Goal: Task Accomplishment & Management: Use online tool/utility

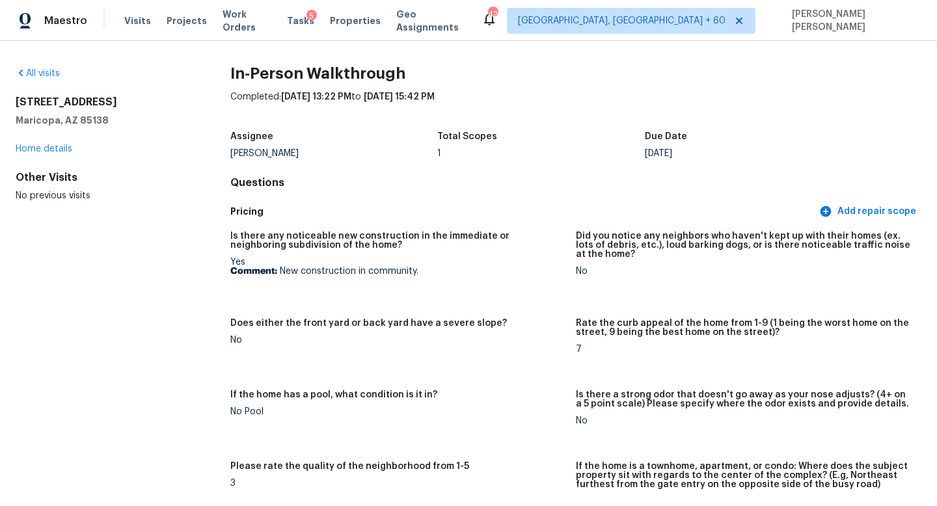
click at [389, 239] on h5 "Is there any noticeable new construction in the immediate or neighboring subdiv…" at bounding box center [397, 241] width 335 height 18
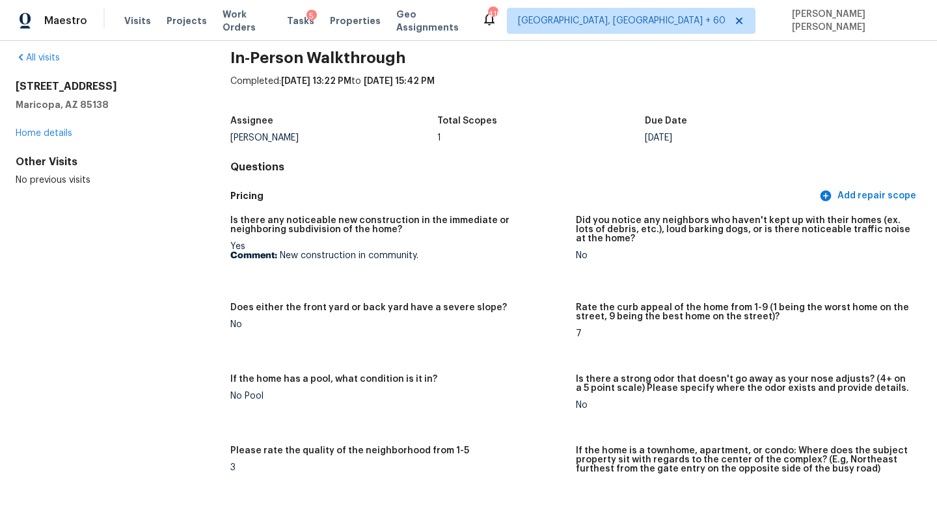
scroll to position [17, 0]
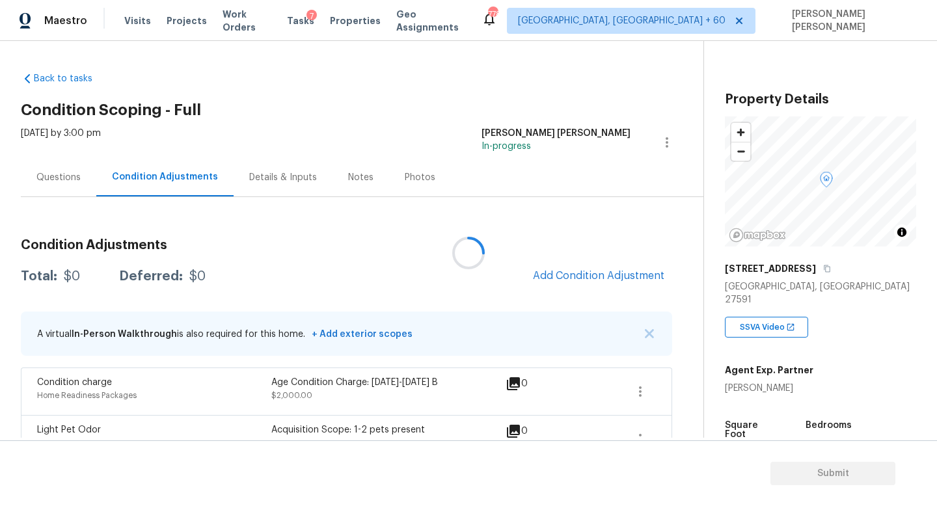
click at [68, 189] on div at bounding box center [468, 253] width 937 height 506
click at [61, 176] on div at bounding box center [468, 253] width 937 height 506
click at [51, 178] on div "Questions" at bounding box center [58, 177] width 44 height 13
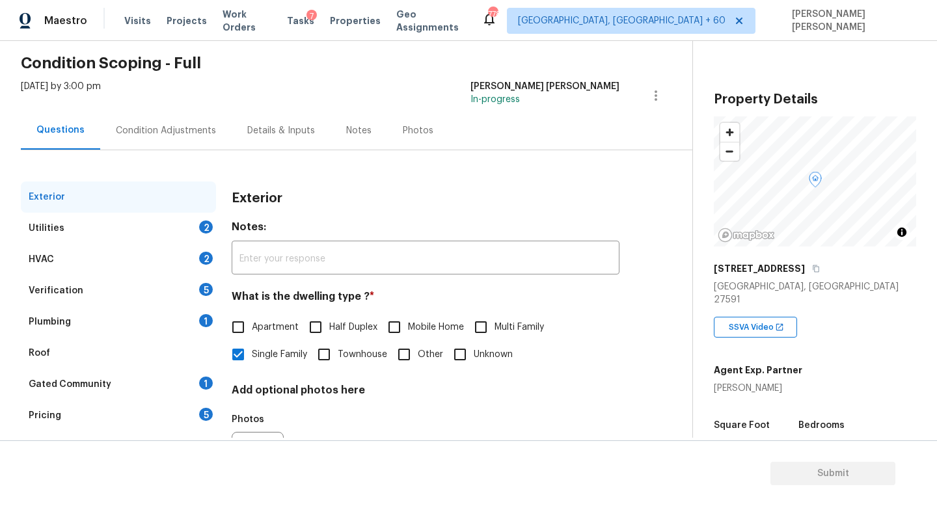
scroll to position [62, 0]
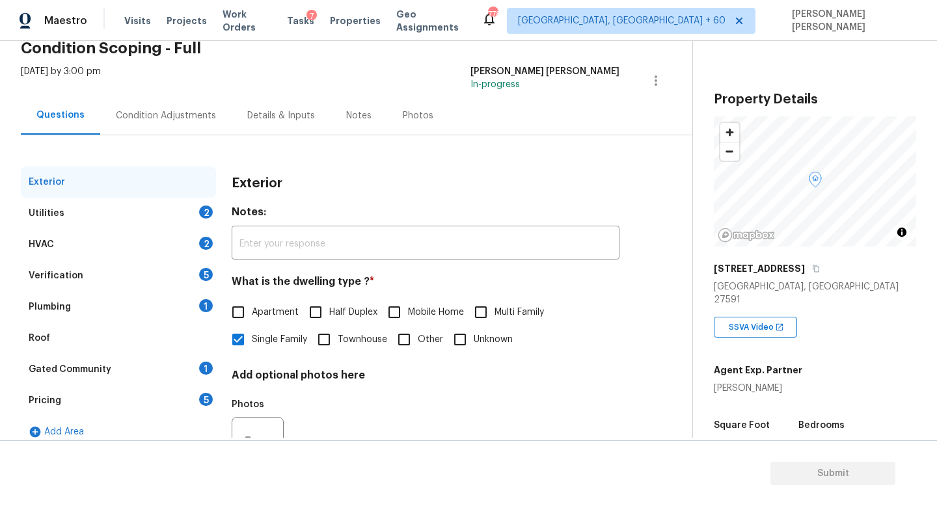
click at [121, 273] on div "Verification 5" at bounding box center [118, 275] width 195 height 31
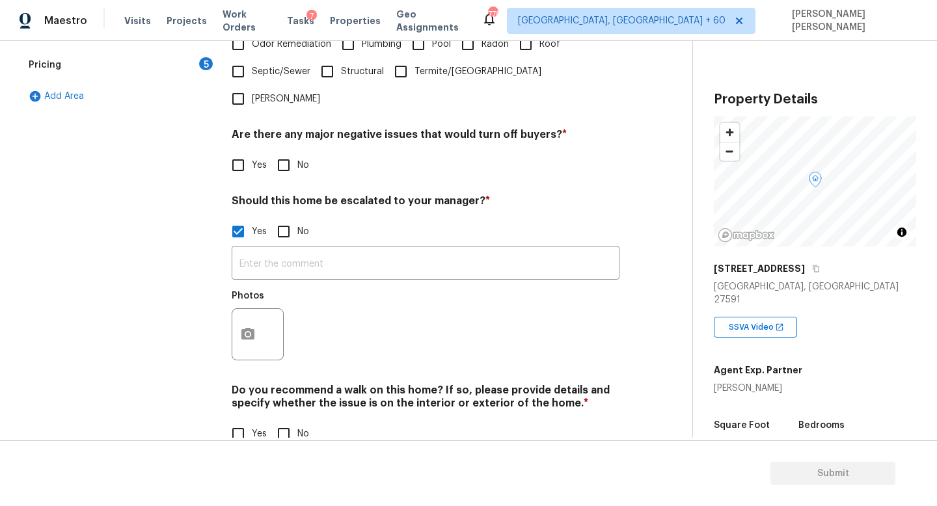
scroll to position [400, 0]
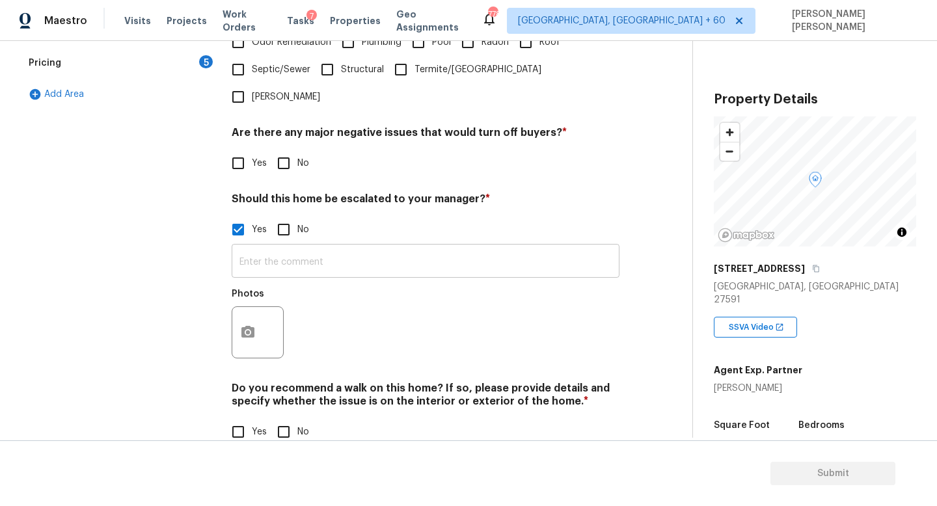
click at [343, 247] on input "text" at bounding box center [426, 262] width 388 height 31
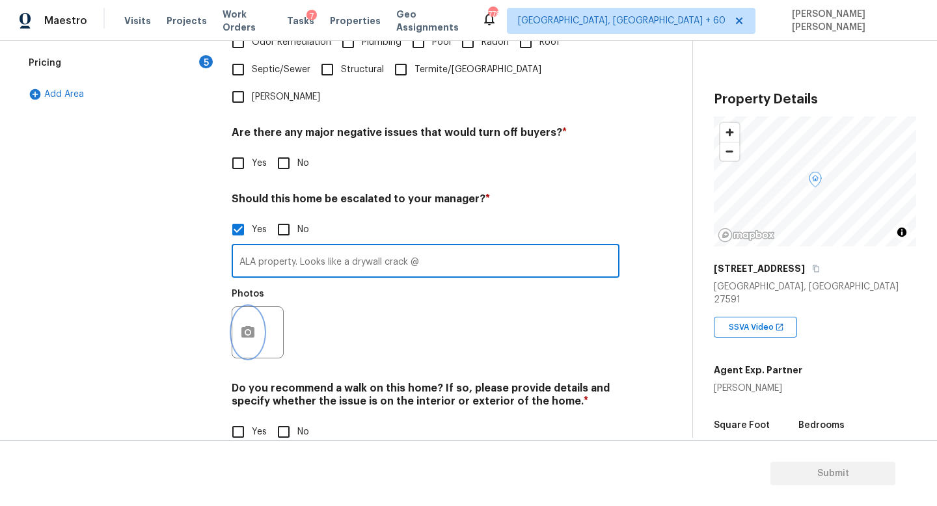
click at [248, 325] on icon "button" at bounding box center [248, 333] width 16 height 16
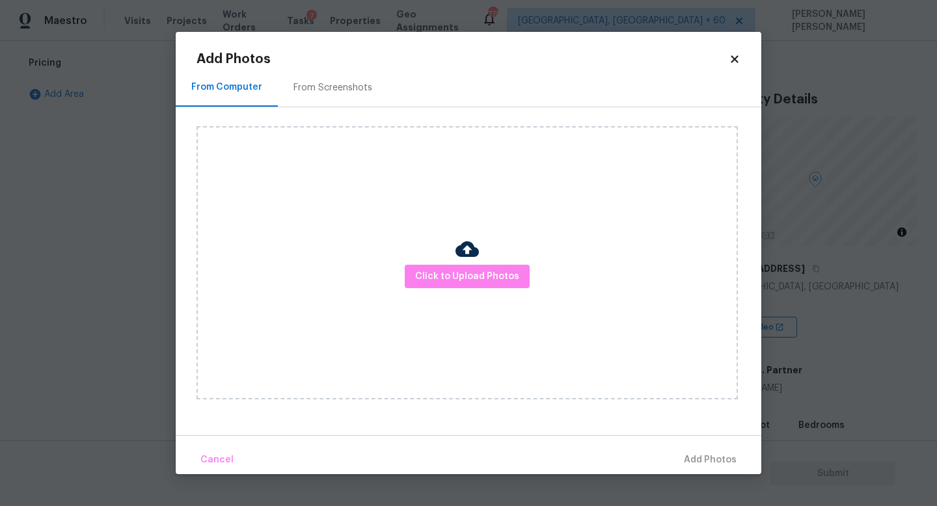
click at [460, 264] on div at bounding box center [467, 251] width 23 height 27
click at [473, 273] on span "Click to Upload Photos" at bounding box center [467, 277] width 104 height 16
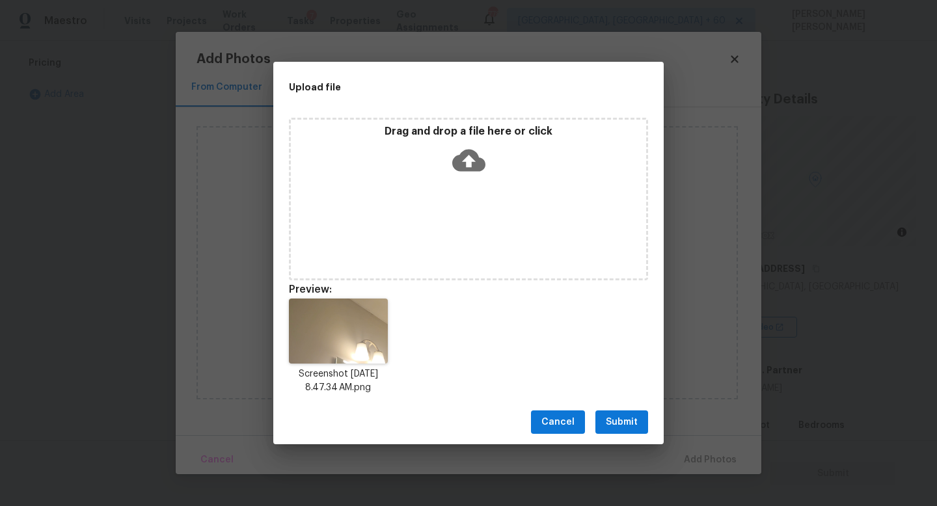
click at [633, 415] on span "Submit" at bounding box center [622, 423] width 32 height 16
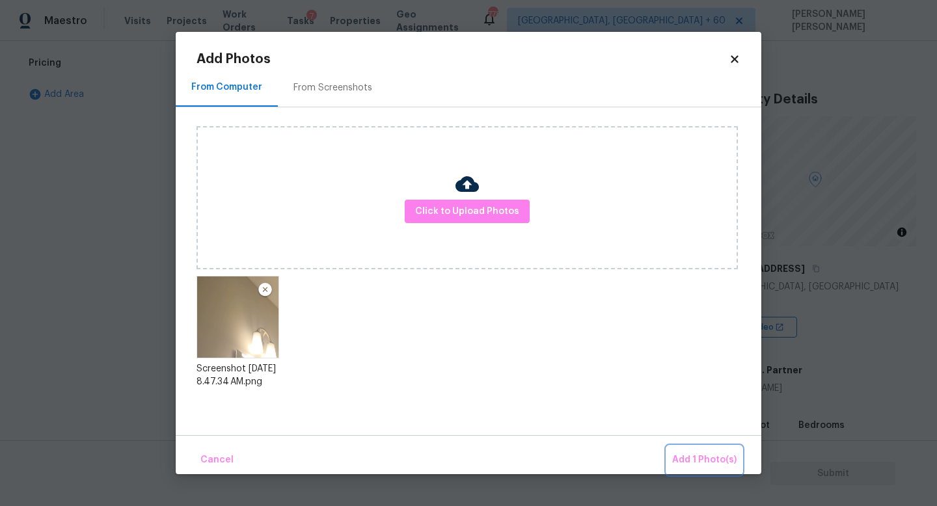
click at [723, 469] on button "Add 1 Photo(s)" at bounding box center [704, 460] width 75 height 28
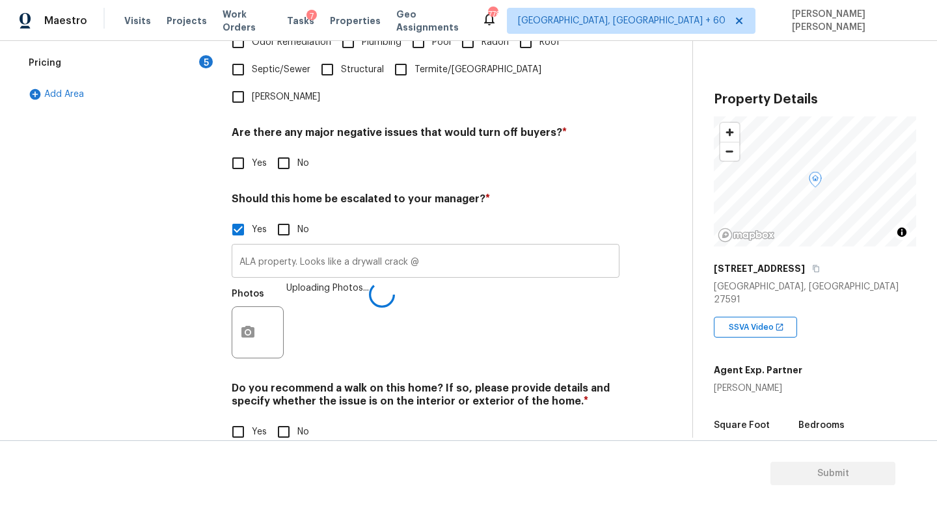
click at [463, 247] on input "ALA property. Looks like a drywall crack @" at bounding box center [426, 262] width 388 height 31
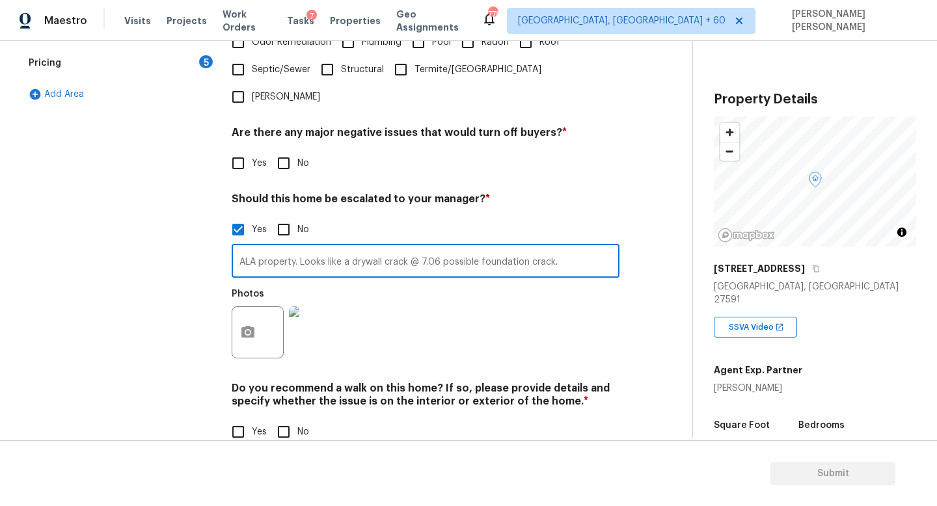
type input "ALA property. Looks like a drywall crack @ 7.06 possible foundation crack."
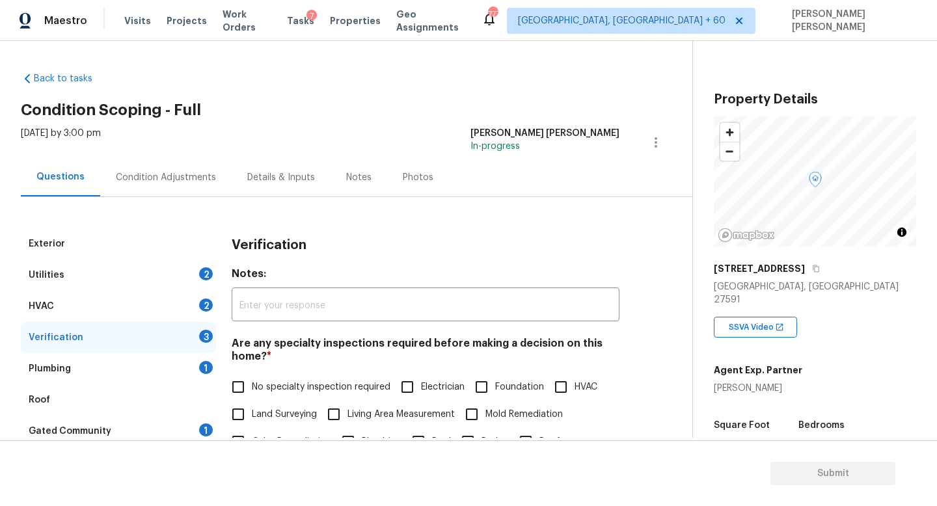
click at [131, 176] on div "Condition Adjustments" at bounding box center [166, 177] width 100 height 13
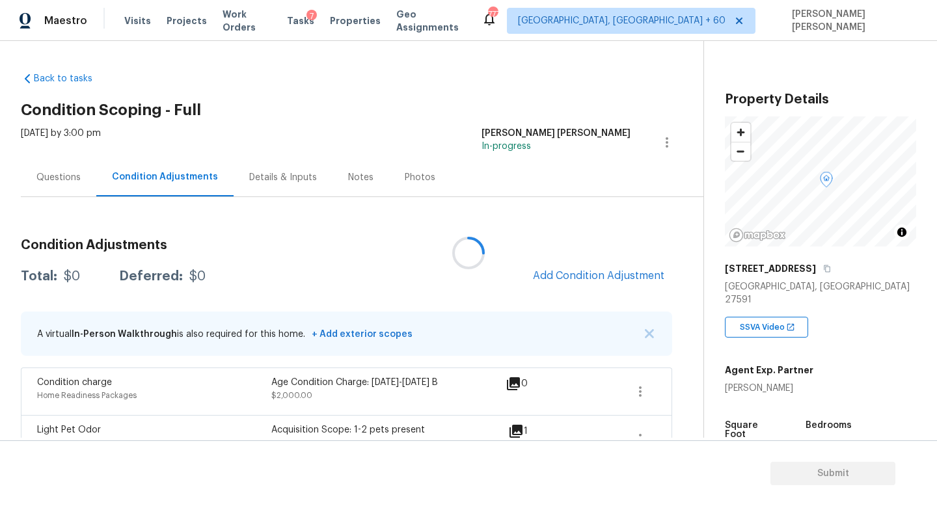
scroll to position [29, 0]
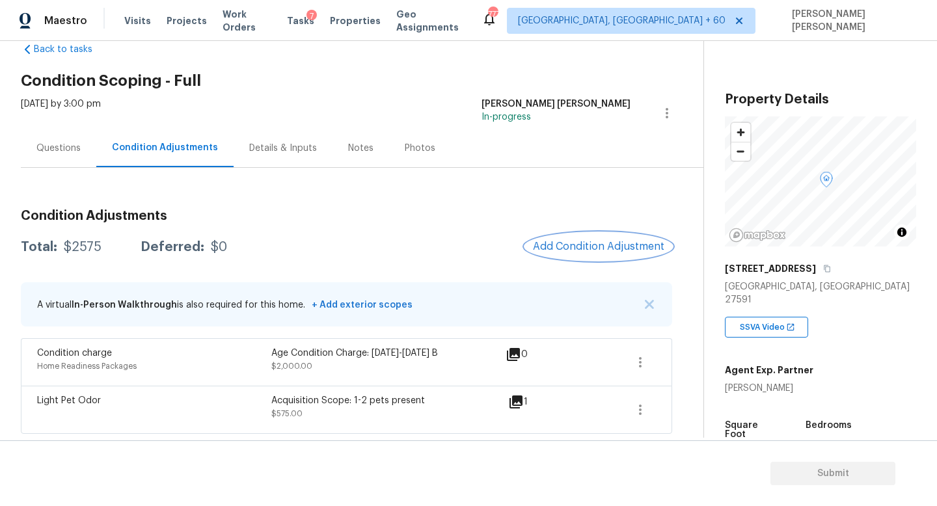
click at [576, 240] on button "Add Condition Adjustment" at bounding box center [598, 246] width 147 height 27
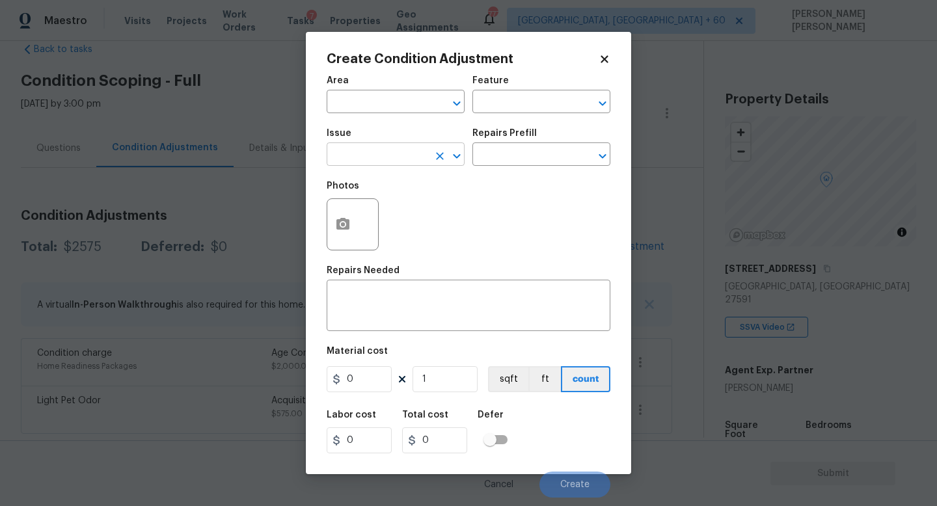
click at [370, 154] on input "text" at bounding box center [378, 156] width 102 height 20
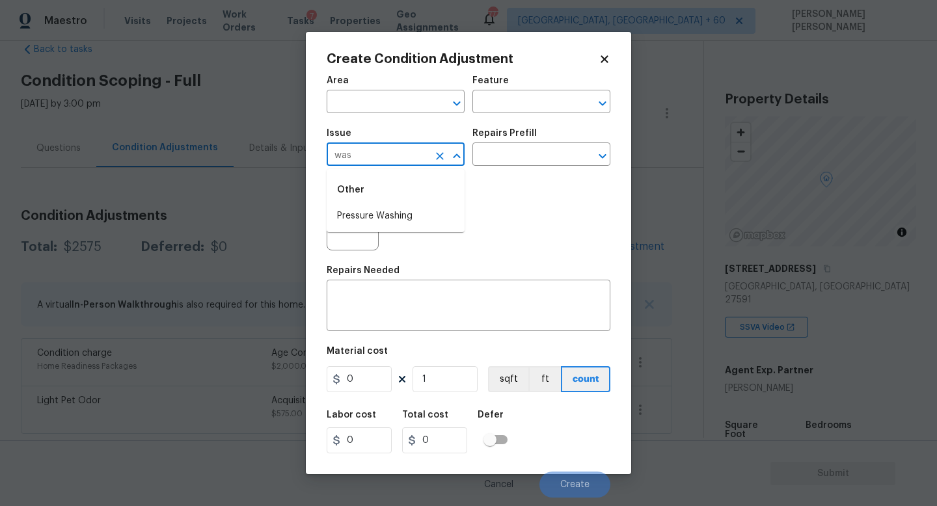
type input "wasp"
click at [366, 215] on li "ACQ: Pests" at bounding box center [396, 216] width 138 height 21
type input "ACQ: Pests"
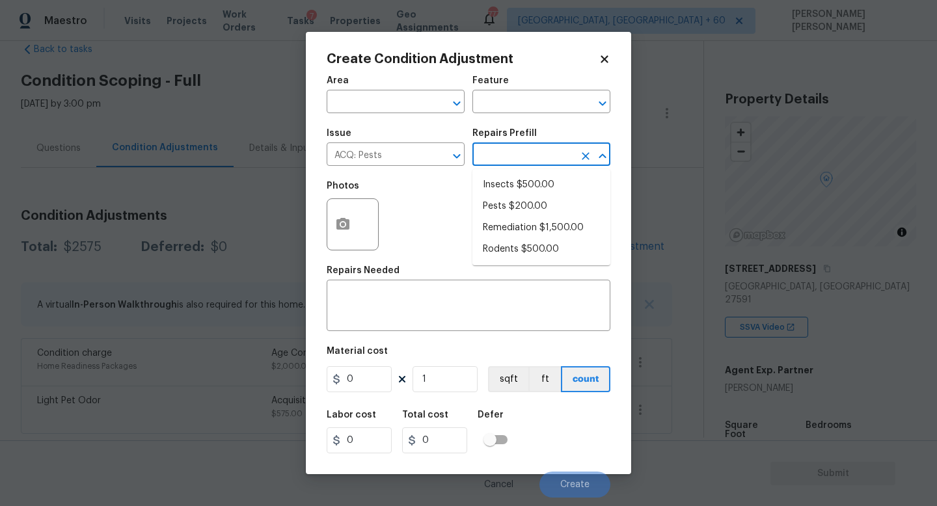
click at [512, 159] on input "text" at bounding box center [523, 156] width 102 height 20
type input "was"
click at [438, 160] on icon "Clear" at bounding box center [439, 156] width 13 height 13
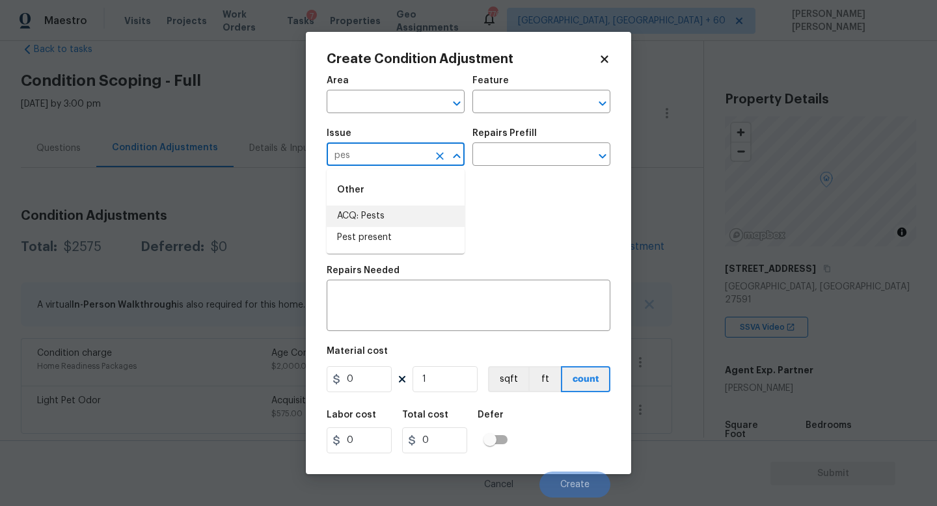
click at [417, 238] on li "Pest present" at bounding box center [396, 237] width 138 height 21
type input "Pest present"
click at [493, 161] on input "text" at bounding box center [523, 156] width 102 height 20
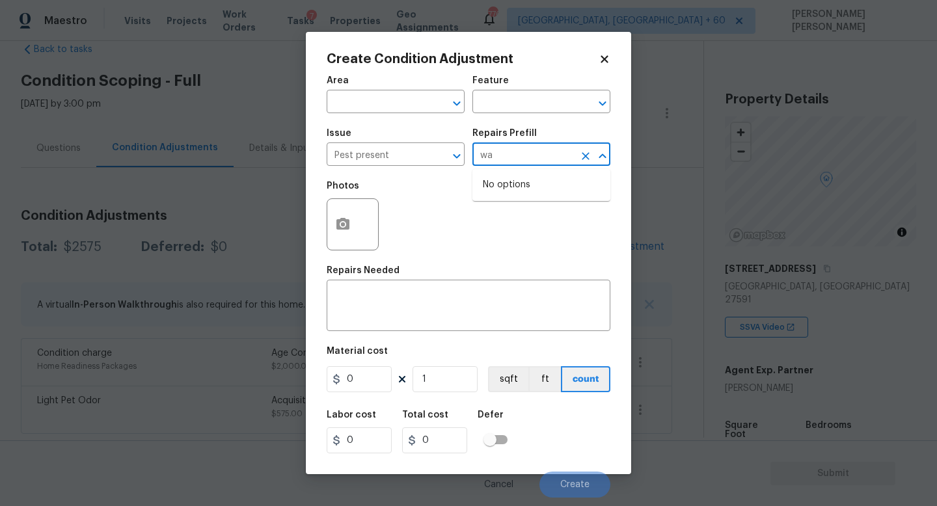
type input "was"
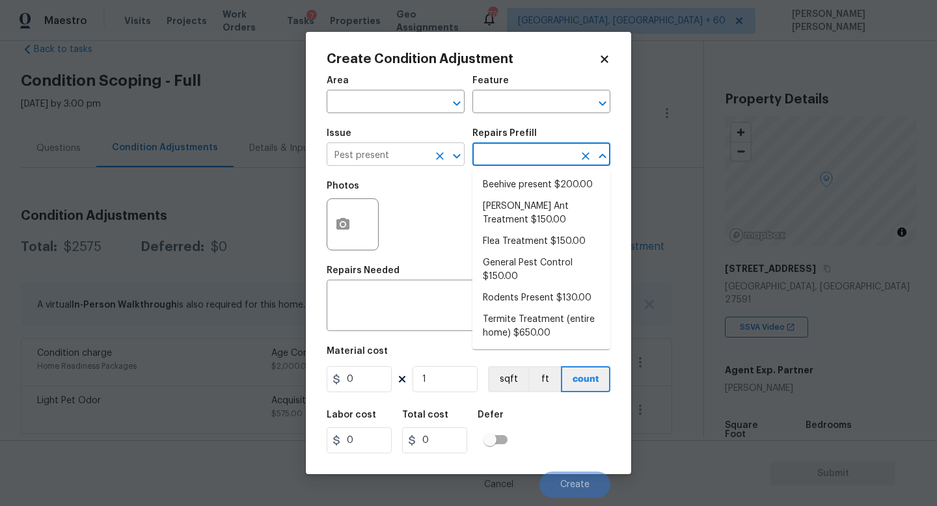
click at [437, 161] on icon "Clear" at bounding box center [439, 156] width 13 height 13
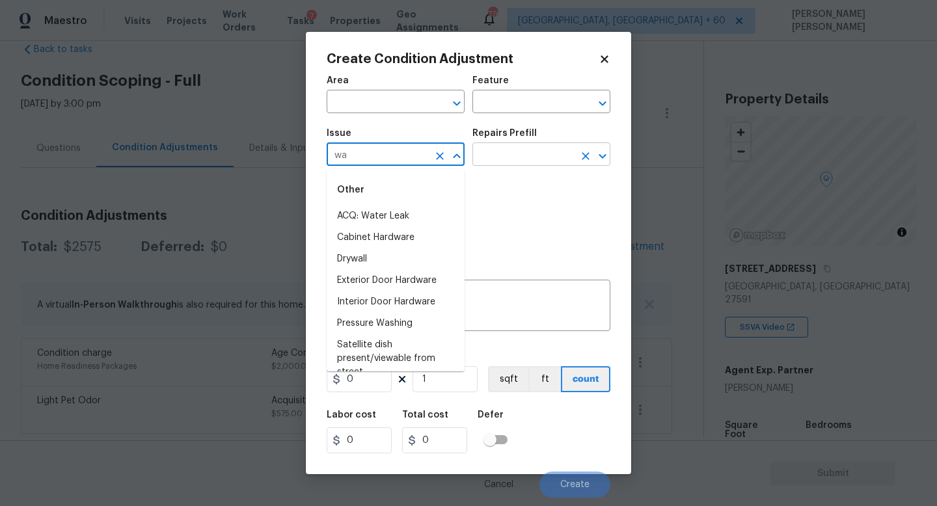
type input "w"
type input "ins"
click at [404, 342] on li "ACQ: Pests" at bounding box center [396, 345] width 138 height 21
type input "ACQ: Pests"
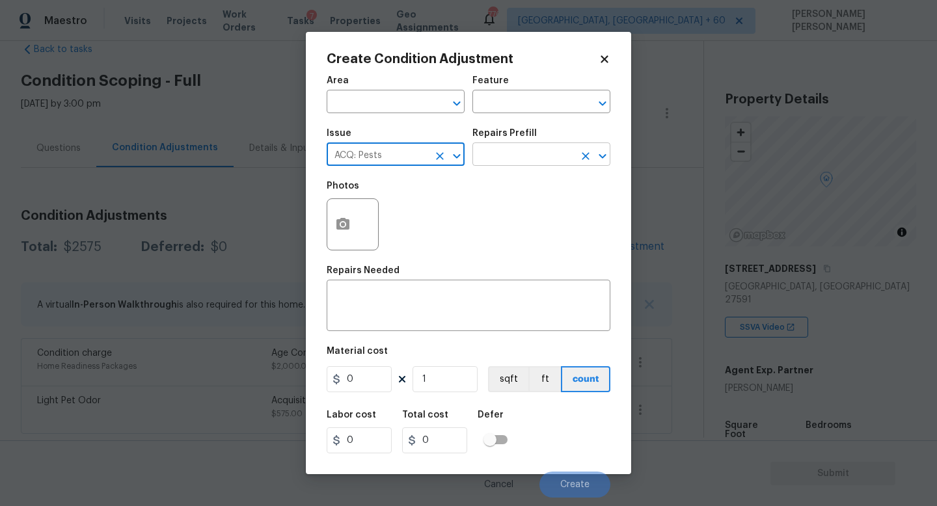
click at [539, 157] on input "text" at bounding box center [523, 156] width 102 height 20
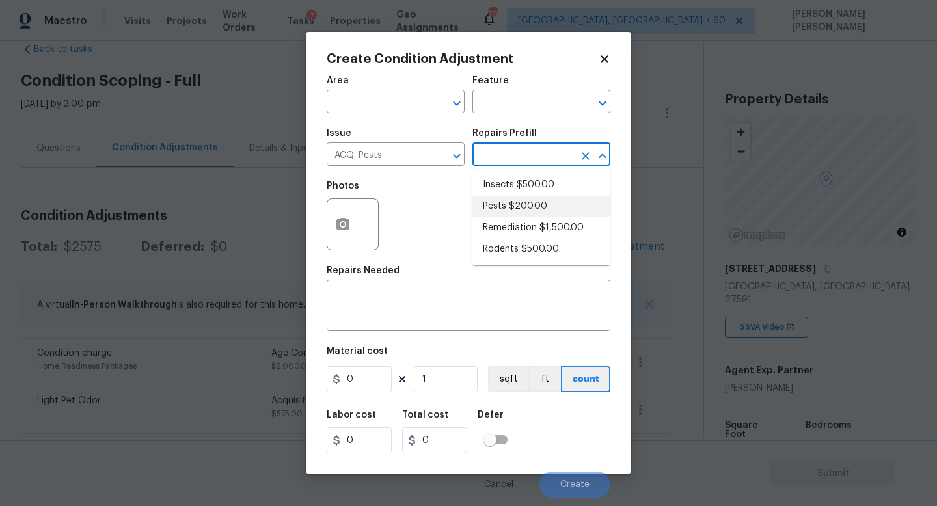
click at [550, 201] on li "Pests $200.00" at bounding box center [541, 206] width 138 height 21
type input "Acquisition"
type textarea "Acquisition Scope: Home is located in an area where pests may be present. Discl…"
type input "200"
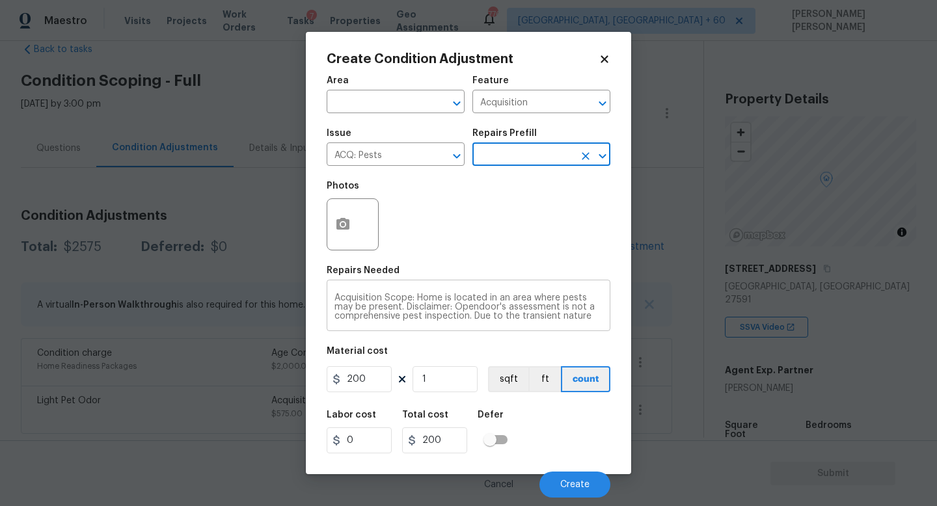
click at [474, 303] on textarea "Acquisition Scope: Home is located in an area where pests may be present. Discl…" at bounding box center [469, 307] width 268 height 27
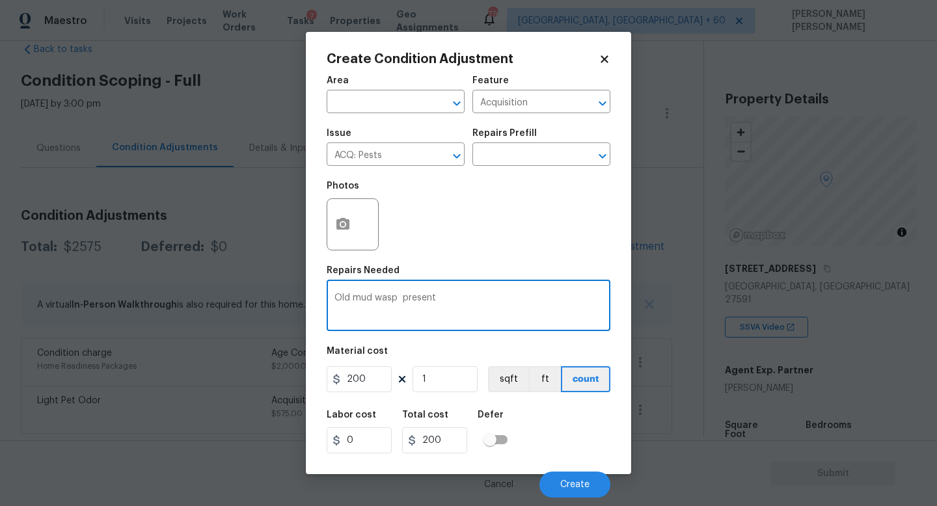
type textarea "Old mud wasp present"
click at [355, 234] on button "button" at bounding box center [342, 224] width 31 height 51
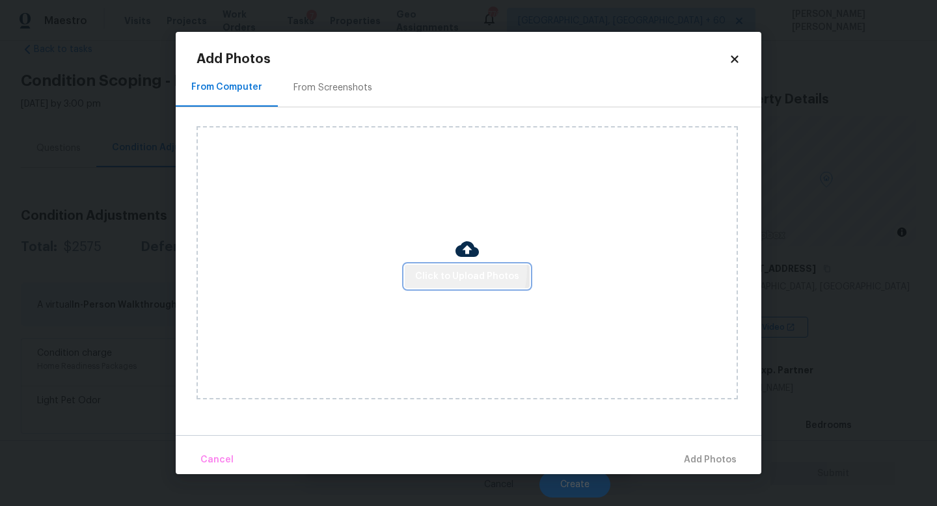
click at [457, 270] on span "Click to Upload Photos" at bounding box center [467, 277] width 104 height 16
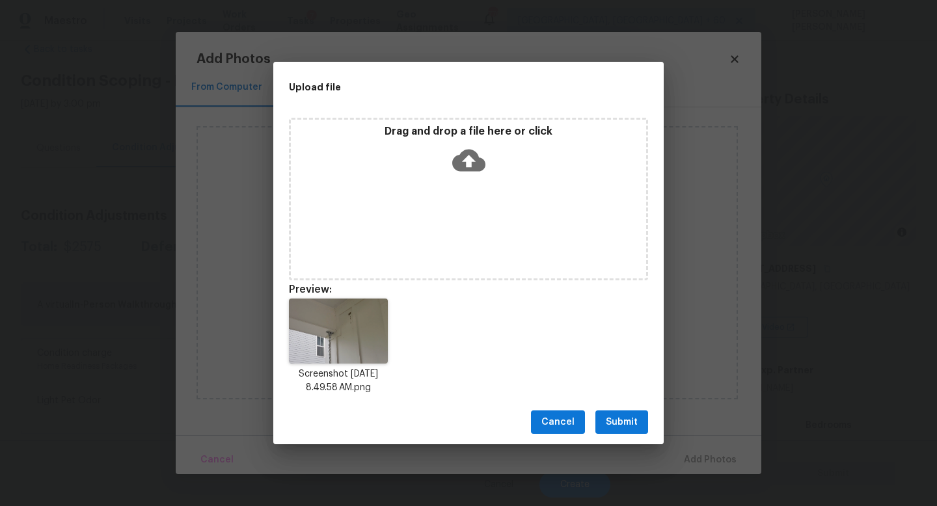
click at [618, 420] on span "Submit" at bounding box center [622, 423] width 32 height 16
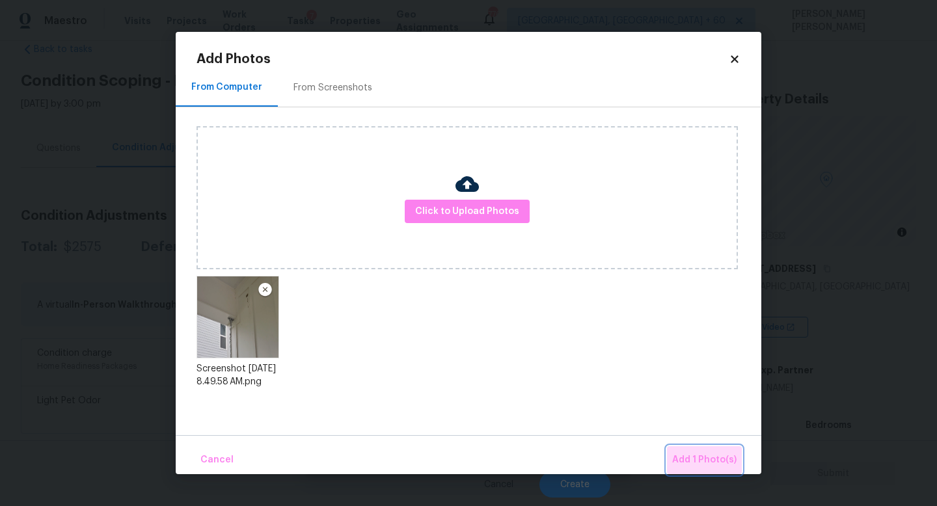
click at [718, 453] on span "Add 1 Photo(s)" at bounding box center [704, 460] width 64 height 16
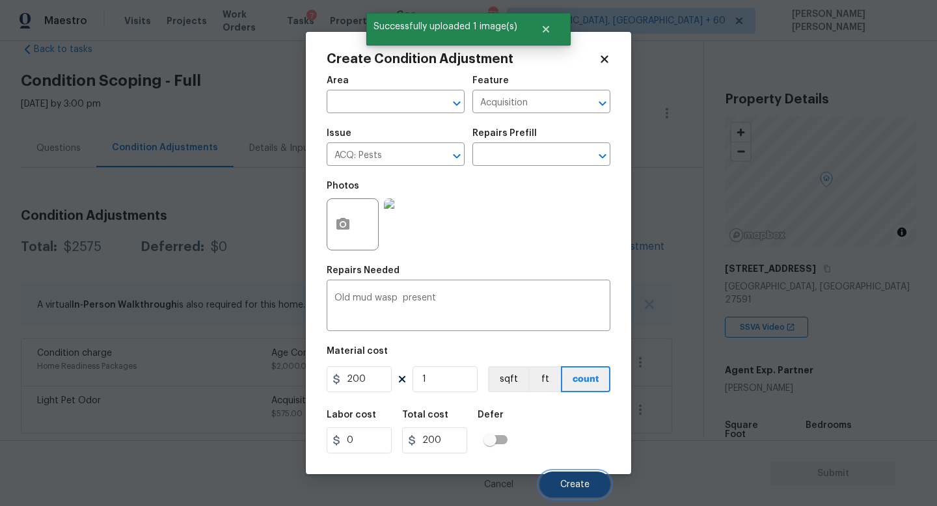
click at [567, 478] on button "Create" at bounding box center [575, 485] width 71 height 26
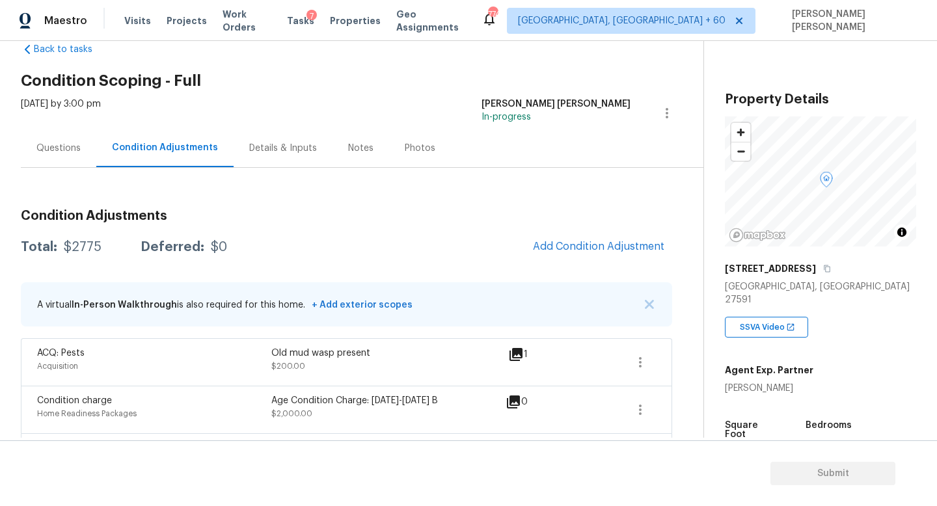
click at [53, 141] on div "Questions" at bounding box center [58, 148] width 75 height 38
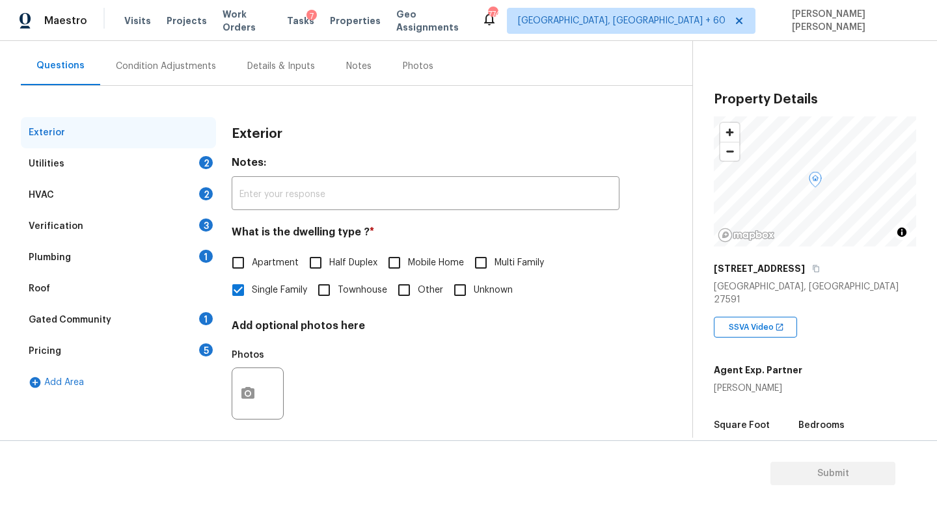
scroll to position [120, 0]
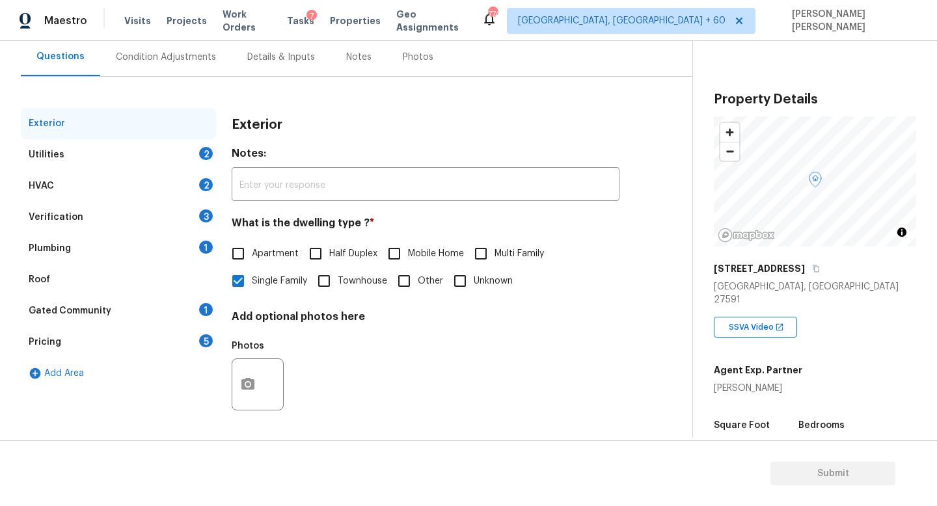
click at [102, 178] on div "HVAC 2" at bounding box center [118, 186] width 195 height 31
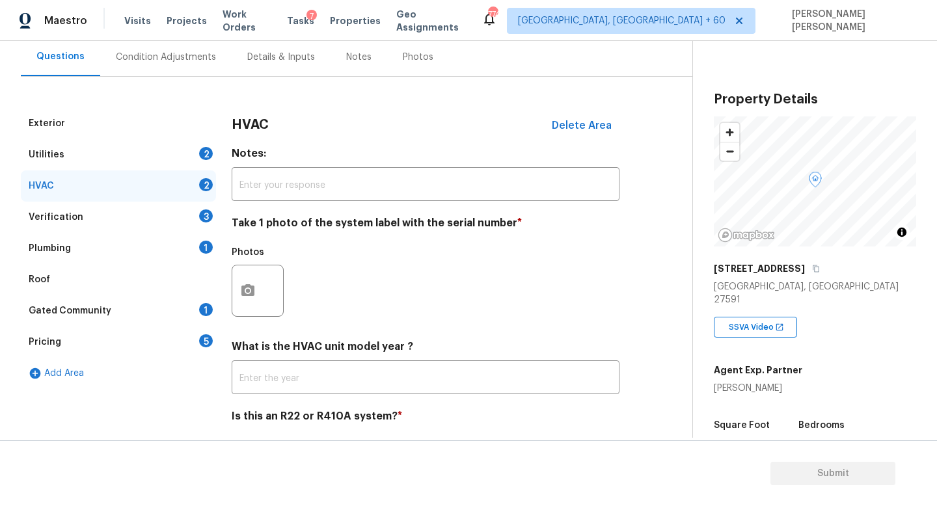
scroll to position [163, 0]
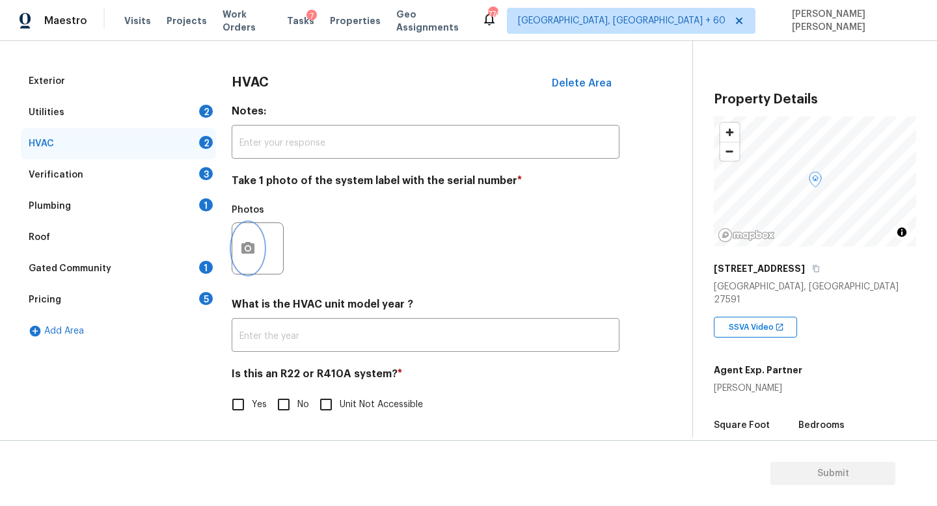
click at [255, 243] on icon "button" at bounding box center [248, 249] width 16 height 16
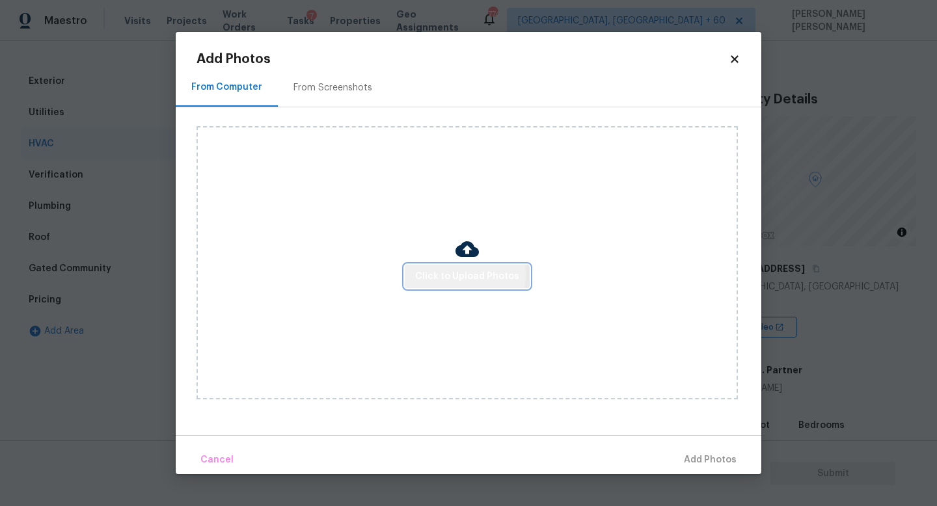
click at [434, 275] on span "Click to Upload Photos" at bounding box center [467, 277] width 104 height 16
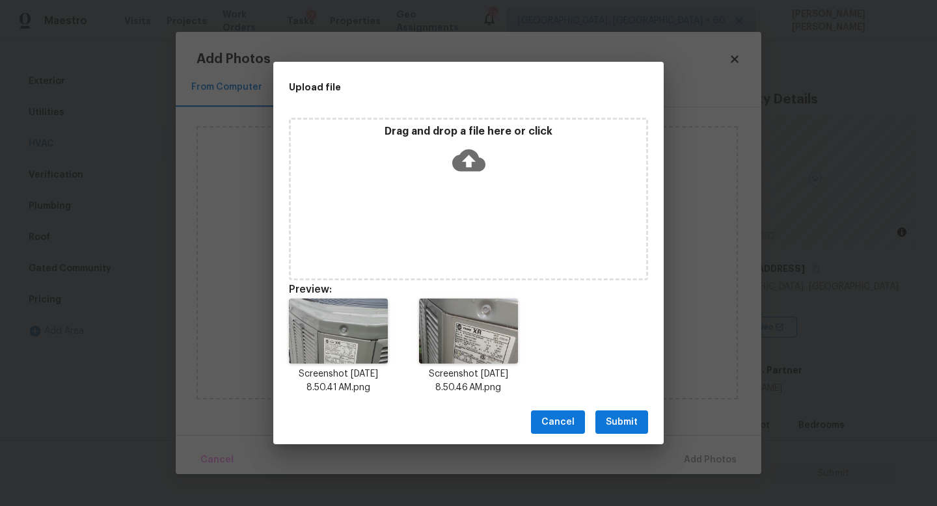
click at [640, 425] on button "Submit" at bounding box center [621, 423] width 53 height 24
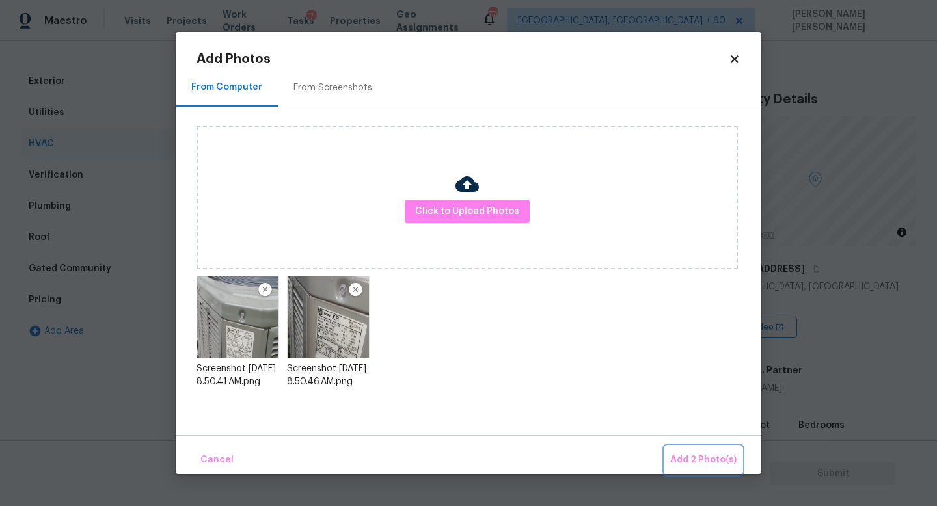
click at [707, 448] on button "Add 2 Photo(s)" at bounding box center [703, 460] width 77 height 28
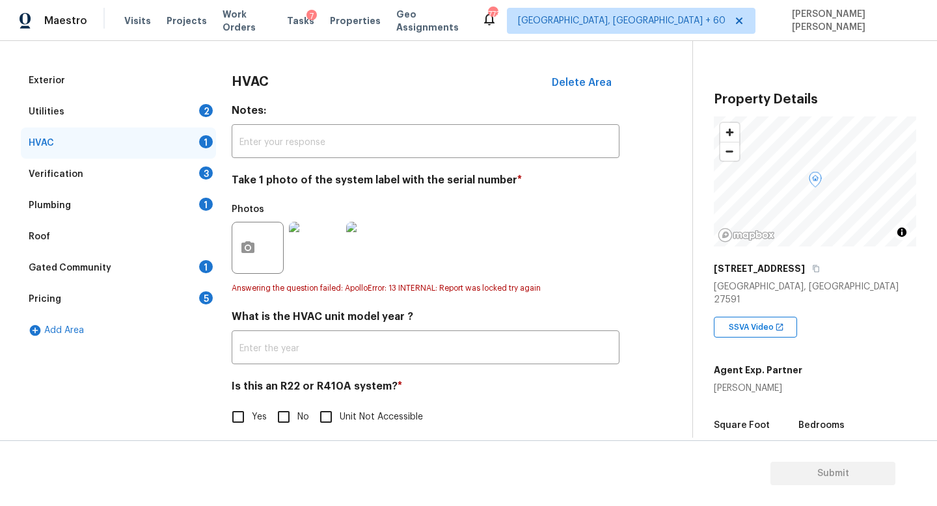
click at [512, 240] on div "Photos" at bounding box center [426, 239] width 388 height 85
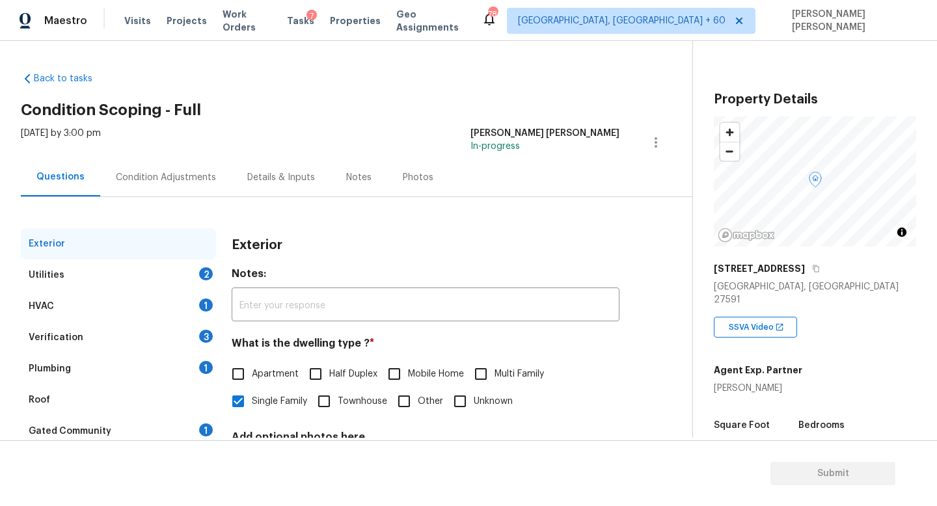
scroll to position [11, 0]
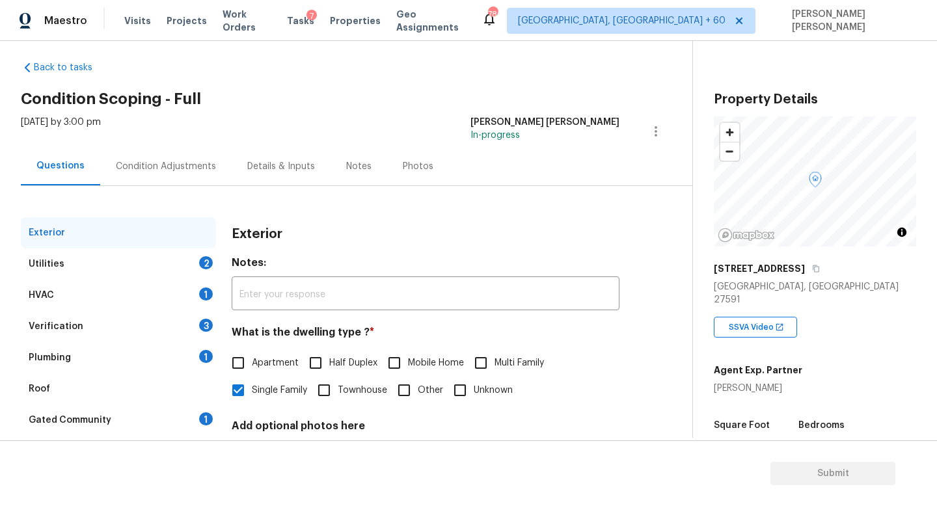
click at [118, 299] on div "HVAC 1" at bounding box center [118, 295] width 195 height 31
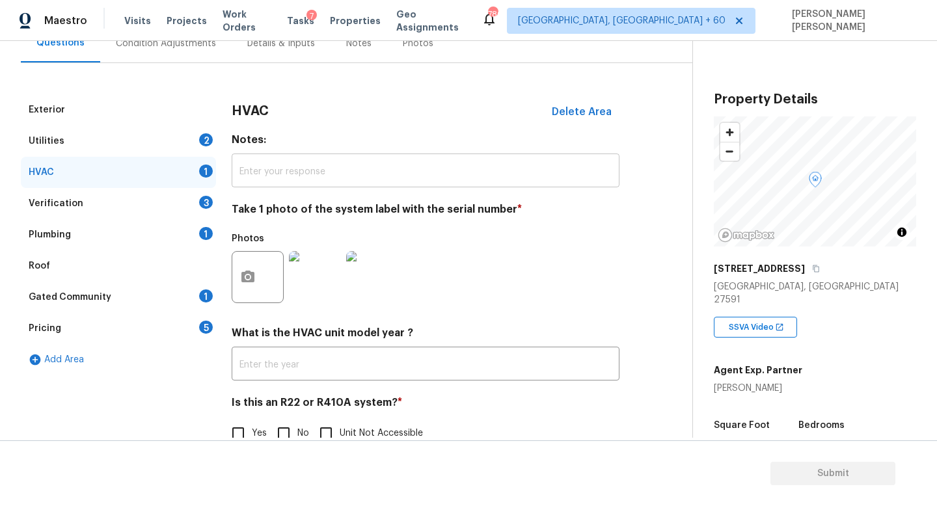
scroll to position [163, 0]
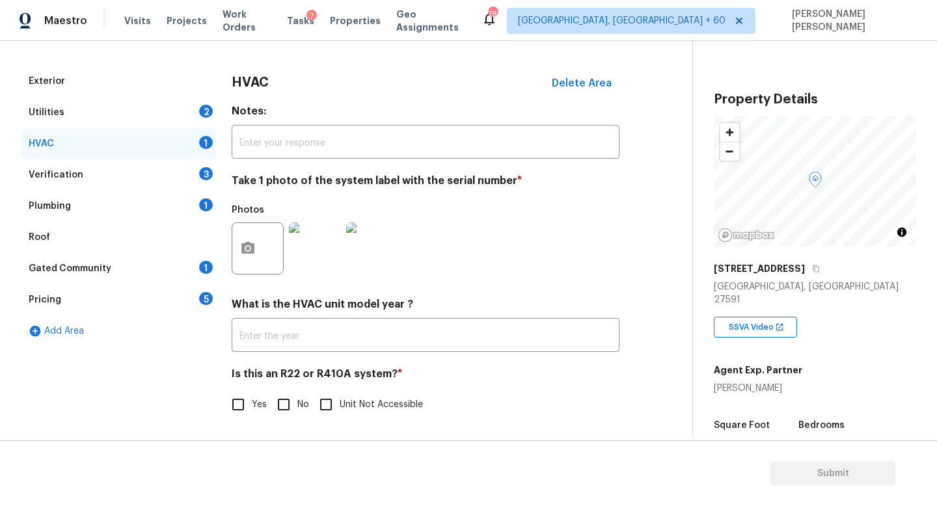
click at [288, 402] on input "No" at bounding box center [283, 404] width 27 height 27
checkbox input "true"
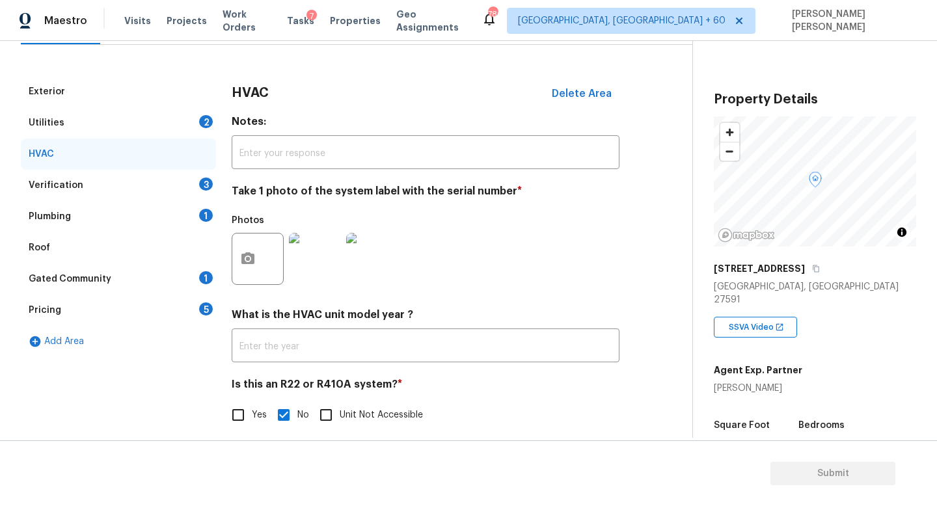
scroll to position [148, 0]
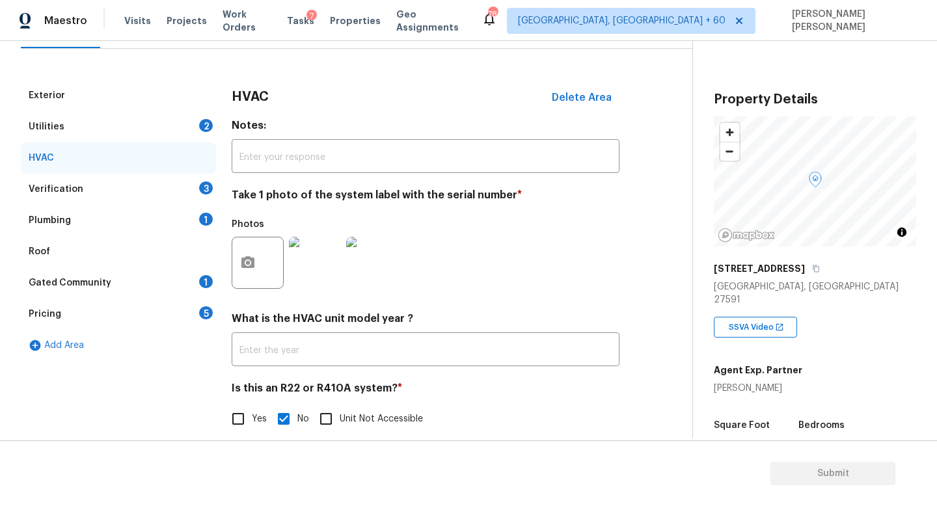
click at [167, 120] on div "Utilities 2" at bounding box center [118, 126] width 195 height 31
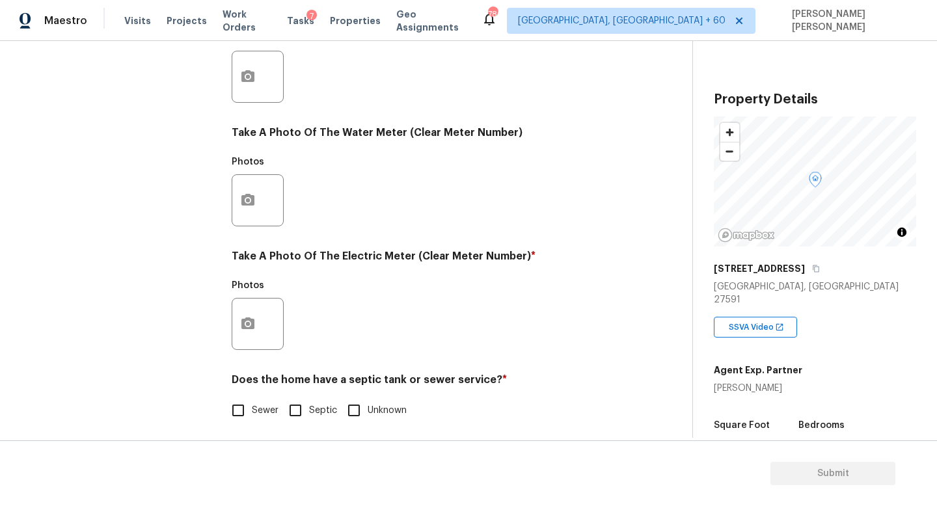
scroll to position [473, 0]
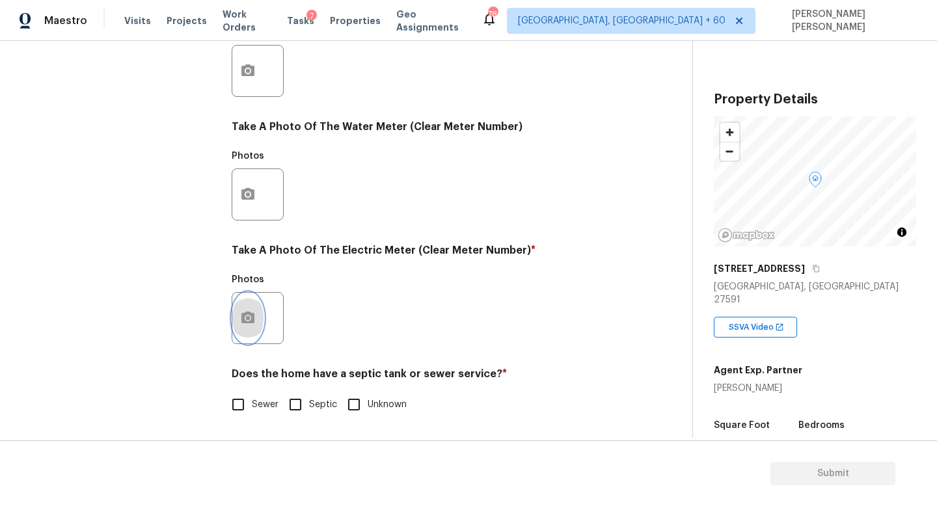
click at [246, 310] on icon "button" at bounding box center [248, 318] width 16 height 16
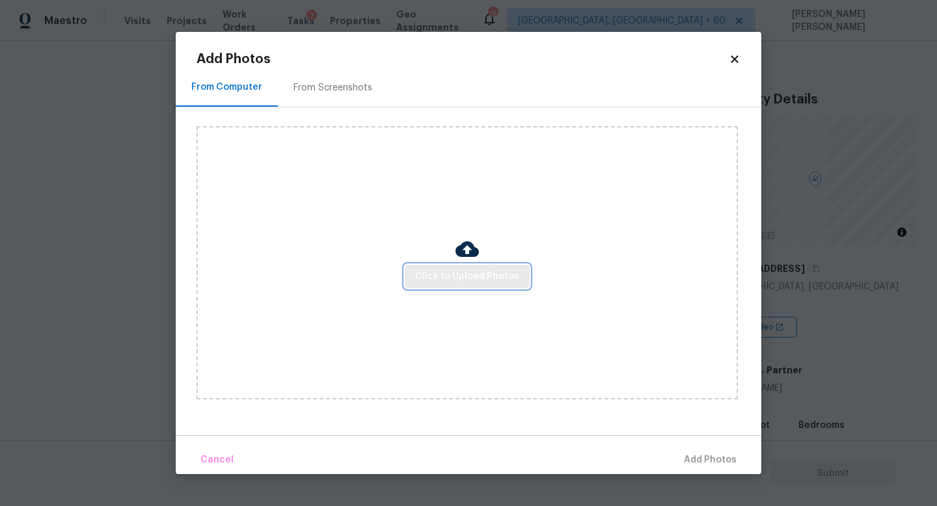
click at [448, 281] on span "Click to Upload Photos" at bounding box center [467, 277] width 104 height 16
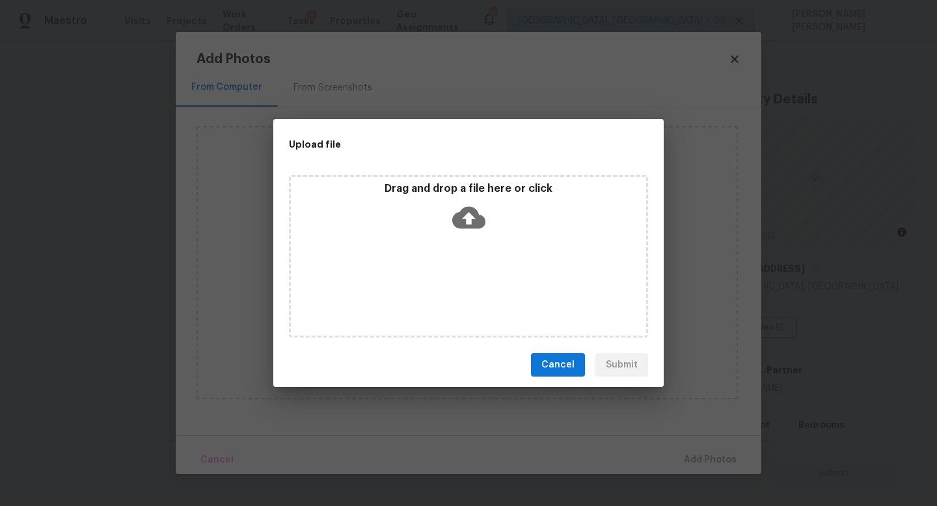
click at [469, 212] on icon at bounding box center [468, 218] width 33 height 22
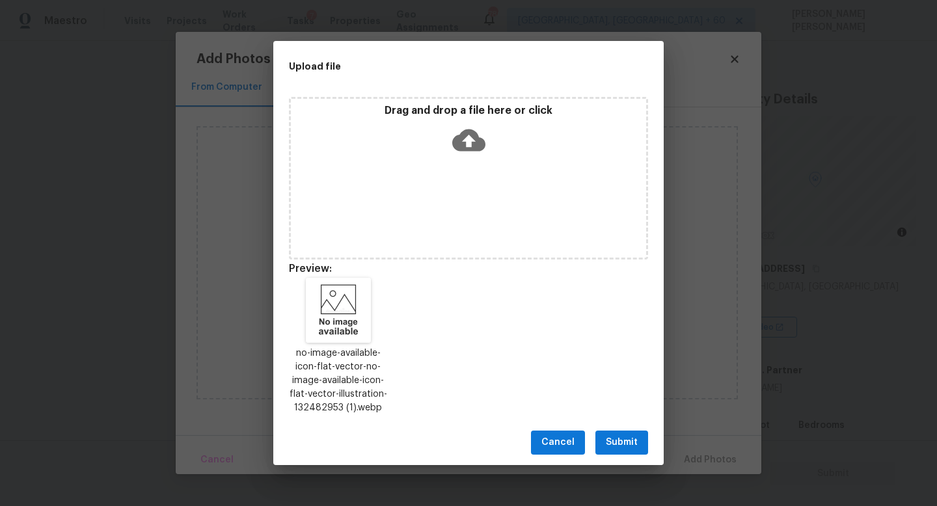
click at [632, 445] on span "Submit" at bounding box center [622, 443] width 32 height 16
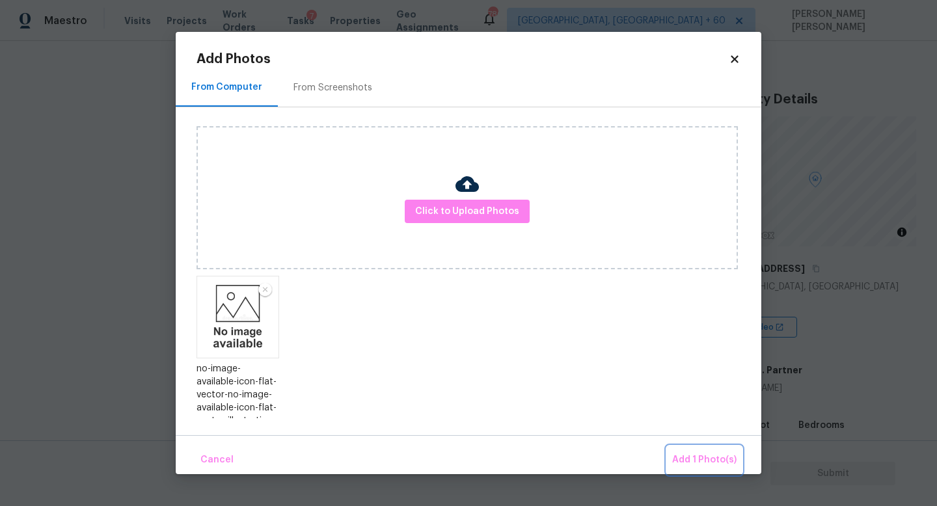
click at [696, 458] on span "Add 1 Photo(s)" at bounding box center [704, 460] width 64 height 16
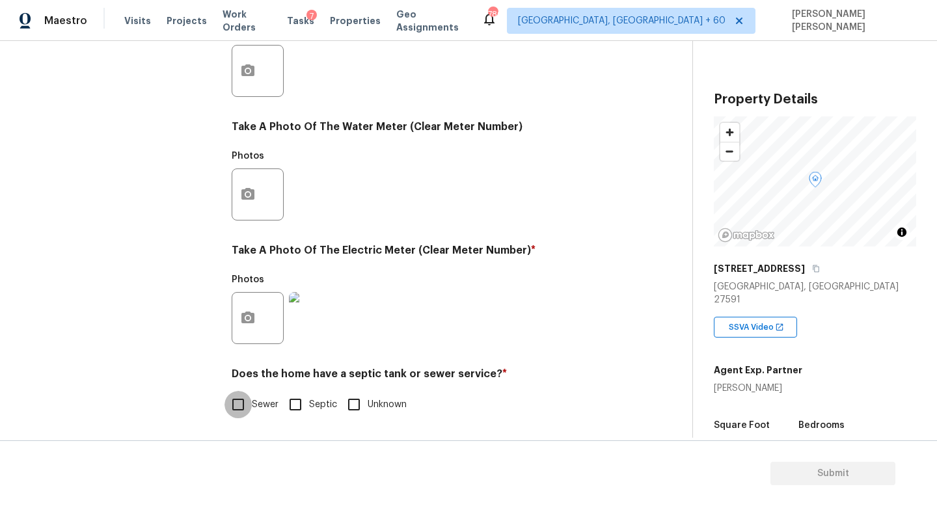
click at [240, 413] on input "Sewer" at bounding box center [238, 404] width 27 height 27
checkbox input "true"
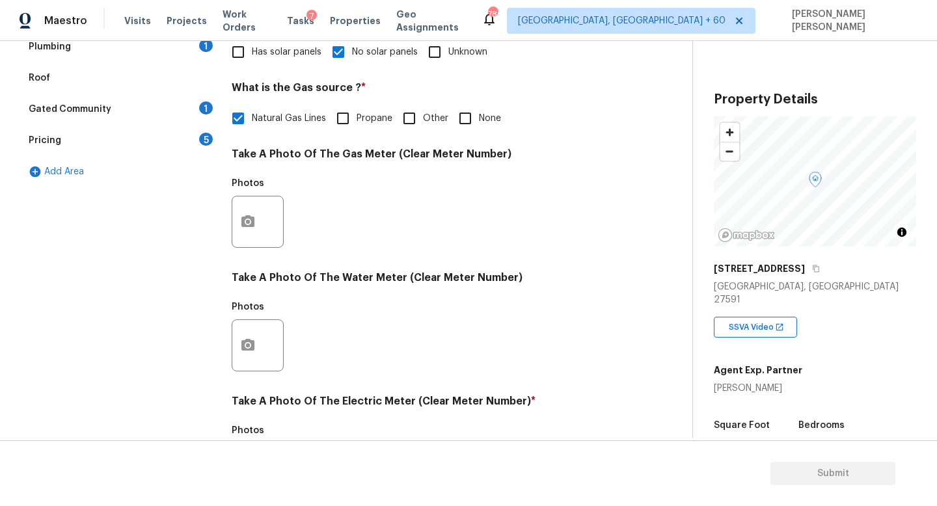
scroll to position [236, 0]
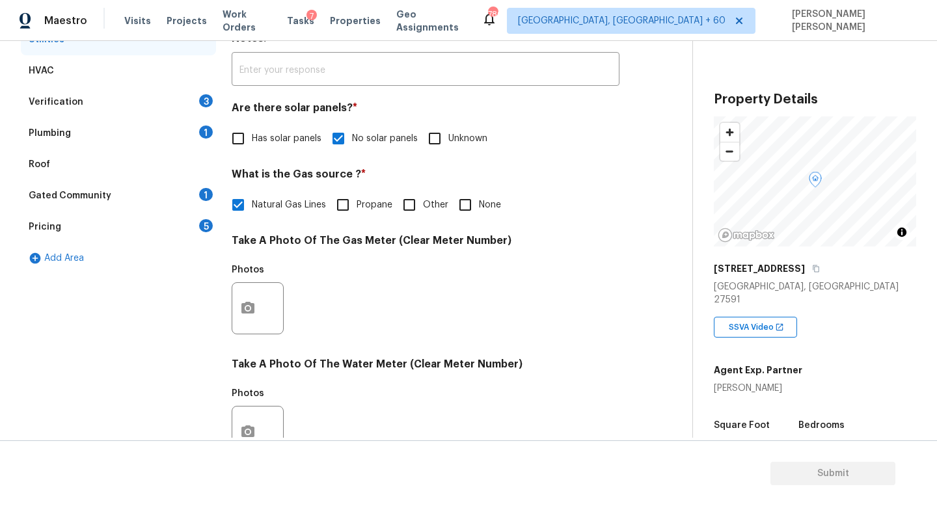
click at [157, 100] on div "Verification 3" at bounding box center [118, 102] width 195 height 31
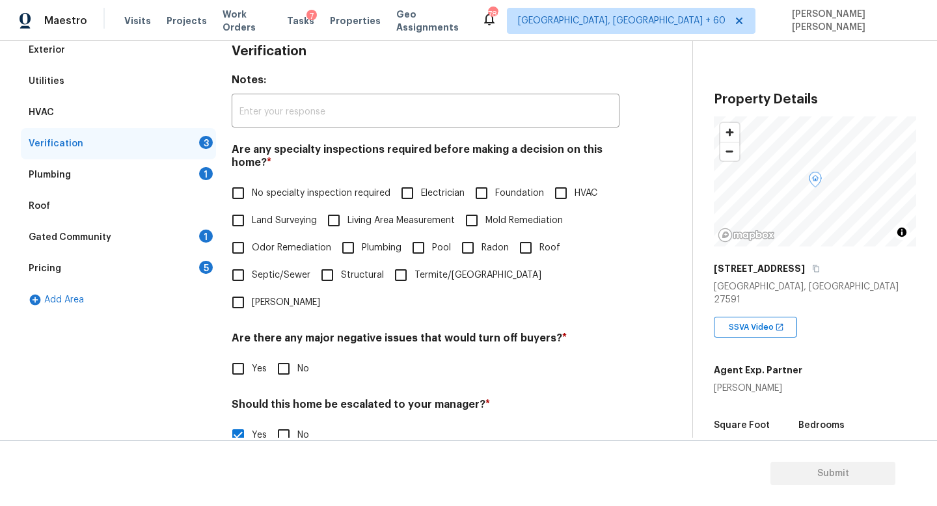
scroll to position [178, 0]
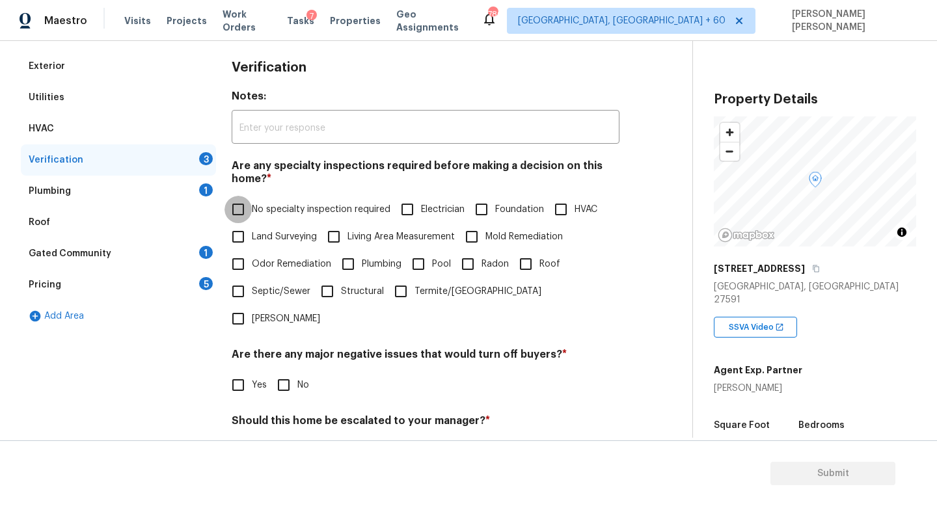
click at [232, 214] on input "No specialty inspection required" at bounding box center [238, 209] width 27 height 27
checkbox input "true"
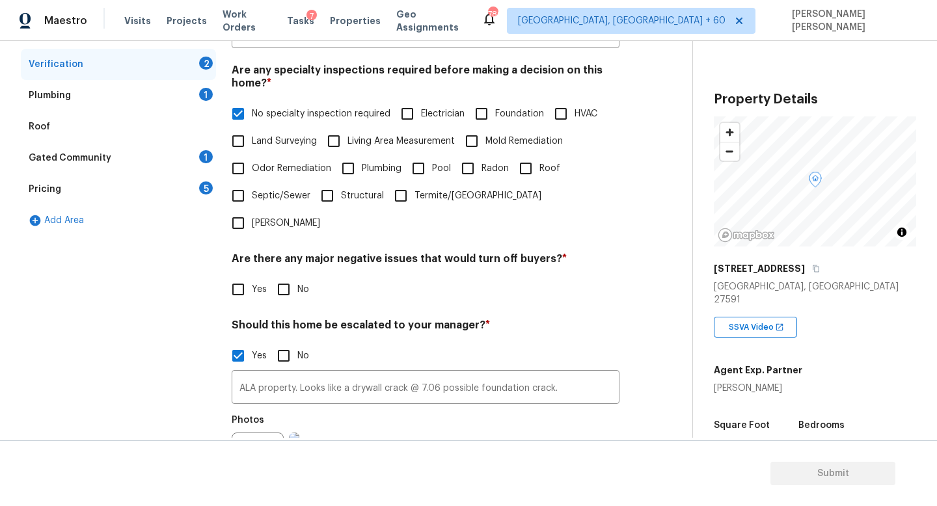
scroll to position [288, 0]
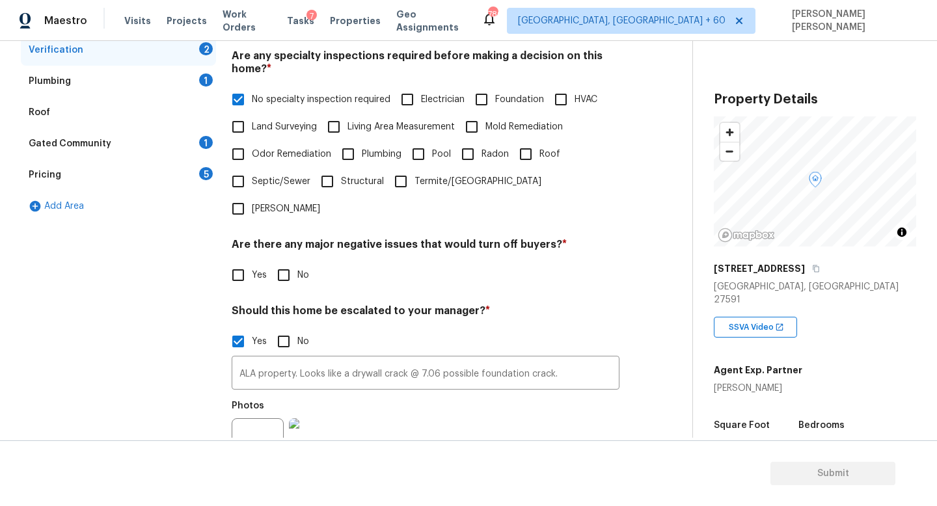
click at [280, 262] on input "No" at bounding box center [283, 275] width 27 height 27
checkbox input "true"
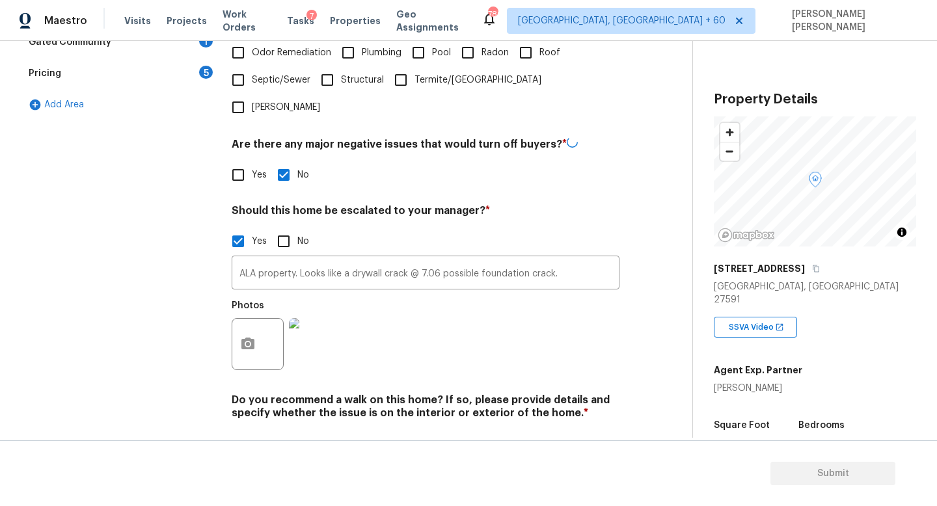
scroll to position [400, 0]
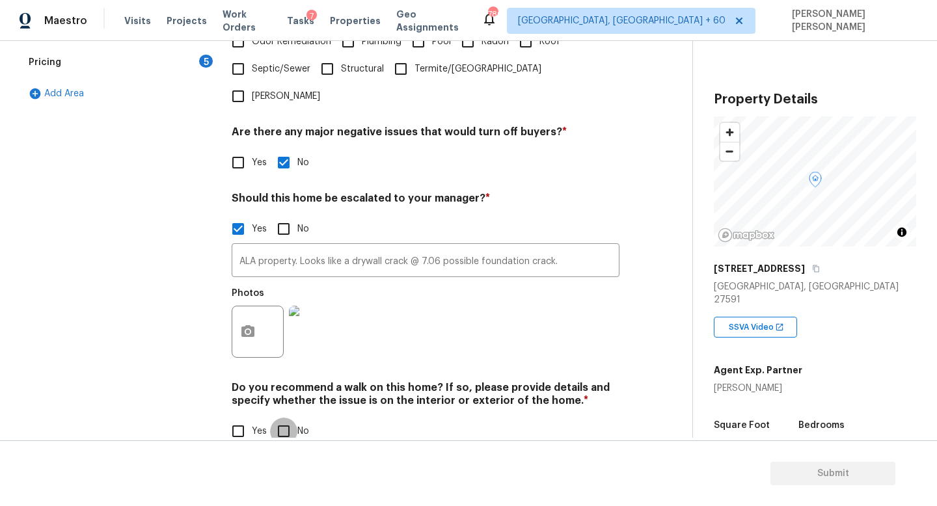
click at [290, 418] on input "No" at bounding box center [283, 431] width 27 height 27
checkbox input "true"
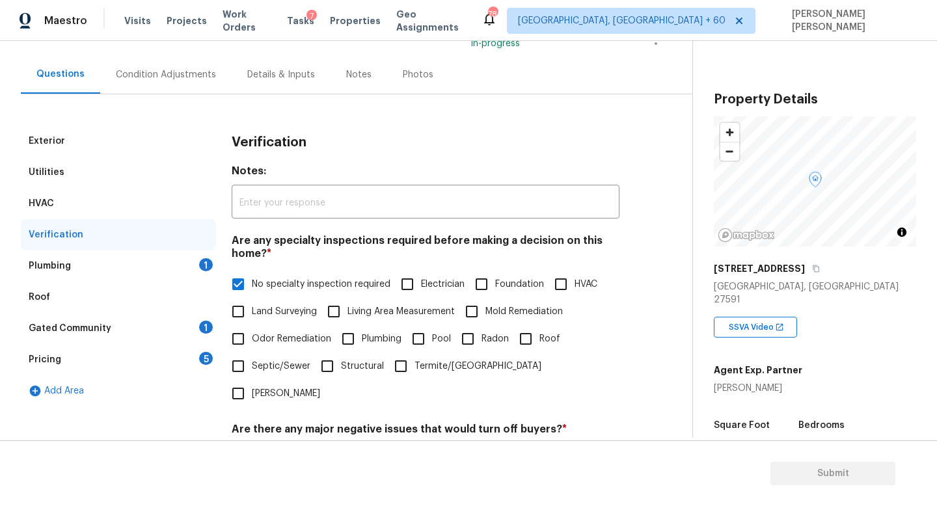
click at [153, 265] on div "Plumbing 1" at bounding box center [118, 266] width 195 height 31
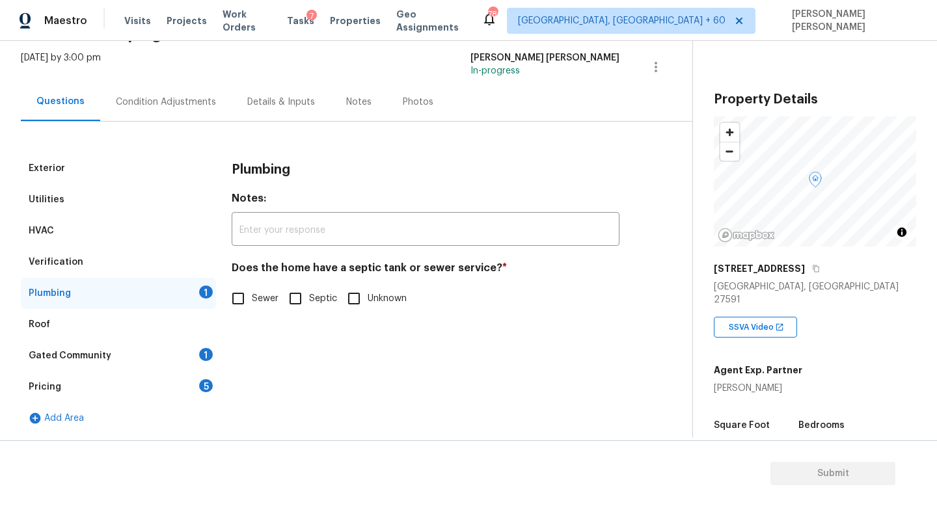
click at [232, 298] on input "Sewer" at bounding box center [238, 298] width 27 height 27
checkbox input "true"
click at [128, 370] on div "Gated Community 1" at bounding box center [118, 355] width 195 height 31
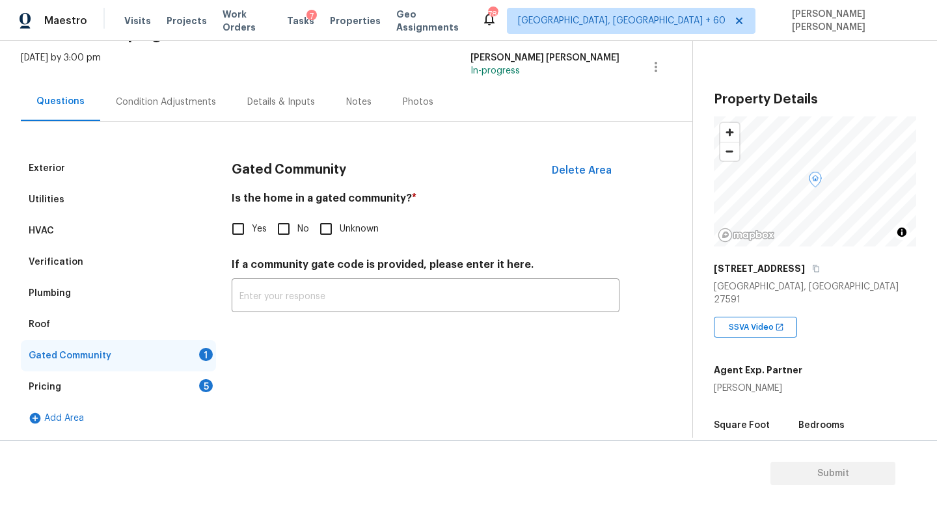
click at [284, 233] on input "No" at bounding box center [283, 228] width 27 height 27
checkbox input "true"
click at [133, 378] on div "Pricing 5" at bounding box center [118, 387] width 195 height 31
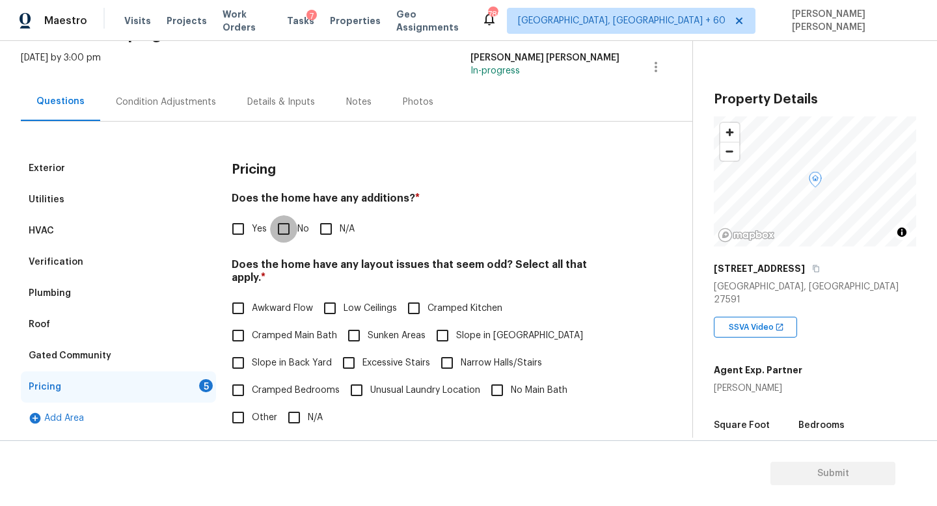
click at [282, 234] on input "No" at bounding box center [283, 228] width 27 height 27
checkbox input "true"
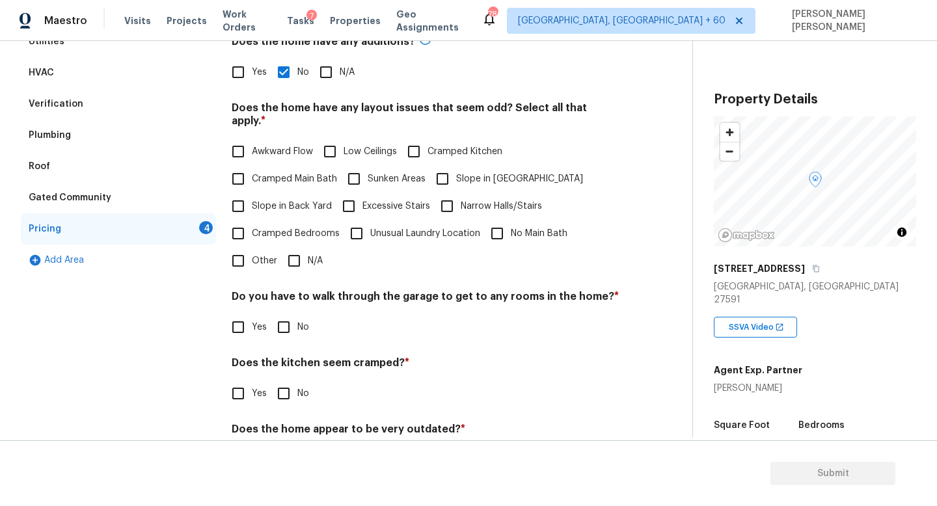
scroll to position [275, 0]
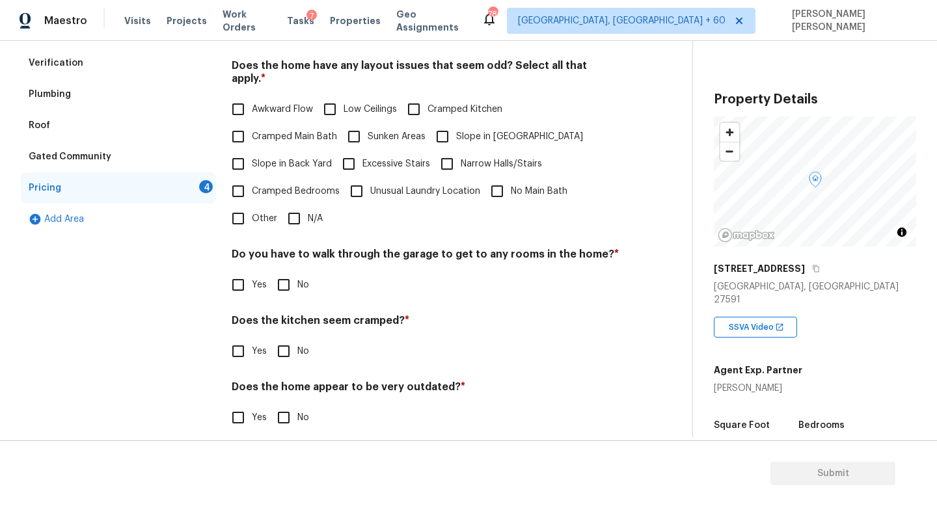
click at [295, 185] on label "Cramped Bedrooms" at bounding box center [282, 191] width 115 height 27
click at [252, 185] on input "Cramped Bedrooms" at bounding box center [238, 191] width 27 height 27
checkbox input "true"
click at [297, 206] on input "N/A" at bounding box center [294, 219] width 27 height 27
checkbox input "true"
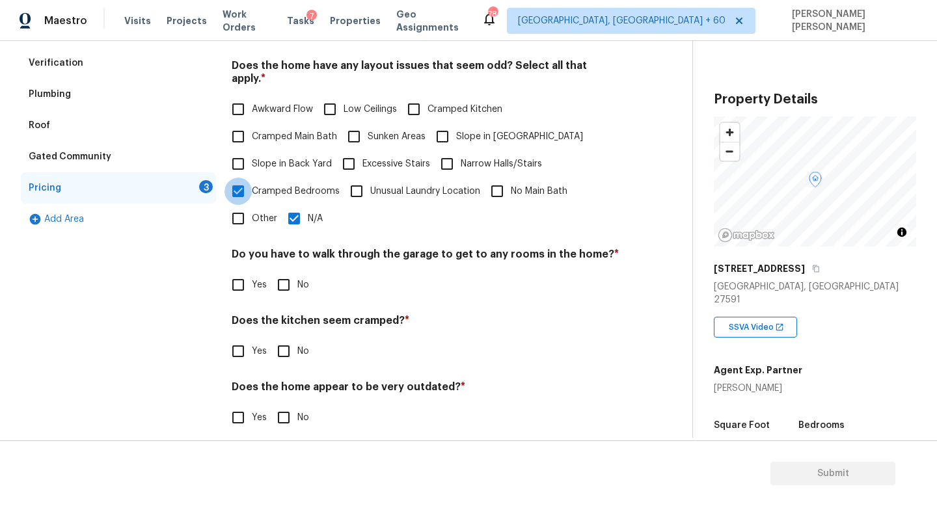
click at [245, 199] on div "Awkward Flow Low Ceilings Cramped Kitchen Cramped Main Bath Sunken Areas Slope …" at bounding box center [426, 164] width 388 height 137
click at [243, 183] on input "Cramped Bedrooms" at bounding box center [238, 191] width 27 height 27
checkbox input "false"
click at [288, 271] on input "No" at bounding box center [283, 284] width 27 height 27
checkbox input "true"
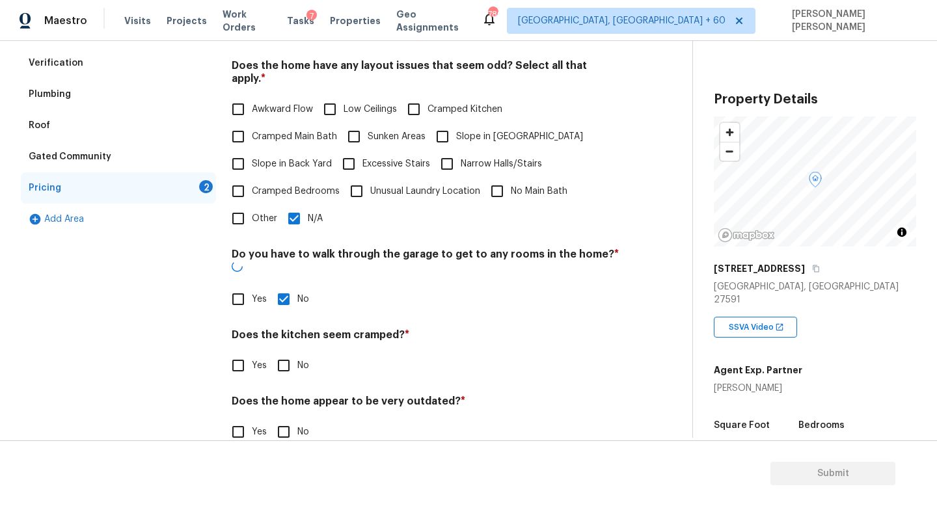
click at [280, 352] on input "No" at bounding box center [283, 365] width 27 height 27
checkbox input "true"
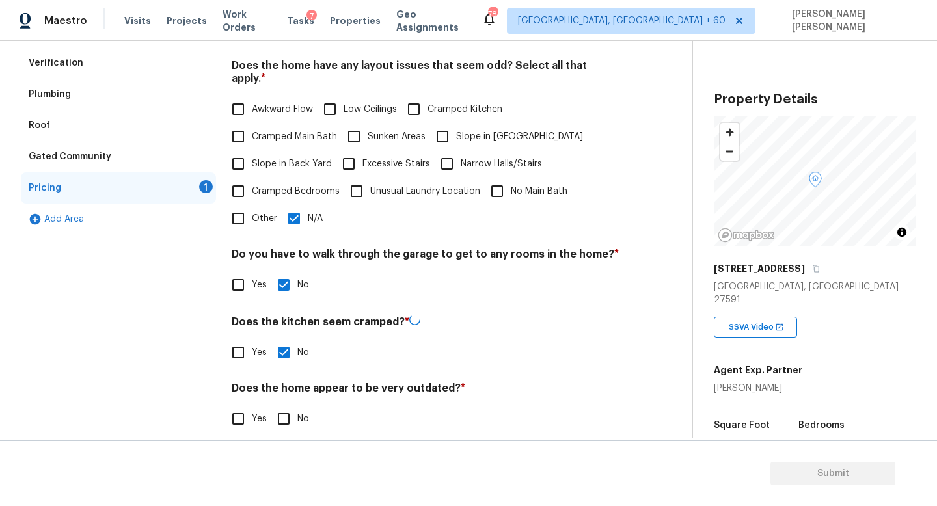
click at [282, 416] on input "No" at bounding box center [283, 418] width 27 height 27
checkbox input "true"
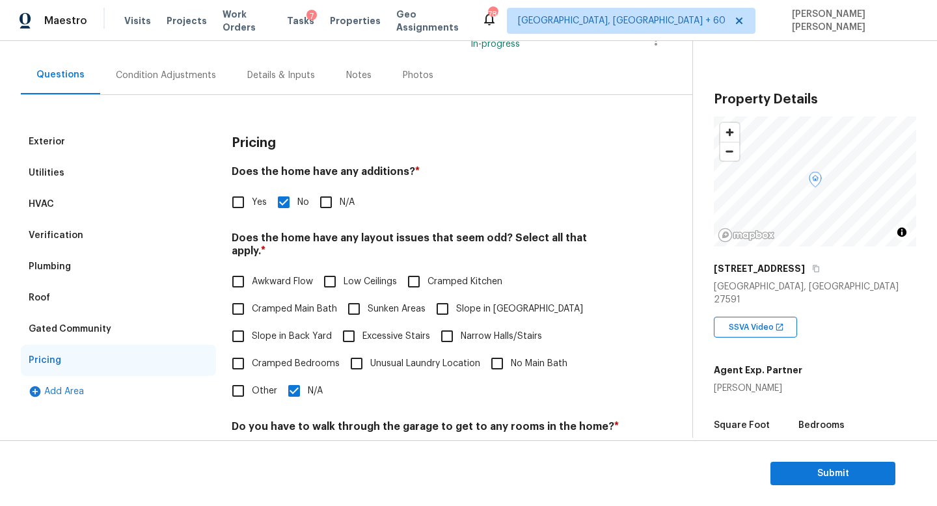
scroll to position [0, 0]
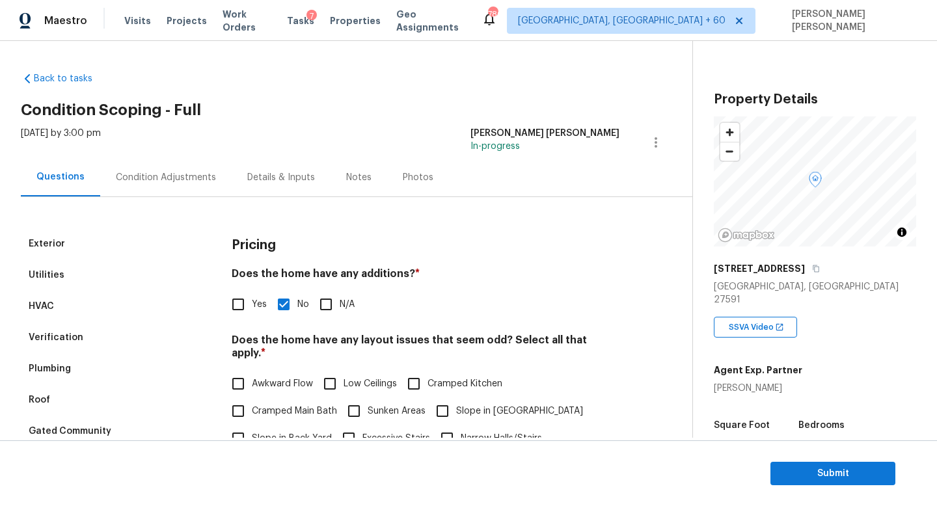
click at [150, 170] on div "Condition Adjustments" at bounding box center [165, 177] width 131 height 38
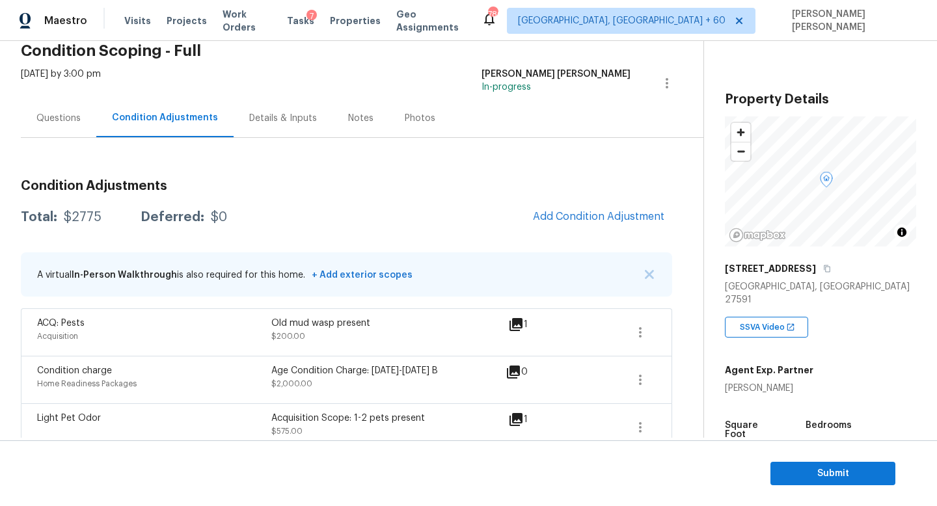
scroll to position [77, 0]
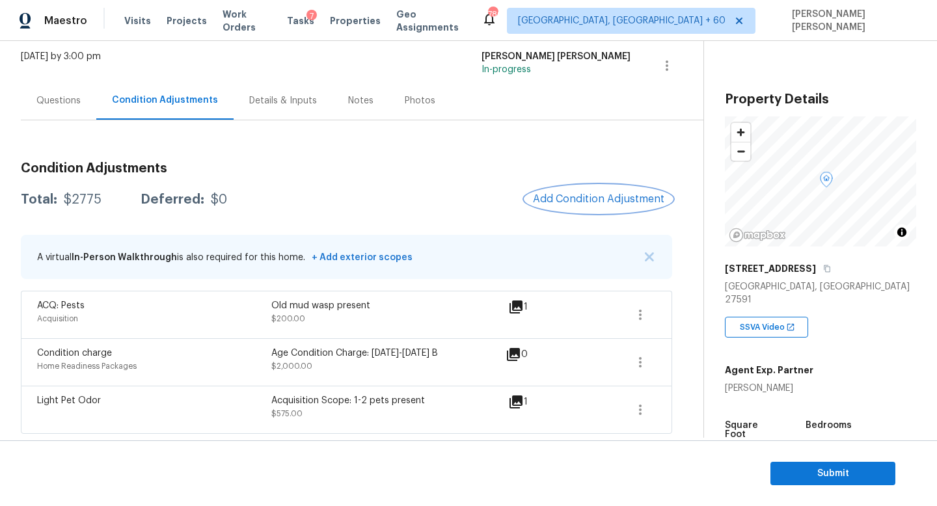
click at [569, 196] on span "Add Condition Adjustment" at bounding box center [598, 199] width 131 height 12
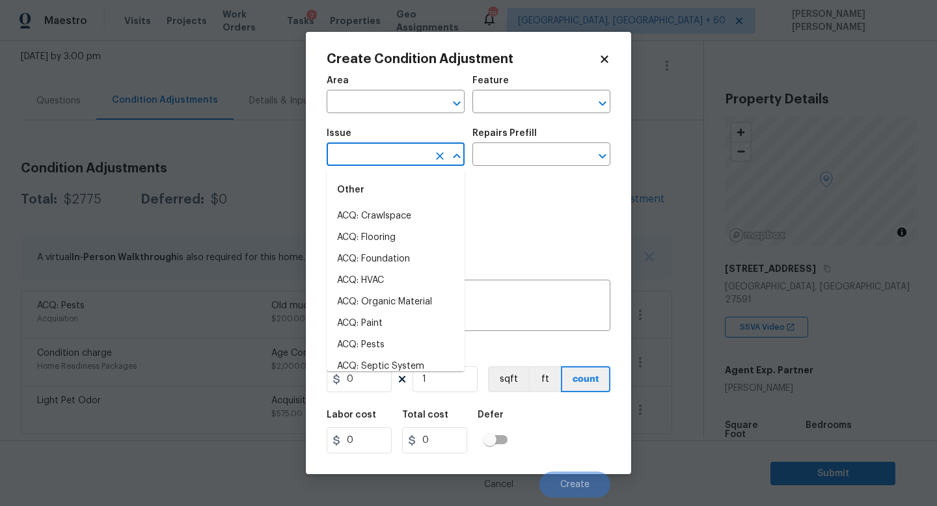
click at [368, 163] on input "text" at bounding box center [378, 156] width 102 height 20
type input "d"
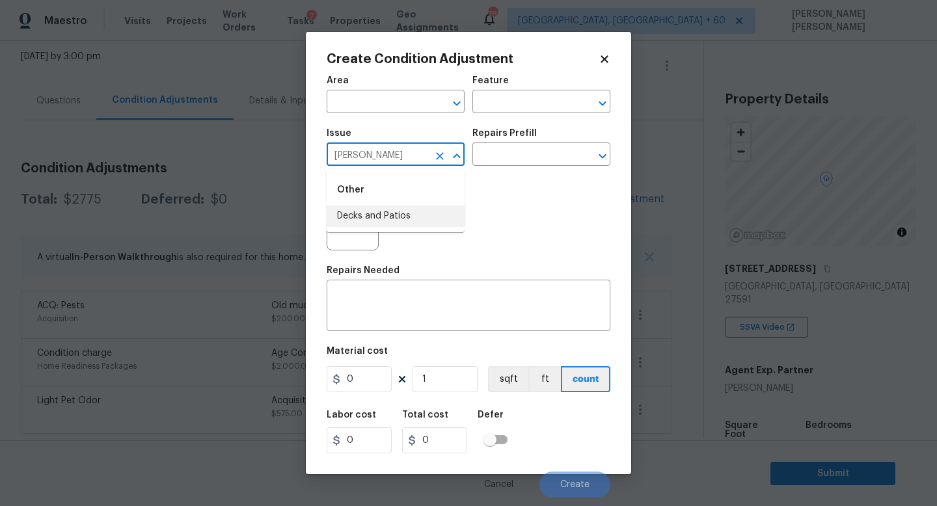
click at [380, 229] on ul "Other Decks and Patios" at bounding box center [396, 200] width 138 height 63
click at [389, 223] on li "Decks and Patios" at bounding box center [396, 216] width 138 height 21
type input "Decks and Patios"
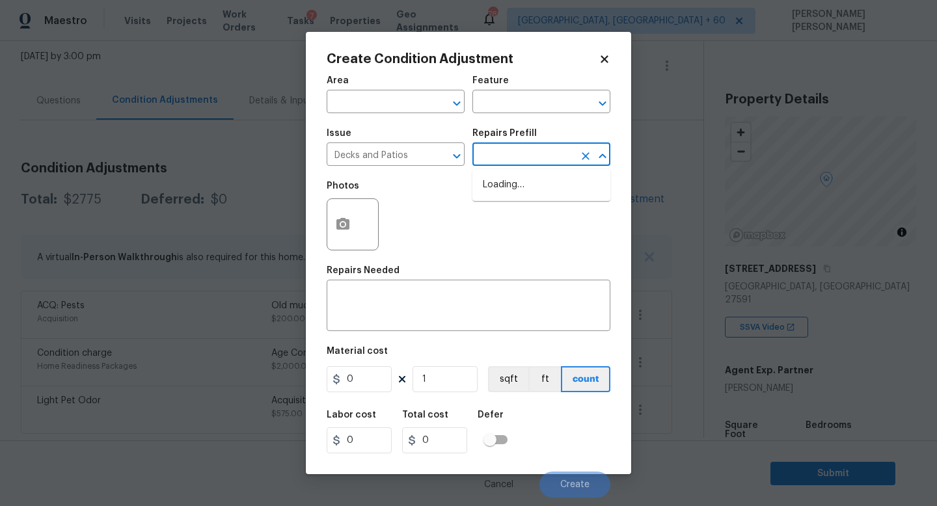
click at [528, 160] on input "text" at bounding box center [523, 156] width 102 height 20
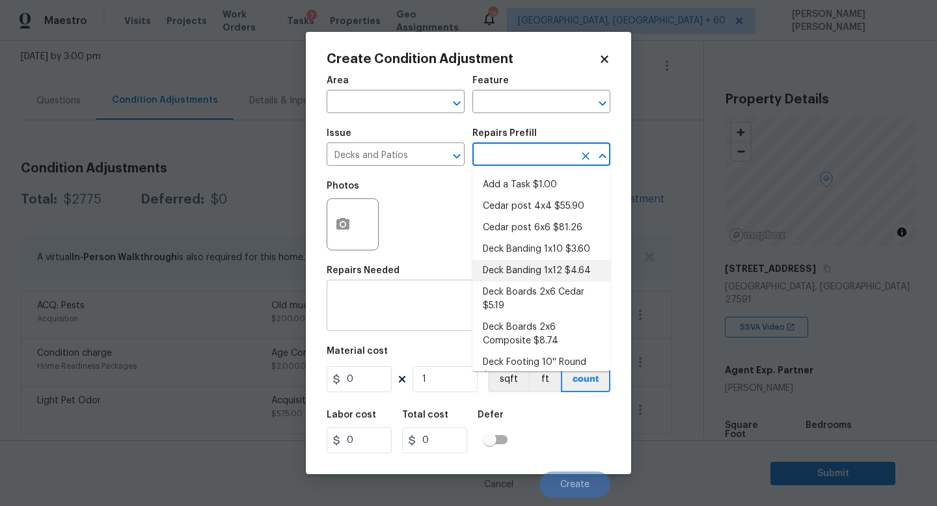
click at [380, 311] on textarea at bounding box center [469, 307] width 268 height 27
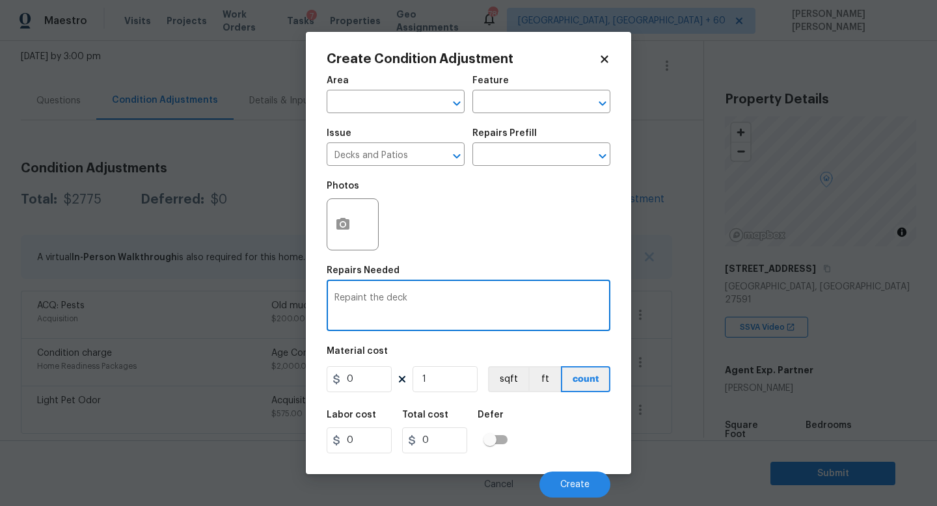
type textarea "Repaint the deck"
click at [394, 377] on div "0 1 sqft ft count" at bounding box center [469, 379] width 284 height 26
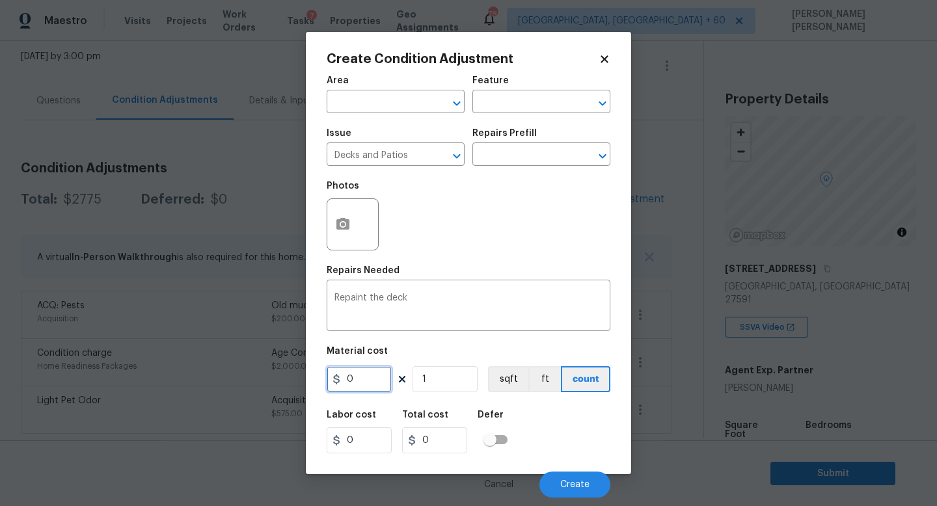
click at [377, 383] on input "0" at bounding box center [359, 379] width 65 height 26
type input "700"
click at [347, 225] on icon "button" at bounding box center [342, 224] width 13 height 12
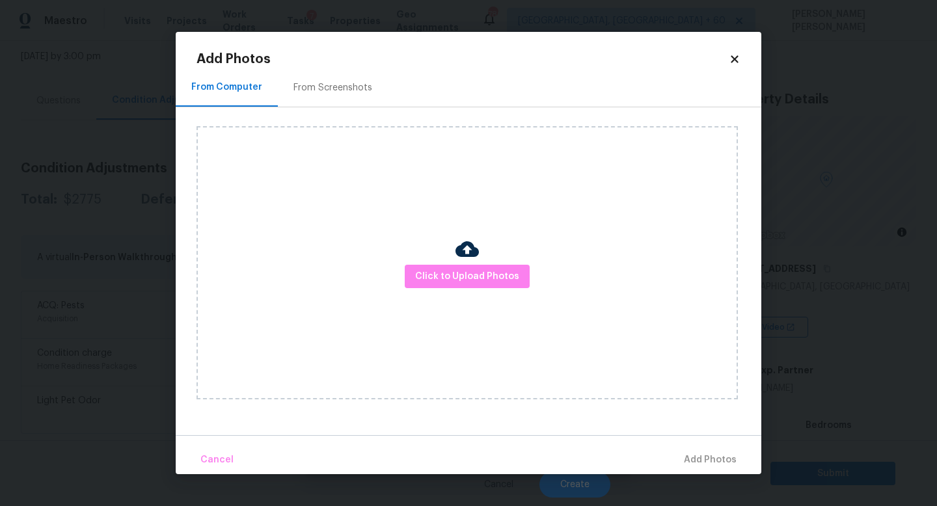
click at [461, 289] on div "Click to Upload Photos" at bounding box center [467, 262] width 541 height 273
click at [476, 270] on span "Click to Upload Photos" at bounding box center [467, 277] width 104 height 16
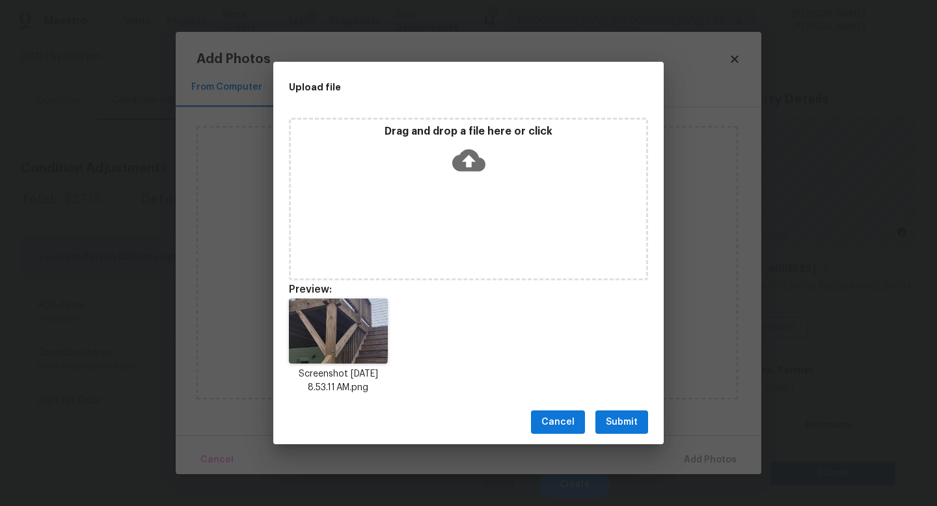
click at [551, 415] on span "Cancel" at bounding box center [557, 423] width 33 height 16
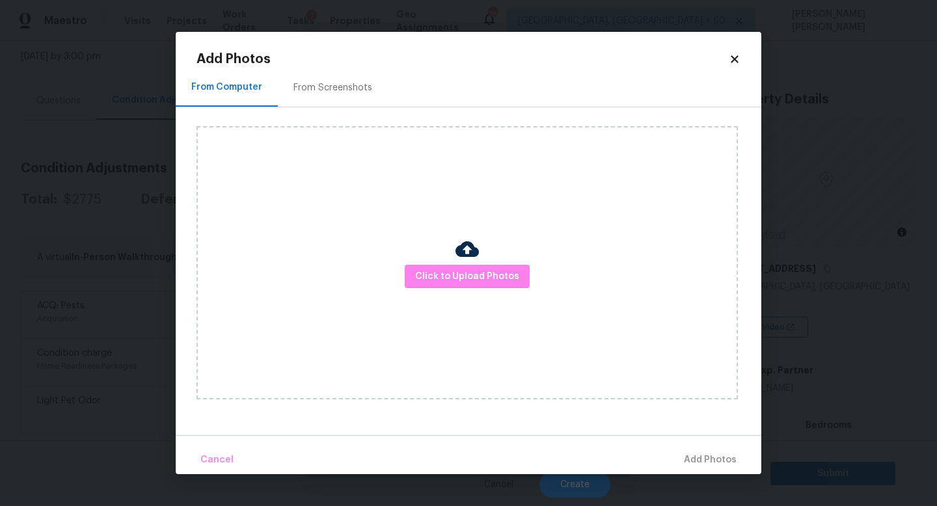
click at [729, 59] on icon at bounding box center [735, 59] width 12 height 12
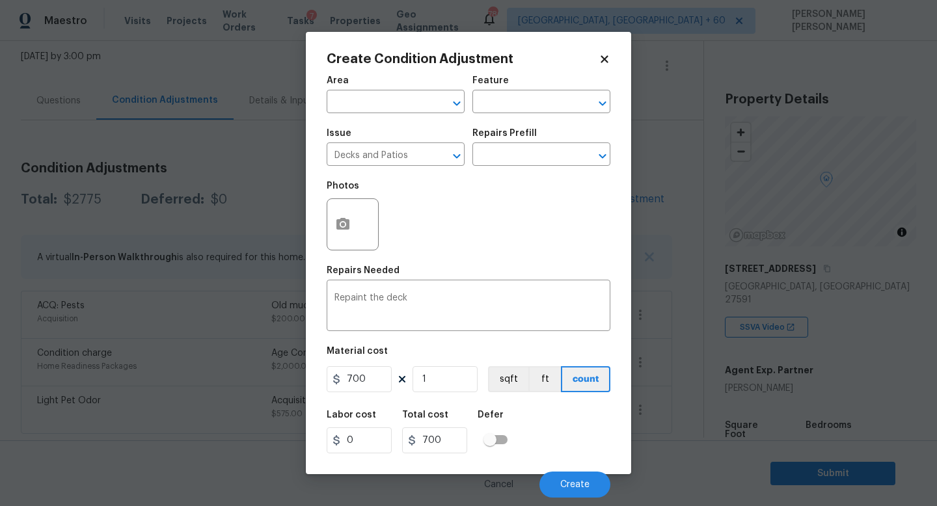
click at [244, 279] on body "Maestro Visits Projects Work Orders Tasks 7 Properties Geo Assignments 780 Knox…" at bounding box center [468, 253] width 937 height 506
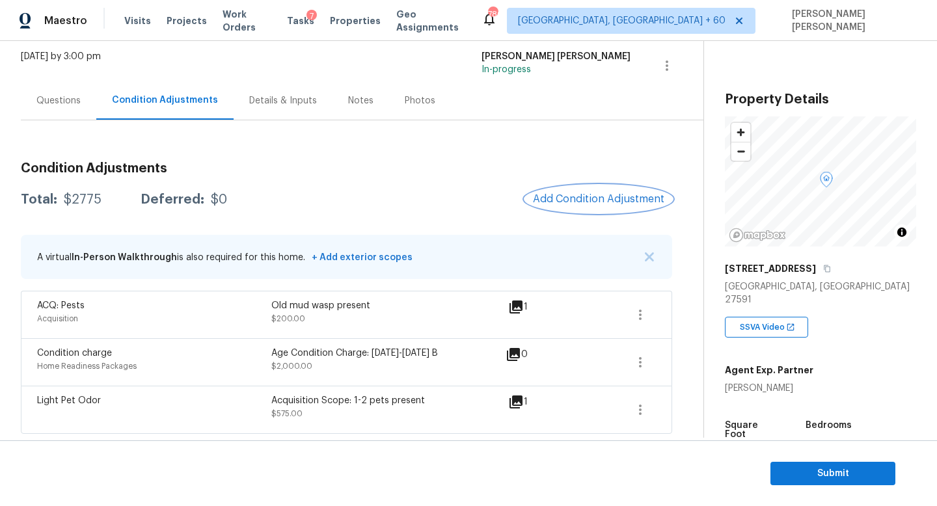
click at [591, 206] on button "Add Condition Adjustment" at bounding box center [598, 198] width 147 height 27
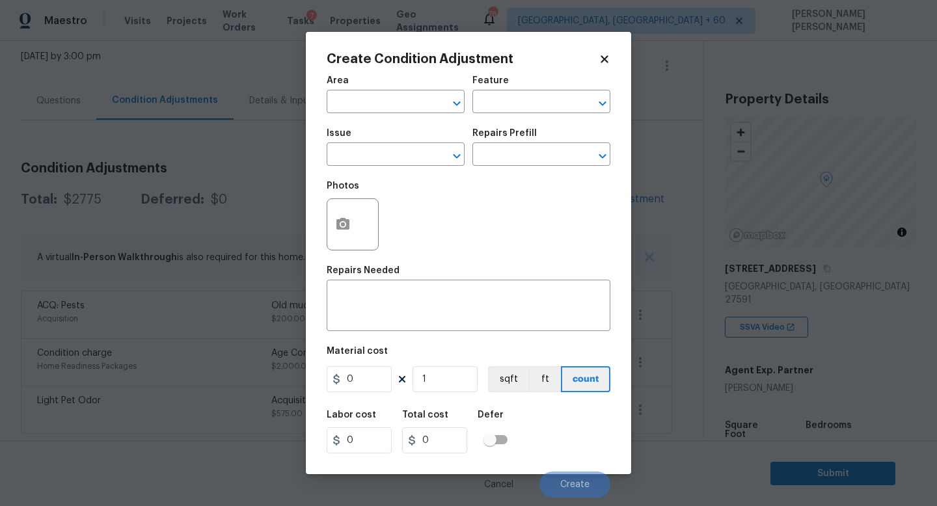
click at [356, 167] on span "Issue ​" at bounding box center [396, 147] width 138 height 53
click at [357, 165] on input "text" at bounding box center [378, 156] width 102 height 20
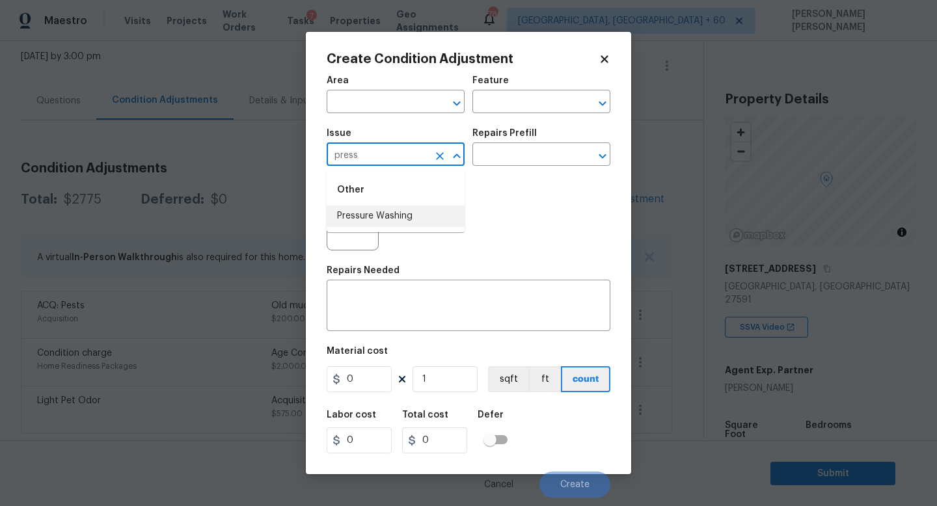
click at [370, 222] on li "Pressure Washing" at bounding box center [396, 216] width 138 height 21
type input "Pressure Washing"
click at [512, 162] on input "text" at bounding box center [523, 156] width 102 height 20
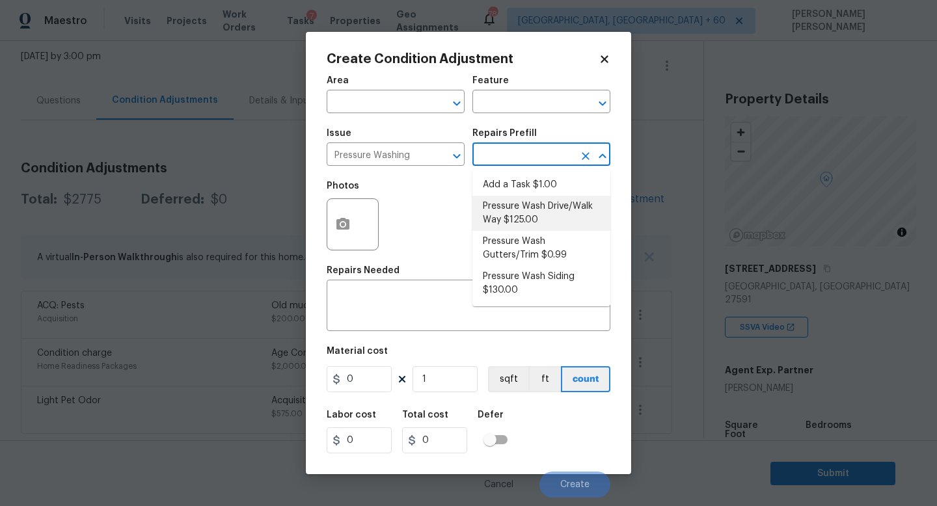
click at [517, 225] on li "Pressure Wash Drive/Walk Way $125.00" at bounding box center [541, 213] width 138 height 35
type input "Siding"
type textarea "Pressure wash the driveways/walkways as directed by the PM. Ensure that all deb…"
type input "125"
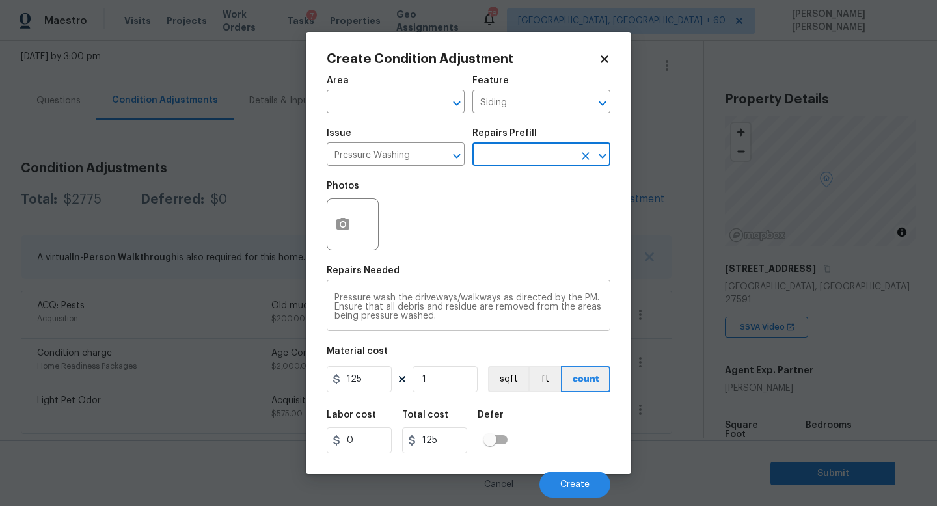
click at [459, 318] on textarea "Pressure wash the driveways/walkways as directed by the PM. Ensure that all deb…" at bounding box center [469, 307] width 268 height 27
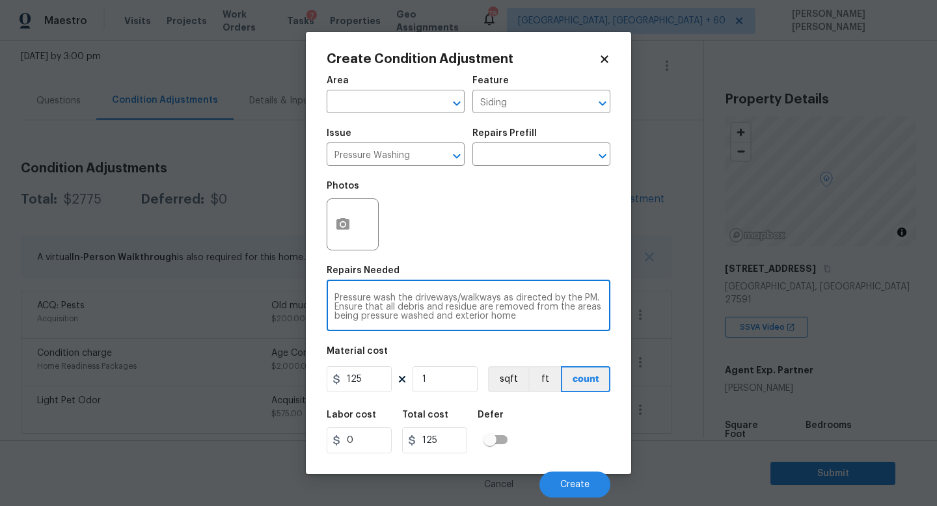
type textarea "Pressure wash the driveways/walkways as directed by the PM. Ensure that all deb…"
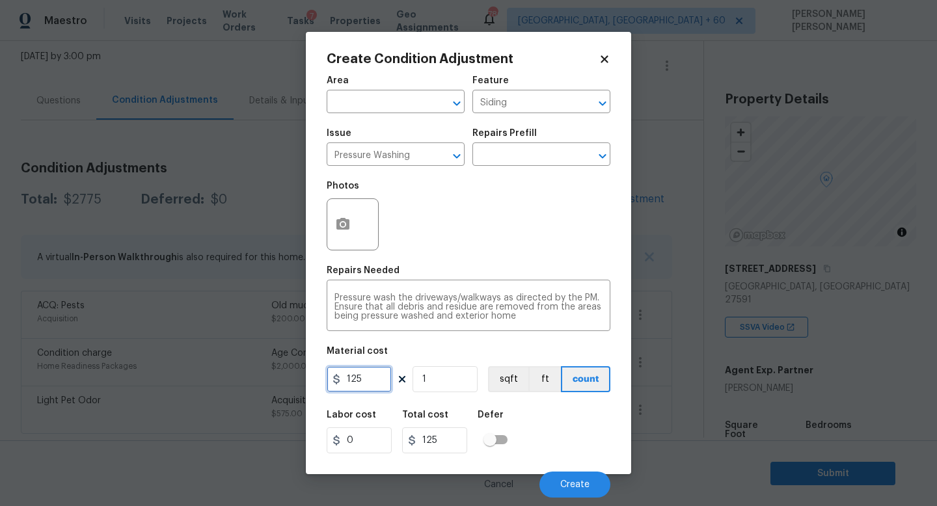
drag, startPoint x: 369, startPoint y: 391, endPoint x: 283, endPoint y: 375, distance: 87.4
click at [288, 379] on div "Create Condition Adjustment Area ​ Feature Siding ​ Issue Pressure Washing ​ Re…" at bounding box center [468, 253] width 937 height 506
type input "300"
click at [577, 417] on div "Labor cost 0 Total cost 300 Defer" at bounding box center [469, 432] width 284 height 59
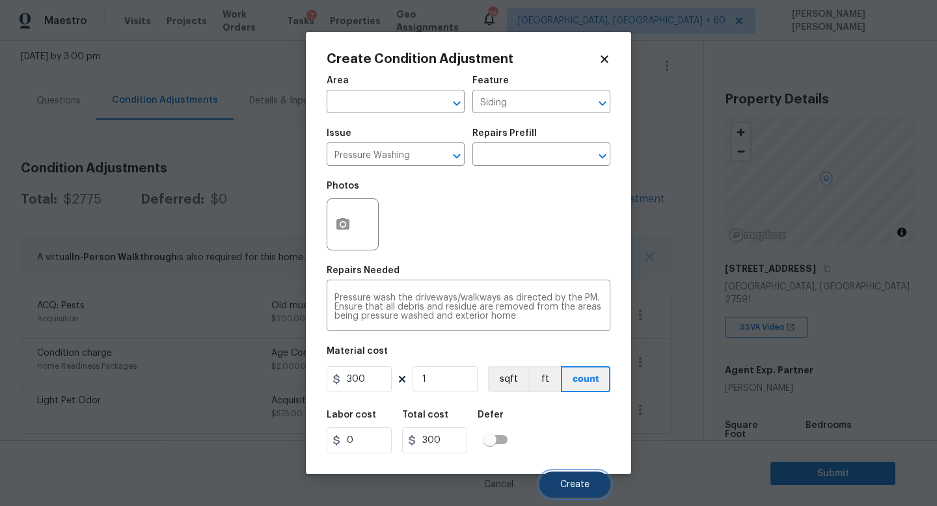
click at [567, 484] on span "Create" at bounding box center [574, 485] width 29 height 10
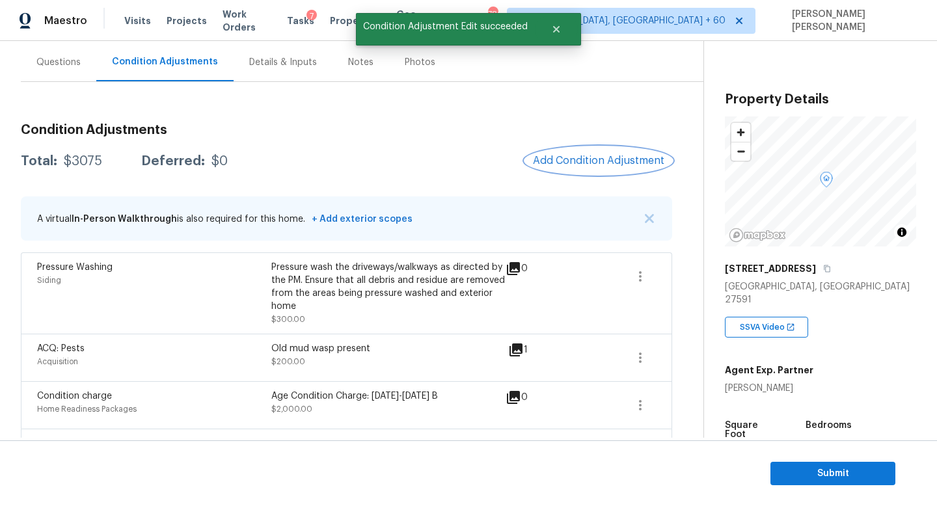
scroll to position [134, 0]
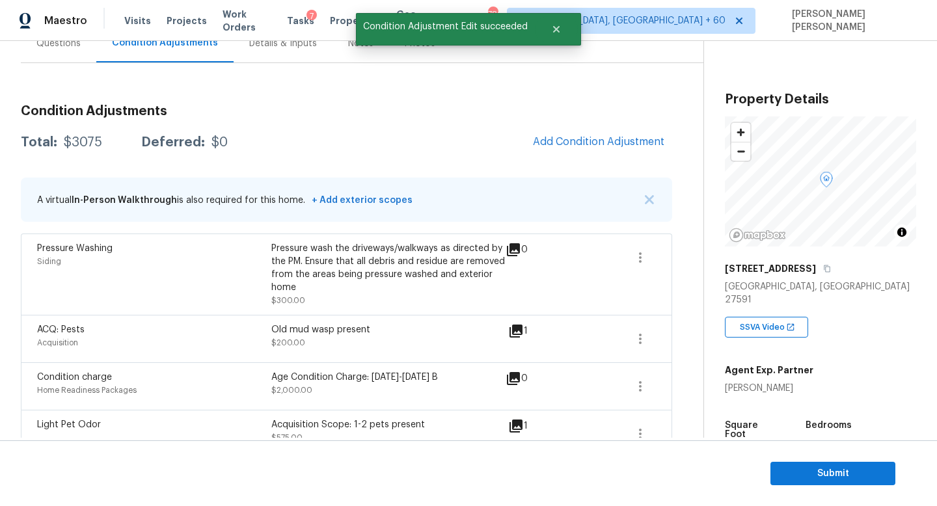
click at [579, 165] on div "Condition Adjustments Total: $3075 Deferred: $0 Add Condition Adjustment A virt…" at bounding box center [346, 276] width 651 height 364
click at [590, 139] on span "Add Condition Adjustment" at bounding box center [598, 142] width 131 height 12
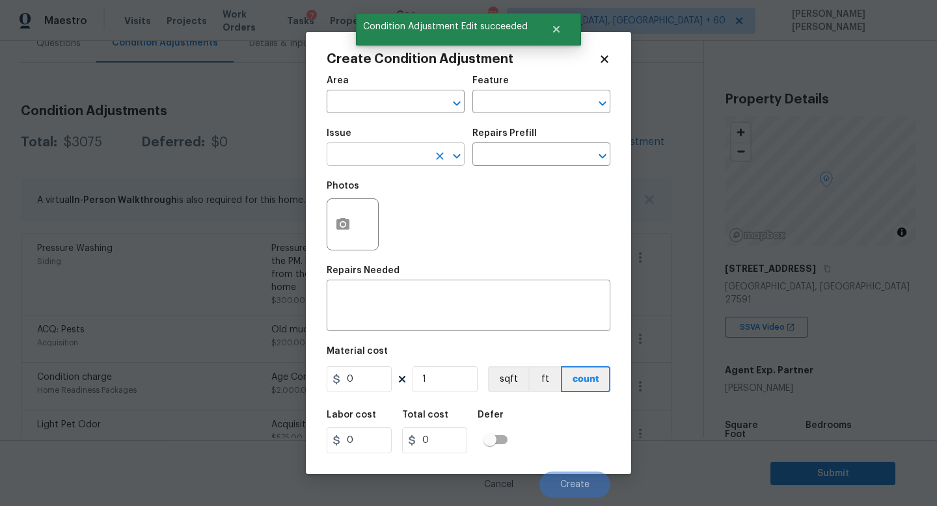
click at [385, 154] on input "text" at bounding box center [378, 156] width 102 height 20
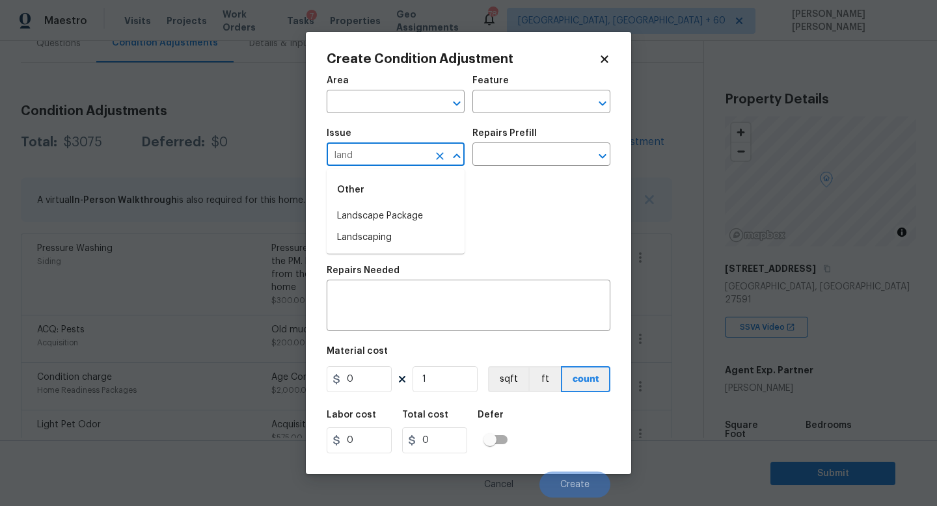
click at [402, 210] on li "Landscape Package" at bounding box center [396, 216] width 138 height 21
type input "Landscape Package"
click at [502, 161] on input "text" at bounding box center [523, 156] width 102 height 20
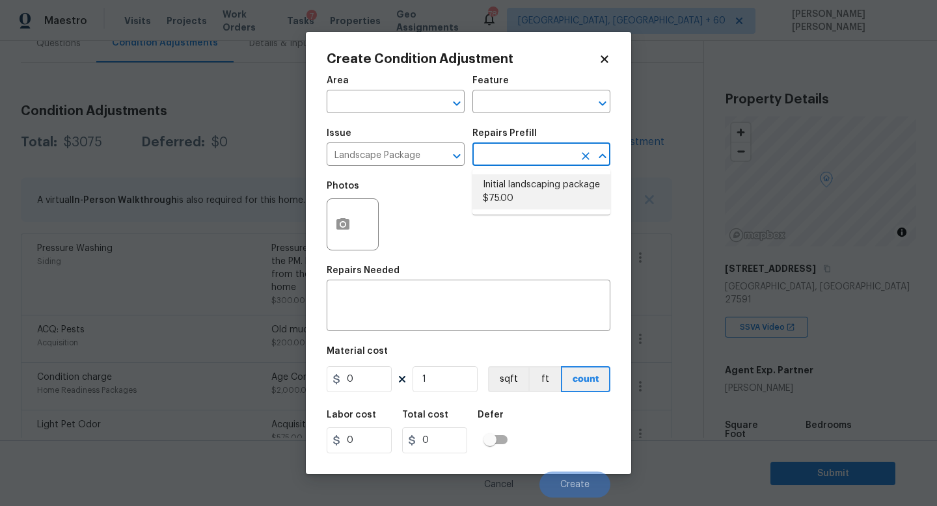
click at [513, 197] on li "Initial landscaping package $75.00" at bounding box center [541, 191] width 138 height 35
type input "Home Readiness Packages"
type textarea "Mowing of grass up to 6" in height. Mow, edge along driveways & sidewalks, trim…"
type input "75"
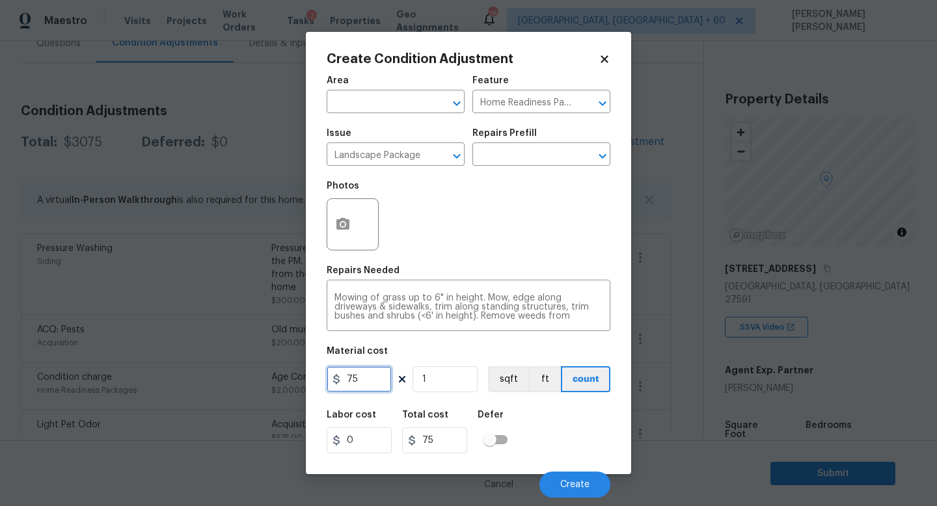
drag, startPoint x: 372, startPoint y: 380, endPoint x: 270, endPoint y: 374, distance: 101.7
click at [270, 374] on div "Create Condition Adjustment Area ​ Feature Home Readiness Packages ​ Issue Land…" at bounding box center [468, 253] width 937 height 506
type input "300"
click at [349, 237] on button "button" at bounding box center [342, 224] width 31 height 51
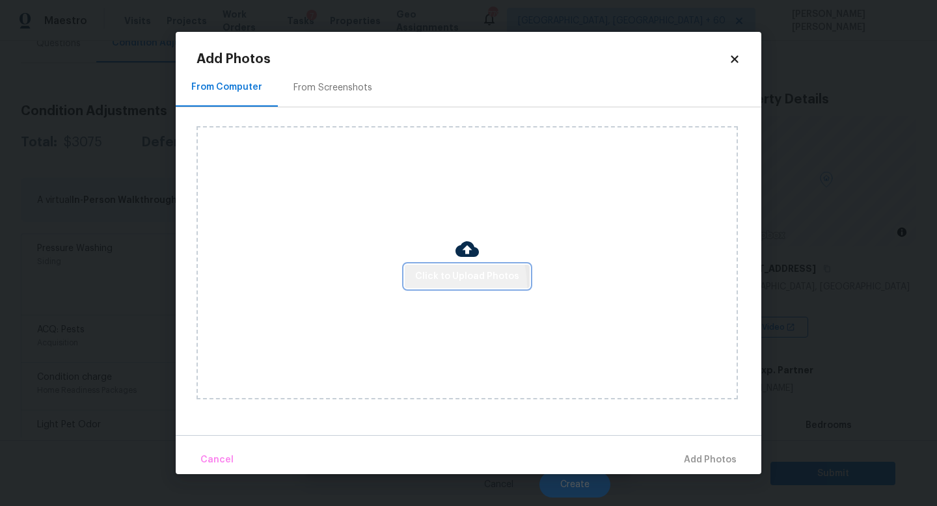
click at [439, 285] on button "Click to Upload Photos" at bounding box center [467, 277] width 125 height 24
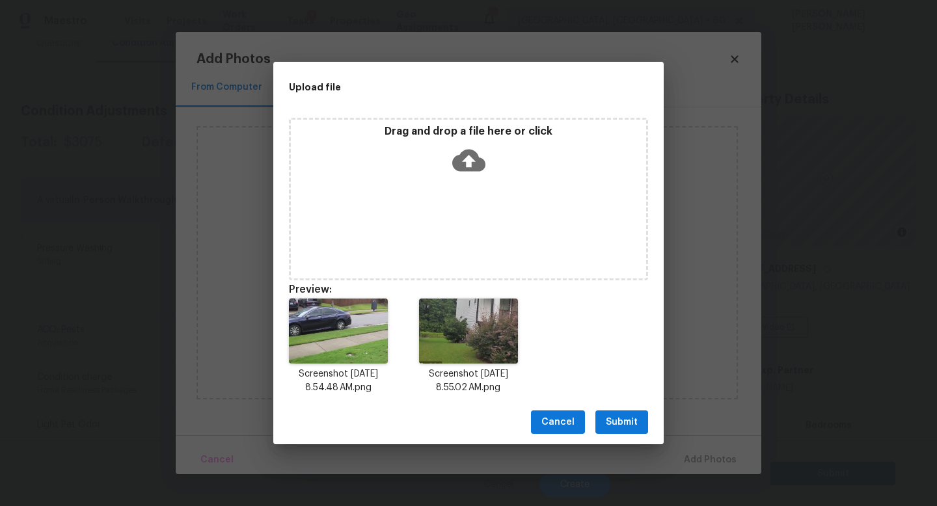
click at [618, 411] on button "Submit" at bounding box center [621, 423] width 53 height 24
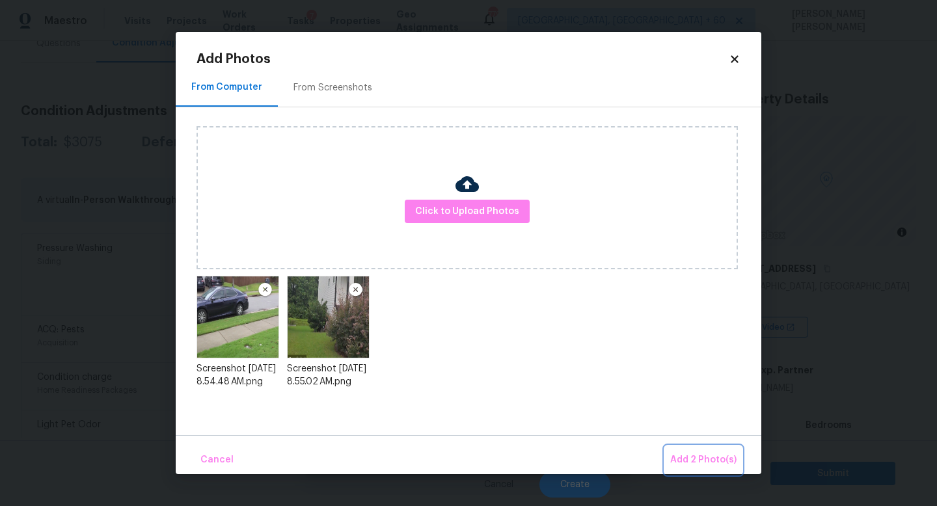
click at [686, 447] on button "Add 2 Photo(s)" at bounding box center [703, 460] width 77 height 28
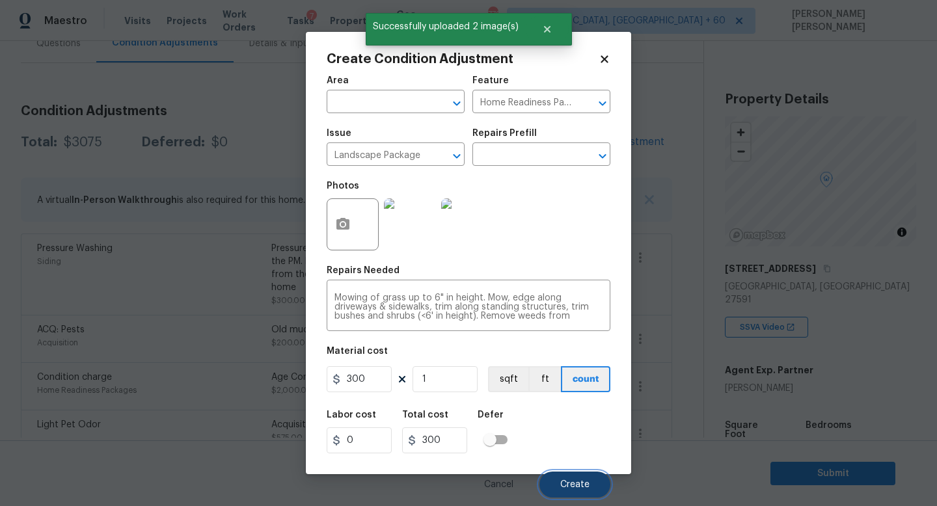
click at [581, 485] on span "Create" at bounding box center [574, 485] width 29 height 10
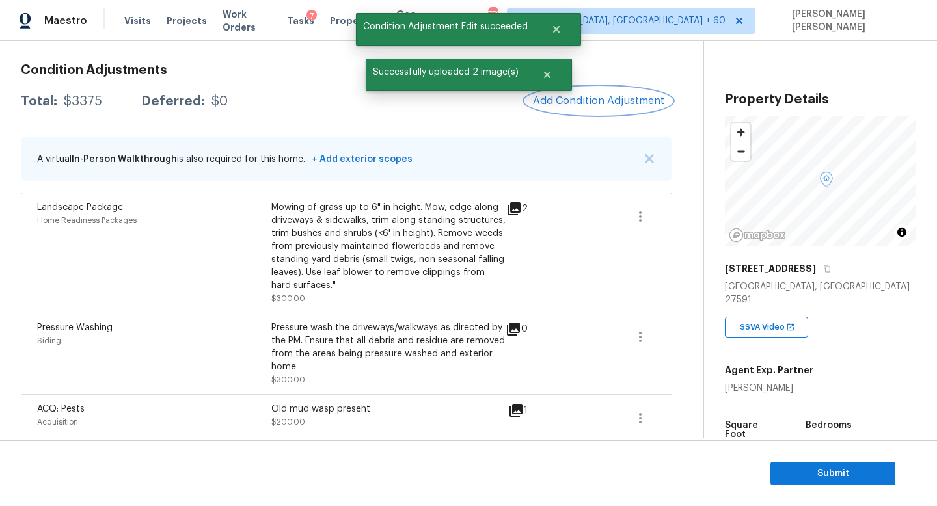
scroll to position [176, 0]
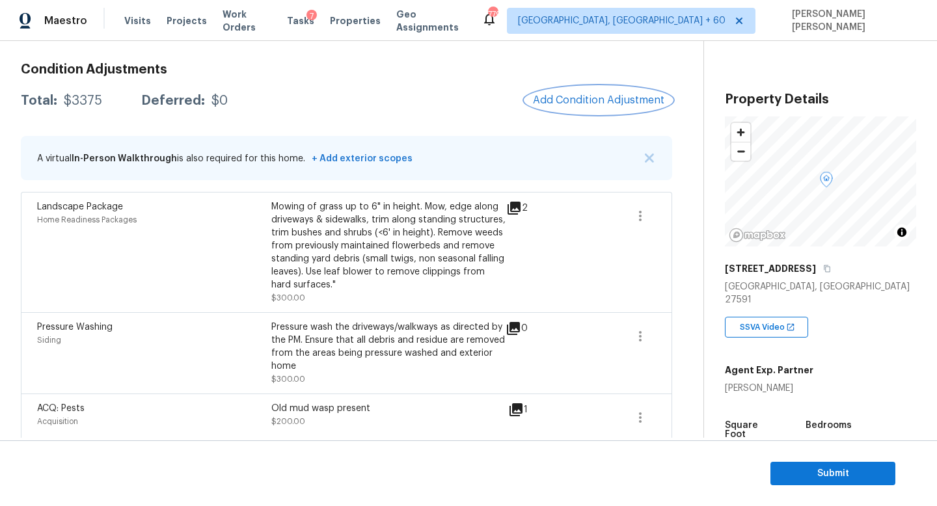
click at [594, 98] on span "Add Condition Adjustment" at bounding box center [598, 100] width 131 height 12
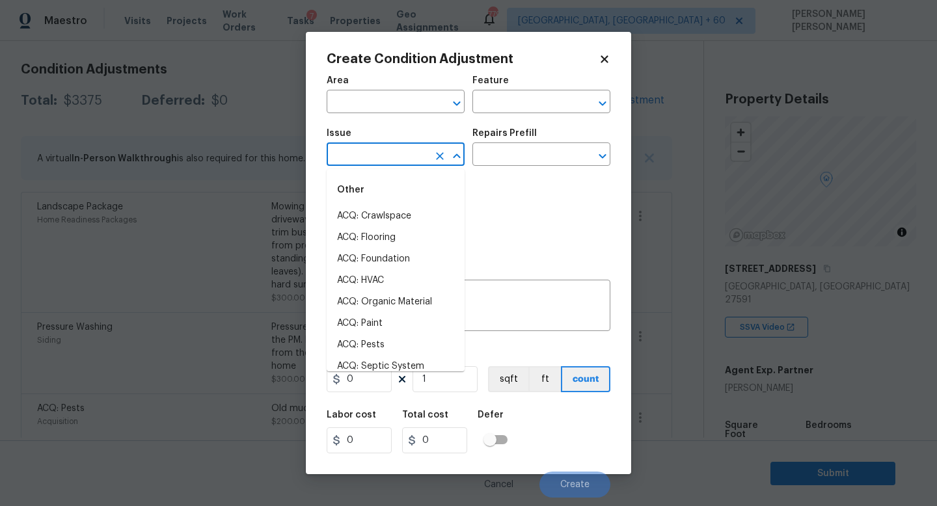
click at [363, 155] on input "text" at bounding box center [378, 156] width 102 height 20
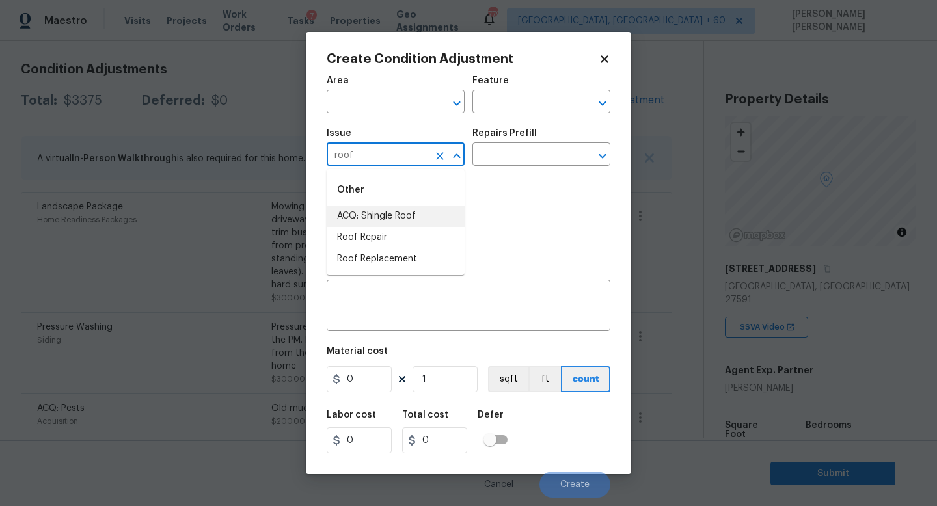
click at [374, 213] on li "ACQ: Shingle Roof" at bounding box center [396, 216] width 138 height 21
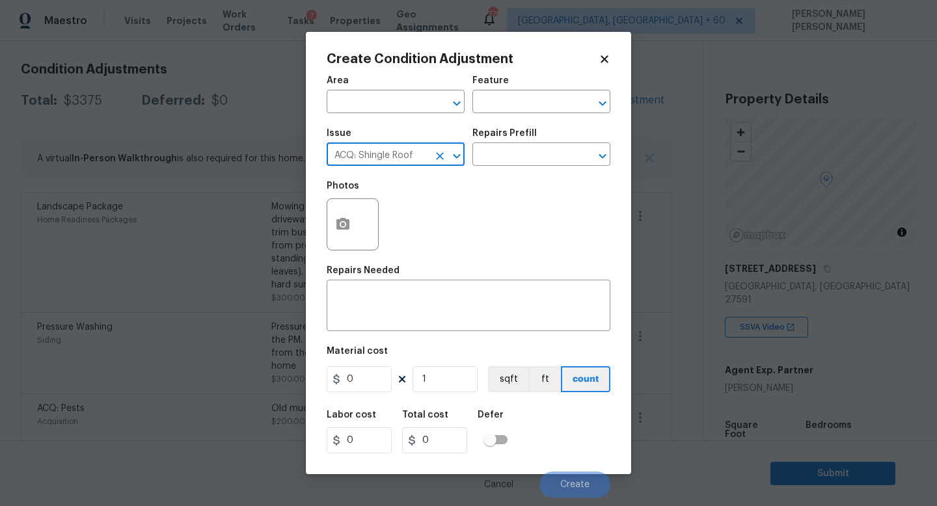
type input "ACQ: Shingle Roof"
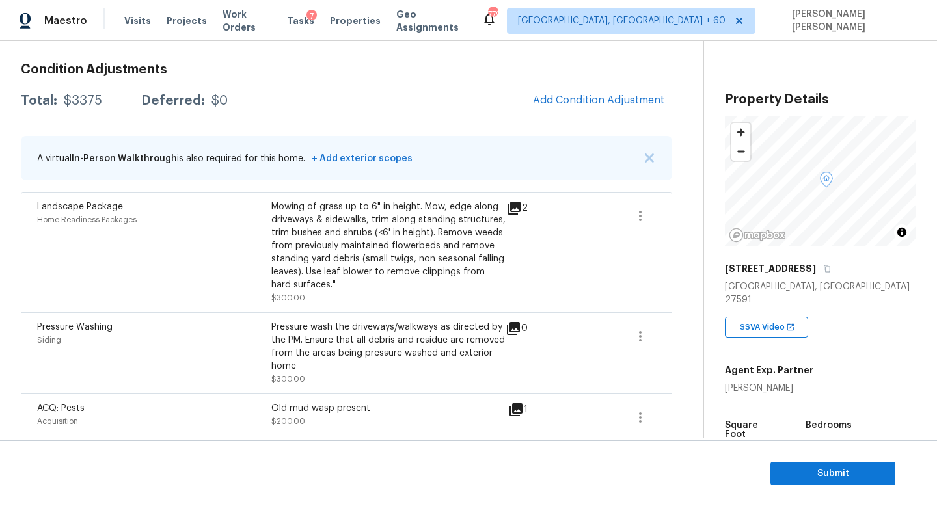
click at [786, 368] on body "Maestro Visits Projects Work Orders Tasks 7 Properties Geo Assignments 779 Knox…" at bounding box center [468, 253] width 937 height 506
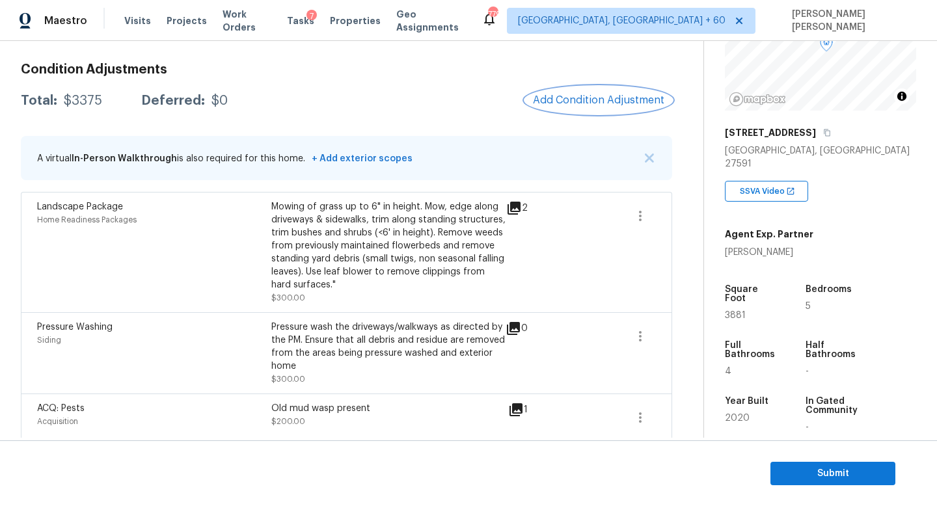
scroll to position [147, 0]
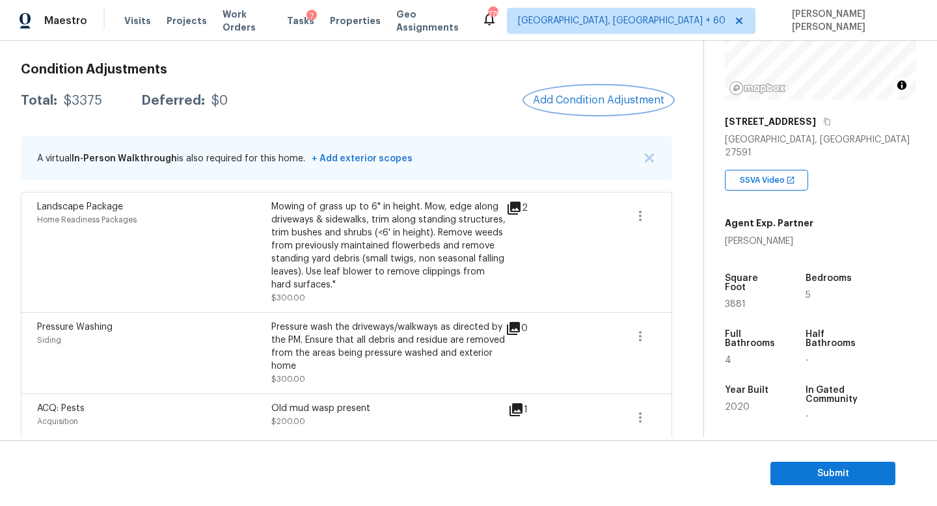
click at [571, 105] on span "Add Condition Adjustment" at bounding box center [598, 100] width 131 height 12
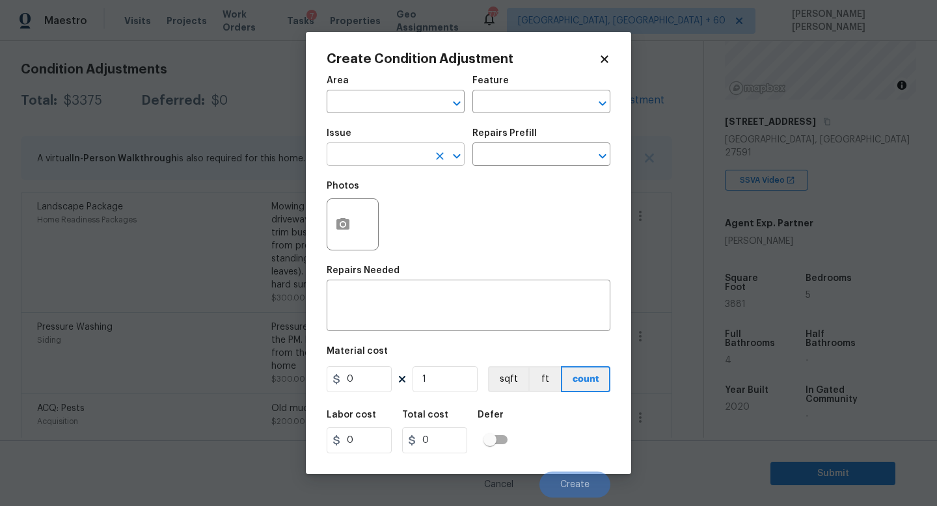
click at [368, 156] on input "text" at bounding box center [378, 156] width 102 height 20
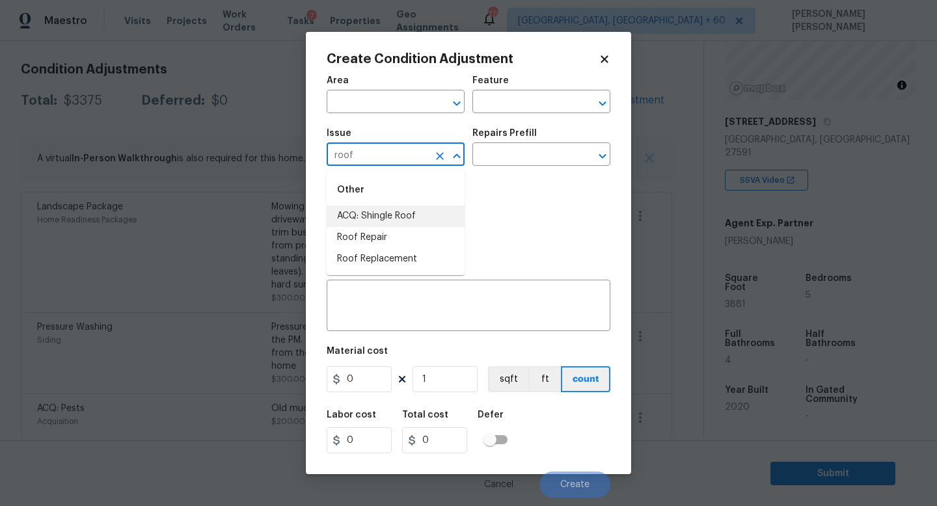
click at [357, 210] on li "ACQ: Shingle Roof" at bounding box center [396, 216] width 138 height 21
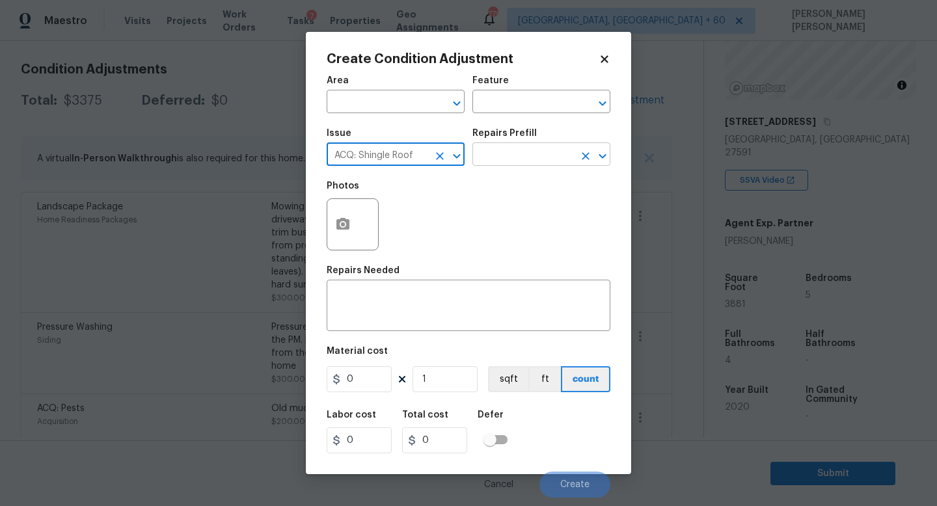
type input "ACQ: Shingle Roof"
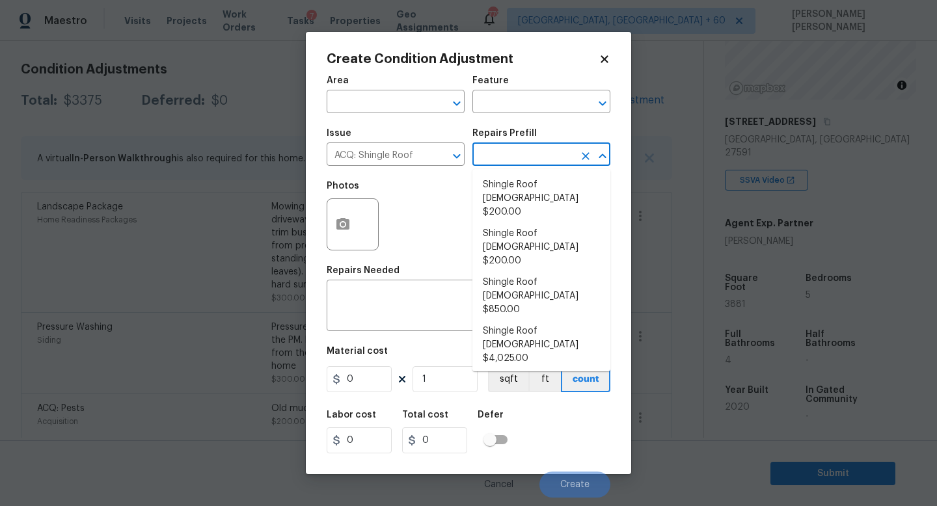
click at [478, 165] on input "text" at bounding box center [523, 156] width 102 height 20
click at [536, 197] on li "Shingle Roof 0-10 Years Old $200.00" at bounding box center [541, 198] width 138 height 49
type input "Acquisition"
type textarea "Acquisition Scope: Shingle Roof 0-10 years in age maintenance."
type input "200"
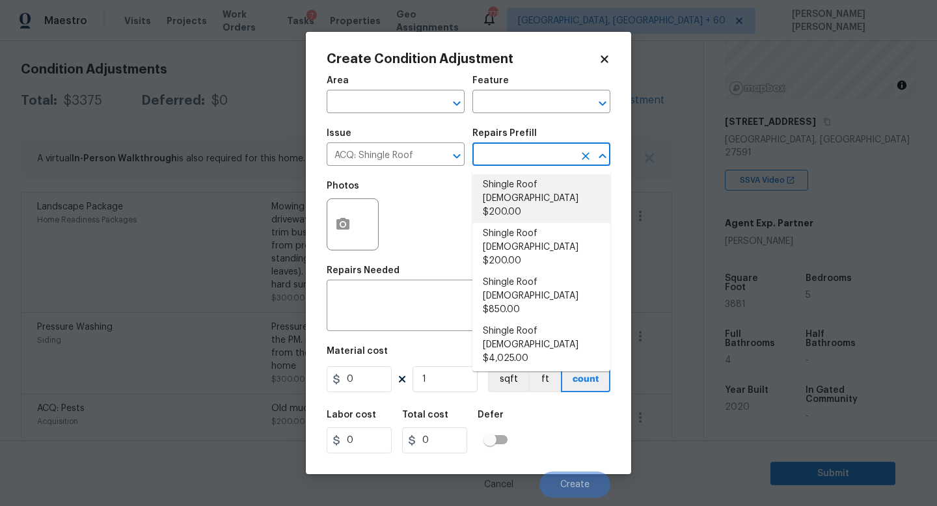
type input "200"
click at [555, 189] on li "Shingle Roof 0-10 Years Old $200.00" at bounding box center [541, 198] width 138 height 49
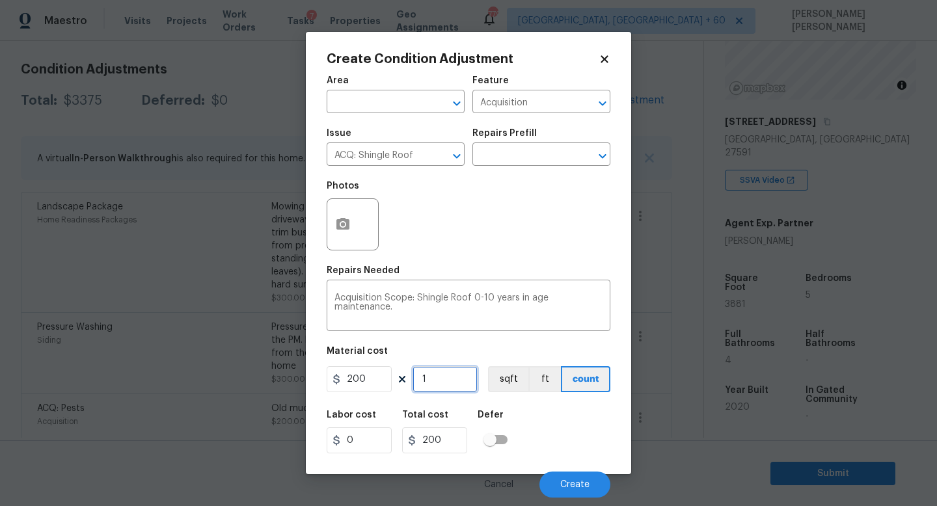
click at [445, 385] on input "1" at bounding box center [445, 379] width 65 height 26
click at [363, 388] on input "200" at bounding box center [359, 379] width 65 height 26
type input "288"
click at [568, 487] on span "Create" at bounding box center [574, 485] width 29 height 10
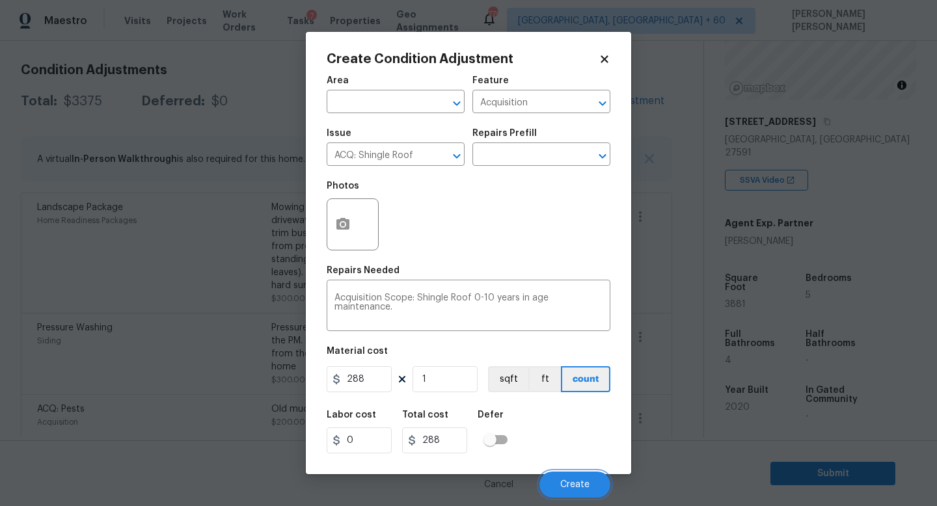
scroll to position [176, 0]
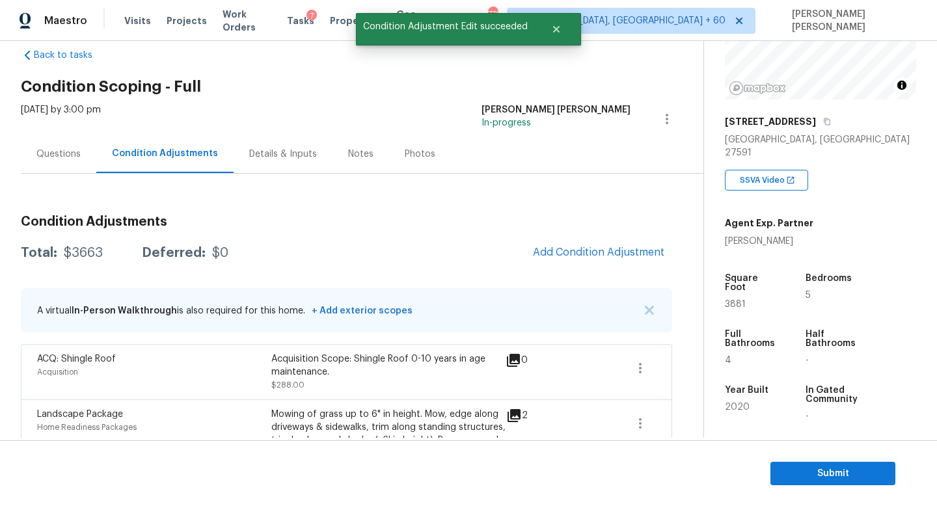
click at [43, 141] on div "Questions" at bounding box center [58, 154] width 75 height 38
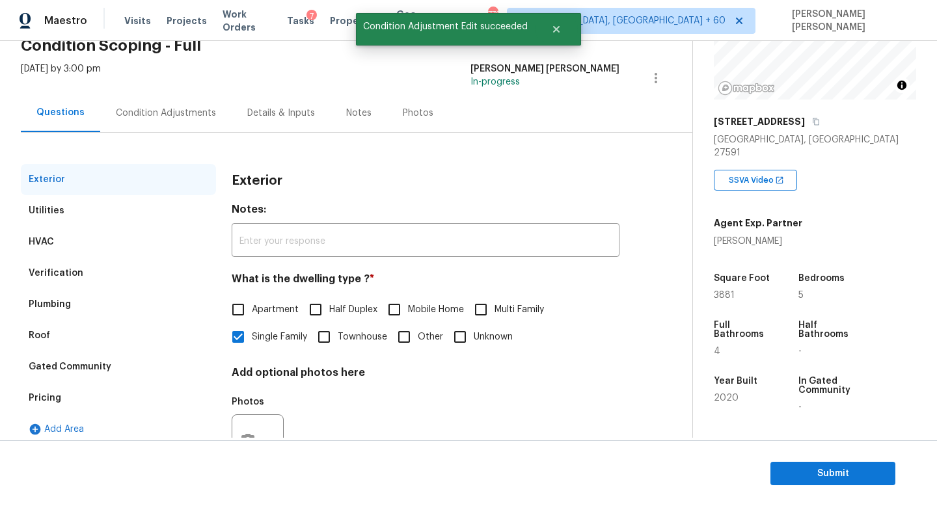
scroll to position [120, 0]
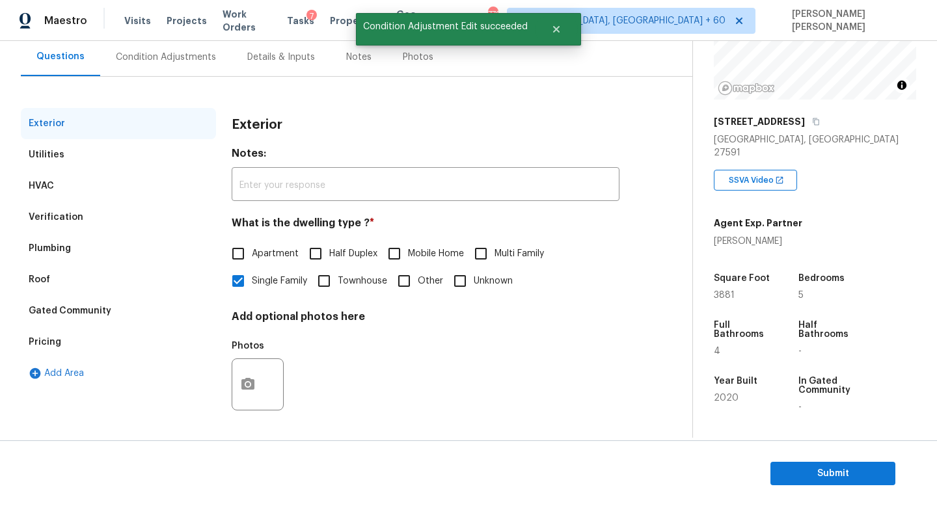
click at [77, 214] on div "Verification" at bounding box center [56, 217] width 55 height 13
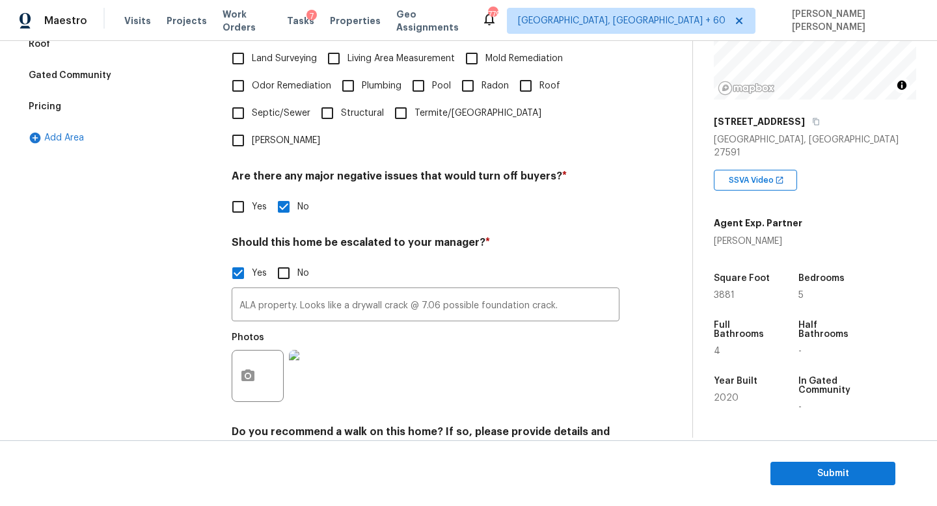
scroll to position [381, 0]
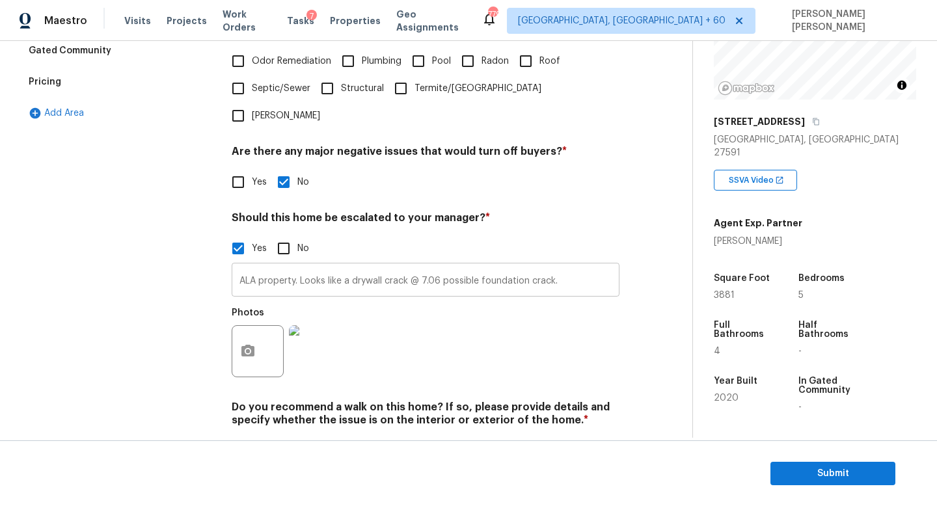
click at [595, 266] on input "ALA property. Looks like a drywall crack @ 7.06 possible foundation crack." at bounding box center [426, 281] width 388 height 31
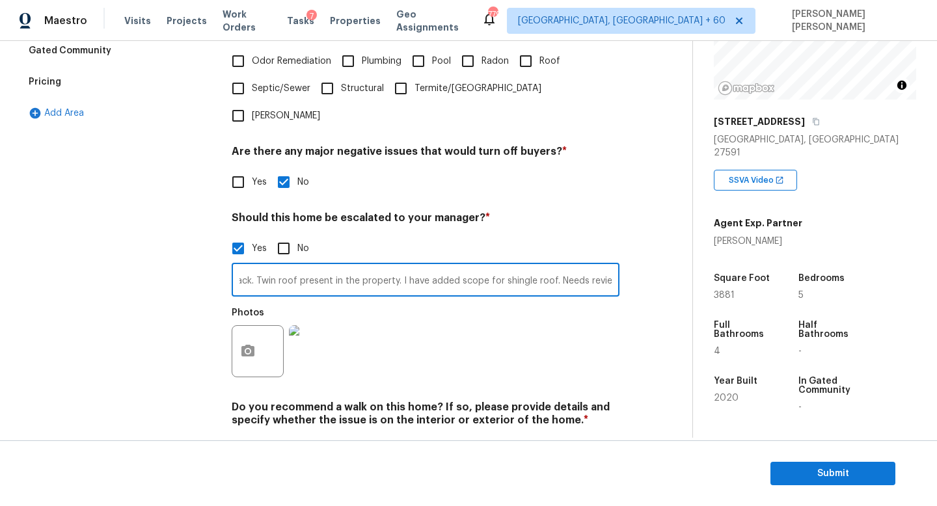
scroll to position [0, 306]
type input "ALA property. Looks like a drywall crack @ 7.06 possible foundation crack. Twin…"
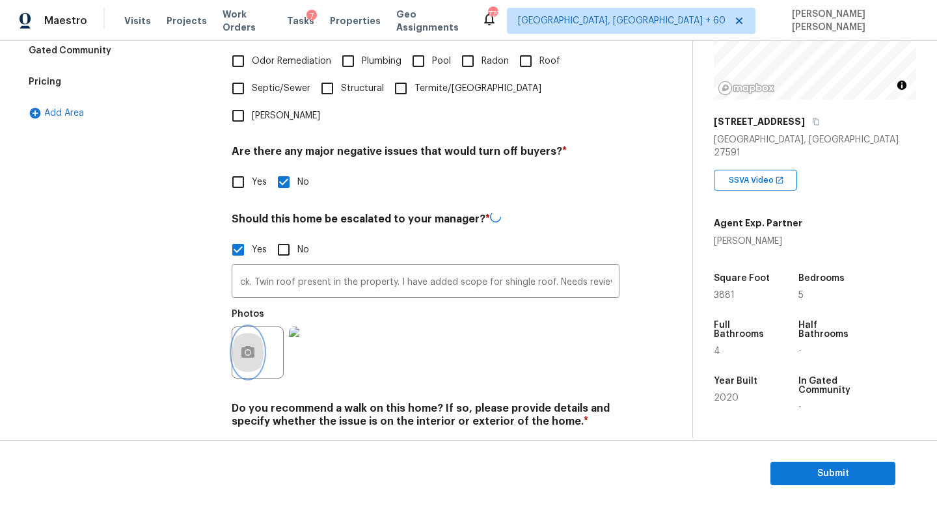
click at [247, 345] on icon "button" at bounding box center [248, 353] width 16 height 16
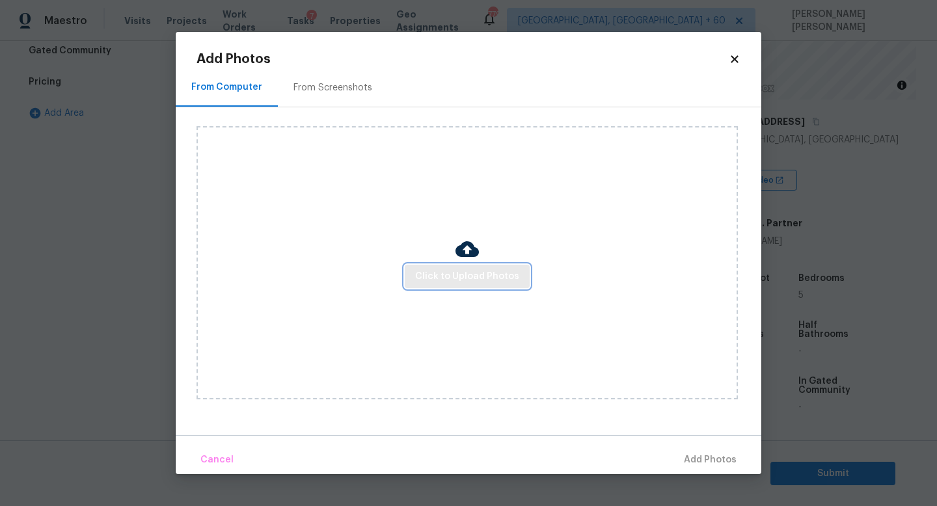
click at [454, 273] on span "Click to Upload Photos" at bounding box center [467, 277] width 104 height 16
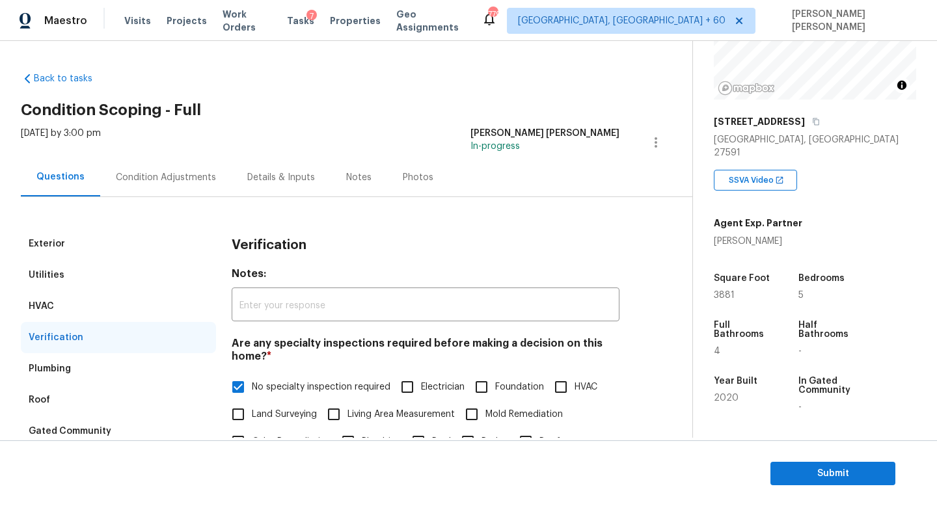
click at [138, 170] on div "Condition Adjustments" at bounding box center [165, 177] width 131 height 38
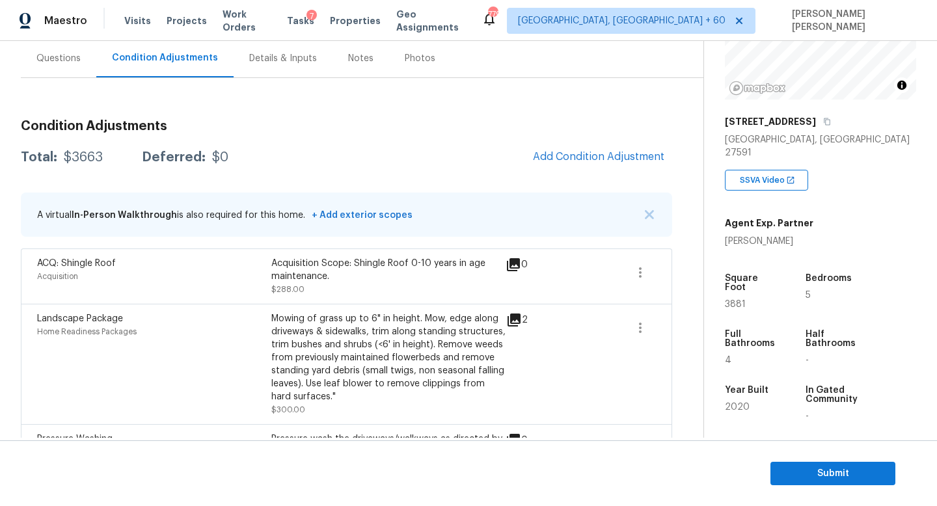
scroll to position [148, 0]
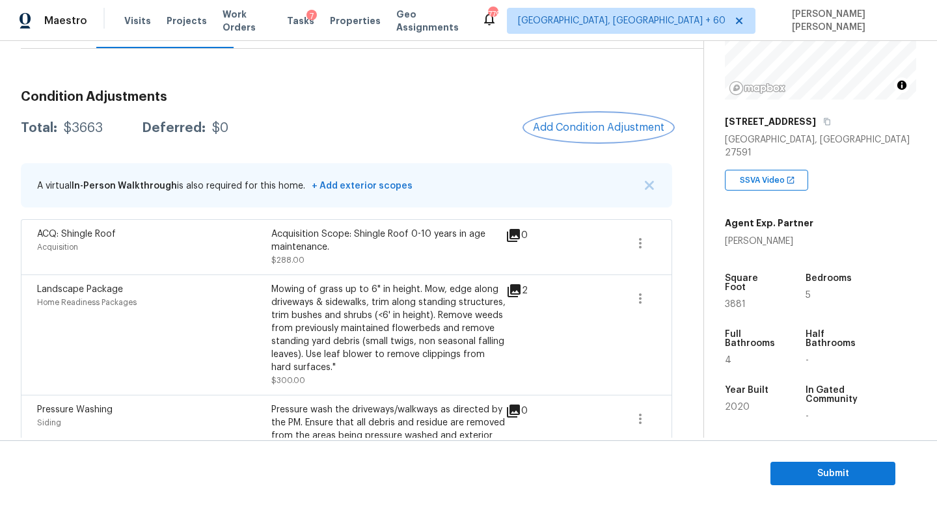
click at [595, 126] on span "Add Condition Adjustment" at bounding box center [598, 128] width 131 height 12
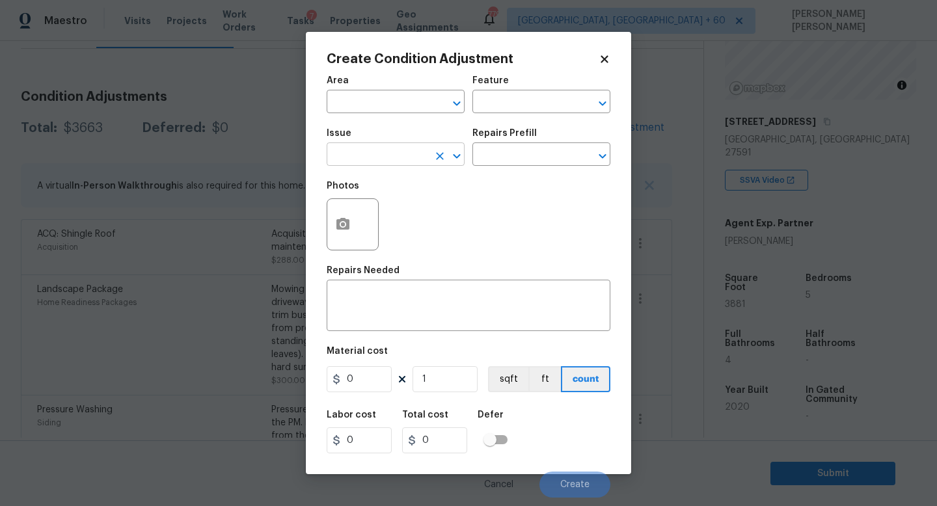
click at [383, 146] on input "text" at bounding box center [378, 156] width 102 height 20
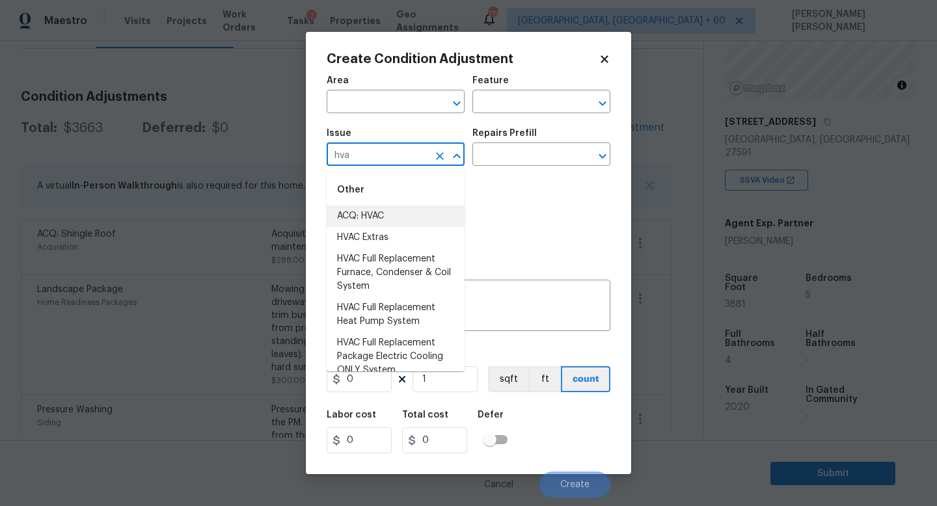
click at [385, 213] on li "ACQ: HVAC" at bounding box center [396, 216] width 138 height 21
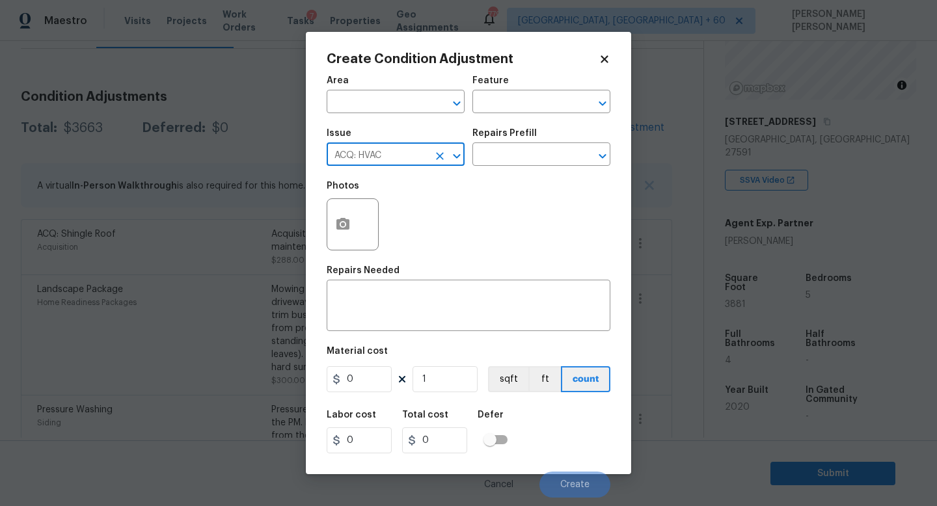
type input "ACQ: HVAC"
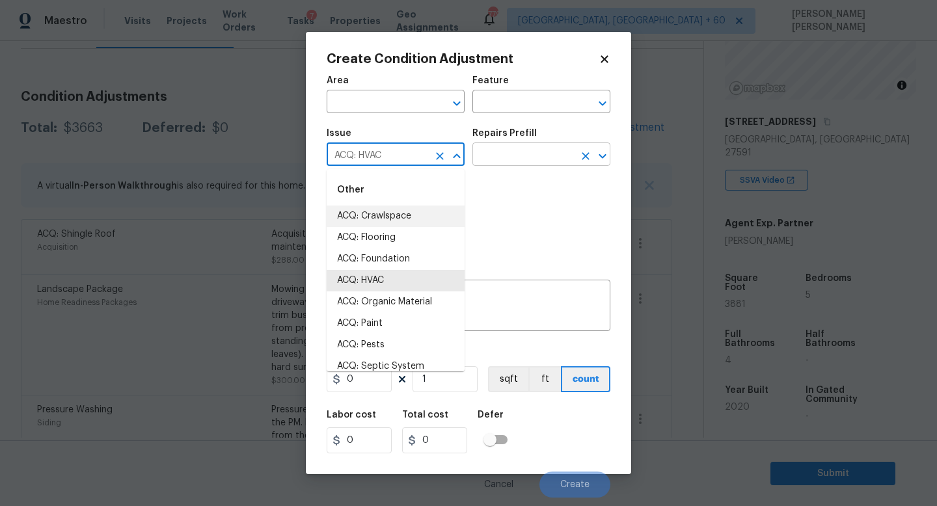
click at [541, 157] on input "text" at bounding box center [523, 156] width 102 height 20
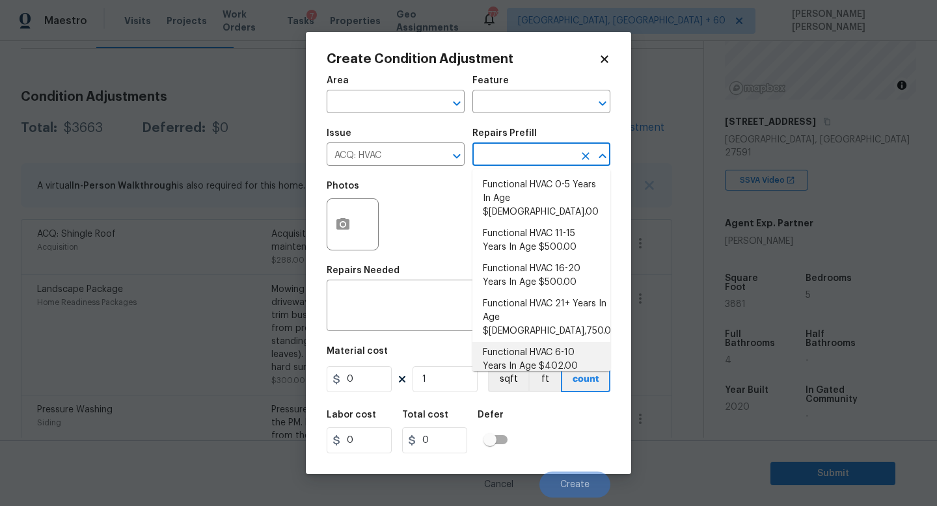
click at [548, 342] on li "Functional HVAC 6-10 Years In Age $402.00" at bounding box center [541, 359] width 138 height 35
type input "Acquisition"
type textarea "Acquisition Scope: Functional HVAC 6-10 years"
type input "402"
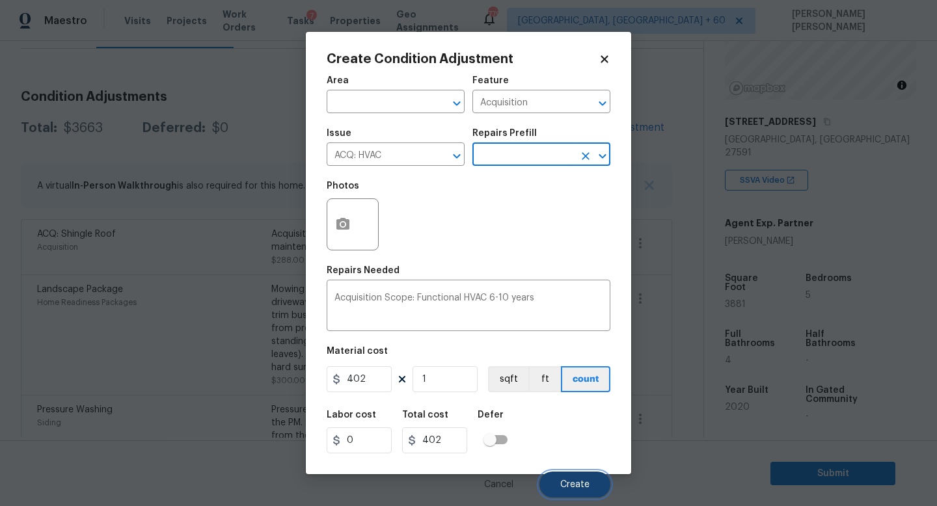
click at [557, 482] on button "Create" at bounding box center [575, 485] width 71 height 26
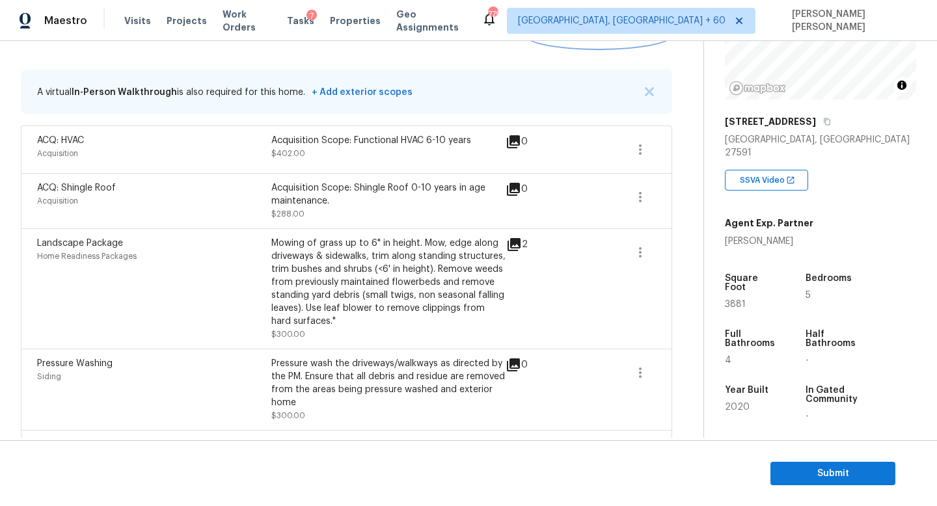
scroll to position [219, 0]
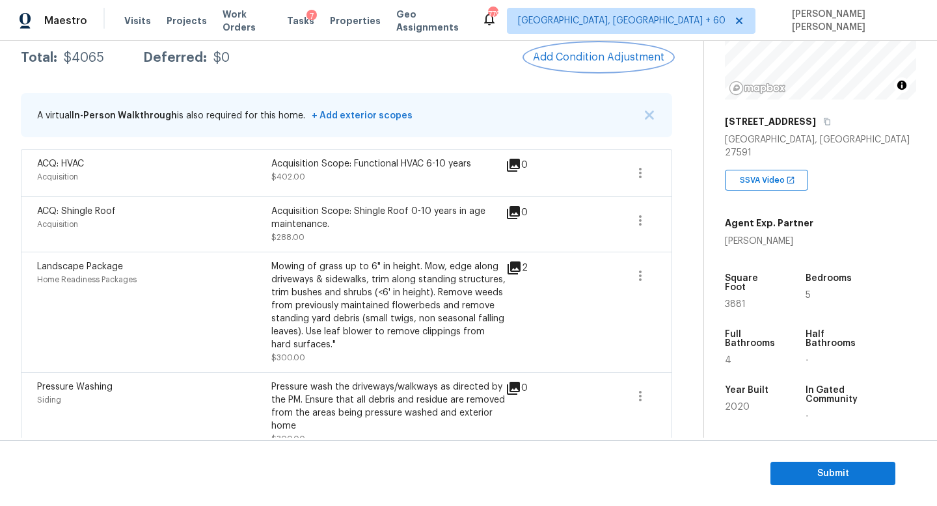
click at [599, 57] on span "Add Condition Adjustment" at bounding box center [598, 57] width 131 height 12
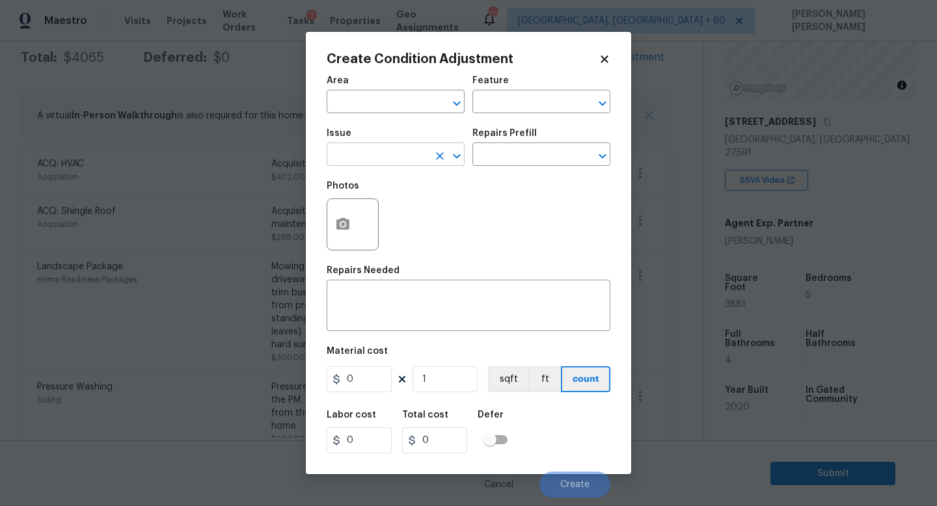
click at [376, 156] on input "text" at bounding box center [378, 156] width 102 height 20
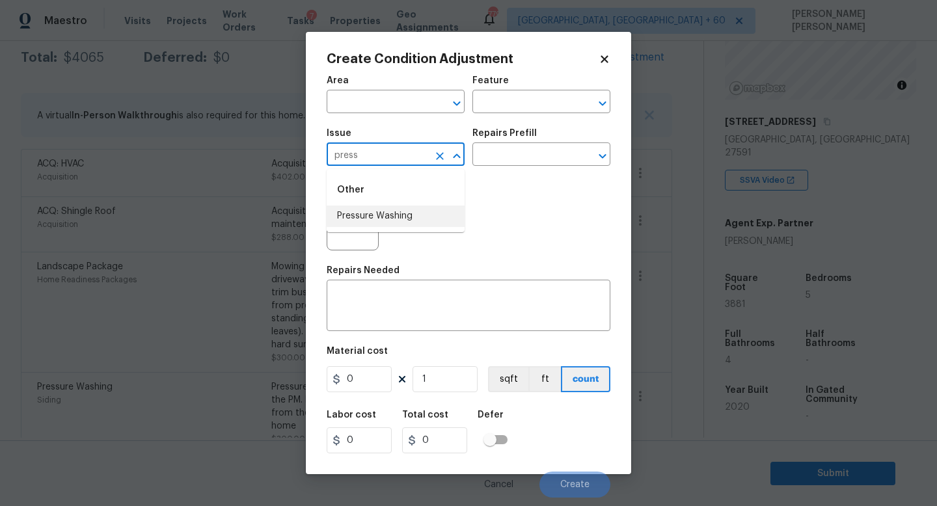
click at [362, 217] on li "Pressure Washing" at bounding box center [396, 216] width 138 height 21
type input "Pressure Washing"
click at [517, 159] on input "text" at bounding box center [523, 156] width 102 height 20
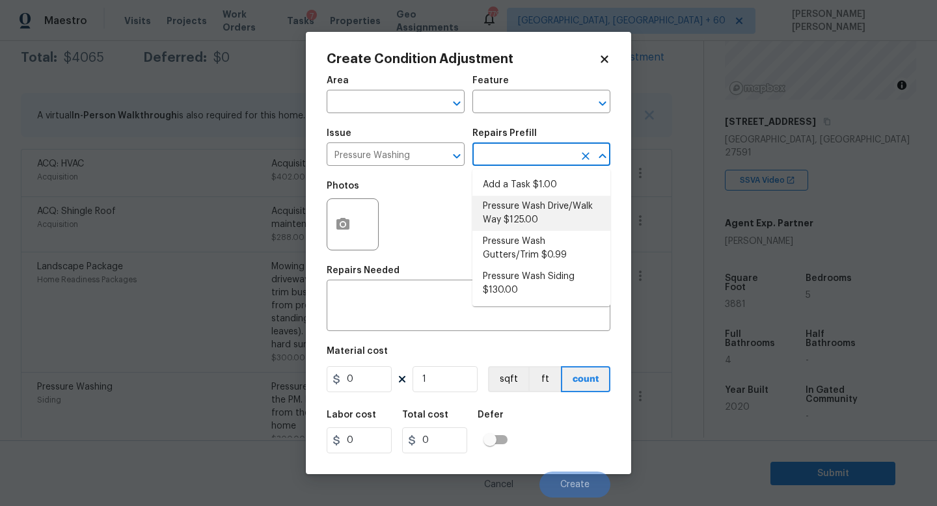
click at [526, 223] on li "Pressure Wash Drive/Walk Way $125.00" at bounding box center [541, 213] width 138 height 35
type input "Siding"
type textarea "Pressure wash the driveways/walkways as directed by the PM. Ensure that all deb…"
type input "125"
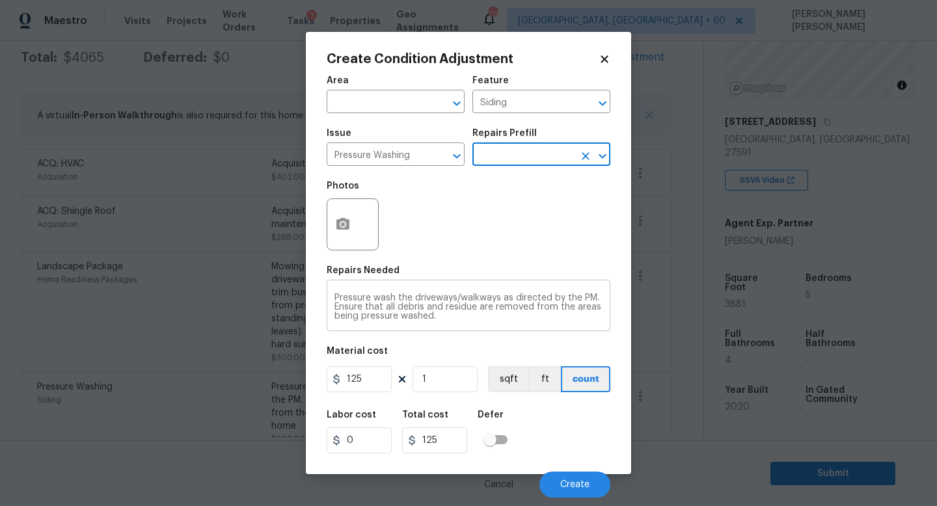
click at [466, 319] on textarea "Pressure wash the driveways/walkways as directed by the PM. Ensure that all deb…" at bounding box center [469, 307] width 268 height 27
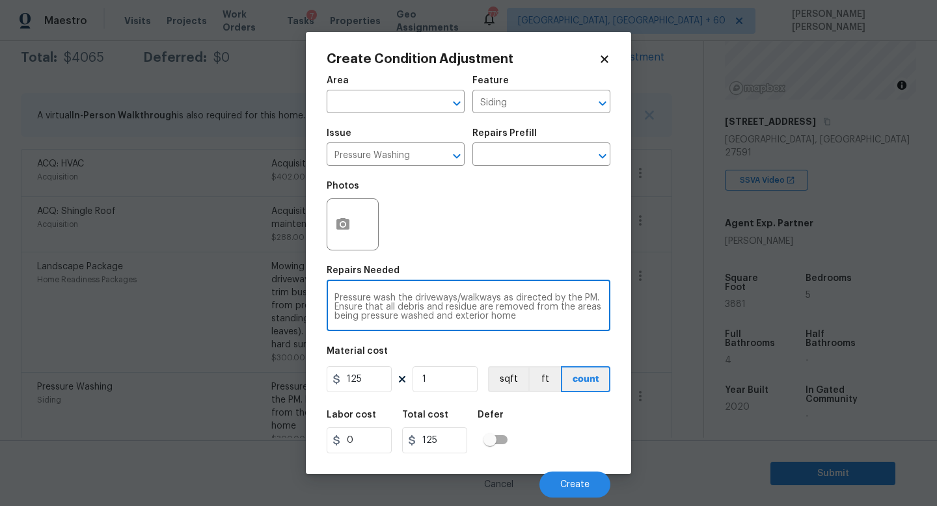
type textarea "Pressure wash the driveways/walkways as directed by the PM. Ensure that all deb…"
click at [339, 219] on icon "button" at bounding box center [342, 224] width 13 height 12
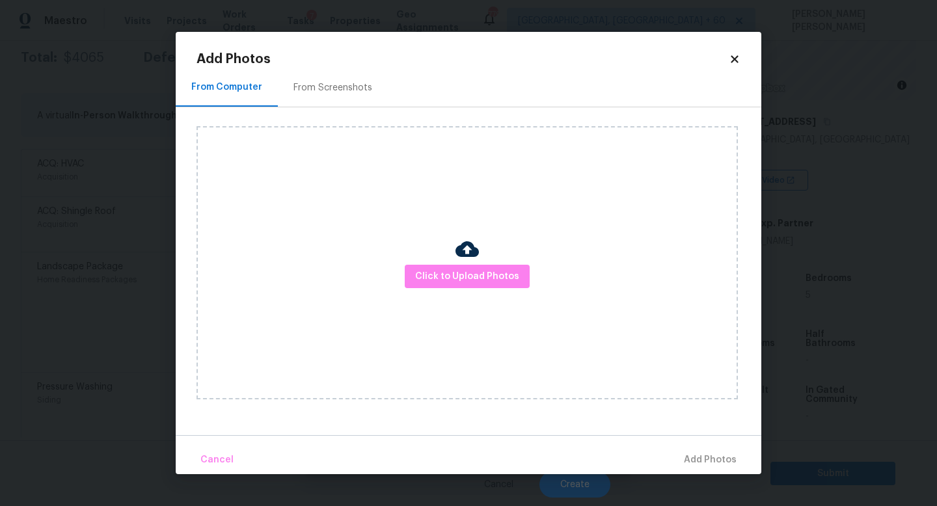
click at [457, 263] on div at bounding box center [467, 251] width 23 height 27
click at [466, 277] on span "Click to Upload Photos" at bounding box center [467, 277] width 104 height 16
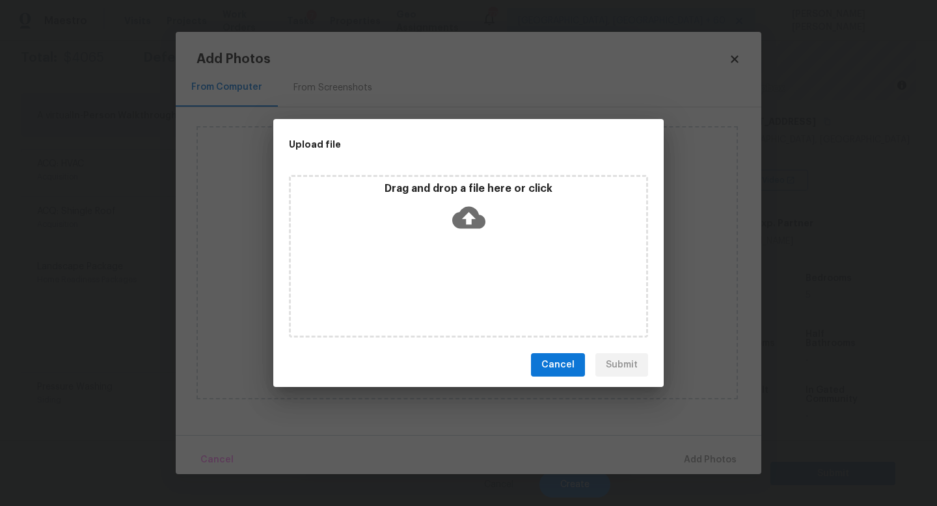
drag, startPoint x: 916, startPoint y: 500, endPoint x: 543, endPoint y: 265, distance: 441.1
click at [543, 265] on div "Upload file Drag and drop a file here or click Cancel Submit" at bounding box center [468, 253] width 937 height 506
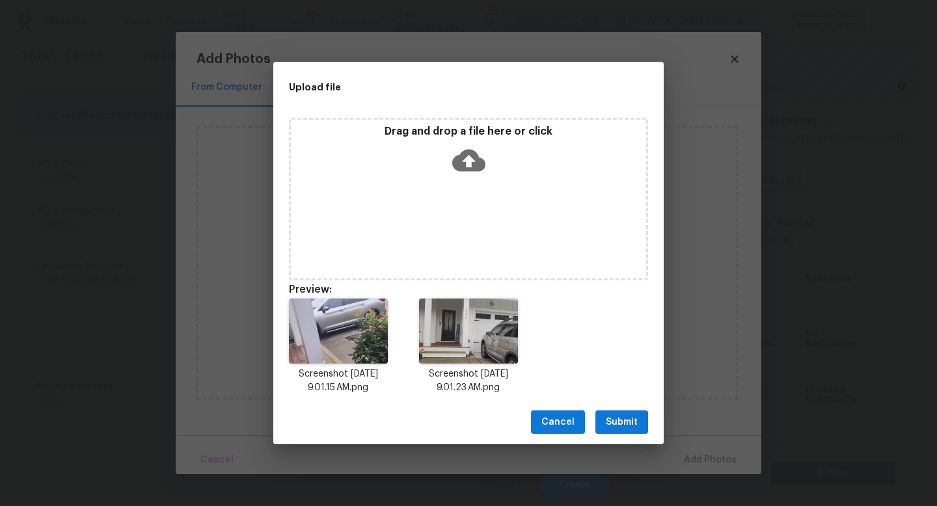
click at [612, 421] on span "Submit" at bounding box center [622, 423] width 32 height 16
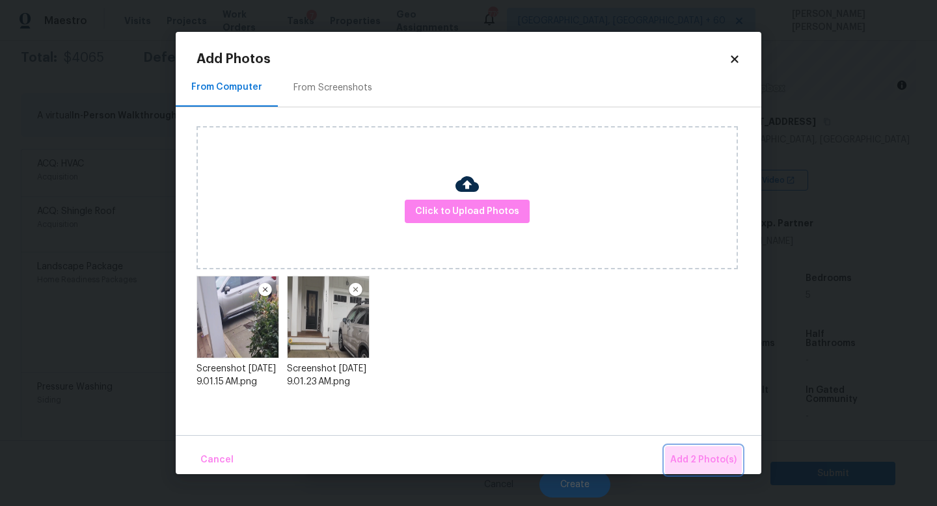
click at [721, 460] on span "Add 2 Photo(s)" at bounding box center [703, 460] width 66 height 16
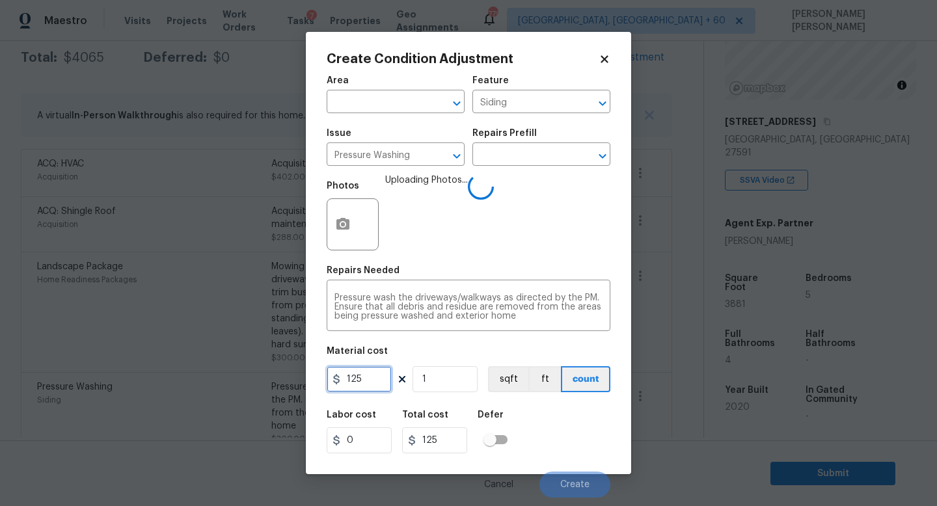
drag, startPoint x: 368, startPoint y: 389, endPoint x: 229, endPoint y: 361, distance: 142.2
click at [275, 370] on div "Create Condition Adjustment Area ​ Feature Siding ​ Issue Pressure Washing ​ Re…" at bounding box center [468, 253] width 937 height 506
type input "300"
click at [560, 438] on div "Labor cost 0 Total cost 300 Defer" at bounding box center [469, 432] width 284 height 59
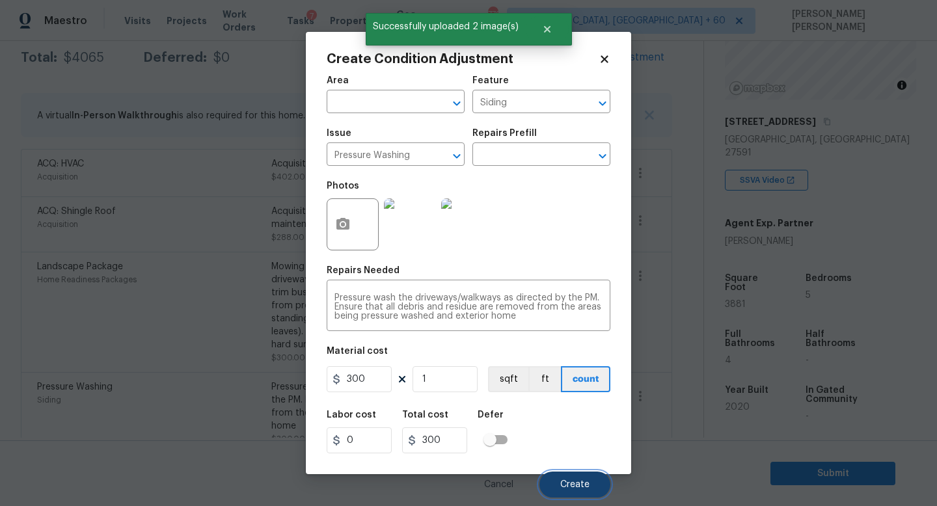
click at [564, 480] on button "Create" at bounding box center [575, 485] width 71 height 26
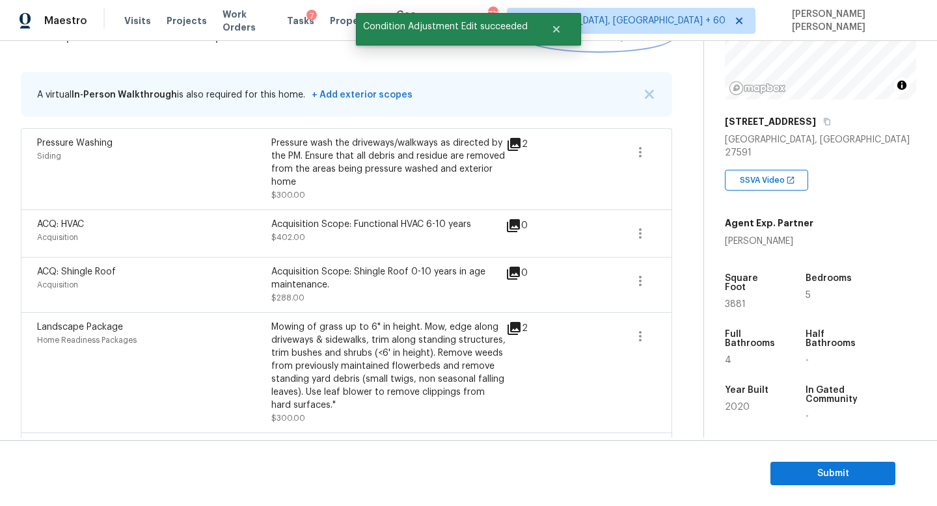
scroll to position [0, 0]
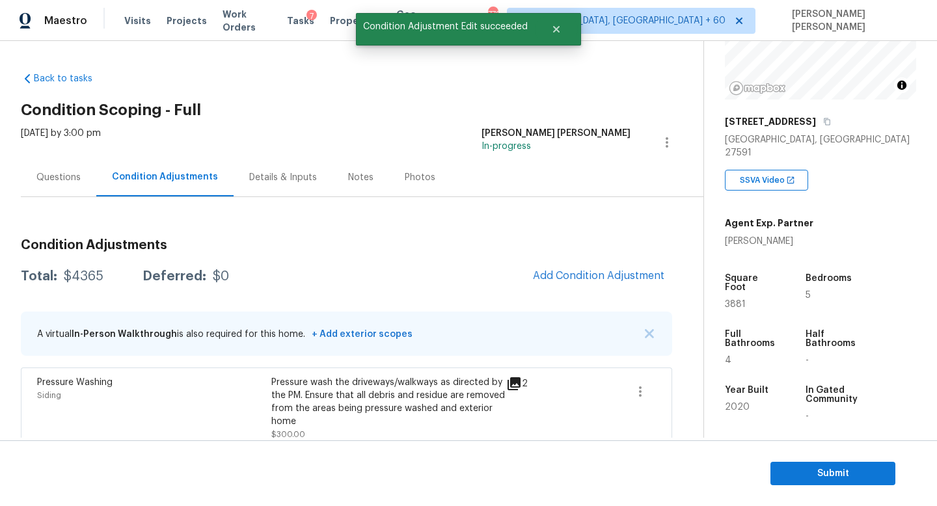
click at [66, 177] on div "Questions" at bounding box center [58, 177] width 44 height 13
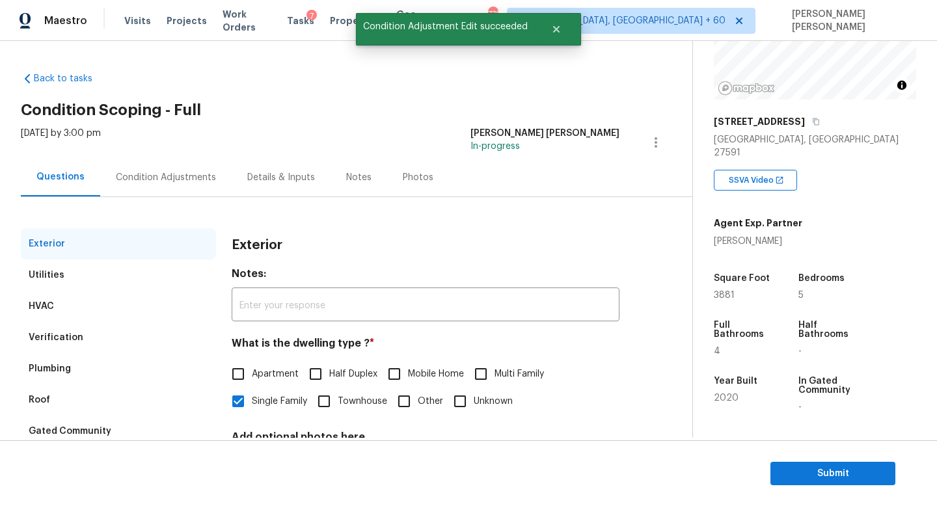
scroll to position [120, 0]
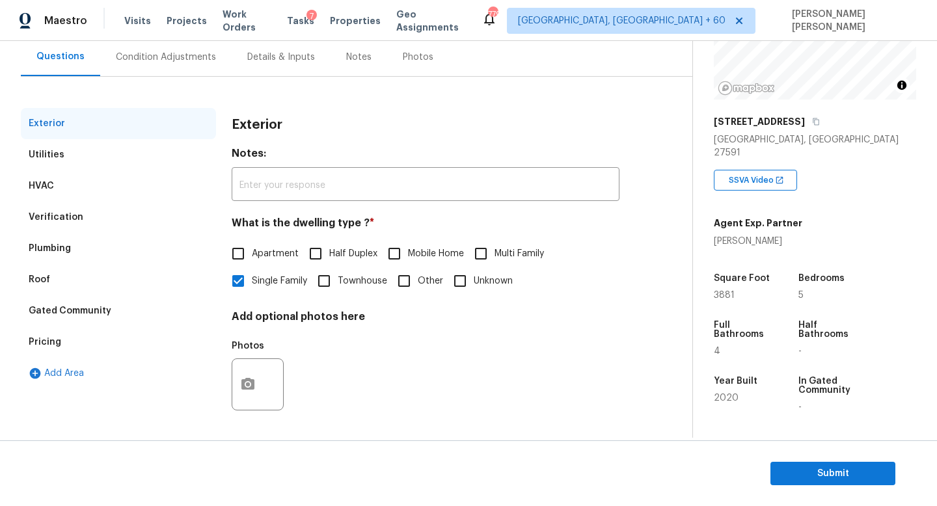
click at [67, 213] on div "Verification" at bounding box center [56, 217] width 55 height 13
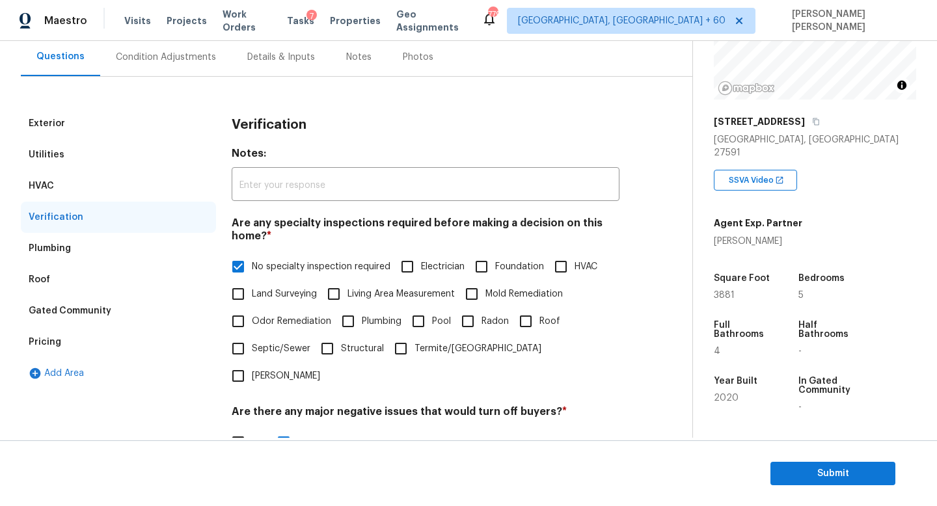
click at [64, 337] on div "Pricing" at bounding box center [118, 342] width 195 height 31
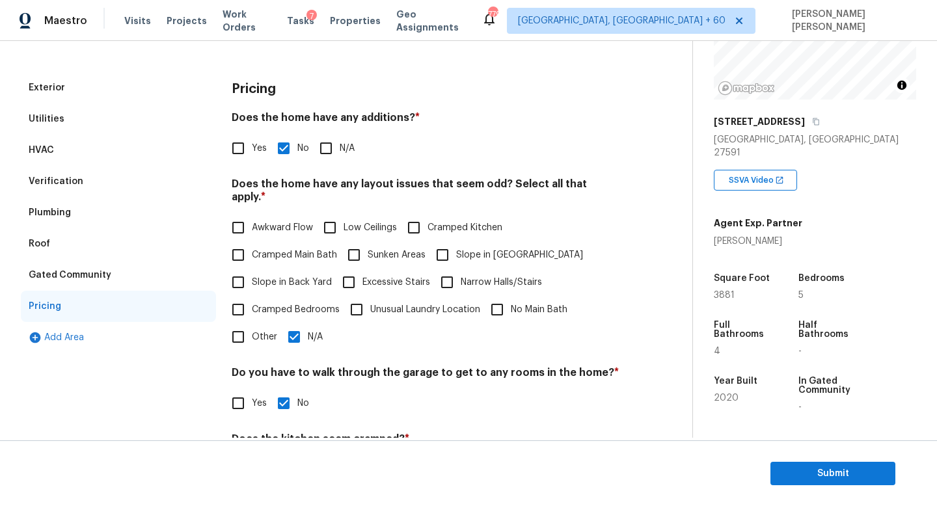
scroll to position [158, 0]
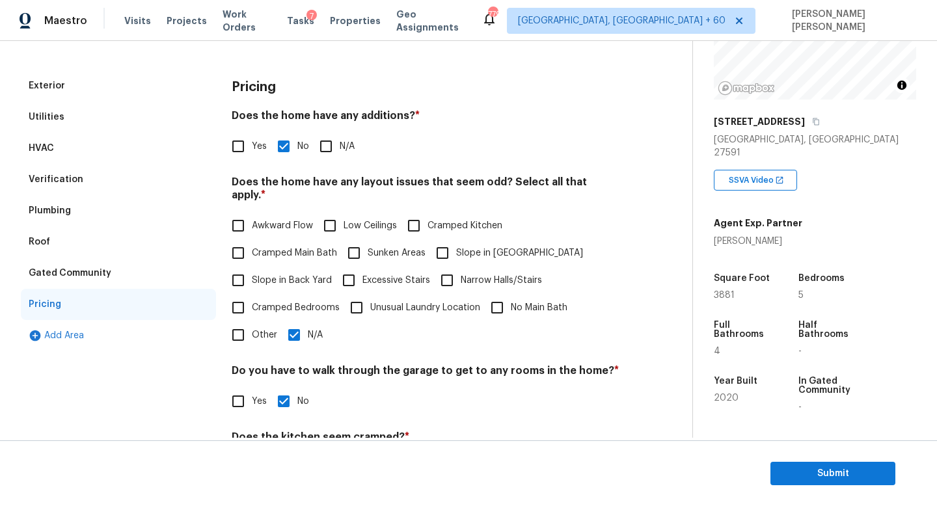
click at [295, 331] on input "N/A" at bounding box center [294, 335] width 27 height 27
checkbox input "false"
click at [446, 240] on input "Slope in [GEOGRAPHIC_DATA]" at bounding box center [442, 253] width 27 height 27
checkbox input "true"
click at [278, 274] on span "Slope in Back Yard" at bounding box center [292, 281] width 80 height 14
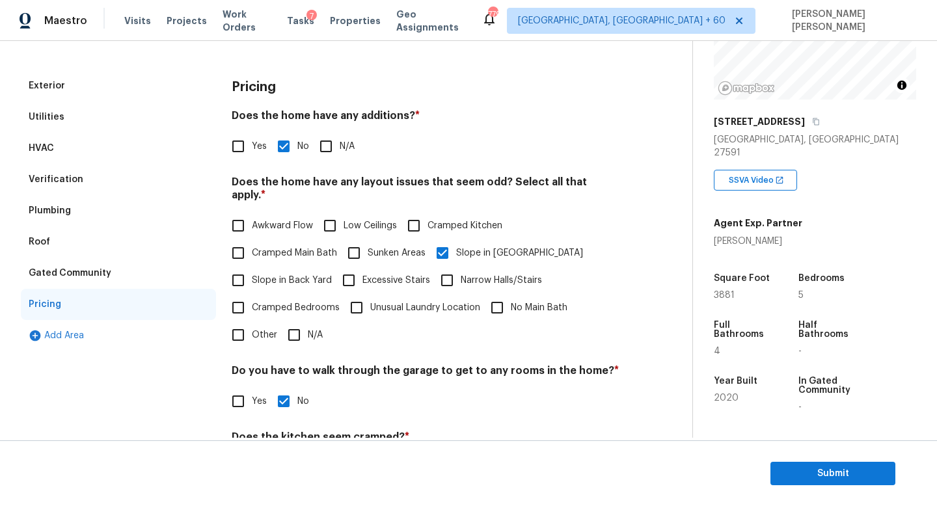
click at [252, 273] on input "Slope in Back Yard" at bounding box center [238, 280] width 27 height 27
checkbox input "true"
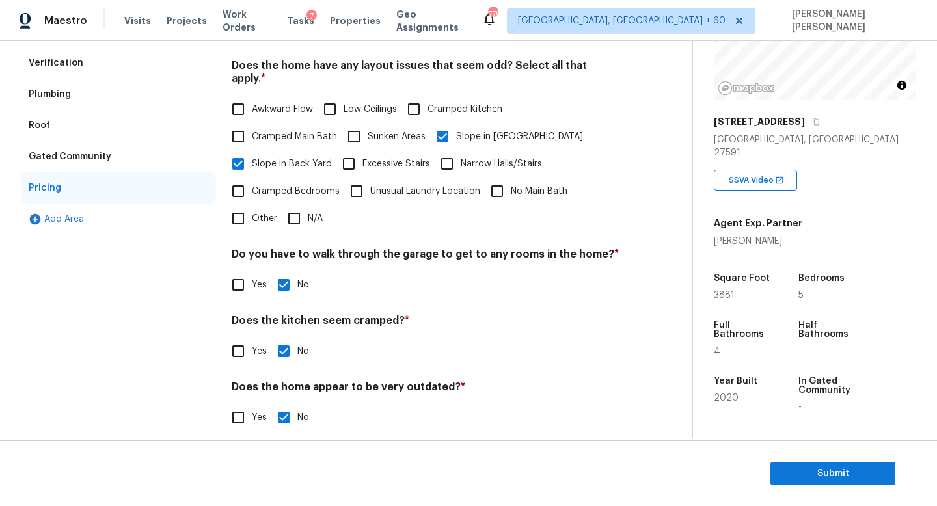
scroll to position [0, 0]
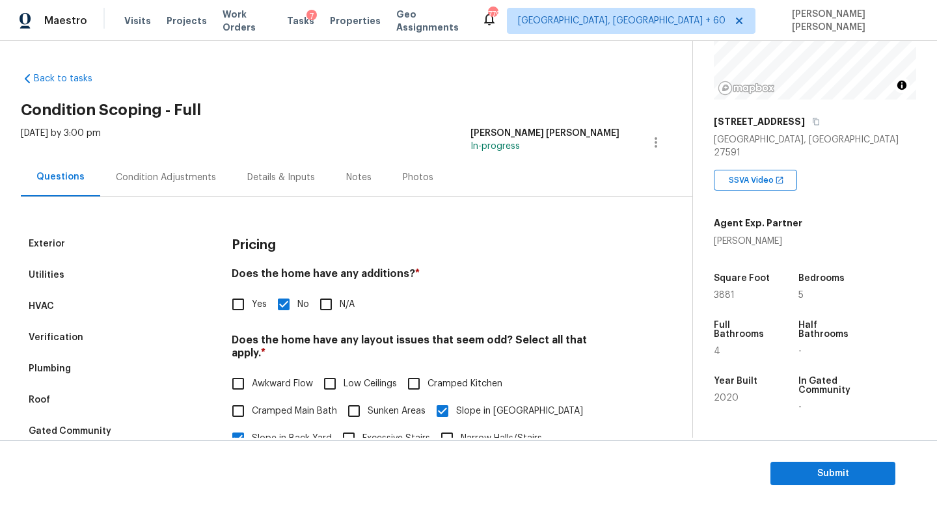
click at [172, 168] on div "Condition Adjustments" at bounding box center [165, 177] width 131 height 38
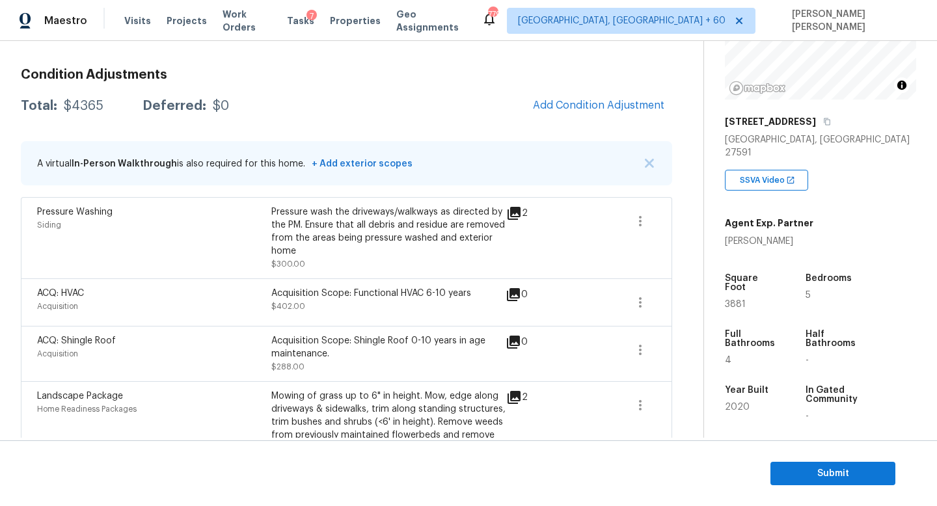
scroll to position [154, 0]
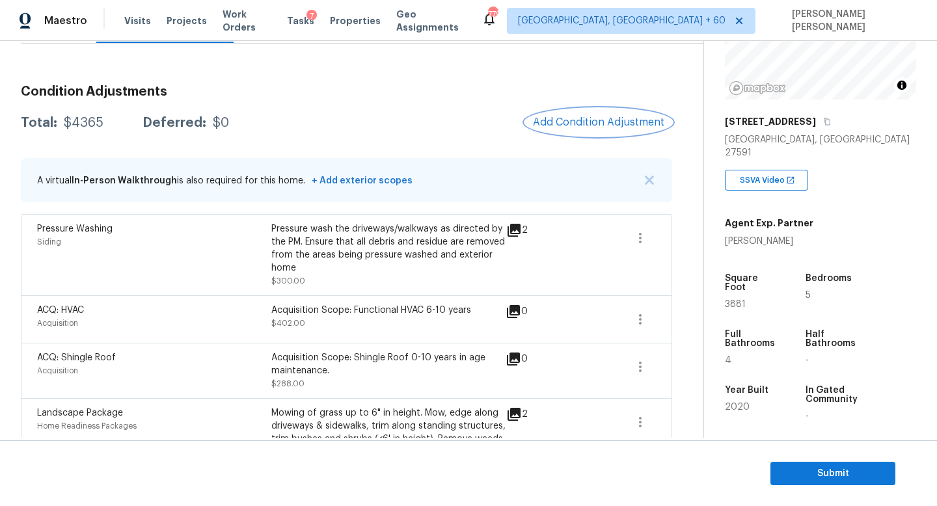
click at [636, 114] on button "Add Condition Adjustment" at bounding box center [598, 122] width 147 height 27
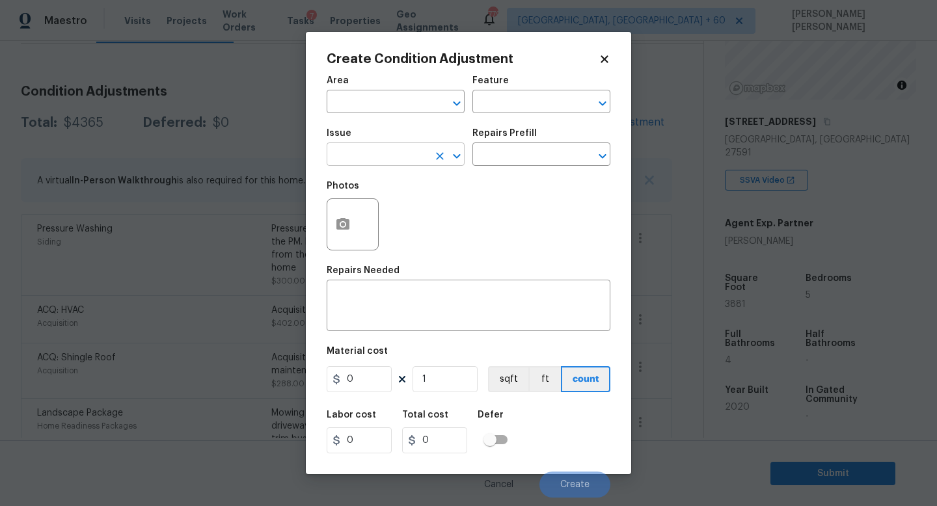
click at [379, 157] on input "text" at bounding box center [378, 156] width 102 height 20
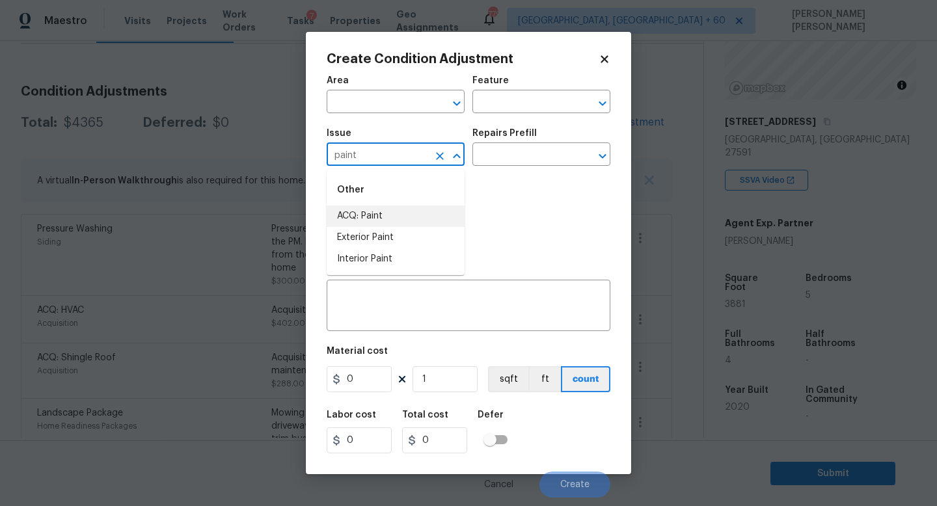
click at [370, 208] on li "ACQ: Paint" at bounding box center [396, 216] width 138 height 21
type input "ACQ: Paint"
click at [511, 154] on input "text" at bounding box center [523, 156] width 102 height 20
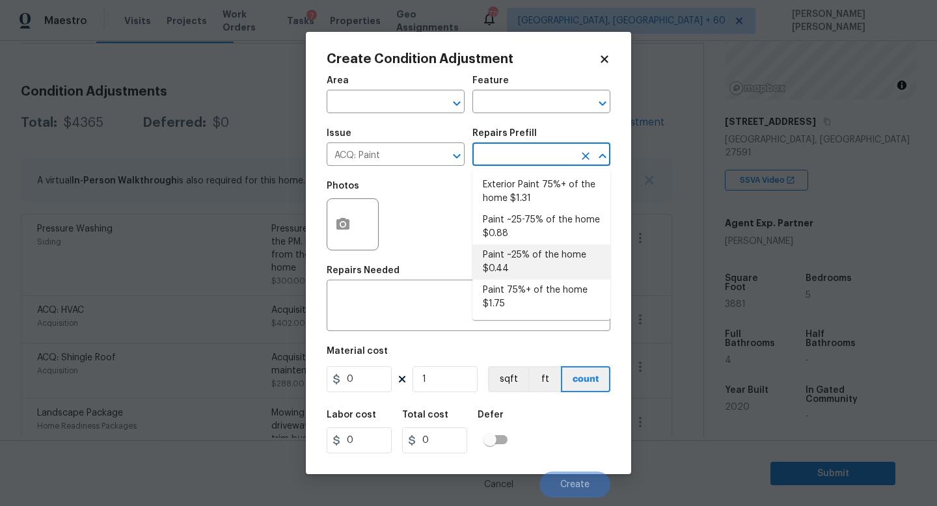
click at [527, 265] on li "Paint ~25% of the home $0.44" at bounding box center [541, 262] width 138 height 35
type input "Acquisition"
type textarea "Acquisition Scope: ~25% of the home needs interior paint"
type input "0.44"
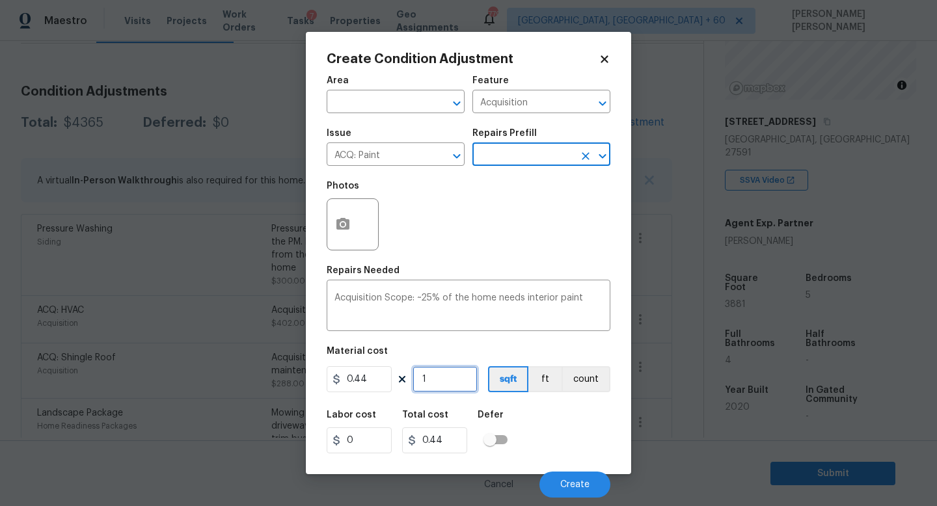
click at [433, 377] on input "1" at bounding box center [445, 379] width 65 height 26
type input "0"
type input "3"
type input "1.32"
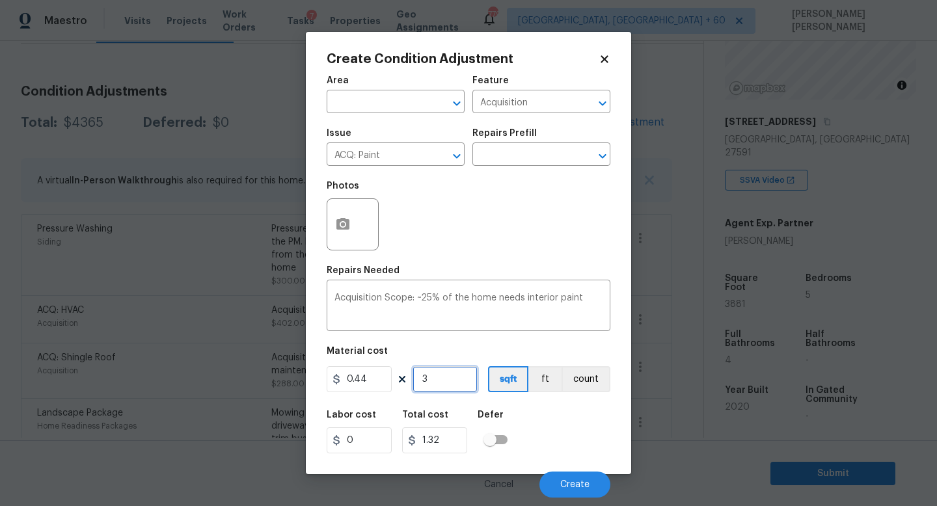
type input "38"
type input "16.72"
type input "388"
type input "170.72"
type input "3881"
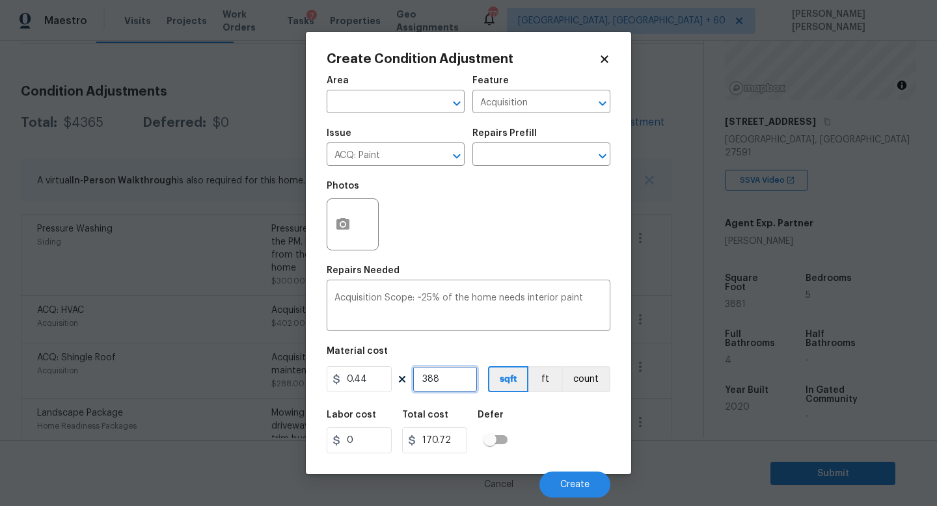
type input "1707.64"
type input "3881"
click at [562, 484] on span "Create" at bounding box center [574, 485] width 29 height 10
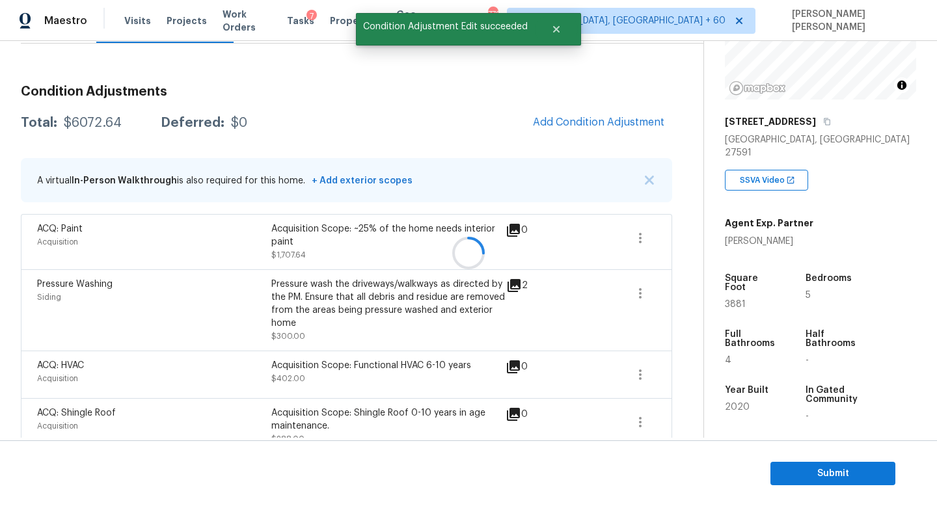
click at [603, 127] on div at bounding box center [468, 253] width 937 height 506
click at [603, 127] on span "Add Condition Adjustment" at bounding box center [598, 122] width 131 height 12
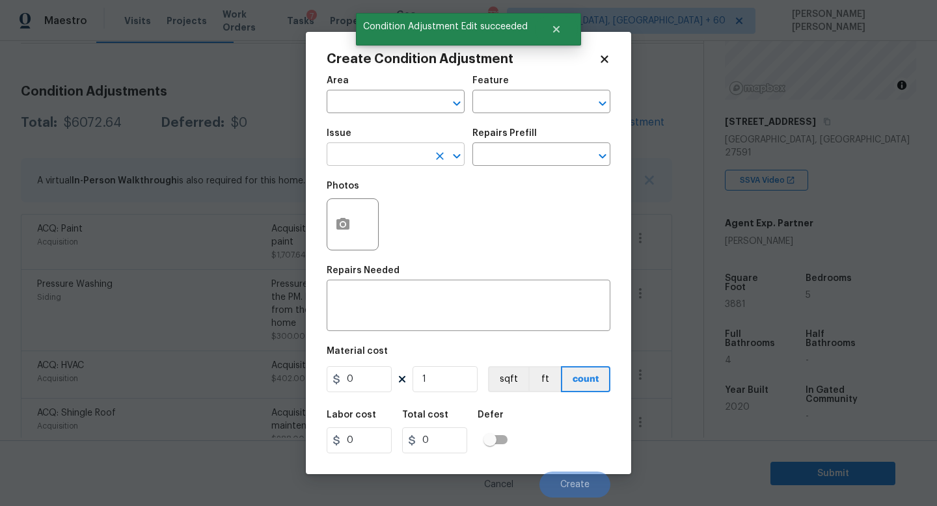
click at [379, 150] on input "text" at bounding box center [378, 156] width 102 height 20
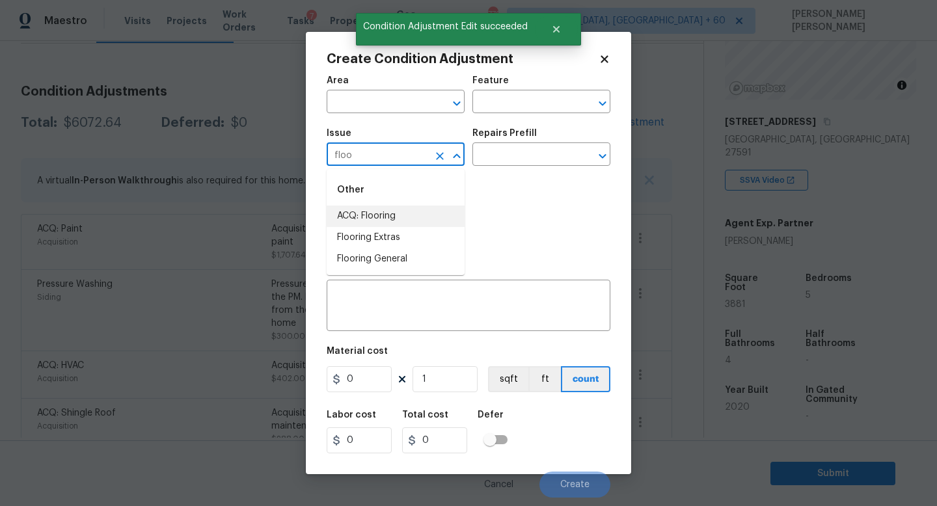
click at [372, 217] on li "ACQ: Flooring" at bounding box center [396, 216] width 138 height 21
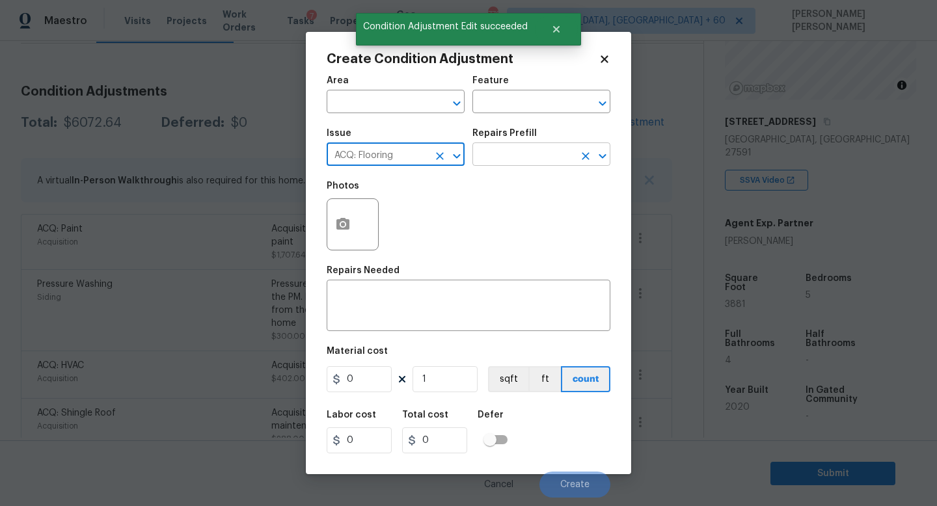
type input "ACQ: Flooring"
click at [513, 148] on input "text" at bounding box center [523, 156] width 102 height 20
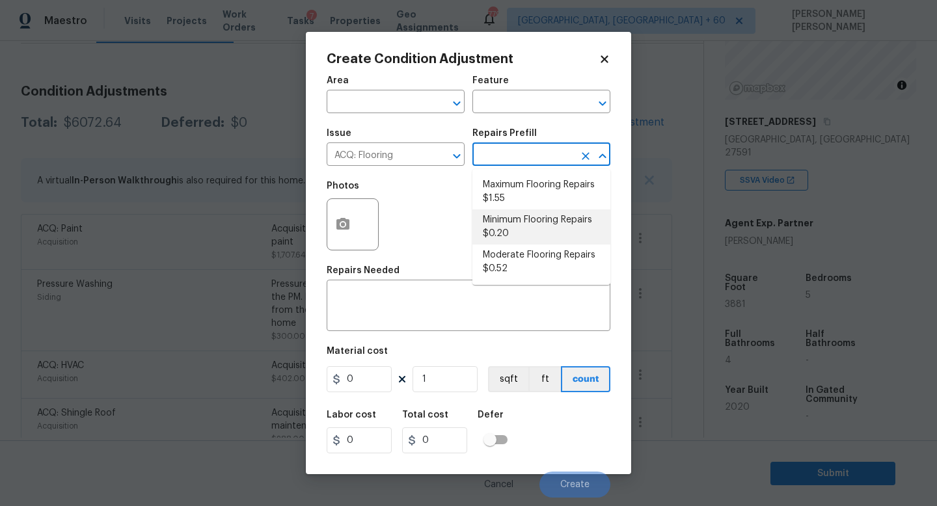
click at [516, 226] on li "Minimum Flooring Repairs $0.20" at bounding box center [541, 227] width 138 height 35
type input "Acquisition"
type textarea "Acquisition Scope: Minimum flooring repairs"
type input "0.2"
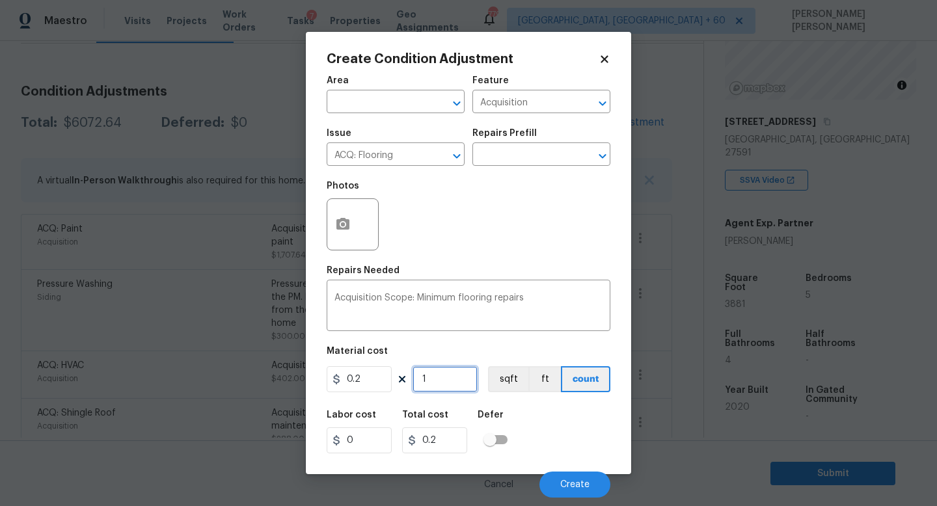
click at [440, 388] on input "1" at bounding box center [445, 379] width 65 height 26
type input "0"
type input "3"
type input "0.6"
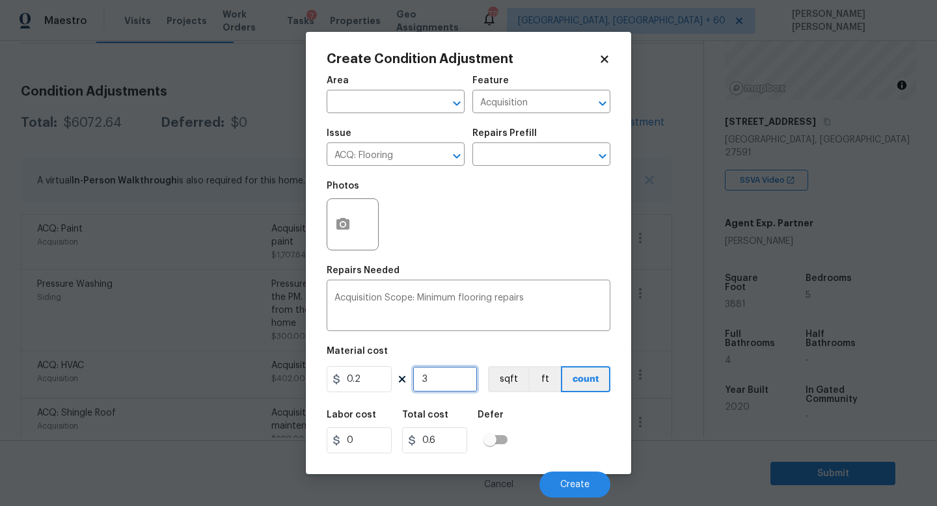
type input "38"
type input "7.6"
type input "388"
type input "77.6"
type input "3881"
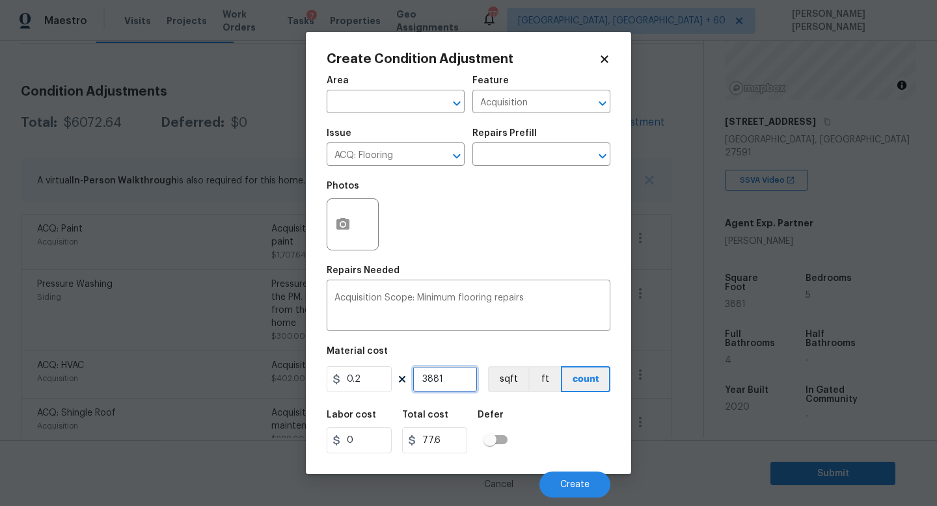
type input "776.2"
type input "3881"
click at [569, 488] on span "Create" at bounding box center [574, 485] width 29 height 10
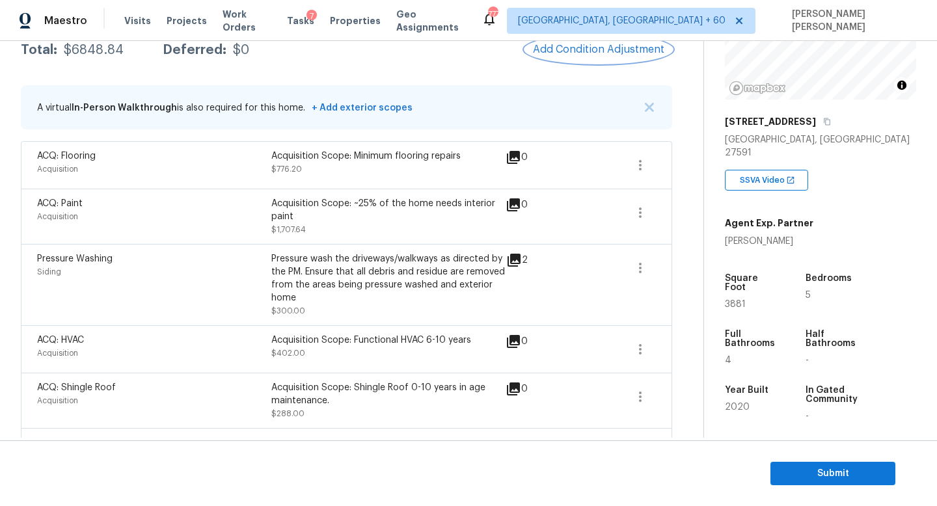
scroll to position [228, 0]
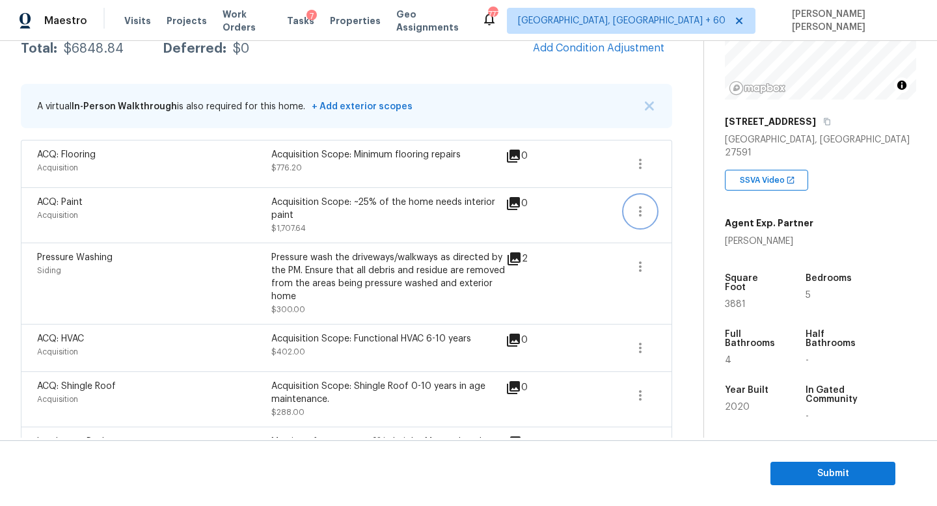
click at [648, 212] on button "button" at bounding box center [640, 211] width 31 height 31
click at [691, 217] on link "Edit" at bounding box center [714, 209] width 111 height 20
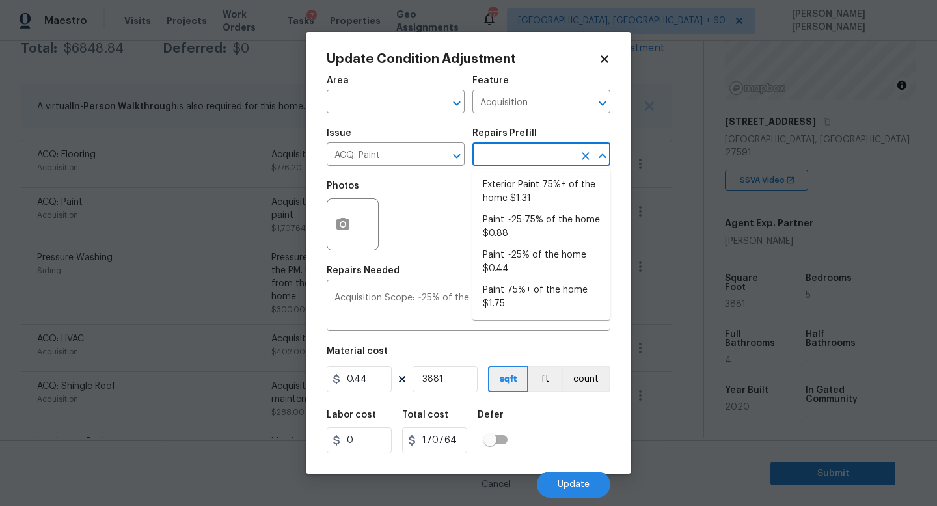
click at [517, 148] on input "text" at bounding box center [523, 156] width 102 height 20
click at [533, 238] on li "Paint ~25-75% of the home $0.88" at bounding box center [541, 227] width 138 height 35
type textarea "Acquisition Scope: ~25 - 75% of the home needs interior paint"
type input "0.88"
type input "3415.28"
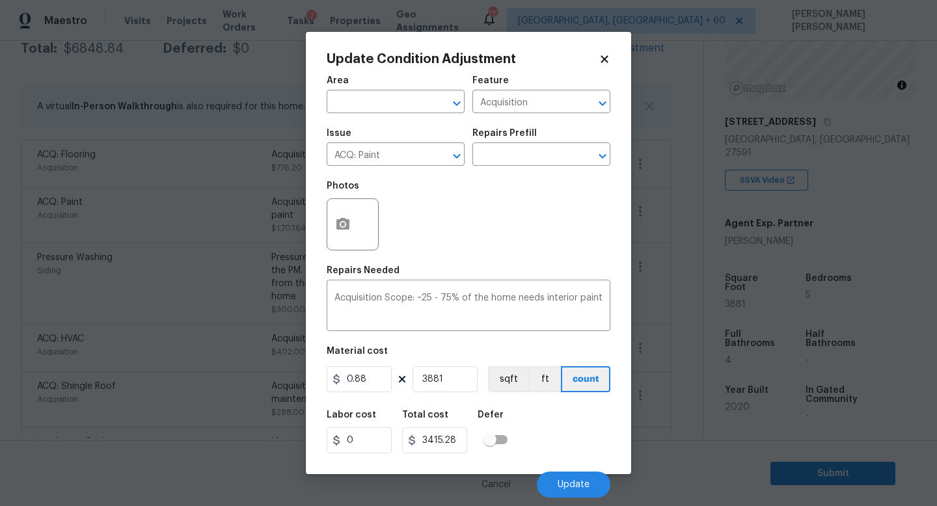
click at [551, 433] on div "Labor cost 0 Total cost 3415.28 Defer" at bounding box center [469, 432] width 284 height 59
click at [338, 232] on icon "button" at bounding box center [343, 225] width 16 height 16
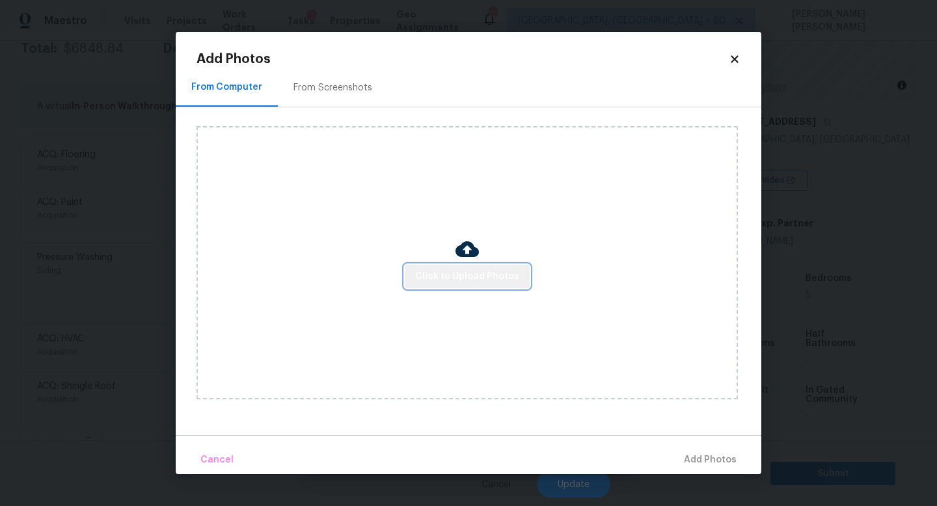
click at [503, 283] on span "Click to Upload Photos" at bounding box center [467, 277] width 104 height 16
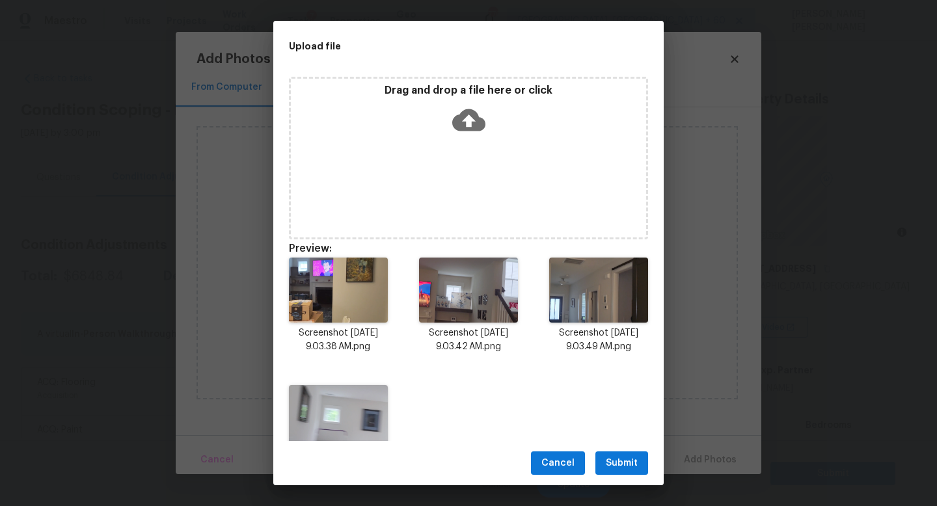
scroll to position [147, 0]
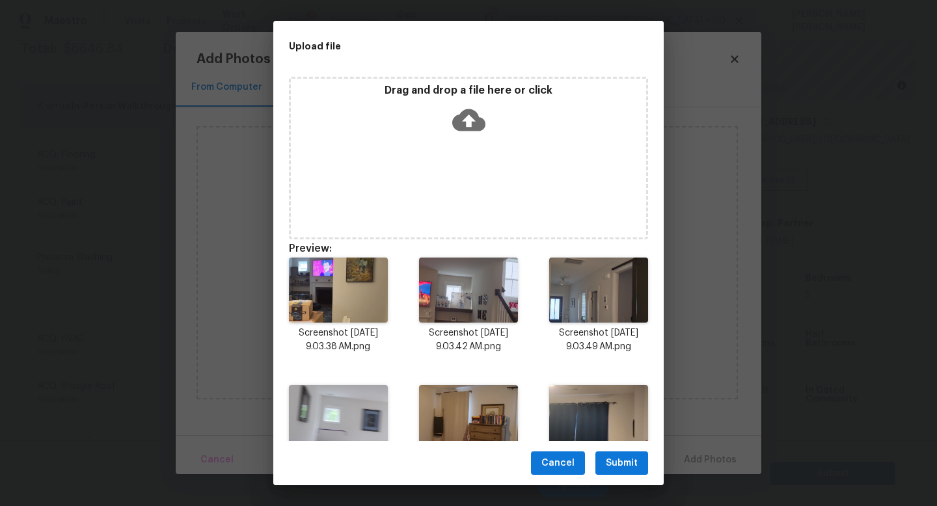
click at [628, 461] on span "Submit" at bounding box center [622, 464] width 32 height 16
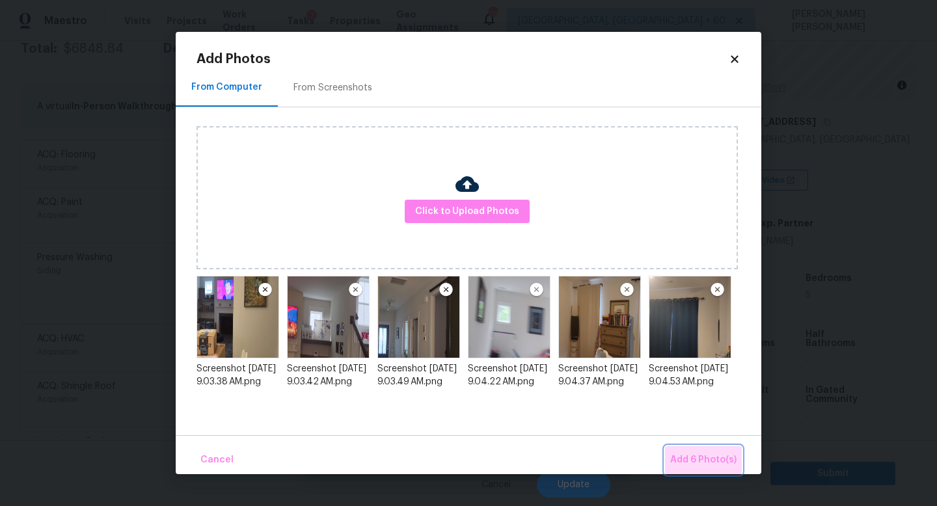
click at [709, 461] on span "Add 6 Photo(s)" at bounding box center [703, 460] width 66 height 16
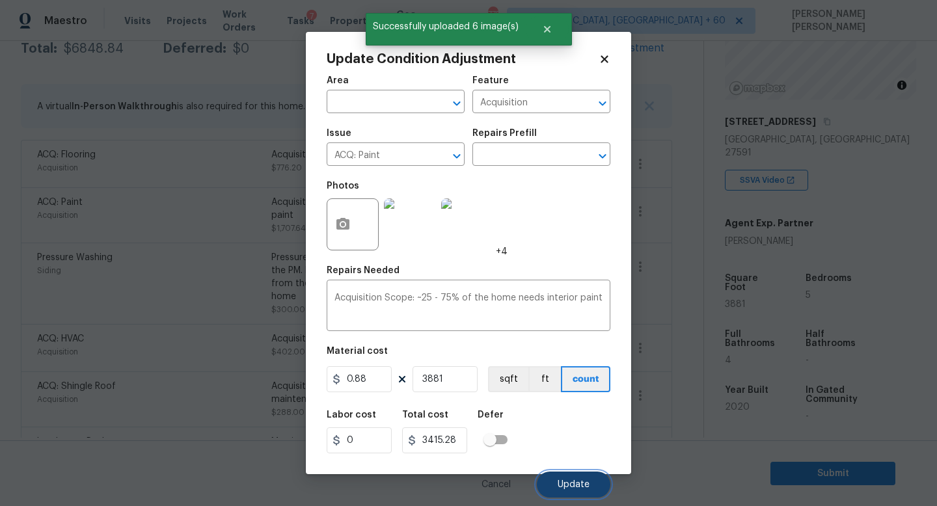
click at [575, 486] on span "Update" at bounding box center [574, 485] width 32 height 10
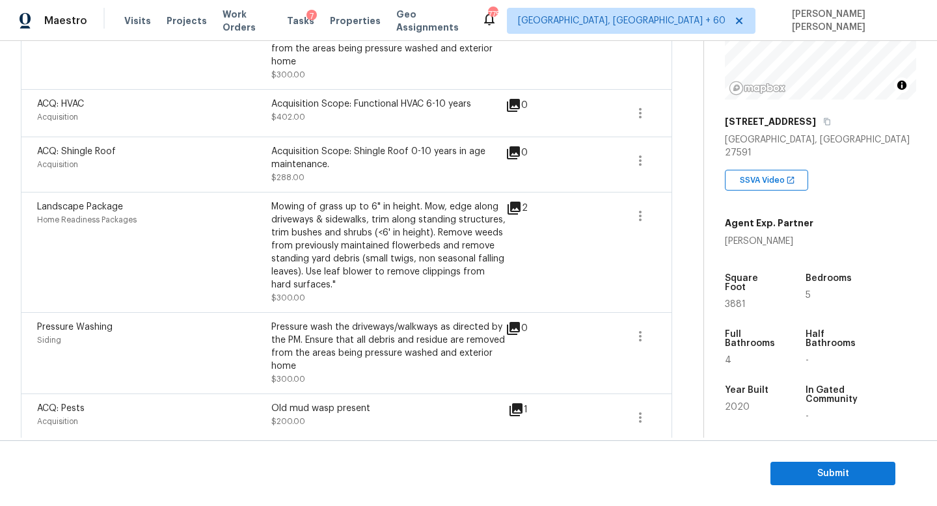
scroll to position [463, 0]
click at [648, 347] on button "button" at bounding box center [640, 335] width 31 height 31
click at [703, 336] on div "Edit" at bounding box center [715, 334] width 102 height 13
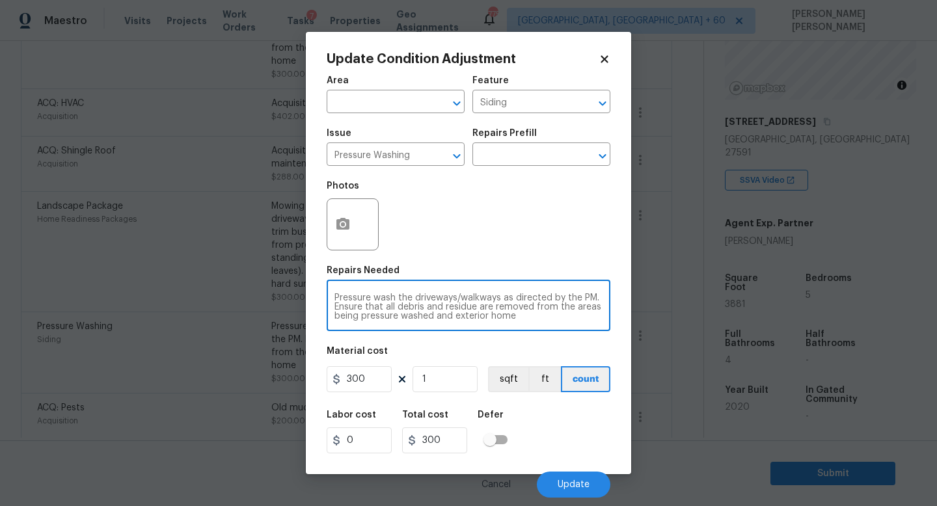
click at [553, 310] on textarea "Pressure wash the driveways/walkways as directed by the PM. Ensure that all deb…" at bounding box center [469, 307] width 268 height 27
type textarea "Disregard this line item"
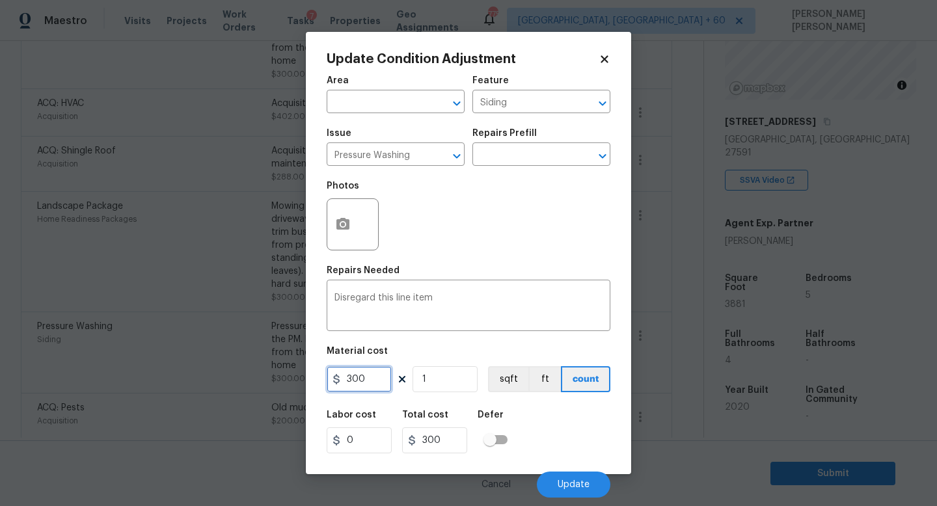
drag, startPoint x: 380, startPoint y: 385, endPoint x: 238, endPoint y: 385, distance: 141.9
click at [238, 385] on div "Update Condition Adjustment Area ​ Feature Siding ​ Issue Pressure Washing ​ Re…" at bounding box center [468, 253] width 937 height 506
type input "0"
click at [600, 431] on div "Labor cost 0 Total cost 0 Defer" at bounding box center [469, 432] width 284 height 59
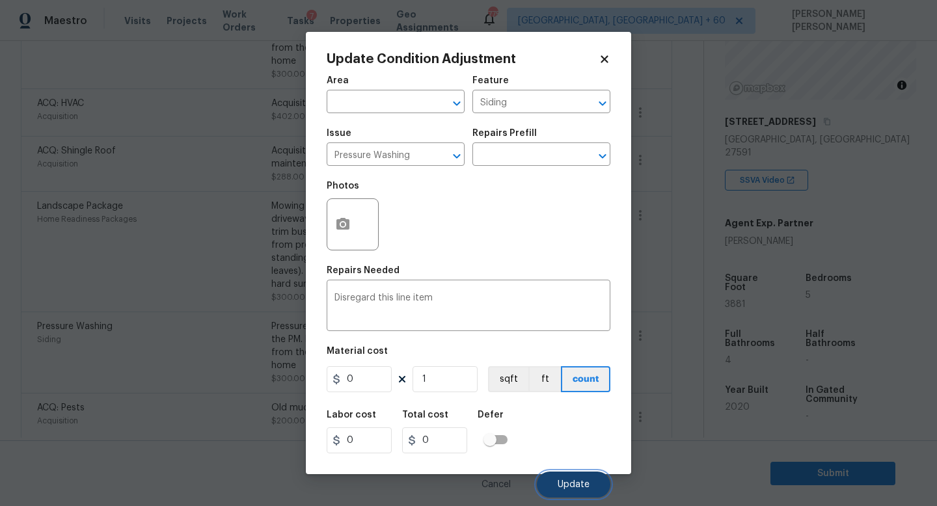
click at [571, 497] on button "Update" at bounding box center [574, 485] width 74 height 26
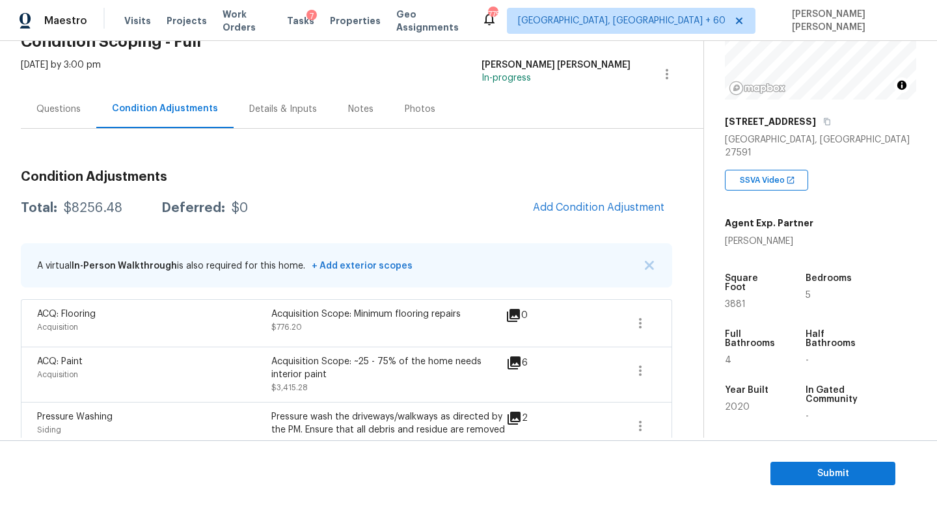
scroll to position [0, 0]
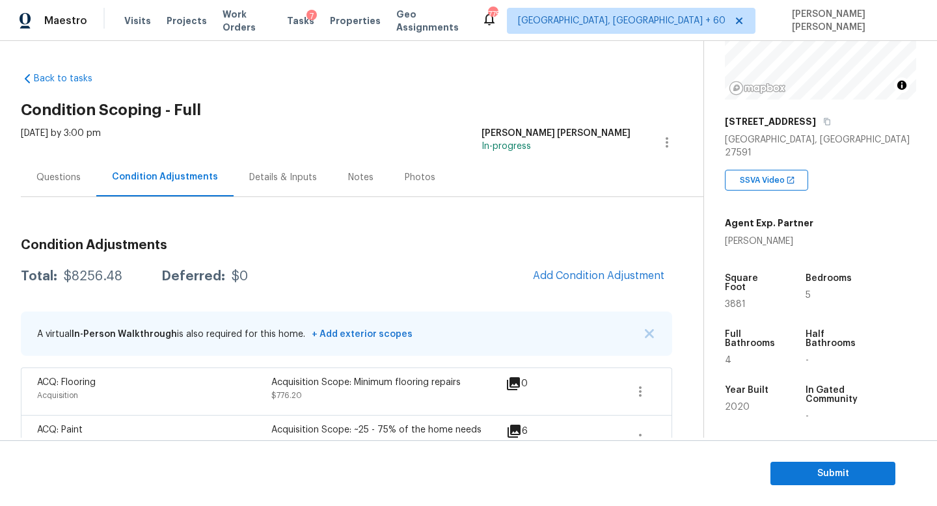
click at [50, 169] on div "Questions" at bounding box center [58, 177] width 75 height 38
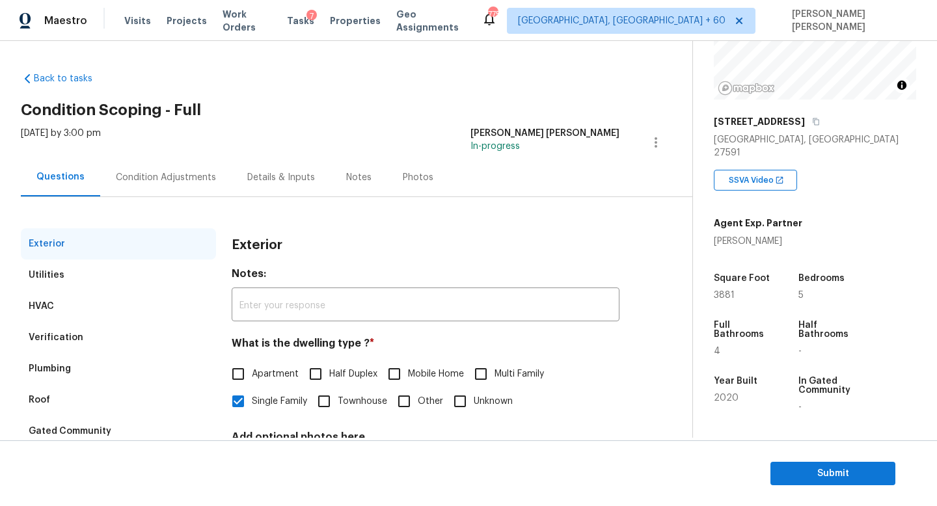
click at [90, 337] on div "Verification" at bounding box center [118, 337] width 195 height 31
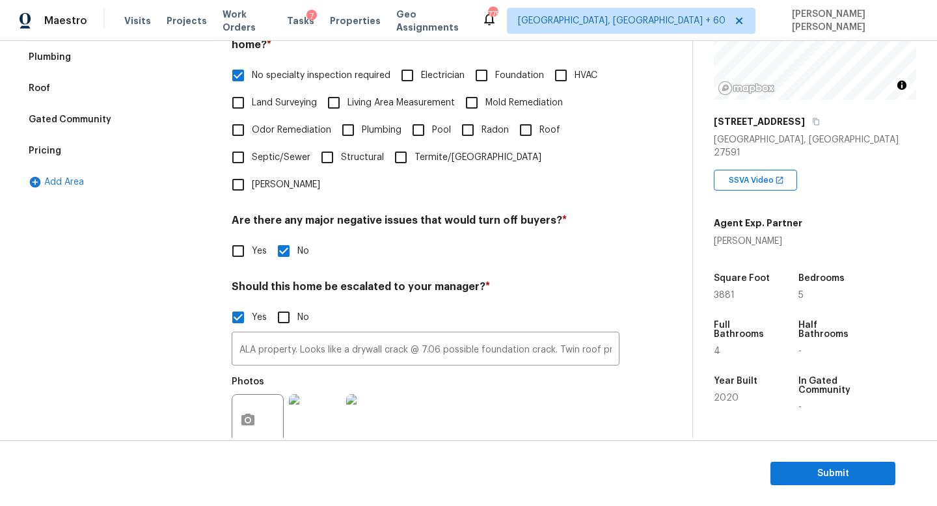
scroll to position [400, 0]
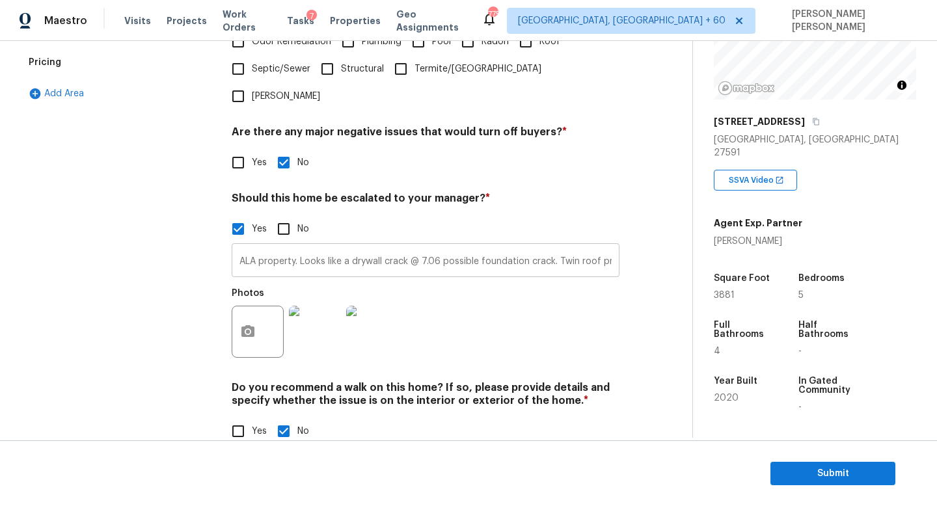
click at [408, 247] on input "ALA property. Looks like a drywall crack @ 7.06 possible foundation crack. Twin…" at bounding box center [426, 262] width 388 height 31
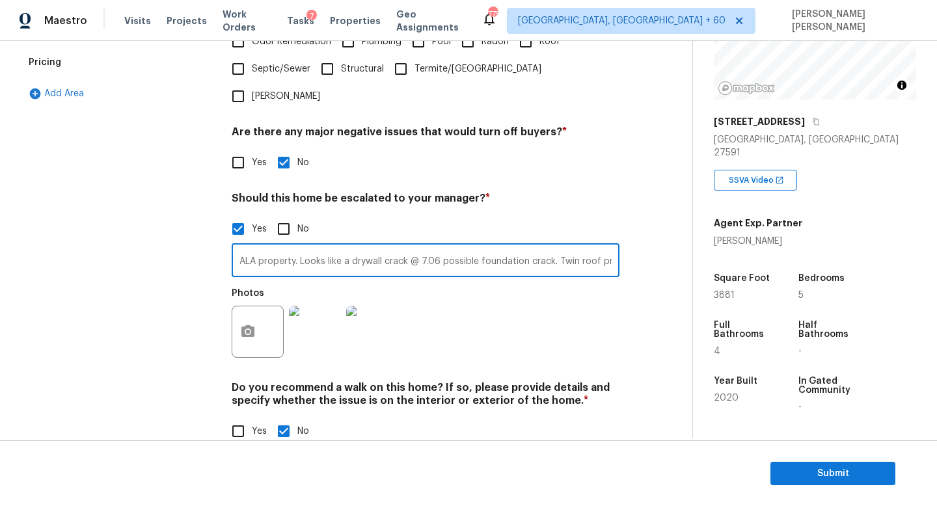
scroll to position [0, 0]
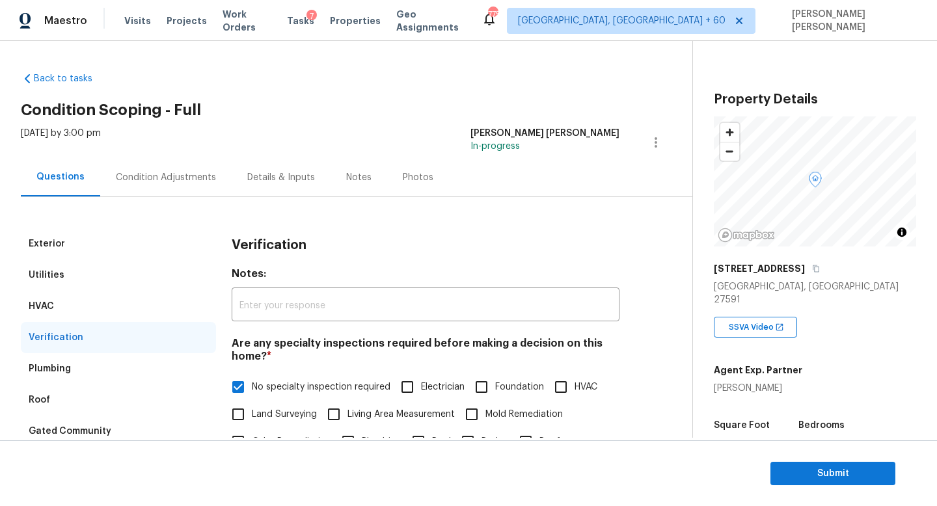
scroll to position [147, 0]
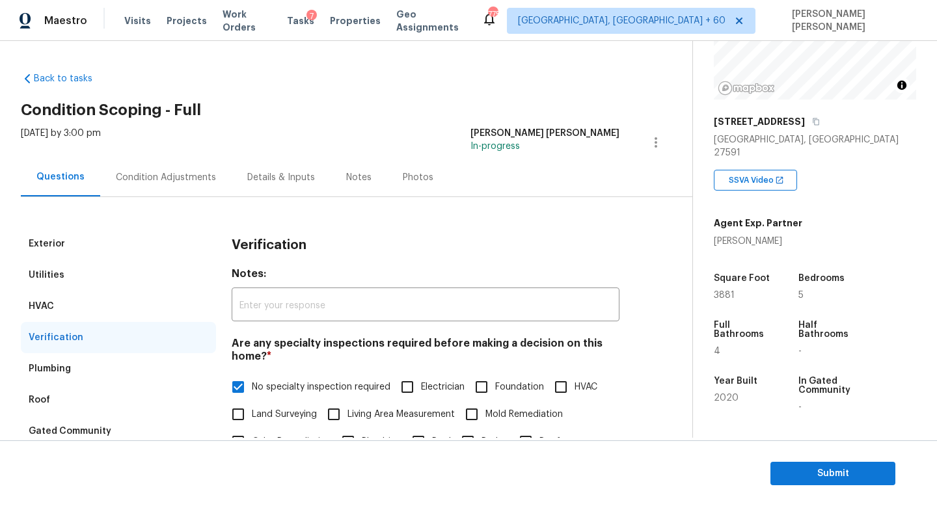
click at [157, 161] on div "Condition Adjustments" at bounding box center [165, 177] width 131 height 38
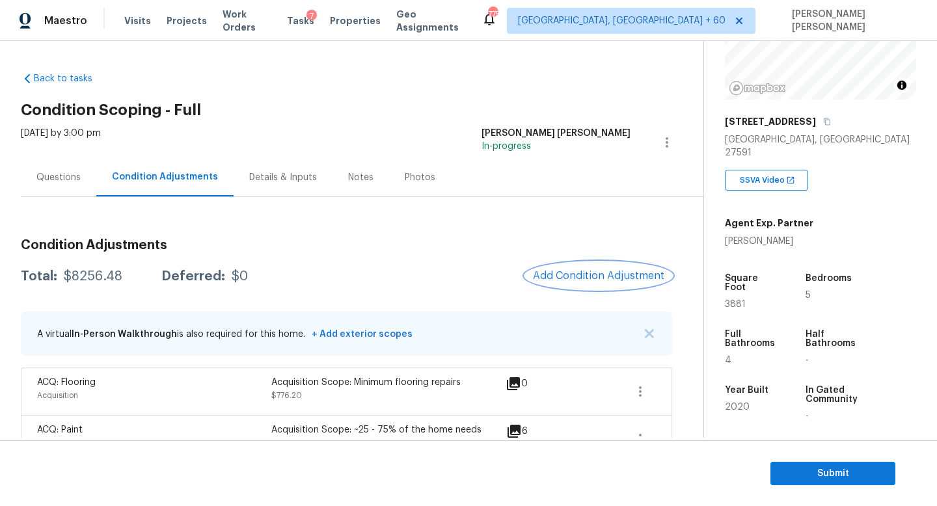
click at [594, 289] on button "Add Condition Adjustment" at bounding box center [598, 275] width 147 height 27
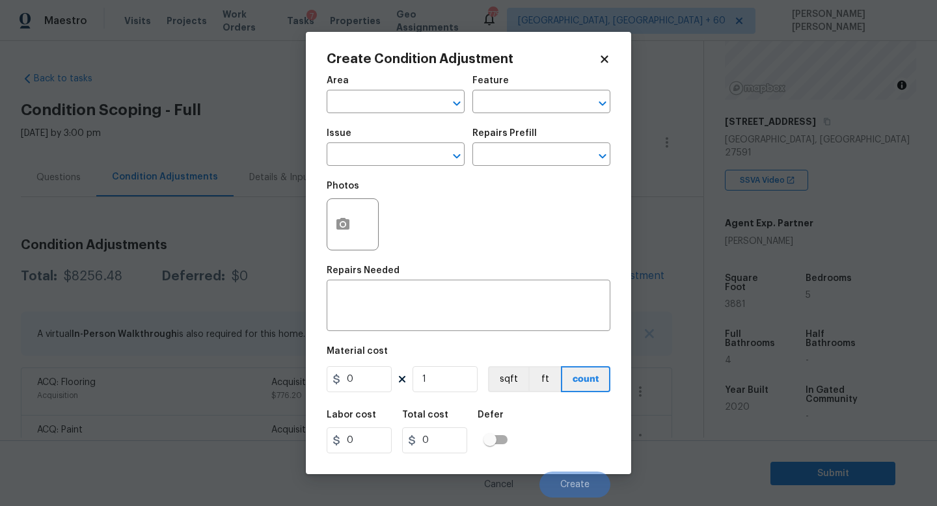
click at [380, 167] on span "Issue ​" at bounding box center [396, 147] width 138 height 53
click at [380, 159] on input "text" at bounding box center [378, 156] width 102 height 20
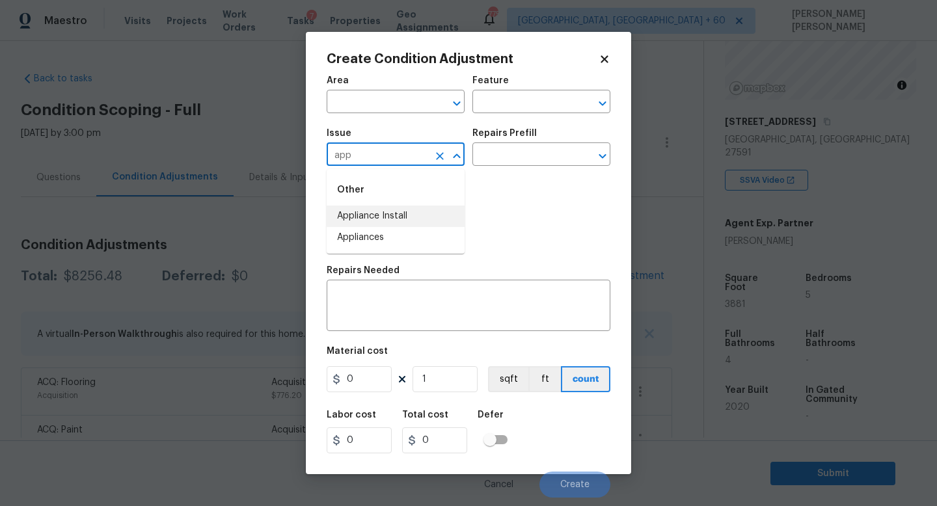
click at [370, 222] on li "Appliance Install" at bounding box center [396, 216] width 138 height 21
type input "Appliance Install"
click at [512, 161] on input "text" at bounding box center [523, 156] width 102 height 20
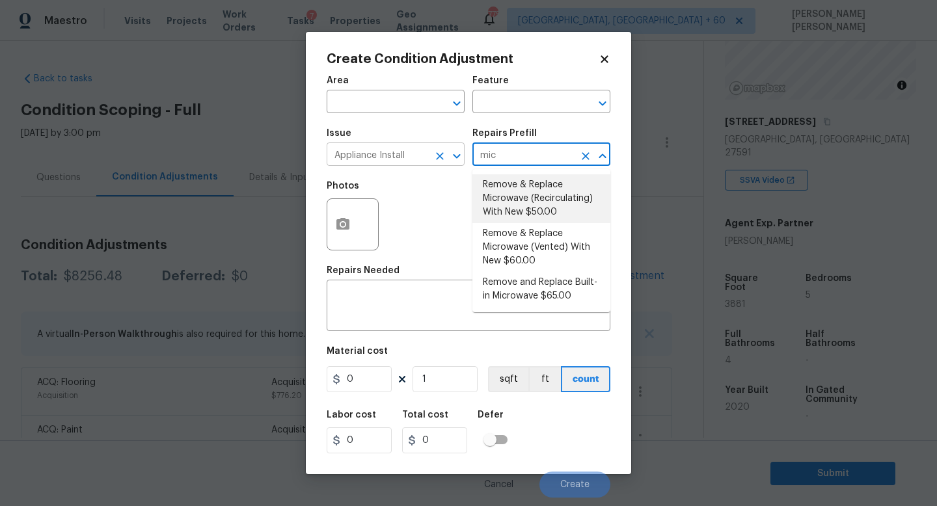
click at [439, 156] on icon "Clear" at bounding box center [440, 156] width 8 height 8
type input "mic"
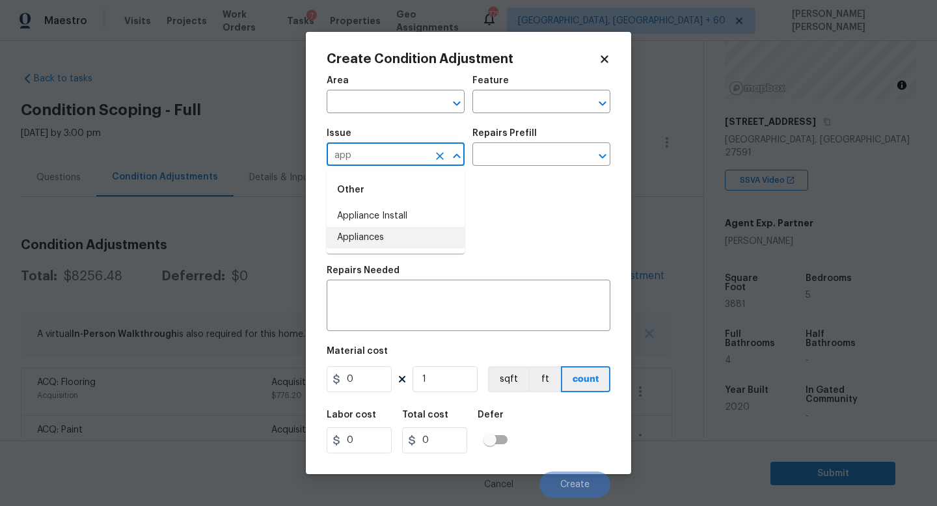
click at [427, 241] on li "Appliances" at bounding box center [396, 237] width 138 height 21
type input "Appliances"
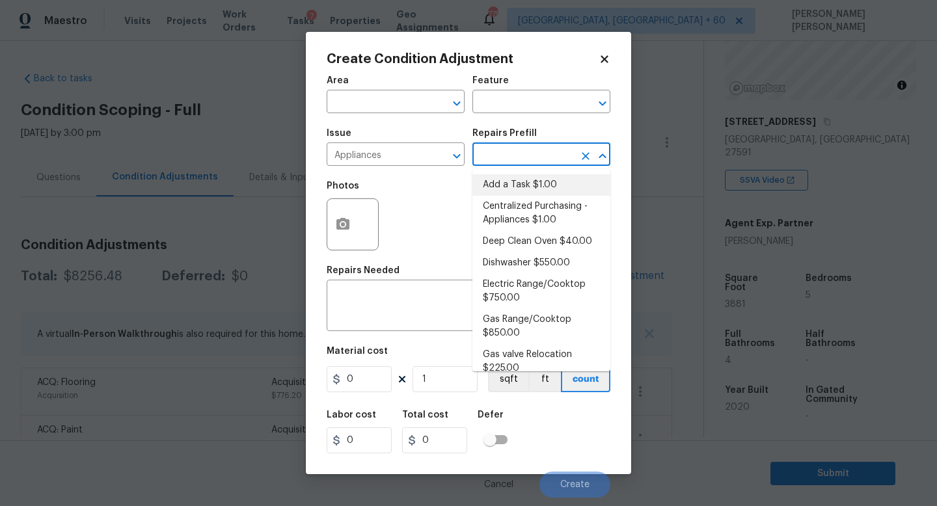
click at [530, 149] on input "text" at bounding box center [523, 156] width 102 height 20
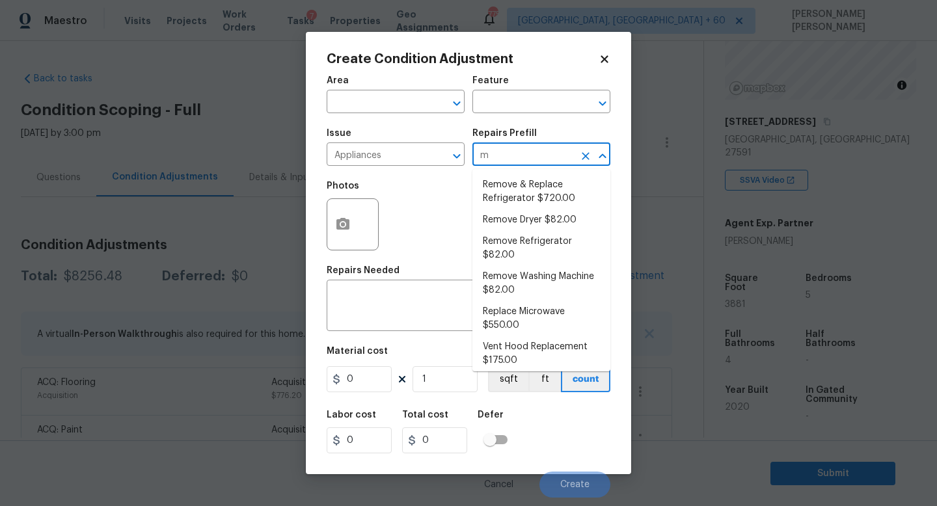
type input "mi"
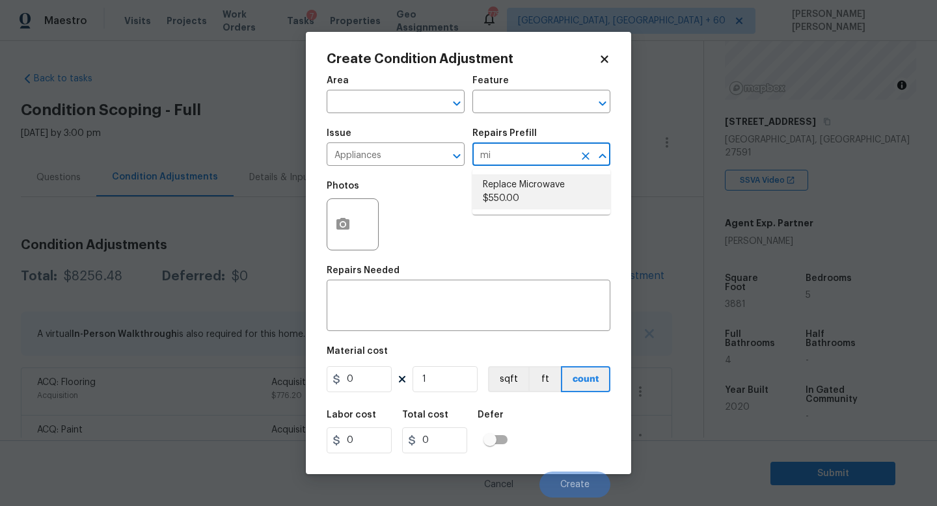
click at [549, 191] on li "Replace Microwave $550.00" at bounding box center [541, 191] width 138 height 35
type input "Appliances"
type textarea "Remove the existing microwave and replace it with a new microwave"
type input "550"
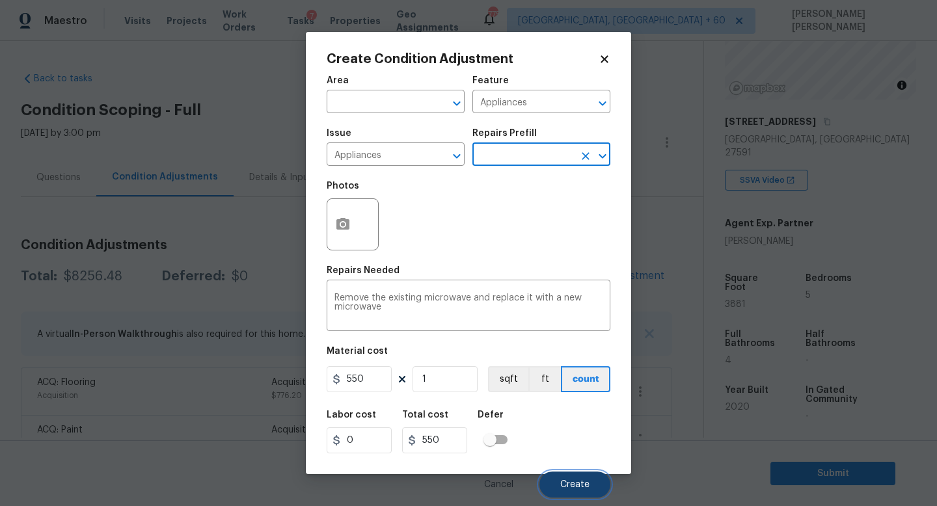
click at [556, 478] on button "Create" at bounding box center [575, 485] width 71 height 26
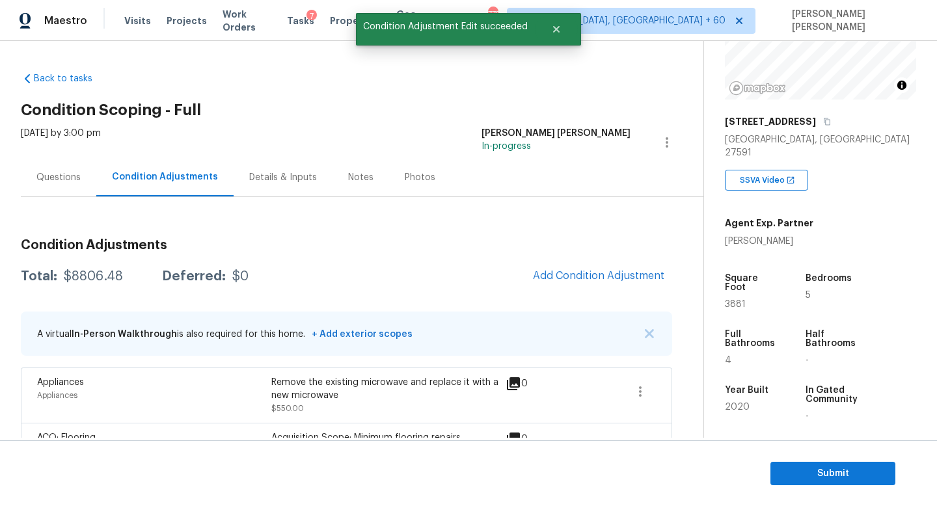
click at [85, 271] on div "$8806.48" at bounding box center [93, 276] width 59 height 13
copy div "$8806.48"
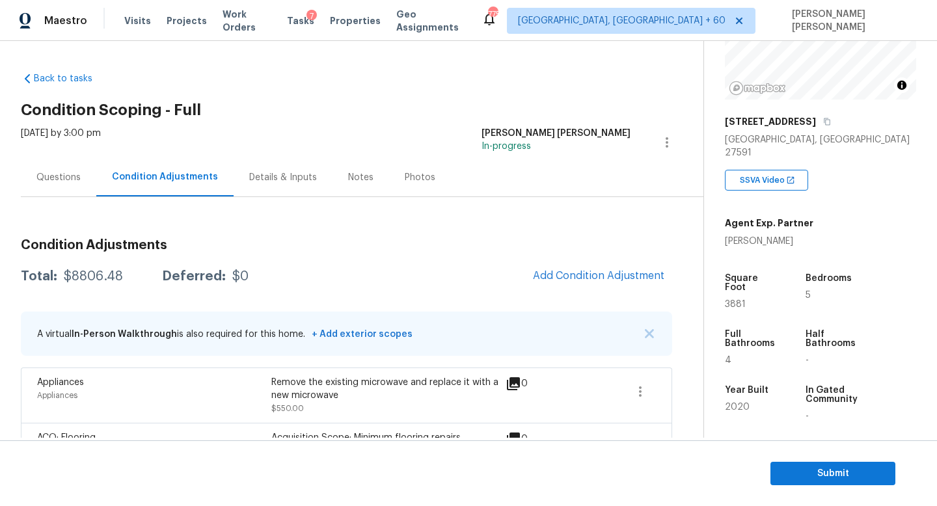
click at [39, 188] on div "Questions" at bounding box center [58, 177] width 75 height 38
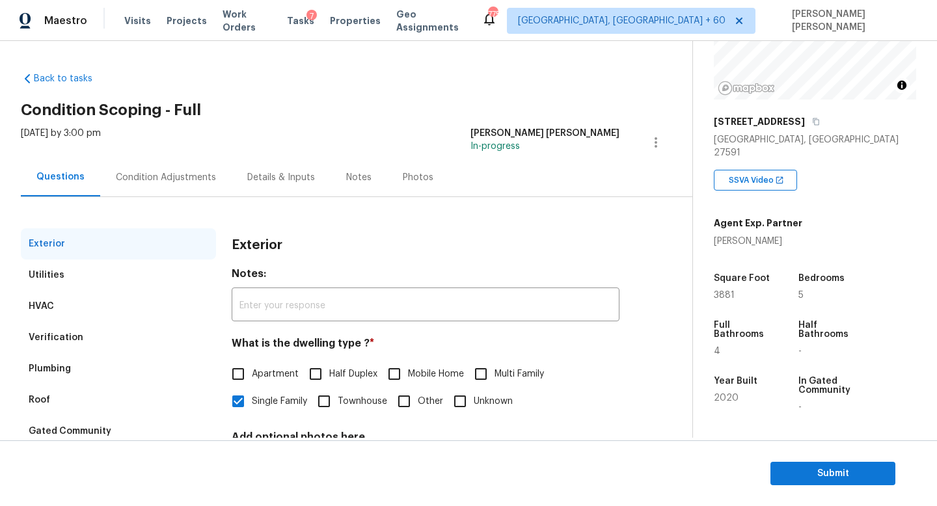
scroll to position [120, 0]
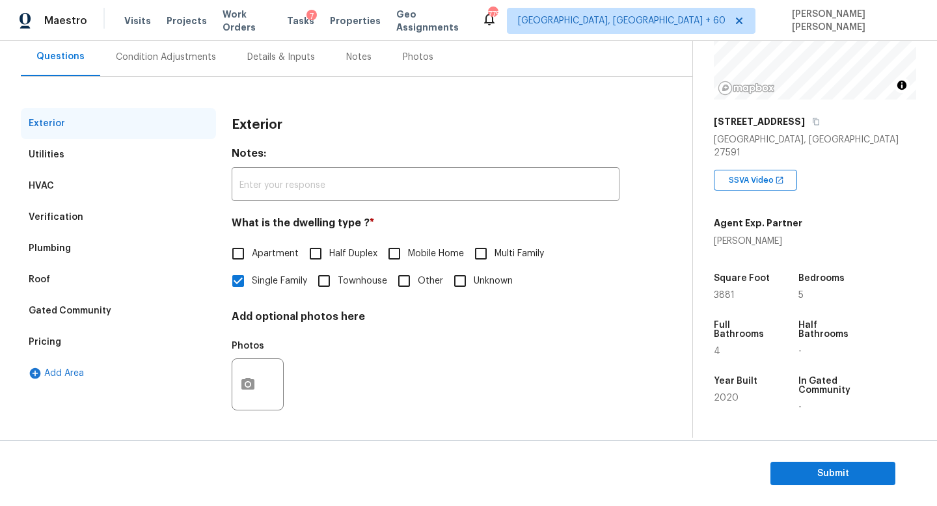
click at [59, 221] on div "Verification" at bounding box center [56, 217] width 55 height 13
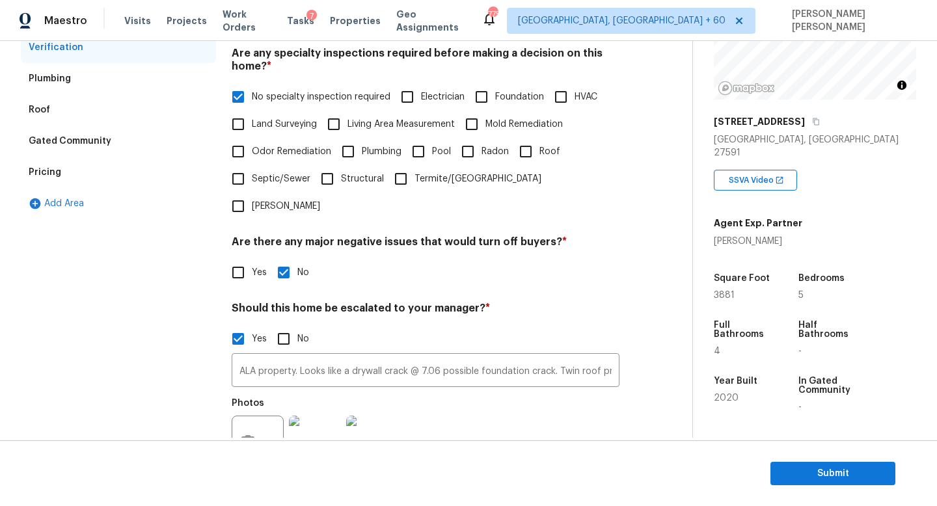
scroll to position [400, 0]
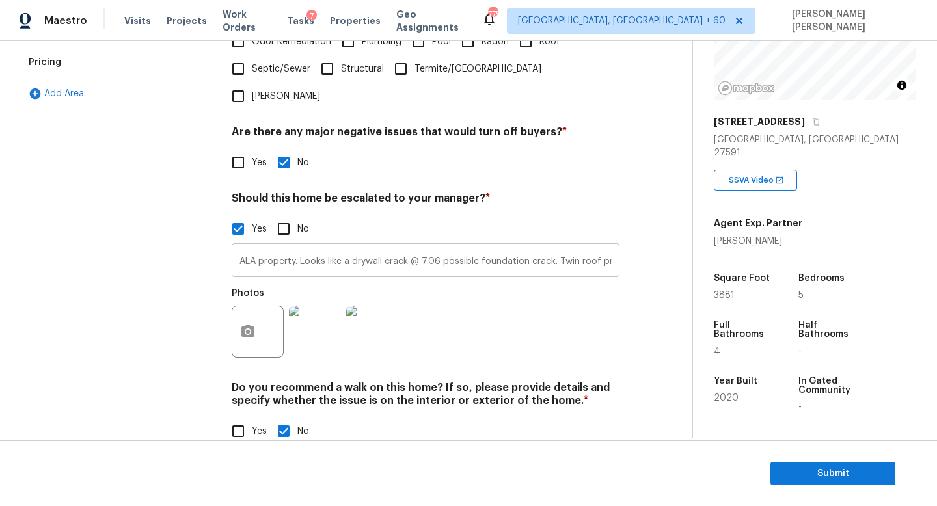
click at [441, 247] on input "ALA property. Looks like a drywall crack @ 7.06 possible foundation crack. Twin…" at bounding box center [426, 262] width 388 height 31
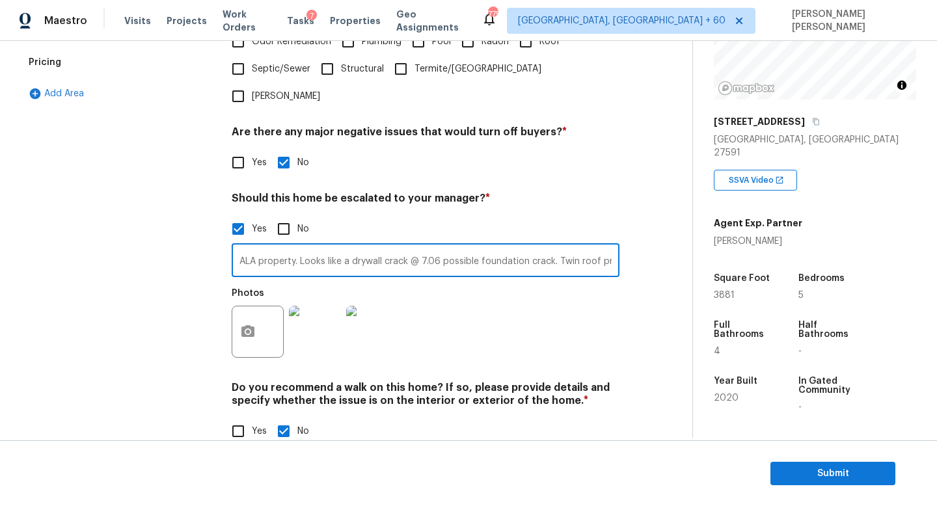
click at [154, 178] on div "Exterior Utilities HVAC Verification Plumbing Roof Gated Community Pricing Add …" at bounding box center [118, 144] width 195 height 633
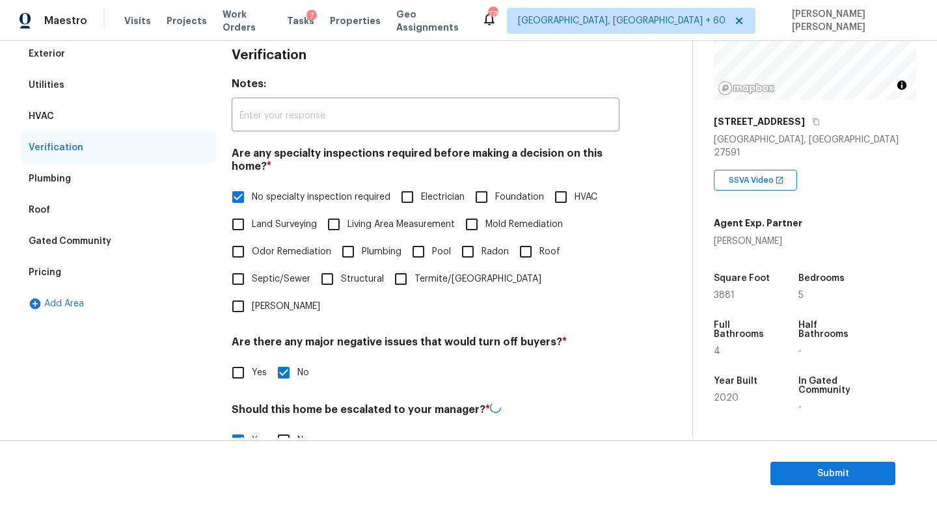
scroll to position [46, 0]
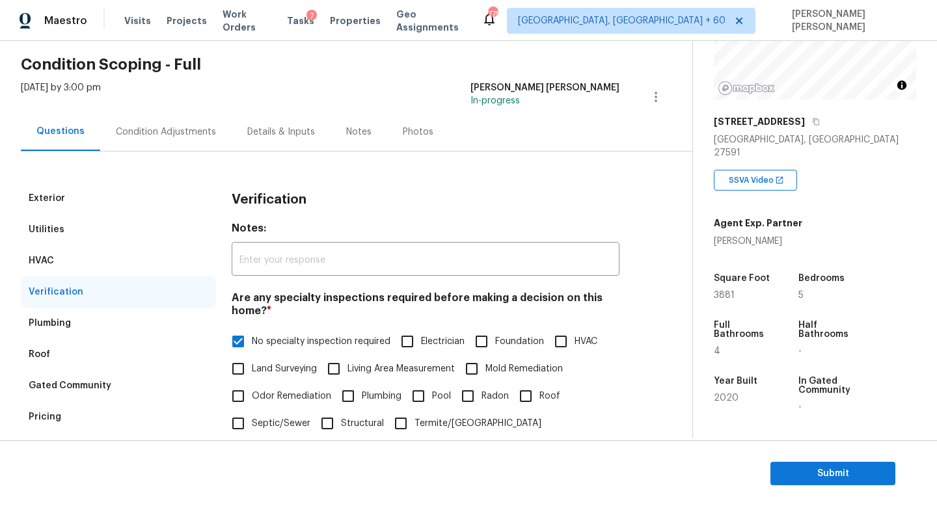
click at [139, 141] on div "Condition Adjustments" at bounding box center [165, 132] width 131 height 38
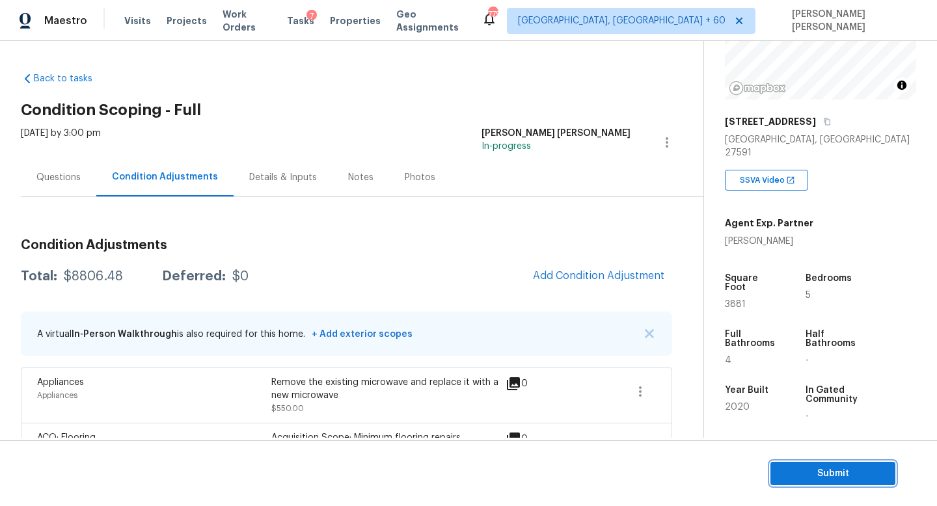
click at [797, 476] on span "Submit" at bounding box center [833, 474] width 104 height 16
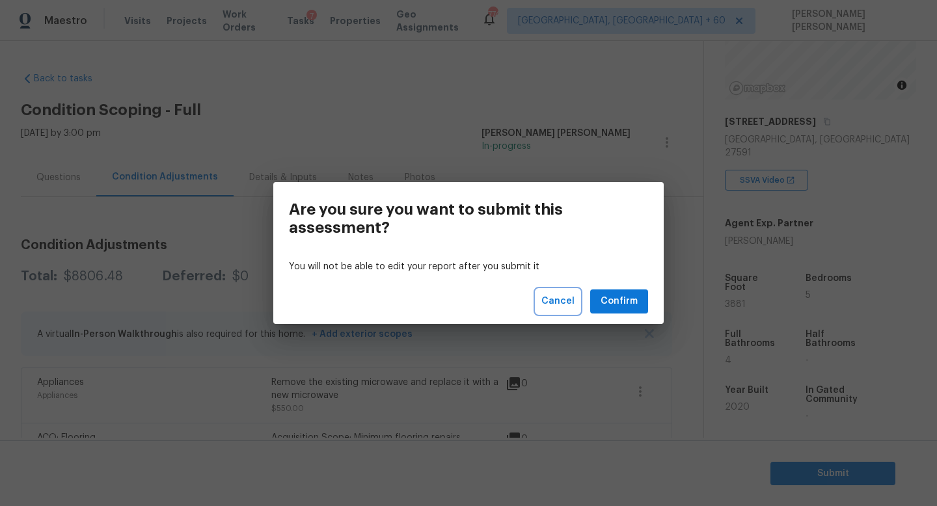
click at [564, 302] on span "Cancel" at bounding box center [557, 302] width 33 height 16
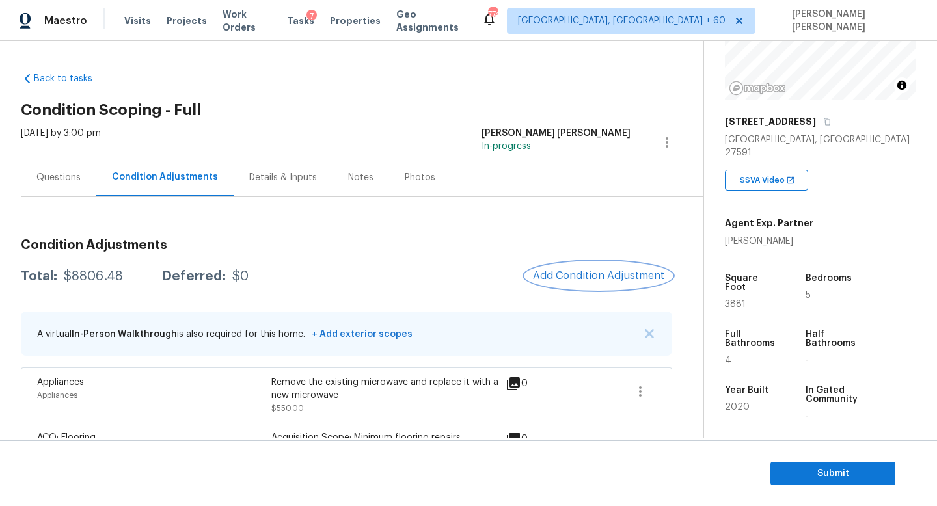
click at [558, 268] on button "Add Condition Adjustment" at bounding box center [598, 275] width 147 height 27
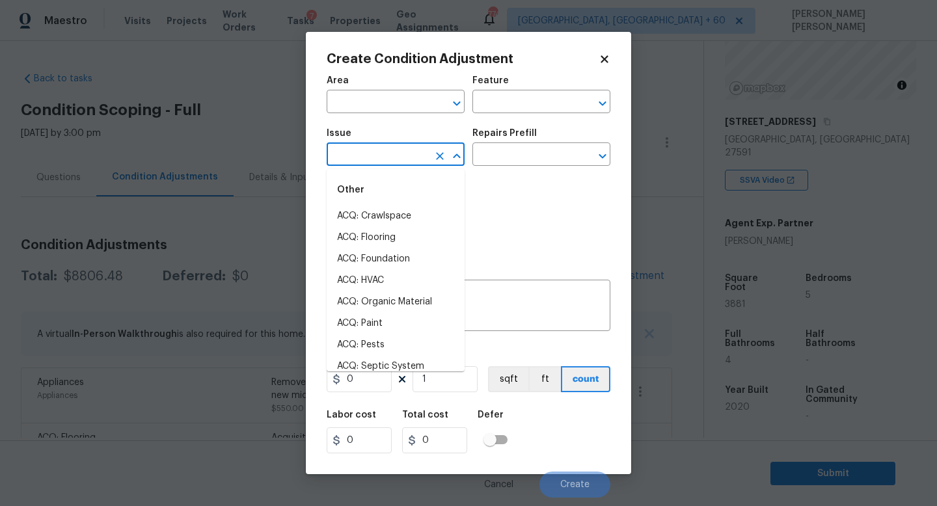
click at [373, 151] on input "text" at bounding box center [378, 156] width 102 height 20
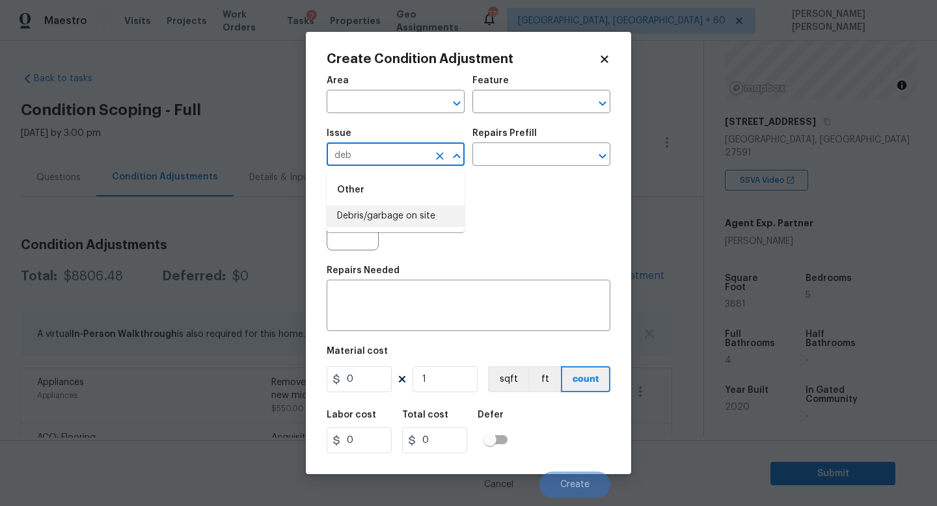
click at [392, 213] on li "Debris/garbage on site" at bounding box center [396, 216] width 138 height 21
type input "Debris/garbage on site"
click at [351, 221] on button "button" at bounding box center [342, 224] width 31 height 51
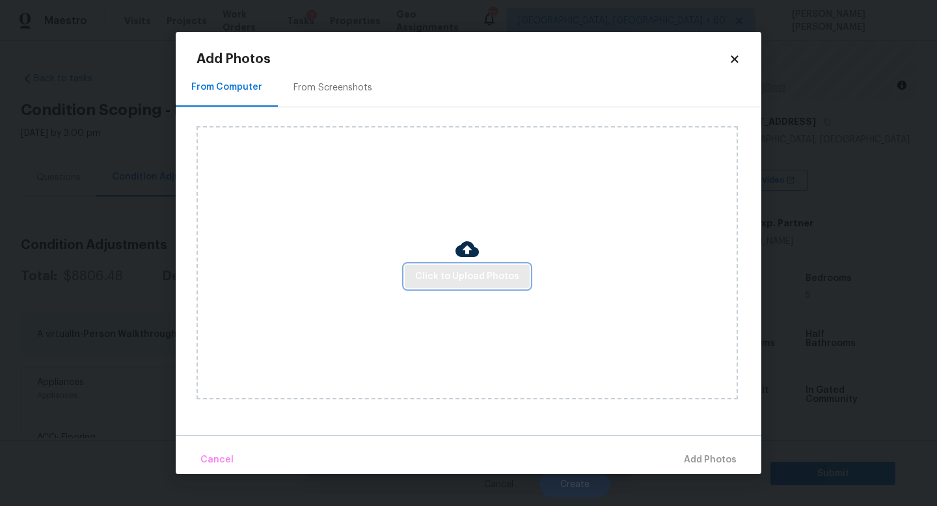
click at [443, 275] on span "Click to Upload Photos" at bounding box center [467, 277] width 104 height 16
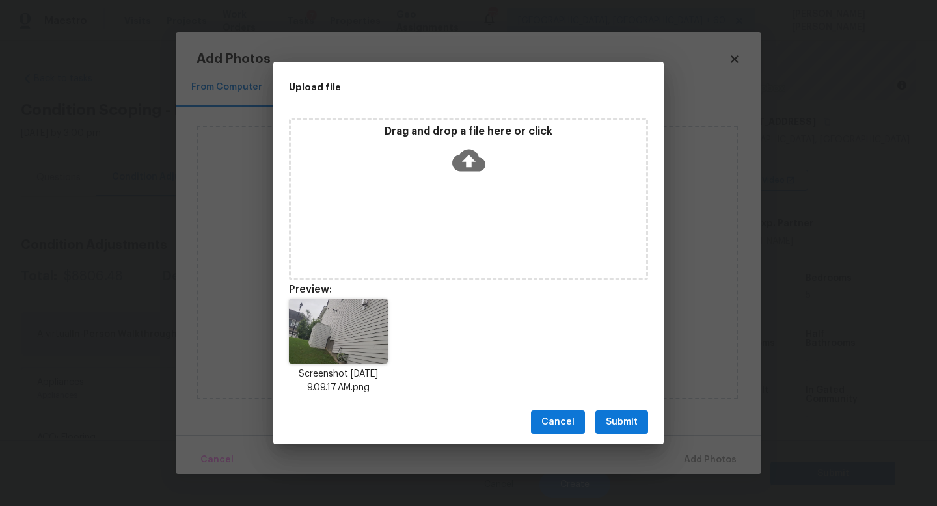
click at [625, 421] on span "Submit" at bounding box center [622, 423] width 32 height 16
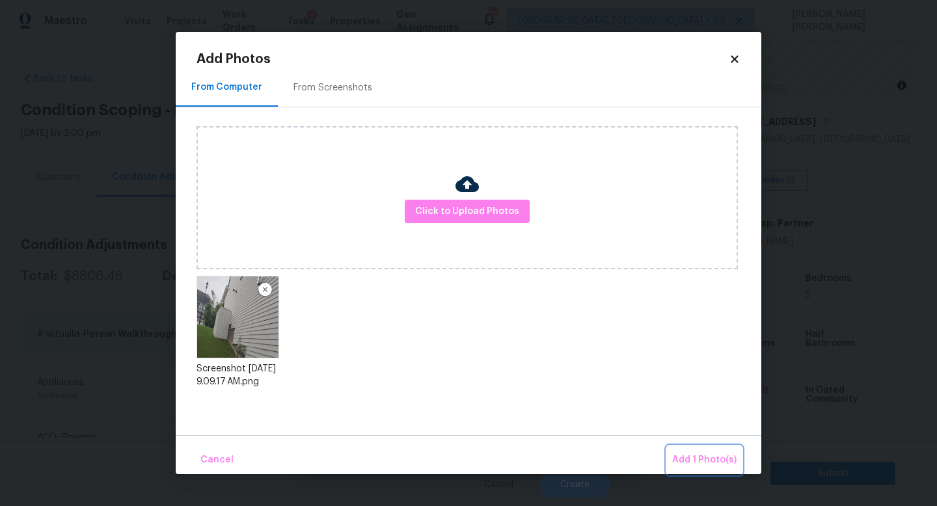
click at [705, 454] on span "Add 1 Photo(s)" at bounding box center [704, 460] width 64 height 16
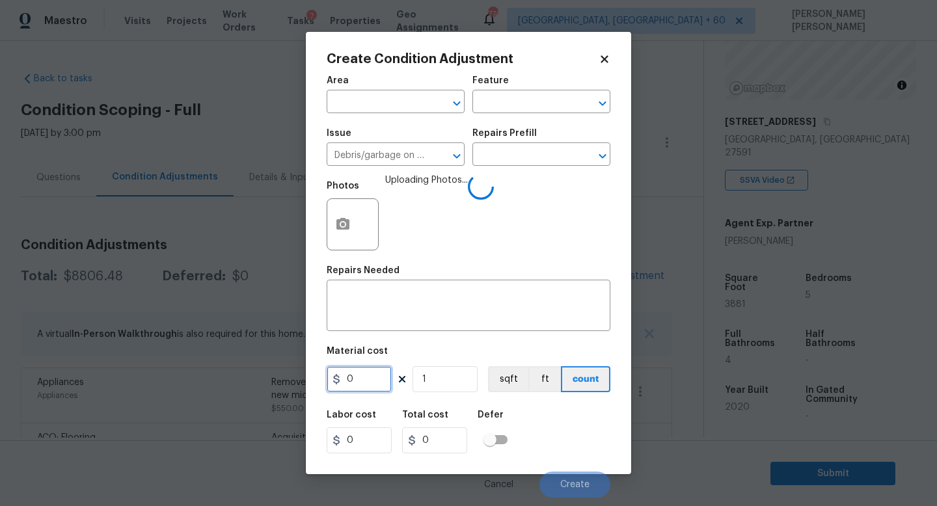
drag, startPoint x: 376, startPoint y: 370, endPoint x: 119, endPoint y: 354, distance: 256.9
click at [327, 370] on input "0" at bounding box center [359, 379] width 65 height 26
type input "500"
click at [564, 430] on div "Labor cost 0 Total cost 500 Defer" at bounding box center [469, 432] width 284 height 59
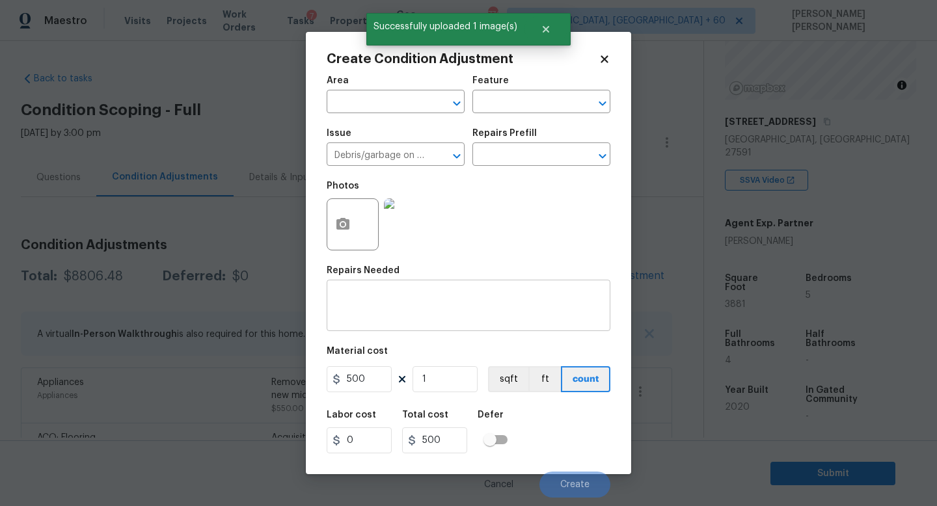
click at [439, 290] on div "x ​" at bounding box center [469, 307] width 284 height 48
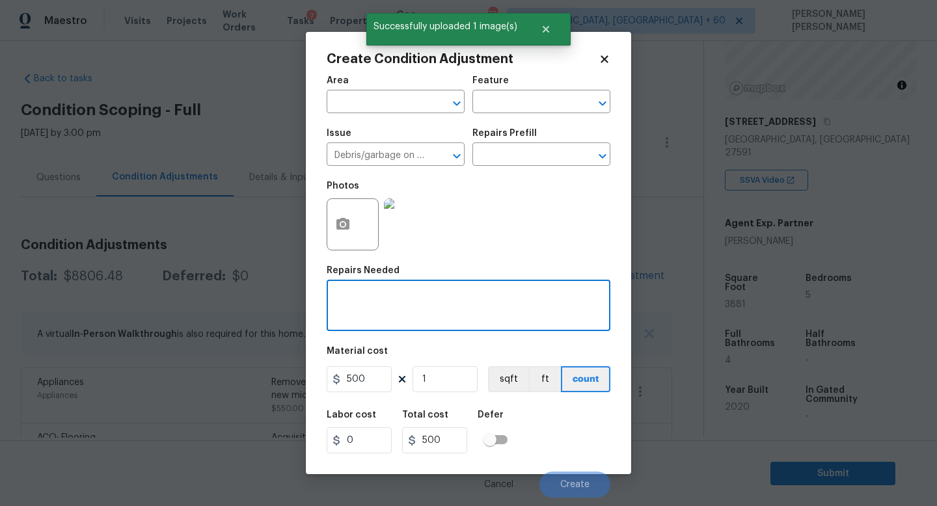
click at [439, 290] on div "x ​" at bounding box center [469, 307] width 284 height 48
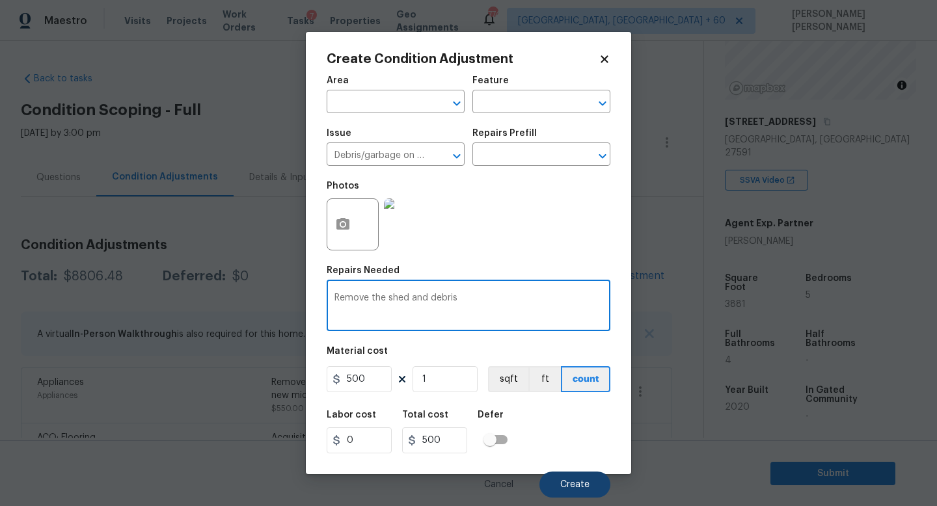
type textarea "Remove the shed and debris"
click at [582, 493] on button "Create" at bounding box center [575, 485] width 71 height 26
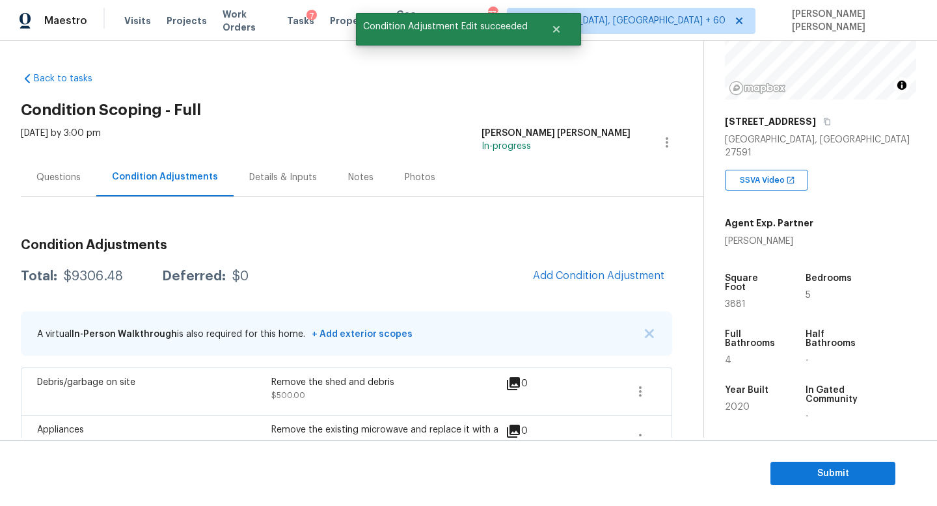
click at [101, 275] on div "$9306.48" at bounding box center [93, 276] width 59 height 13
copy div "$9306.48"
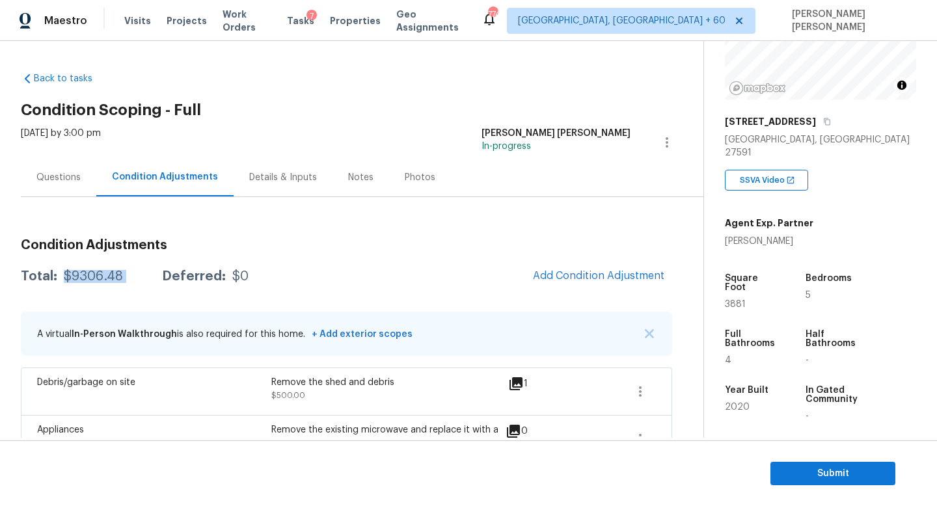
click at [361, 146] on div "Thu, Aug 14 2025 by 3:00 pm Jishnu Manoj In-progress" at bounding box center [362, 142] width 683 height 31
click at [27, 171] on div "Questions" at bounding box center [58, 177] width 75 height 38
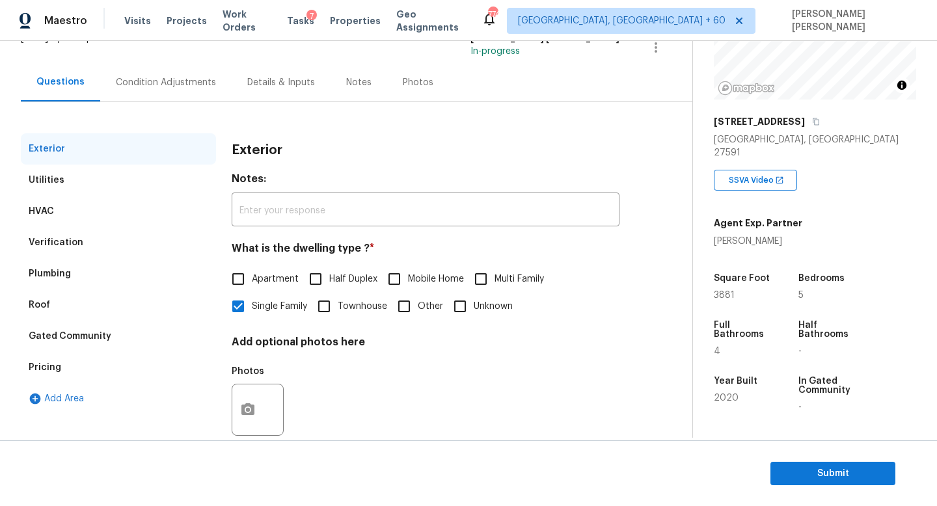
scroll to position [120, 0]
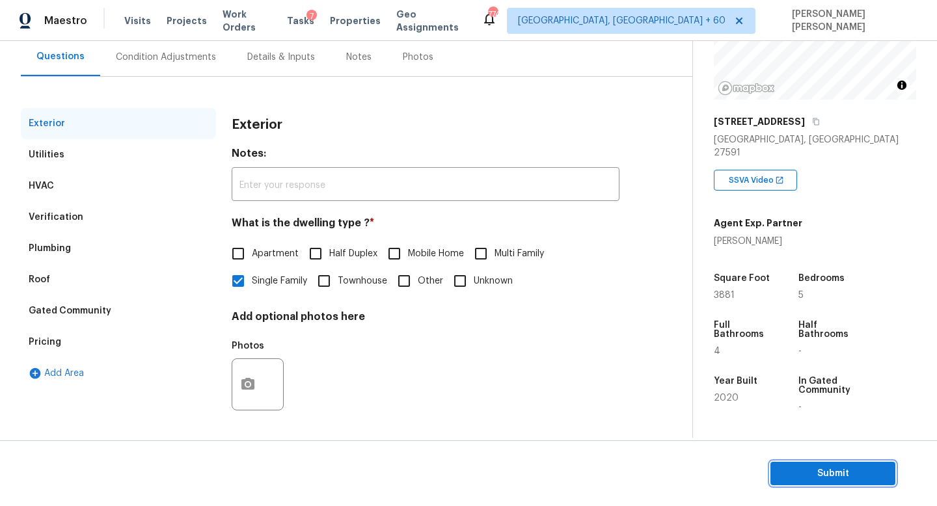
click at [828, 475] on span "Submit" at bounding box center [833, 474] width 104 height 16
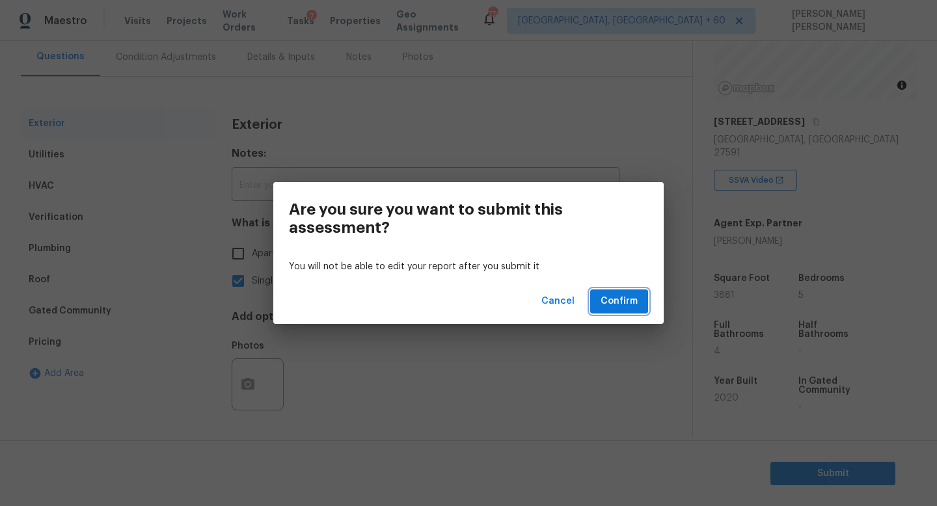
click at [635, 308] on span "Confirm" at bounding box center [619, 302] width 37 height 16
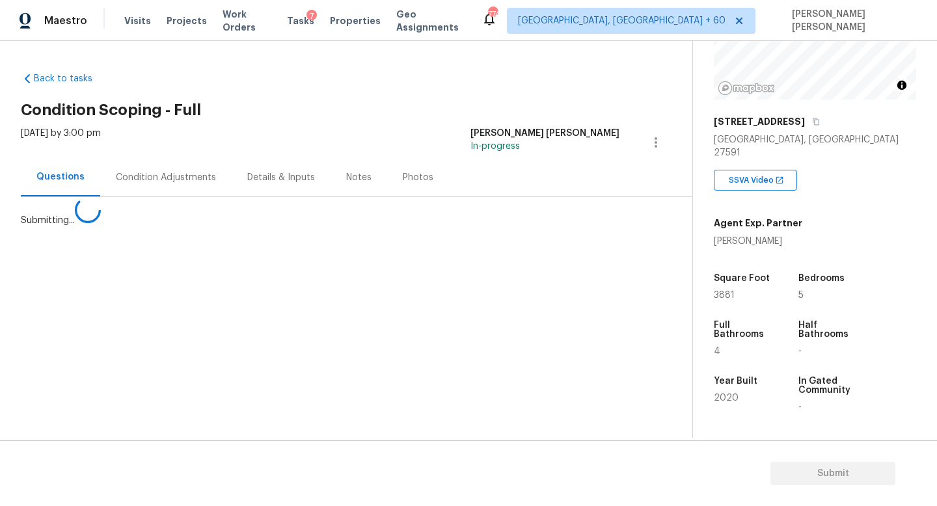
scroll to position [0, 0]
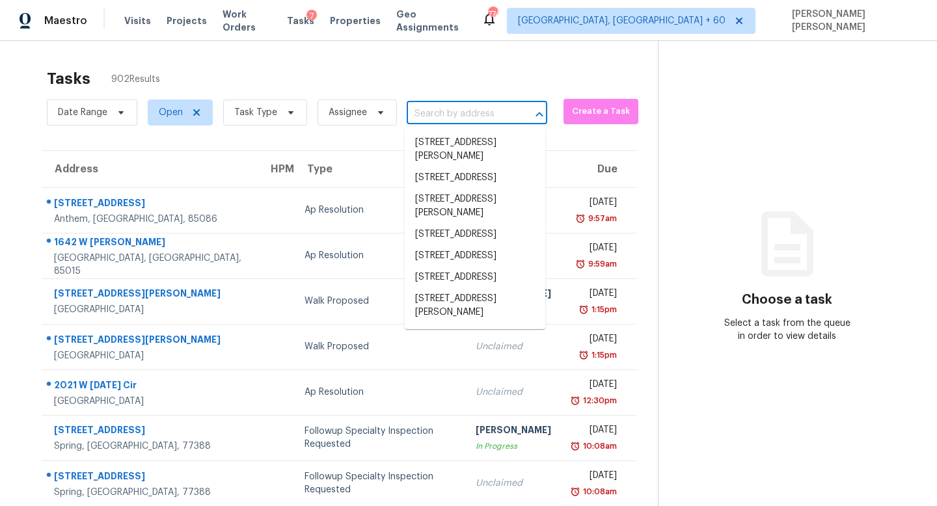
click at [450, 106] on input "text" at bounding box center [459, 114] width 104 height 20
paste input "16139 Commodore Dr Lancaster, SC, 29720"
type input "16139 Commodore Dr Lancaster, SC, 29720"
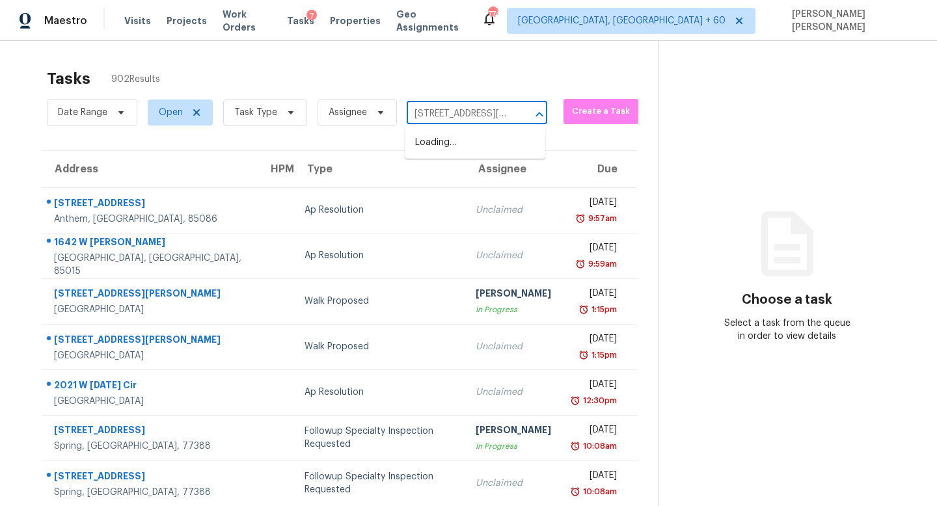
scroll to position [0, 88]
click at [480, 147] on li "16139 Commodore Dr, Lancaster, SC 29720" at bounding box center [475, 142] width 141 height 21
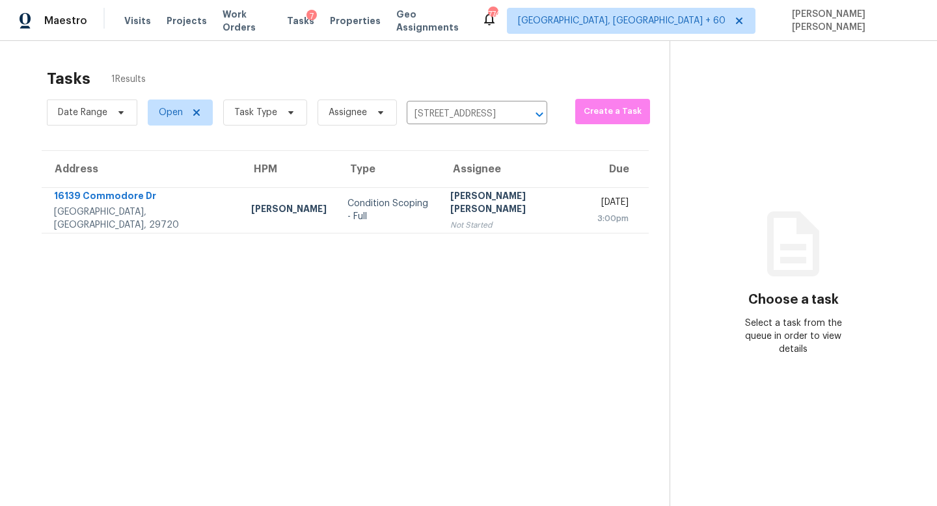
click at [400, 200] on td "Condition Scoping - Full" at bounding box center [388, 210] width 103 height 46
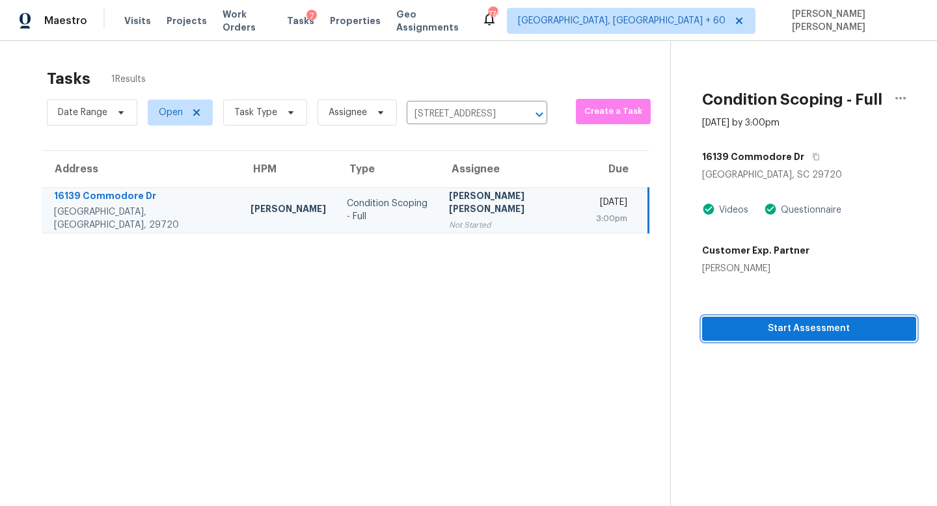
click at [724, 334] on span "Start Assessment" at bounding box center [809, 329] width 193 height 16
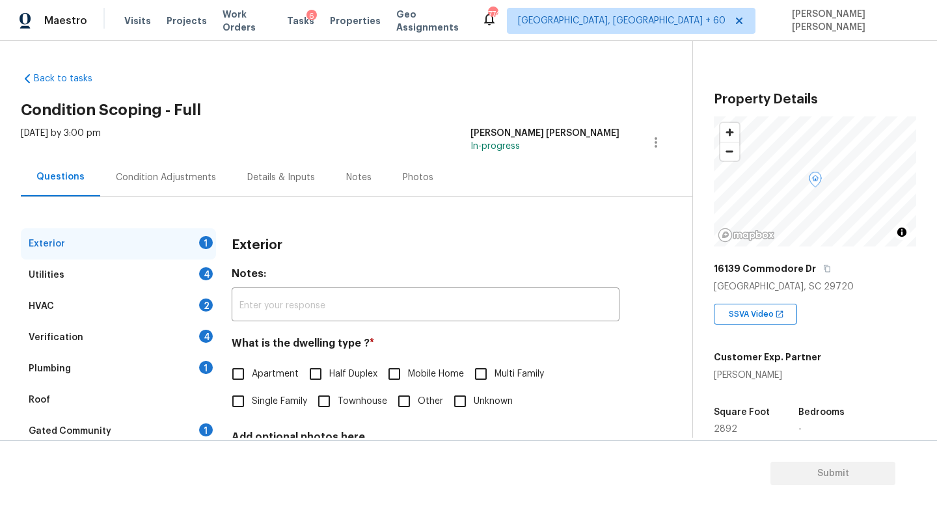
click at [250, 415] on input "Single Family" at bounding box center [238, 401] width 27 height 27
checkbox input "true"
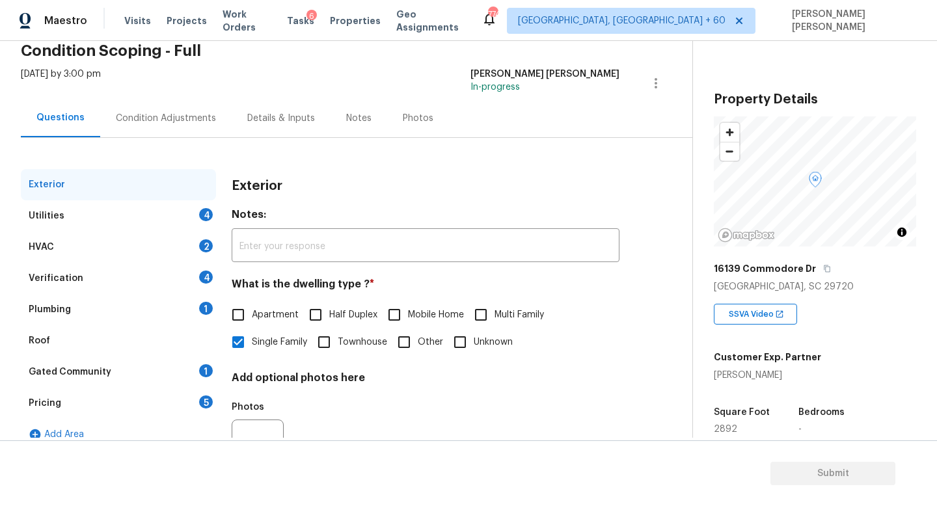
scroll to position [64, 0]
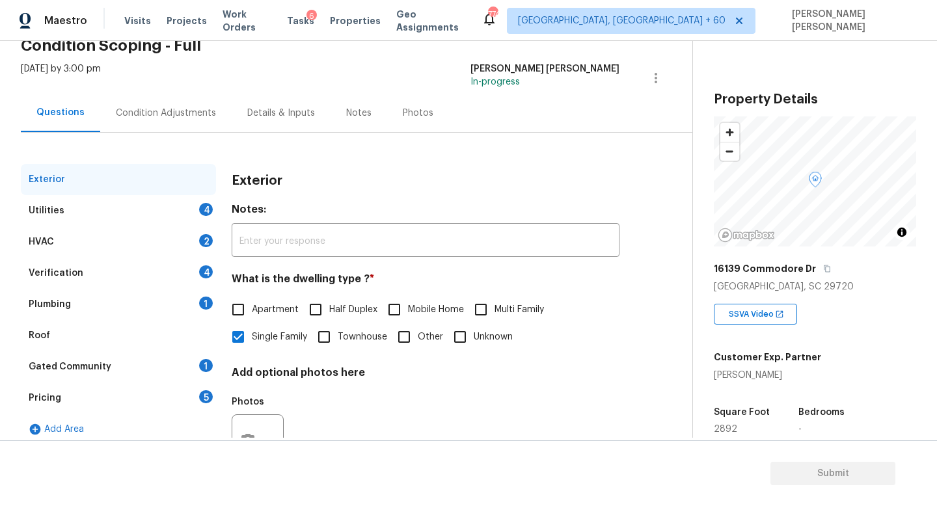
click at [150, 213] on div "Utilities 4" at bounding box center [118, 210] width 195 height 31
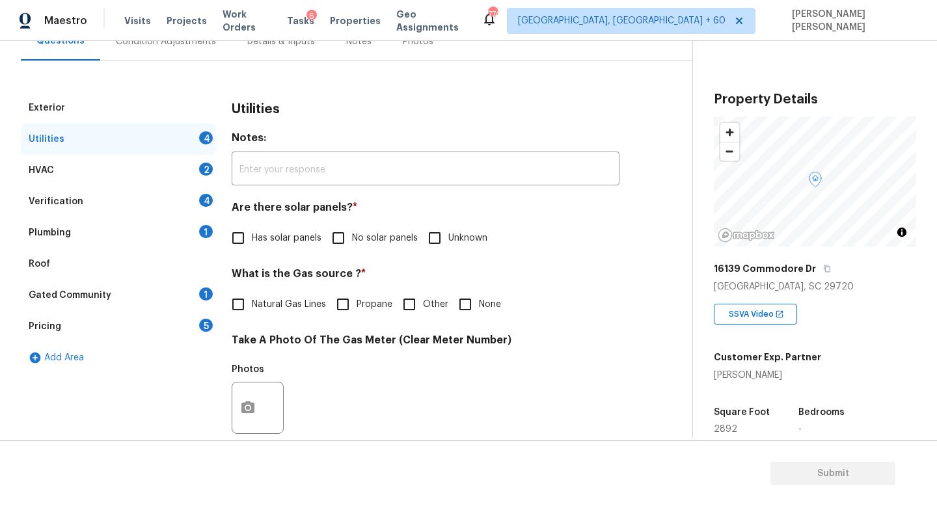
scroll to position [140, 0]
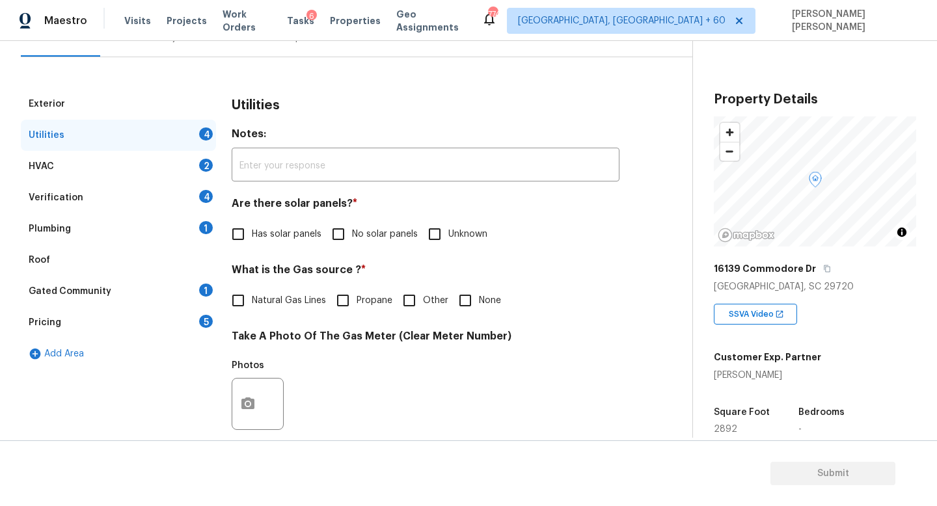
click at [352, 238] on span "No solar panels" at bounding box center [385, 235] width 66 height 14
click at [352, 238] on input "No solar panels" at bounding box center [338, 234] width 27 height 27
checkbox input "true"
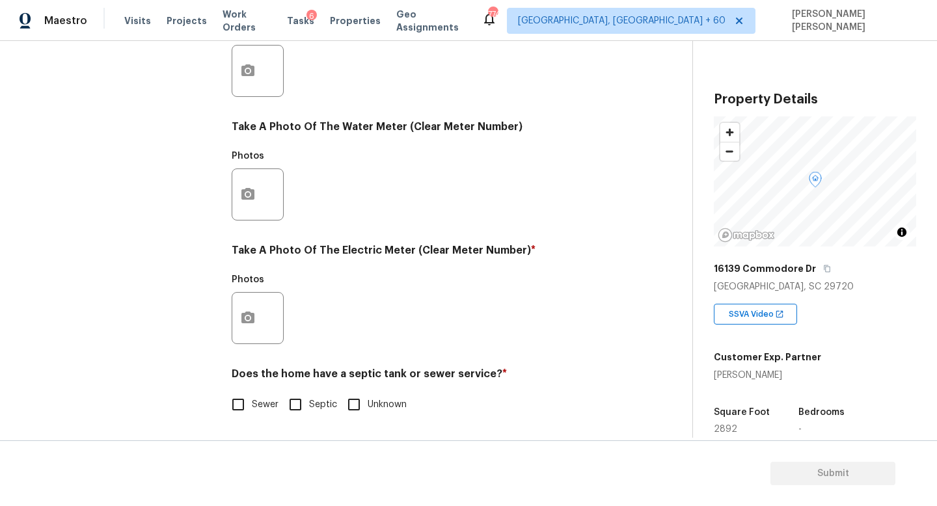
click at [243, 402] on input "Sewer" at bounding box center [238, 404] width 27 height 27
checkbox input "true"
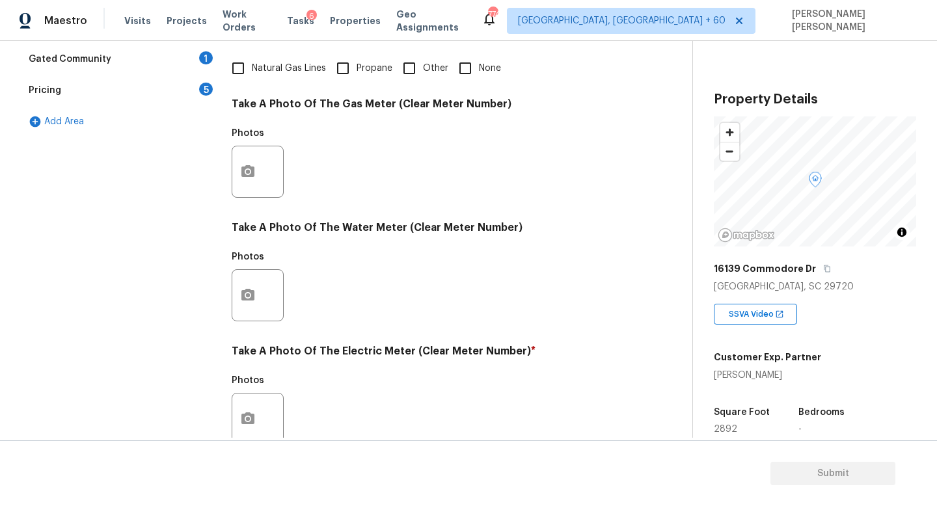
scroll to position [83, 0]
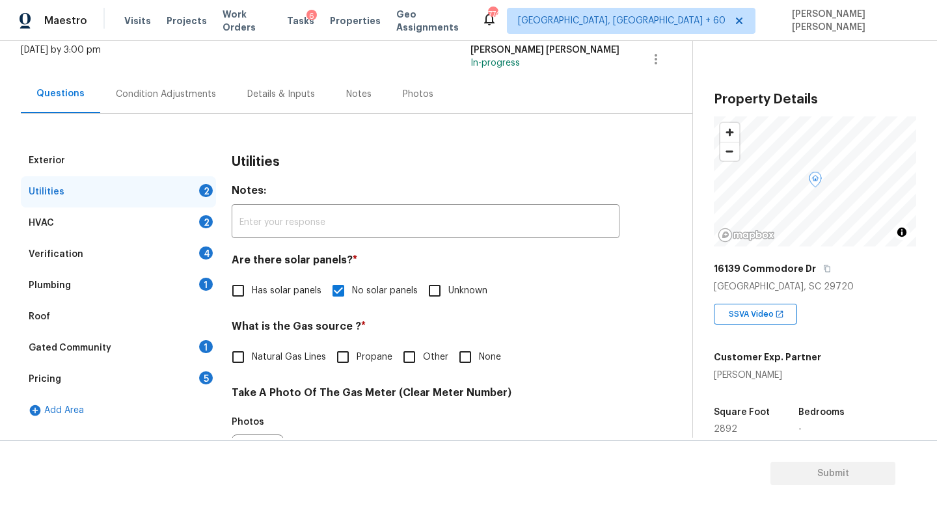
click at [164, 285] on div "Plumbing 1" at bounding box center [118, 285] width 195 height 31
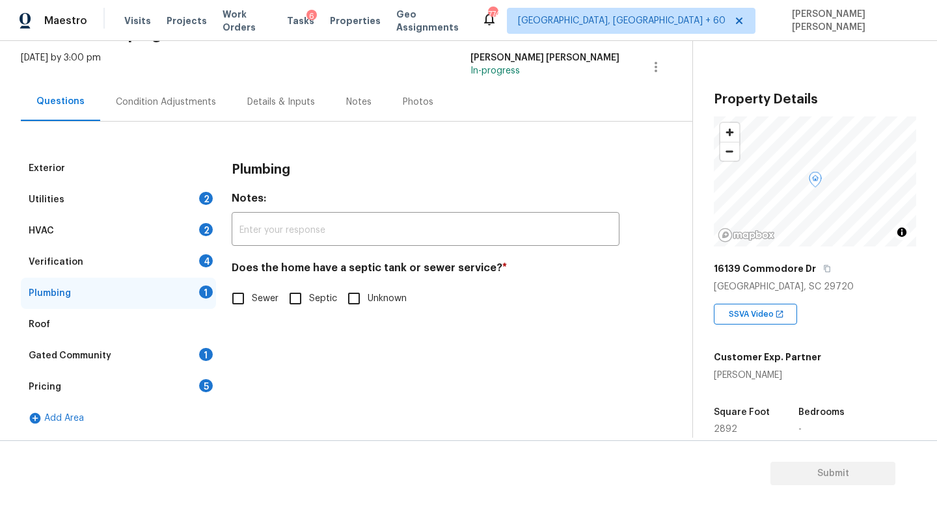
scroll to position [75, 0]
click at [238, 301] on input "Sewer" at bounding box center [238, 298] width 27 height 27
checkbox input "true"
click at [150, 195] on div "Utilities 2" at bounding box center [118, 199] width 195 height 31
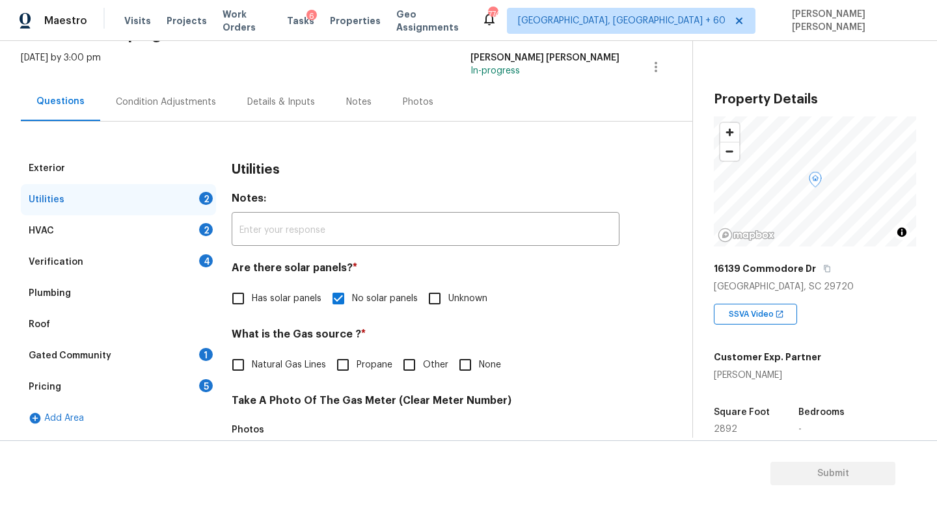
click at [130, 238] on div "HVAC 2" at bounding box center [118, 230] width 195 height 31
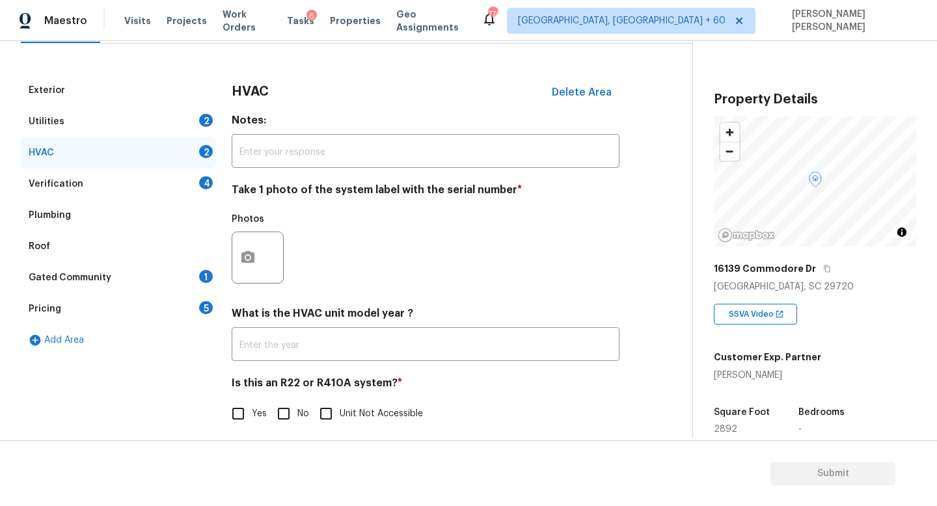
scroll to position [159, 0]
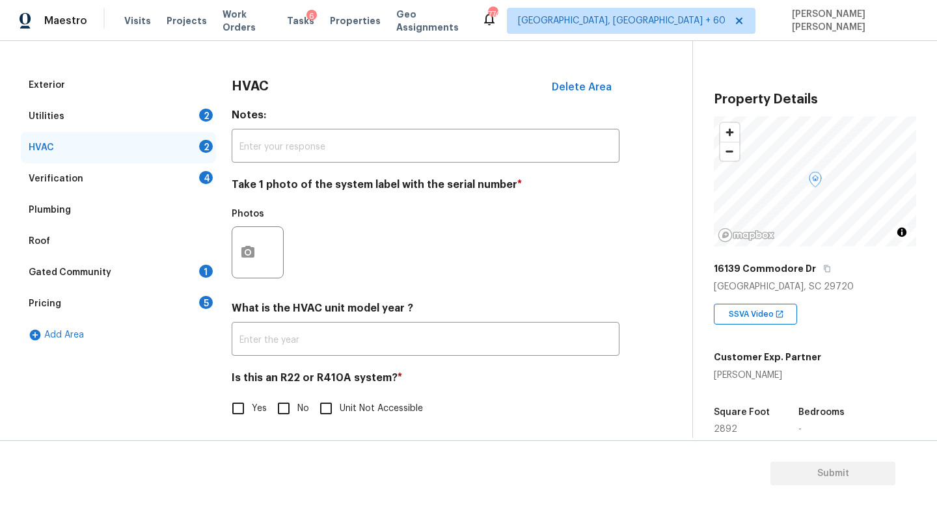
click at [111, 270] on div "Gated Community 1" at bounding box center [118, 272] width 195 height 31
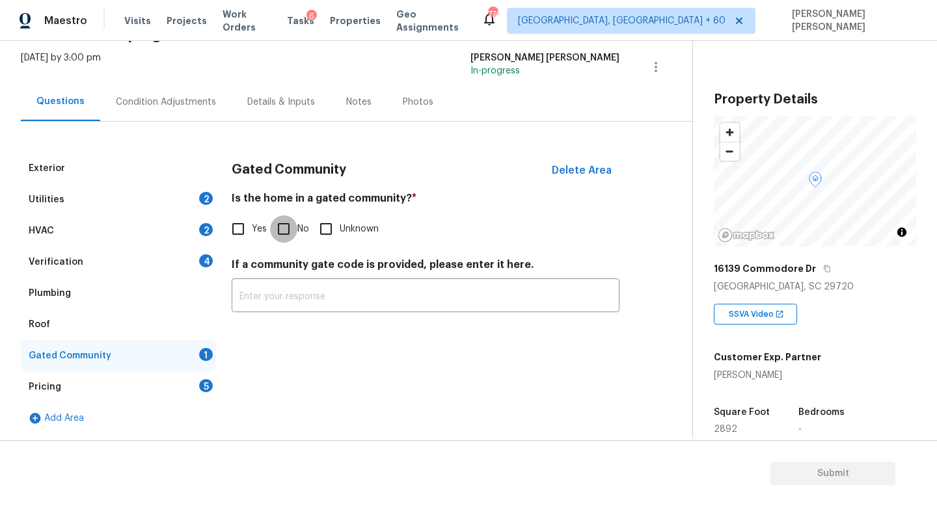
click at [279, 234] on input "No" at bounding box center [283, 228] width 27 height 27
checkbox input "true"
click at [134, 262] on div "Verification 4" at bounding box center [118, 262] width 195 height 31
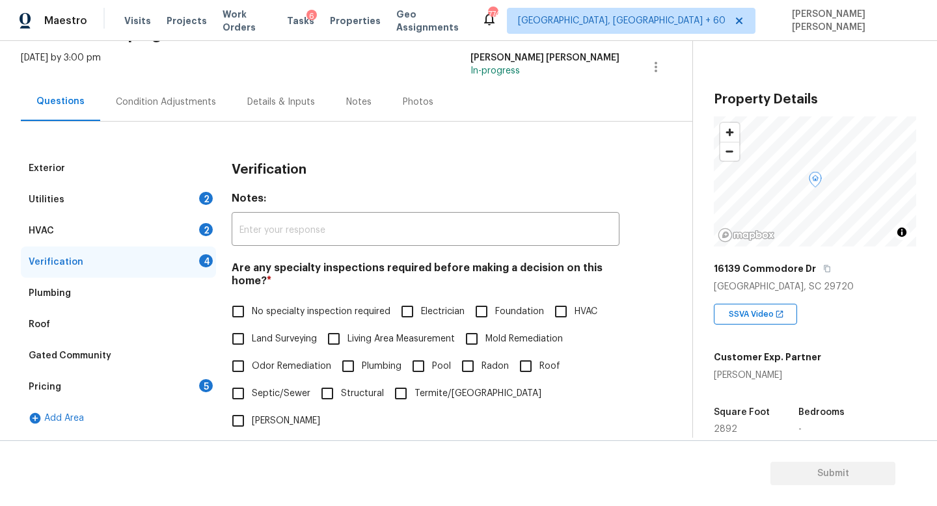
click at [127, 233] on div "HVAC 2" at bounding box center [118, 230] width 195 height 31
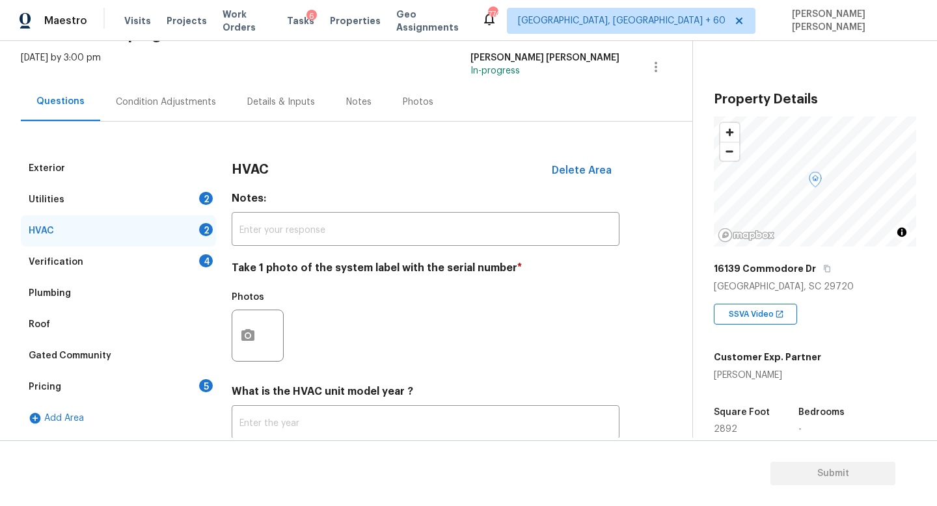
click at [110, 396] on div "Pricing 5" at bounding box center [118, 387] width 195 height 31
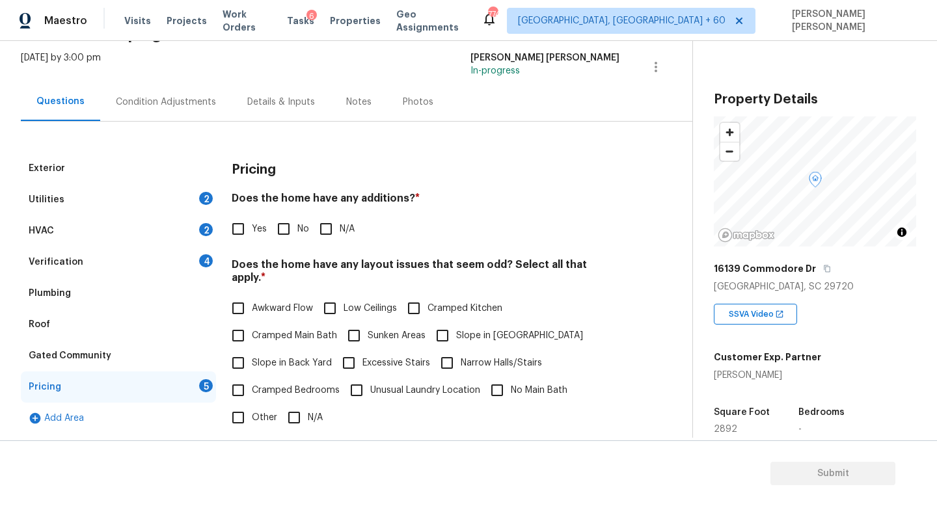
click at [128, 195] on div "Utilities 2" at bounding box center [118, 199] width 195 height 31
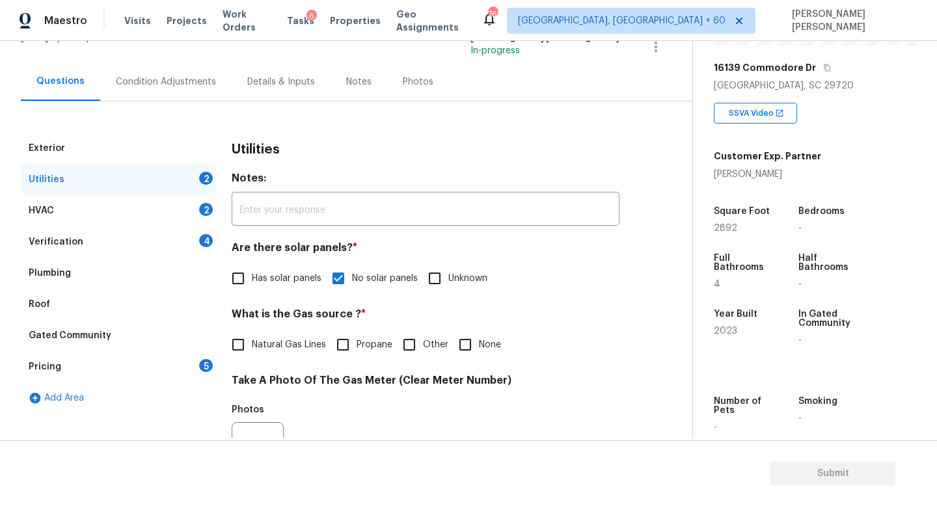
scroll to position [0, 0]
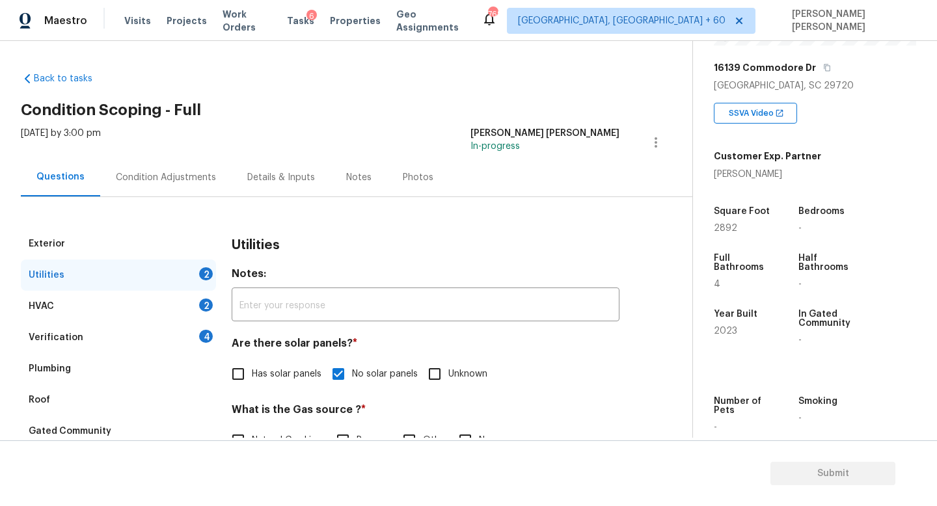
click at [157, 159] on div "Condition Adjustments" at bounding box center [165, 177] width 131 height 38
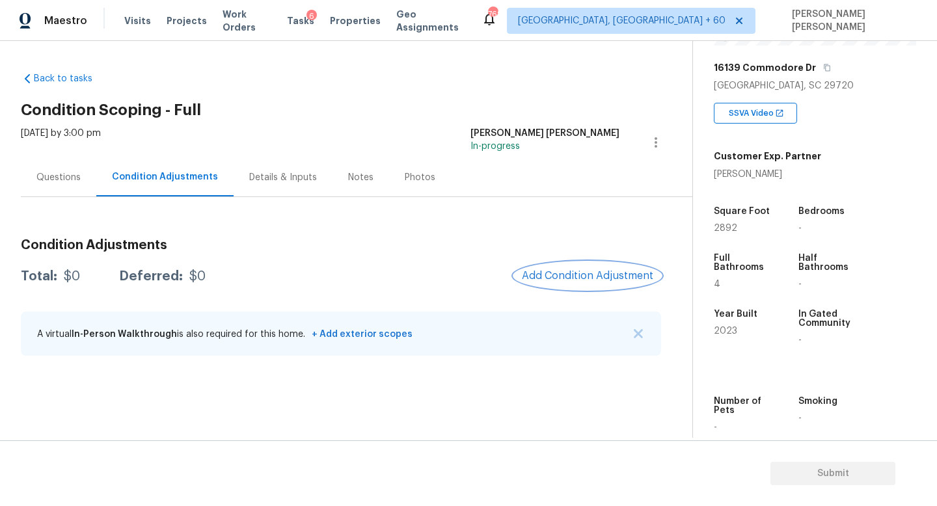
click at [599, 266] on button "Add Condition Adjustment" at bounding box center [587, 275] width 147 height 27
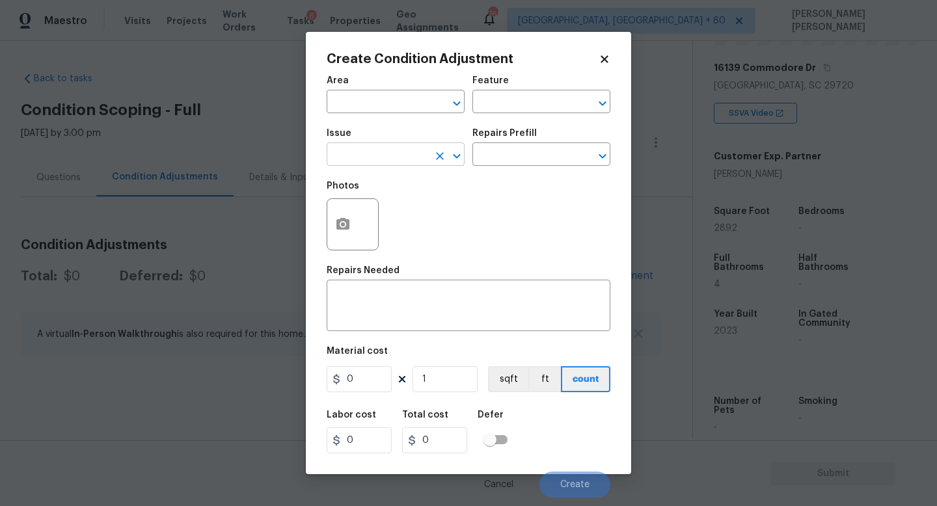
click at [383, 157] on input "text" at bounding box center [378, 156] width 102 height 20
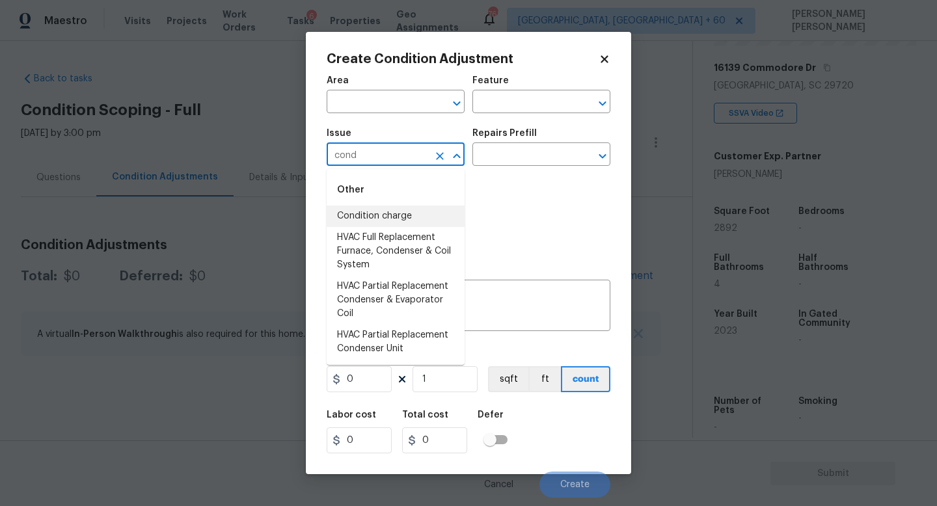
click at [390, 215] on li "Condition charge" at bounding box center [396, 216] width 138 height 21
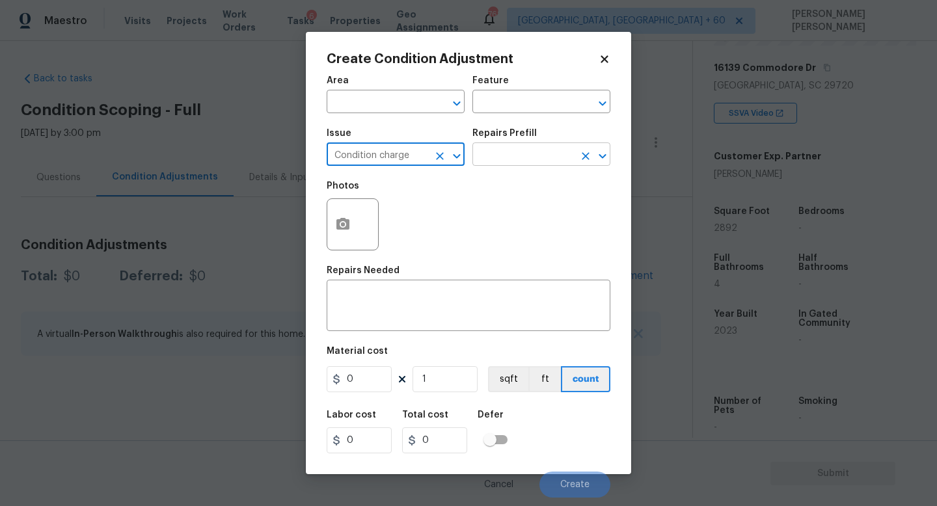
type input "Condition charge"
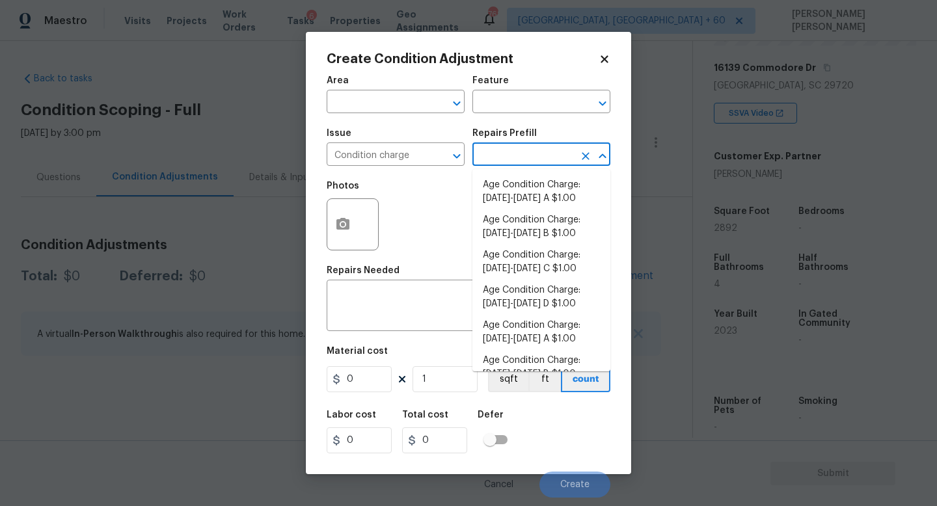
click at [527, 157] on input "text" at bounding box center [523, 156] width 102 height 20
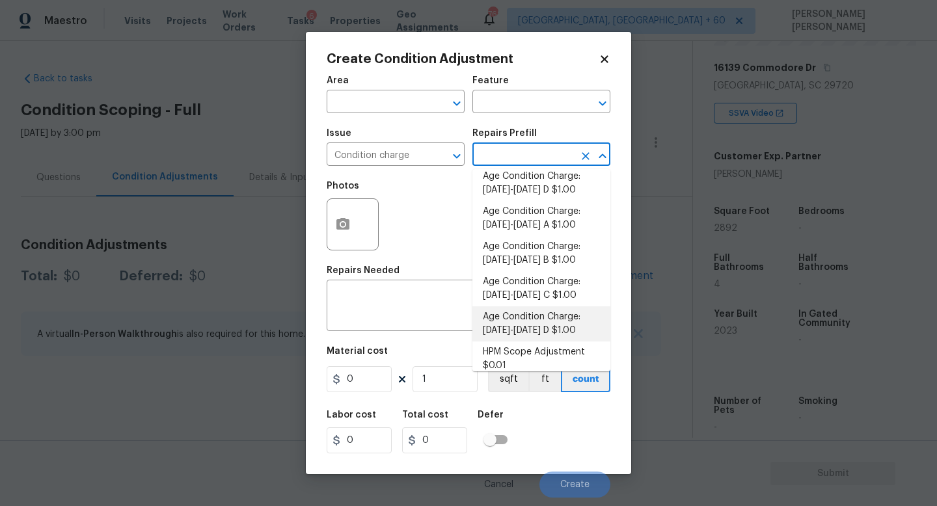
scroll to position [392, 0]
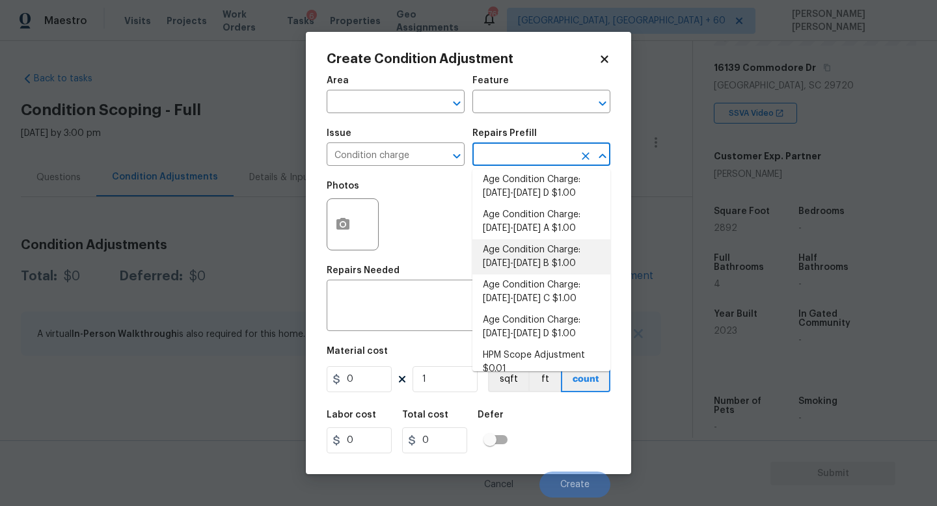
click at [559, 252] on li "Age Condition Charge: 2009-2023 B $1.00" at bounding box center [541, 257] width 138 height 35
type input "Home Readiness Packages"
type textarea "Age Condition Charge: 2009-2023 B"
type input "1"
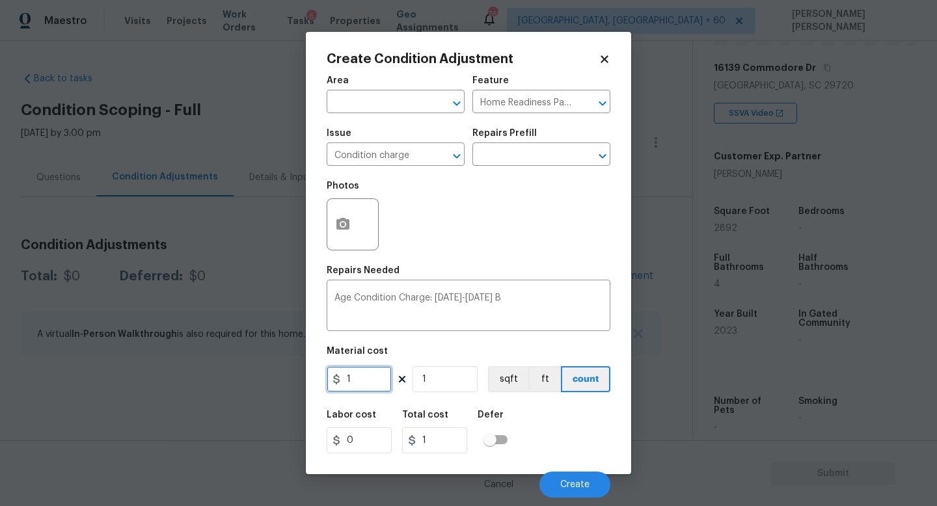
drag, startPoint x: 376, startPoint y: 379, endPoint x: 36, endPoint y: 379, distance: 339.1
click at [36, 379] on div "Create Condition Adjustment Area ​ Feature Home Readiness Packages ​ Issue Cond…" at bounding box center [468, 253] width 937 height 506
type input "2000"
click at [560, 484] on button "Create" at bounding box center [575, 485] width 71 height 26
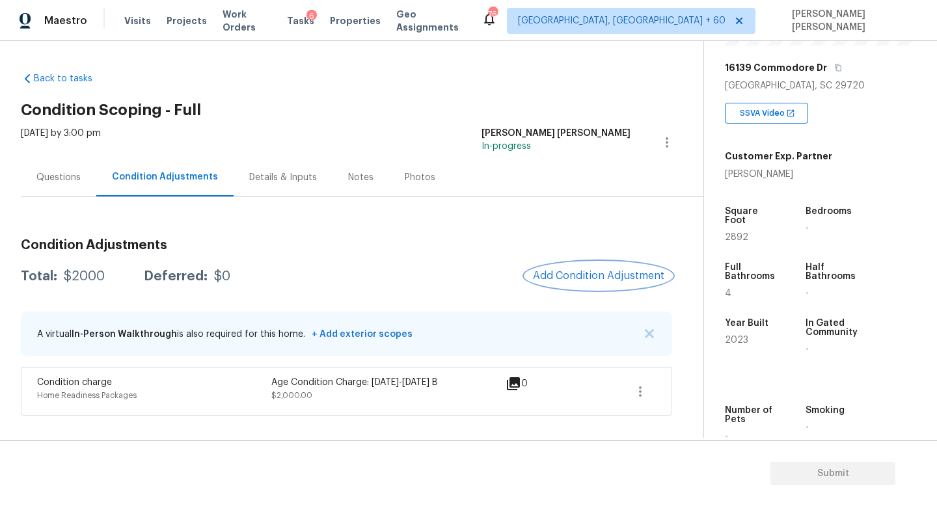
click at [577, 273] on span "Add Condition Adjustment" at bounding box center [598, 276] width 131 height 12
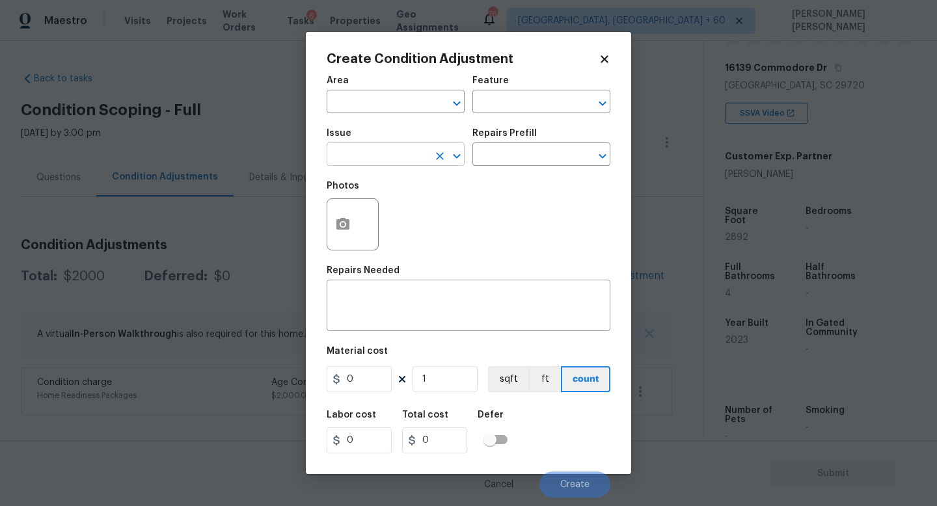
click at [385, 159] on input "text" at bounding box center [378, 156] width 102 height 20
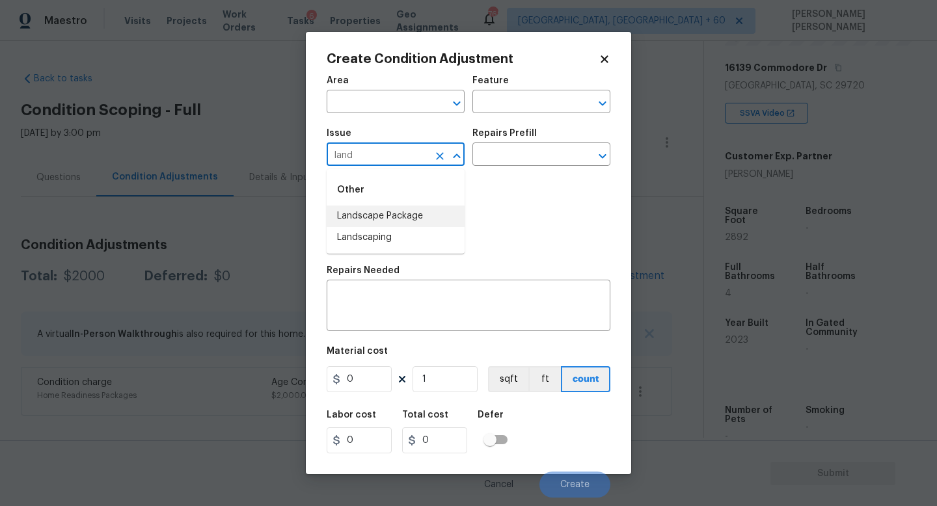
click at [400, 217] on li "Landscape Package" at bounding box center [396, 216] width 138 height 21
type input "Landscape Package"
click at [541, 166] on input "text" at bounding box center [523, 156] width 102 height 20
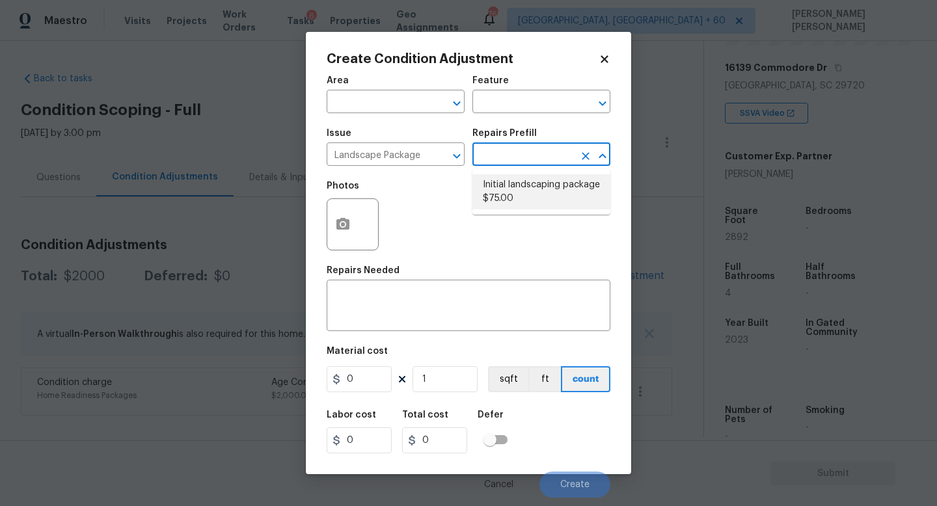
click at [546, 202] on li "Initial landscaping package $75.00" at bounding box center [541, 191] width 138 height 35
type input "Home Readiness Packages"
type textarea "Mowing of grass up to 6" in height. Mow, edge along driveways & sidewalks, trim…"
type input "75"
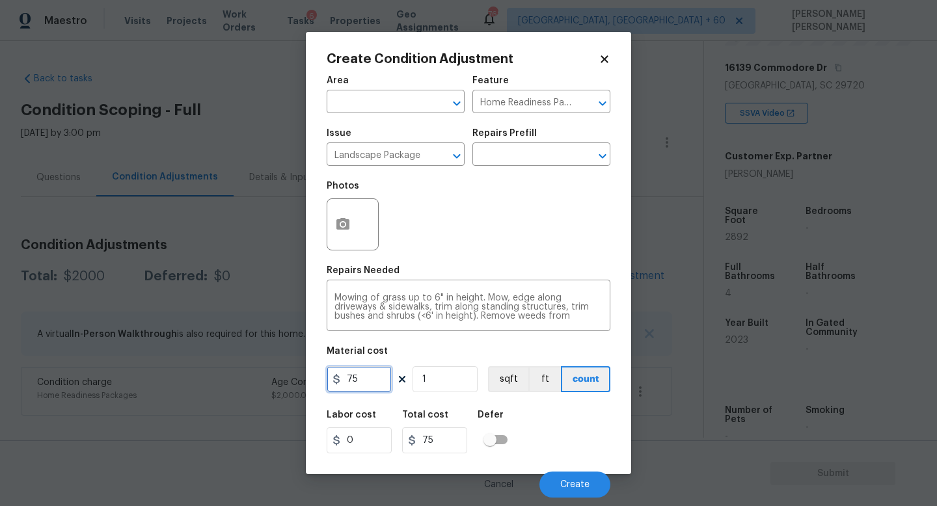
drag, startPoint x: 365, startPoint y: 383, endPoint x: 164, endPoint y: 377, distance: 201.2
click at [175, 378] on div "Create Condition Adjustment Area ​ Feature Home Readiness Packages ​ Issue Land…" at bounding box center [468, 253] width 937 height 506
type input "300"
click at [349, 218] on icon "button" at bounding box center [343, 225] width 16 height 16
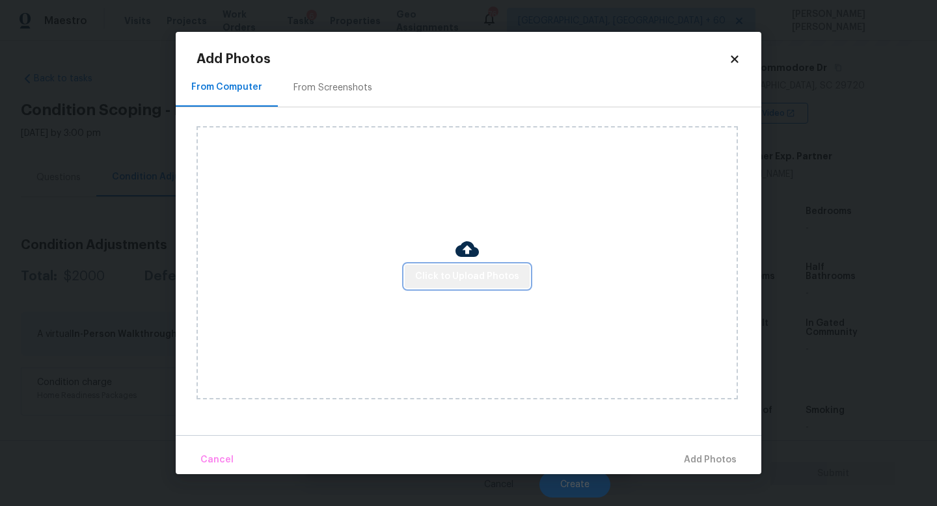
click at [512, 274] on span "Click to Upload Photos" at bounding box center [467, 277] width 104 height 16
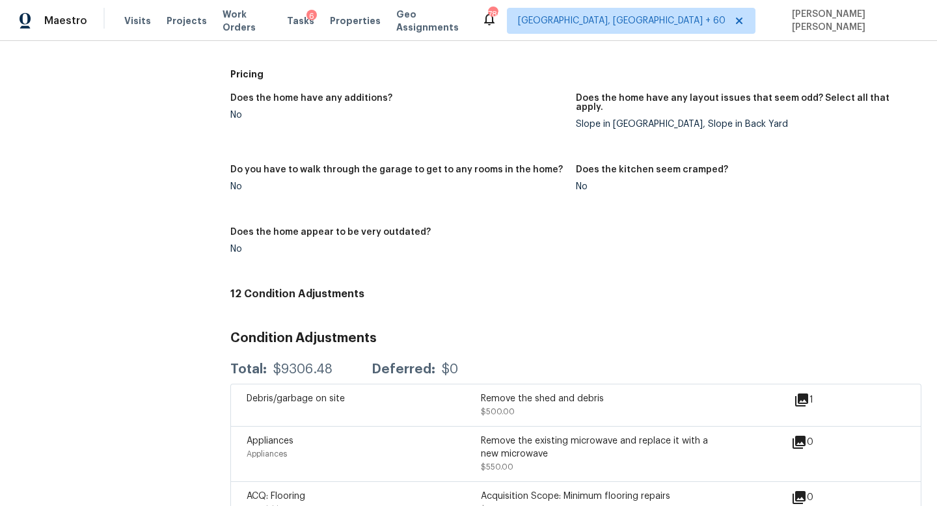
scroll to position [1042, 0]
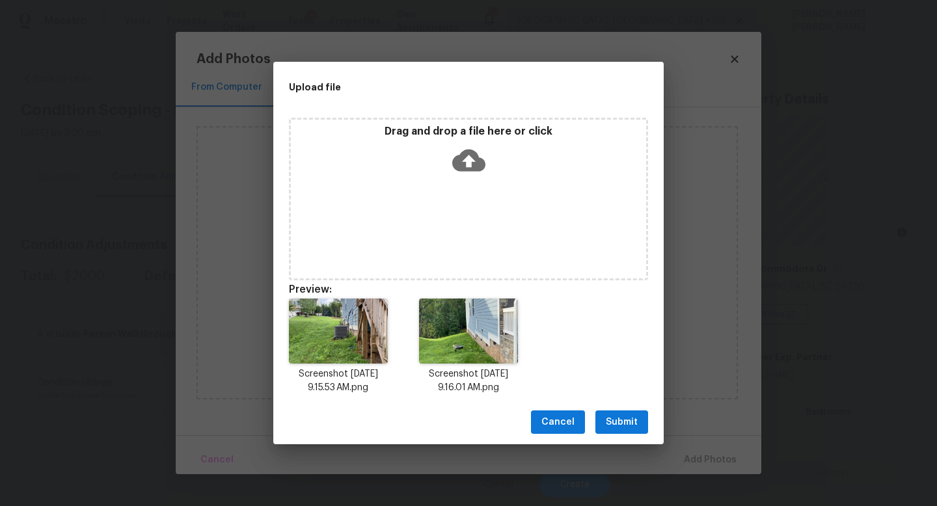
scroll to position [201, 0]
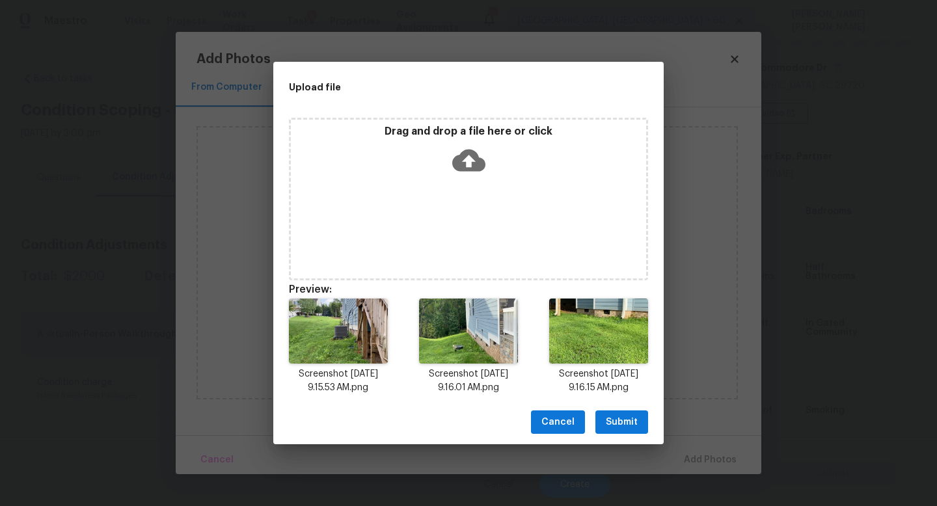
click at [630, 428] on span "Submit" at bounding box center [622, 423] width 32 height 16
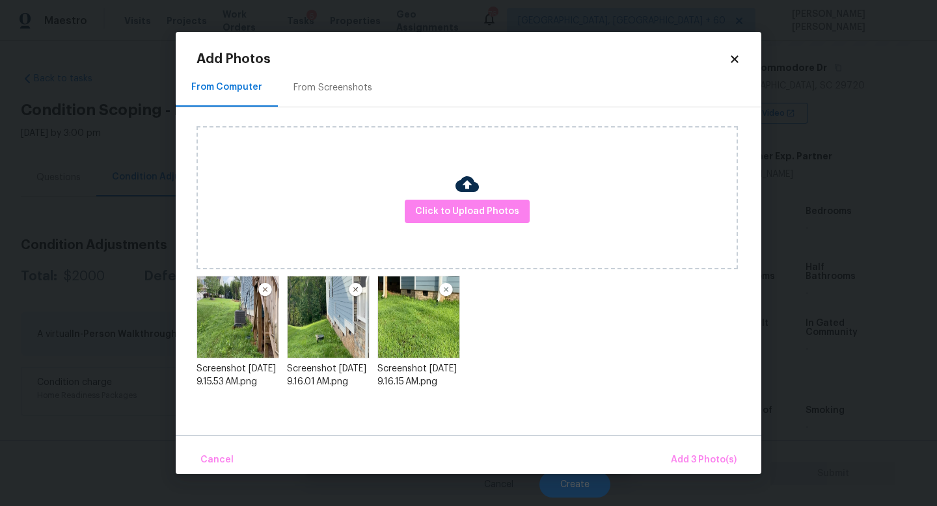
click at [687, 445] on div "Cancel Add 3 Photo(s)" at bounding box center [469, 454] width 586 height 39
click at [694, 452] on span "Add 3 Photo(s)" at bounding box center [704, 460] width 66 height 16
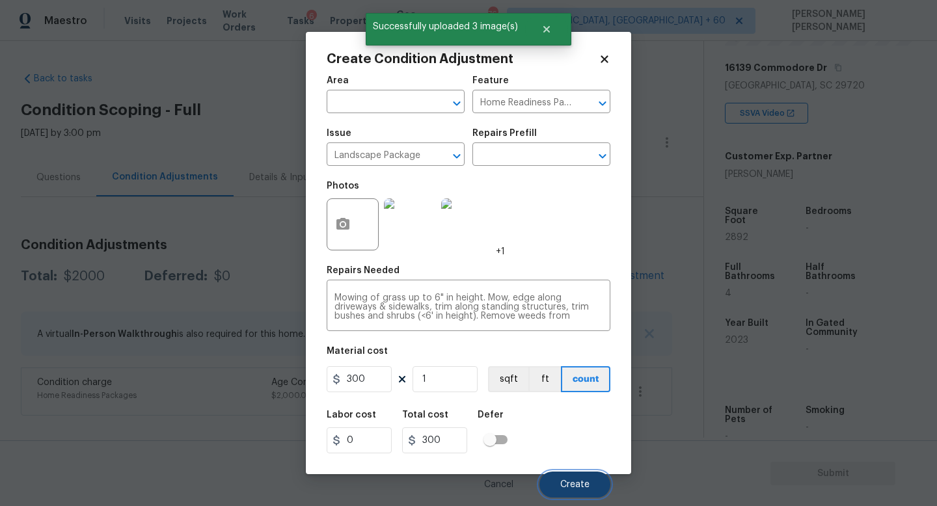
click at [564, 483] on span "Create" at bounding box center [574, 485] width 29 height 10
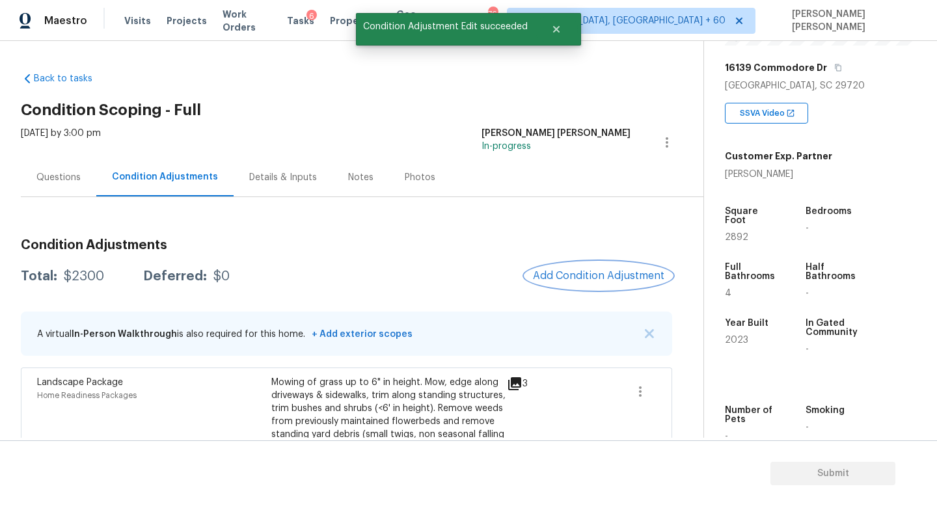
scroll to position [102, 0]
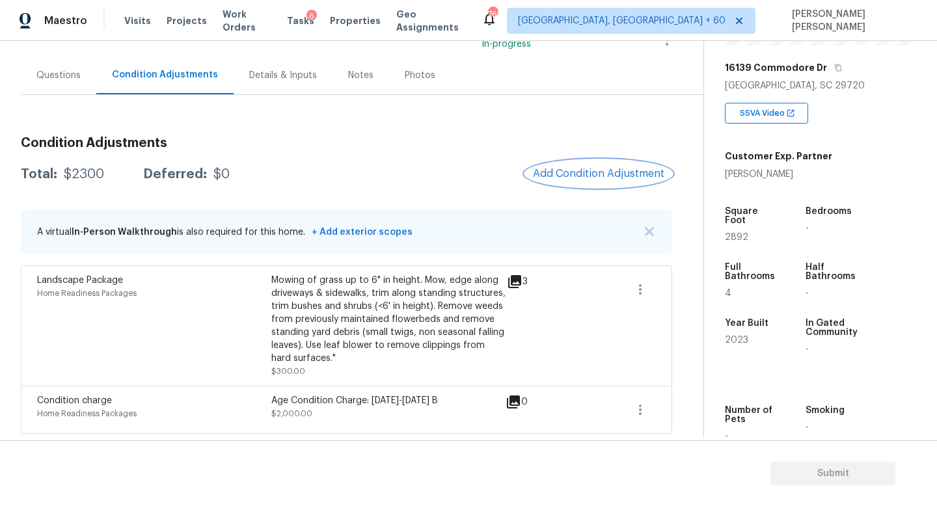
click at [562, 182] on button "Add Condition Adjustment" at bounding box center [598, 173] width 147 height 27
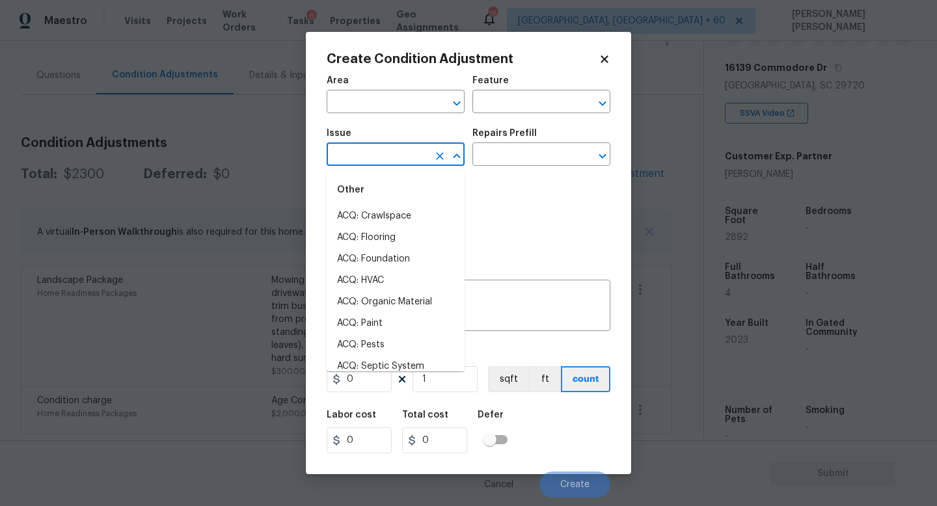
click at [385, 161] on input "text" at bounding box center [378, 156] width 102 height 20
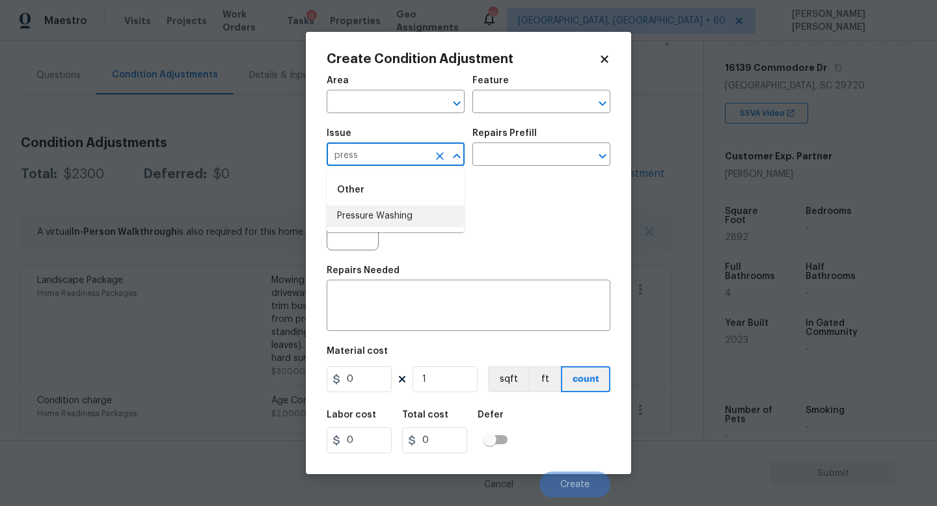
click at [383, 219] on li "Pressure Washing" at bounding box center [396, 216] width 138 height 21
type input "Pressure Washing"
click at [513, 130] on h5 "Repairs Prefill" at bounding box center [504, 133] width 64 height 9
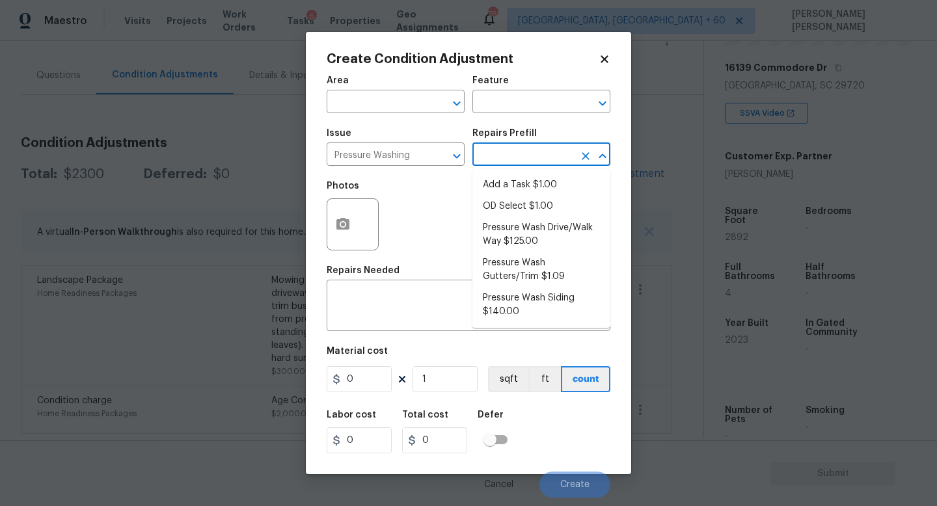
click at [502, 165] on input "text" at bounding box center [523, 156] width 102 height 20
click at [517, 232] on li "Pressure Wash Drive/Walk Way $125.00" at bounding box center [541, 234] width 138 height 35
type input "Siding"
type textarea "Pressure wash the driveways/walkways as directed by the PM. Ensure that all deb…"
type input "125"
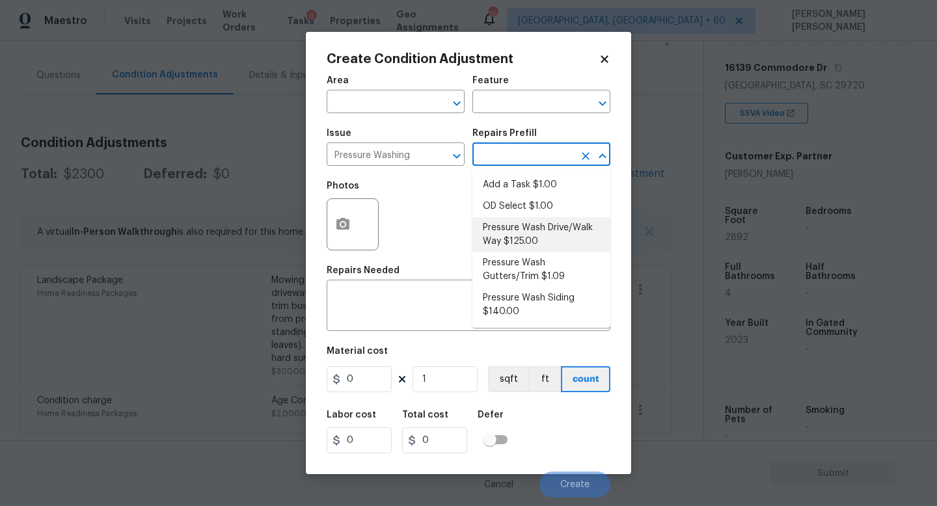
type input "125"
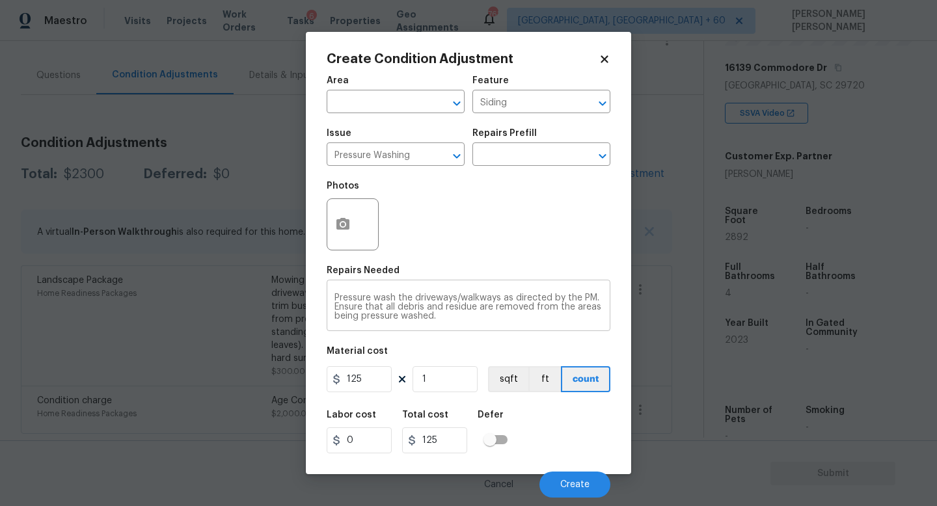
click at [460, 323] on div "Pressure wash the driveways/walkways as directed by the PM. Ensure that all deb…" at bounding box center [469, 307] width 284 height 48
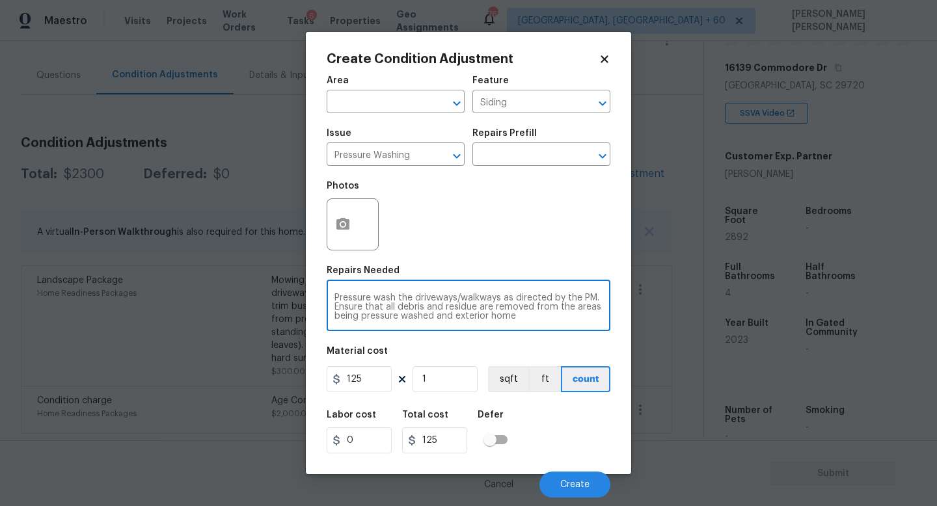
type textarea "Pressure wash the driveways/walkways as directed by the PM. Ensure that all deb…"
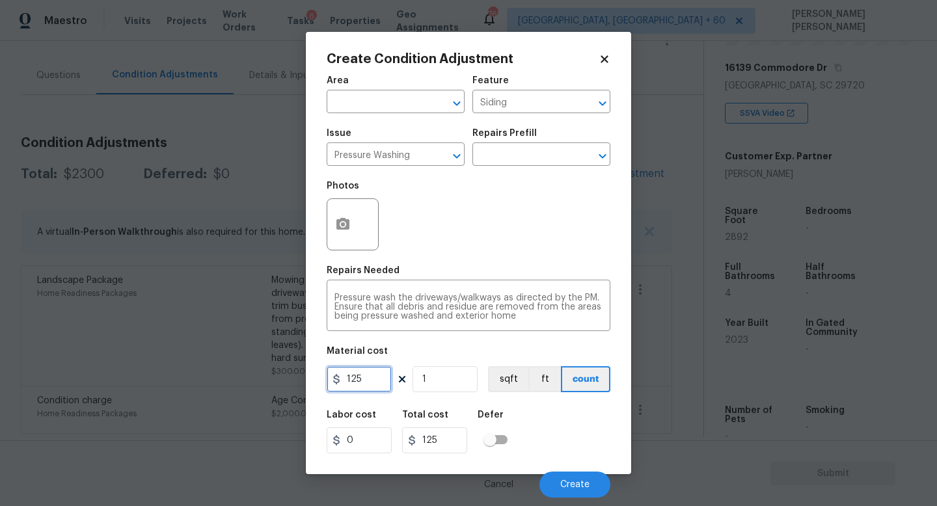
drag, startPoint x: 374, startPoint y: 383, endPoint x: 83, endPoint y: 376, distance: 290.4
click at [177, 383] on div "Create Condition Adjustment Area ​ Feature Siding ​ Issue Pressure Washing ​ Re…" at bounding box center [468, 253] width 937 height 506
type input "300"
click at [338, 219] on icon "button" at bounding box center [343, 225] width 16 height 16
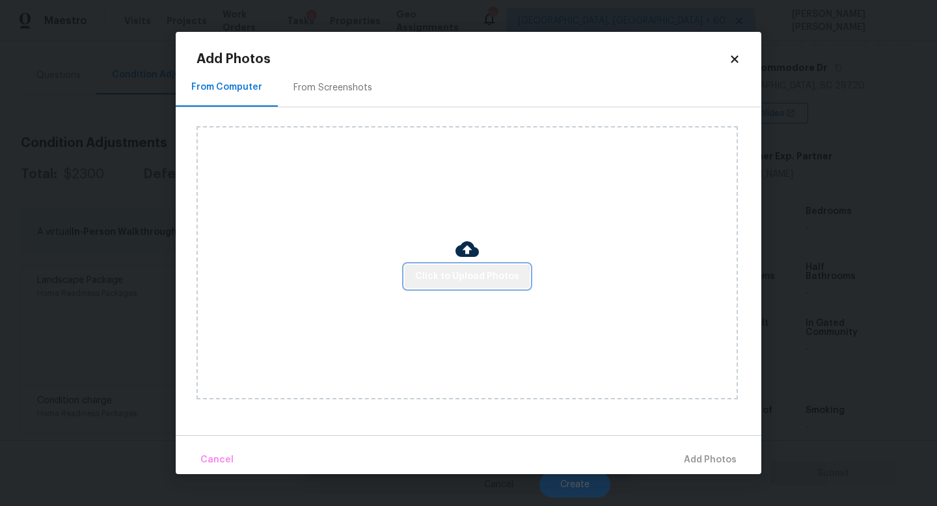
click at [469, 280] on span "Click to Upload Photos" at bounding box center [467, 277] width 104 height 16
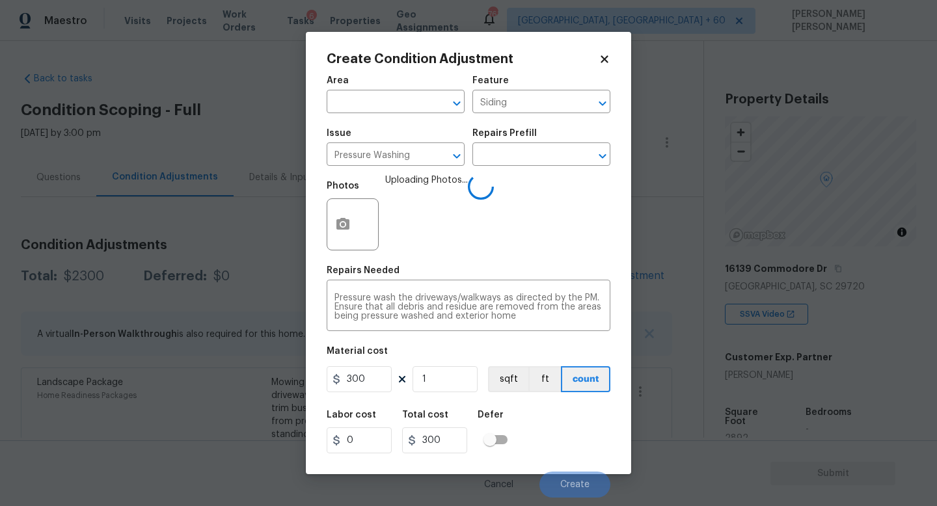
scroll to position [201, 0]
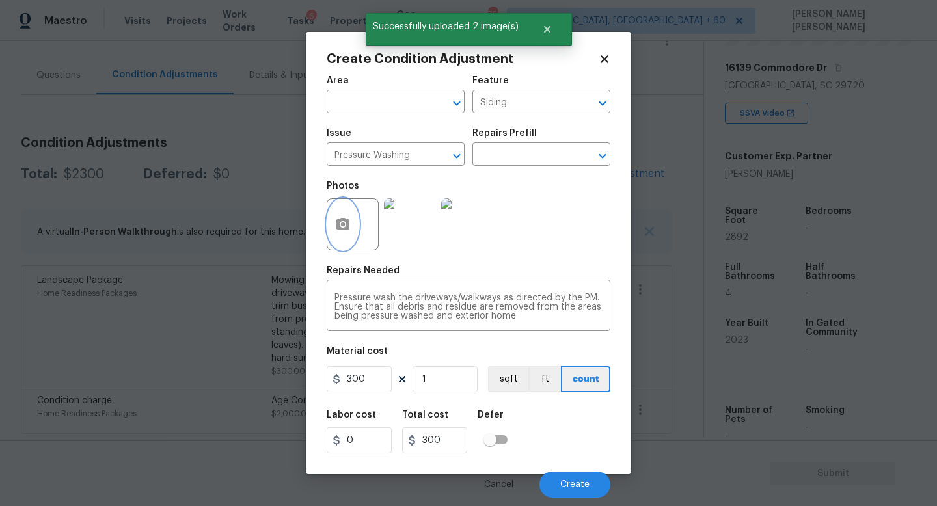
click at [348, 230] on icon "button" at bounding box center [343, 225] width 16 height 16
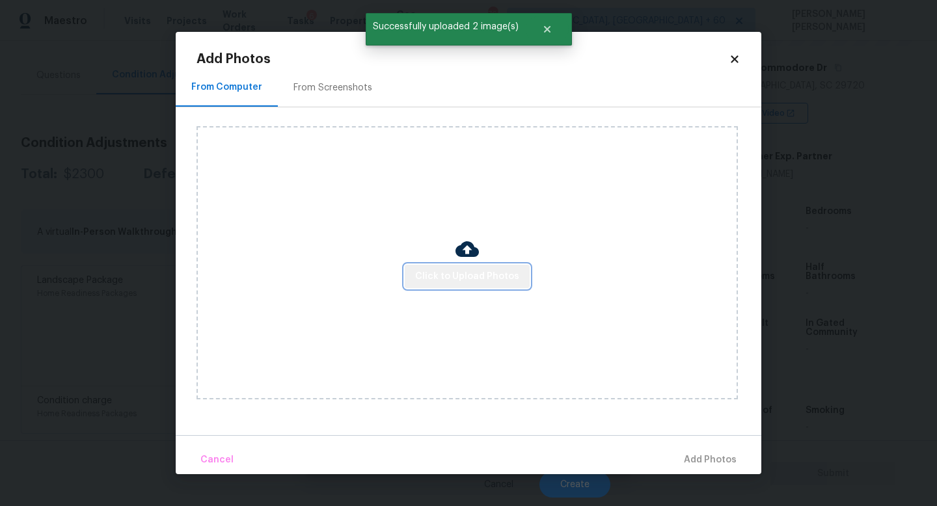
click at [495, 279] on span "Click to Upload Photos" at bounding box center [467, 277] width 104 height 16
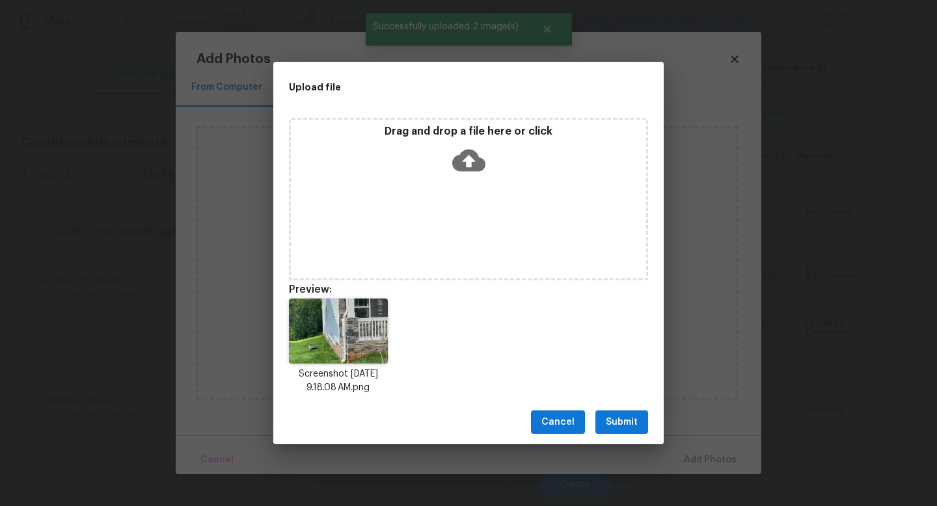
click at [633, 426] on span "Submit" at bounding box center [622, 423] width 32 height 16
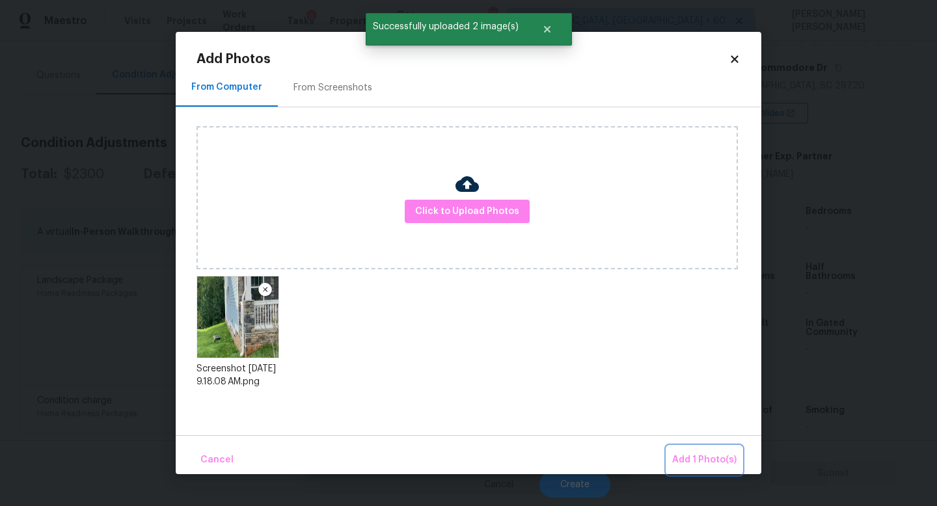
click at [704, 455] on span "Add 1 Photo(s)" at bounding box center [704, 460] width 64 height 16
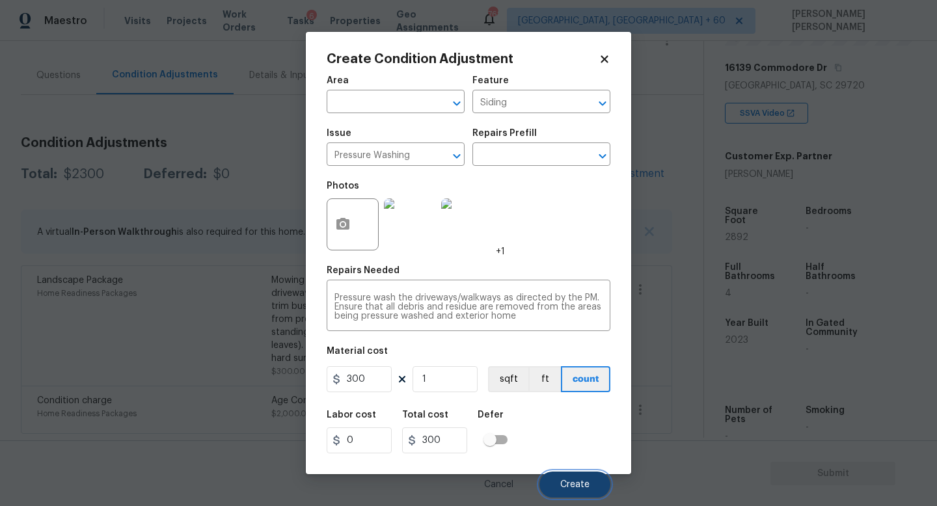
click at [573, 475] on button "Create" at bounding box center [575, 485] width 71 height 26
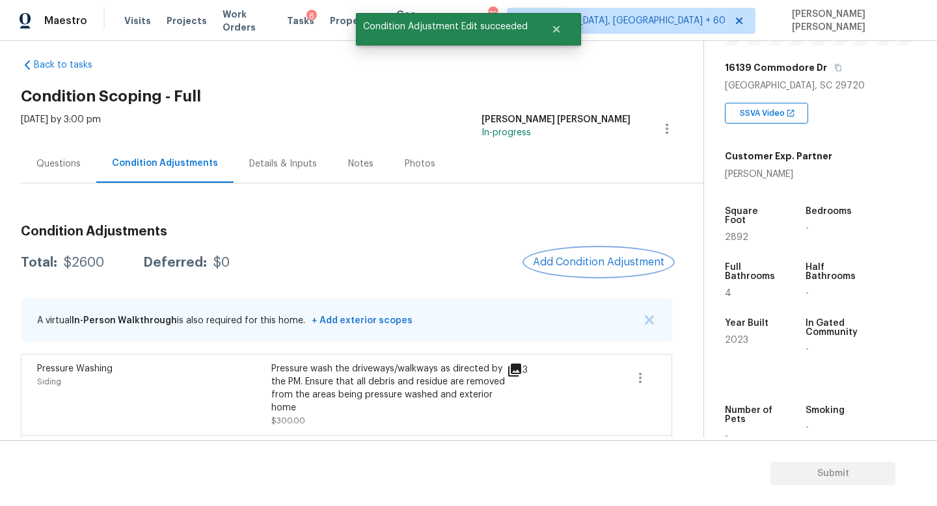
scroll to position [8, 0]
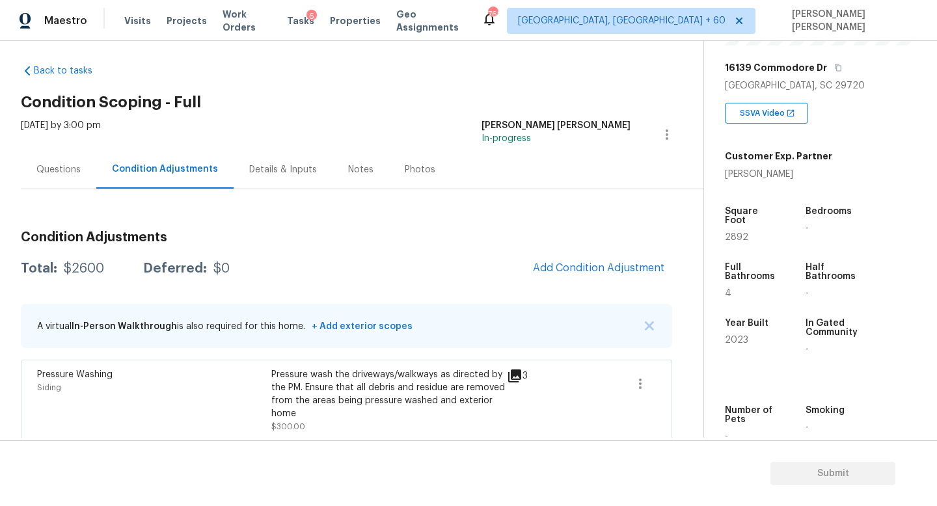
click at [539, 282] on span "Add Condition Adjustment" at bounding box center [598, 268] width 147 height 29
click at [564, 267] on span "Add Condition Adjustment" at bounding box center [598, 268] width 131 height 12
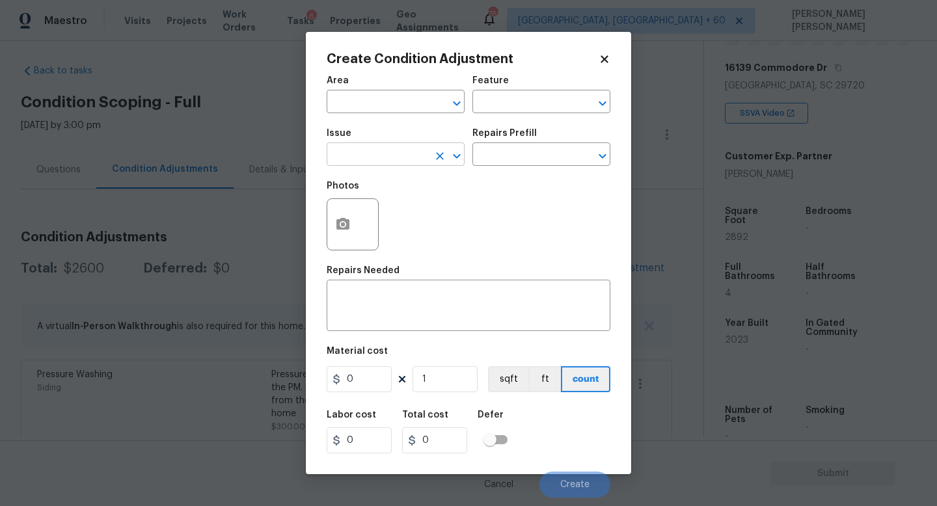
click at [369, 163] on input "text" at bounding box center [378, 156] width 102 height 20
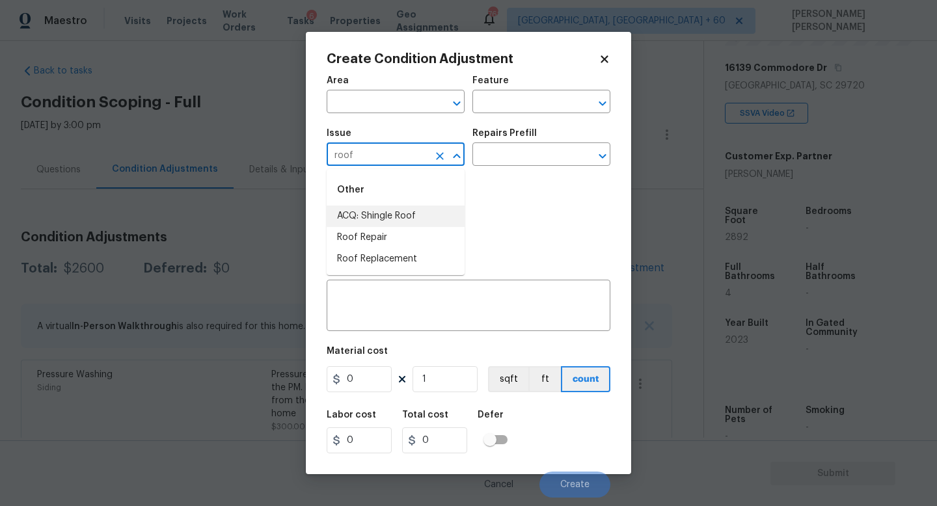
click at [387, 209] on li "ACQ: Shingle Roof" at bounding box center [396, 216] width 138 height 21
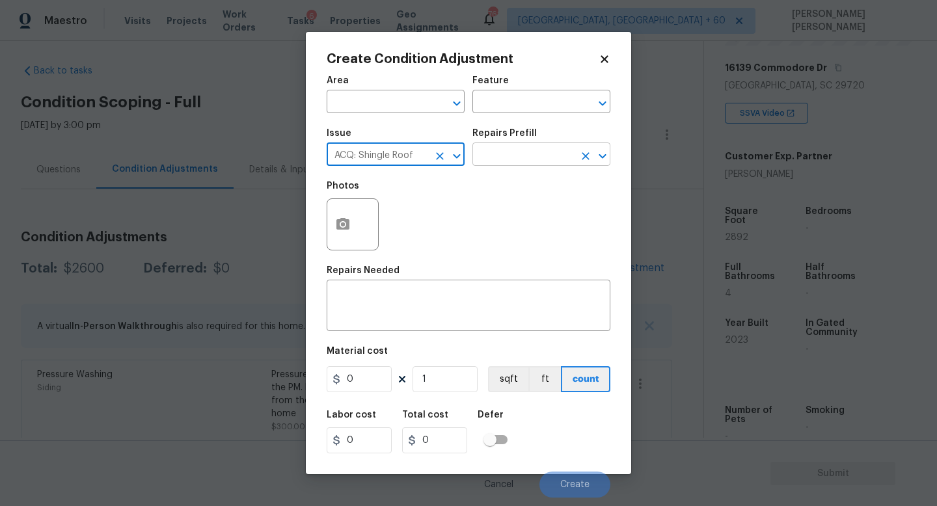
type input "ACQ: Shingle Roof"
click at [517, 158] on input "text" at bounding box center [523, 156] width 102 height 20
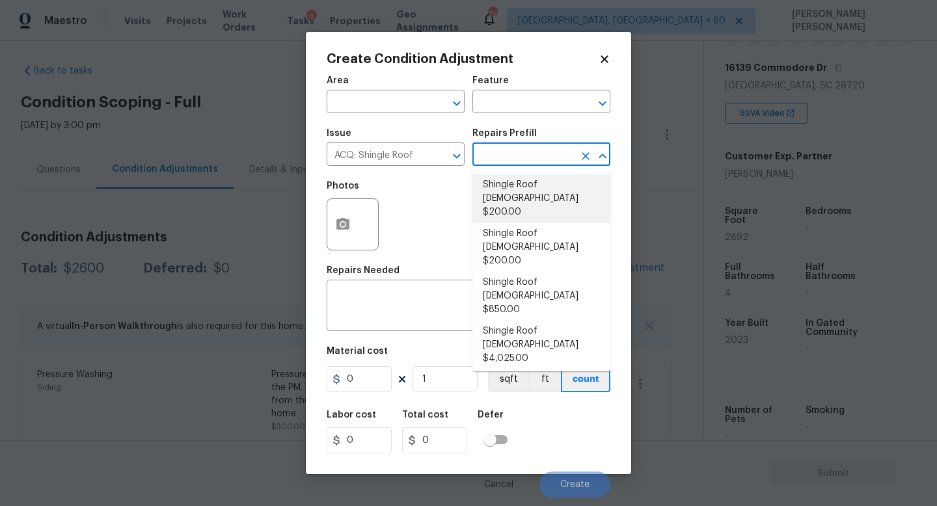
click at [525, 197] on li "Shingle Roof 0-10 Years Old $200.00" at bounding box center [541, 198] width 138 height 49
type input "Acquisition"
type textarea "Acquisition Scope: Shingle Roof 0-10 years in age maintenance."
type input "200"
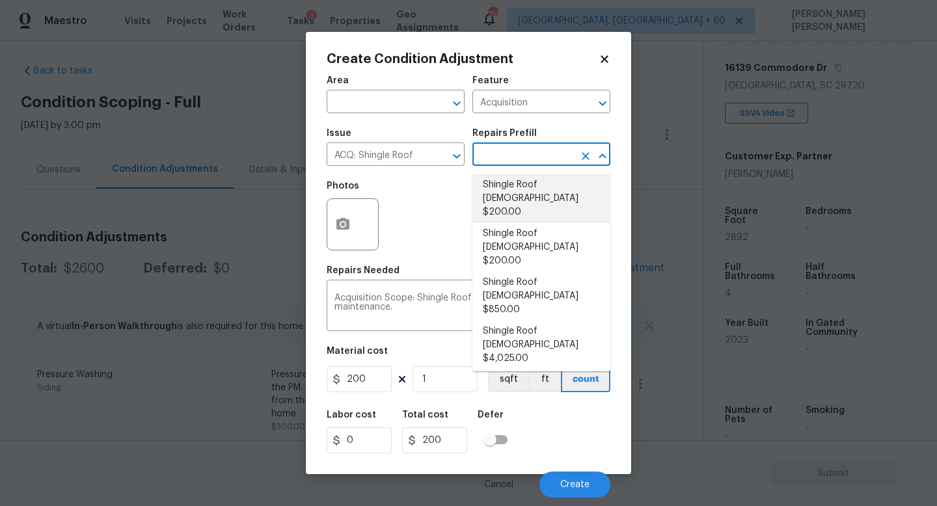
click at [558, 195] on li "Shingle Roof 0-10 Years Old $200.00" at bounding box center [541, 198] width 138 height 49
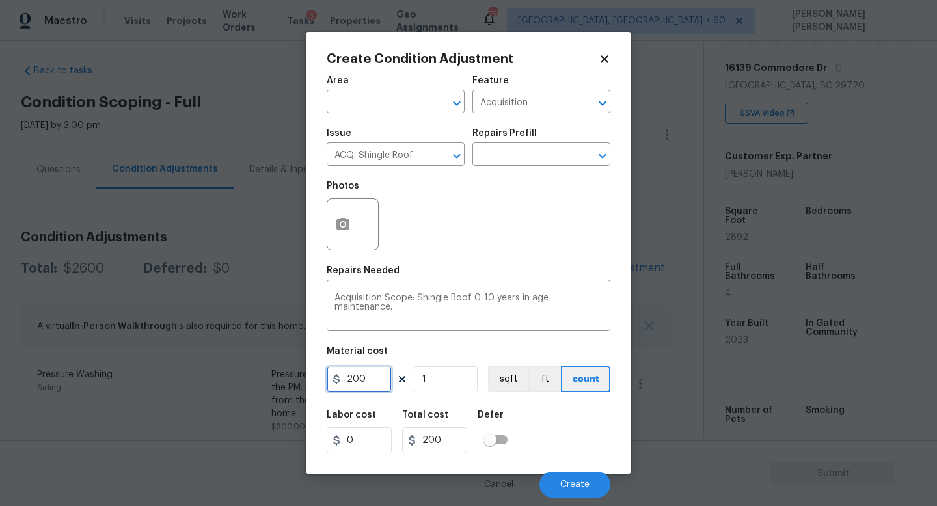
click at [386, 373] on input "200" at bounding box center [359, 379] width 65 height 26
type input "288"
click at [585, 484] on span "Create" at bounding box center [574, 485] width 29 height 10
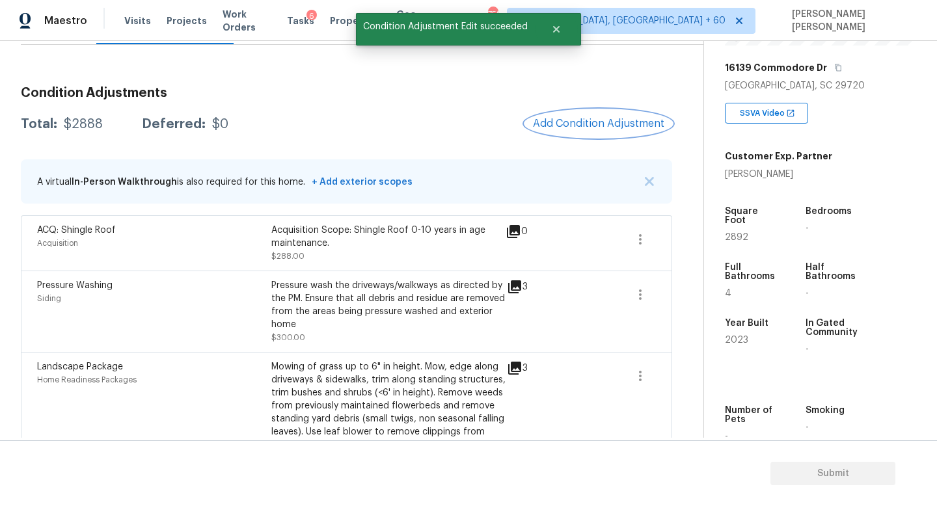
scroll to position [146, 0]
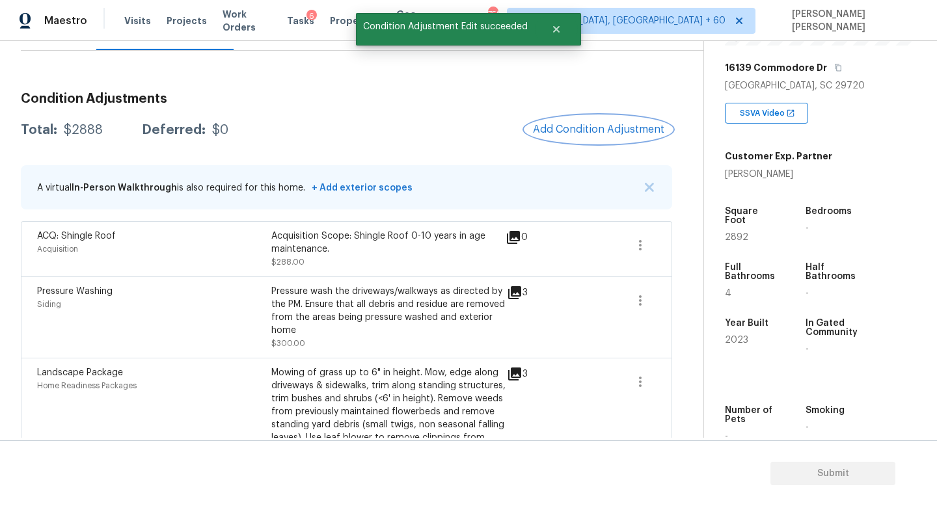
click at [594, 137] on button "Add Condition Adjustment" at bounding box center [598, 129] width 147 height 27
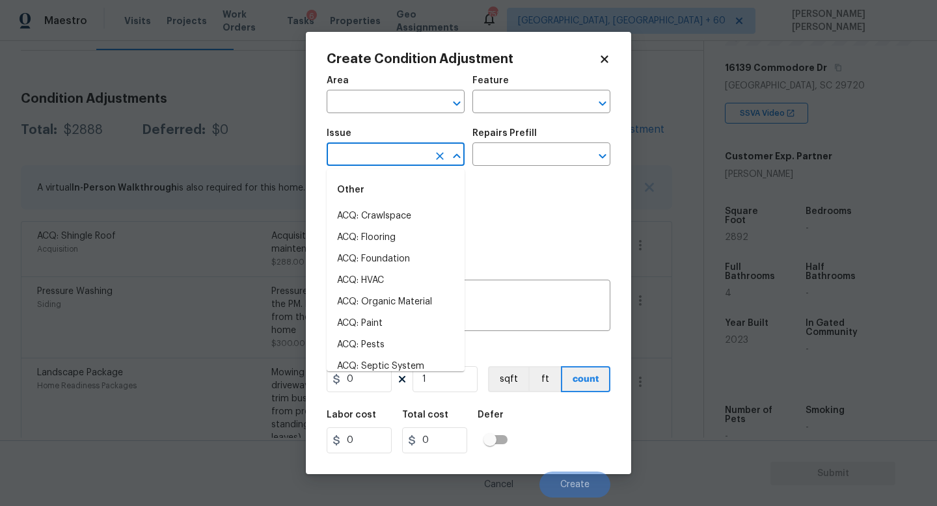
click at [374, 157] on input "text" at bounding box center [378, 156] width 102 height 20
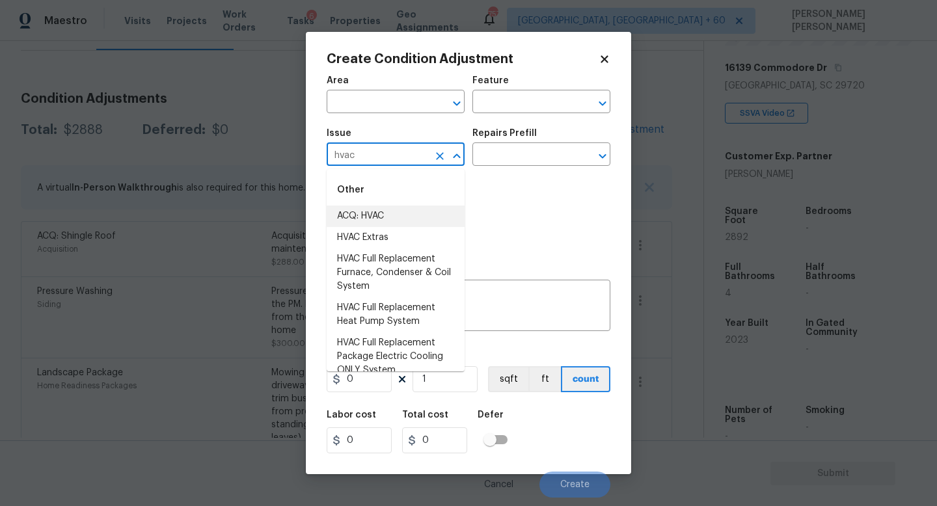
click at [375, 218] on li "ACQ: HVAC" at bounding box center [396, 216] width 138 height 21
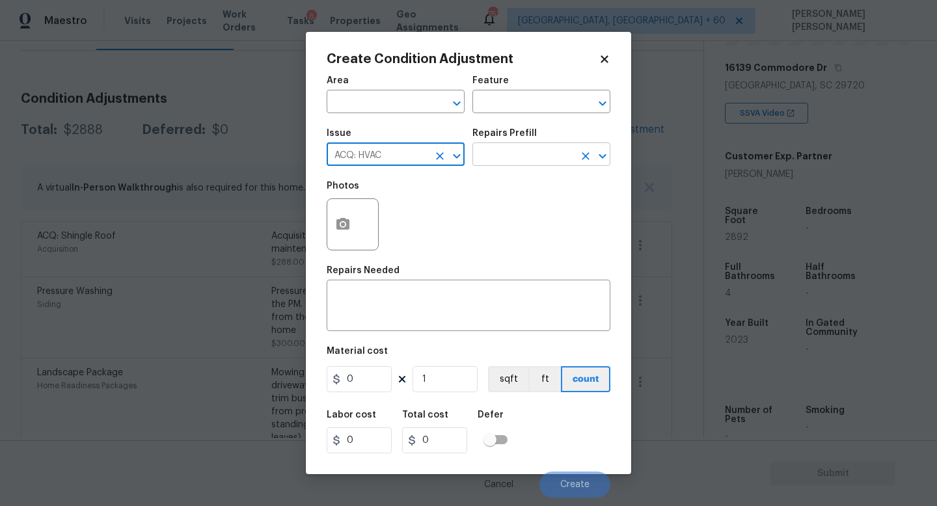
type input "ACQ: HVAC"
click at [512, 152] on input "text" at bounding box center [523, 156] width 102 height 20
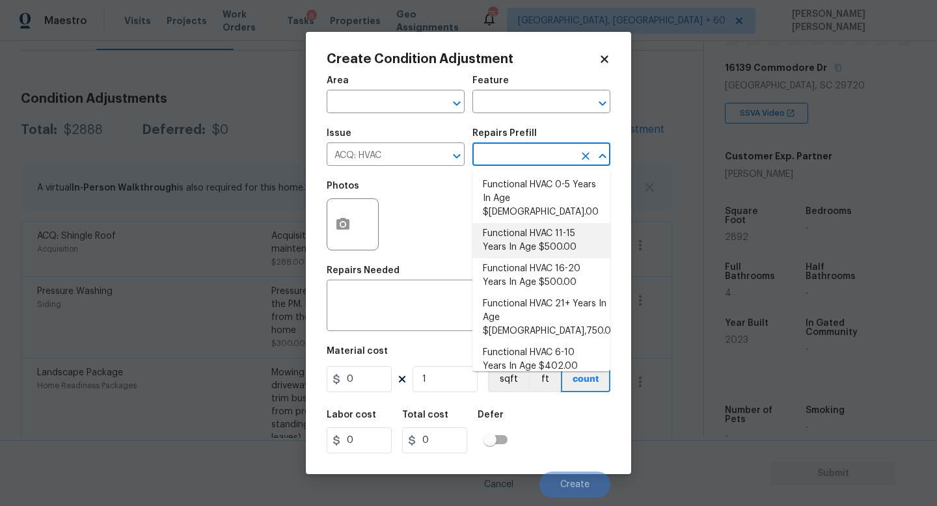
click at [253, 227] on body "Maestro Visits Projects Work Orders Tasks 6 Properties Geo Assignments 757 Knox…" at bounding box center [468, 253] width 937 height 506
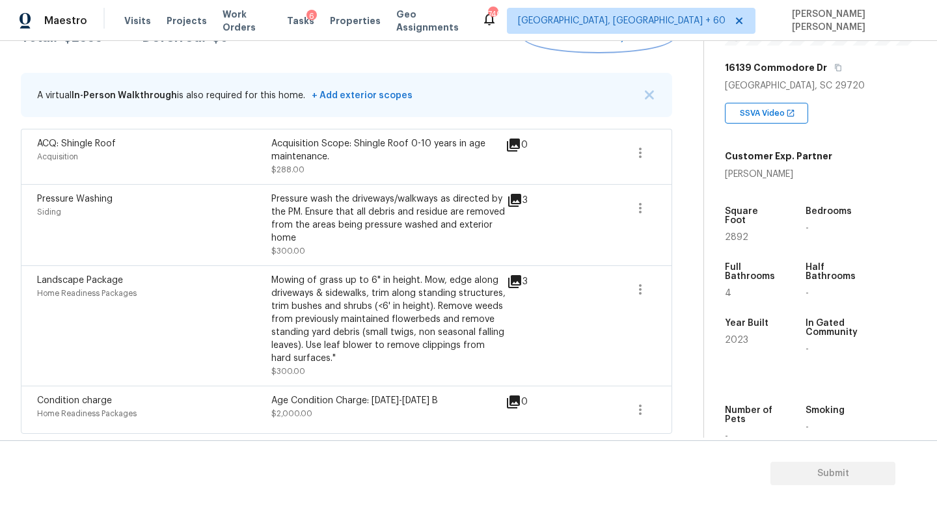
scroll to position [170, 0]
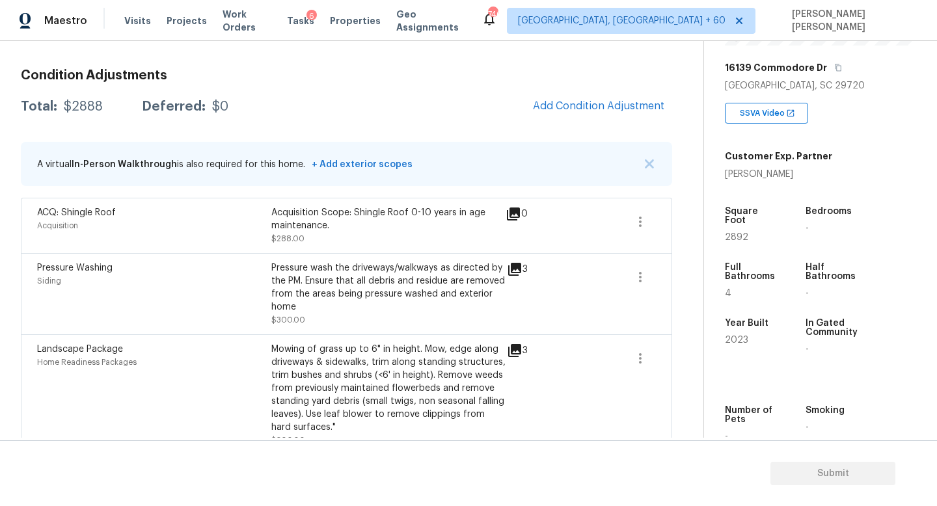
click at [133, 162] on span "In-Person Walkthrough" at bounding box center [124, 164] width 105 height 9
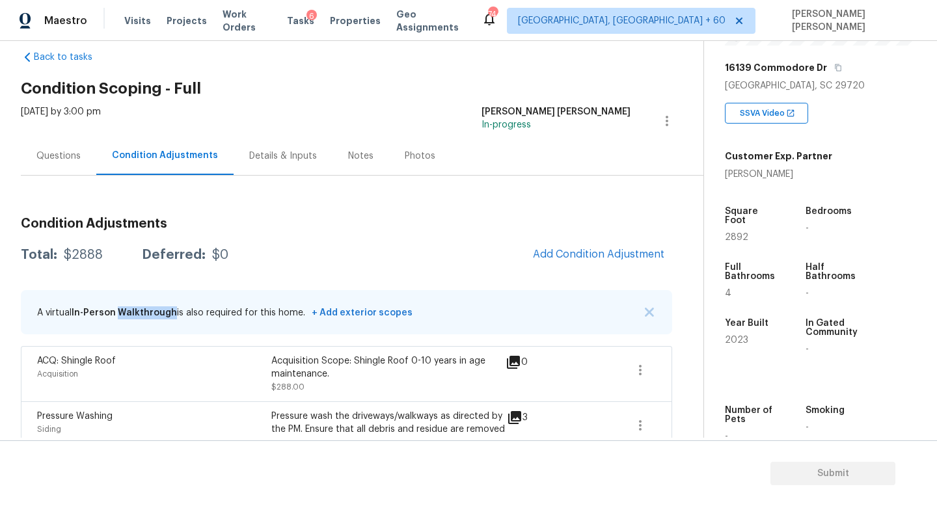
scroll to position [0, 0]
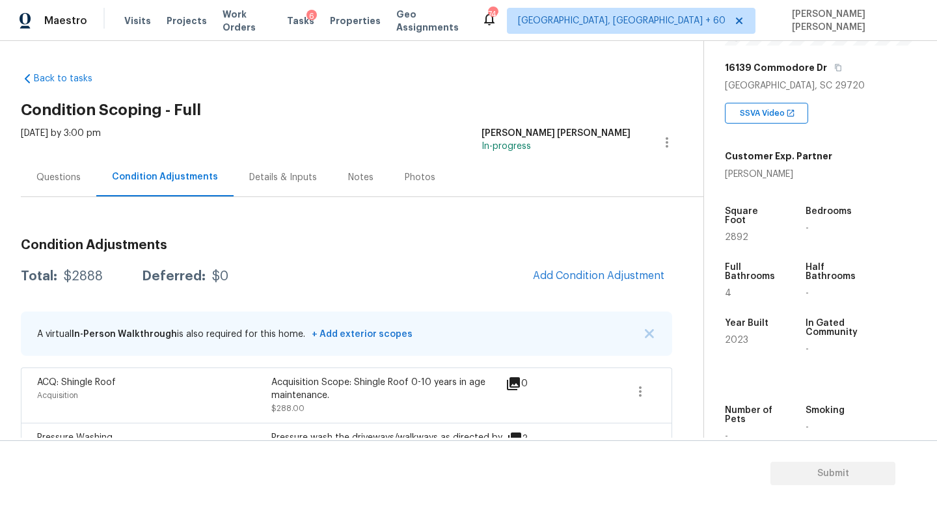
click at [36, 172] on div "Questions" at bounding box center [58, 177] width 75 height 38
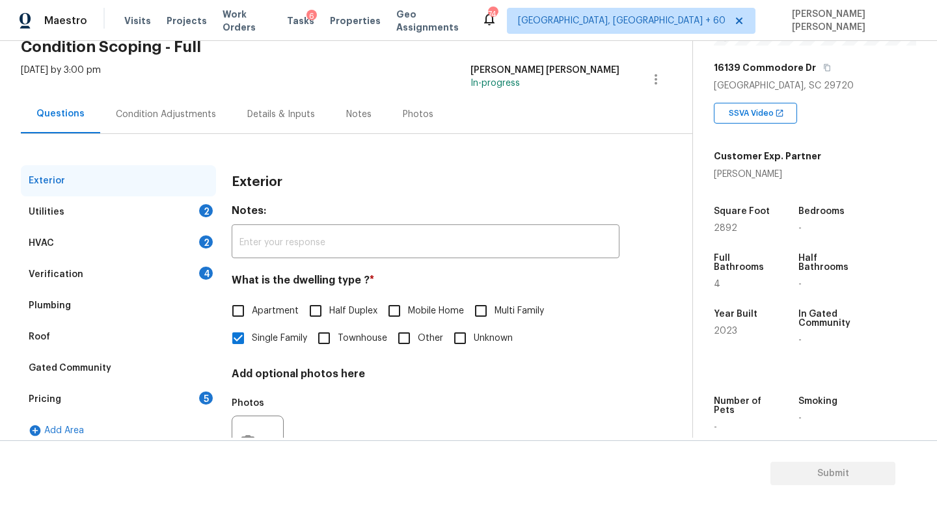
scroll to position [64, 0]
click at [146, 217] on div "Utilities 2" at bounding box center [118, 211] width 195 height 31
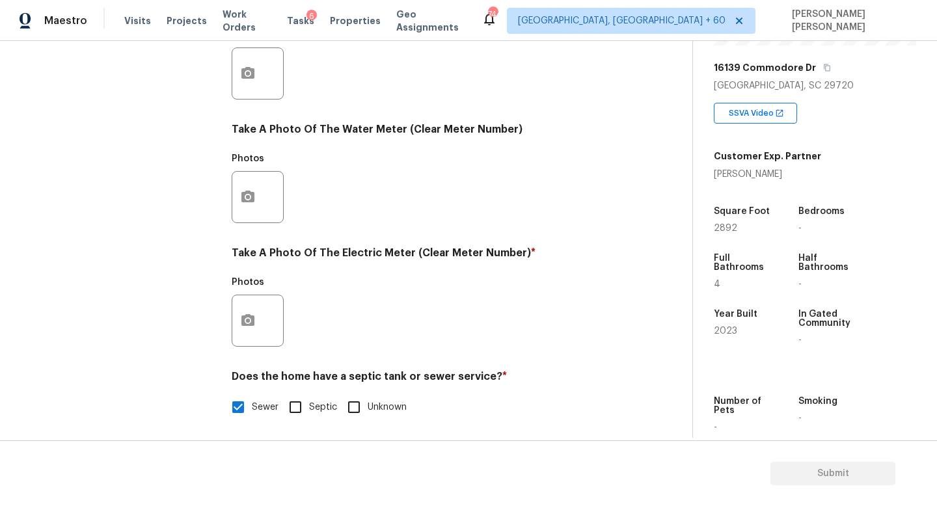
scroll to position [473, 0]
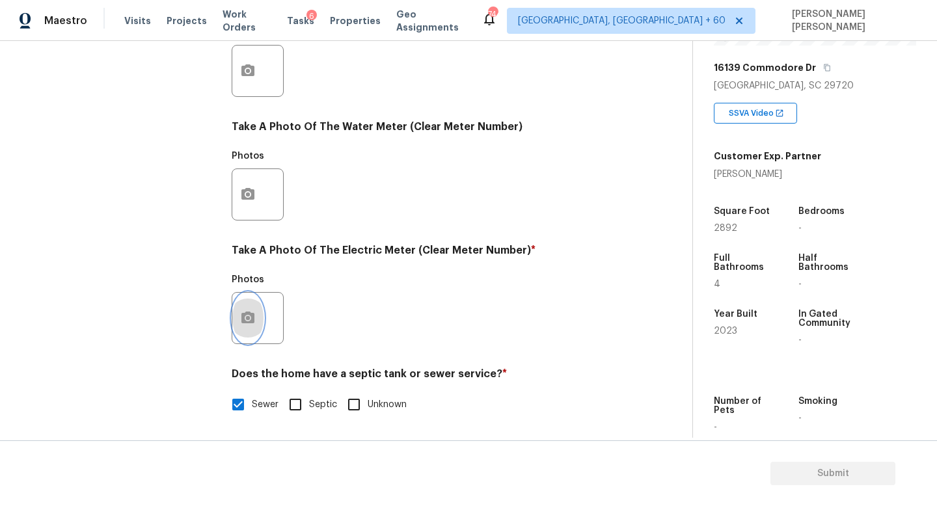
click at [258, 312] on button "button" at bounding box center [247, 318] width 31 height 51
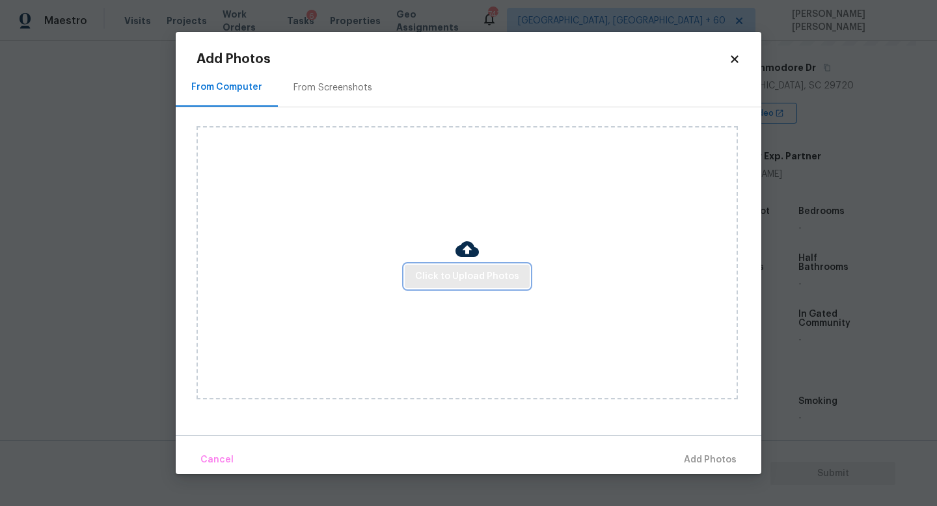
click at [506, 273] on span "Click to Upload Photos" at bounding box center [467, 277] width 104 height 16
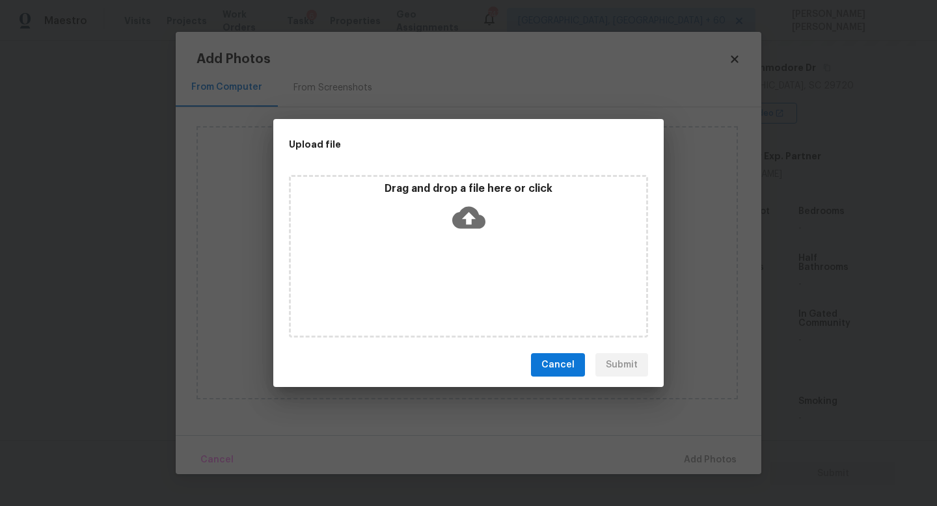
click at [448, 192] on p "Drag and drop a file here or click" at bounding box center [468, 189] width 355 height 14
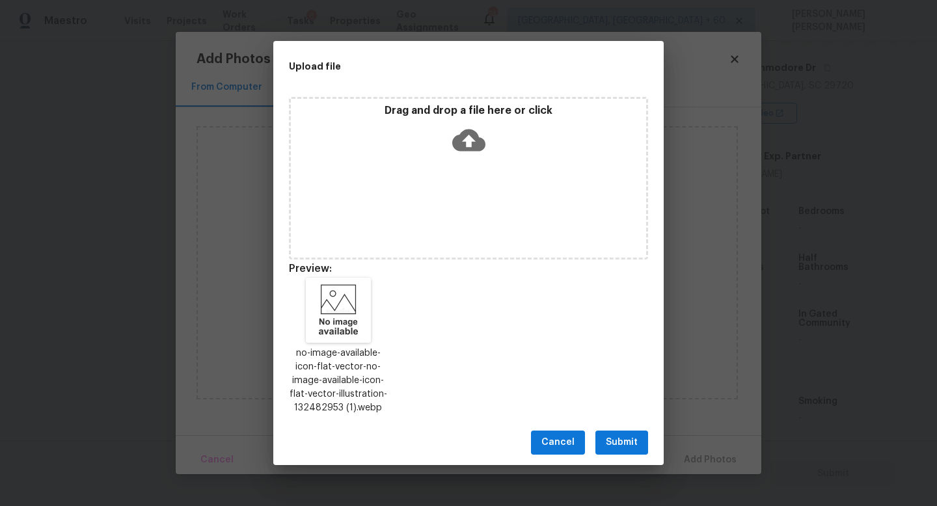
click at [611, 435] on span "Submit" at bounding box center [622, 443] width 32 height 16
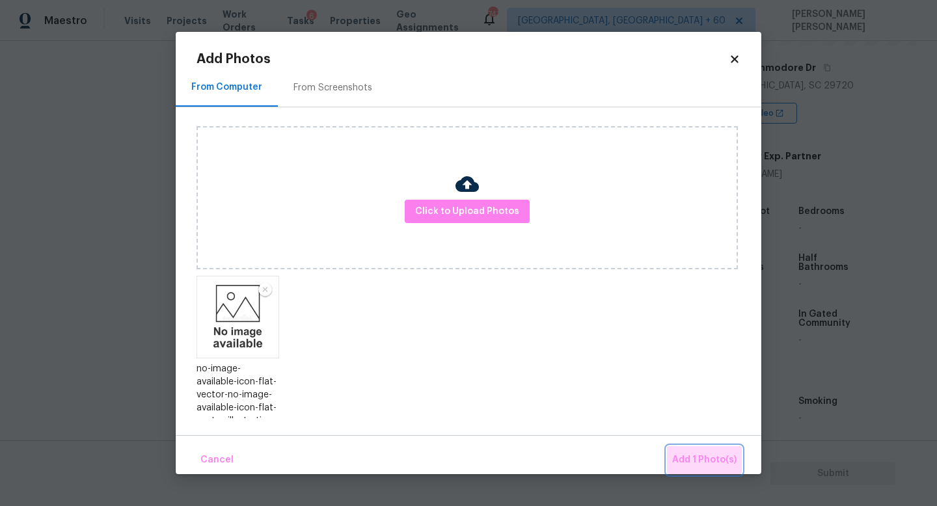
click at [722, 462] on span "Add 1 Photo(s)" at bounding box center [704, 460] width 64 height 16
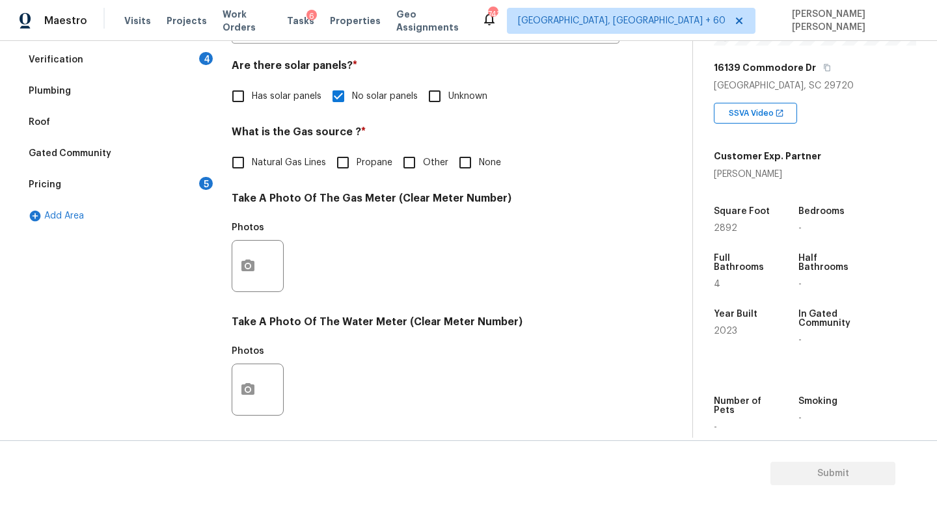
scroll to position [271, 0]
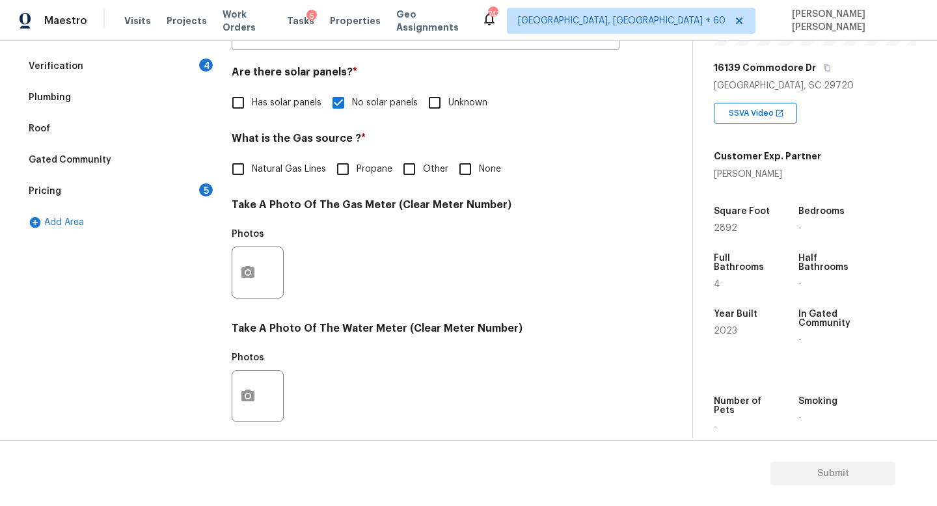
click at [466, 168] on input "None" at bounding box center [465, 169] width 27 height 27
checkbox input "true"
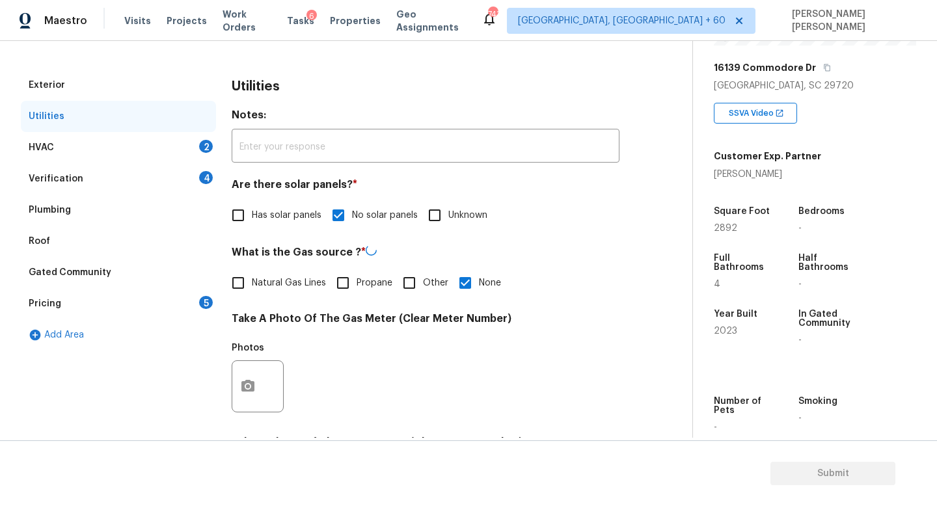
scroll to position [5, 0]
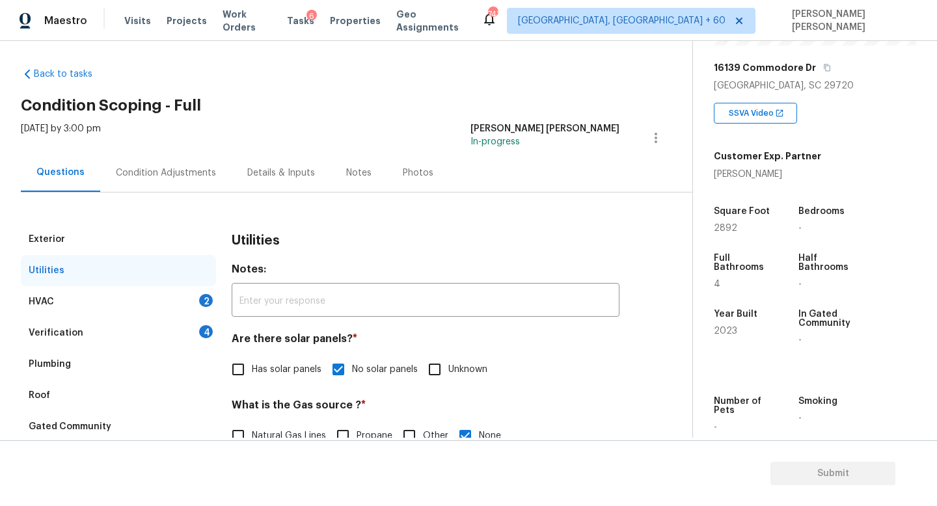
click at [167, 305] on div "HVAC 2" at bounding box center [118, 301] width 195 height 31
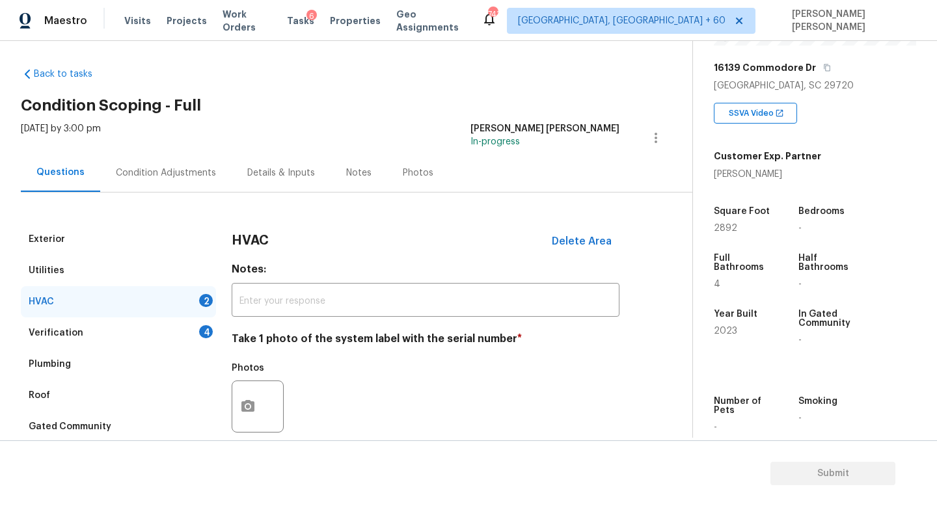
scroll to position [163, 0]
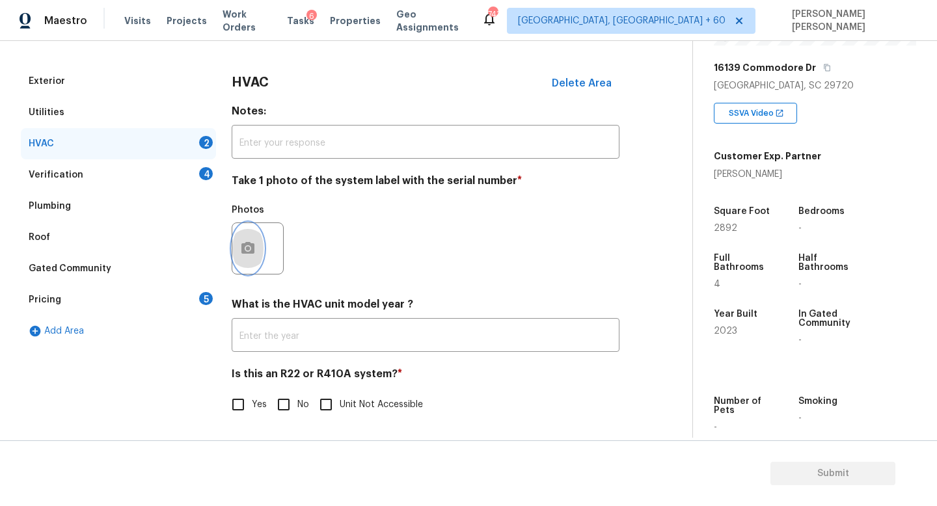
click at [251, 237] on button "button" at bounding box center [247, 248] width 31 height 51
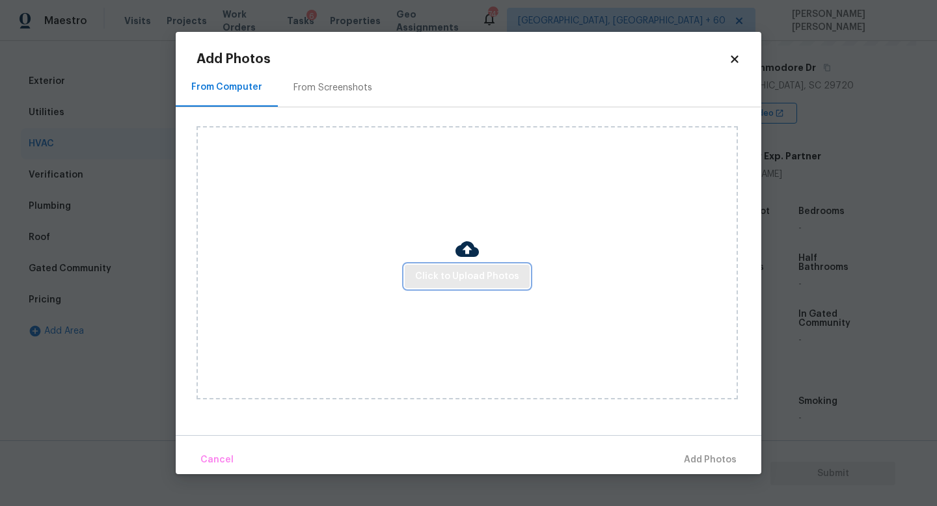
click at [461, 277] on span "Click to Upload Photos" at bounding box center [467, 277] width 104 height 16
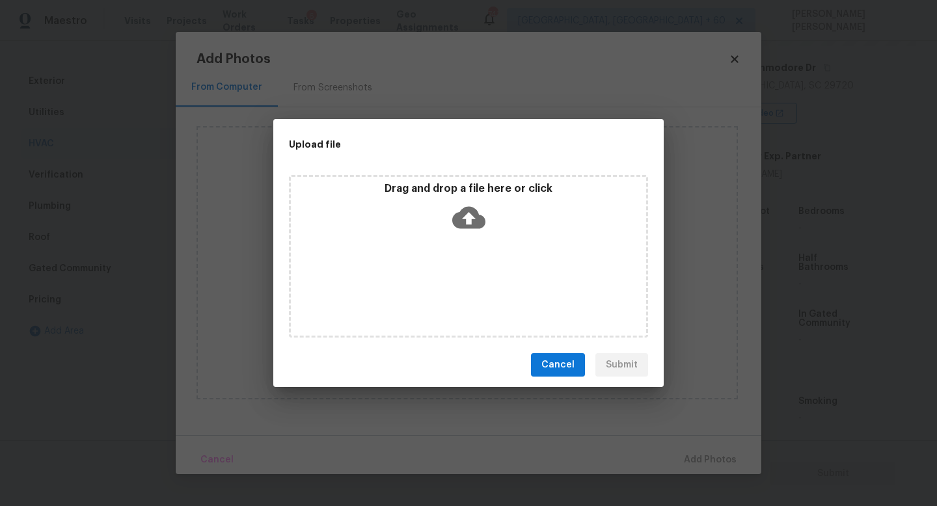
click at [478, 225] on icon at bounding box center [468, 218] width 33 height 22
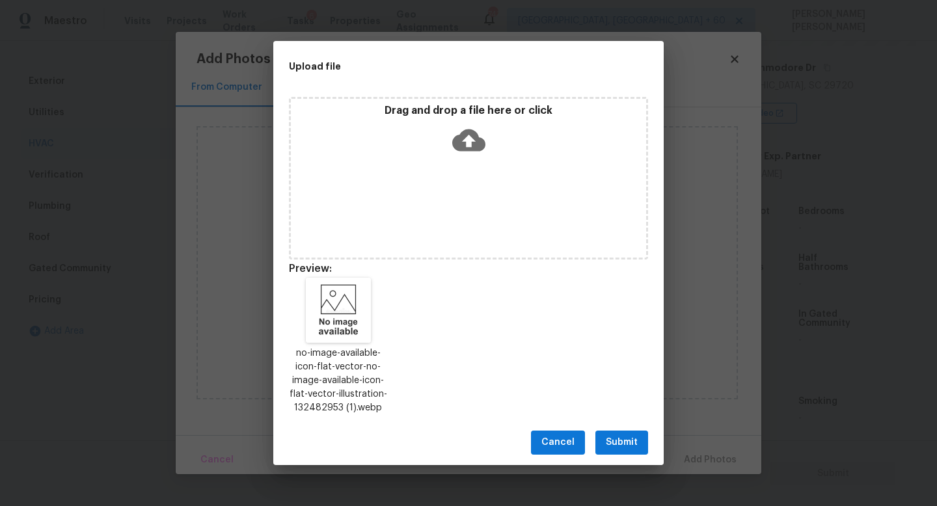
click at [620, 452] on button "Submit" at bounding box center [621, 443] width 53 height 24
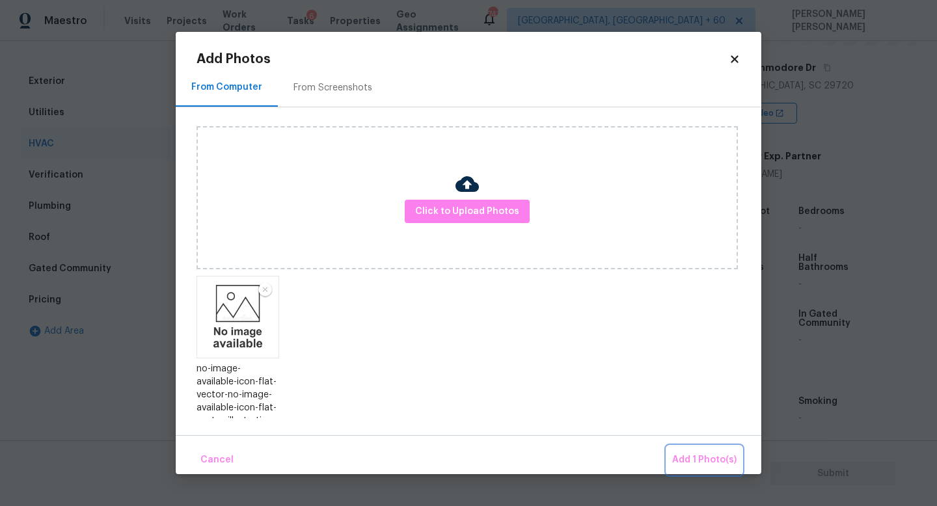
click at [699, 461] on span "Add 1 Photo(s)" at bounding box center [704, 460] width 64 height 16
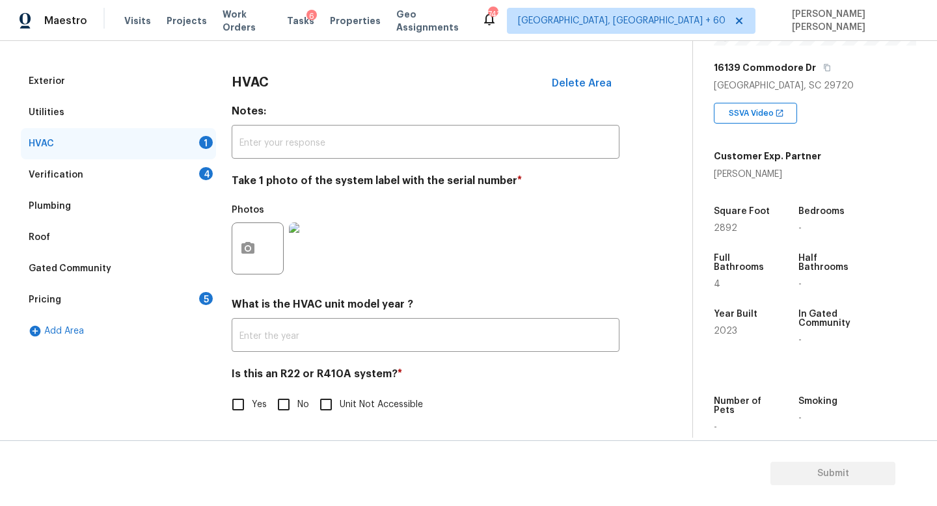
click at [282, 403] on input "No" at bounding box center [283, 404] width 27 height 27
checkbox input "true"
click at [154, 172] on div "Verification 4" at bounding box center [118, 174] width 195 height 31
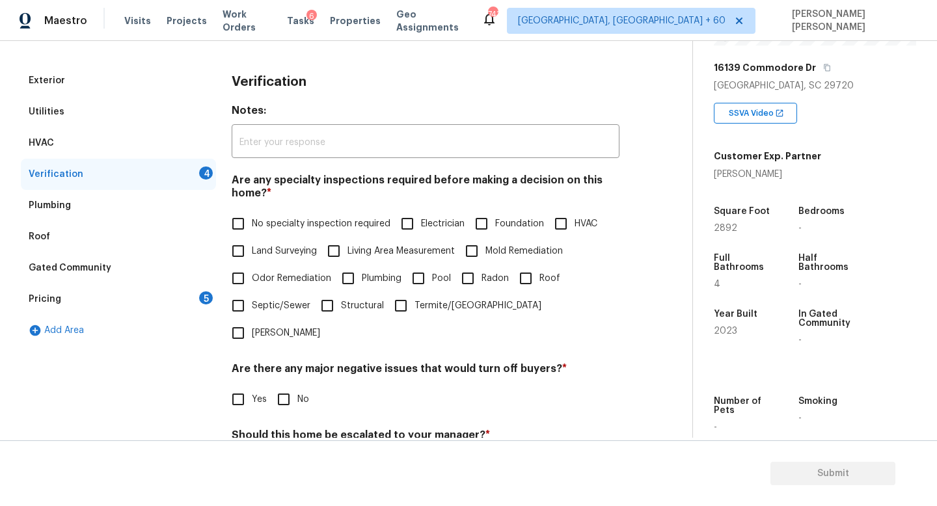
scroll to position [271, 0]
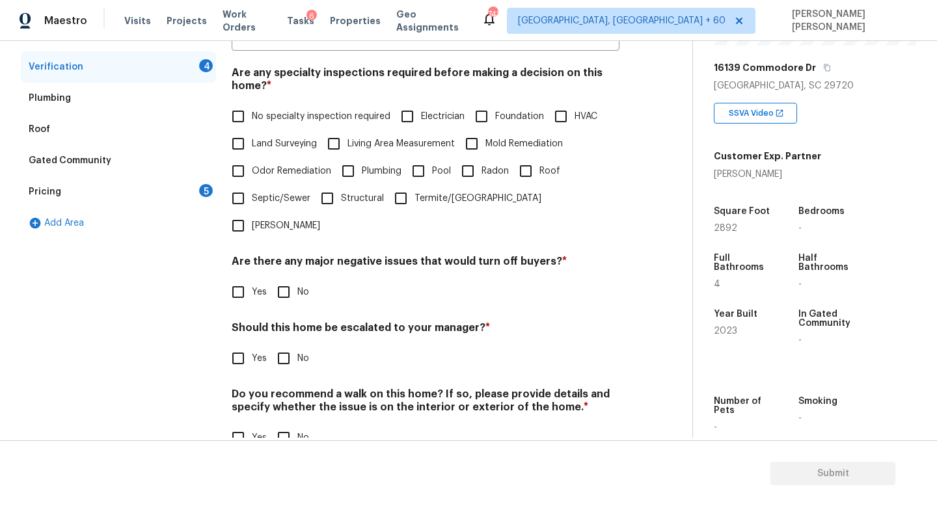
click at [240, 122] on input "No specialty inspection required" at bounding box center [238, 116] width 27 height 27
checkbox input "true"
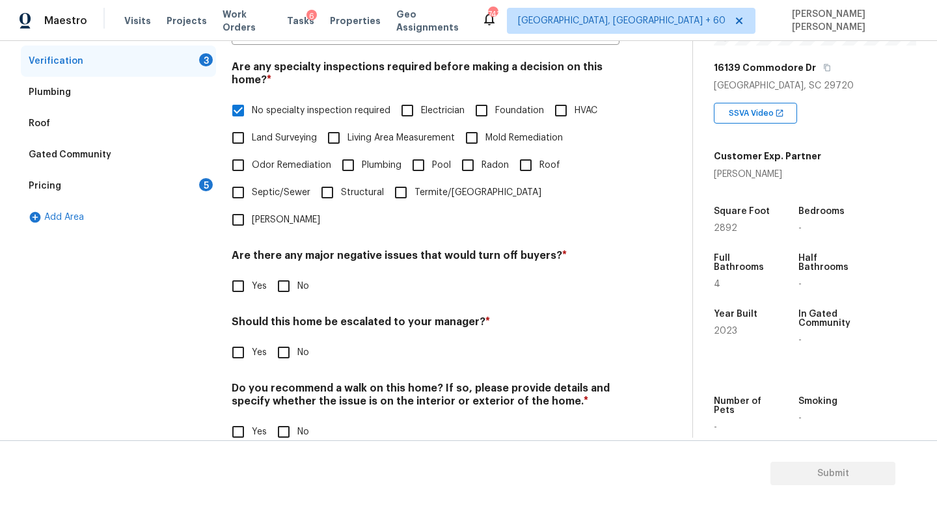
click at [288, 273] on input "No" at bounding box center [283, 286] width 27 height 27
checkbox input "true"
click at [248, 340] on input "Yes" at bounding box center [238, 353] width 27 height 27
checkbox input "true"
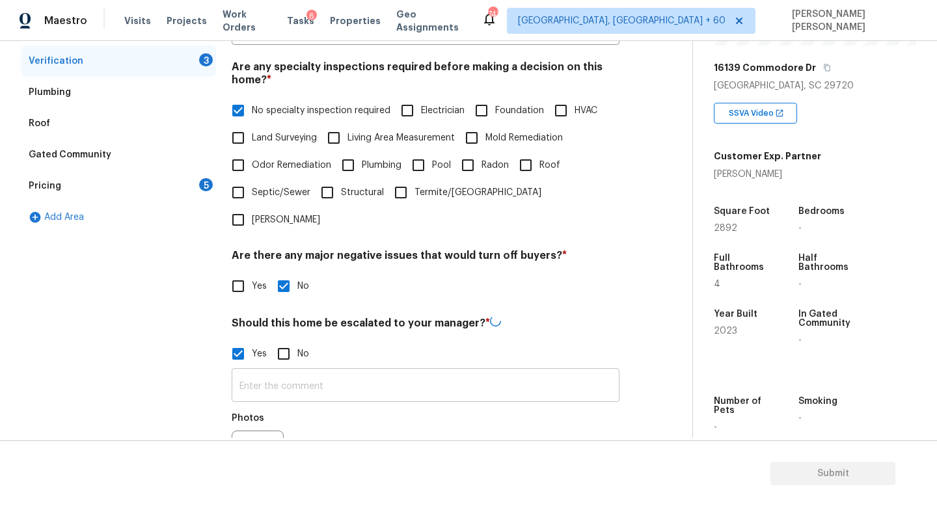
click at [283, 372] on input "text" at bounding box center [426, 387] width 388 height 31
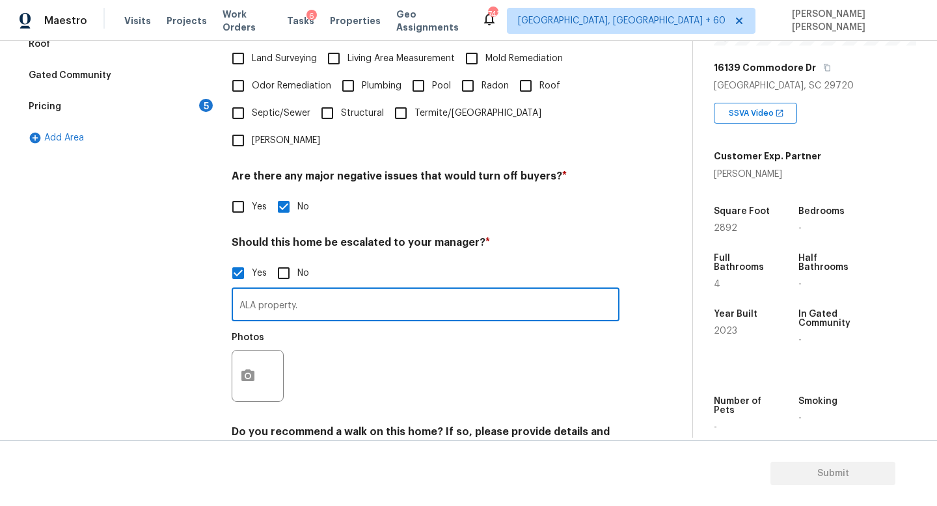
scroll to position [400, 0]
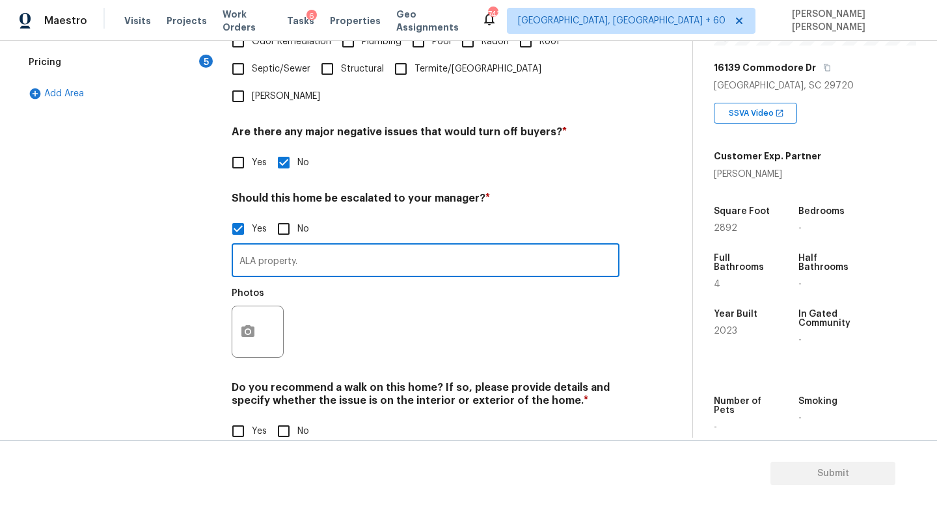
type input "ALA property."
click at [258, 307] on button "button" at bounding box center [247, 332] width 31 height 51
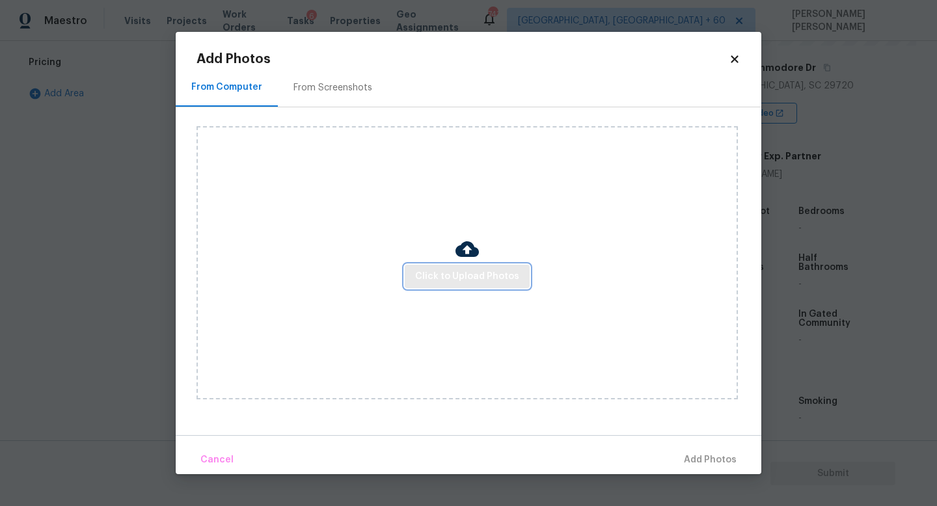
click at [469, 284] on button "Click to Upload Photos" at bounding box center [467, 277] width 125 height 24
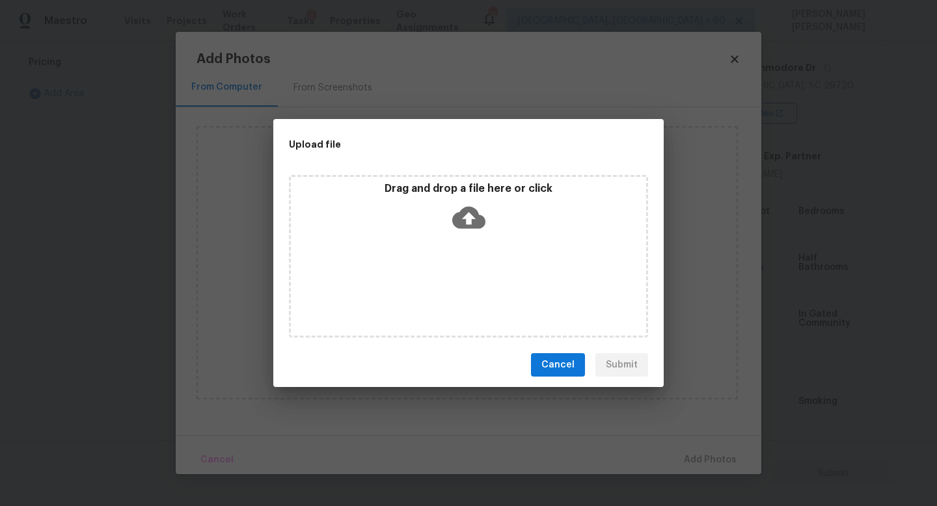
click at [461, 213] on icon at bounding box center [468, 218] width 33 height 22
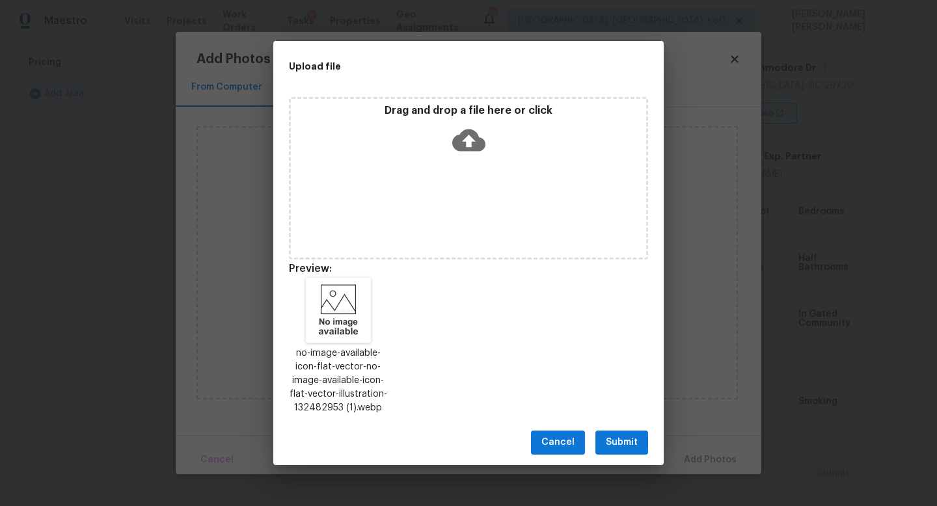
click at [646, 444] on button "Submit" at bounding box center [621, 443] width 53 height 24
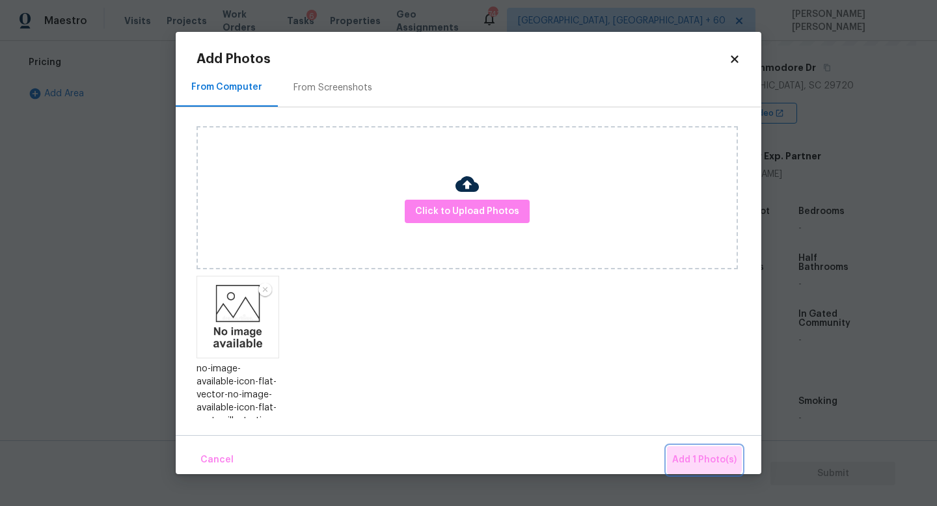
click at [697, 451] on button "Add 1 Photo(s)" at bounding box center [704, 460] width 75 height 28
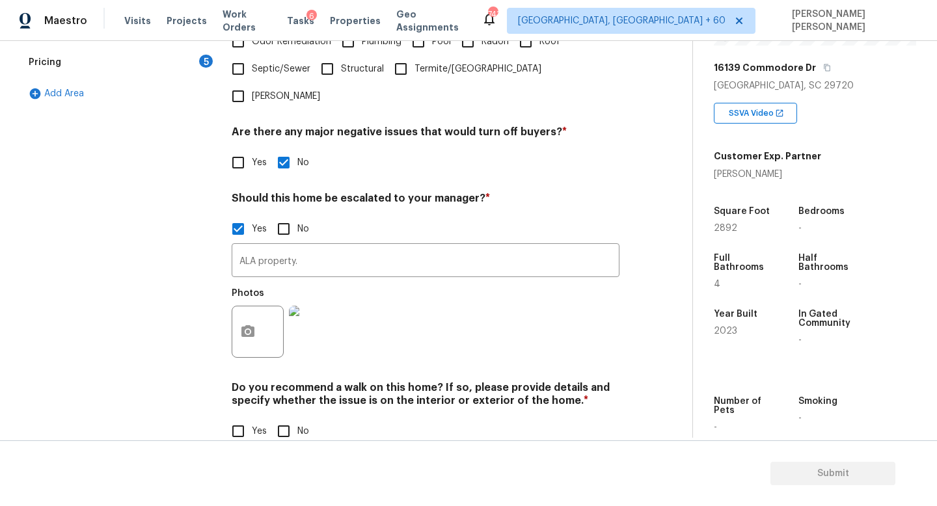
click at [301, 418] on label "No" at bounding box center [289, 431] width 39 height 27
click at [297, 418] on input "No" at bounding box center [283, 431] width 27 height 27
checkbox input "true"
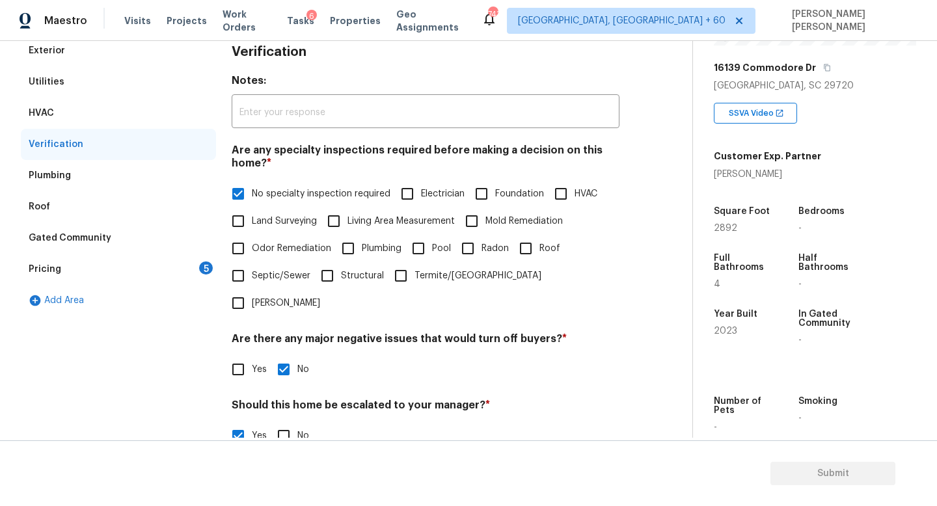
scroll to position [179, 0]
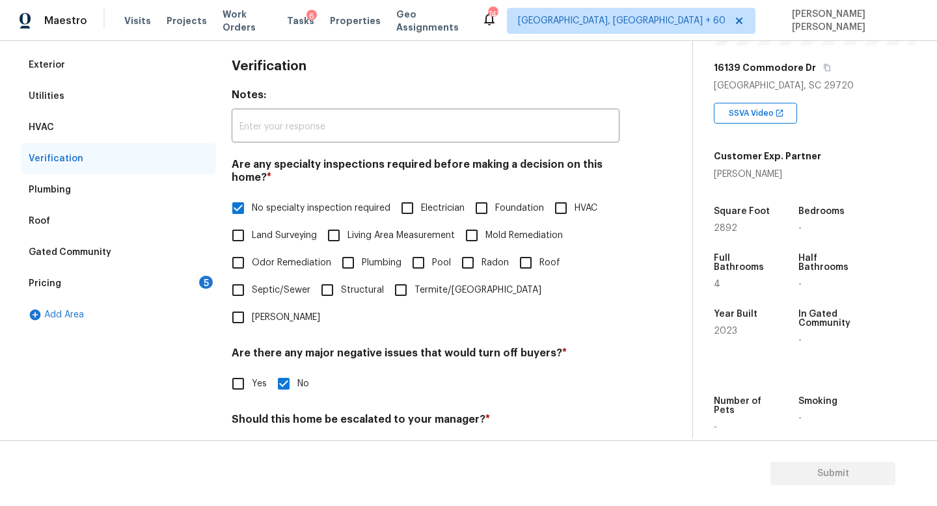
click at [137, 269] on div "Pricing 5" at bounding box center [118, 283] width 195 height 31
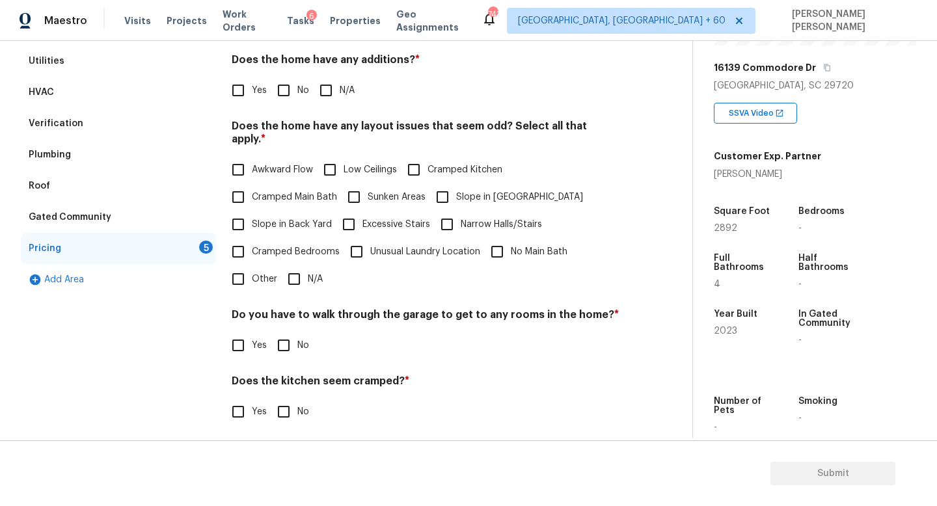
scroll to position [216, 0]
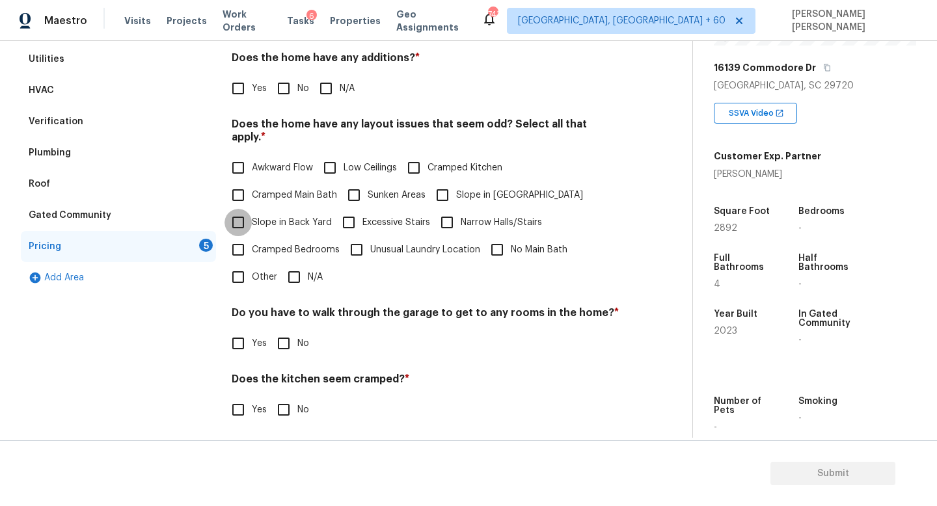
click at [228, 209] on input "Slope in Back Yard" at bounding box center [238, 222] width 27 height 27
checkbox input "true"
click at [458, 189] on span "Slope in Front Yard" at bounding box center [519, 196] width 127 height 14
click at [456, 187] on input "Slope in Front Yard" at bounding box center [442, 195] width 27 height 27
checkbox input "true"
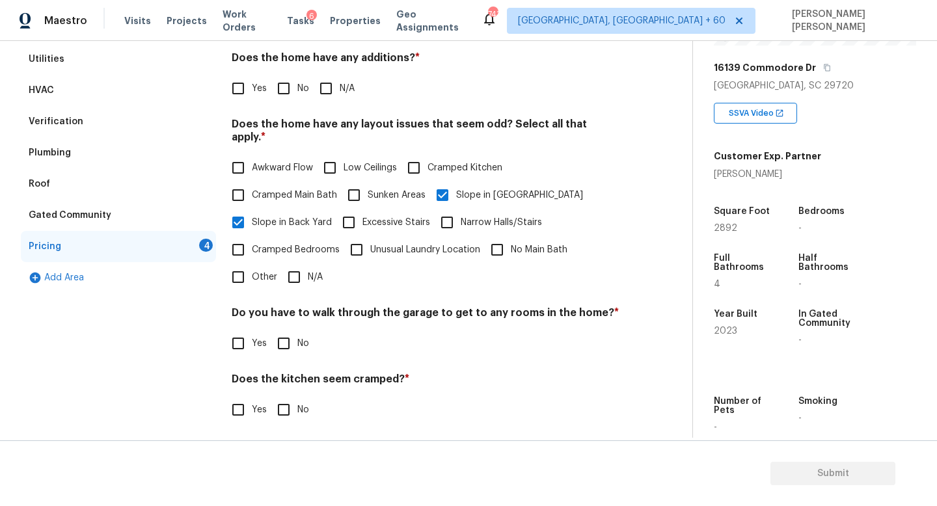
scroll to position [275, 0]
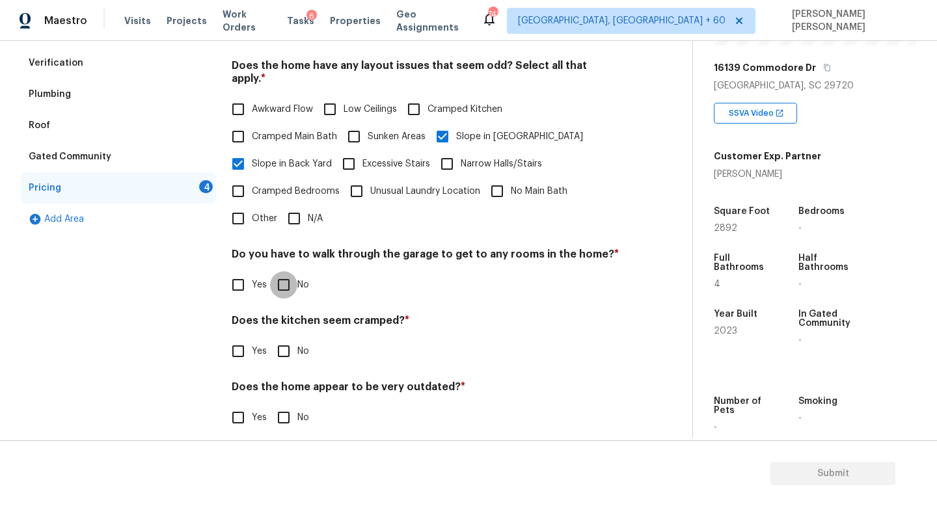
click at [279, 273] on input "No" at bounding box center [283, 284] width 27 height 27
checkbox input "true"
click at [277, 338] on input "No" at bounding box center [283, 351] width 27 height 27
checkbox input "true"
click at [281, 418] on input "No" at bounding box center [283, 417] width 27 height 27
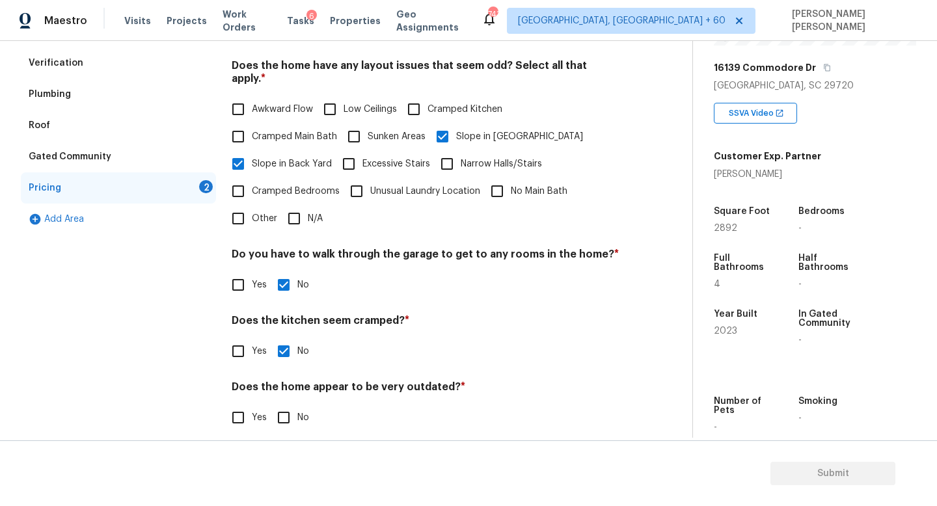
checkbox input "true"
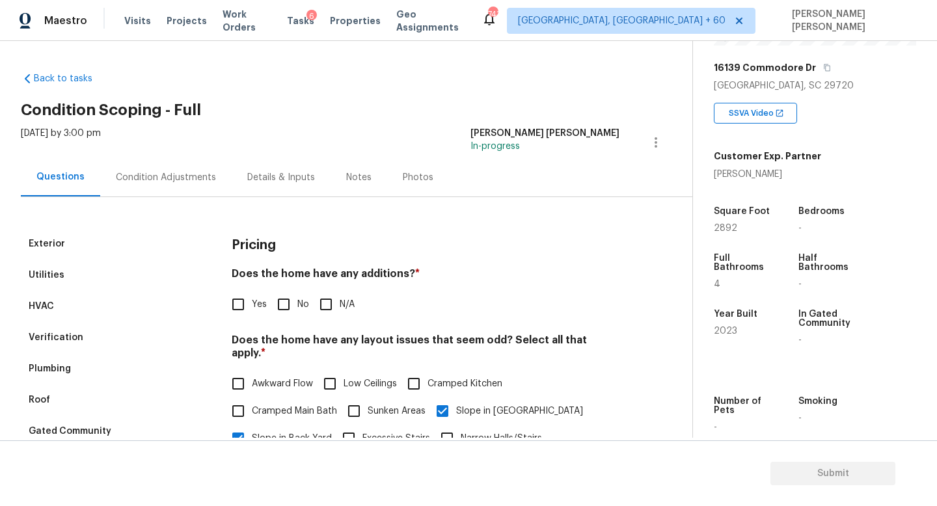
click at [292, 303] on input "No" at bounding box center [283, 304] width 27 height 27
checkbox input "true"
click at [173, 175] on div "Condition Adjustments" at bounding box center [166, 177] width 100 height 13
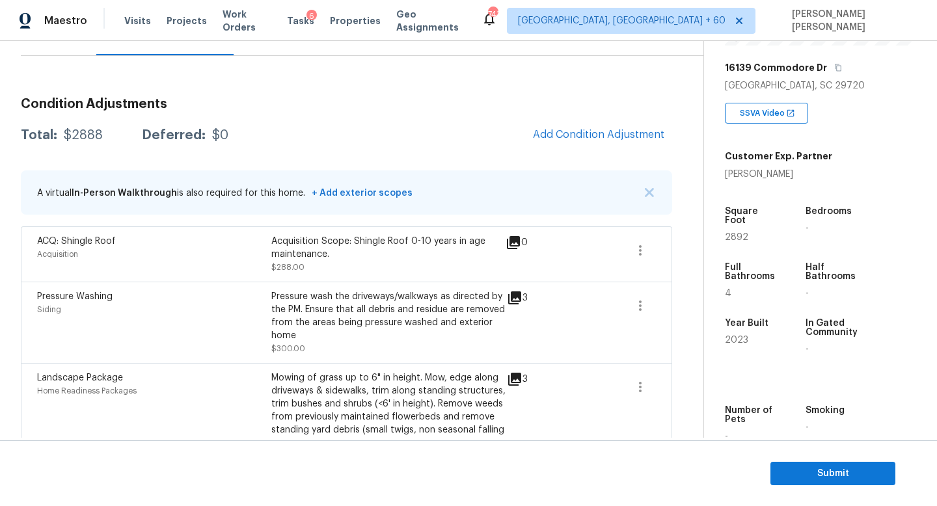
scroll to position [114, 0]
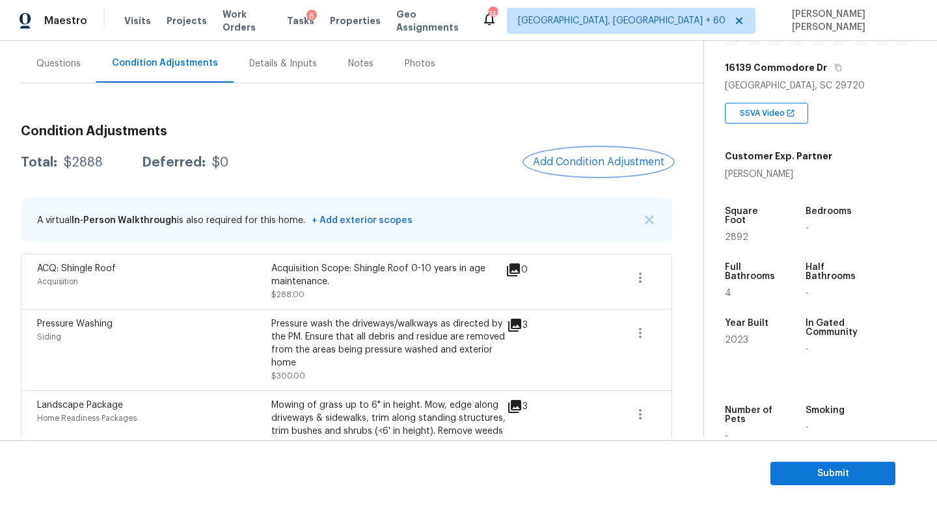
click at [625, 159] on span "Add Condition Adjustment" at bounding box center [598, 162] width 131 height 12
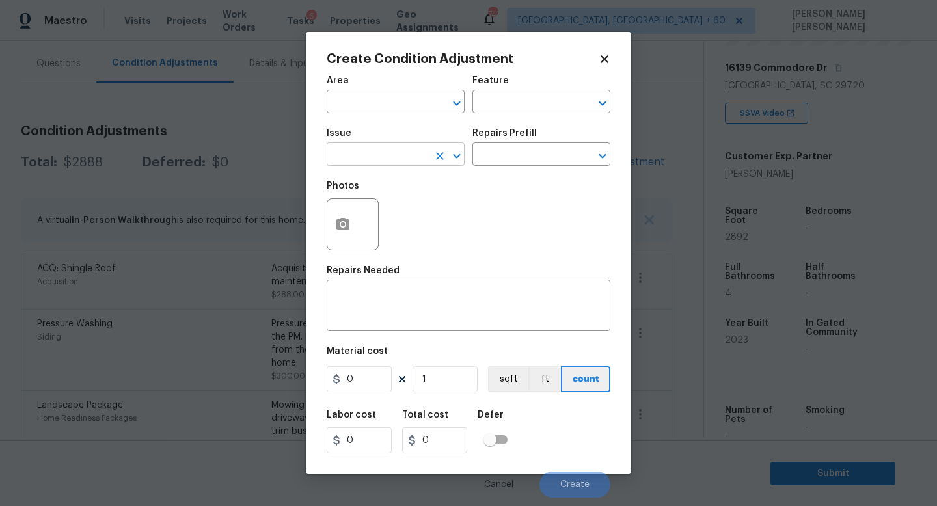
click at [398, 157] on input "text" at bounding box center [378, 156] width 102 height 20
type input "c ra"
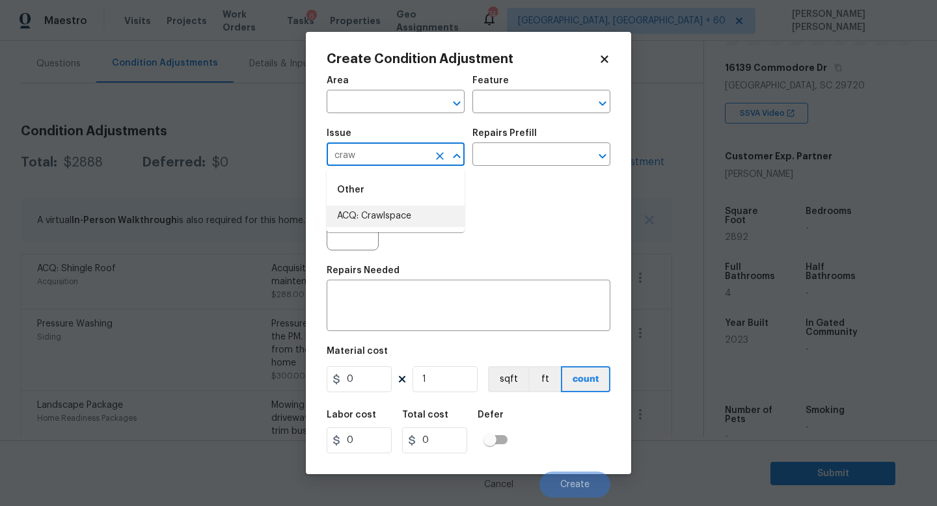
click at [400, 223] on li "ACQ: Crawlspace" at bounding box center [396, 216] width 138 height 21
type input "ACQ: Crawlspace"
click at [512, 163] on input "text" at bounding box center [523, 156] width 102 height 20
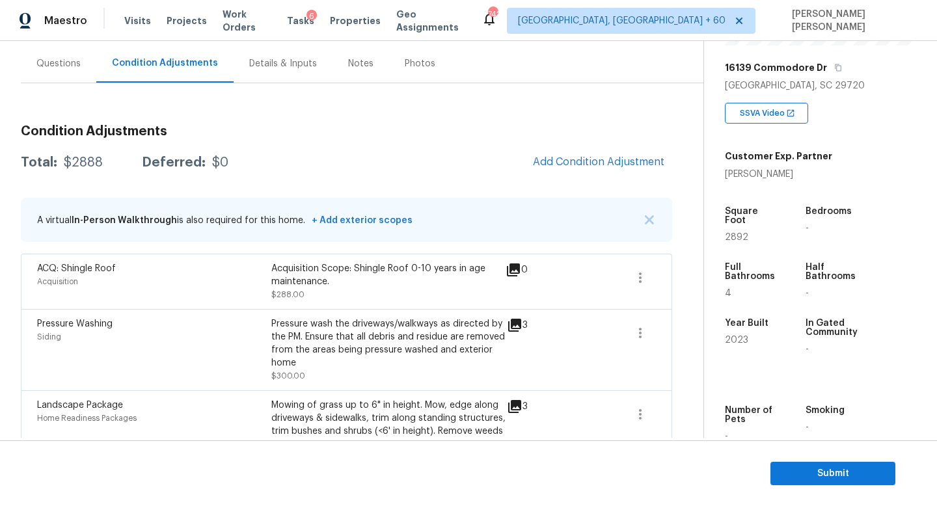
click at [204, 191] on body "Maestro Visits Projects Work Orders Tasks 6 Properties Geo Assignments 742 Knox…" at bounding box center [468, 253] width 937 height 506
click at [329, 150] on div "Total: $2888 Deferred: $0 Add Condition Adjustment" at bounding box center [346, 162] width 651 height 29
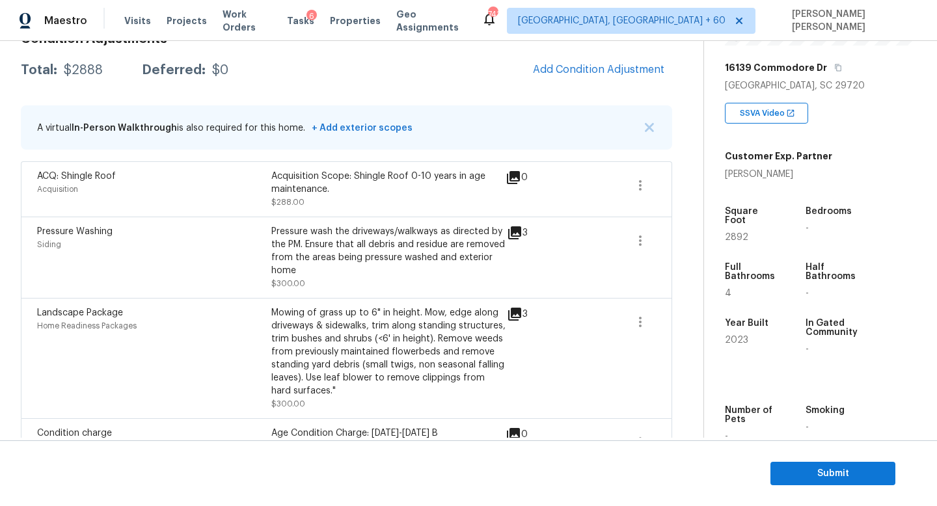
scroll to position [204, 0]
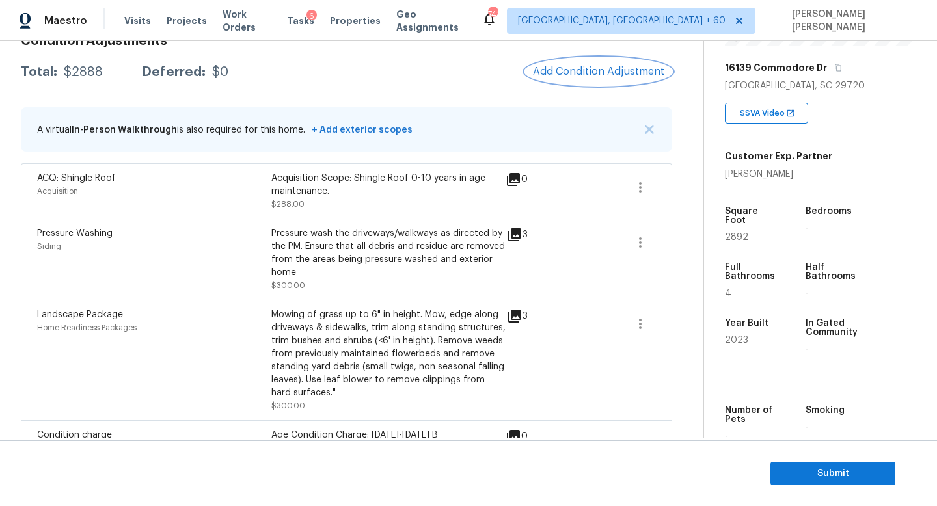
click at [594, 74] on span "Add Condition Adjustment" at bounding box center [598, 72] width 131 height 12
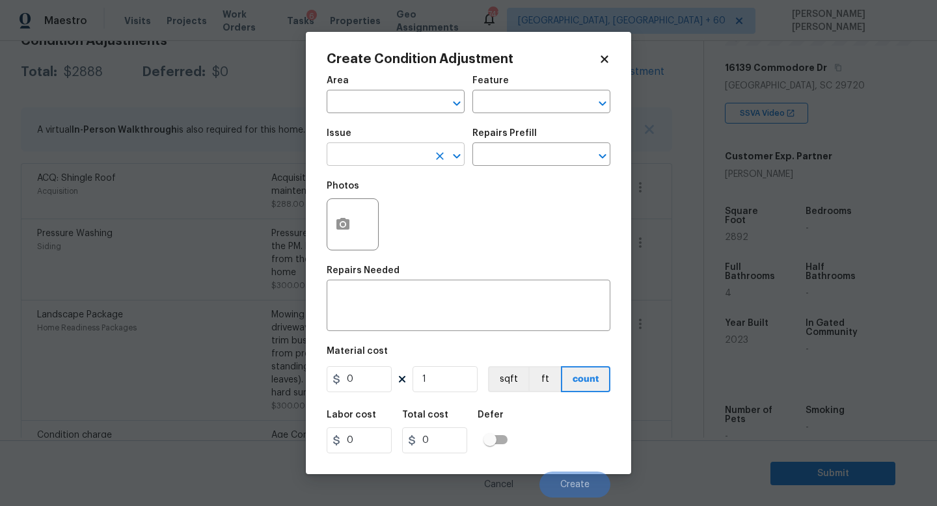
click at [366, 159] on input "text" at bounding box center [378, 156] width 102 height 20
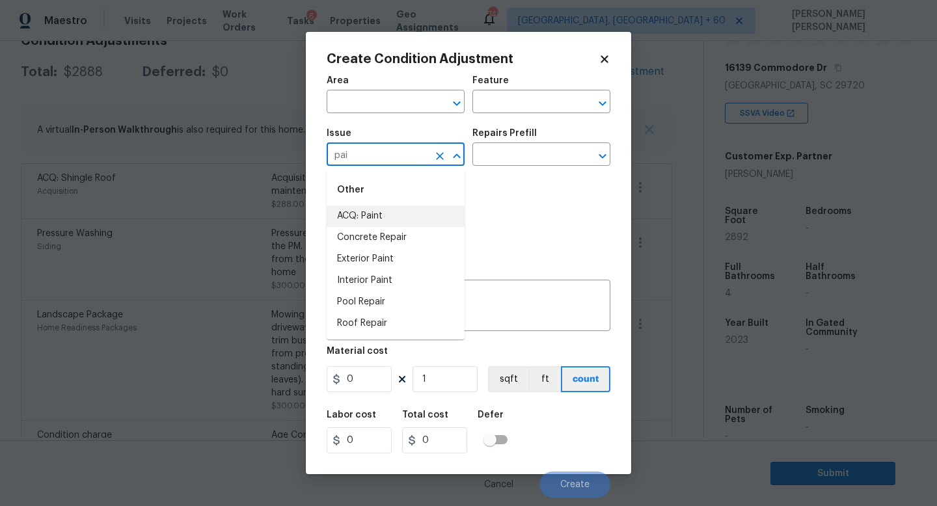
click at [388, 221] on li "ACQ: Paint" at bounding box center [396, 216] width 138 height 21
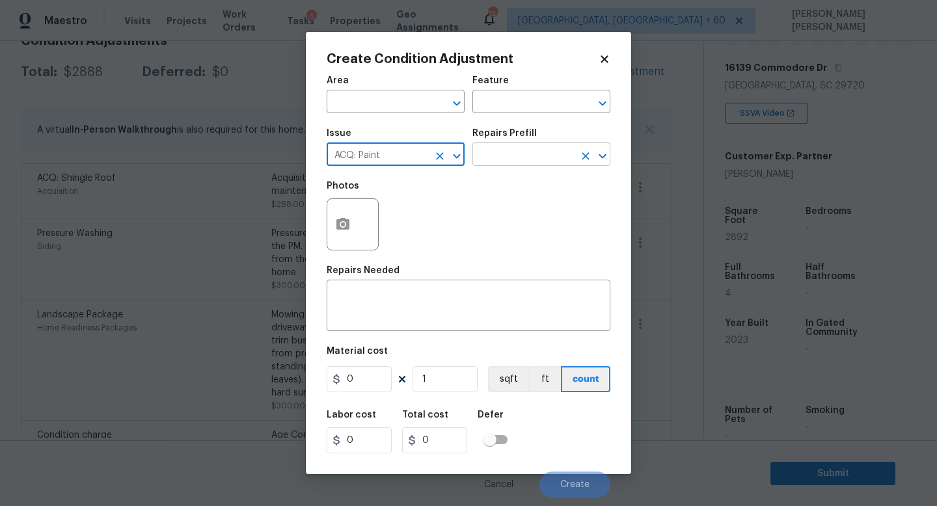
type input "ACQ: Paint"
click at [515, 155] on input "text" at bounding box center [523, 156] width 102 height 20
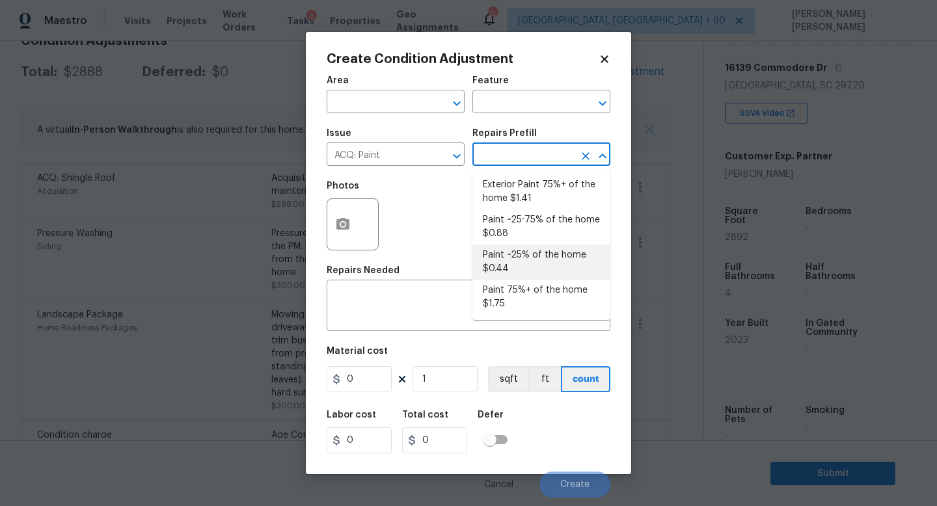
click at [538, 263] on li "Paint ~25% of the home $0.44" at bounding box center [541, 262] width 138 height 35
type input "Acquisition"
type textarea "Acquisition Scope: ~25% of the home needs interior paint"
type input "0.44"
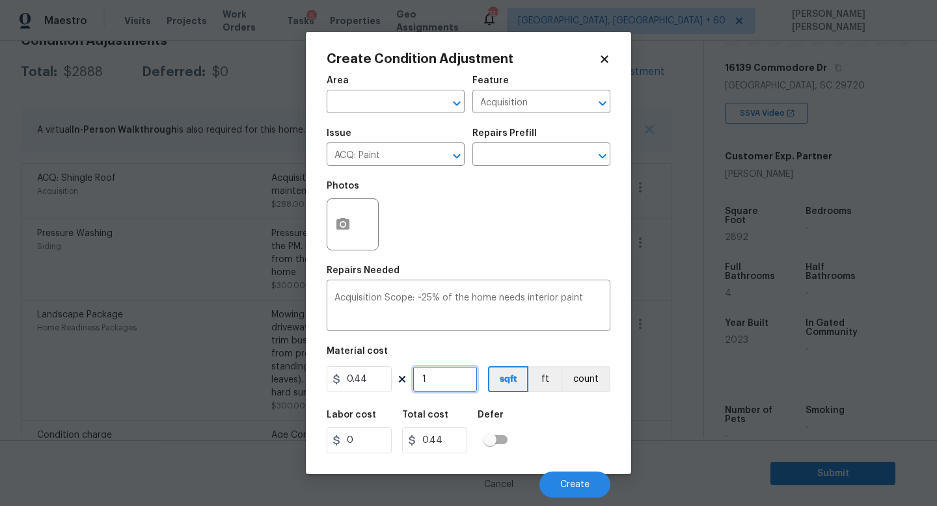
click at [450, 376] on input "1" at bounding box center [445, 379] width 65 height 26
type input "0"
type input "2"
type input "0.88"
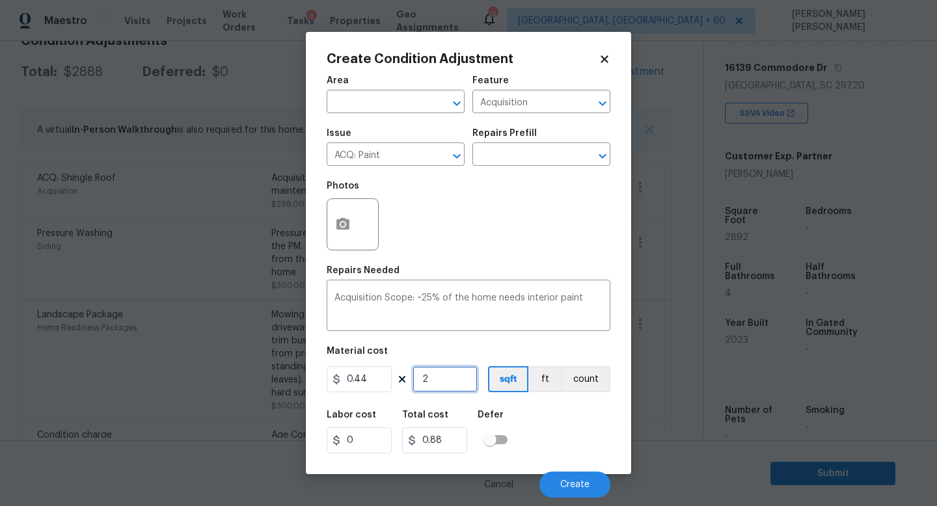
type input "28"
type input "12.32"
type input "289"
type input "127.16"
type input "2891"
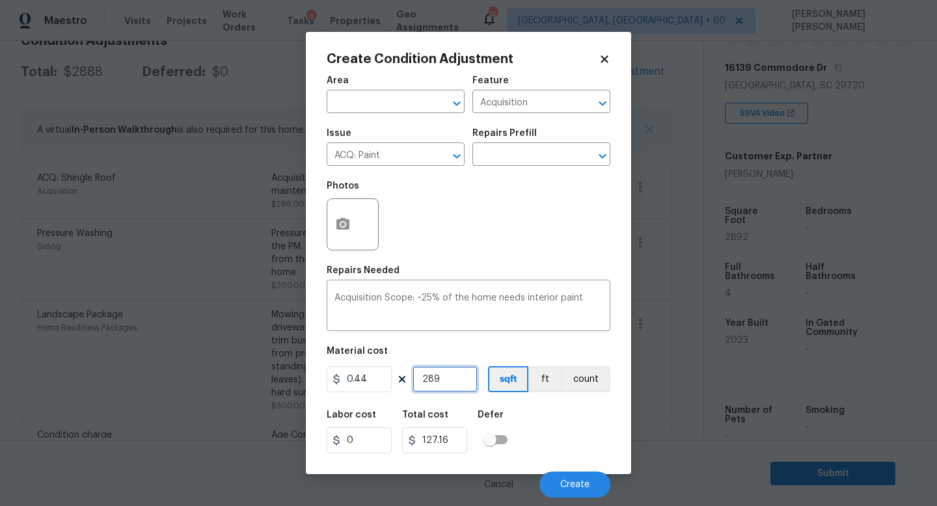
type input "1272.04"
type input "289"
type input "127.16"
type input "2892"
type input "1272.48"
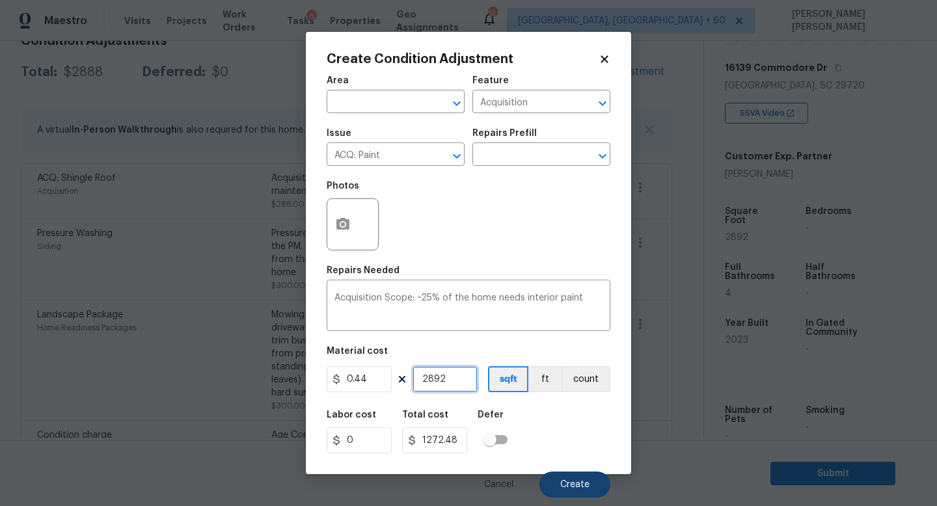
type input "2892"
click at [572, 488] on span "Create" at bounding box center [574, 485] width 29 height 10
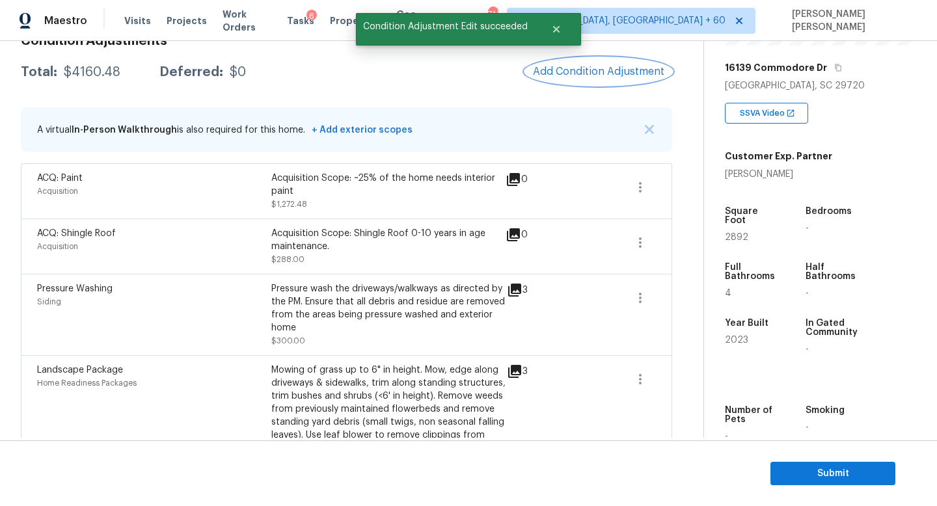
click at [620, 77] on span "Add Condition Adjustment" at bounding box center [598, 72] width 131 height 12
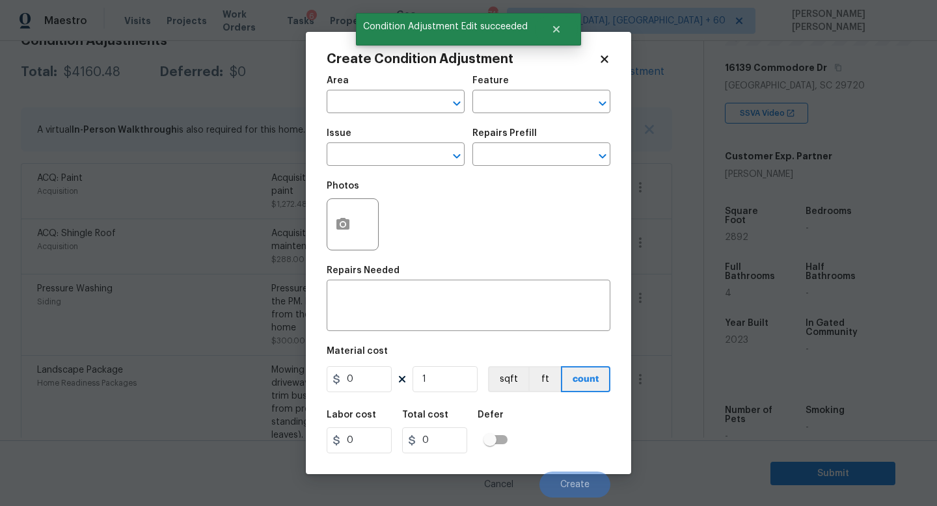
click at [381, 142] on div "Issue" at bounding box center [396, 137] width 138 height 17
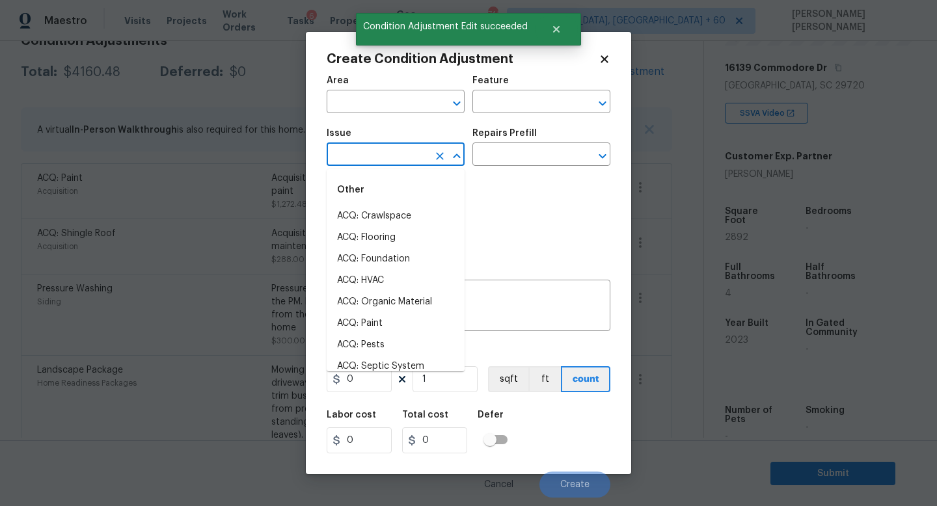
click at [359, 164] on input "text" at bounding box center [378, 156] width 102 height 20
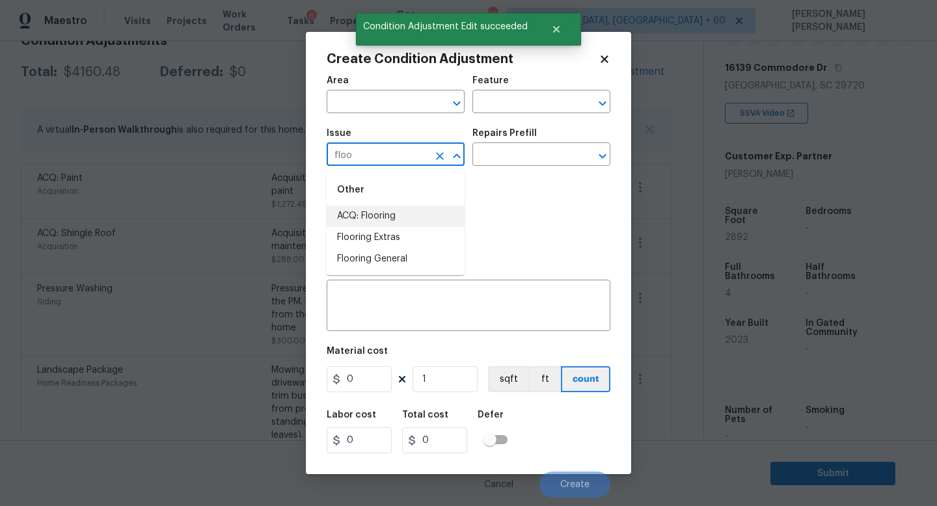
click at [381, 216] on li "ACQ: Flooring" at bounding box center [396, 216] width 138 height 21
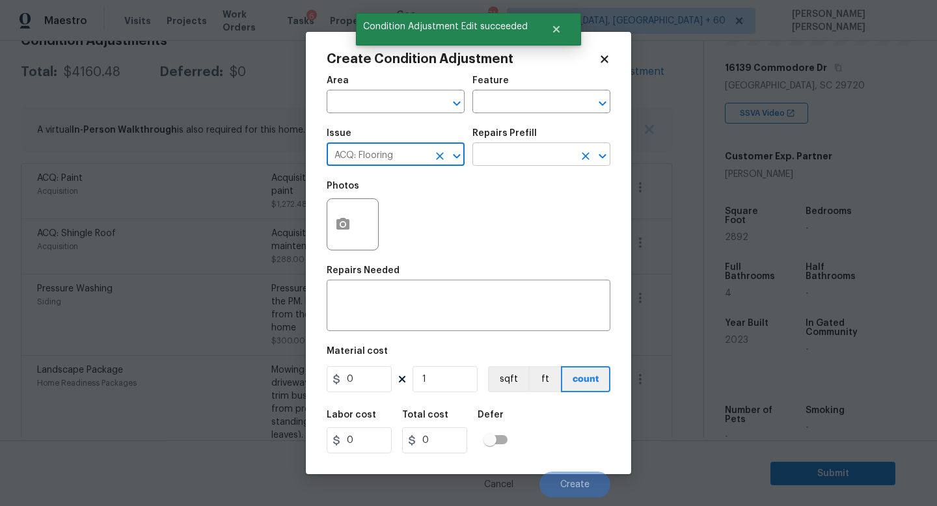
type input "ACQ: Flooring"
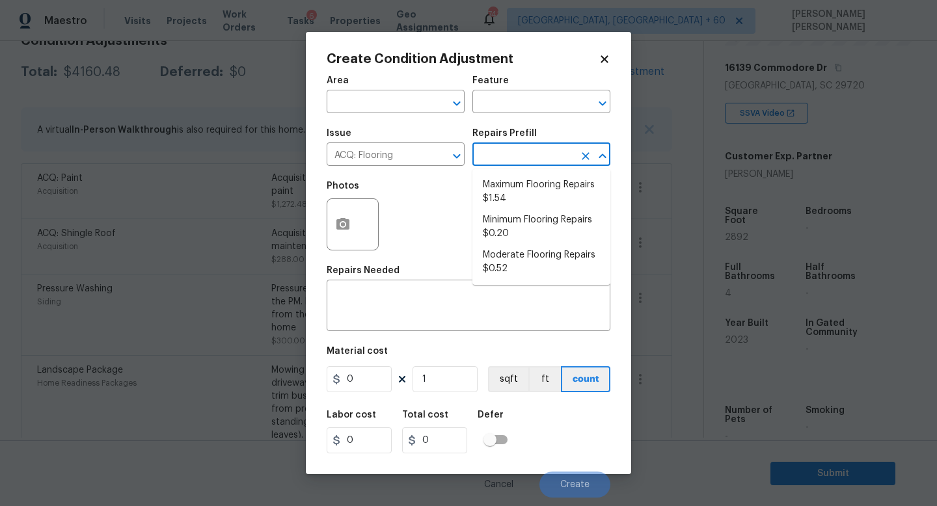
click at [523, 149] on input "text" at bounding box center [523, 156] width 102 height 20
click at [518, 227] on li "Minimum Flooring Repairs $0.20" at bounding box center [541, 227] width 138 height 35
type input "Acquisition"
type textarea "Acquisition Scope: Minimum flooring repairs"
type input "0.2"
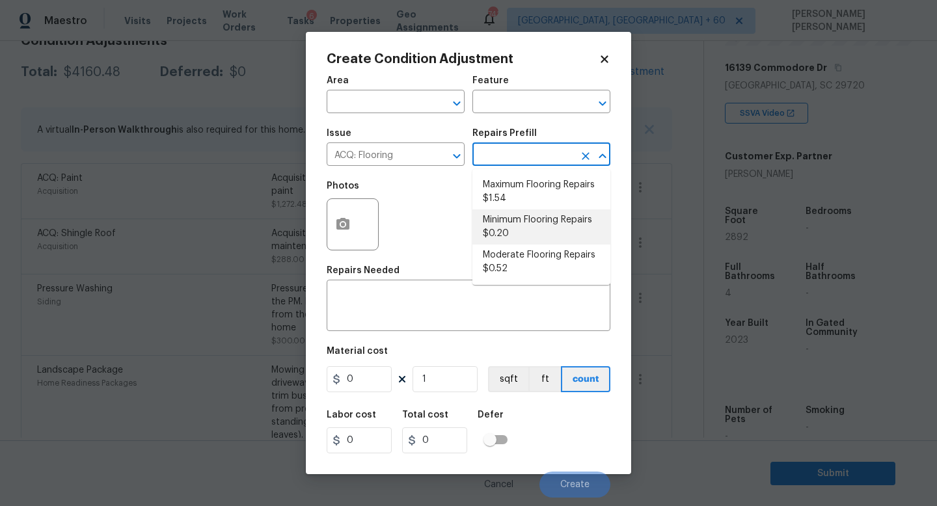
type input "0.2"
click at [509, 229] on li "Minimum Flooring Repairs $0.20" at bounding box center [541, 227] width 138 height 35
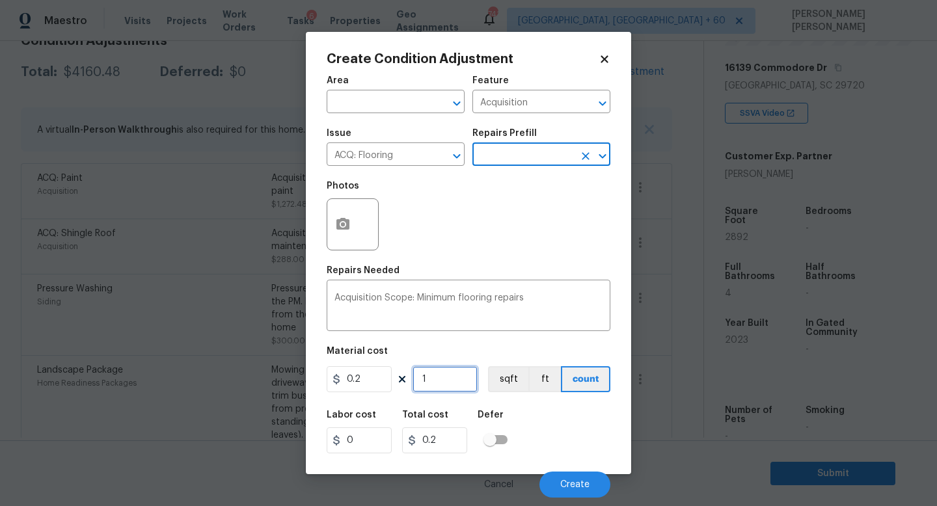
click at [446, 385] on input "1" at bounding box center [445, 379] width 65 height 26
type input "0"
type input "2"
type input "0.4"
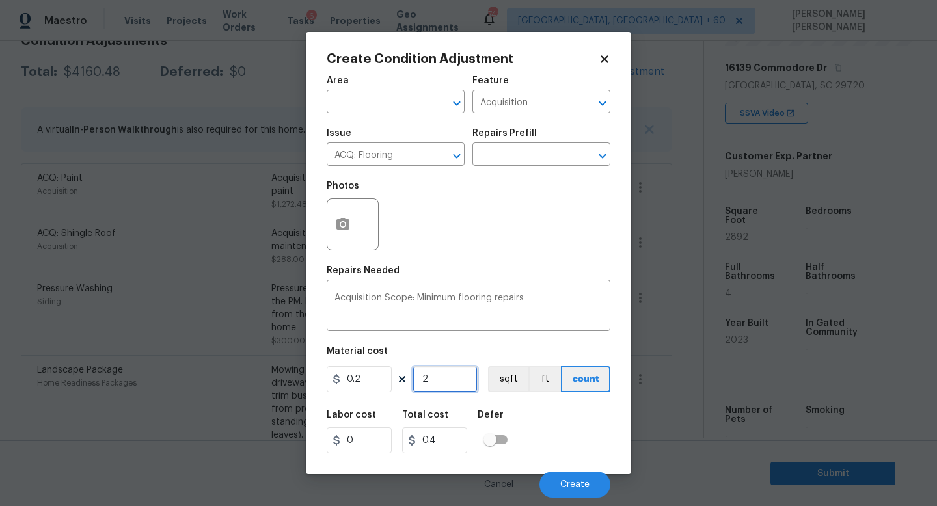
type input "28"
type input "5.6"
type input "289"
type input "57.8"
type input "2892"
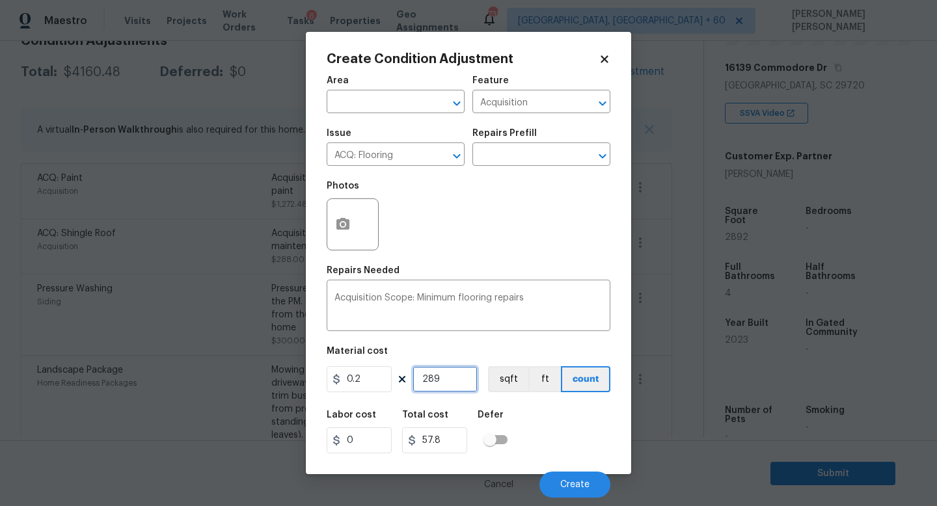
type input "578.4"
type input "2892"
click at [590, 488] on button "Create" at bounding box center [575, 485] width 71 height 26
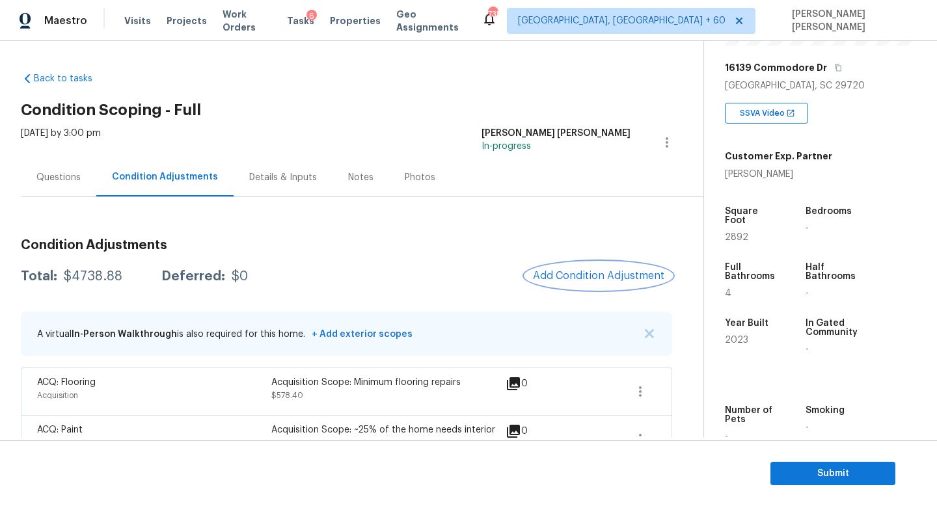
scroll to position [38, 0]
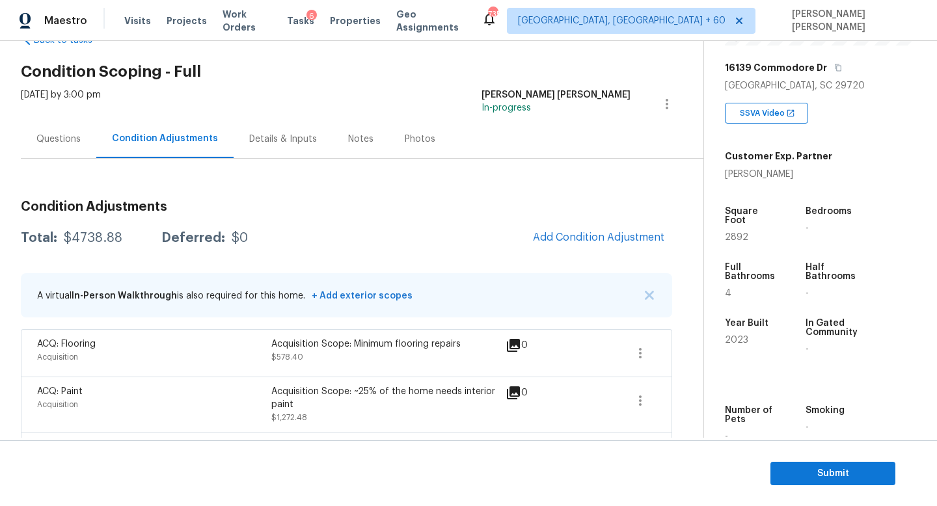
click at [54, 134] on div "Questions" at bounding box center [58, 139] width 44 height 13
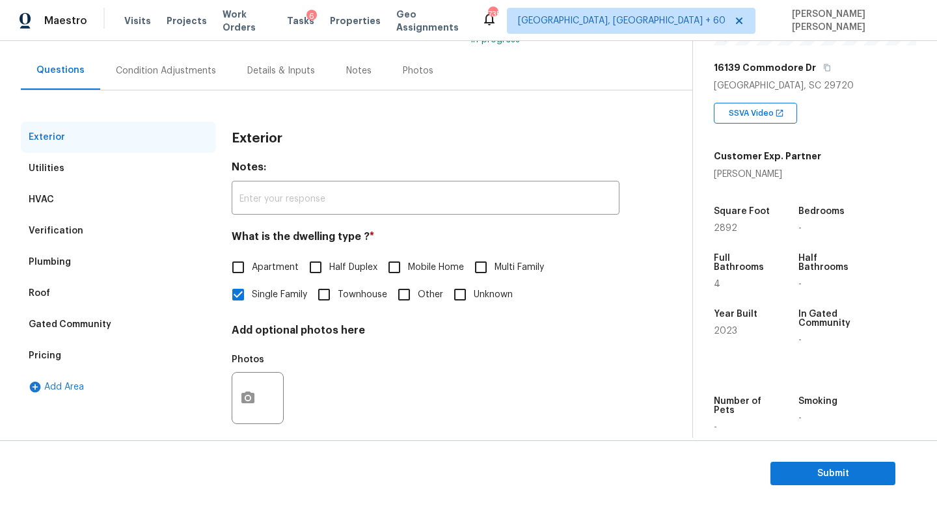
scroll to position [120, 0]
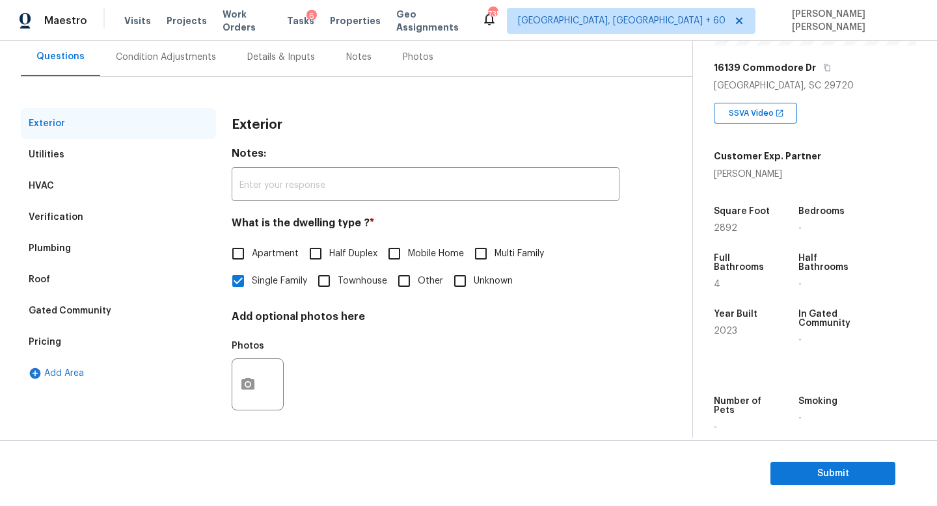
click at [69, 157] on div "Utilities" at bounding box center [118, 154] width 195 height 31
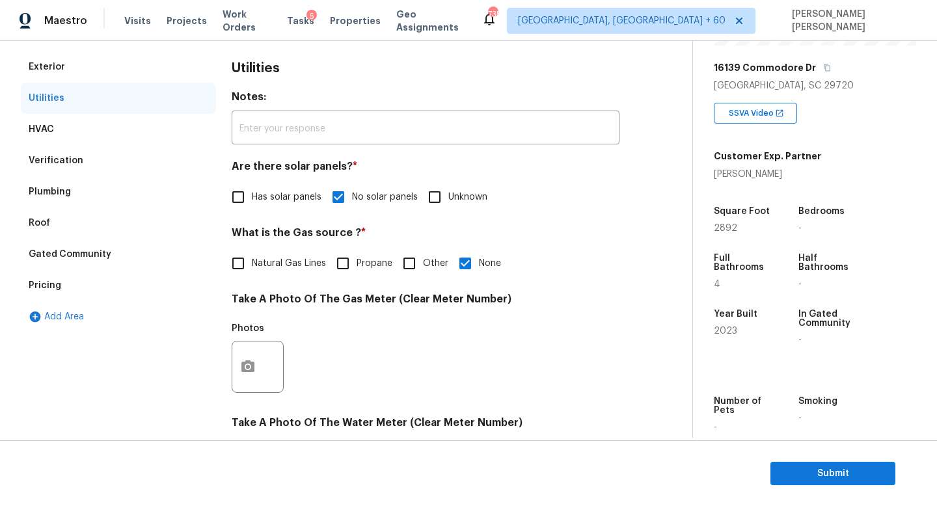
click at [243, 262] on input "Natural Gas Lines" at bounding box center [238, 263] width 27 height 27
checkbox input "true"
checkbox input "false"
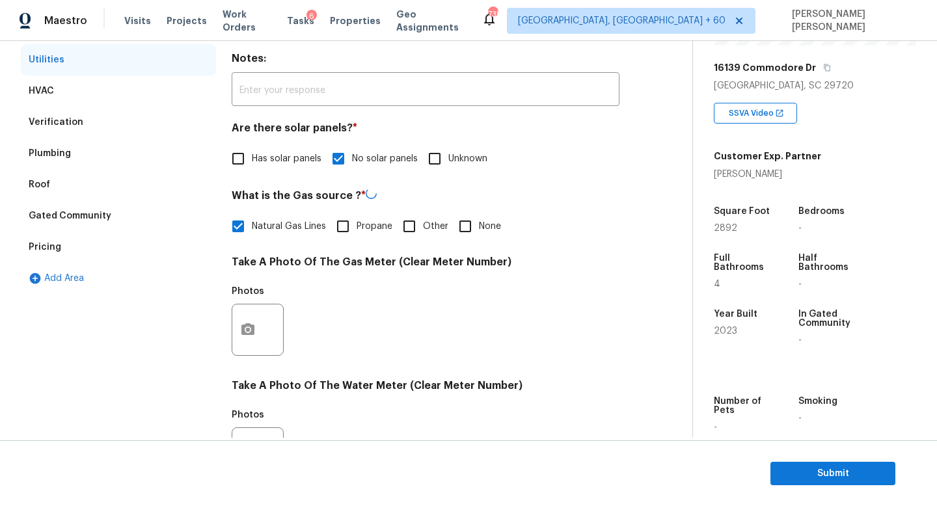
scroll to position [222, 0]
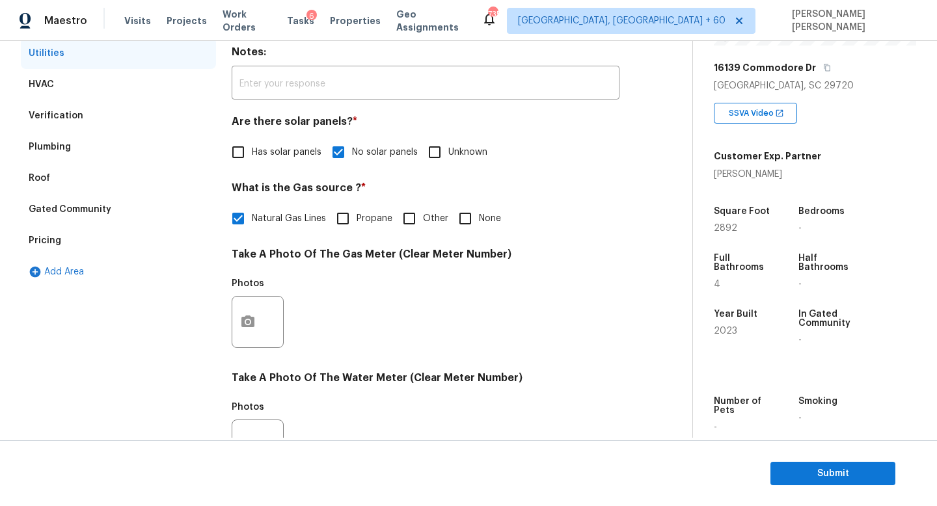
click at [161, 301] on div "Exterior Utilities HVAC Verification Plumbing Roof Gated Community Pricing Add …" at bounding box center [118, 346] width 195 height 679
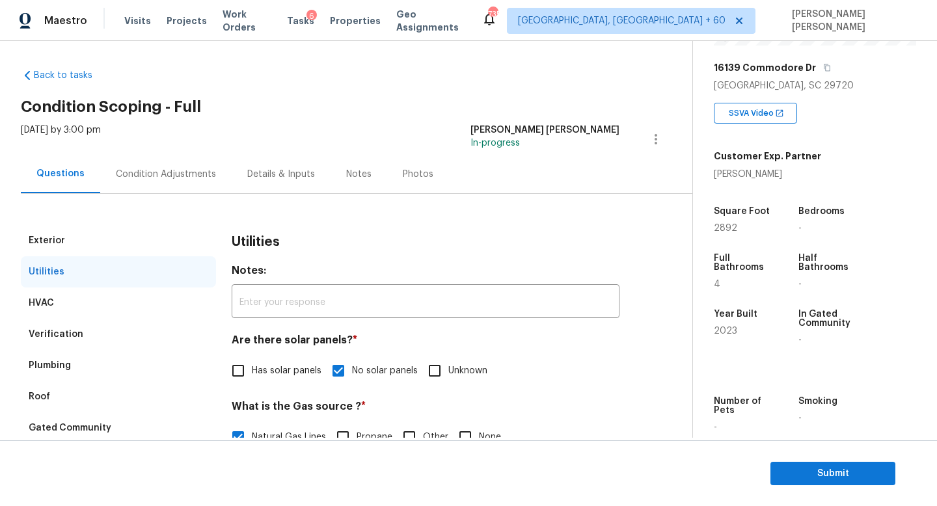
scroll to position [0, 0]
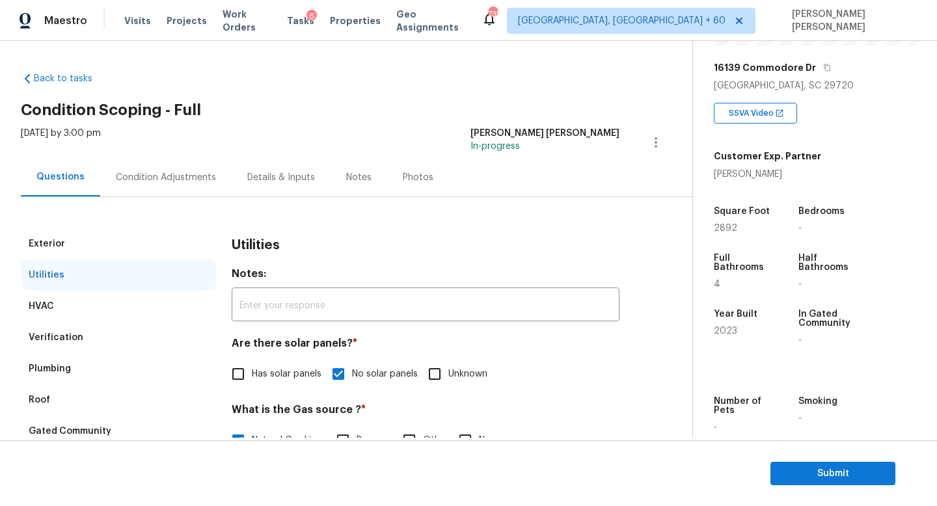
click at [101, 154] on div "[DATE] by 3:00 pm" at bounding box center [61, 142] width 80 height 31
click at [143, 182] on div "Condition Adjustments" at bounding box center [166, 177] width 100 height 13
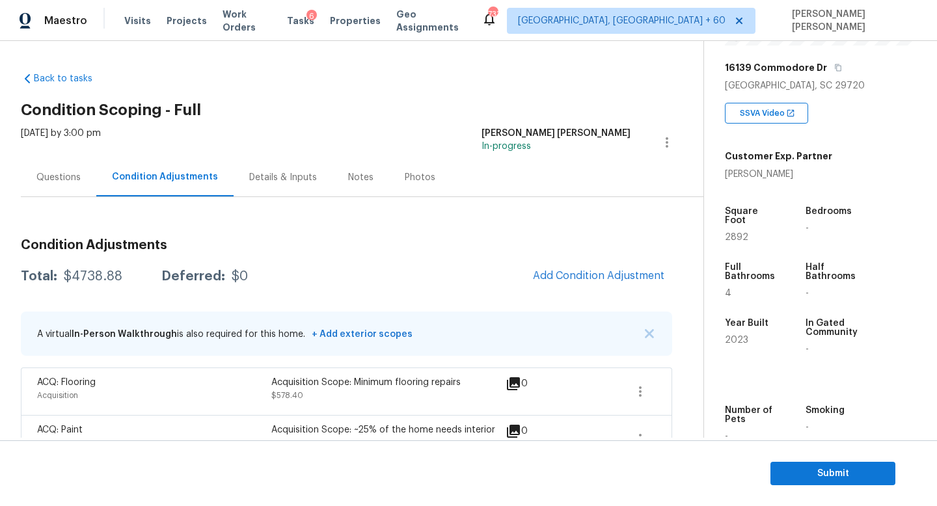
click at [40, 183] on div "Questions" at bounding box center [58, 177] width 44 height 13
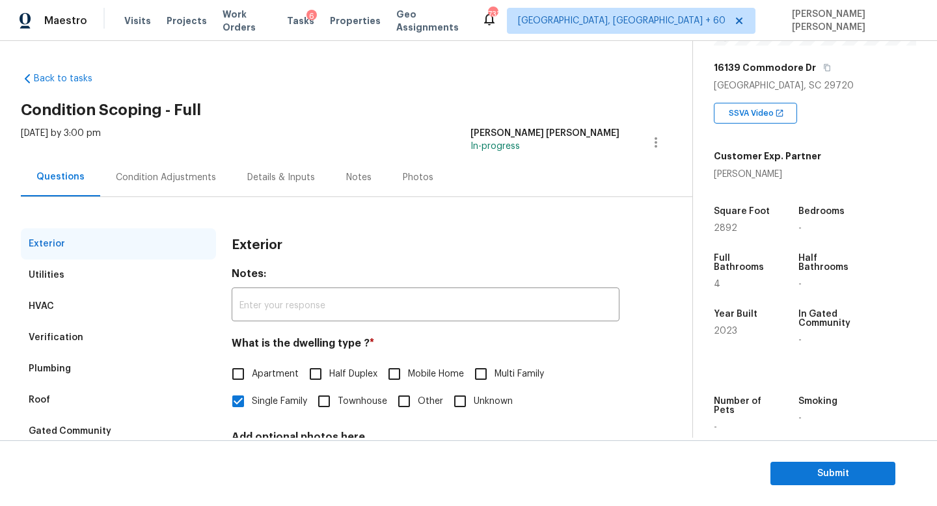
scroll to position [120, 0]
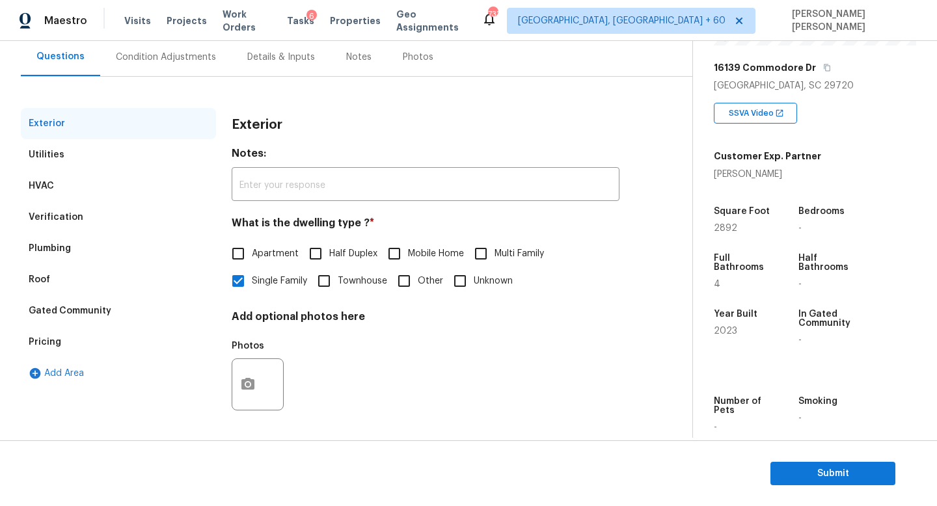
click at [38, 344] on div "Pricing" at bounding box center [45, 342] width 33 height 13
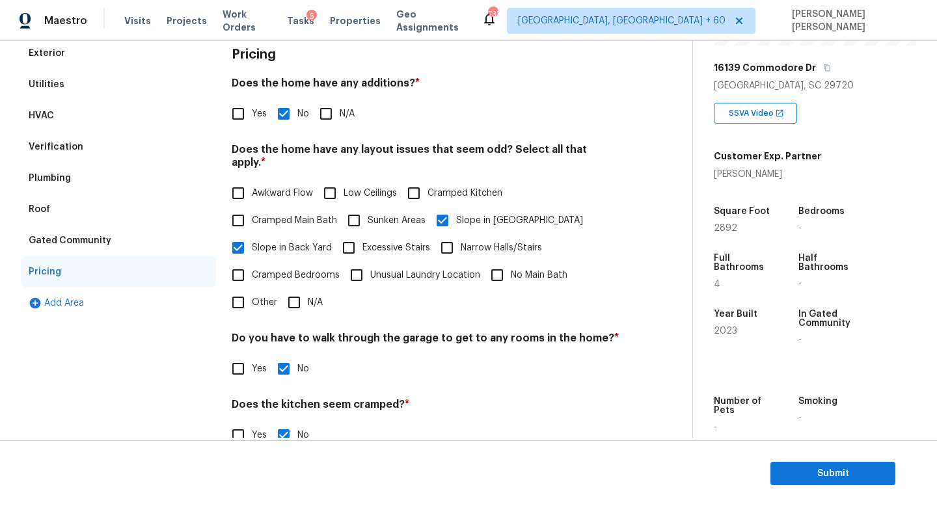
scroll to position [0, 0]
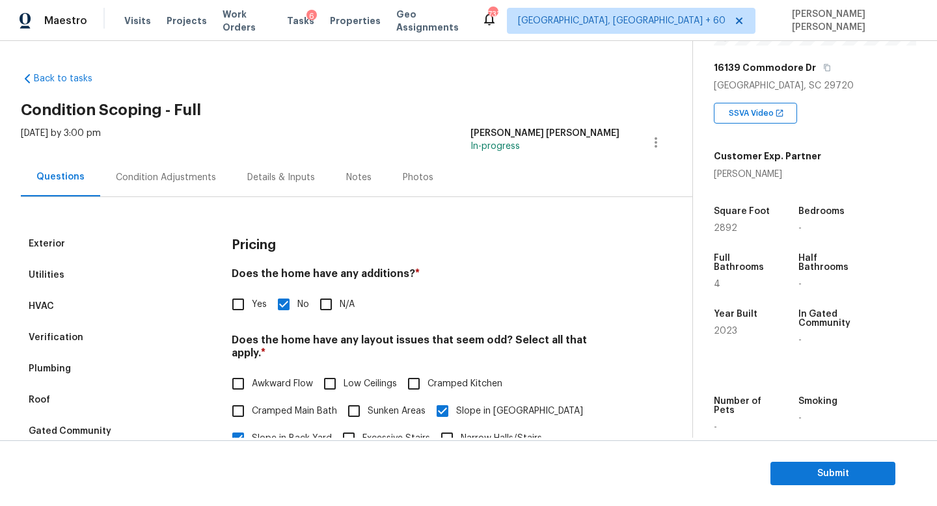
click at [75, 331] on div "Verification" at bounding box center [118, 337] width 195 height 31
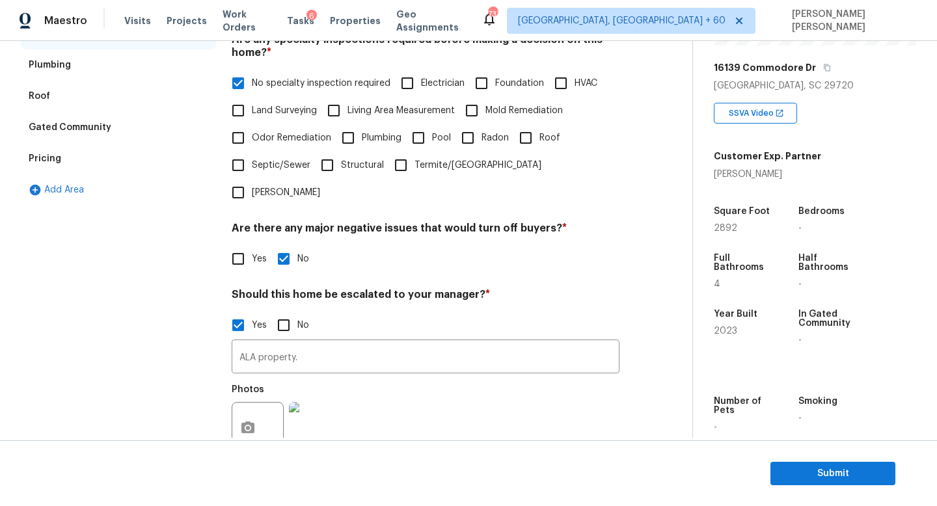
scroll to position [305, 0]
click at [855, 486] on section "Submit" at bounding box center [468, 474] width 937 height 66
click at [837, 476] on span "Submit" at bounding box center [833, 474] width 104 height 16
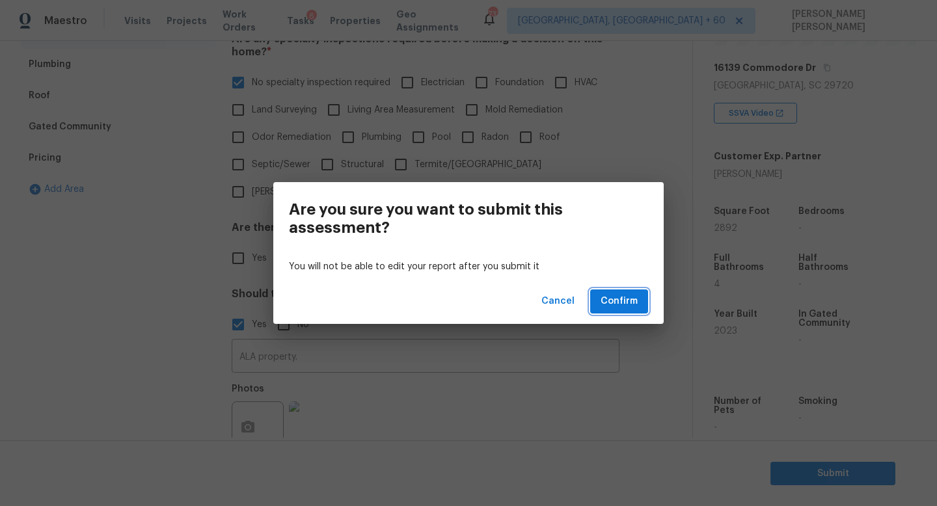
click at [622, 295] on span "Confirm" at bounding box center [619, 302] width 37 height 16
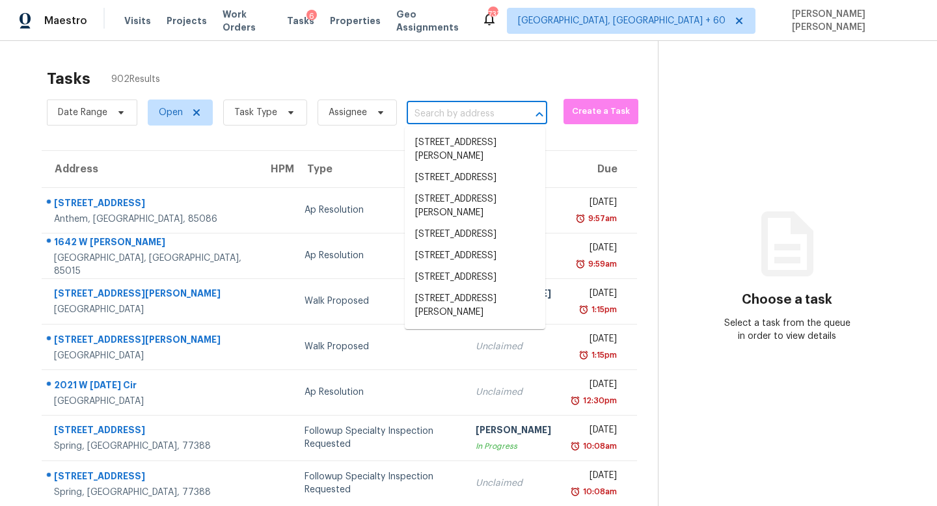
click at [443, 122] on input "text" at bounding box center [459, 114] width 104 height 20
paste input "4924 Gable Ridge Ln Holly Springs, NC, 27540"
type input "4924 Gable Ridge Ln Holly Springs, NC, 27540"
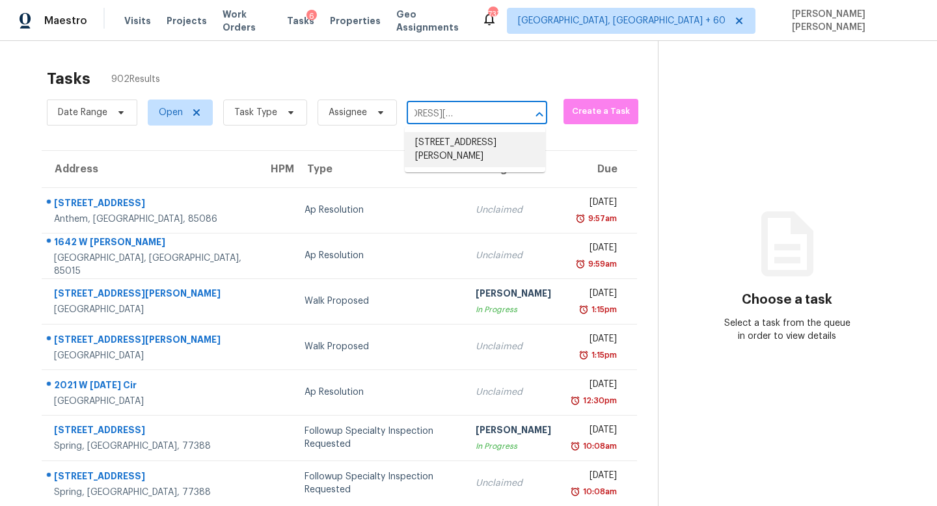
click at [452, 148] on li "4924 Gable Ridge Ln, Holly Springs, NC 27540" at bounding box center [475, 149] width 141 height 35
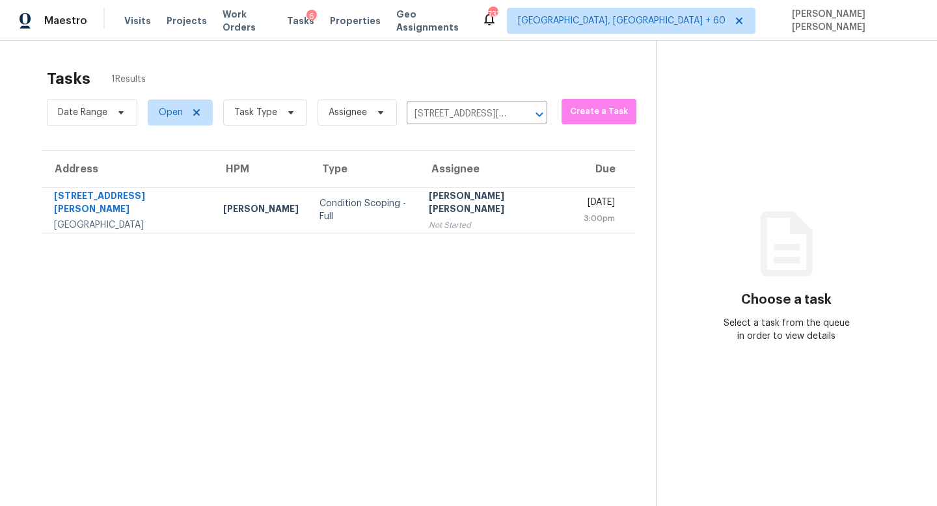
click at [430, 211] on div "[PERSON_NAME] [PERSON_NAME]" at bounding box center [496, 203] width 134 height 29
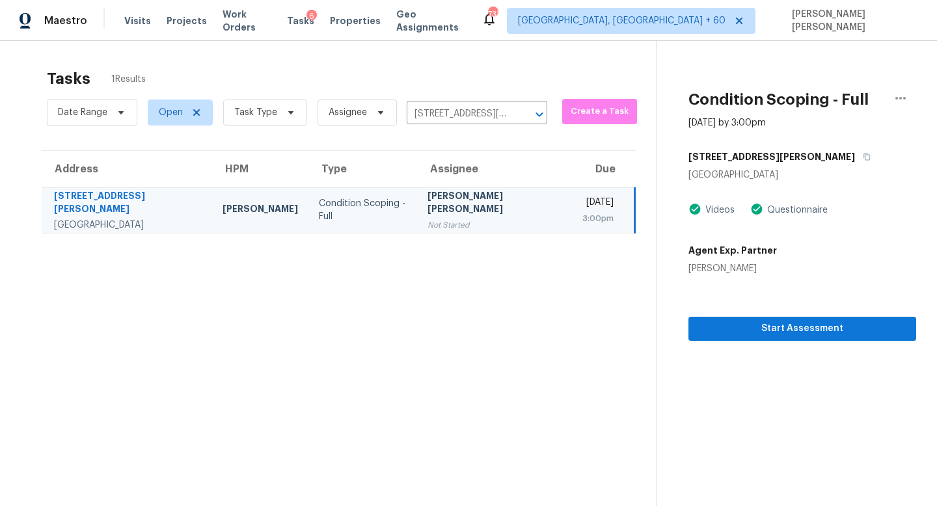
click at [724, 340] on section "Condition Scoping - Full Aug 14th 2025 by 3:00pm 4924 Gable Ridge Ln Holly Spri…" at bounding box center [787, 294] width 260 height 506
click at [739, 331] on span "Start Assessment" at bounding box center [802, 329] width 207 height 16
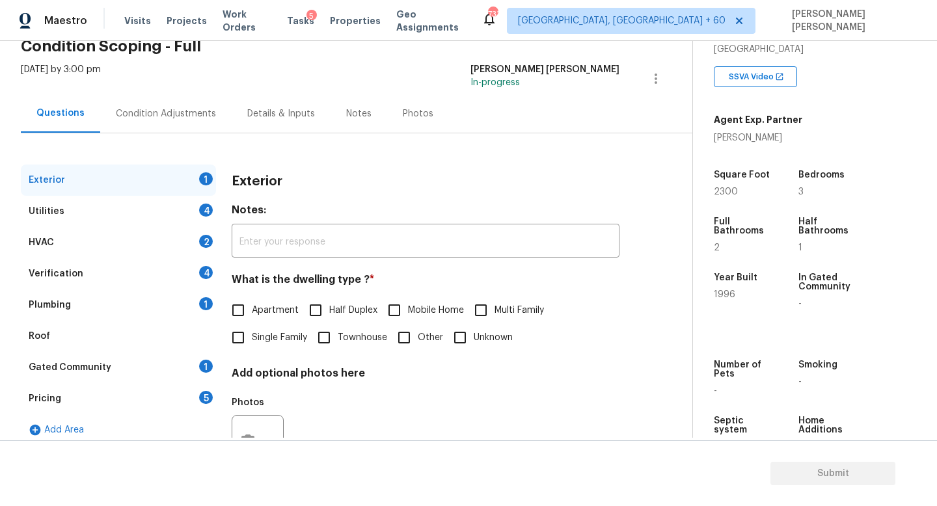
scroll to position [73, 0]
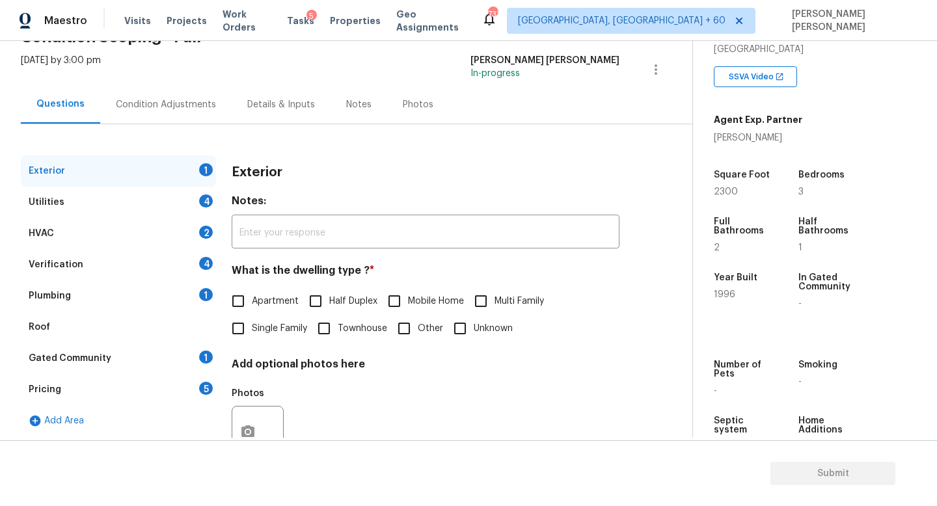
click at [234, 335] on input "Single Family" at bounding box center [238, 328] width 27 height 27
checkbox input "true"
click at [118, 191] on div "Utilities 4" at bounding box center [118, 202] width 195 height 31
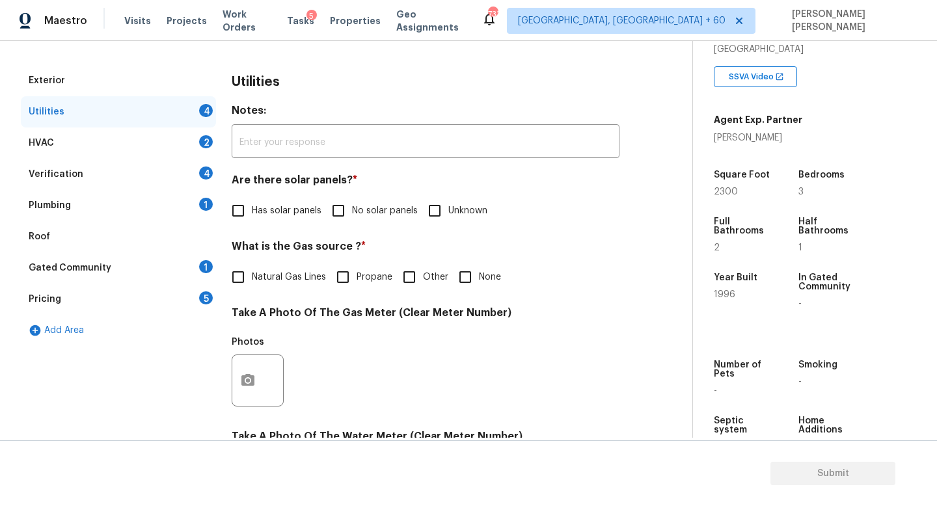
scroll to position [171, 0]
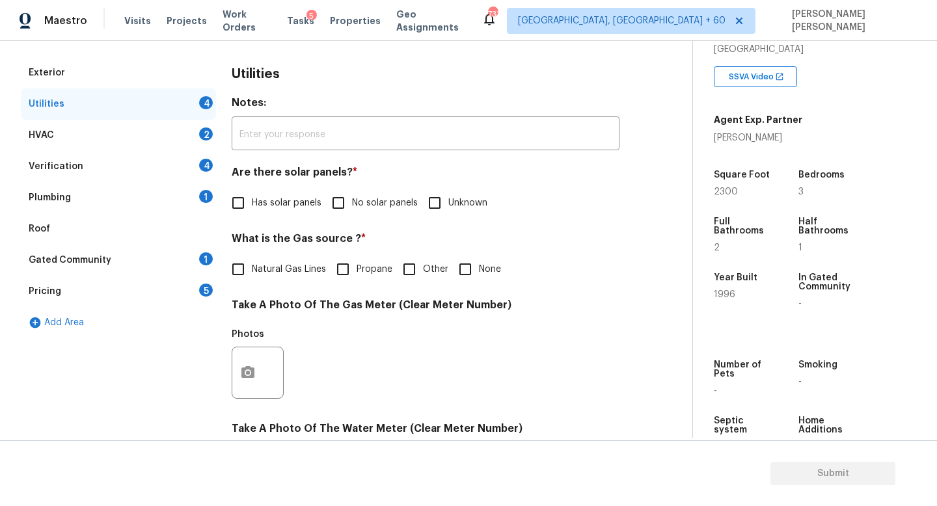
click at [363, 204] on span "No solar panels" at bounding box center [385, 204] width 66 height 14
click at [352, 204] on input "No solar panels" at bounding box center [338, 202] width 27 height 27
checkbox input "true"
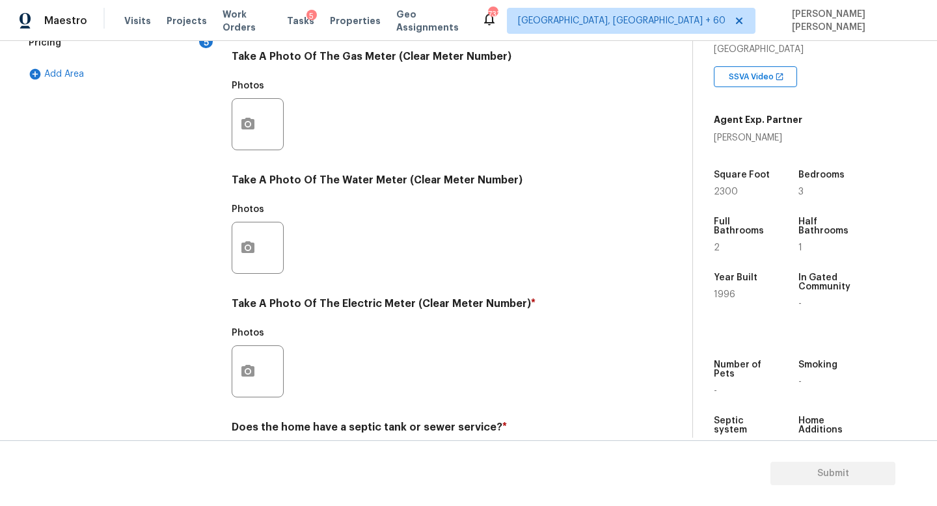
scroll to position [473, 0]
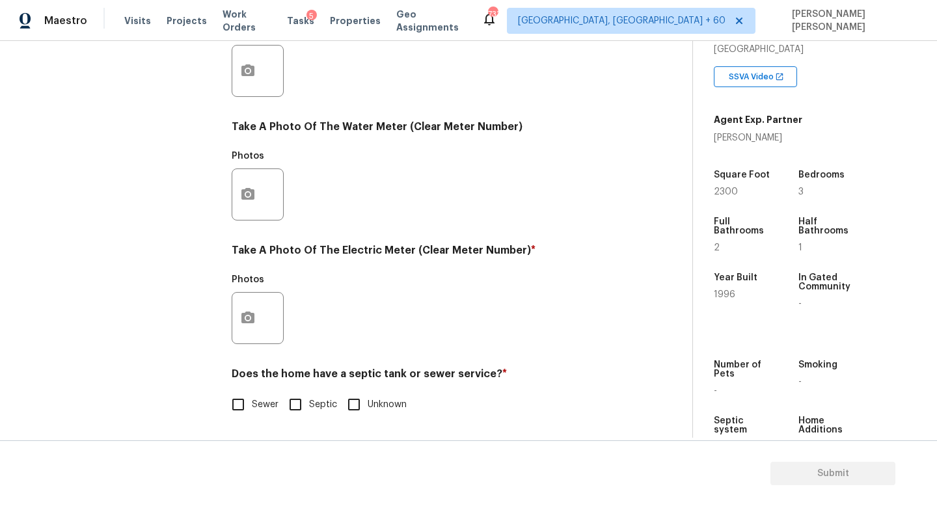
click at [242, 404] on input "Sewer" at bounding box center [238, 404] width 27 height 27
checkbox input "true"
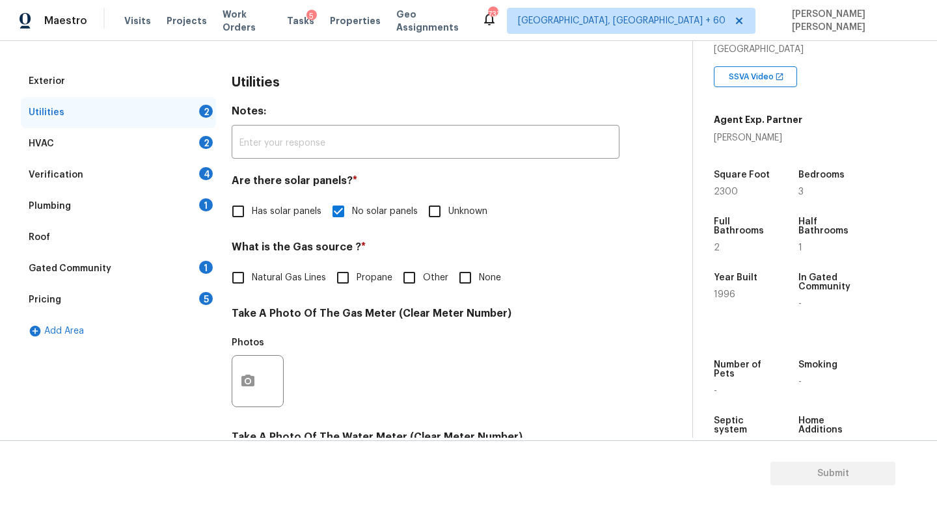
scroll to position [143, 0]
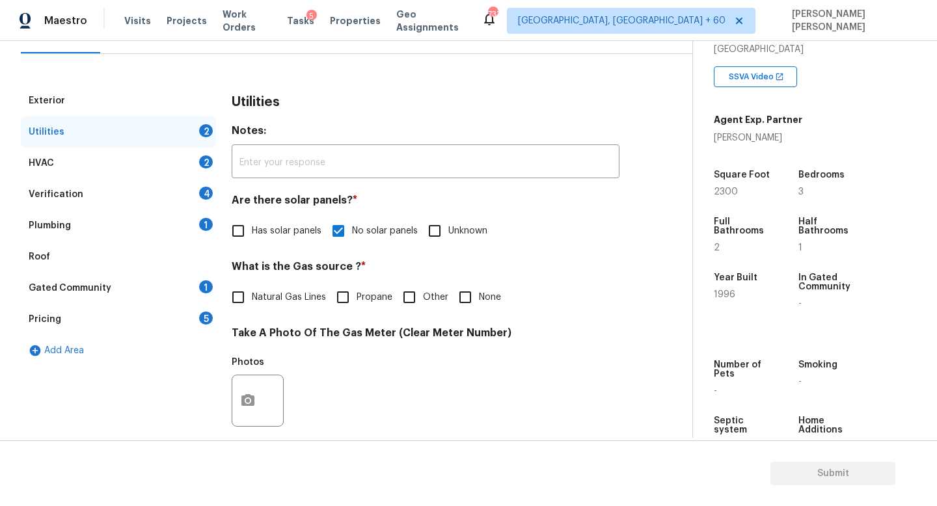
click at [141, 159] on div "HVAC 2" at bounding box center [118, 163] width 195 height 31
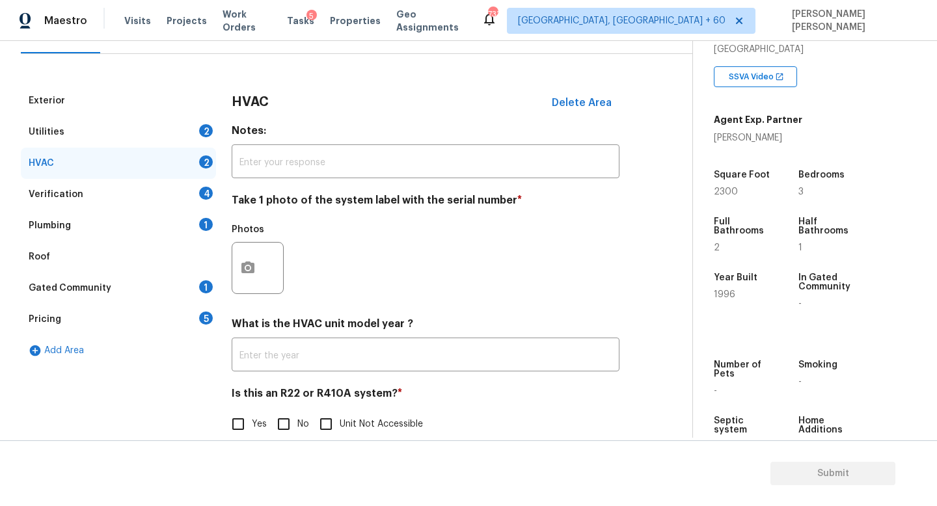
scroll to position [163, 0]
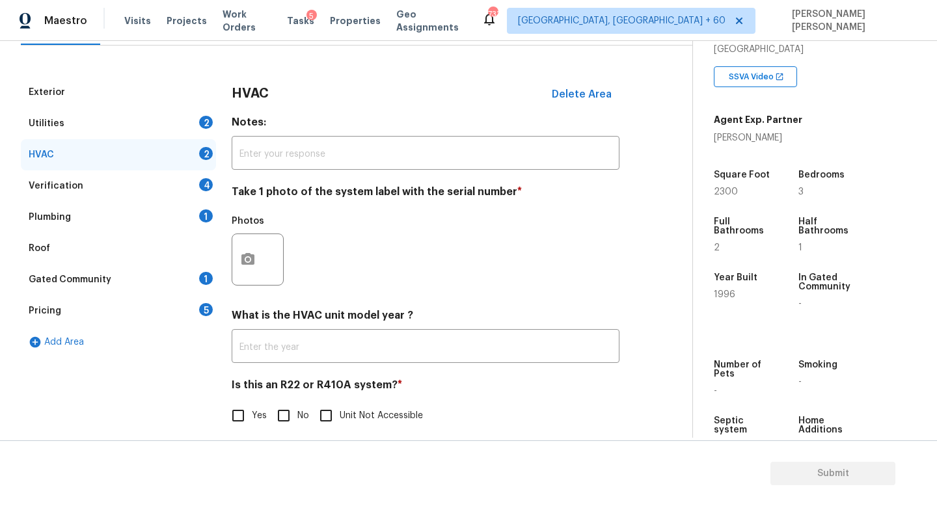
click at [133, 213] on div "Plumbing 1" at bounding box center [118, 217] width 195 height 31
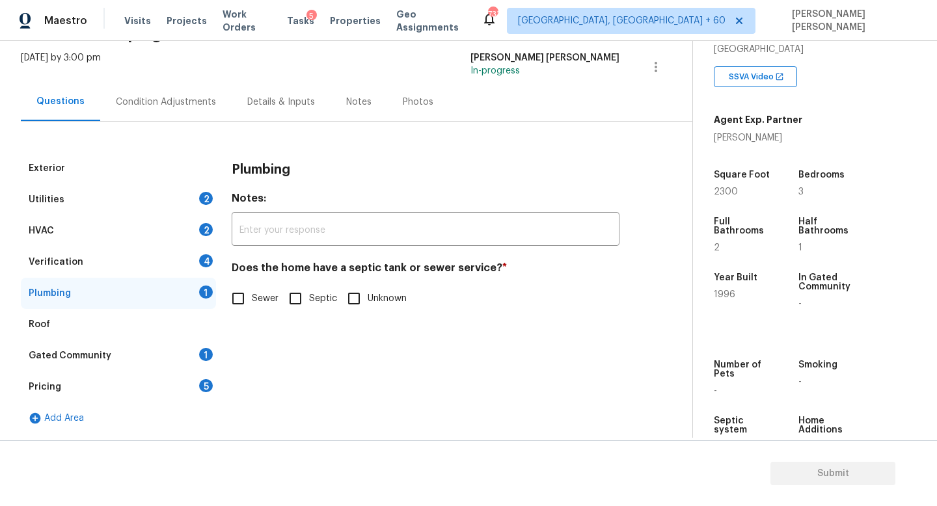
click at [237, 305] on input "Sewer" at bounding box center [238, 298] width 27 height 27
checkbox input "true"
click at [171, 96] on div "Condition Adjustments" at bounding box center [166, 102] width 100 height 13
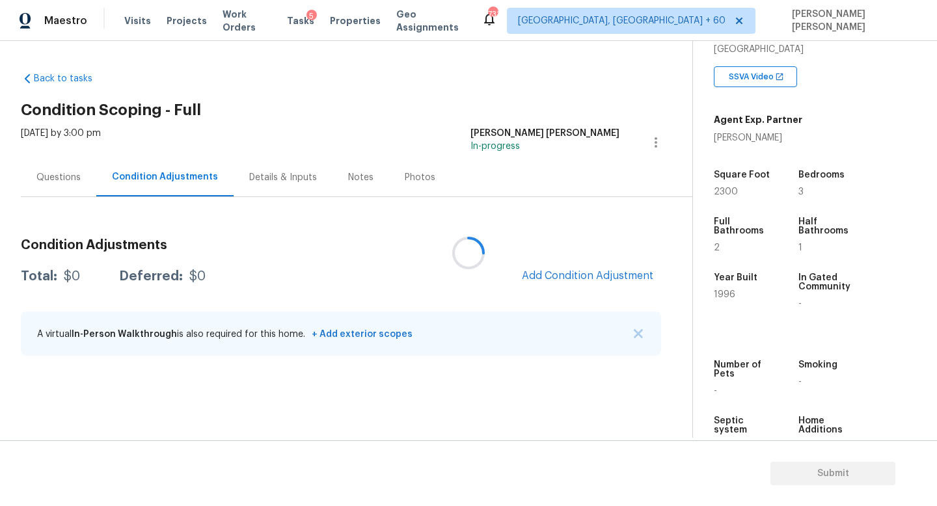
click at [543, 282] on div at bounding box center [468, 253] width 937 height 506
click at [569, 270] on span "Add Condition Adjustment" at bounding box center [587, 276] width 131 height 12
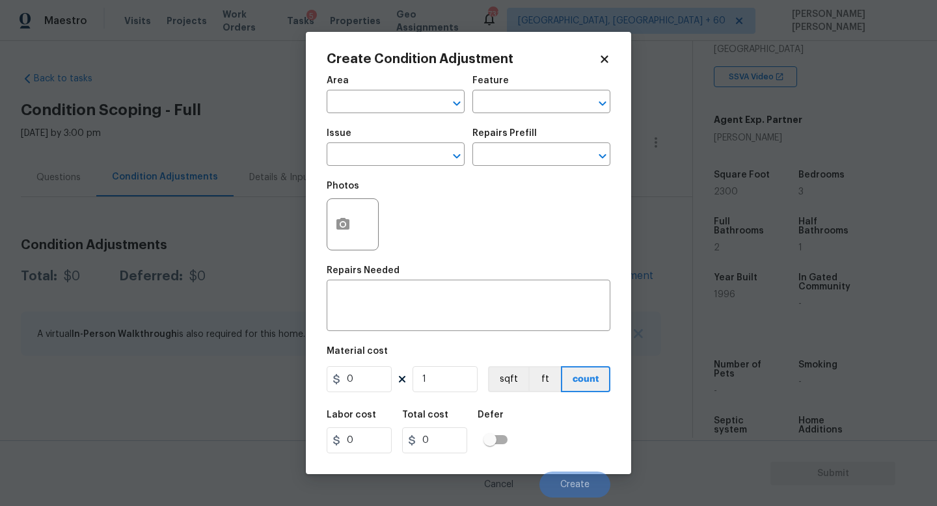
click at [367, 169] on span "Issue ​" at bounding box center [396, 147] width 138 height 53
click at [367, 156] on input "text" at bounding box center [378, 156] width 102 height 20
type input "ligh"
type input "o"
type input "odor"
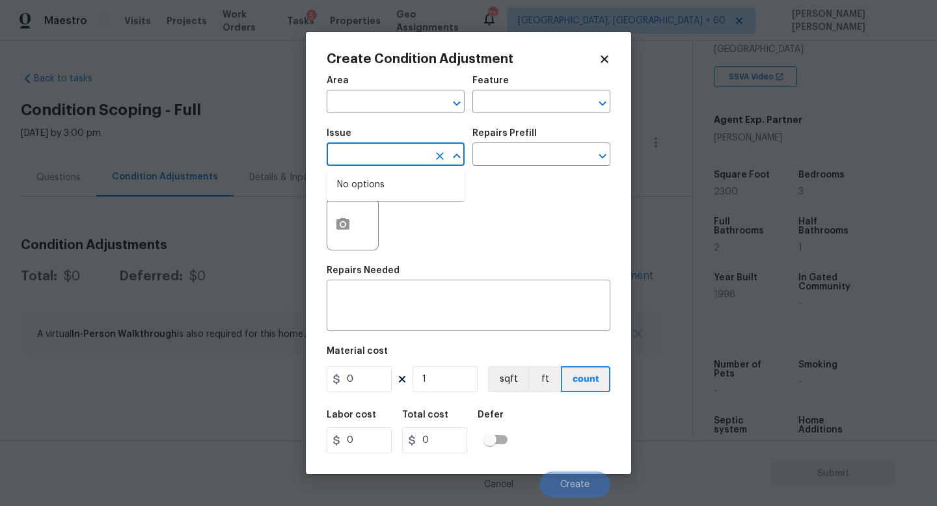
click at [366, 154] on input "text" at bounding box center [378, 156] width 102 height 20
click at [277, 118] on body "Maestro Visits Projects Work Orders Tasks 5 Properties Geo Assignments 731 Knox…" at bounding box center [468, 253] width 937 height 506
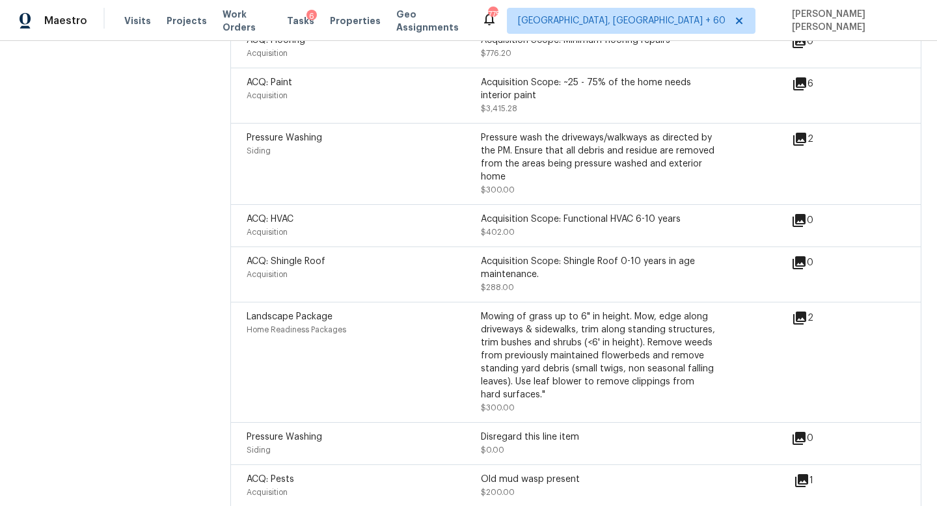
scroll to position [1913, 0]
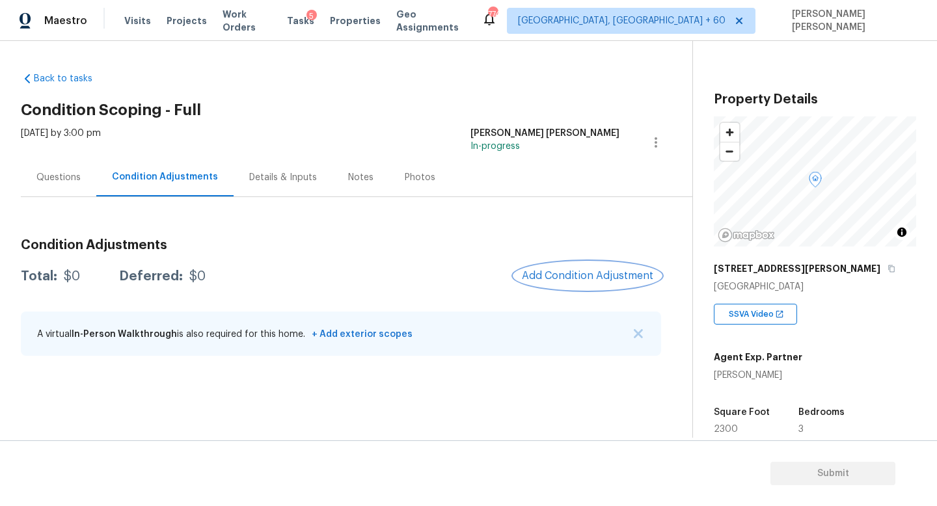
click at [573, 275] on span "Add Condition Adjustment" at bounding box center [587, 276] width 131 height 12
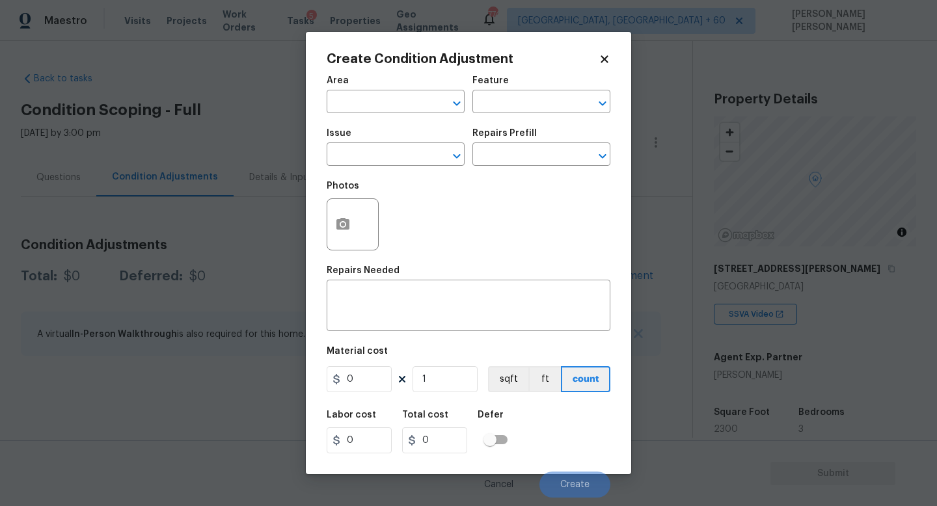
click at [376, 167] on span "Issue ​" at bounding box center [396, 147] width 138 height 53
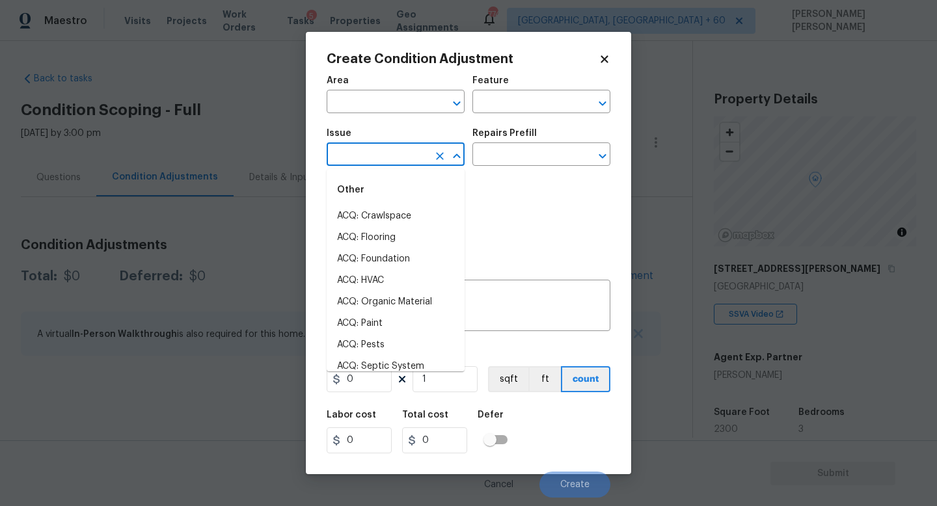
click at [345, 158] on input "text" at bounding box center [378, 156] width 102 height 20
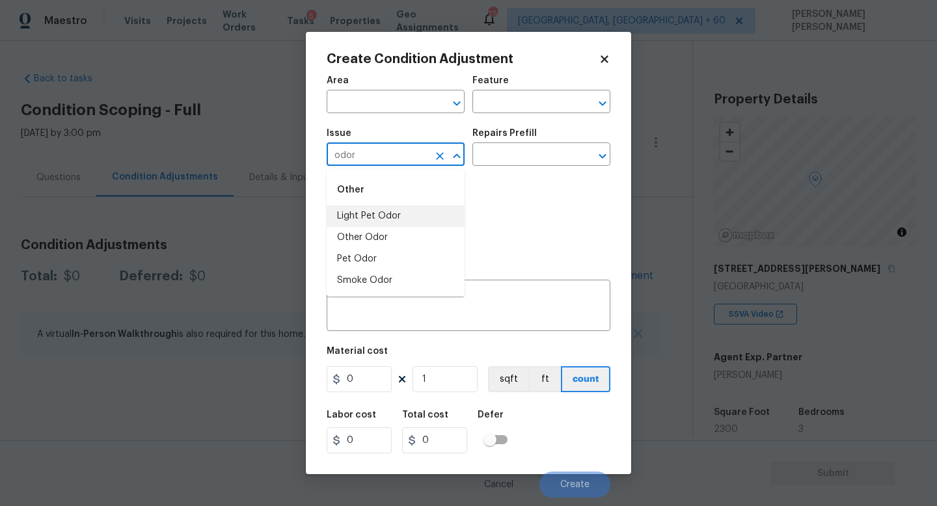
click at [358, 217] on li "Light Pet Odor" at bounding box center [396, 216] width 138 height 21
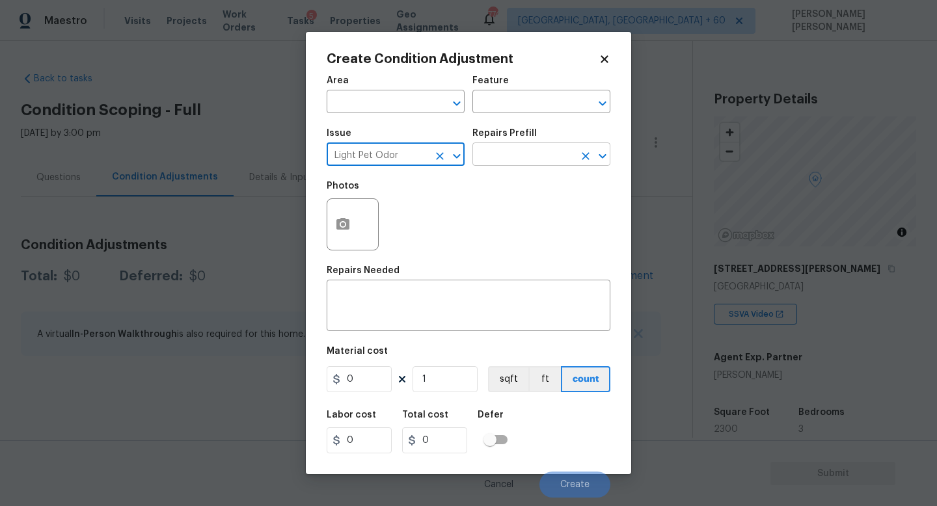
type input "Light Pet Odor"
click at [515, 148] on input "text" at bounding box center [523, 156] width 102 height 20
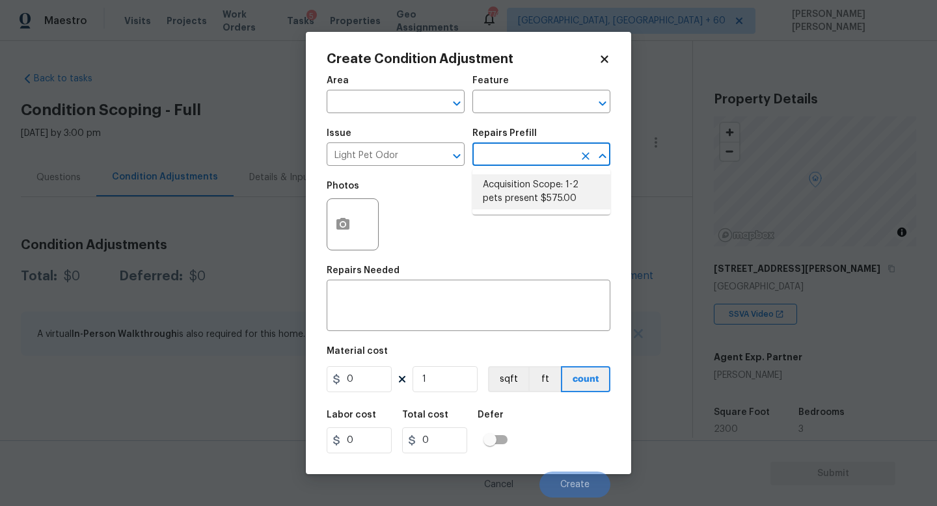
click at [528, 201] on li "Acquisition Scope: 1-2 pets present $575.00" at bounding box center [541, 191] width 138 height 35
type textarea "Acquisition Scope: 1-2 pets present"
type input "575"
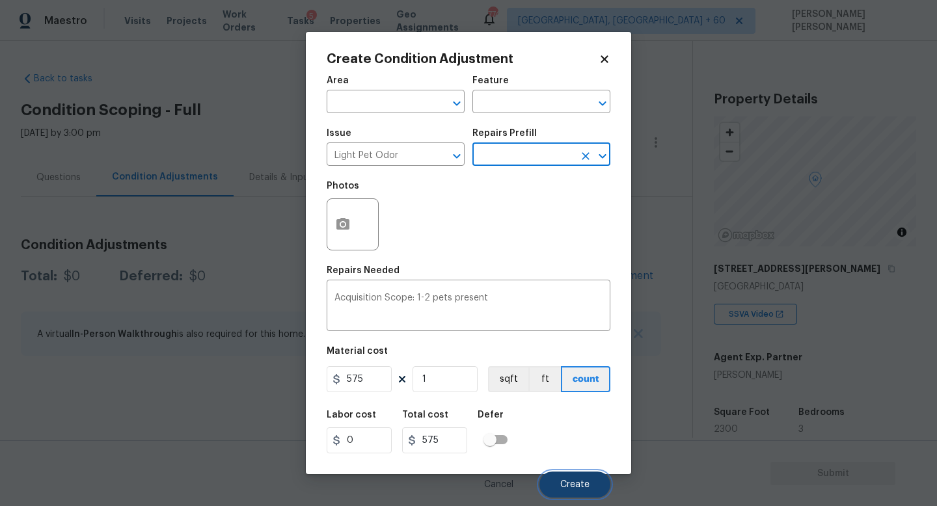
click at [579, 486] on span "Create" at bounding box center [574, 485] width 29 height 10
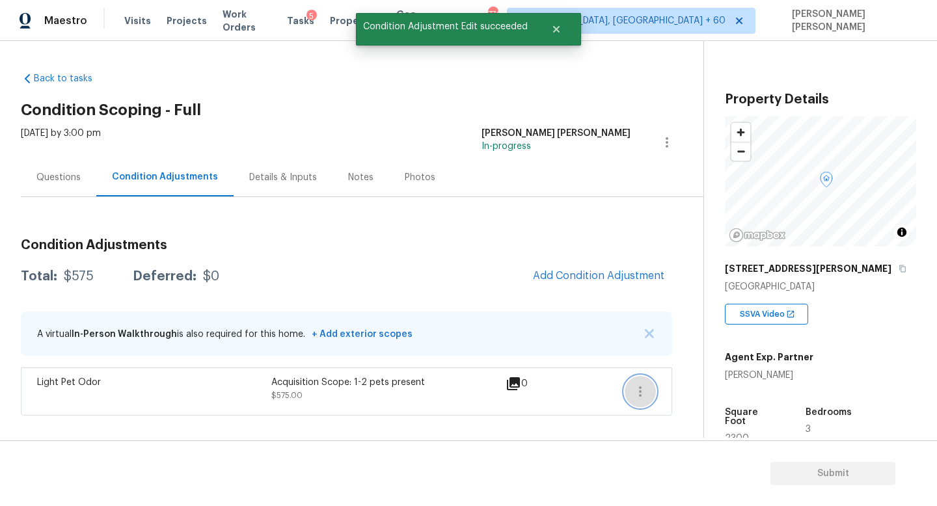
click at [633, 390] on icon "button" at bounding box center [641, 392] width 16 height 16
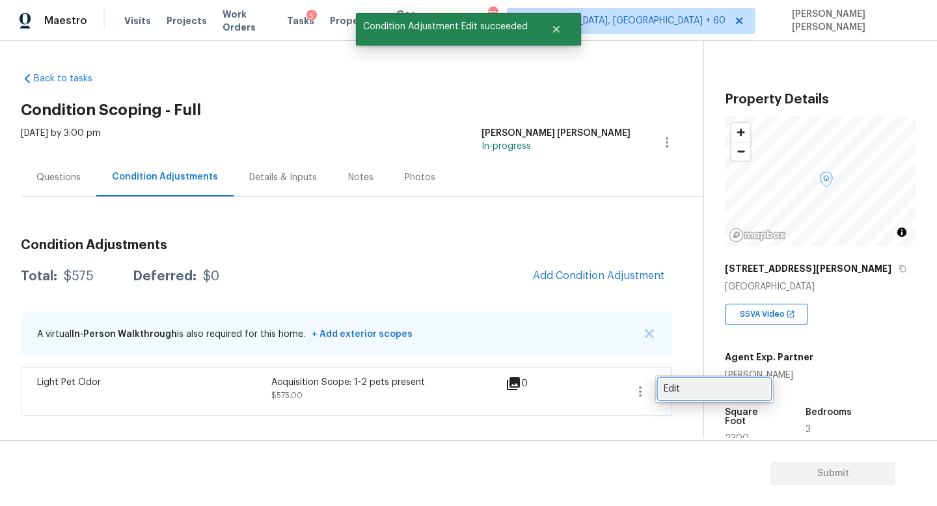
click at [685, 392] on div "Edit" at bounding box center [715, 389] width 102 height 13
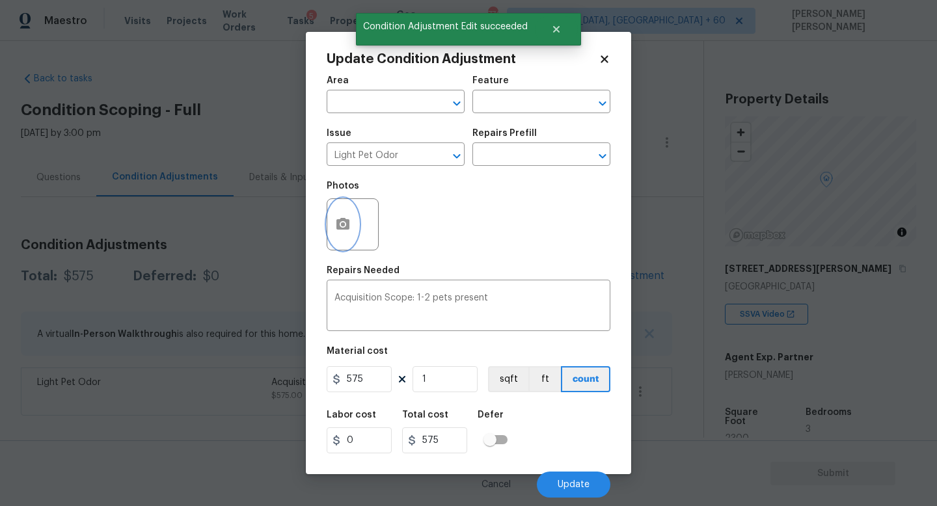
click at [350, 227] on icon "button" at bounding box center [343, 225] width 16 height 16
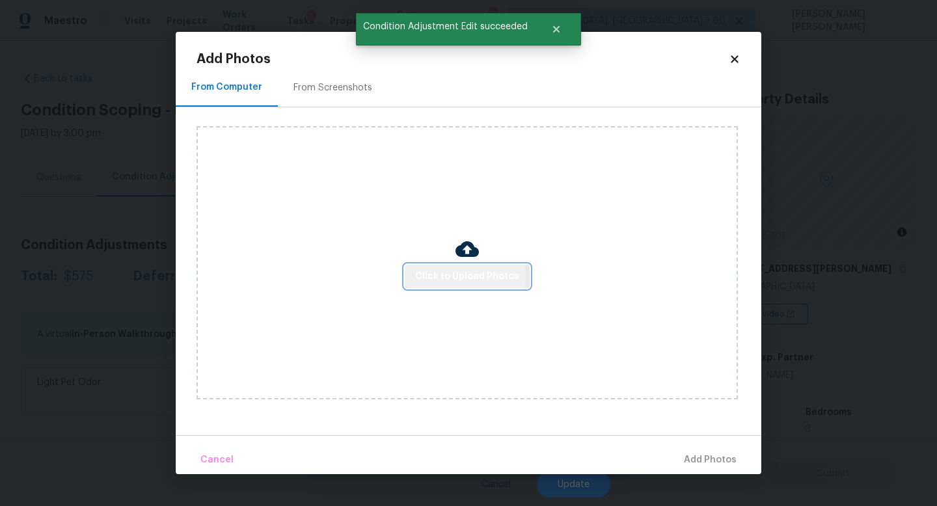
click at [440, 279] on span "Click to Upload Photos" at bounding box center [467, 277] width 104 height 16
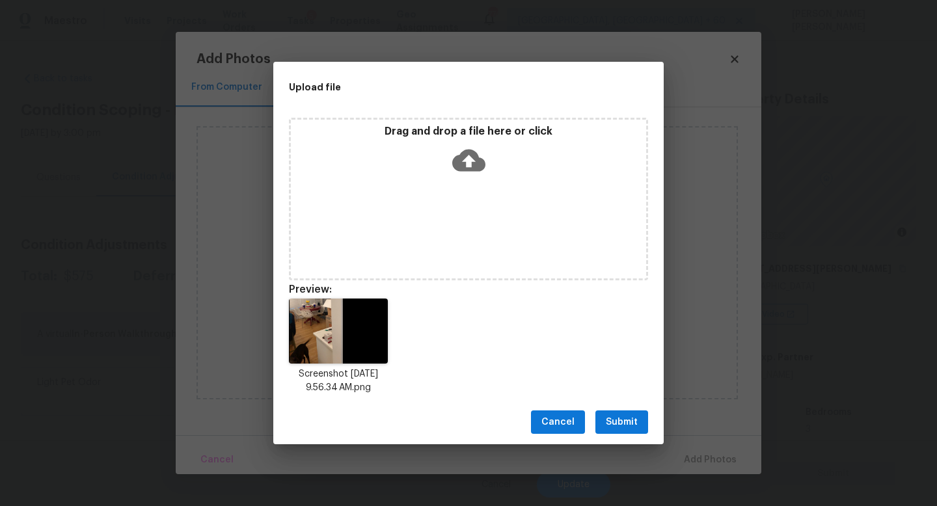
click at [635, 422] on span "Submit" at bounding box center [622, 423] width 32 height 16
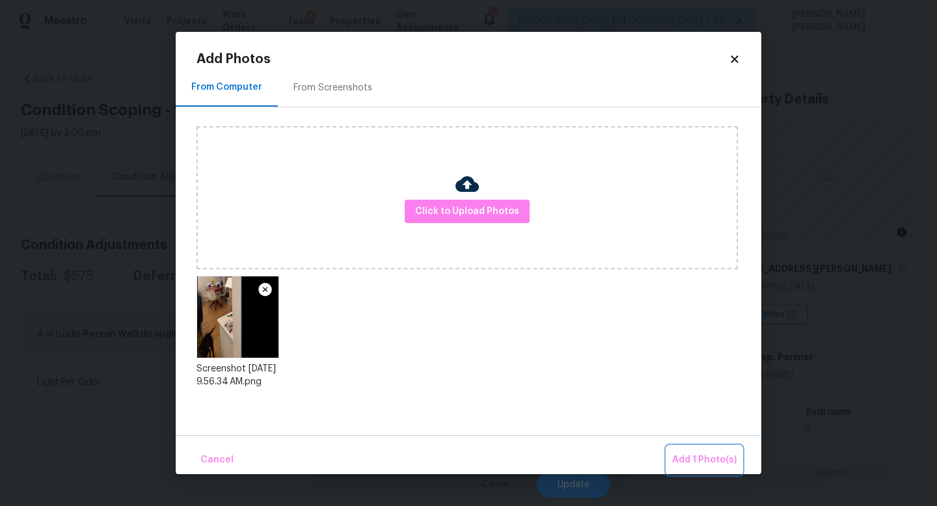
click at [696, 452] on span "Add 1 Photo(s)" at bounding box center [704, 460] width 64 height 16
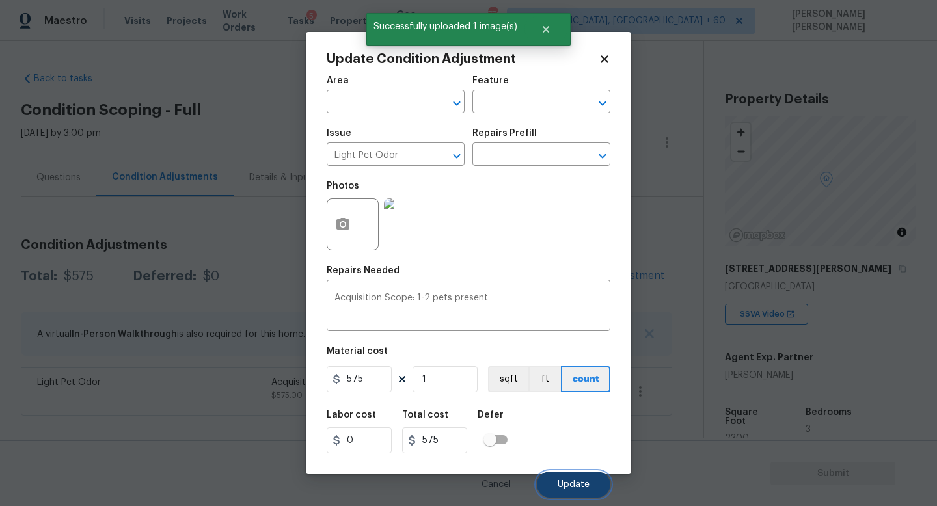
click at [576, 489] on span "Update" at bounding box center [574, 485] width 32 height 10
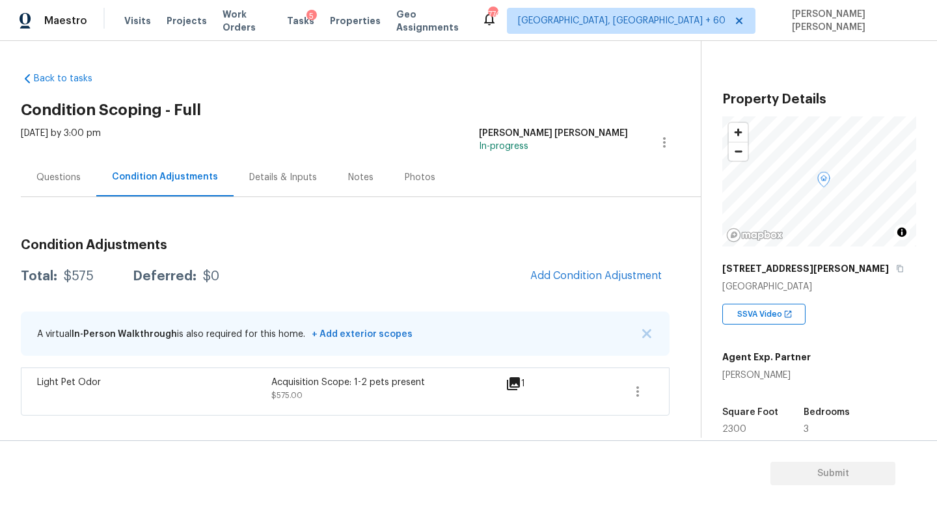
click at [598, 258] on div "Condition Adjustments Total: $575 Deferred: $0 Add Condition Adjustment A virtu…" at bounding box center [345, 321] width 649 height 187
click at [588, 281] on span "Add Condition Adjustment" at bounding box center [595, 276] width 131 height 12
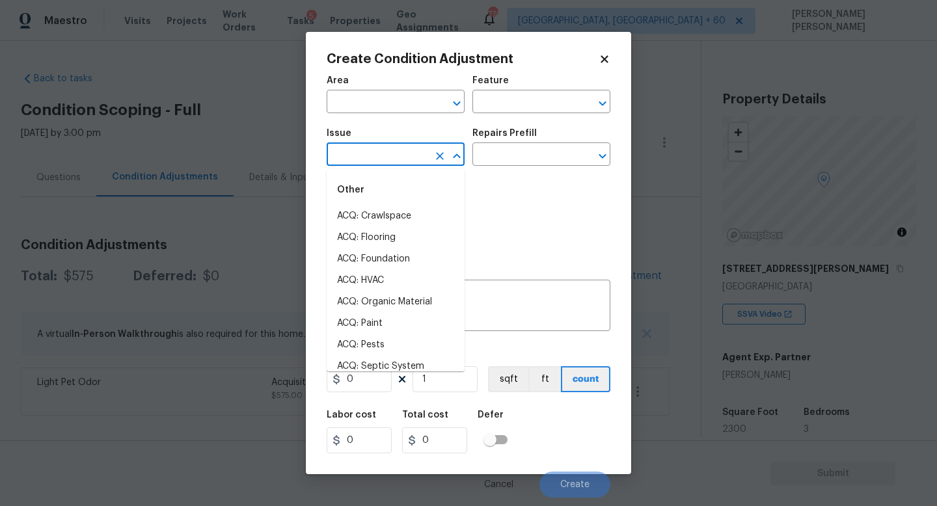
click at [364, 156] on input "text" at bounding box center [378, 156] width 102 height 20
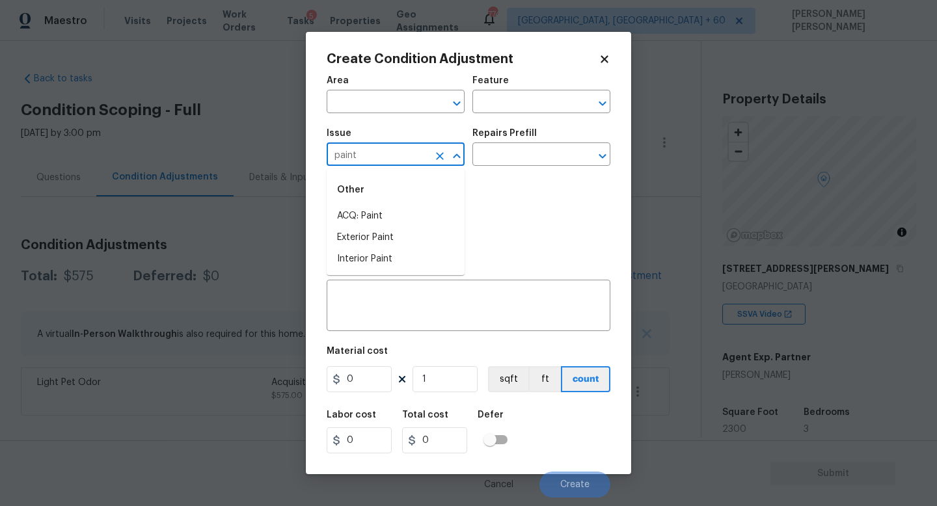
click at [364, 156] on input "paint" at bounding box center [378, 156] width 102 height 20
click at [360, 213] on li "ACQ: Paint" at bounding box center [396, 216] width 138 height 21
type input "ACQ: Paint"
click at [838, 394] on body "Maestro Visits Projects Work Orders Tasks 5 Properties Geo Assignments 774 Knox…" at bounding box center [468, 253] width 937 height 506
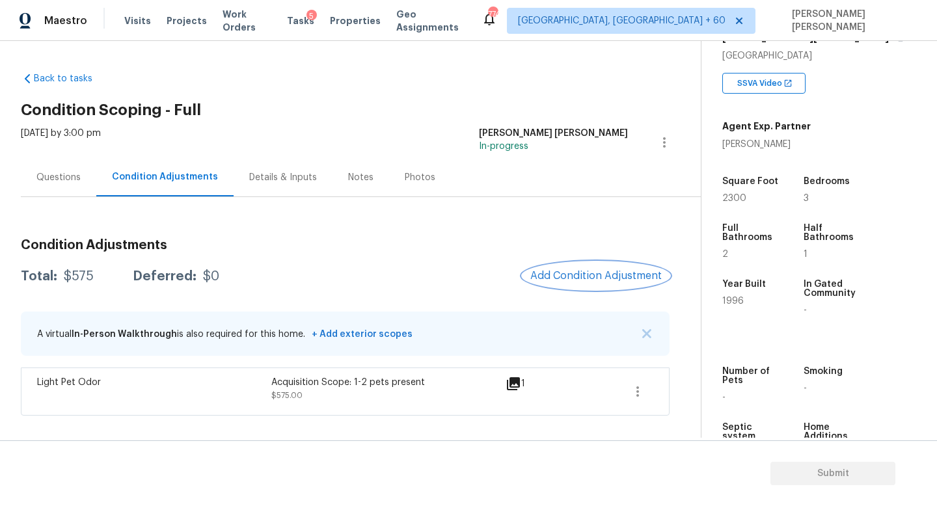
scroll to position [235, 0]
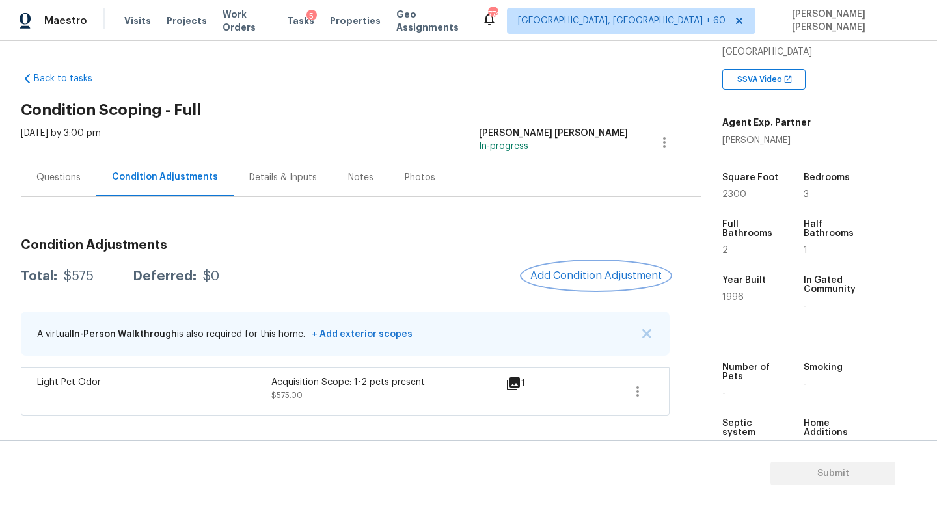
click at [592, 272] on span "Add Condition Adjustment" at bounding box center [595, 276] width 131 height 12
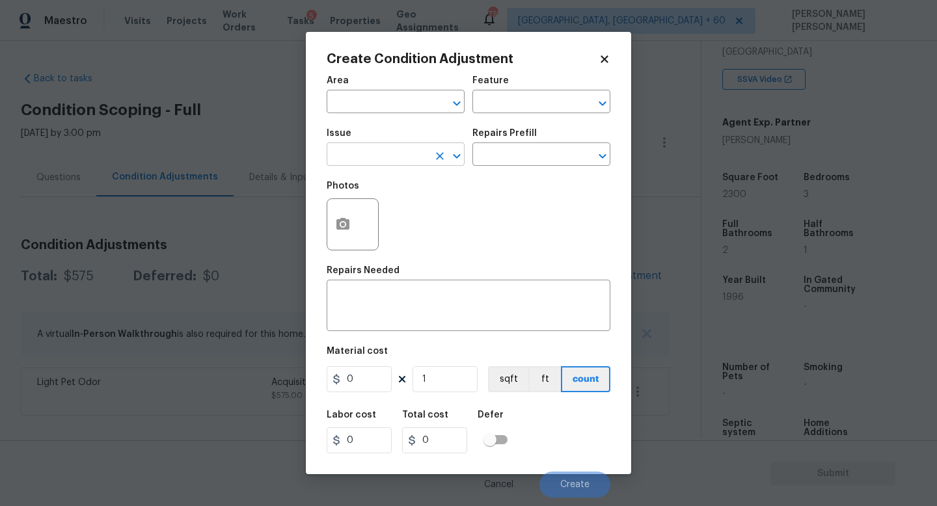
click at [364, 156] on input "text" at bounding box center [378, 156] width 102 height 20
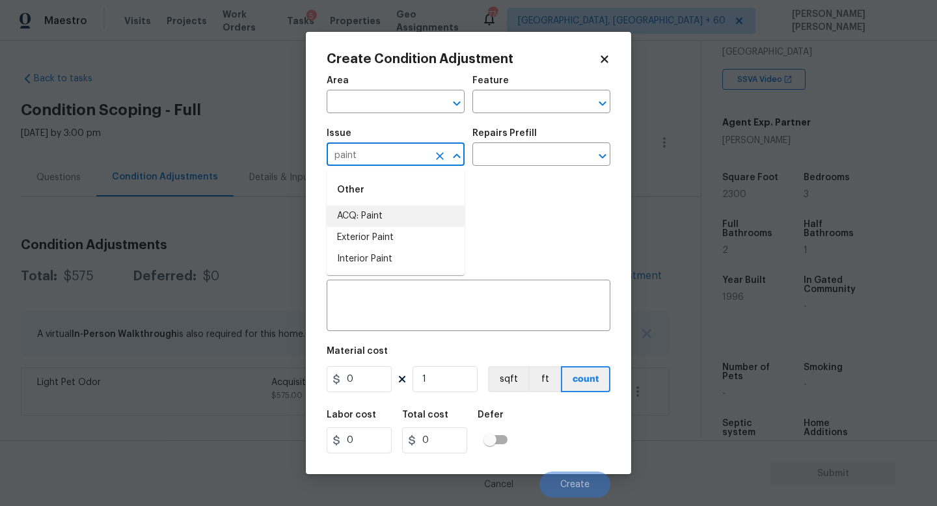
click at [364, 215] on li "ACQ: Paint" at bounding box center [396, 216] width 138 height 21
type input "ACQ: Paint"
click at [549, 156] on input "text" at bounding box center [523, 156] width 102 height 20
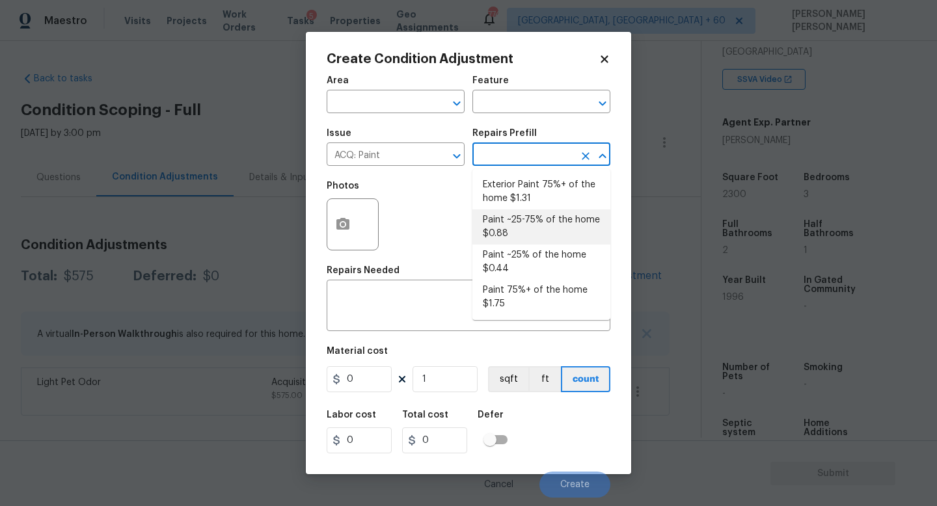
click at [538, 212] on li "Paint ~25-75% of the home $0.88" at bounding box center [541, 227] width 138 height 35
type input "Acquisition"
type textarea "Acquisition Scope: ~25 - 75% of the home needs interior paint"
type input "0.88"
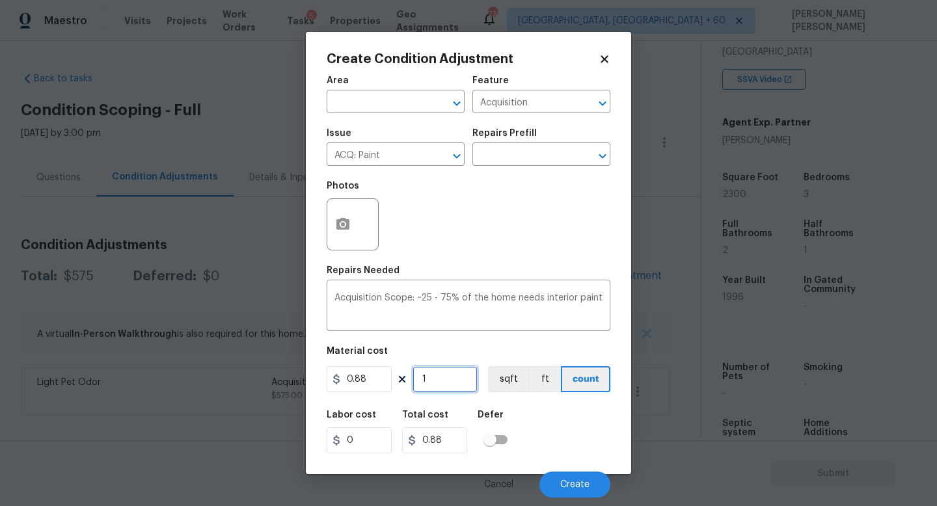
click at [452, 387] on input "1" at bounding box center [445, 379] width 65 height 26
type input "0"
type input "2"
type input "1.76"
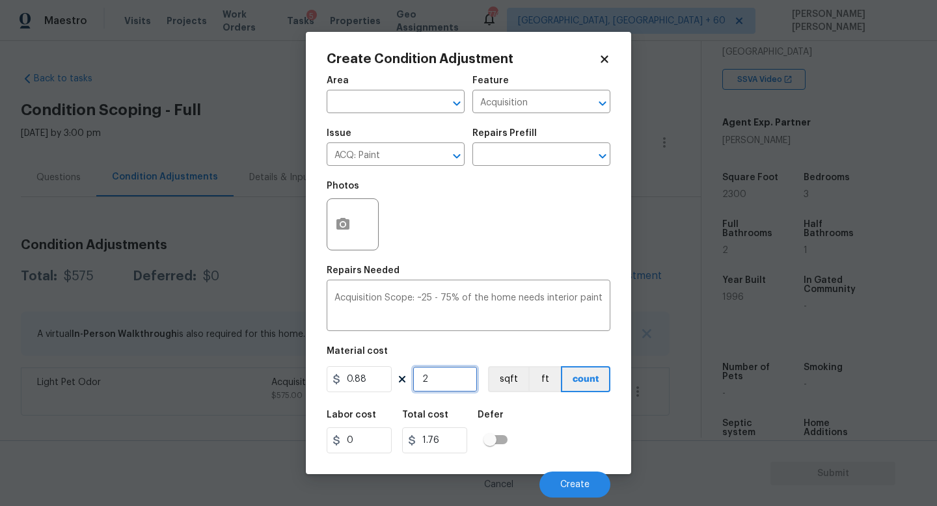
type input "23"
type input "20.24"
type input "230"
type input "202.4"
type input "2300"
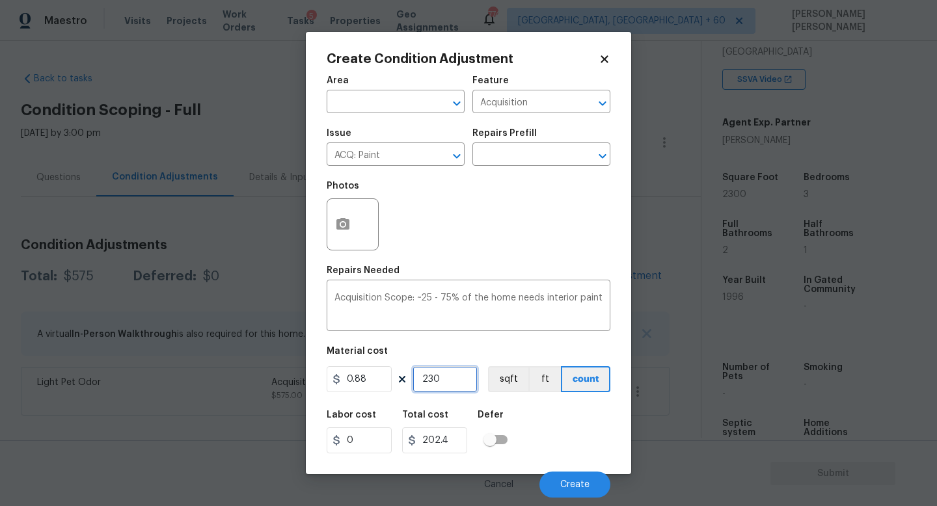
type input "2024"
type input "2300"
click at [327, 230] on div at bounding box center [353, 224] width 52 height 52
click at [340, 230] on icon "button" at bounding box center [342, 224] width 13 height 12
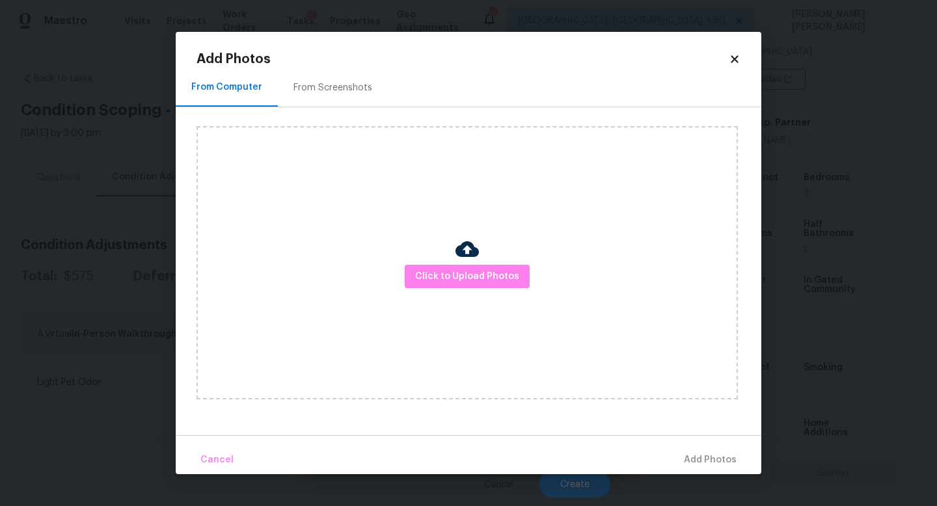
click at [463, 262] on div at bounding box center [467, 251] width 23 height 27
click at [465, 278] on span "Click to Upload Photos" at bounding box center [467, 277] width 104 height 16
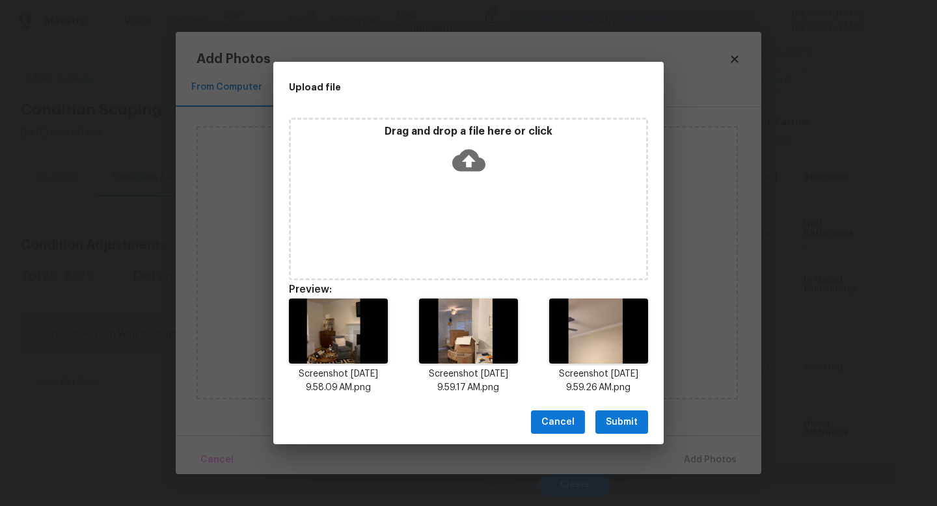
click at [631, 419] on span "Submit" at bounding box center [622, 423] width 32 height 16
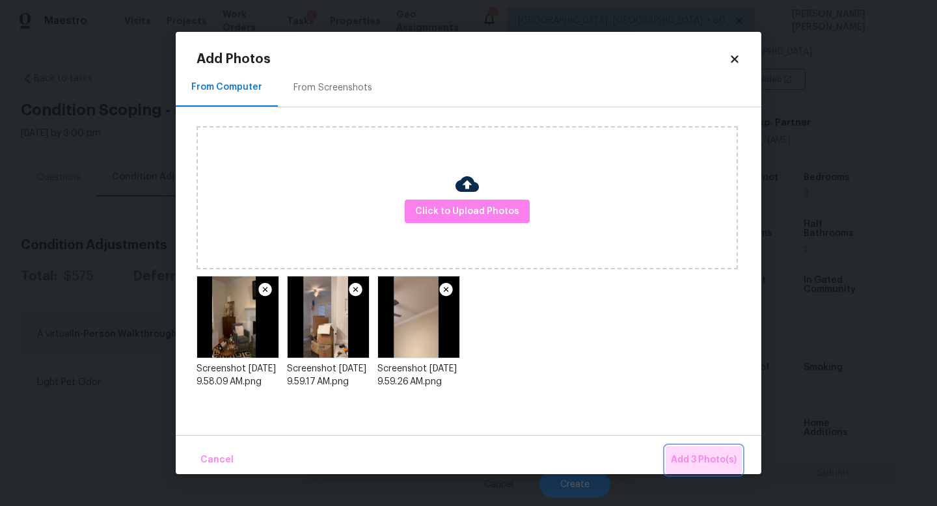
click at [703, 470] on button "Add 3 Photo(s)" at bounding box center [704, 460] width 76 height 28
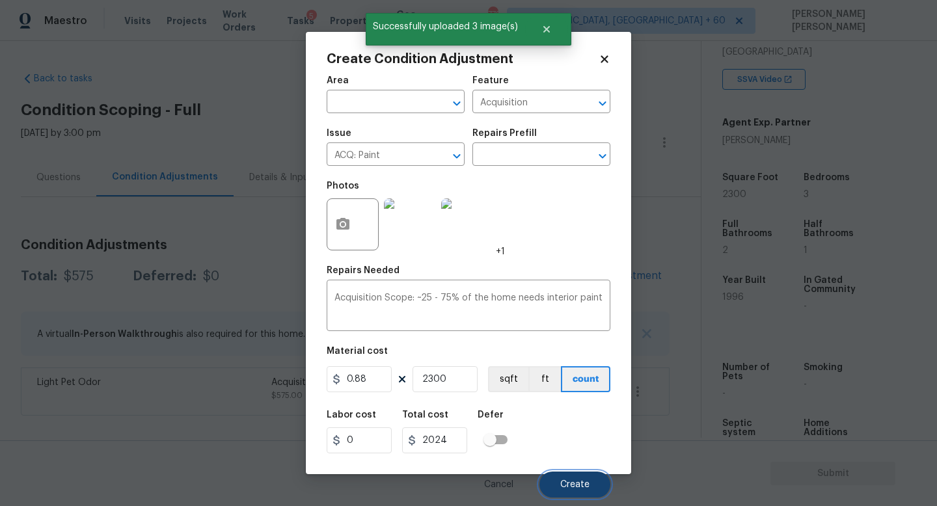
click at [582, 480] on button "Create" at bounding box center [575, 485] width 71 height 26
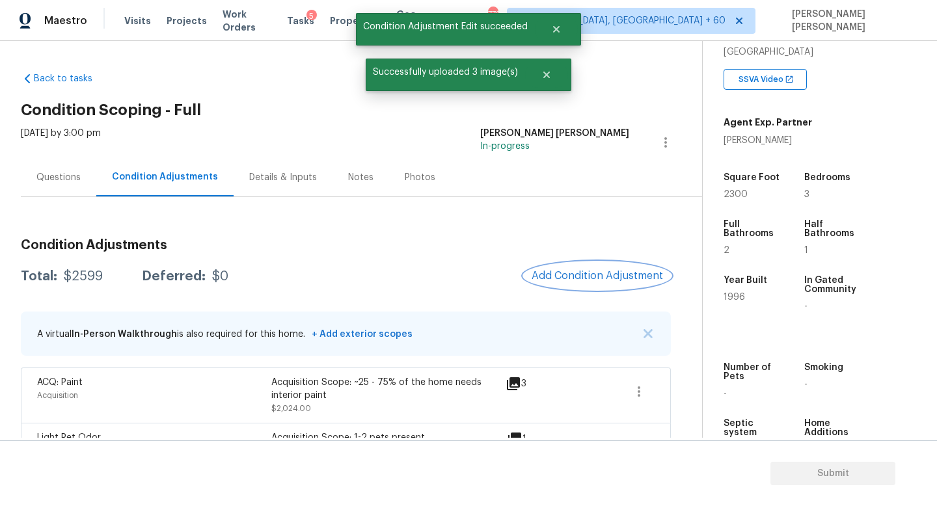
click at [568, 264] on button "Add Condition Adjustment" at bounding box center [597, 275] width 147 height 27
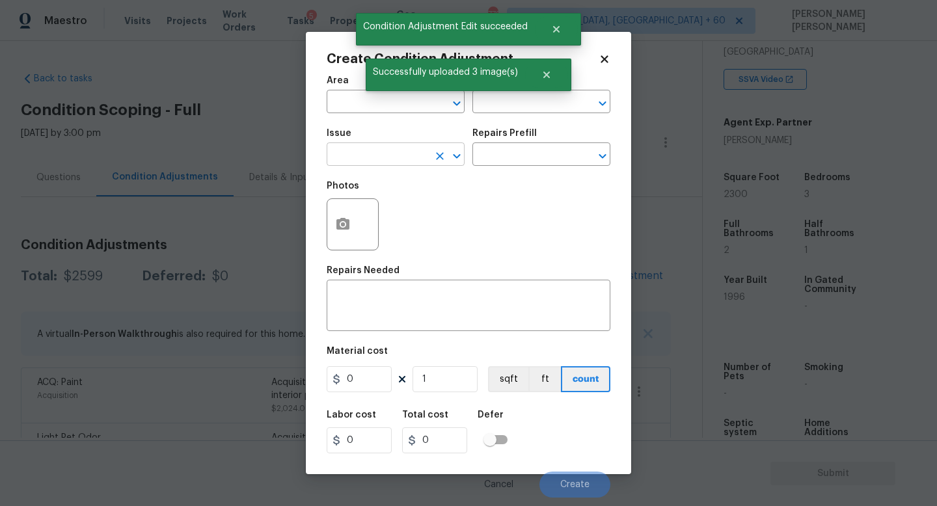
click at [364, 157] on input "text" at bounding box center [378, 156] width 102 height 20
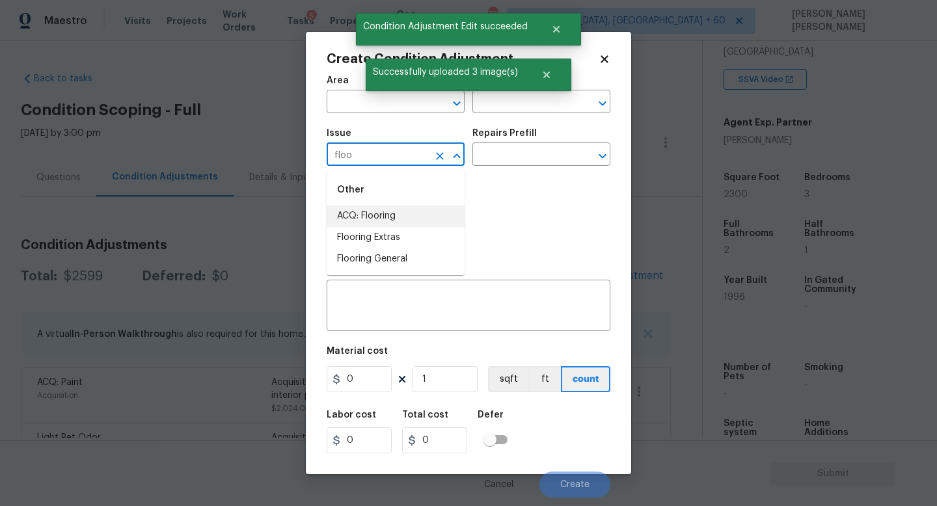
click at [383, 208] on li "ACQ: Flooring" at bounding box center [396, 216] width 138 height 21
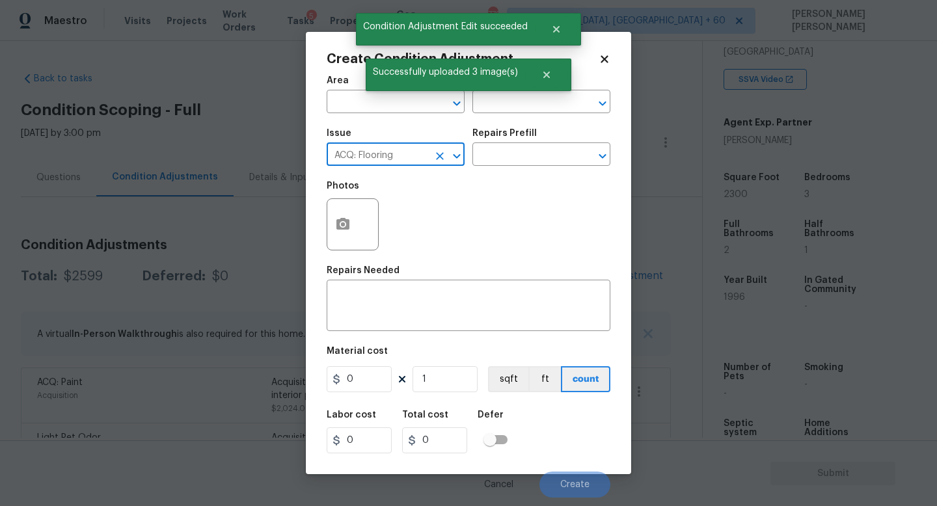
type input "ACQ: Flooring"
click at [492, 198] on div "Photos" at bounding box center [469, 216] width 284 height 85
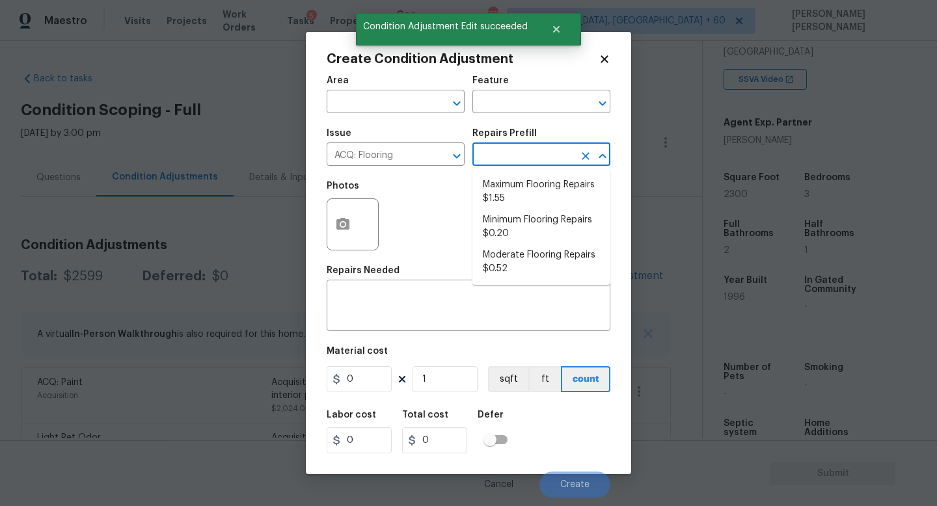
click at [500, 157] on input "text" at bounding box center [523, 156] width 102 height 20
click at [518, 258] on li "Moderate Flooring Repairs $0.52" at bounding box center [541, 262] width 138 height 35
type input "Acquisition"
type textarea "Acquisition Scope: Moderate flooring repairs"
type input "0.52"
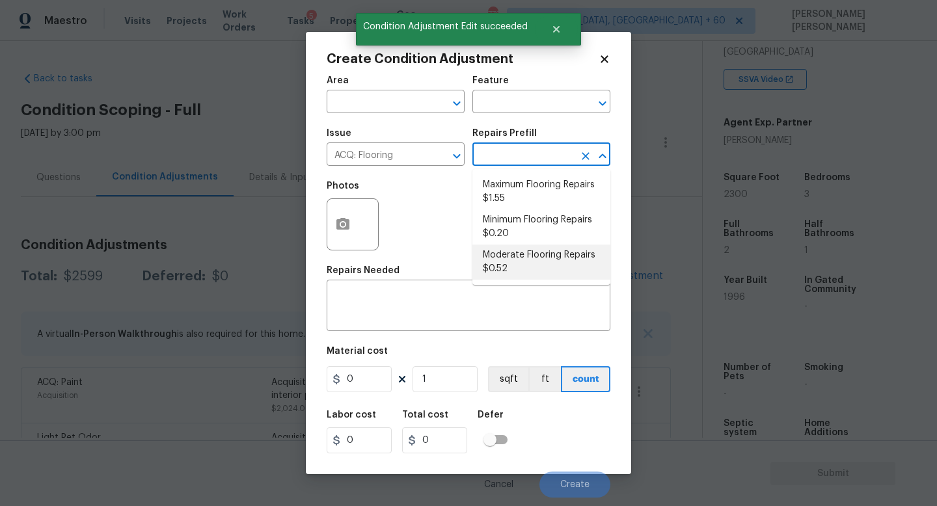
type input "0.52"
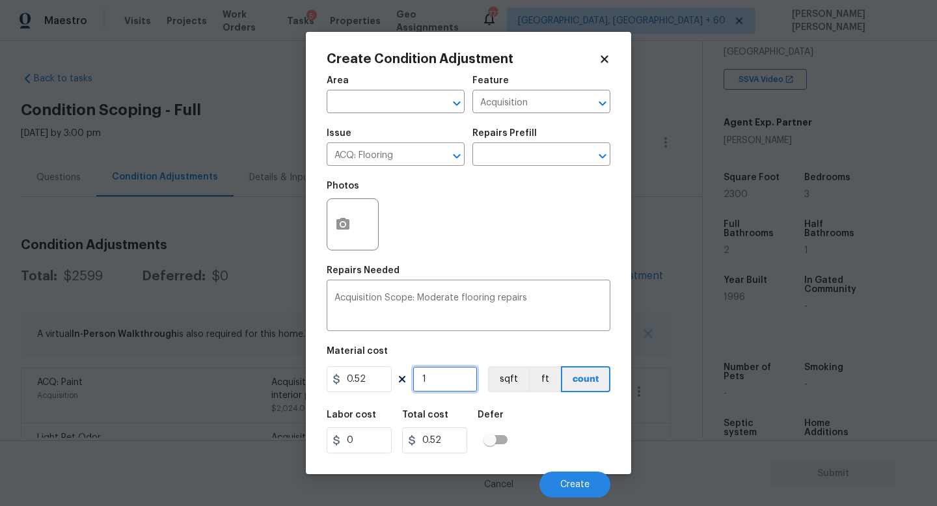
click at [454, 389] on input "1" at bounding box center [445, 379] width 65 height 26
type input "0"
type input "2"
type input "1.04"
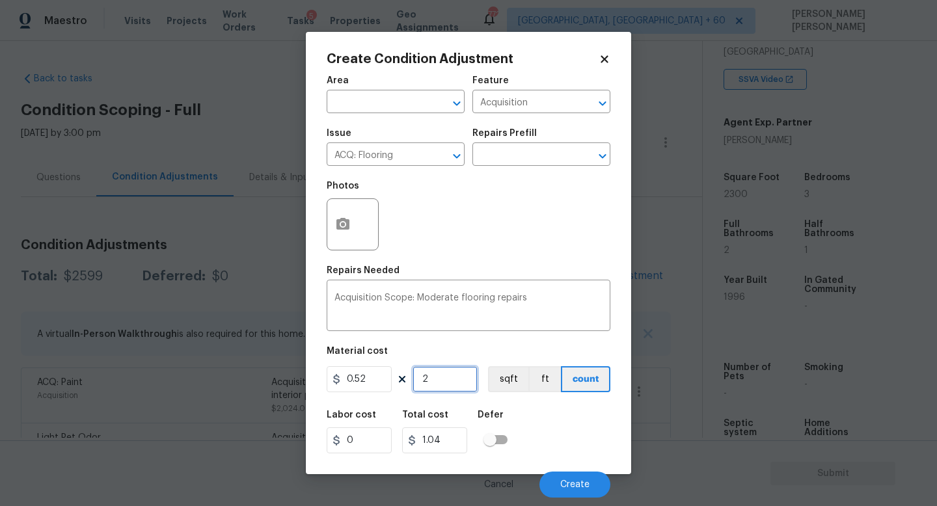
type input "23"
type input "11.96"
type input "230"
type input "119.6"
type input "2300"
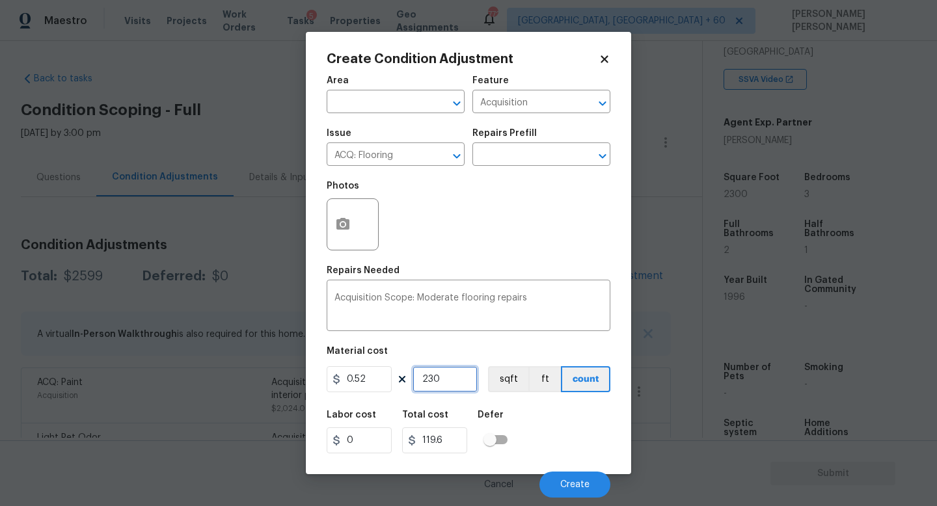
type input "1196"
type input "2300"
click at [332, 219] on button "button" at bounding box center [342, 224] width 31 height 51
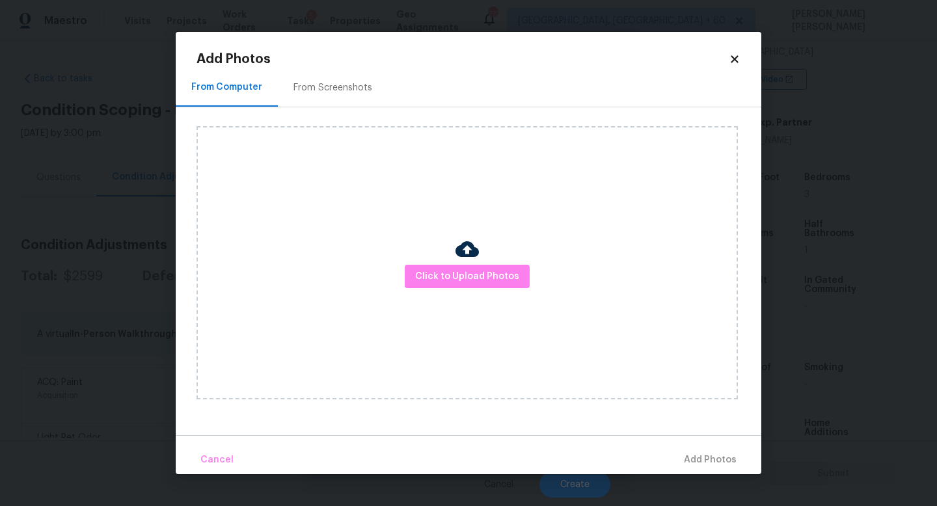
click at [454, 304] on div "Click to Upload Photos" at bounding box center [467, 262] width 541 height 273
click at [460, 281] on span "Click to Upload Photos" at bounding box center [467, 277] width 104 height 16
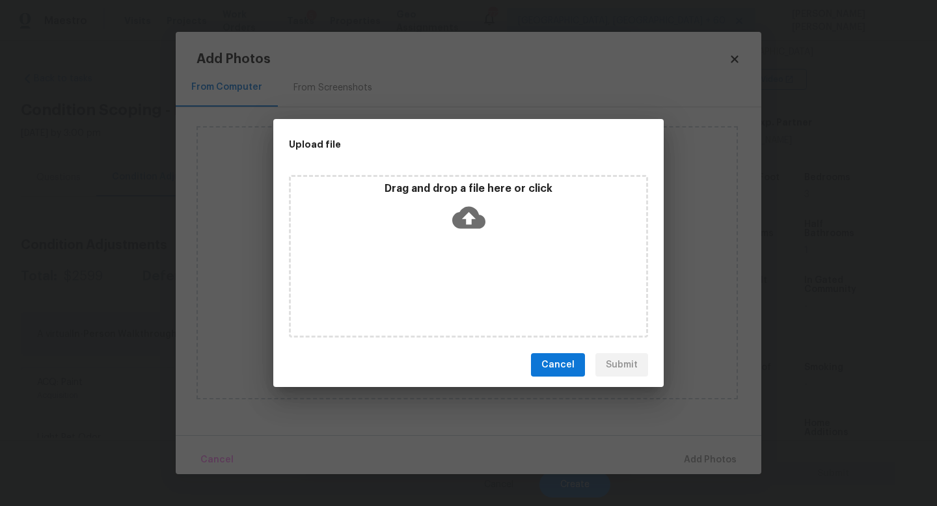
drag, startPoint x: 881, startPoint y: 506, endPoint x: 480, endPoint y: 195, distance: 507.4
click at [480, 195] on div "Upload file Drag and drop a file here or click Cancel Submit" at bounding box center [468, 253] width 937 height 506
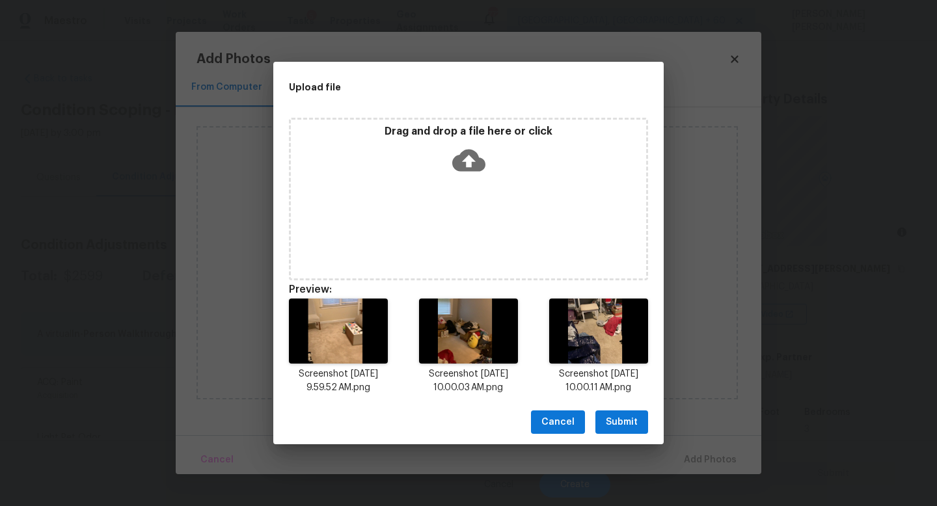
scroll to position [235, 0]
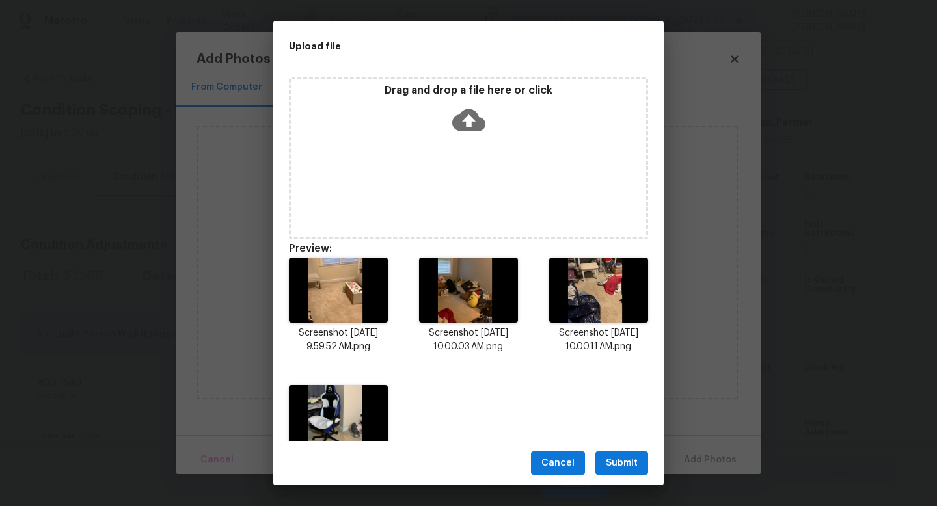
click at [612, 461] on span "Submit" at bounding box center [622, 464] width 32 height 16
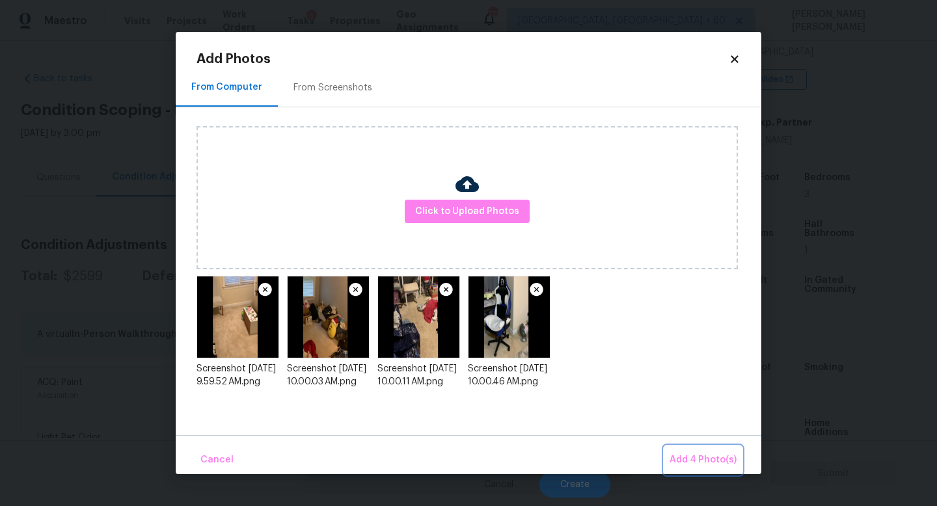
click at [709, 456] on span "Add 4 Photo(s)" at bounding box center [703, 460] width 67 height 16
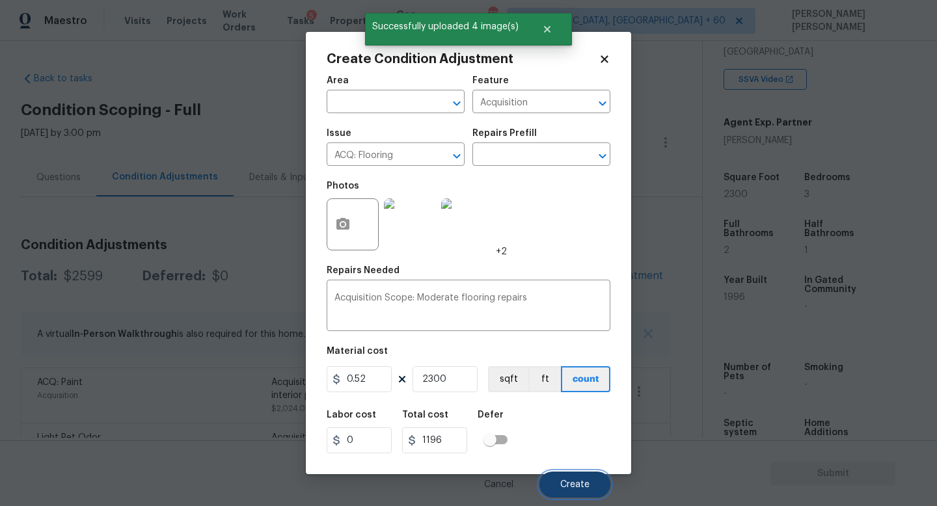
click at [573, 482] on span "Create" at bounding box center [574, 485] width 29 height 10
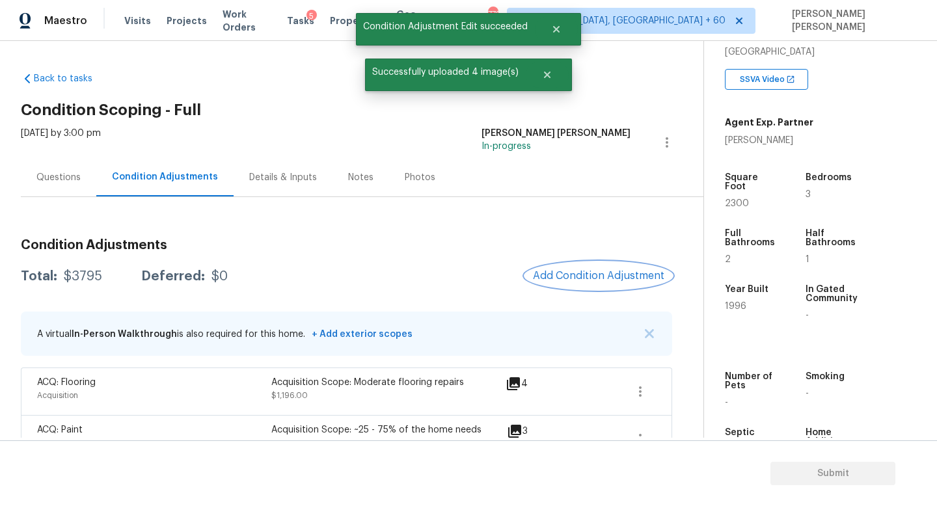
scroll to position [85, 0]
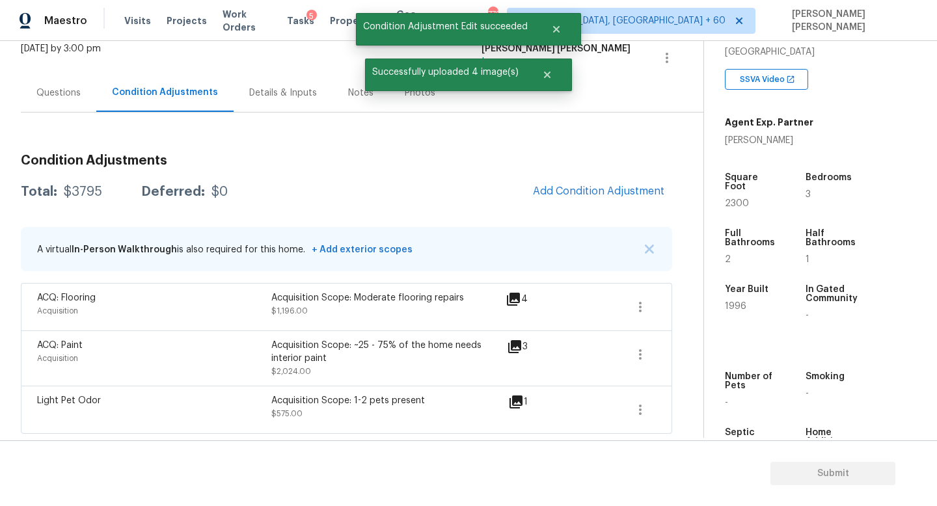
click at [563, 206] on div "Condition Adjustments Total: $3795 Deferred: $0 Add Condition Adjustment A virt…" at bounding box center [346, 289] width 651 height 290
click at [577, 184] on button "Add Condition Adjustment" at bounding box center [598, 191] width 147 height 27
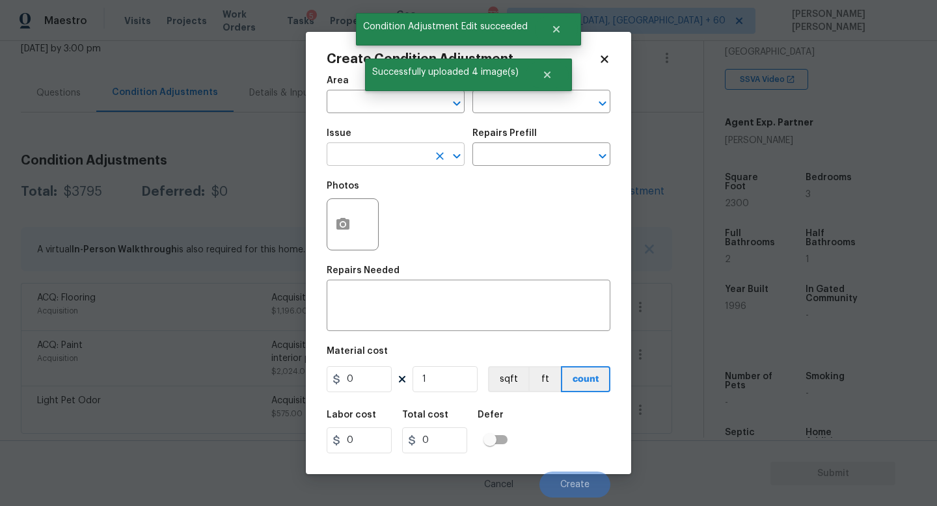
click at [404, 166] on input "text" at bounding box center [378, 156] width 102 height 20
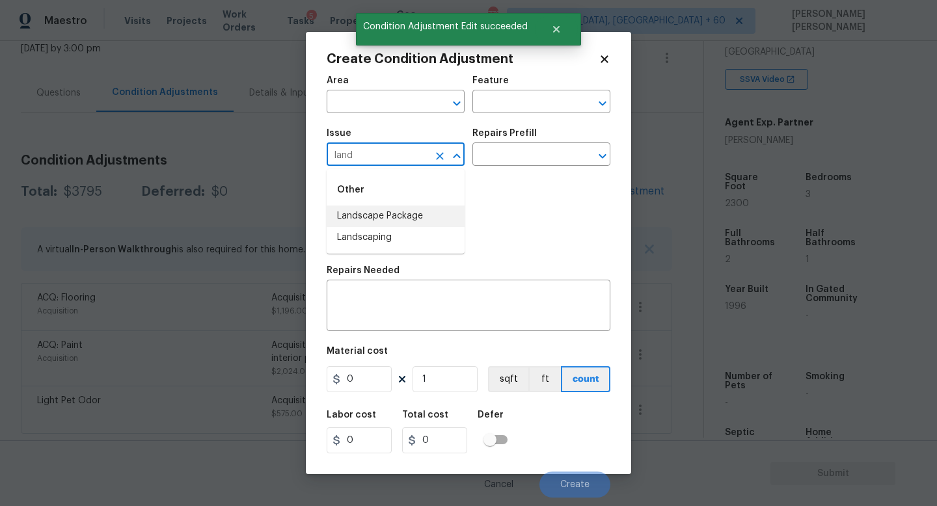
click at [388, 211] on li "Landscape Package" at bounding box center [396, 216] width 138 height 21
type input "Landscape Package"
click at [388, 211] on div "Photos" at bounding box center [469, 216] width 284 height 85
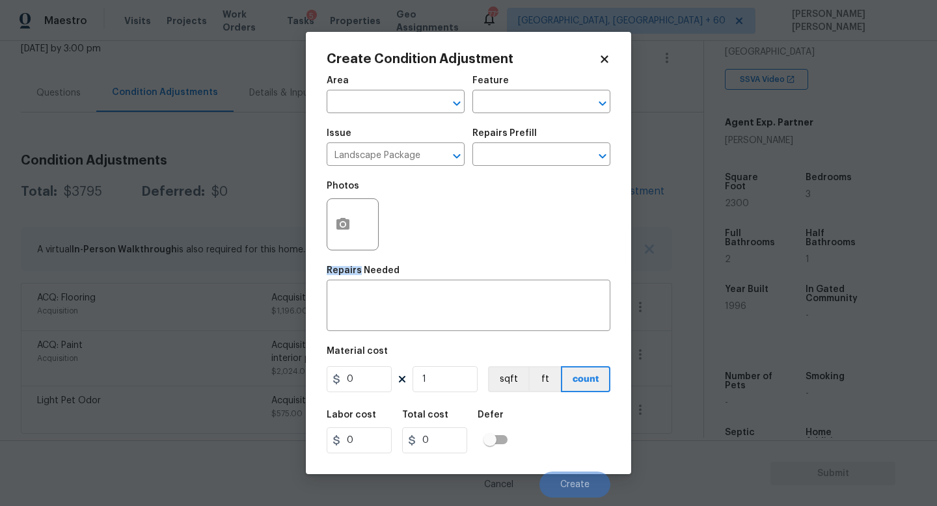
click at [203, 106] on body "Maestro Visits Projects Work Orders Tasks 5 Properties Geo Assignments 772 Knox…" at bounding box center [468, 253] width 937 height 506
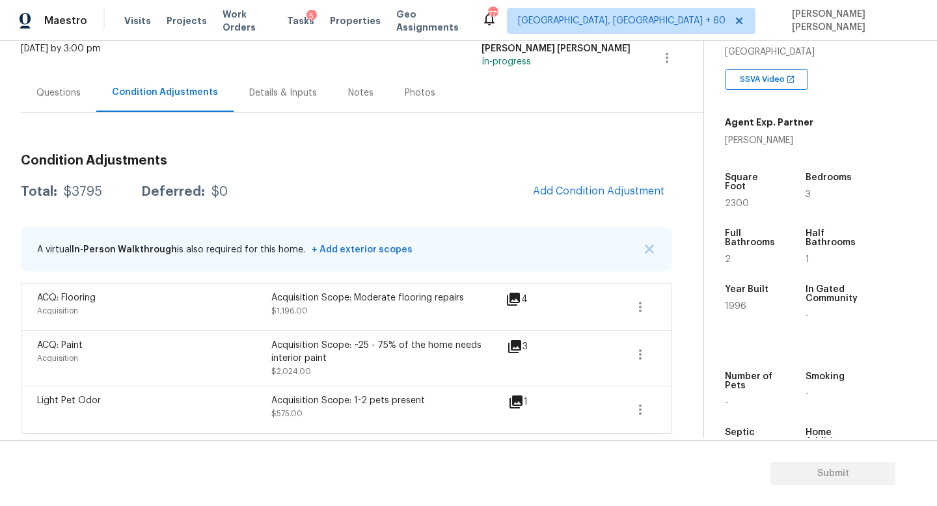
click at [376, 191] on div "Total: $3795 Deferred: $0 Add Condition Adjustment" at bounding box center [346, 192] width 651 height 29
click at [600, 172] on div "Condition Adjustments Total: $3795 Deferred: $0 Add Condition Adjustment A virt…" at bounding box center [346, 289] width 651 height 290
click at [595, 185] on span "Add Condition Adjustment" at bounding box center [598, 191] width 131 height 12
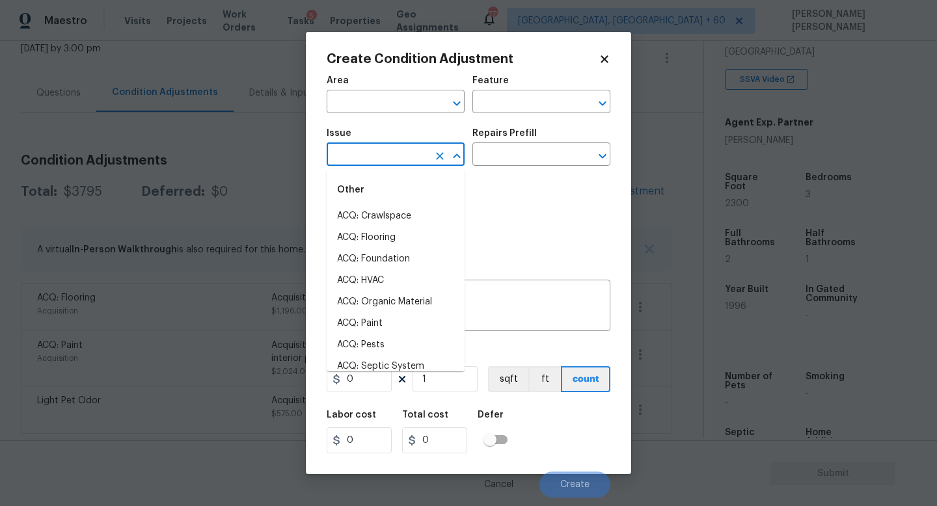
click at [363, 148] on input "text" at bounding box center [378, 156] width 102 height 20
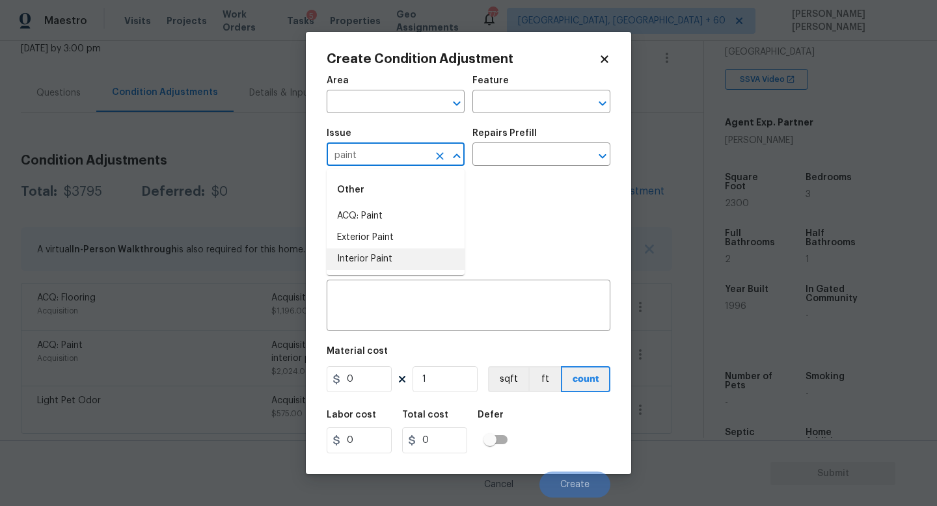
click at [361, 254] on li "Interior Paint" at bounding box center [396, 259] width 138 height 21
type input "Interior Paint"
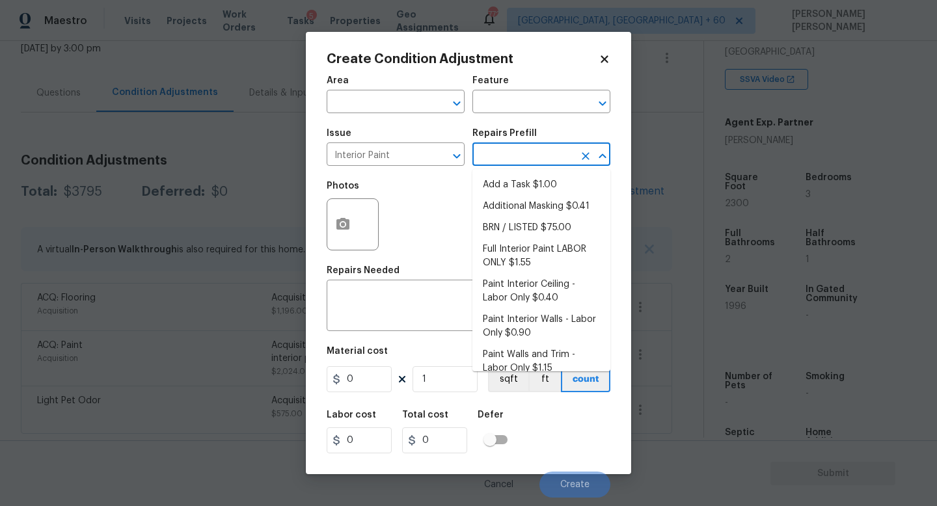
click at [505, 165] on input "text" at bounding box center [523, 156] width 102 height 20
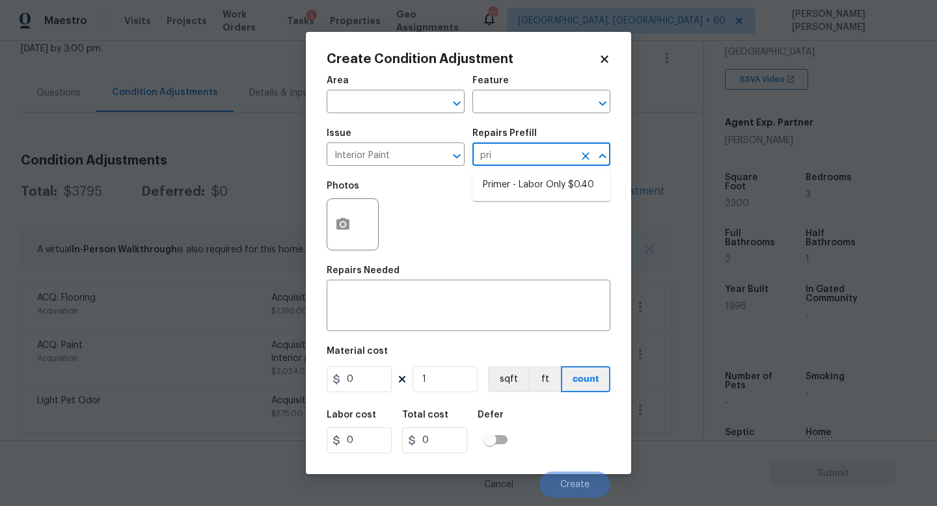
type input "prim"
click at [546, 185] on li "Primer - Labor Only $0.40" at bounding box center [541, 184] width 138 height 21
type input "Overall Paint"
type textarea "Interior primer - PRIMER PROVIDED BY OPENDOOR - All nails, screws, drywall anch…"
type input "0.4"
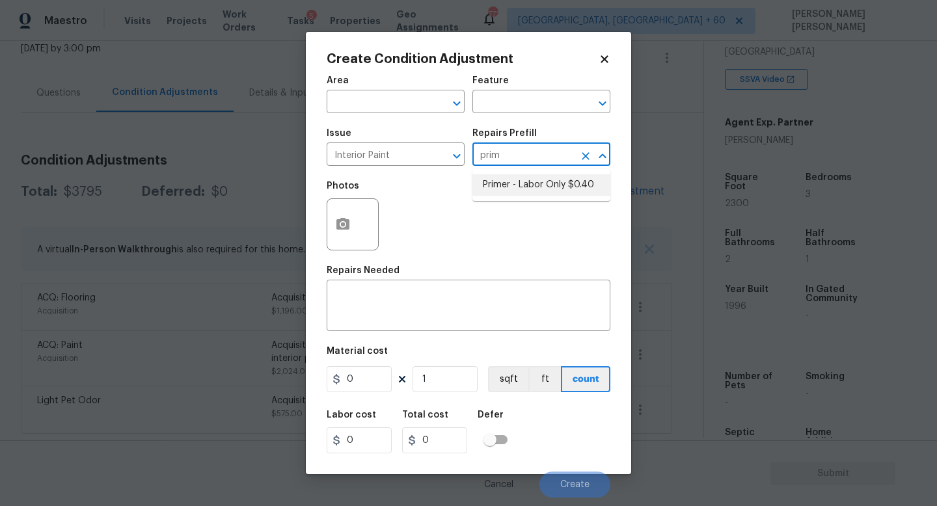
type input "0.4"
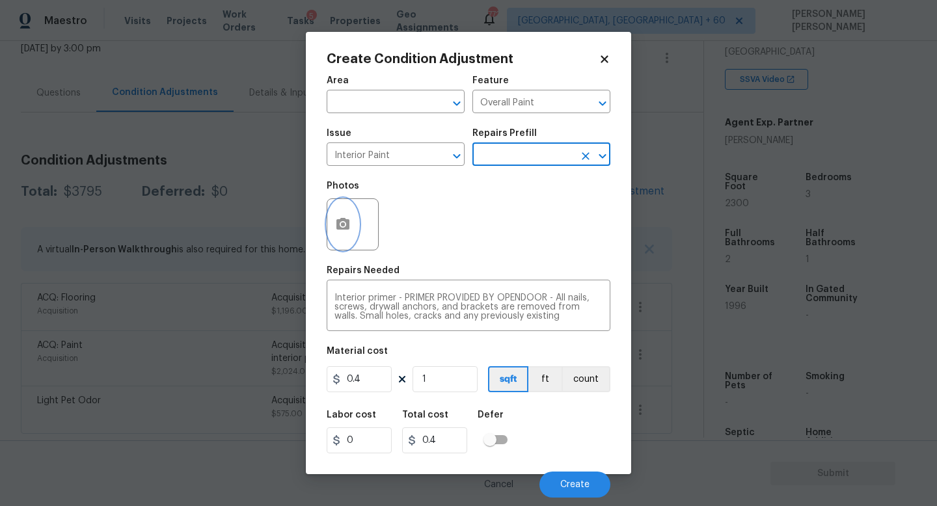
click at [348, 226] on icon "button" at bounding box center [342, 224] width 13 height 12
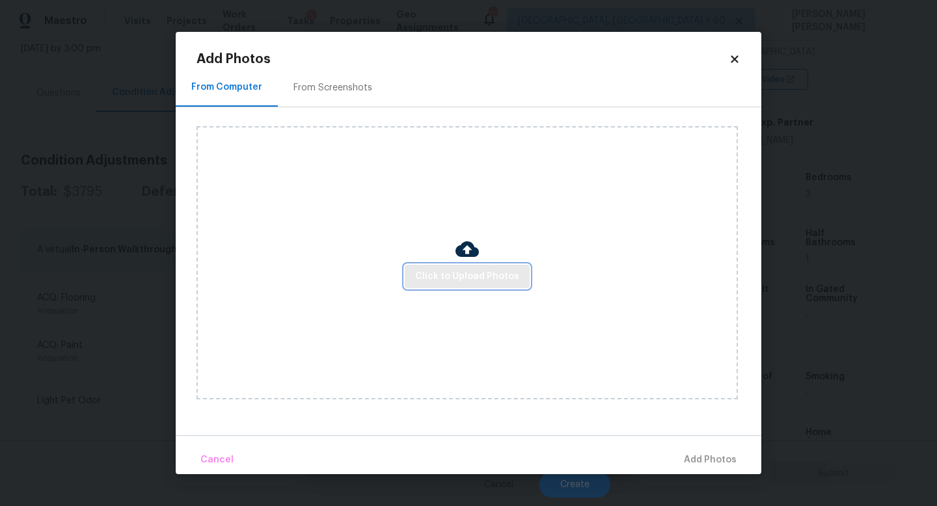
click at [478, 282] on span "Click to Upload Photos" at bounding box center [467, 277] width 104 height 16
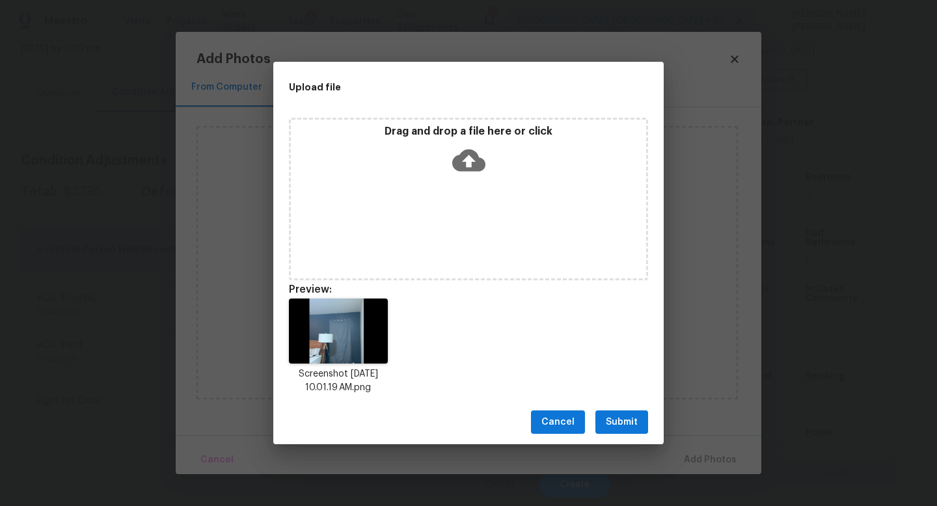
click at [629, 423] on span "Submit" at bounding box center [622, 423] width 32 height 16
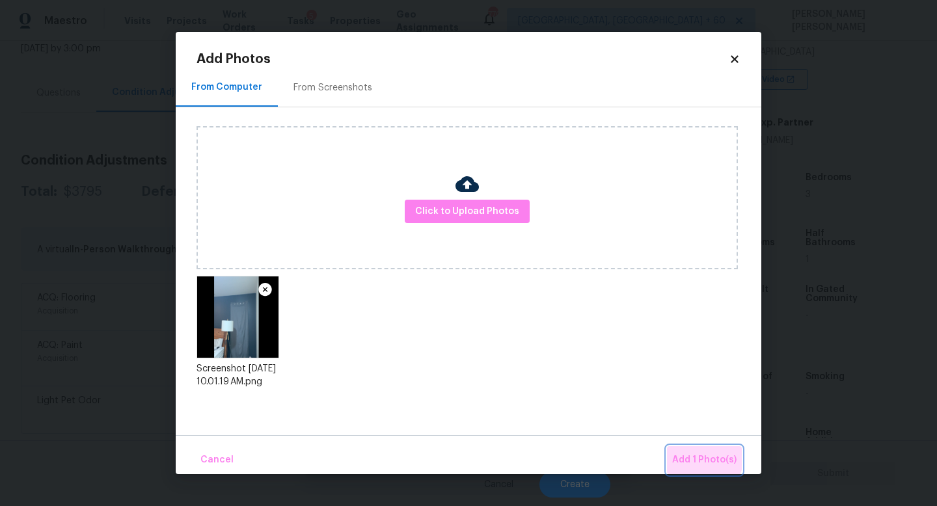
click at [698, 456] on span "Add 1 Photo(s)" at bounding box center [704, 460] width 64 height 16
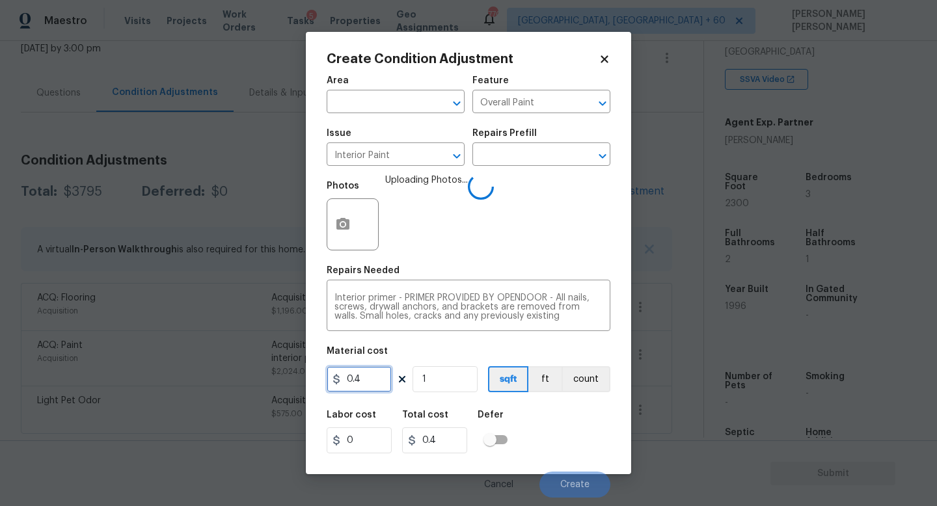
drag, startPoint x: 378, startPoint y: 382, endPoint x: 154, endPoint y: 382, distance: 223.9
click at [154, 382] on div "Create Condition Adjustment Area ​ Feature Overall Paint ​ Issue Interior Paint…" at bounding box center [468, 253] width 937 height 506
type input "75"
click at [584, 417] on div "Labor cost 0 Total cost 75 Defer" at bounding box center [469, 432] width 284 height 59
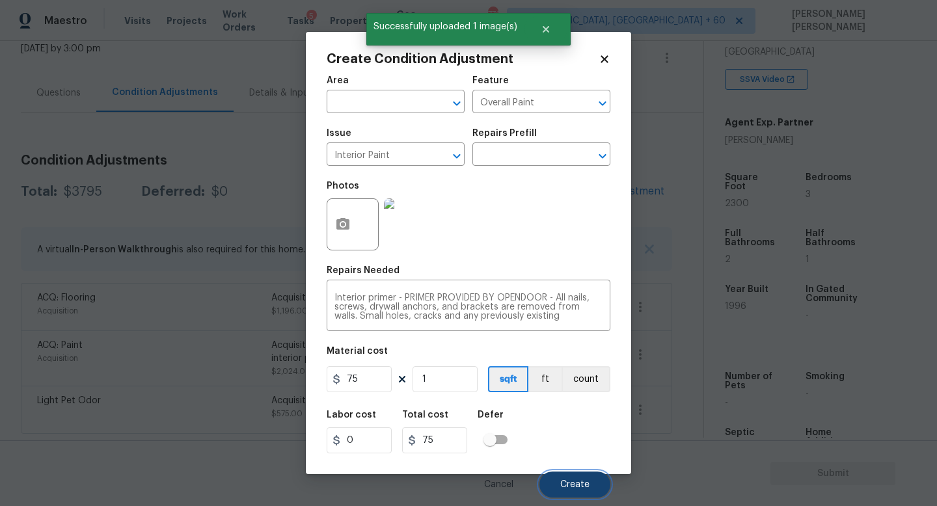
click at [581, 482] on span "Create" at bounding box center [574, 485] width 29 height 10
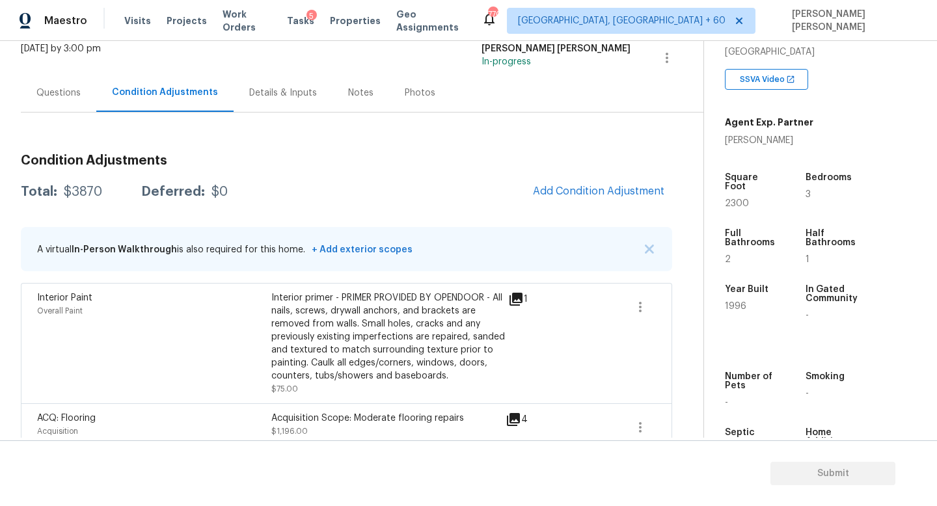
click at [44, 90] on div "Questions" at bounding box center [58, 93] width 44 height 13
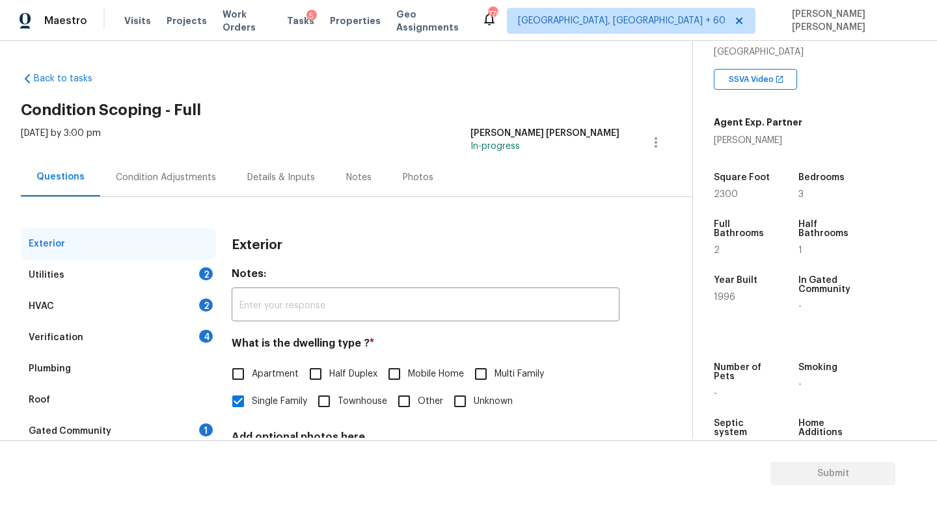
scroll to position [120, 0]
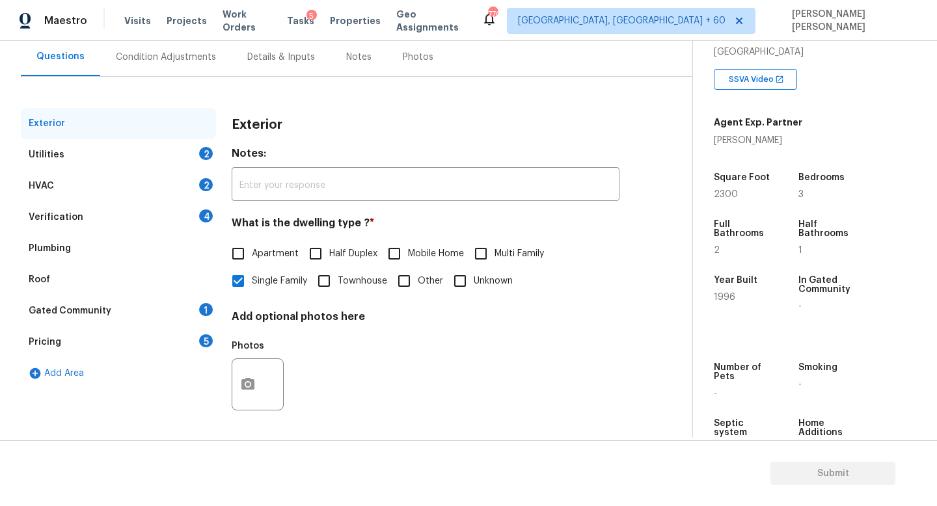
click at [88, 221] on div "Verification 4" at bounding box center [118, 217] width 195 height 31
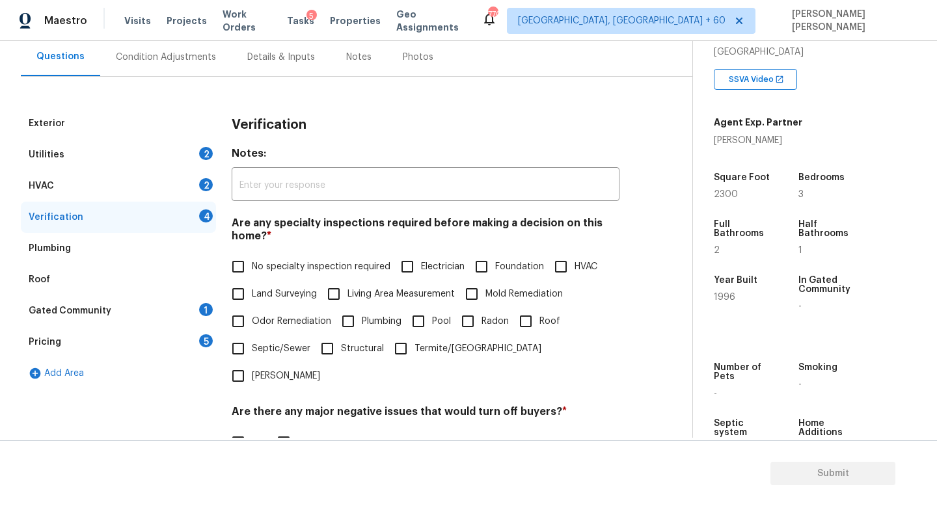
scroll to position [277, 0]
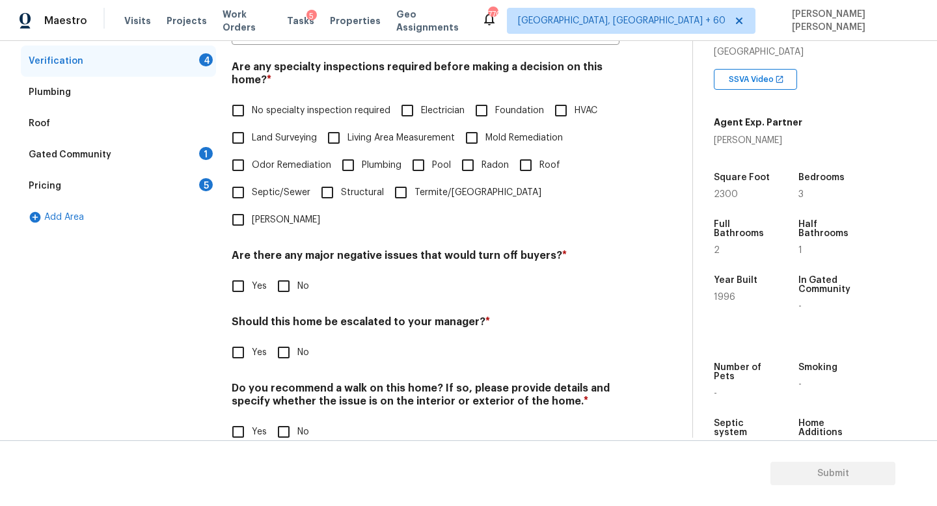
click at [234, 339] on input "Yes" at bounding box center [238, 352] width 27 height 27
checkbox input "true"
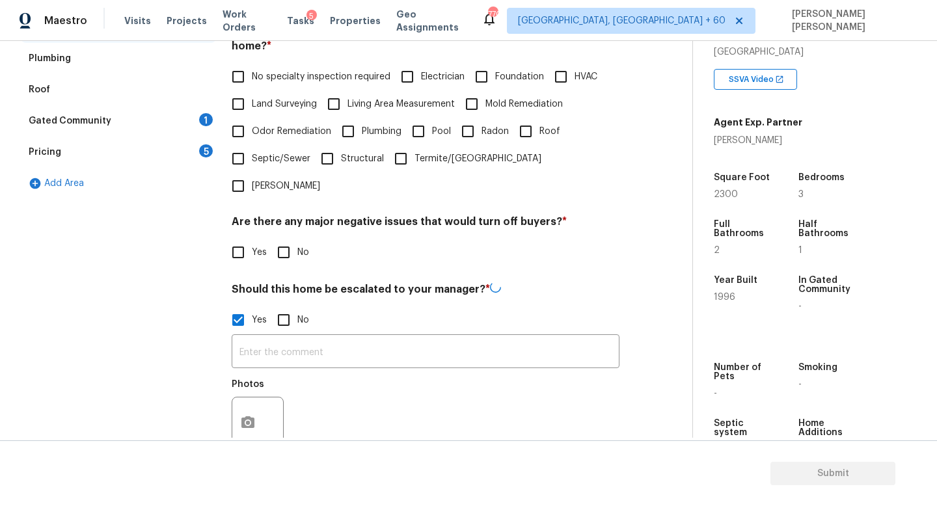
scroll to position [344, 0]
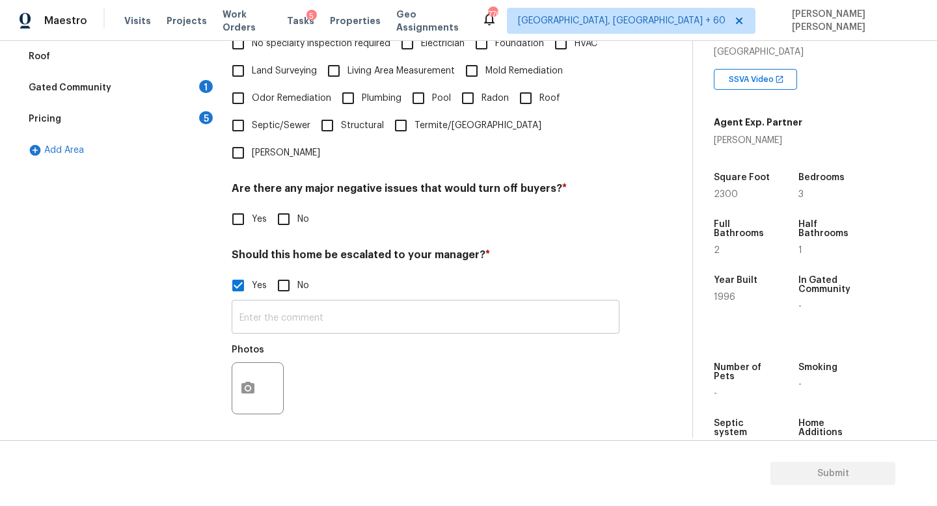
click at [316, 303] on input "text" at bounding box center [426, 318] width 388 height 31
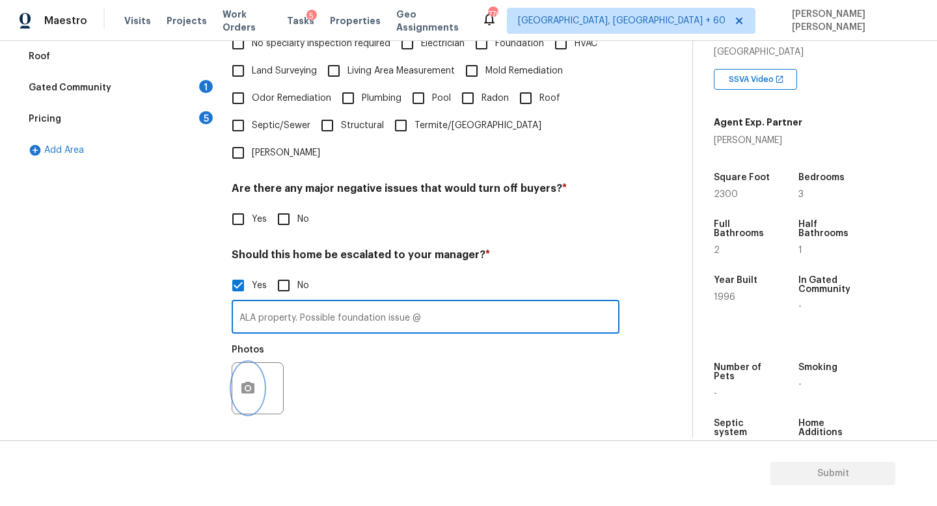
click at [239, 363] on button "button" at bounding box center [247, 388] width 31 height 51
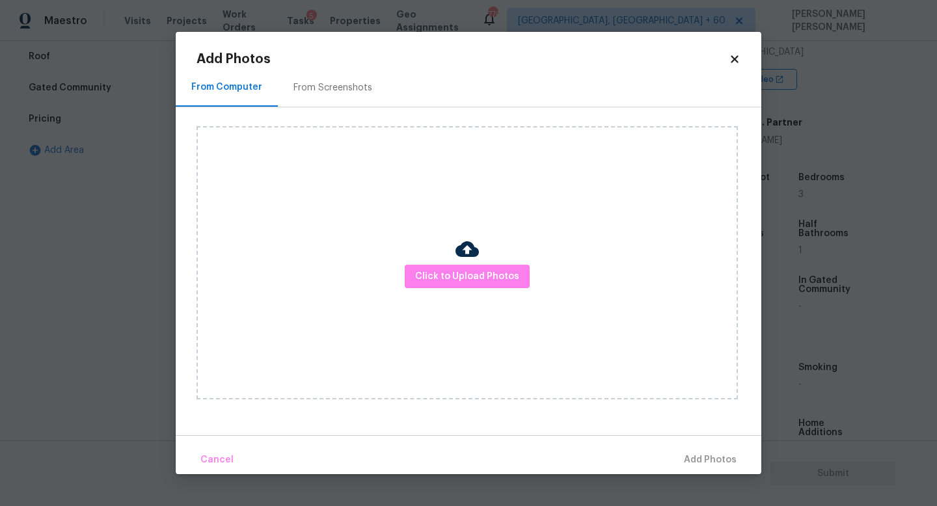
click at [477, 261] on div at bounding box center [467, 251] width 23 height 27
click at [491, 275] on span "Click to Upload Photos" at bounding box center [467, 277] width 104 height 16
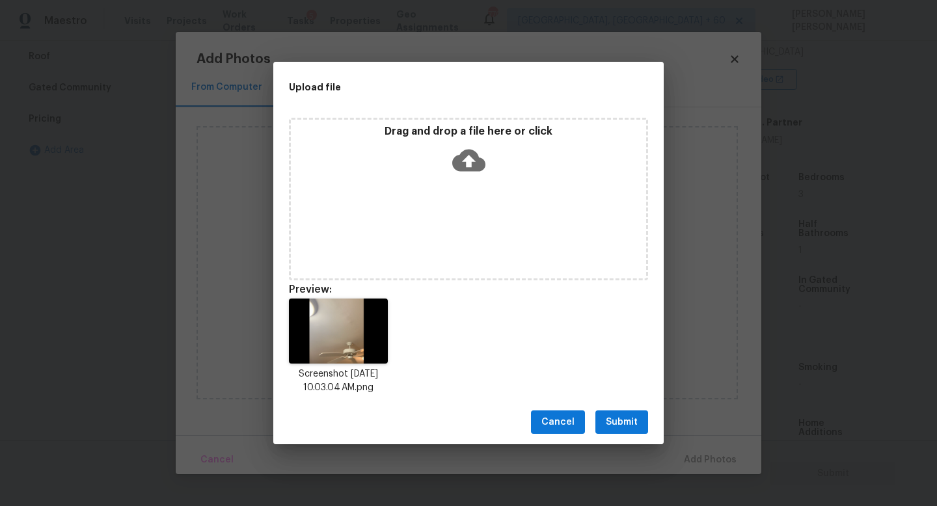
click at [631, 425] on span "Submit" at bounding box center [622, 423] width 32 height 16
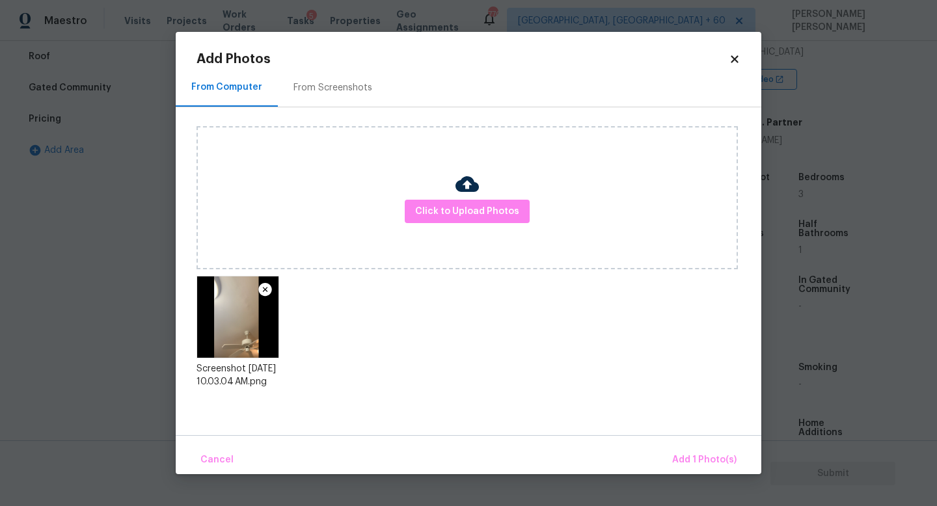
click at [671, 445] on div "Cancel Add 1 Photo(s)" at bounding box center [469, 454] width 586 height 39
click at [690, 455] on span "Add 1 Photo(s)" at bounding box center [704, 460] width 64 height 16
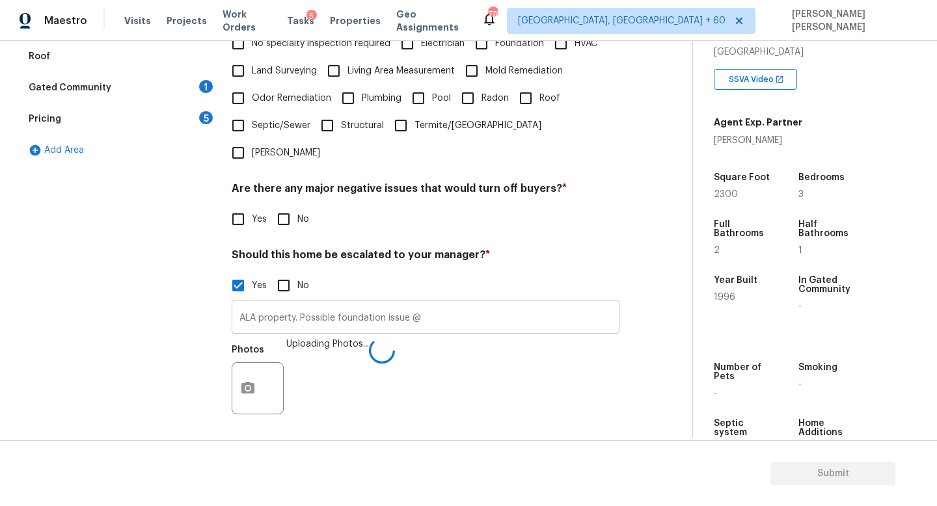
click at [487, 303] on input "ALA property. Possible foundation issue @" at bounding box center [426, 318] width 388 height 31
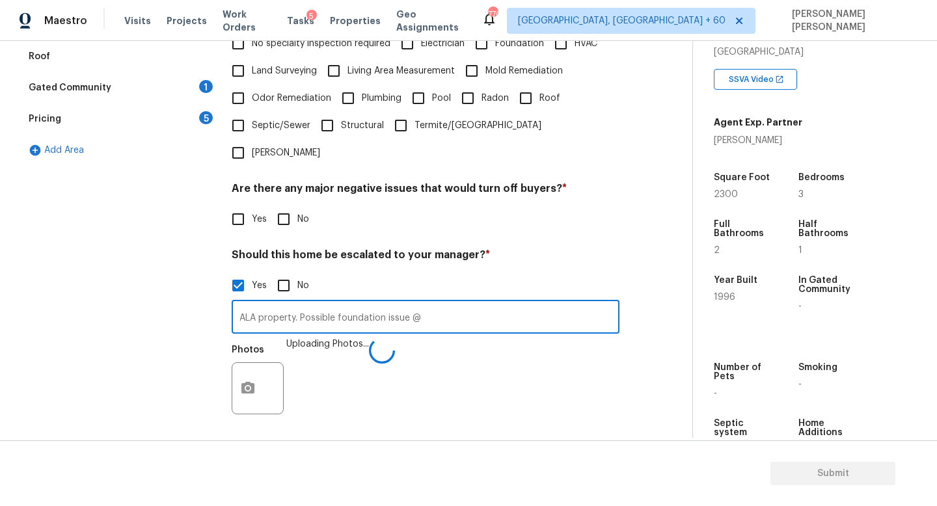
click at [450, 303] on input "ALA property. Possible foundation issue @" at bounding box center [426, 318] width 388 height 31
type input "ALA property. Possible foundation issue @ 5.25, Needs review."
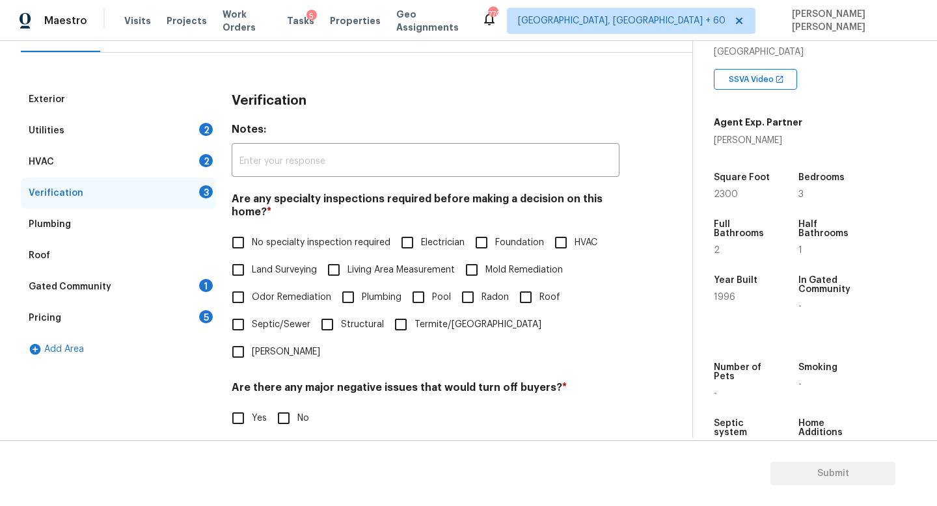
click at [244, 240] on input "No specialty inspection required" at bounding box center [238, 242] width 27 height 27
checkbox input "true"
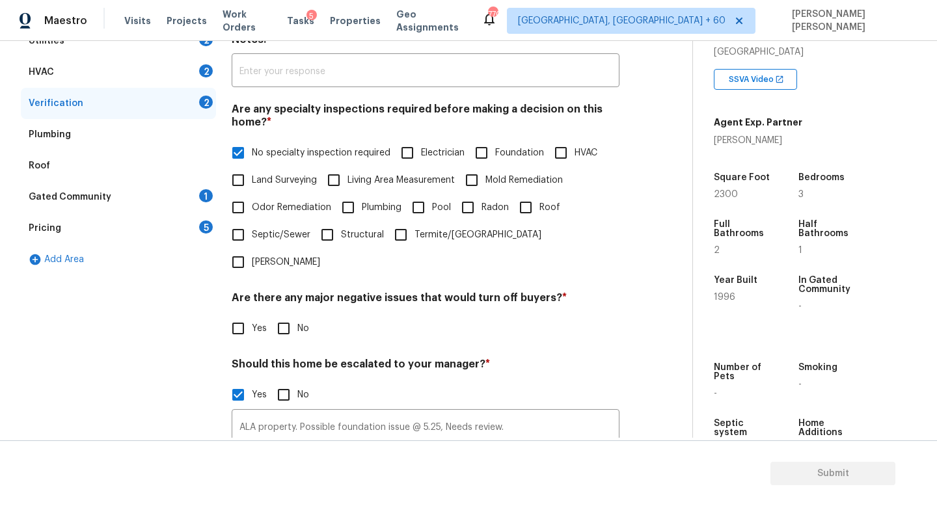
click at [292, 315] on input "No" at bounding box center [283, 328] width 27 height 27
checkbox input "true"
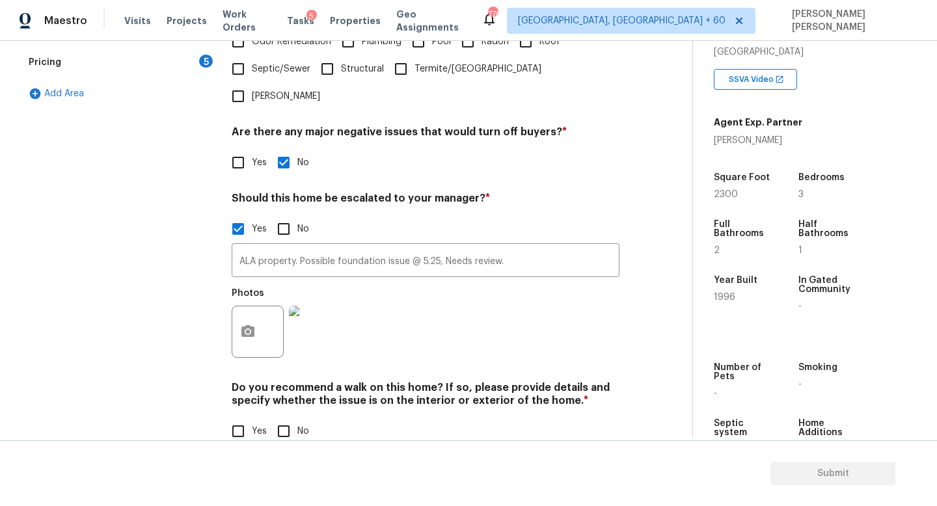
click at [283, 418] on input "No" at bounding box center [283, 431] width 27 height 27
checkbox input "true"
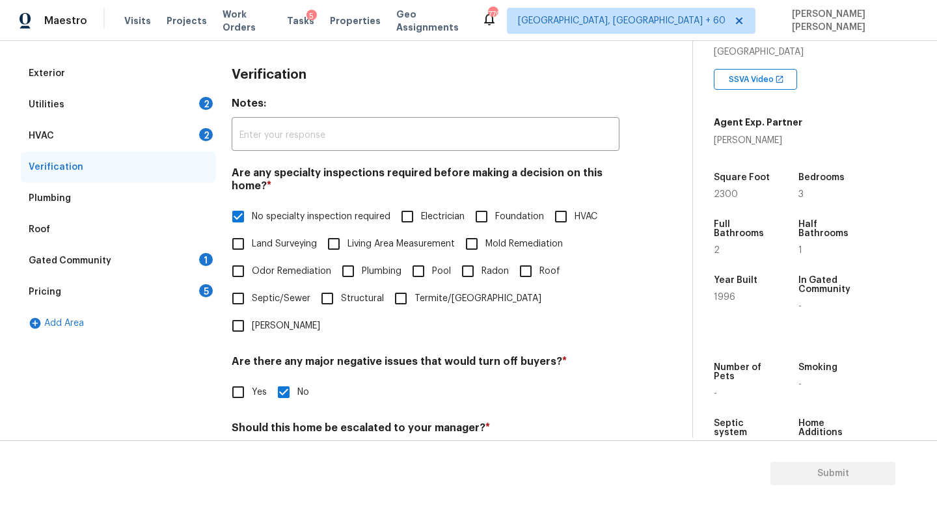
scroll to position [0, 0]
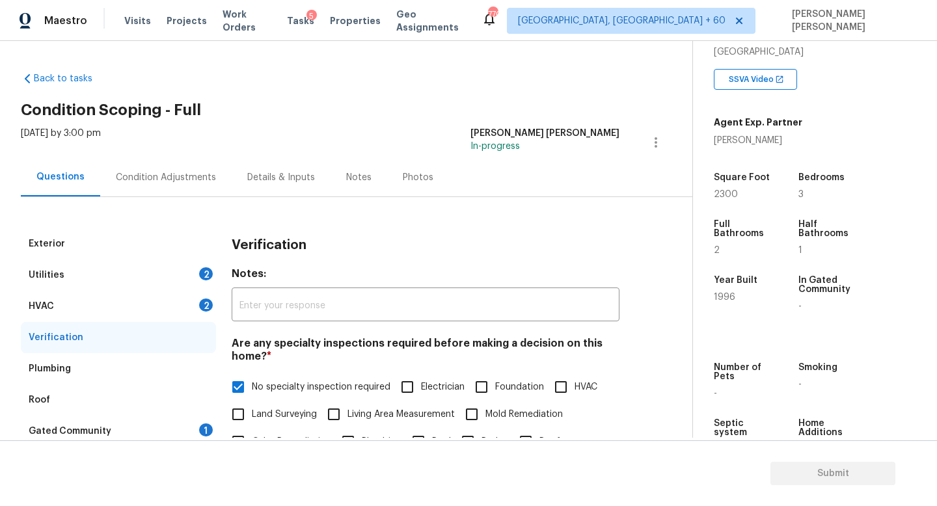
click at [167, 303] on div "HVAC 2" at bounding box center [118, 306] width 195 height 31
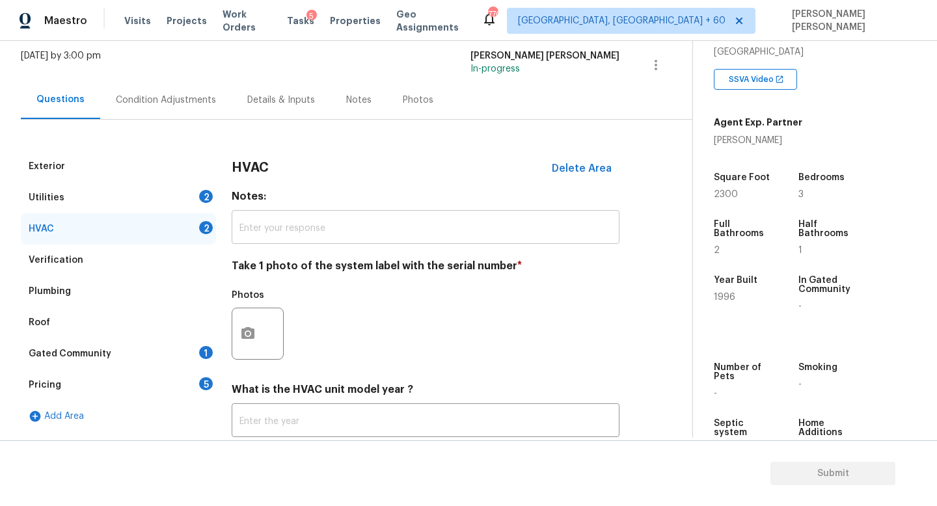
scroll to position [96, 0]
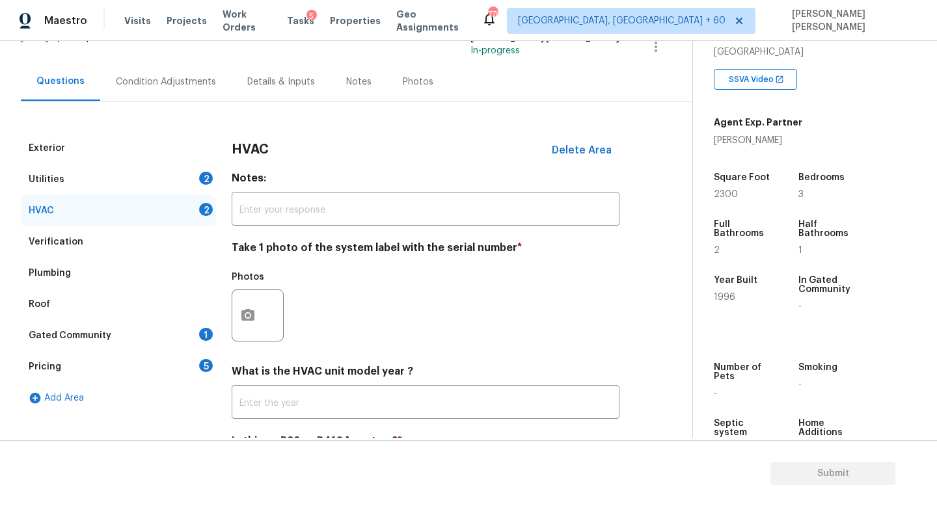
click at [168, 85] on div "Condition Adjustments" at bounding box center [166, 81] width 100 height 13
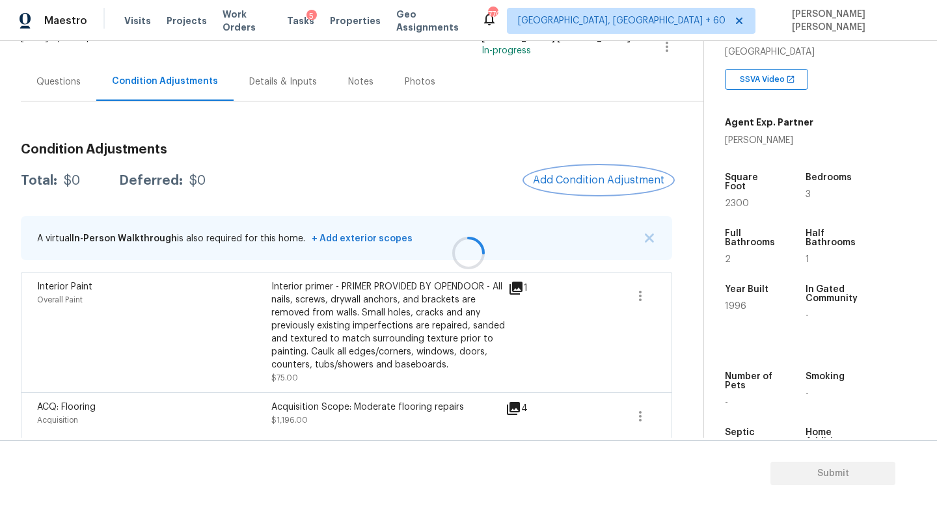
click at [612, 169] on button "Add Condition Adjustment" at bounding box center [598, 180] width 147 height 27
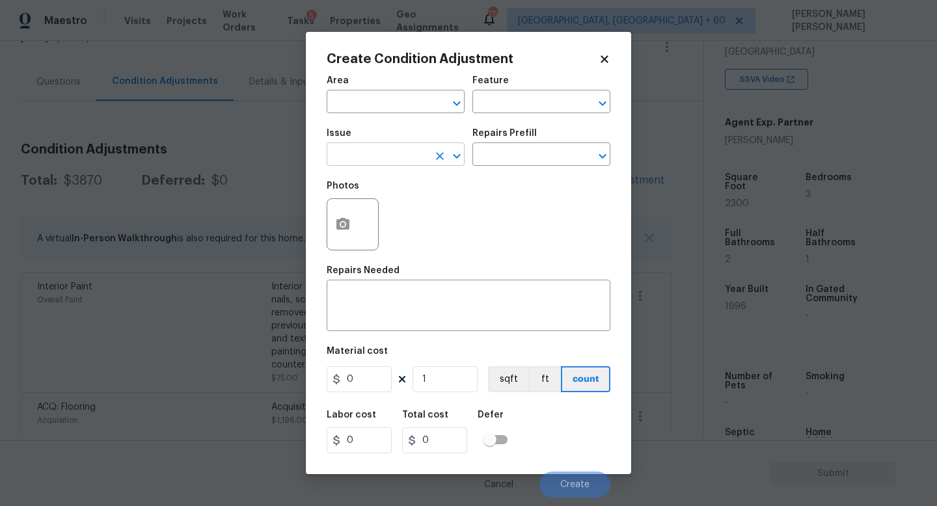
click at [421, 157] on input "text" at bounding box center [378, 156] width 102 height 20
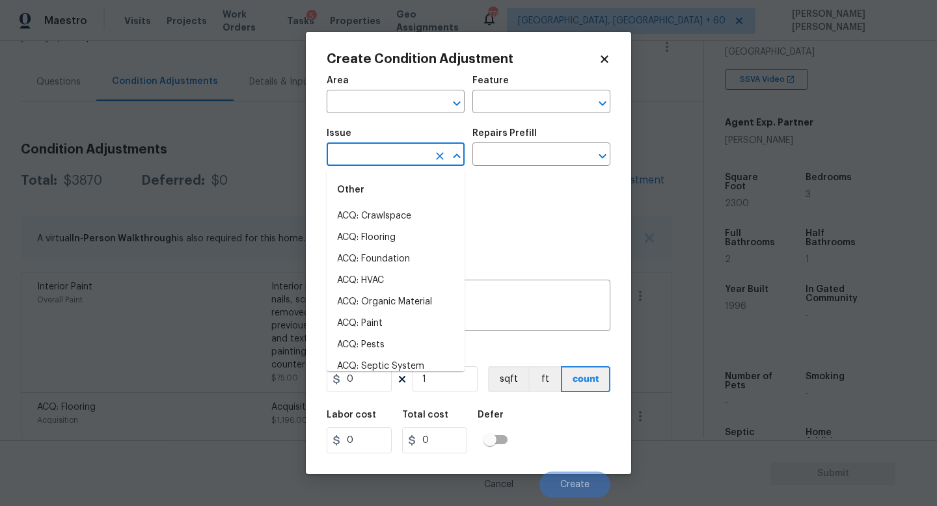
type input "c"
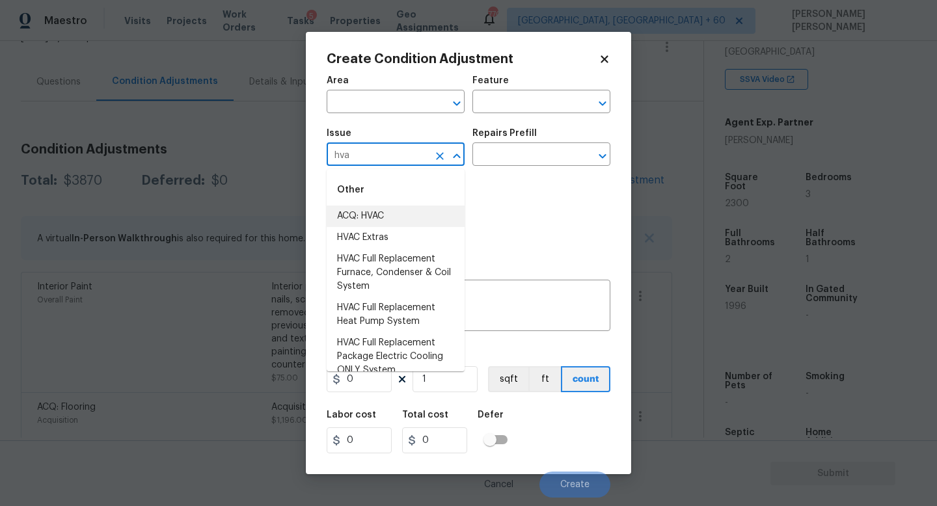
click at [381, 217] on li "ACQ: HVAC" at bounding box center [396, 216] width 138 height 21
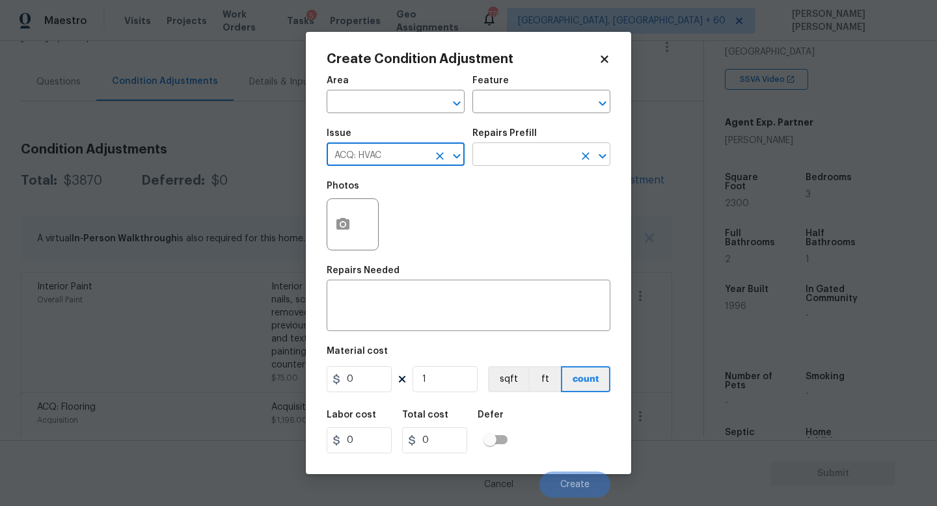
type input "ACQ: HVAC"
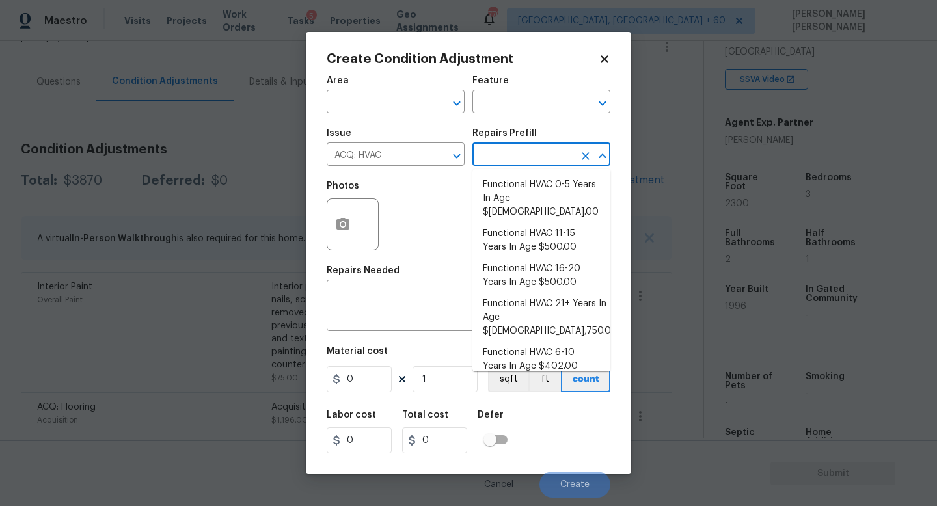
click at [508, 161] on input "text" at bounding box center [523, 156] width 102 height 20
click at [534, 266] on li "Functional HVAC 16-20 Years In Age $500.00" at bounding box center [541, 275] width 138 height 35
type input "Acquisition"
type textarea "Acquisition Scope: Functional HVAC 16-20 years"
type input "500"
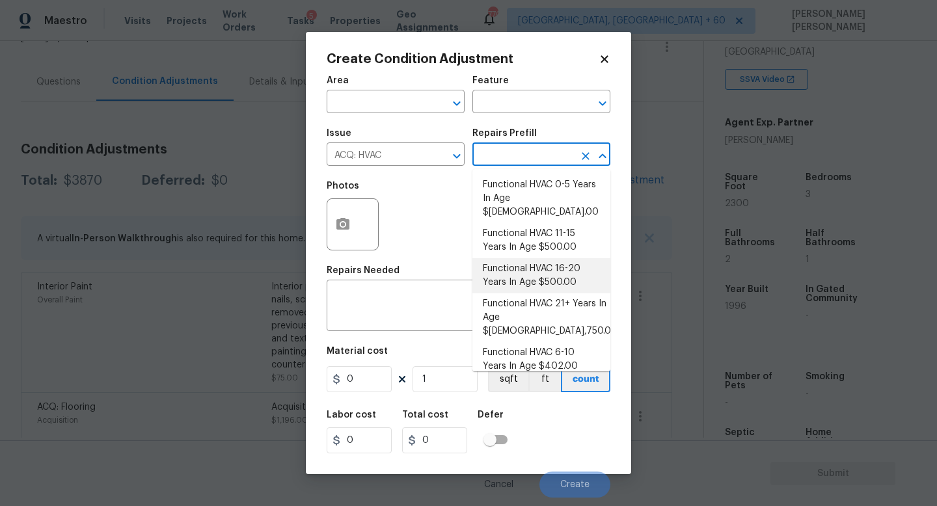
type input "500"
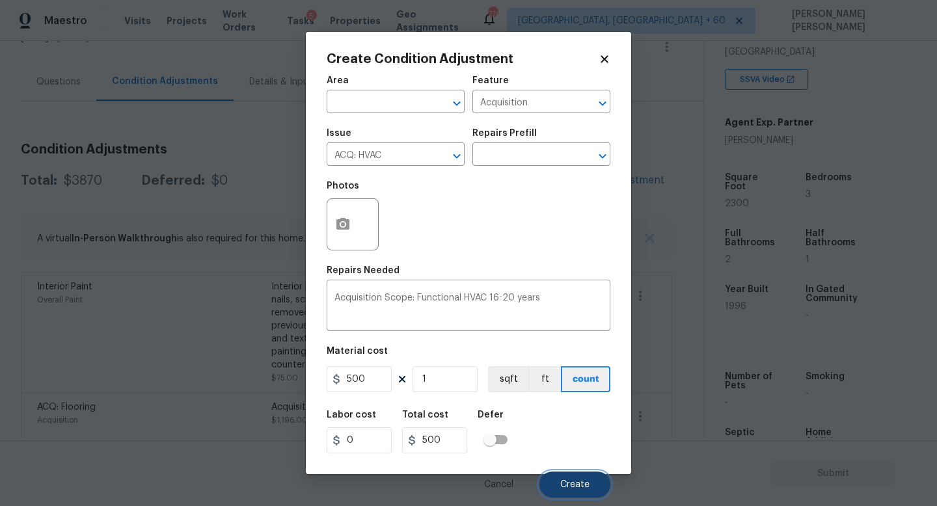
click at [569, 482] on span "Create" at bounding box center [574, 485] width 29 height 10
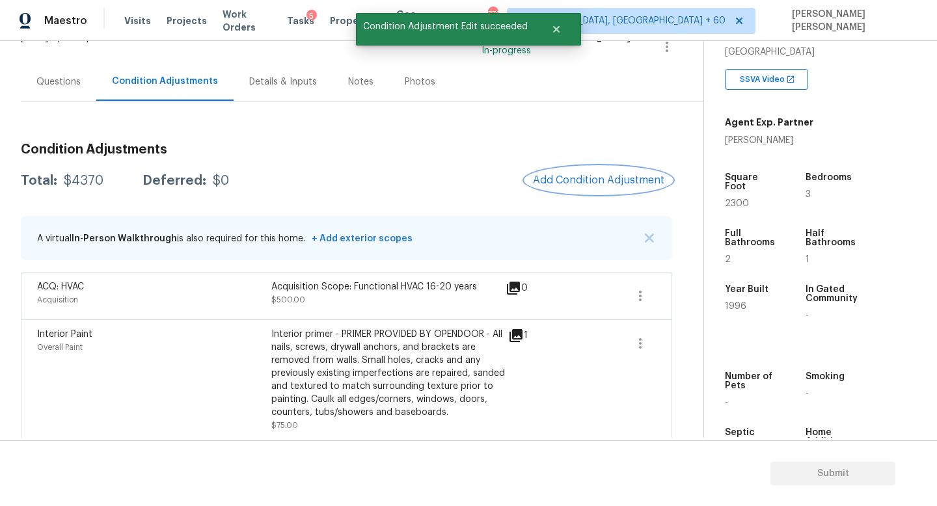
click at [570, 186] on button "Add Condition Adjustment" at bounding box center [598, 180] width 147 height 27
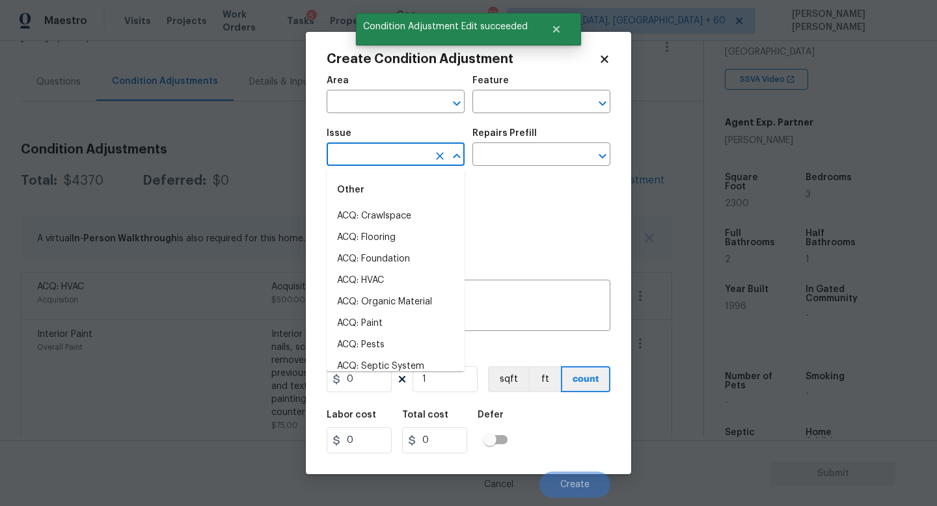
click at [385, 163] on input "text" at bounding box center [378, 156] width 102 height 20
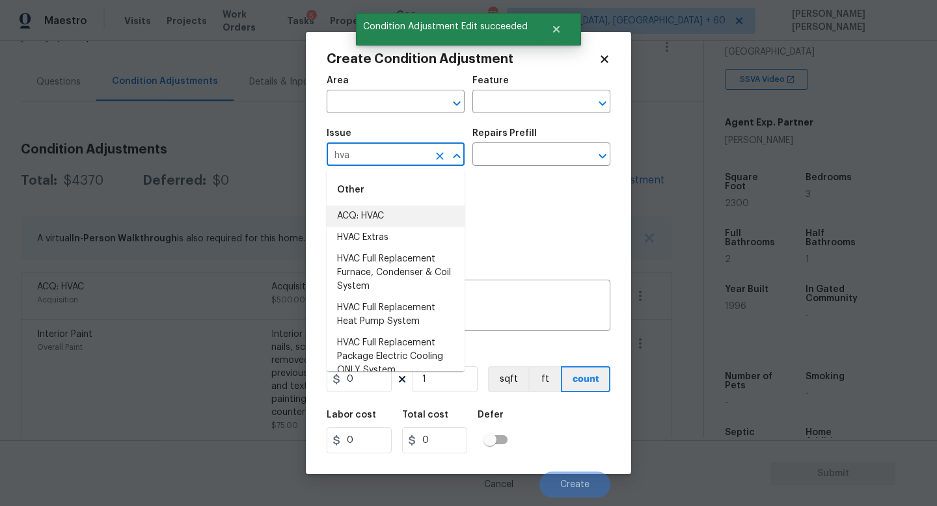
click at [377, 213] on li "ACQ: HVAC" at bounding box center [396, 216] width 138 height 21
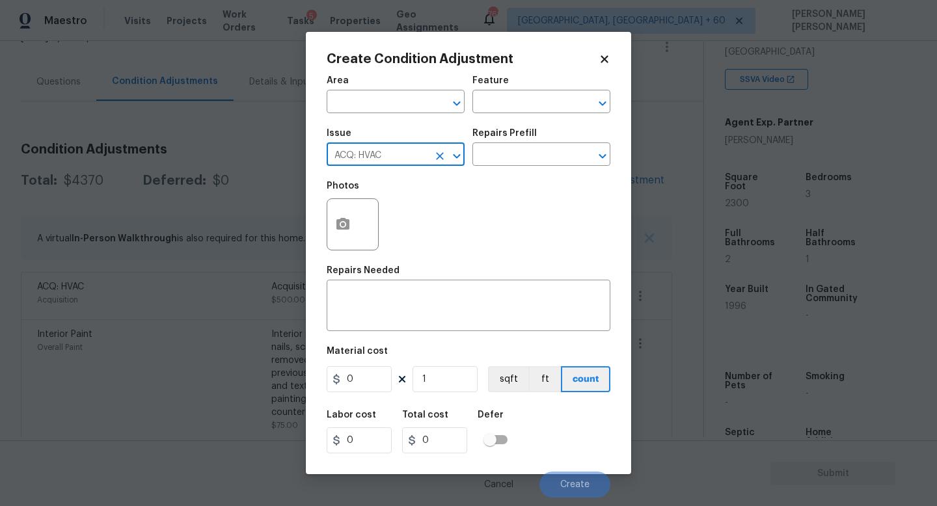
type input "ACQ: HVAC"
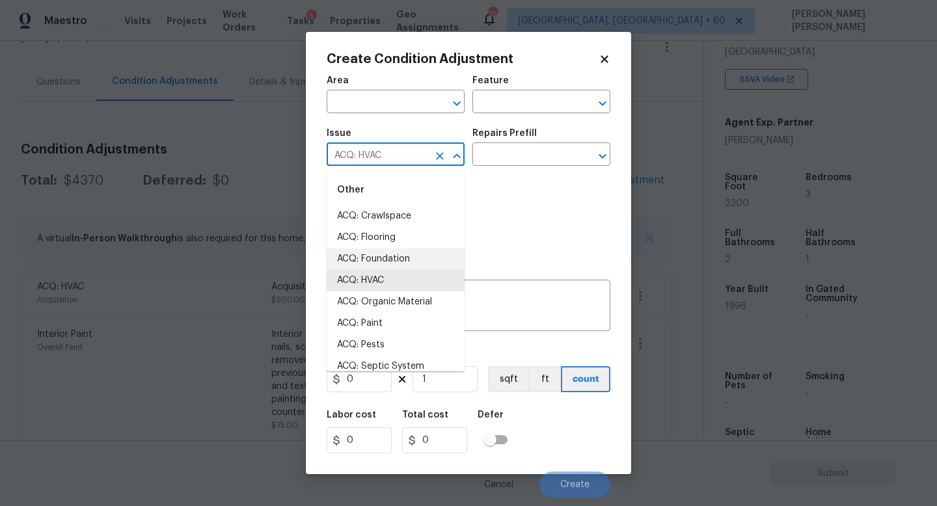
click at [528, 216] on div "Photos" at bounding box center [469, 216] width 284 height 85
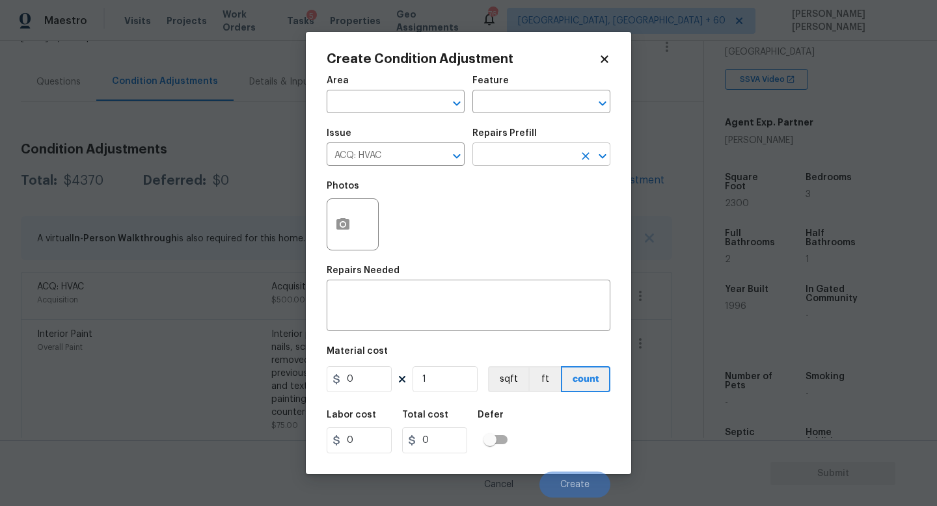
click at [529, 159] on input "text" at bounding box center [523, 156] width 102 height 20
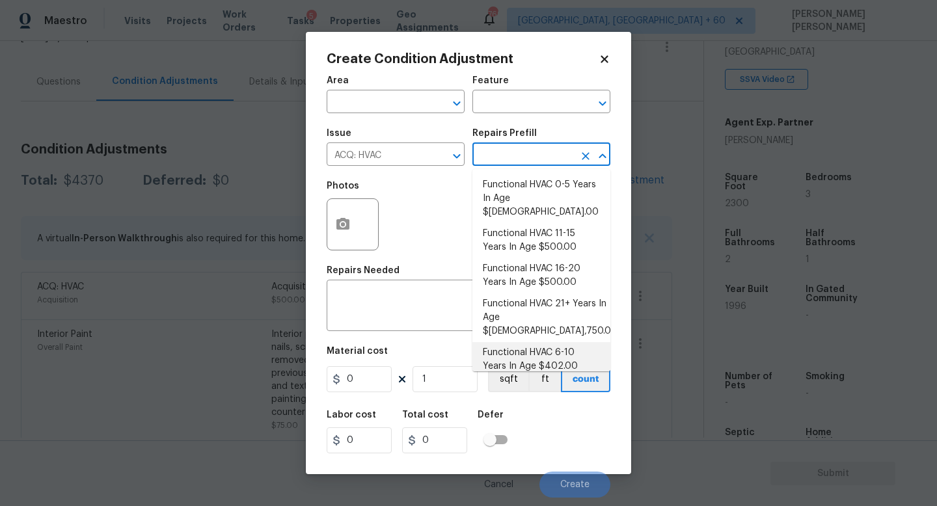
click at [564, 342] on li "Functional HVAC 6-10 Years In Age $402.00" at bounding box center [541, 359] width 138 height 35
type input "Acquisition"
type textarea "Acquisition Scope: Functional HVAC 6-10 years"
type input "402"
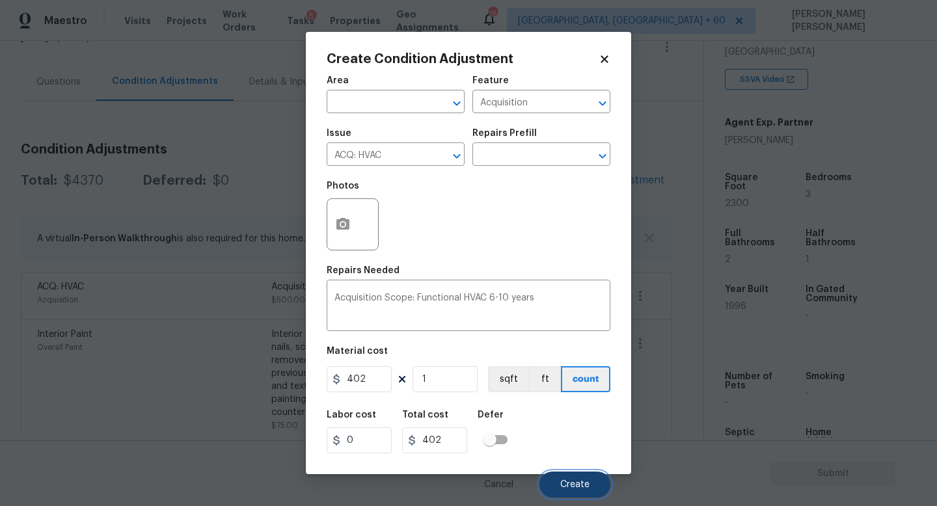
click at [564, 482] on span "Create" at bounding box center [574, 485] width 29 height 10
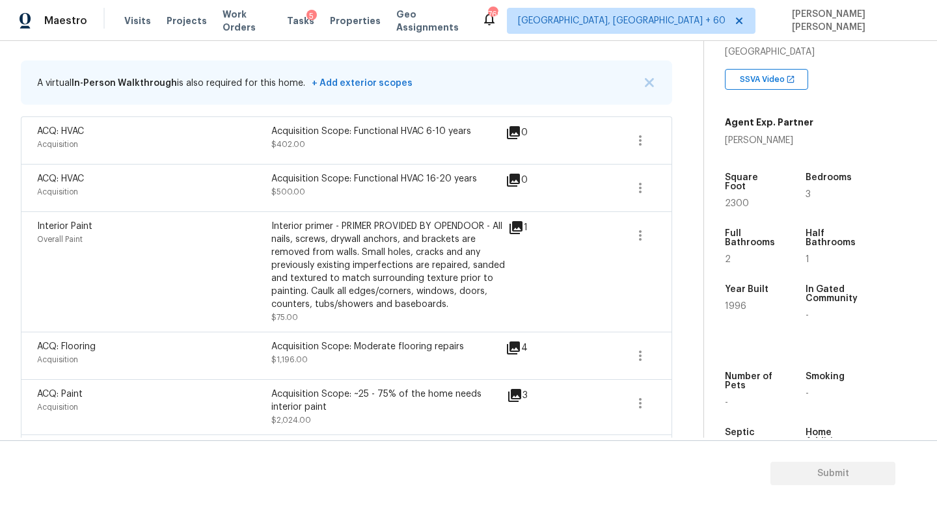
scroll to position [120, 0]
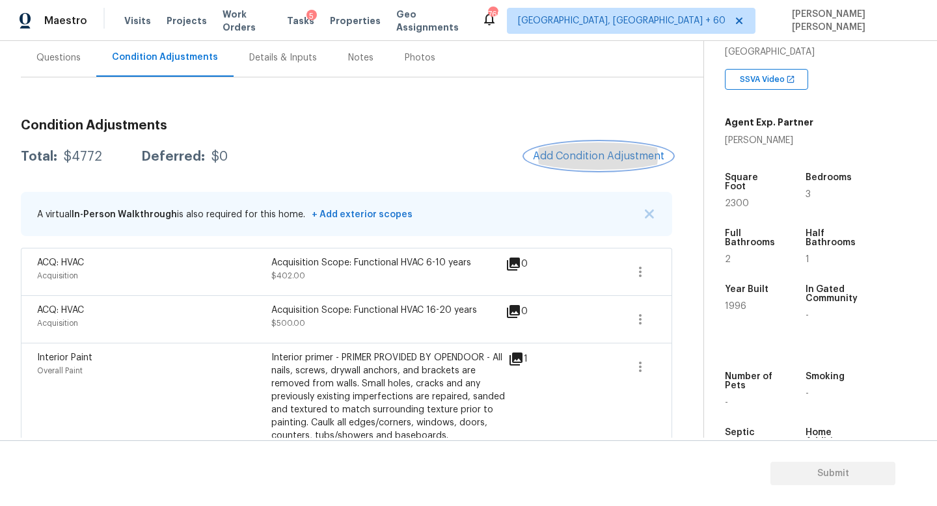
click at [580, 152] on span "Add Condition Adjustment" at bounding box center [598, 156] width 131 height 12
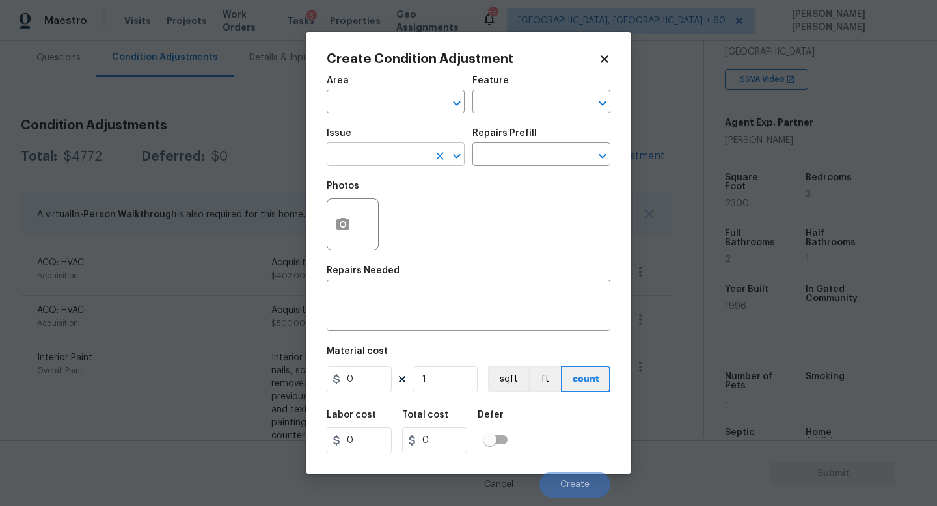
click at [376, 156] on input "text" at bounding box center [378, 156] width 102 height 20
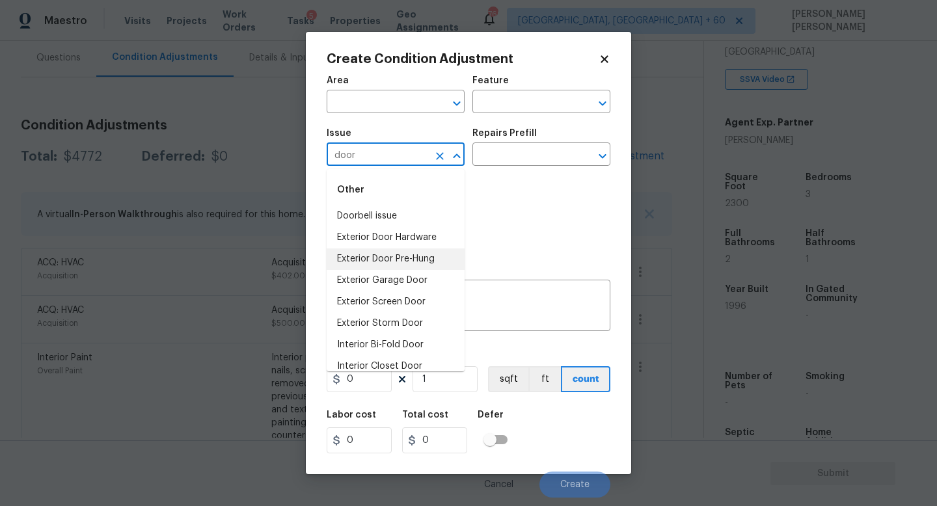
scroll to position [75, 0]
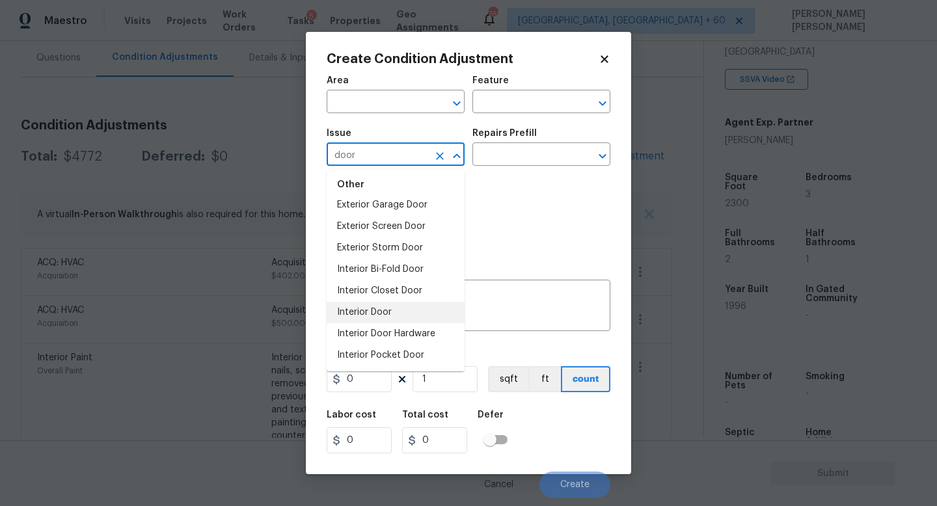
click at [382, 310] on li "Interior Door" at bounding box center [396, 312] width 138 height 21
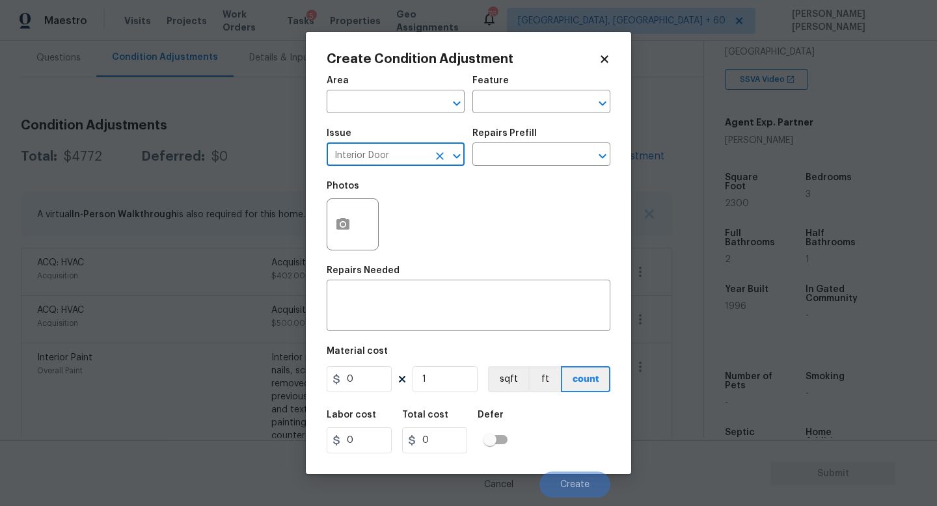
type input "Interior Door"
click at [508, 142] on div "Repairs Prefill" at bounding box center [541, 137] width 138 height 17
click at [505, 157] on input "text" at bounding box center [523, 156] width 102 height 20
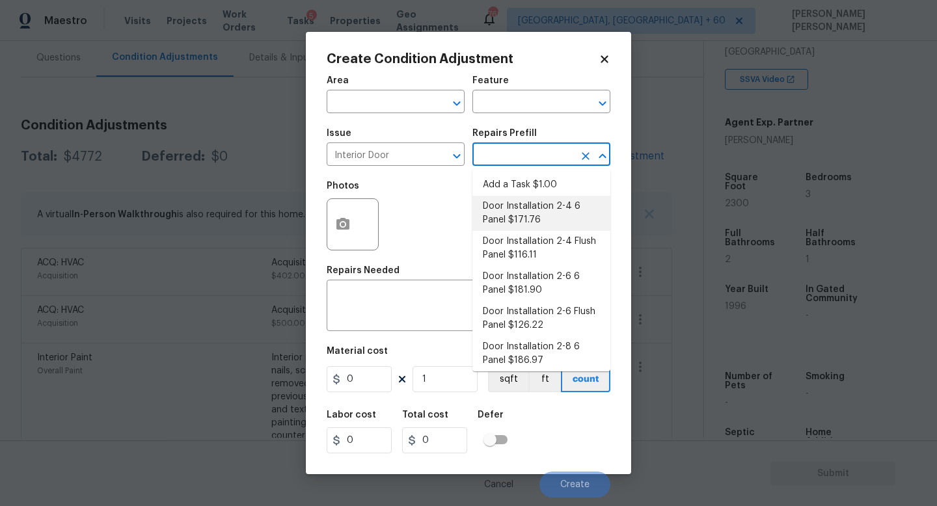
click at [518, 219] on li "Door Installation 2-4 6 Panel $171.76" at bounding box center [541, 213] width 138 height 35
type input "Interior Door"
type textarea "Remove the existing door (if present). Install a new pre-hung 2-4 6 panel inter…"
type input "171.76"
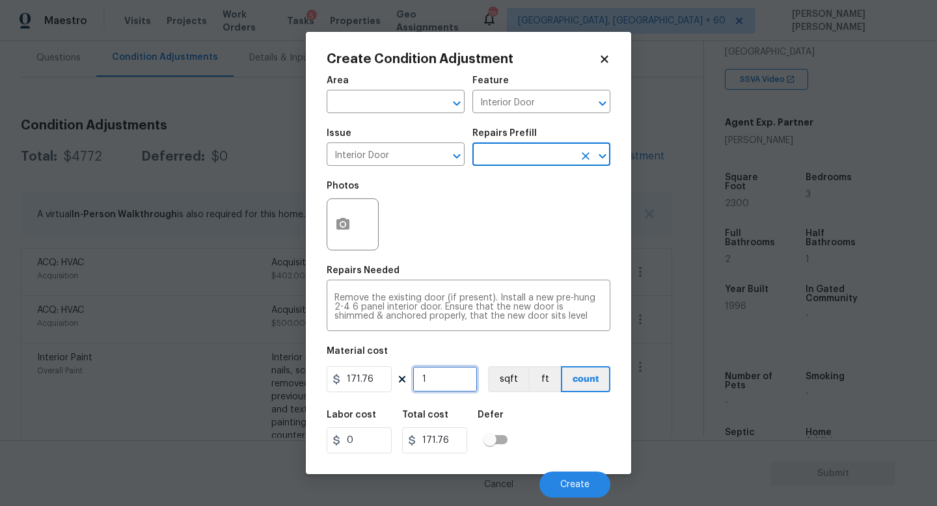
click at [437, 377] on input "1" at bounding box center [445, 379] width 65 height 26
type input "0"
type input "3"
type input "515.28"
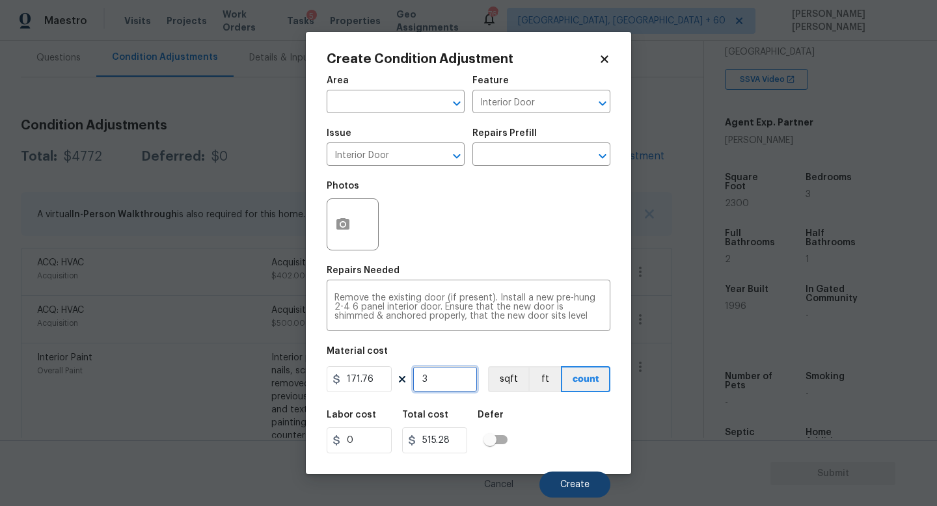
type input "3"
click at [570, 484] on span "Create" at bounding box center [574, 485] width 29 height 10
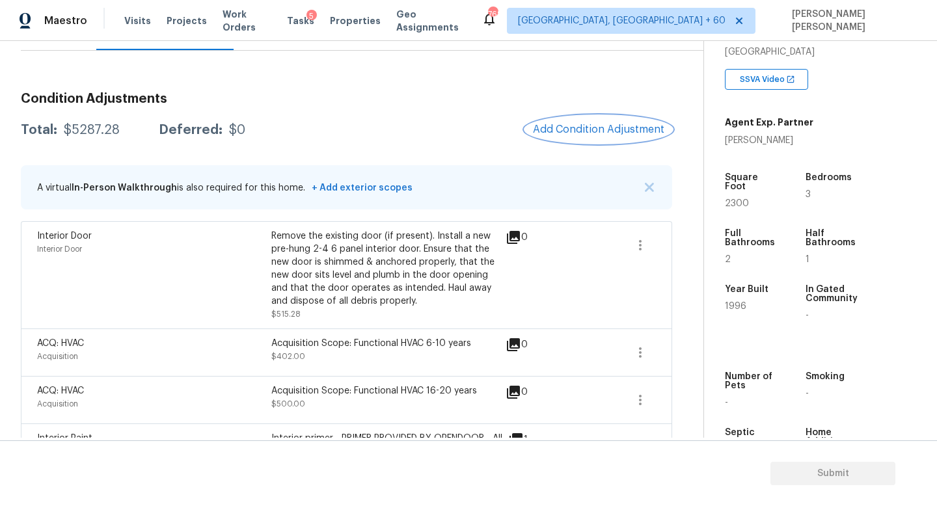
scroll to position [148, 0]
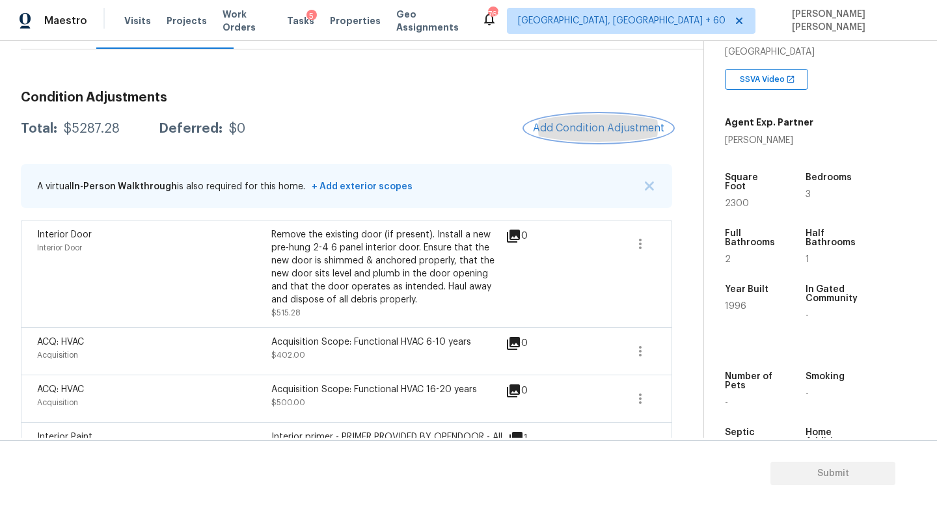
click at [592, 125] on span "Add Condition Adjustment" at bounding box center [598, 128] width 131 height 12
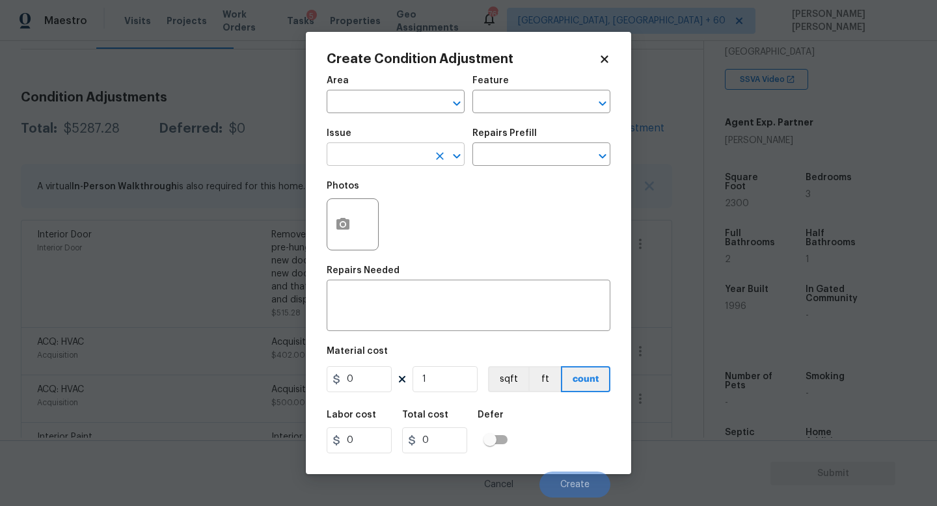
click at [353, 161] on input "text" at bounding box center [378, 156] width 102 height 20
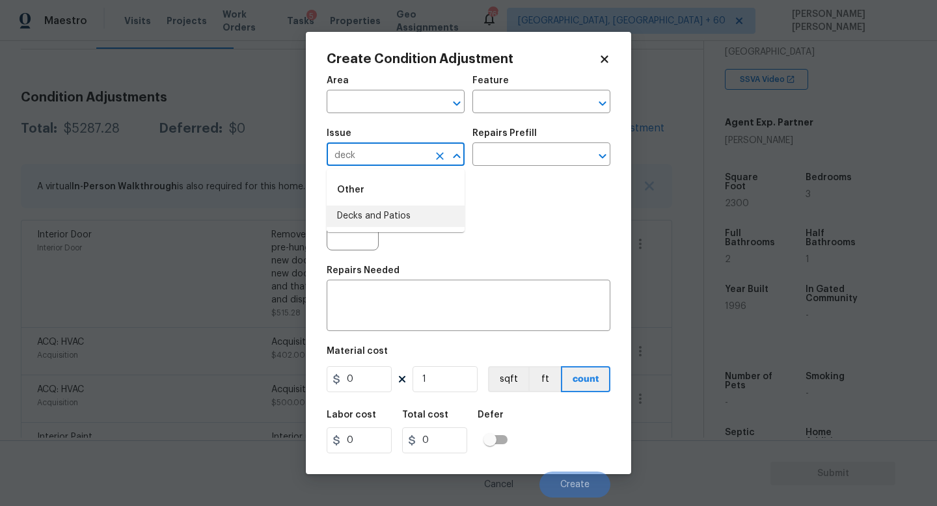
click at [391, 219] on li "Decks and Patios" at bounding box center [396, 216] width 138 height 21
type input "Decks and Patios"
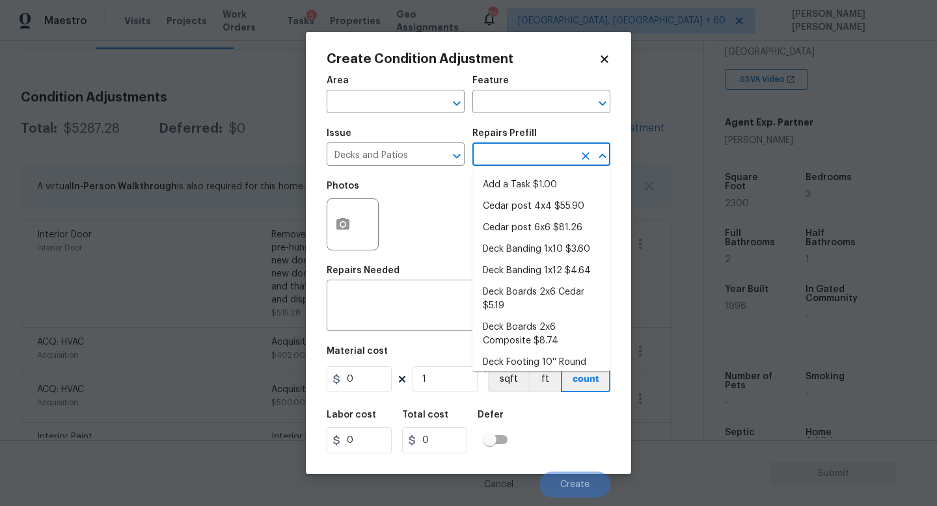
click at [508, 157] on input "text" at bounding box center [523, 156] width 102 height 20
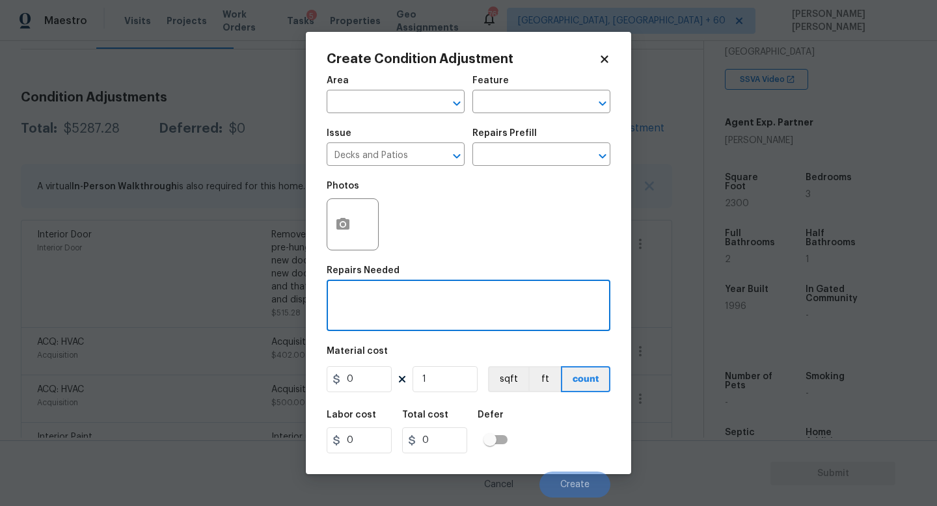
click at [406, 297] on textarea at bounding box center [469, 307] width 268 height 27
type textarea "Repair and repaint the deck"
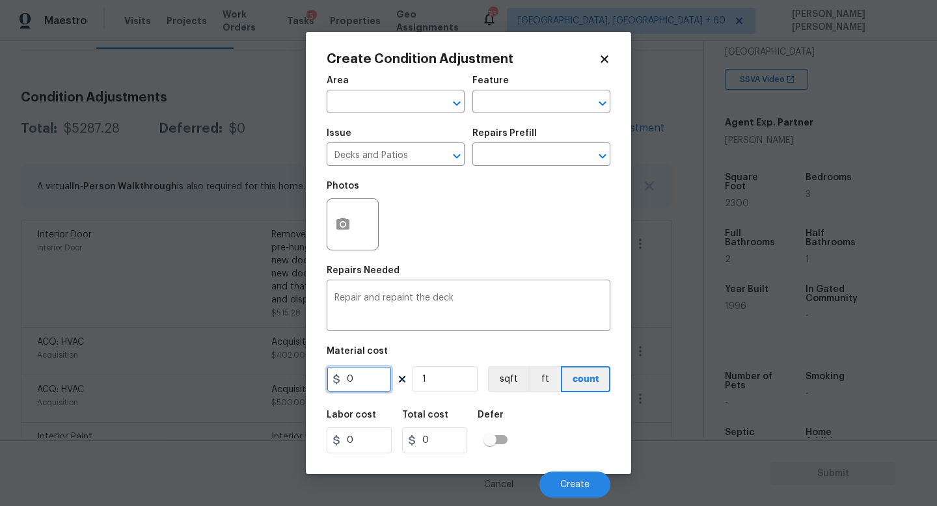
click at [359, 381] on input "0" at bounding box center [359, 379] width 65 height 26
type input "1500"
click at [547, 414] on div "Labor cost 0 Total cost 1500 Defer" at bounding box center [469, 432] width 284 height 59
click at [423, 414] on div "Labor cost 0 Total cost 1500 Defer" at bounding box center [469, 432] width 284 height 59
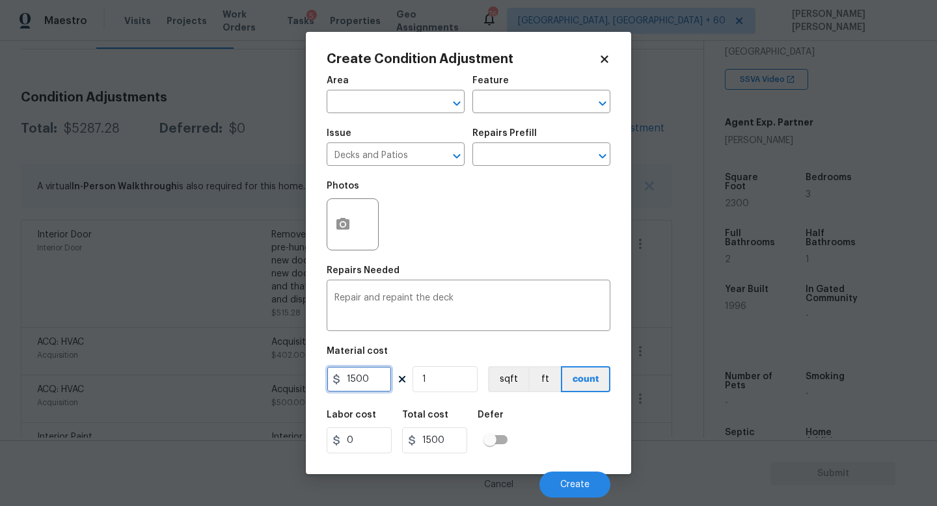
drag, startPoint x: 374, startPoint y: 380, endPoint x: 361, endPoint y: 380, distance: 13.0
click at [364, 380] on input "1500" at bounding box center [359, 379] width 65 height 26
type input "1200"
click at [568, 433] on div "Labor cost 0 Total cost 1200 Defer" at bounding box center [469, 432] width 284 height 59
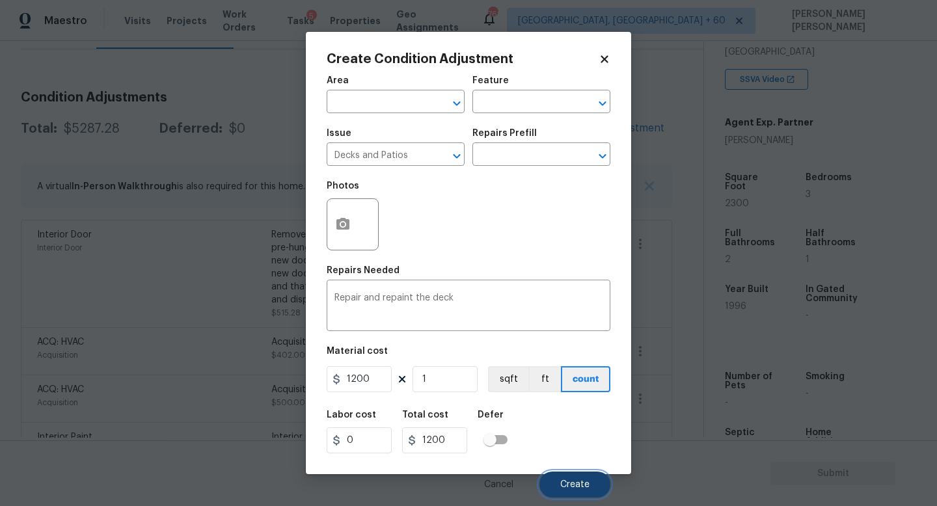
click at [571, 489] on span "Create" at bounding box center [574, 485] width 29 height 10
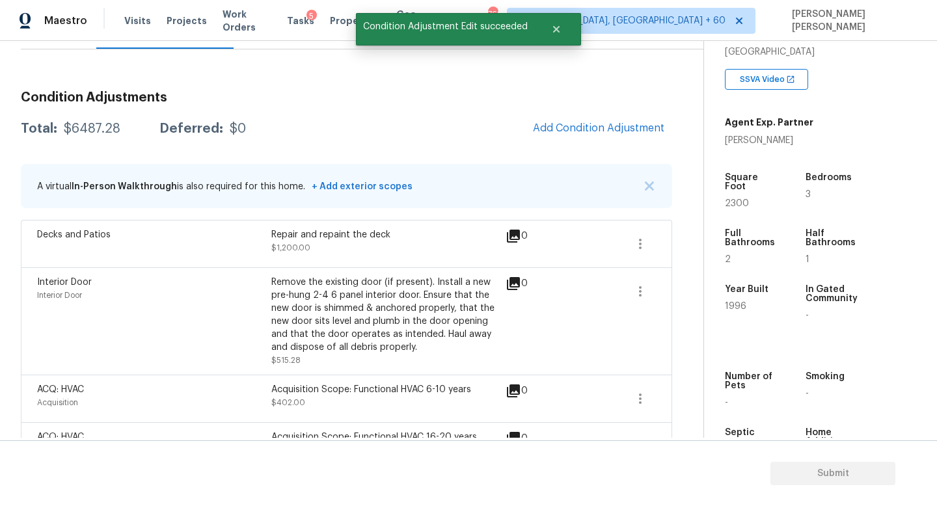
click at [519, 234] on icon at bounding box center [513, 236] width 13 height 13
click at [605, 241] on span at bounding box center [594, 243] width 50 height 31
click at [633, 241] on icon "button" at bounding box center [641, 244] width 16 height 16
click at [715, 236] on div "Edit" at bounding box center [715, 241] width 102 height 13
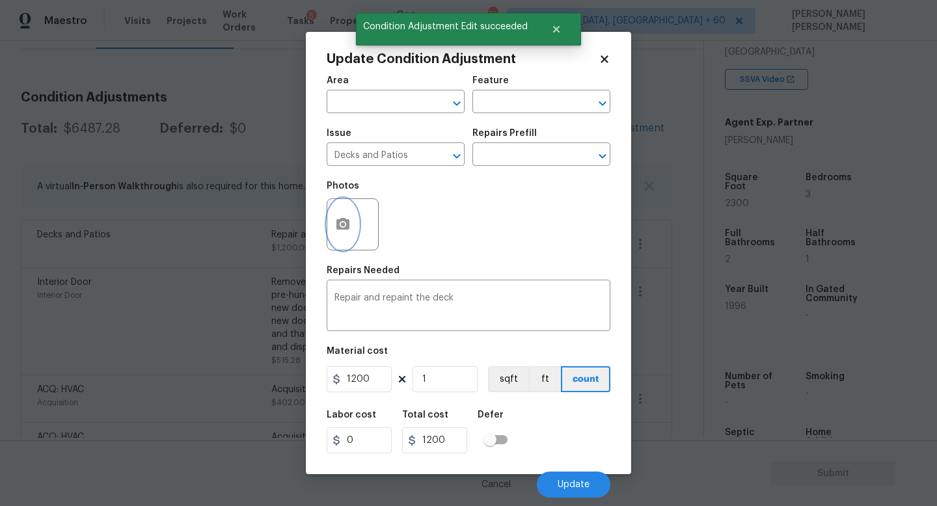
click at [336, 247] on button "button" at bounding box center [342, 224] width 31 height 51
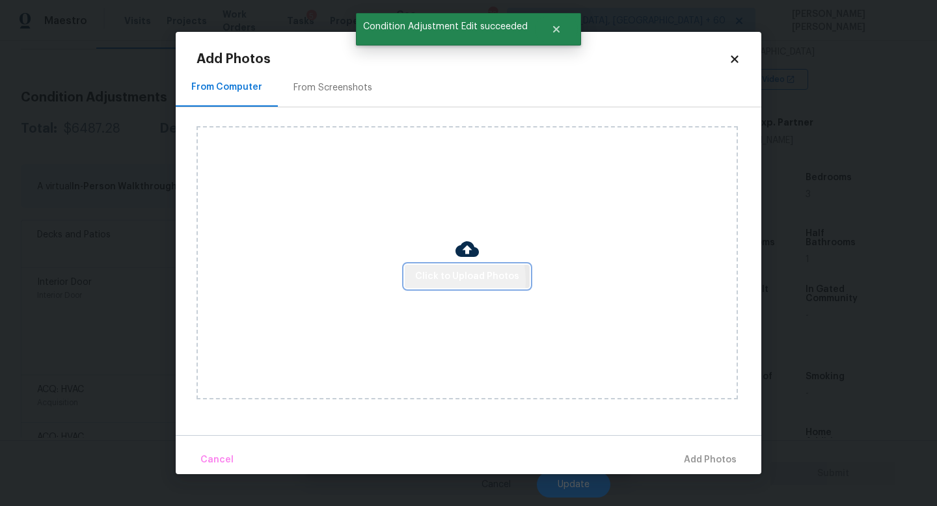
click at [438, 280] on span "Click to Upload Photos" at bounding box center [467, 277] width 104 height 16
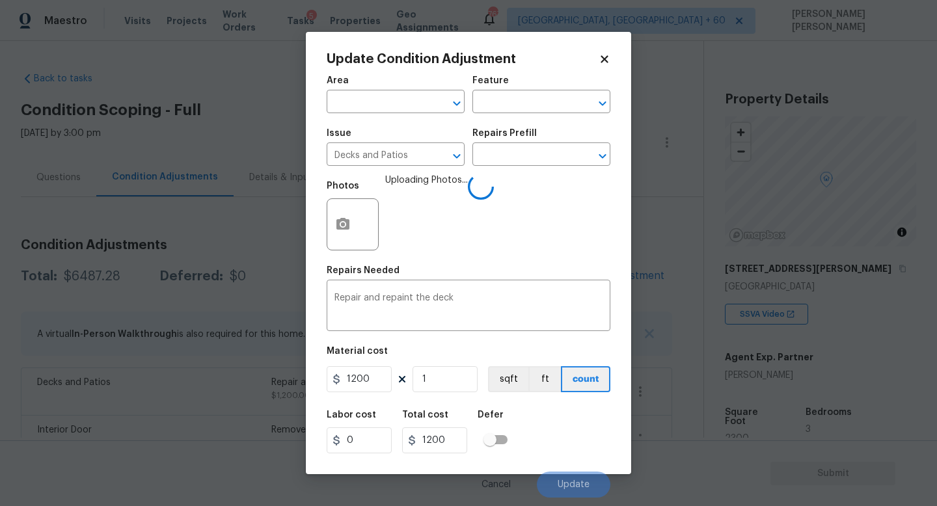
scroll to position [235, 0]
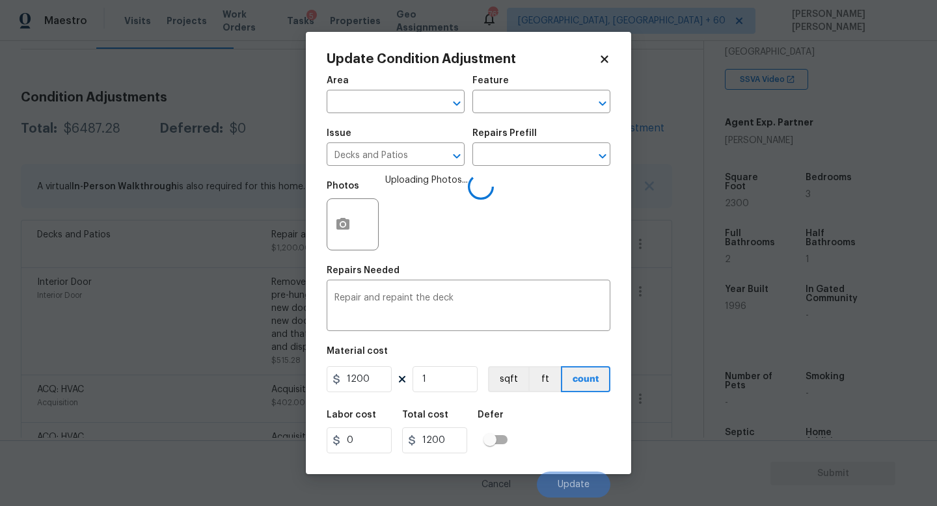
click at [581, 486] on span "Update" at bounding box center [574, 485] width 32 height 10
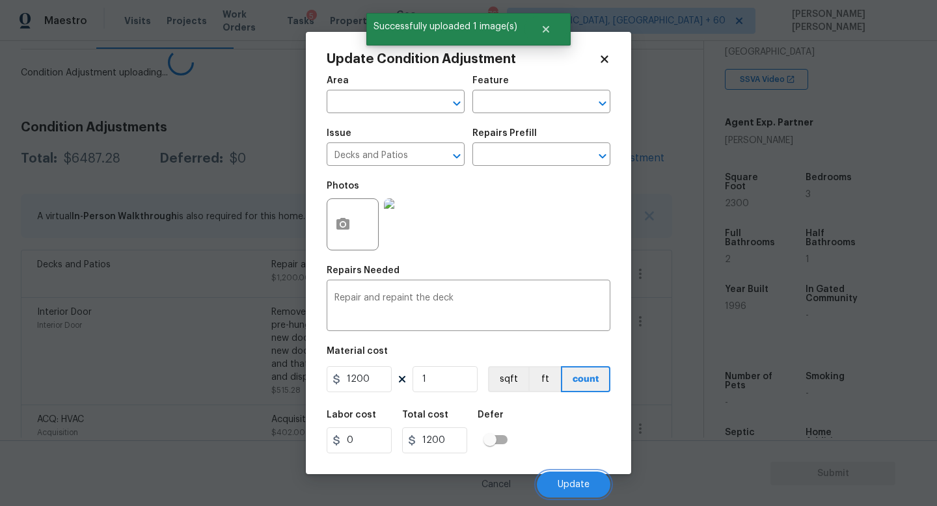
click at [581, 486] on span "Update" at bounding box center [574, 485] width 32 height 10
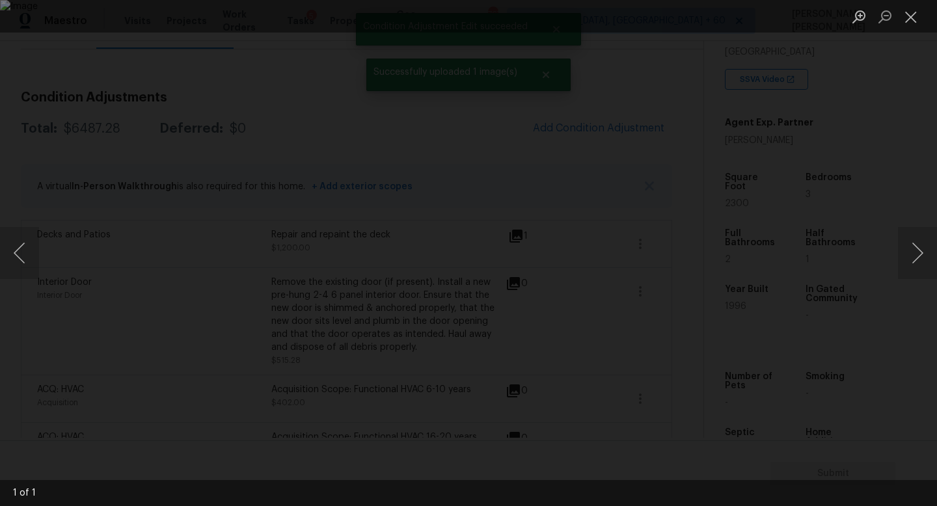
click at [866, 185] on div "Lightbox" at bounding box center [468, 253] width 937 height 506
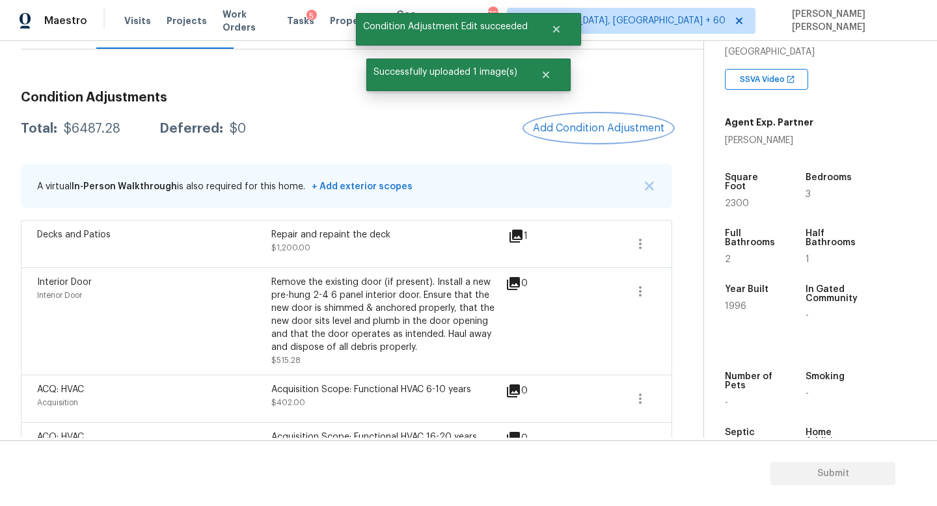
click at [590, 125] on span "Add Condition Adjustment" at bounding box center [598, 128] width 131 height 12
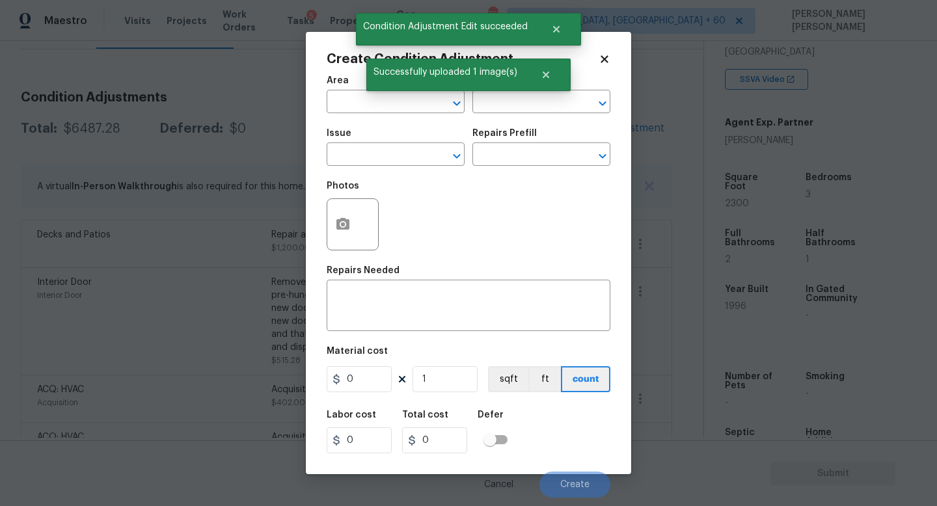
click at [247, 265] on body "Maestro Visits Projects Work Orders Tasks 5 Properties Geo Assignments 767 [GEO…" at bounding box center [468, 253] width 937 height 506
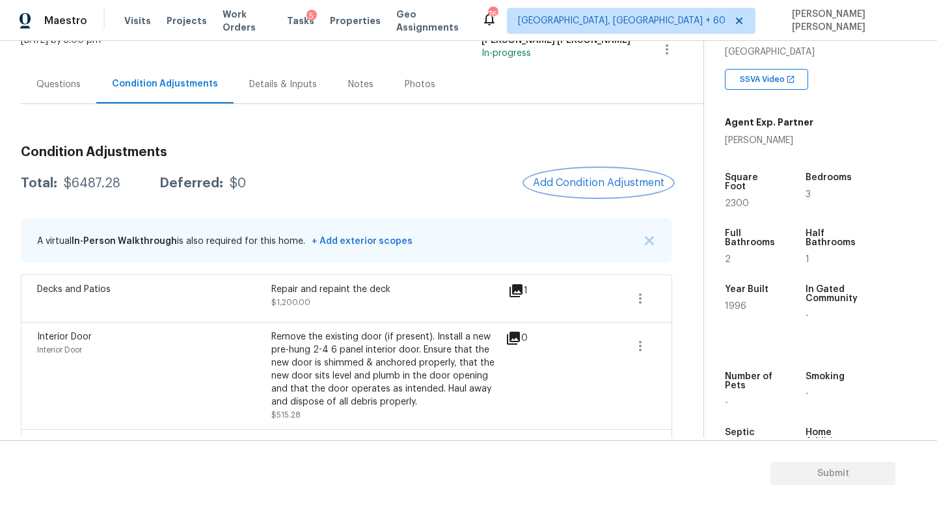
scroll to position [0, 0]
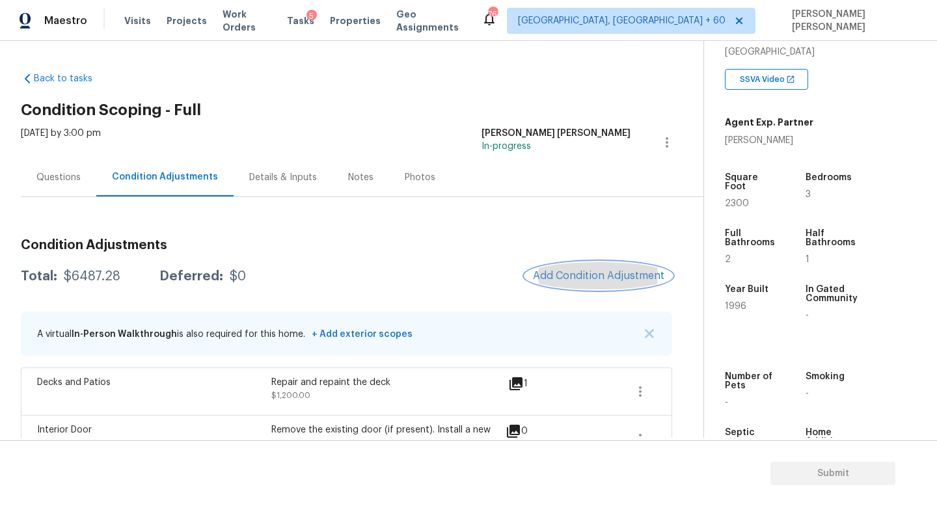
click at [625, 271] on span "Add Condition Adjustment" at bounding box center [598, 276] width 131 height 12
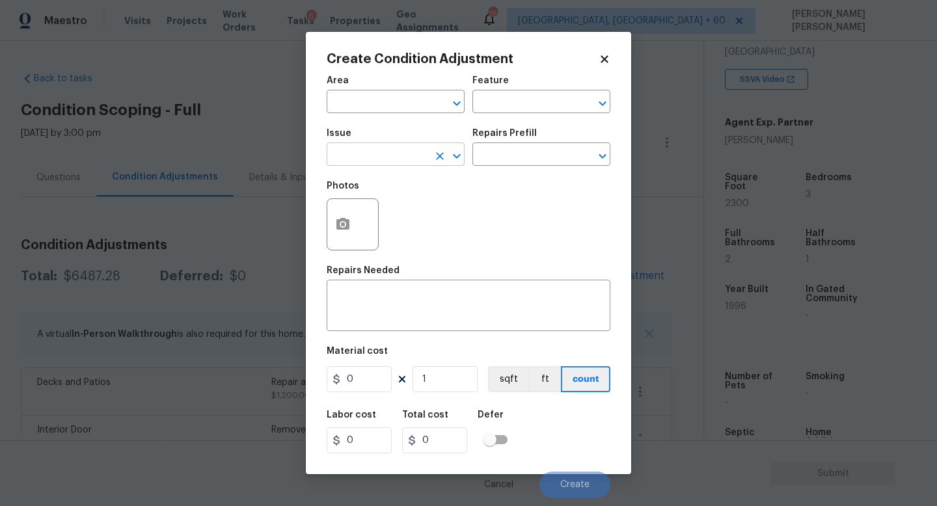
click at [376, 150] on input "text" at bounding box center [378, 156] width 102 height 20
type input ";"
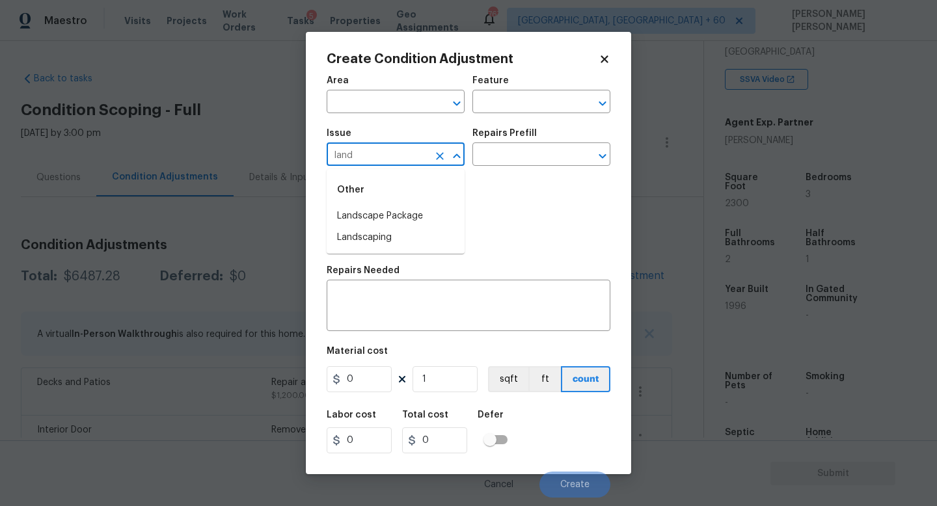
click at [372, 222] on li "Landscape Package" at bounding box center [396, 216] width 138 height 21
type input "Landscape Package"
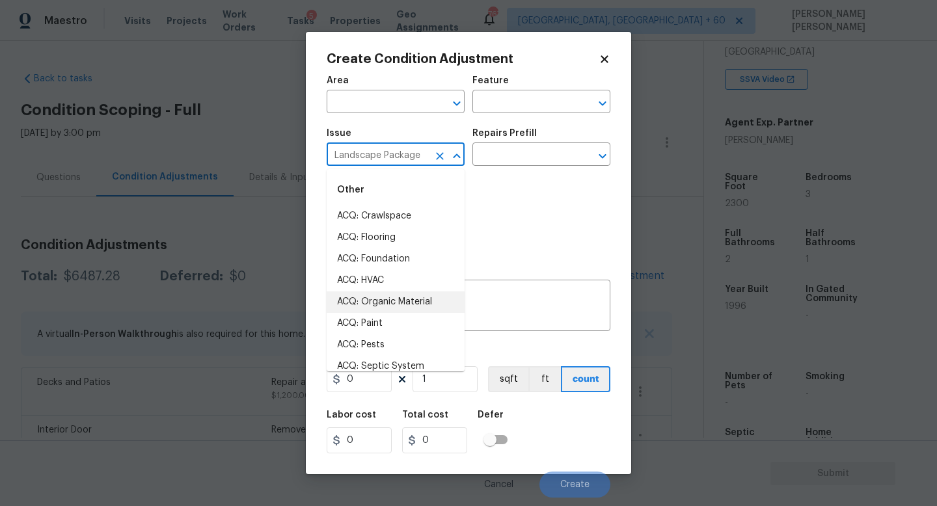
click at [539, 131] on div "Repairs Prefill" at bounding box center [541, 137] width 138 height 17
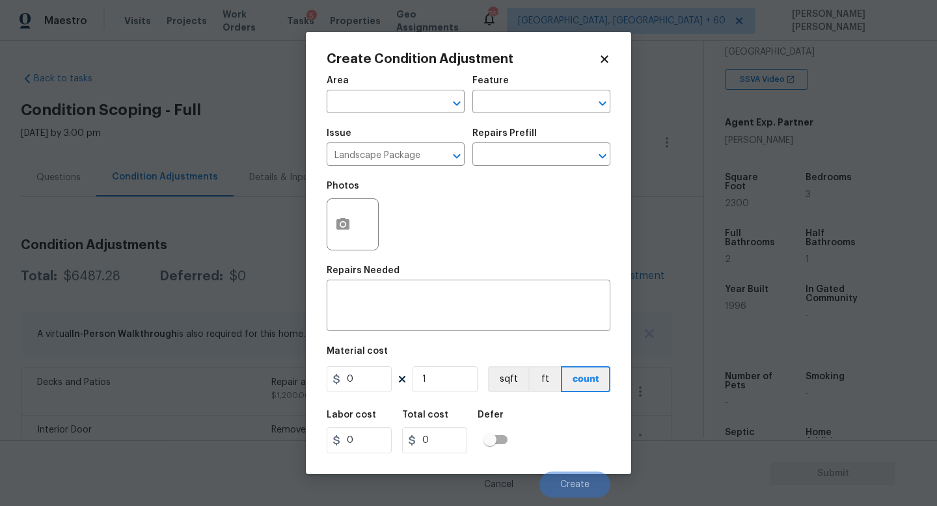
click at [536, 144] on div "Repairs Prefill" at bounding box center [541, 137] width 138 height 17
click at [534, 156] on input "text" at bounding box center [523, 156] width 102 height 20
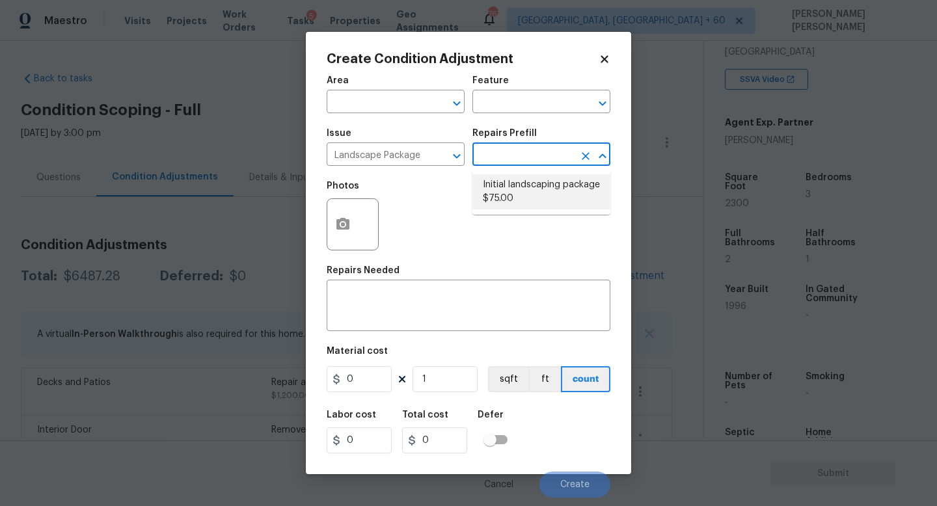
click at [534, 190] on li "Initial landscaping package $75.00" at bounding box center [541, 191] width 138 height 35
type input "Home Readiness Packages"
type textarea "Mowing of grass up to 6" in height. Mow, edge along driveways & sidewalks, trim…"
type input "75"
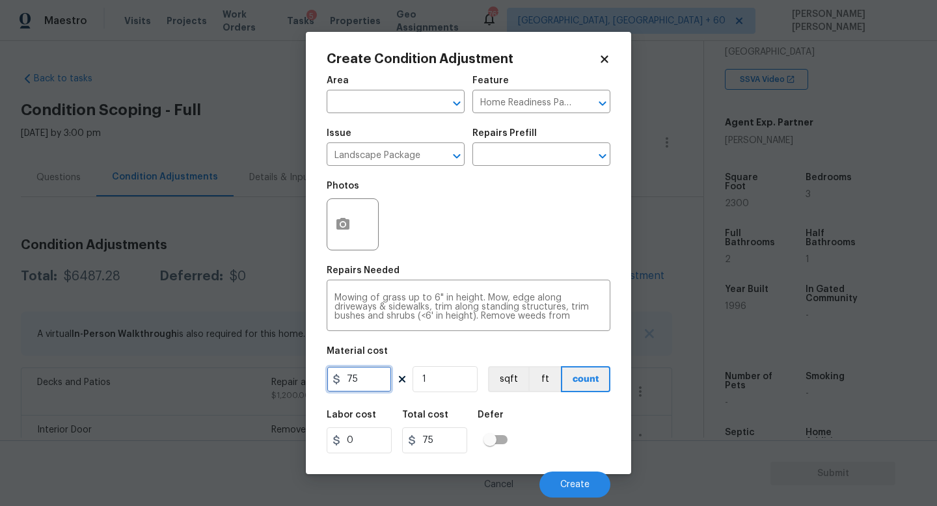
drag, startPoint x: 371, startPoint y: 376, endPoint x: 27, endPoint y: 376, distance: 344.3
click at [27, 376] on div "Create Condition Adjustment Area ​ Feature Home Readiness Packages ​ Issue Land…" at bounding box center [468, 253] width 937 height 506
type input "300"
click at [322, 221] on div "Create Condition Adjustment Area ​ Feature Home Readiness Packages ​ Issue Land…" at bounding box center [468, 253] width 325 height 443
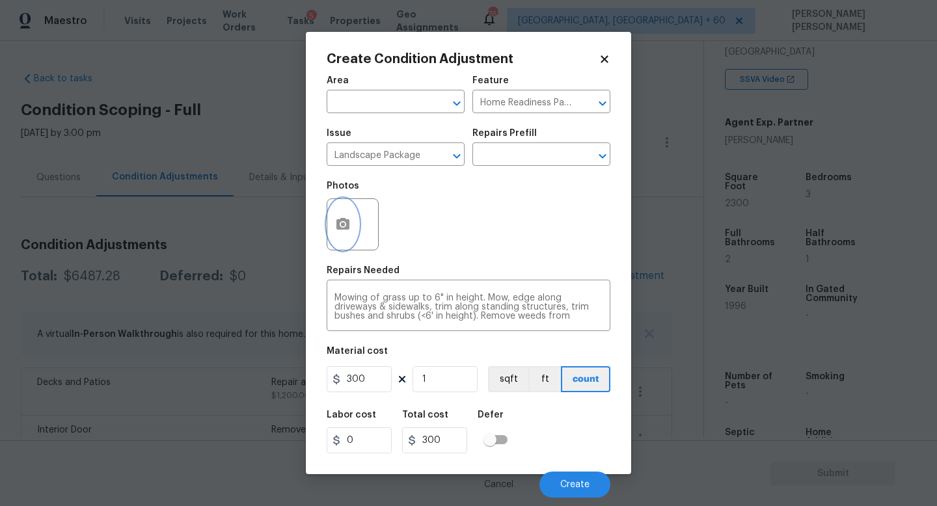
click at [334, 221] on button "button" at bounding box center [342, 224] width 31 height 51
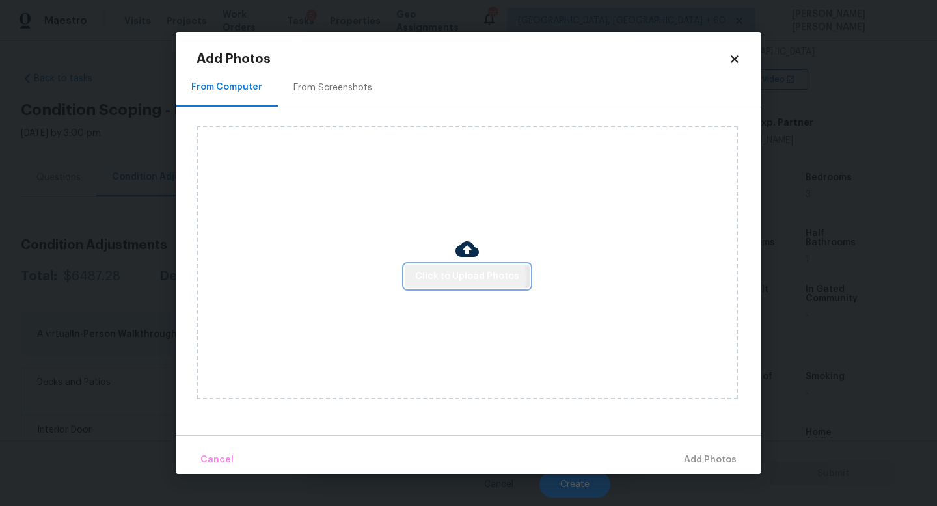
click at [432, 278] on span "Click to Upload Photos" at bounding box center [467, 277] width 104 height 16
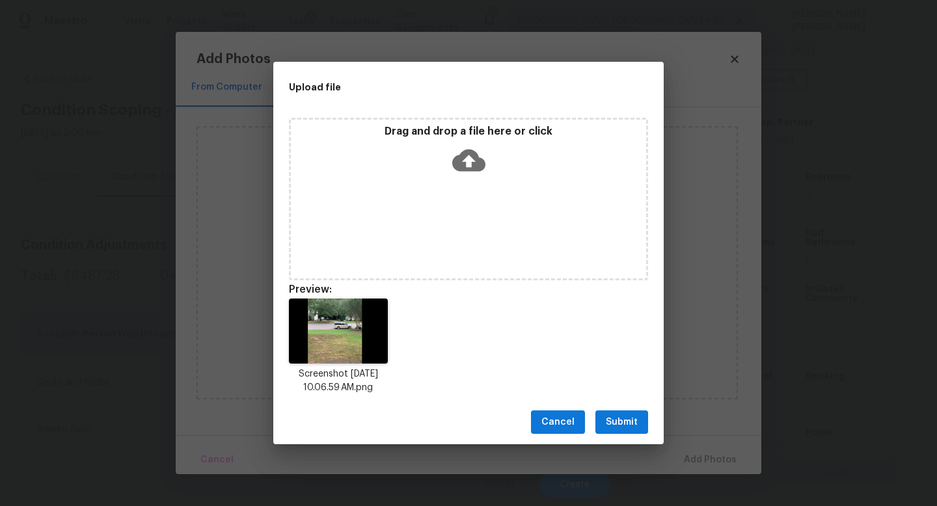
click at [622, 417] on span "Submit" at bounding box center [622, 423] width 32 height 16
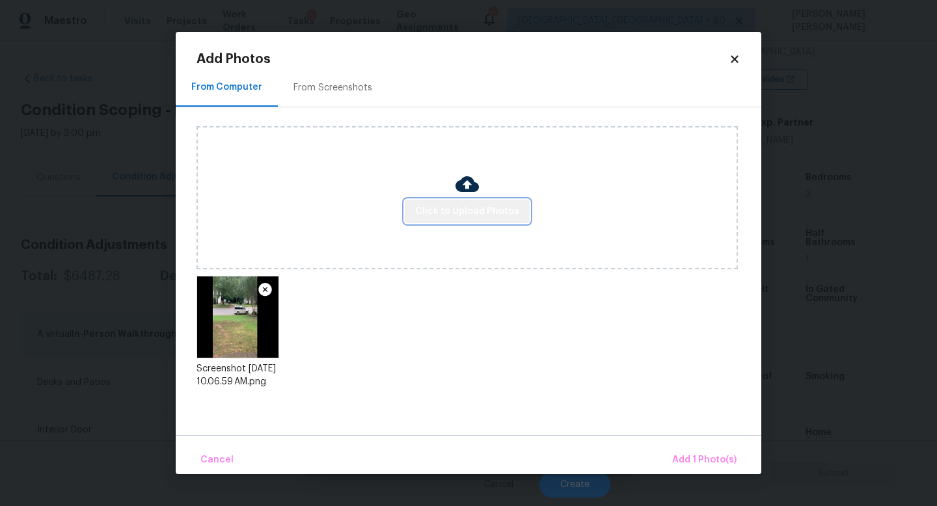
click at [488, 214] on span "Click to Upload Photos" at bounding box center [467, 212] width 104 height 16
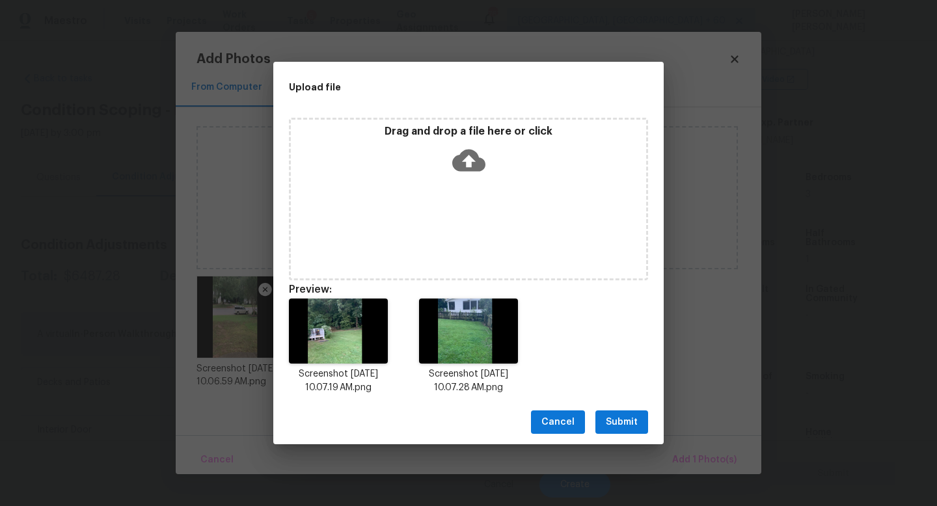
click at [631, 424] on span "Submit" at bounding box center [622, 423] width 32 height 16
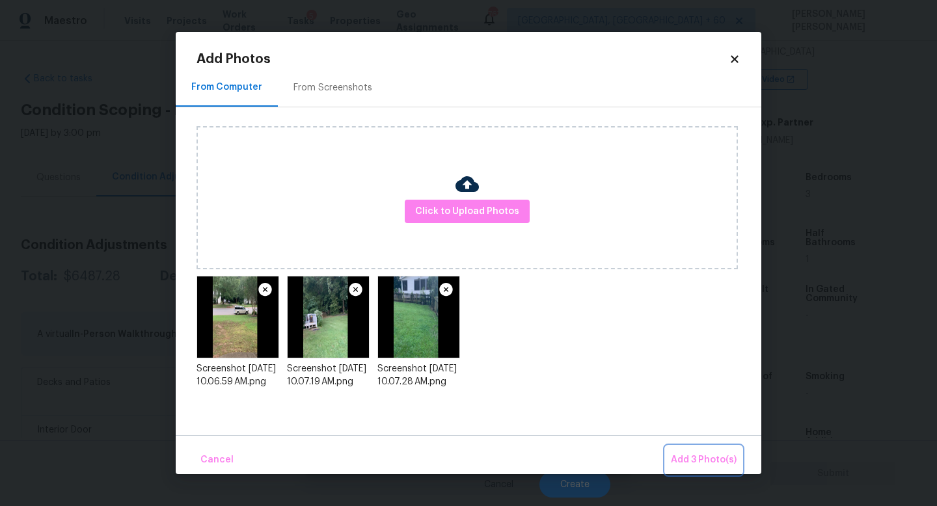
click at [696, 448] on button "Add 3 Photo(s)" at bounding box center [704, 460] width 76 height 28
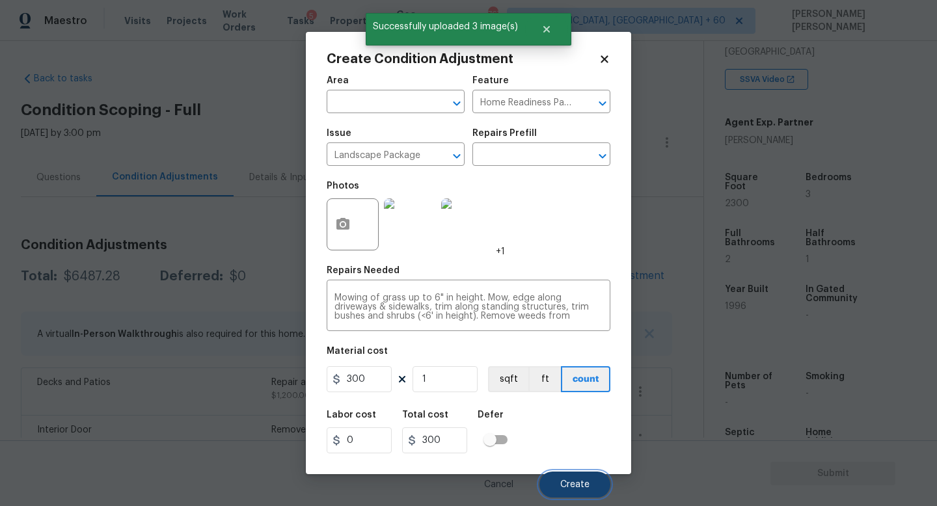
click at [586, 482] on span "Create" at bounding box center [574, 485] width 29 height 10
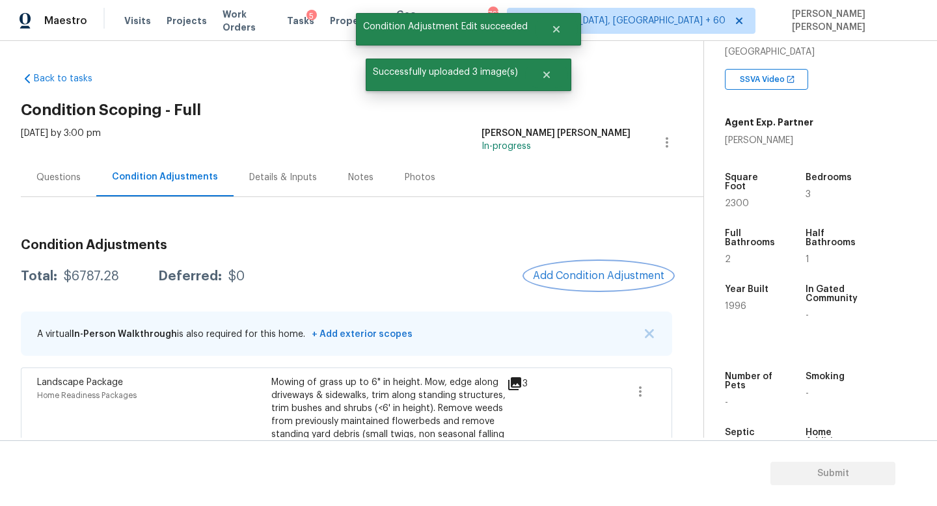
click at [581, 274] on span "Add Condition Adjustment" at bounding box center [598, 276] width 131 height 12
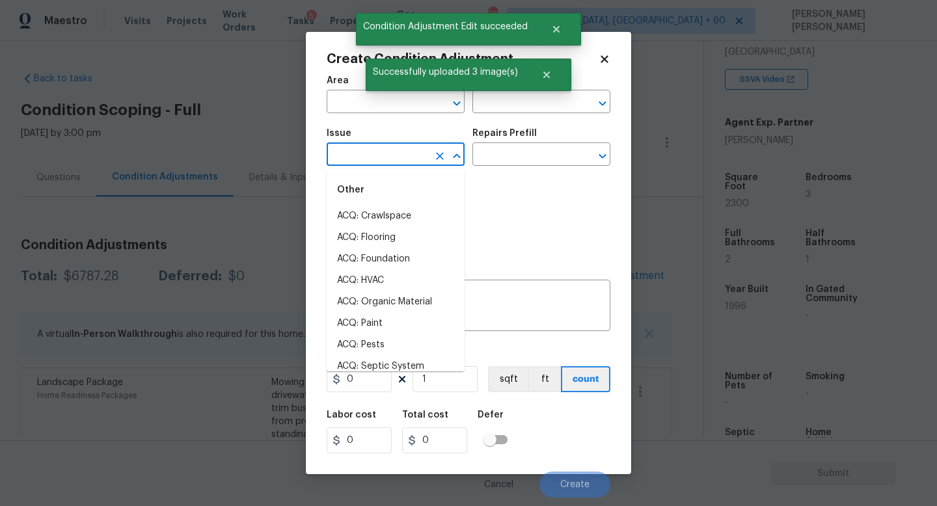
click at [376, 162] on input "text" at bounding box center [378, 156] width 102 height 20
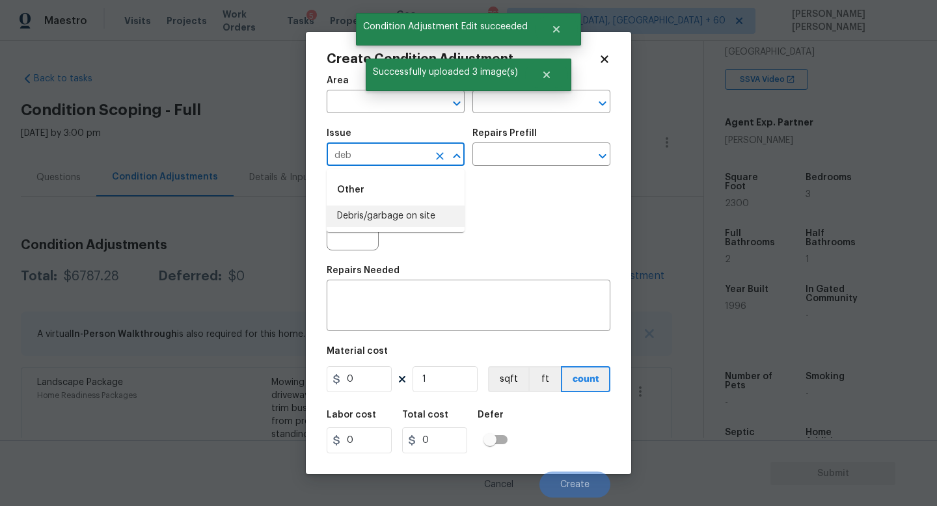
click at [396, 210] on li "Debris/garbage on site" at bounding box center [396, 216] width 138 height 21
type input "Debris/garbage on site"
click at [524, 161] on input "text" at bounding box center [523, 156] width 102 height 20
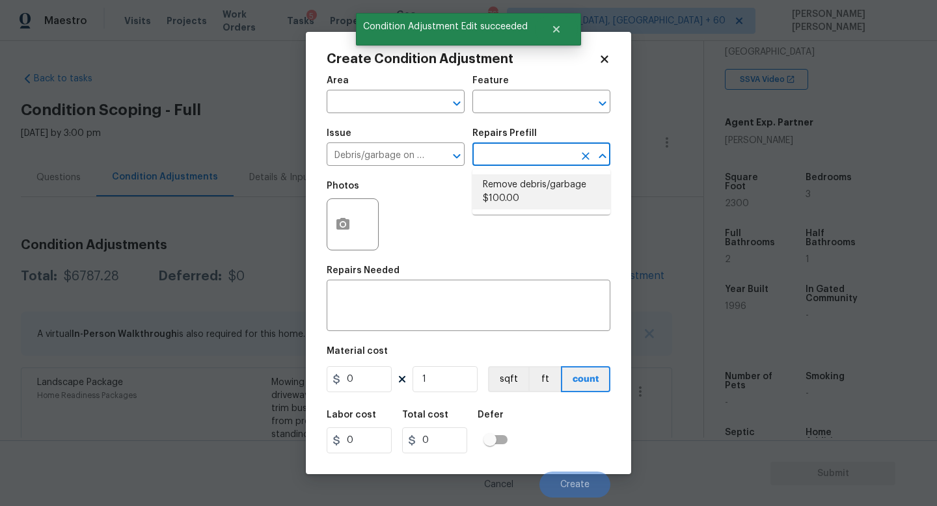
click at [533, 195] on li "Remove debris/garbage $100.00" at bounding box center [541, 191] width 138 height 35
type textarea "Remove, haul off, and properly dispose of any debris left by seller to offsite …"
type input "100"
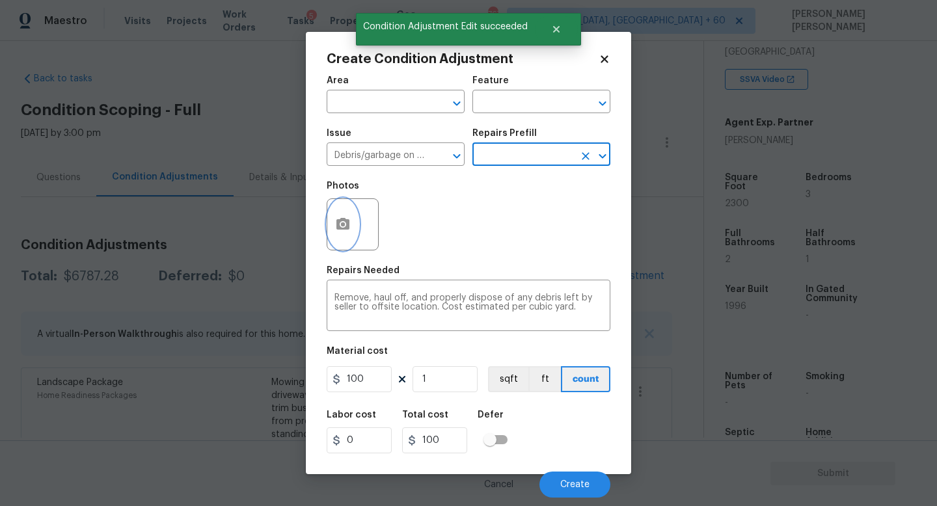
click at [331, 213] on button "button" at bounding box center [342, 224] width 31 height 51
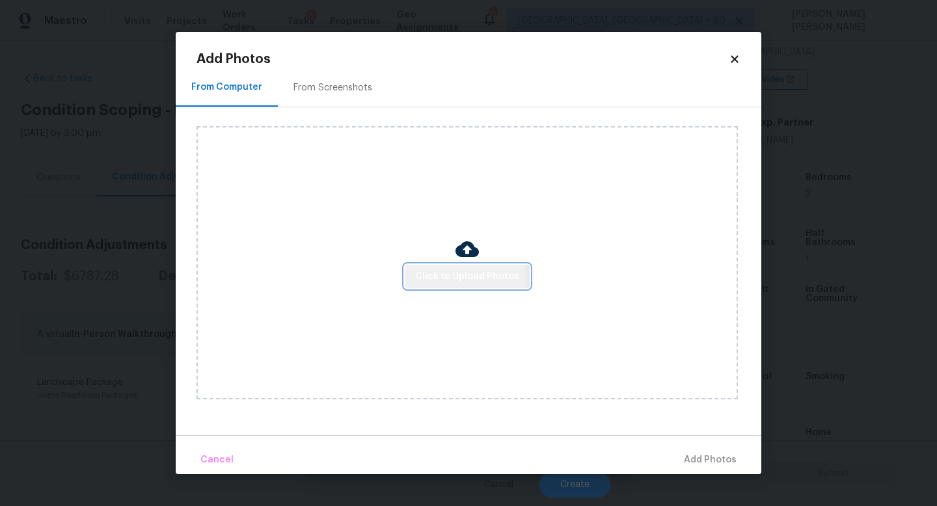
click at [446, 277] on span "Click to Upload Photos" at bounding box center [467, 277] width 104 height 16
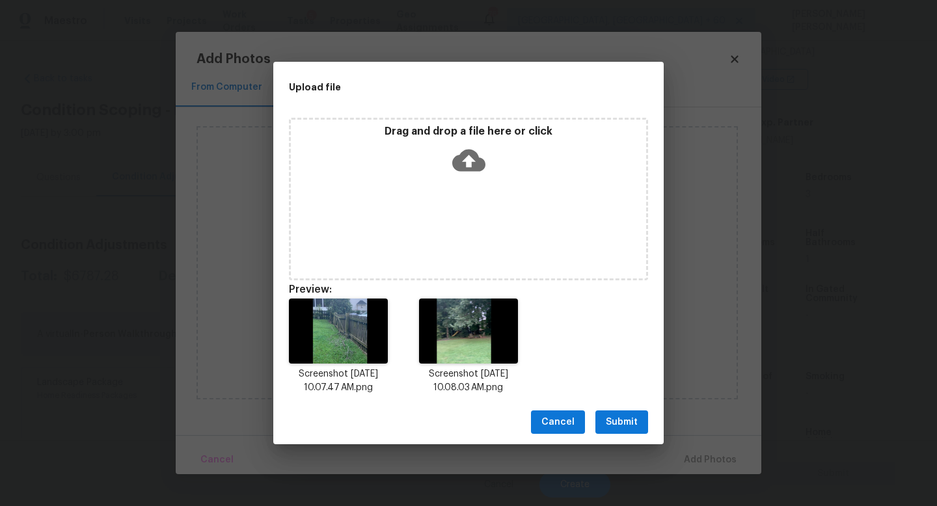
click at [608, 422] on span "Submit" at bounding box center [622, 423] width 32 height 16
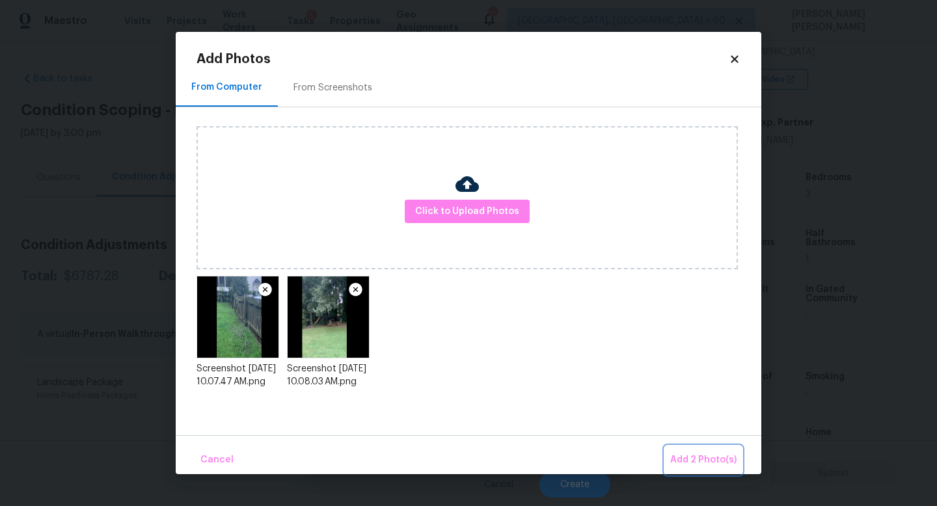
click at [709, 452] on button "Add 2 Photo(s)" at bounding box center [703, 460] width 77 height 28
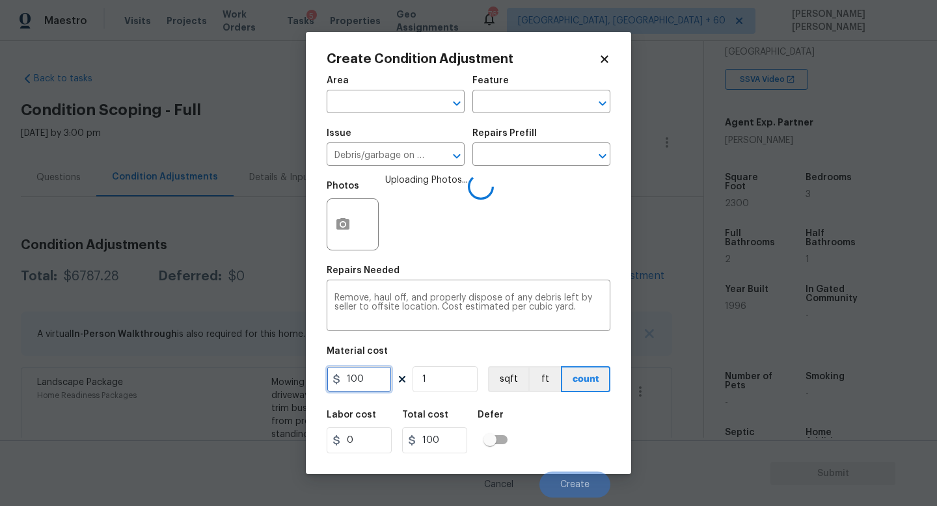
drag, startPoint x: 374, startPoint y: 379, endPoint x: 228, endPoint y: 363, distance: 146.8
click at [269, 366] on div "Create Condition Adjustment Area ​ Feature ​ Issue Debris/garbage on site ​ Rep…" at bounding box center [468, 253] width 937 height 506
type input "200"
click at [609, 433] on div "Labor cost 0 Total cost 200 Defer" at bounding box center [469, 432] width 284 height 59
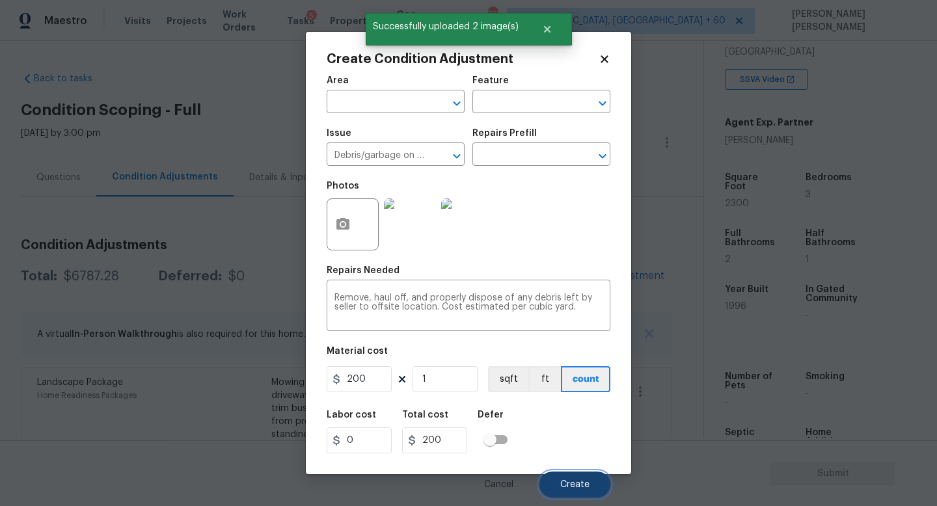
click at [573, 481] on span "Create" at bounding box center [574, 485] width 29 height 10
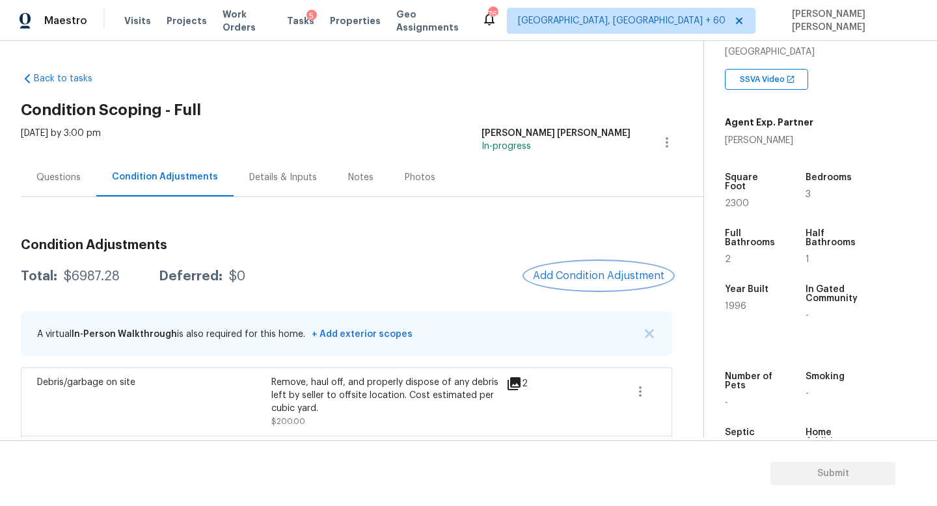
click at [581, 273] on span "Add Condition Adjustment" at bounding box center [598, 276] width 131 height 12
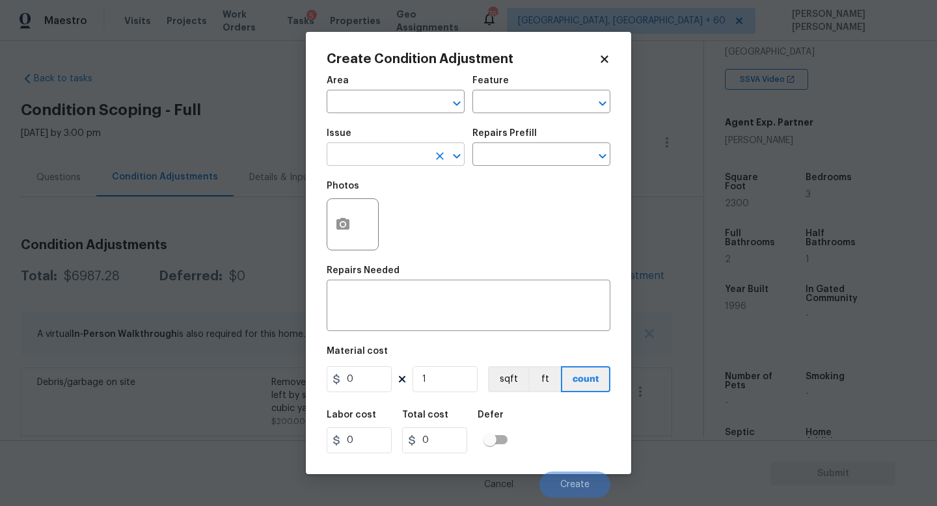
click at [391, 164] on input "text" at bounding box center [378, 156] width 102 height 20
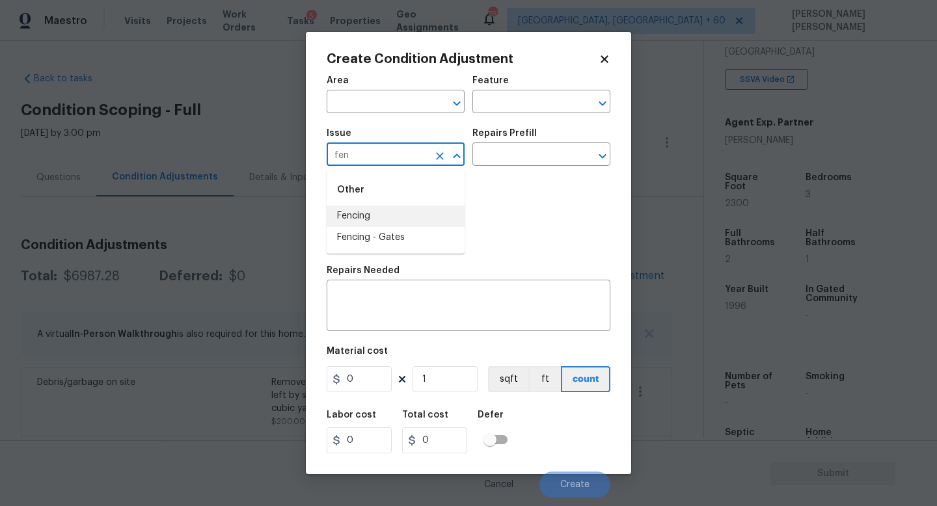
click at [392, 212] on li "Fencing" at bounding box center [396, 216] width 138 height 21
type input "Fencing"
click at [377, 303] on textarea at bounding box center [469, 307] width 268 height 27
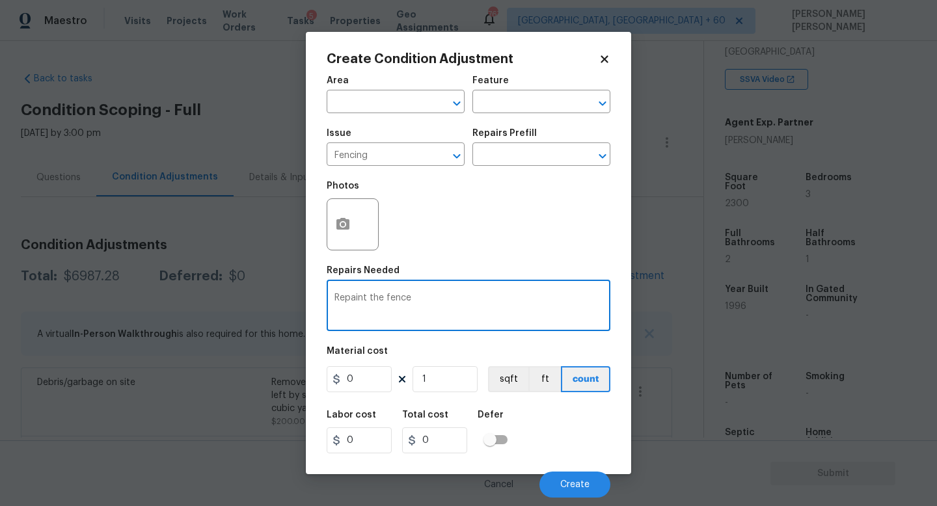
type textarea "Repaint the fence"
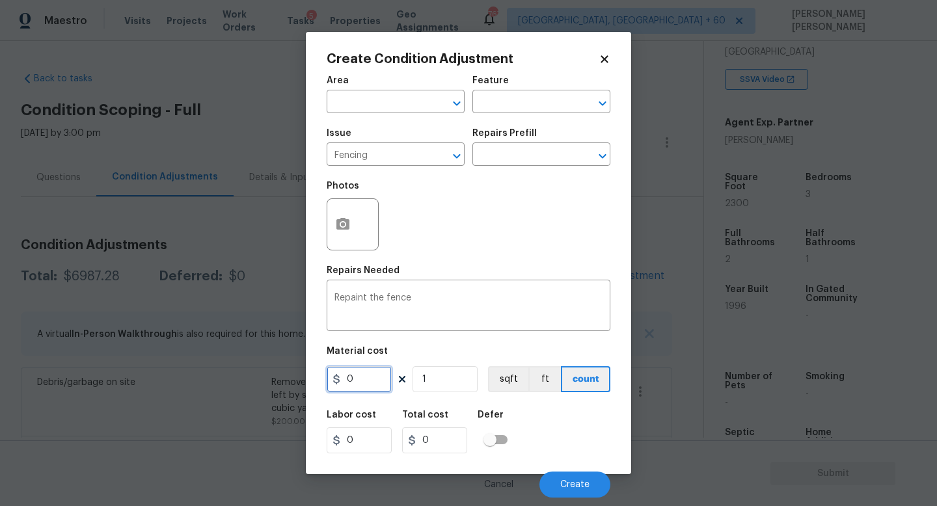
drag, startPoint x: 363, startPoint y: 384, endPoint x: 272, endPoint y: 384, distance: 91.1
click at [338, 384] on div "0" at bounding box center [359, 379] width 65 height 26
type input "750"
click at [585, 427] on div "Labor cost 0 Total cost 750 Defer" at bounding box center [469, 432] width 284 height 59
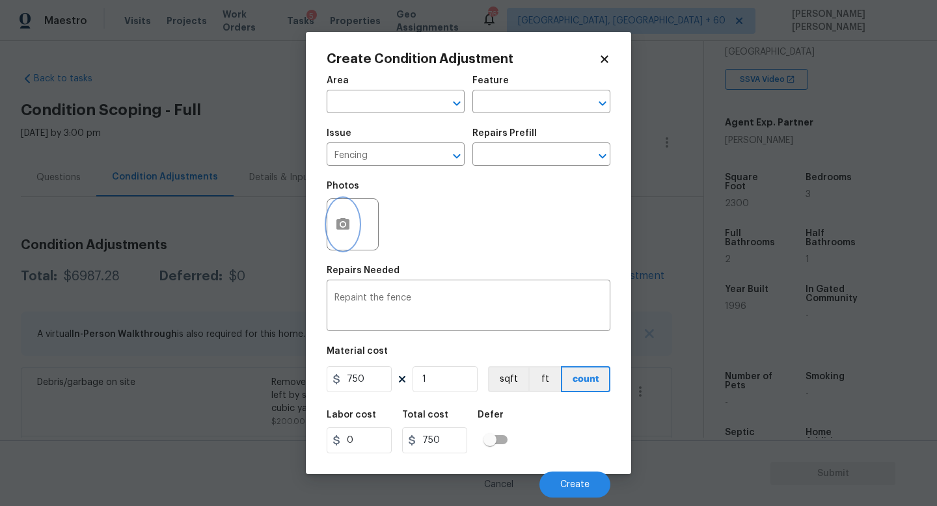
click at [345, 223] on icon "button" at bounding box center [343, 225] width 16 height 16
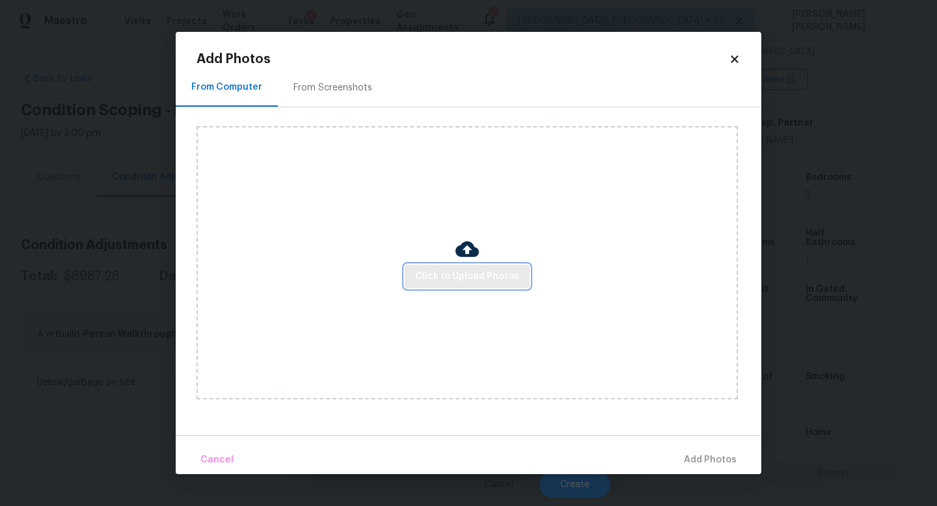
click at [501, 287] on button "Click to Upload Photos" at bounding box center [467, 277] width 125 height 24
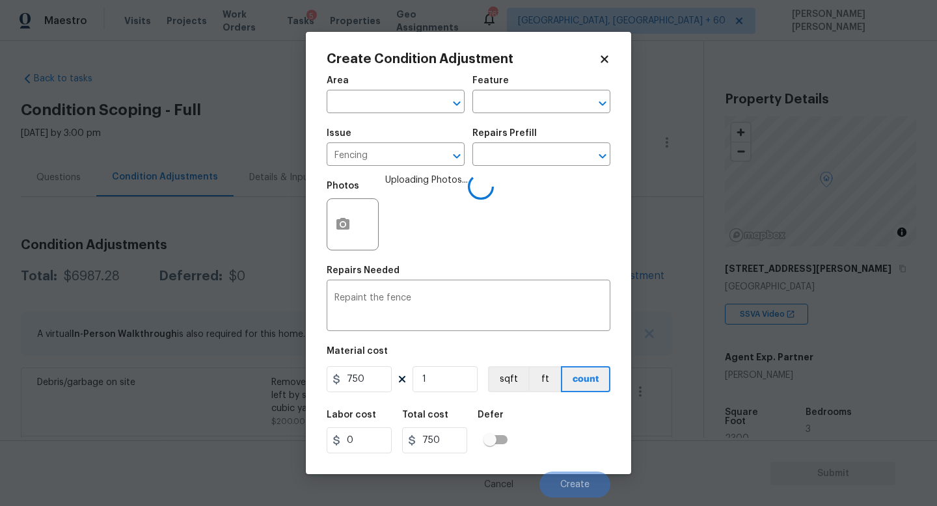
scroll to position [235, 0]
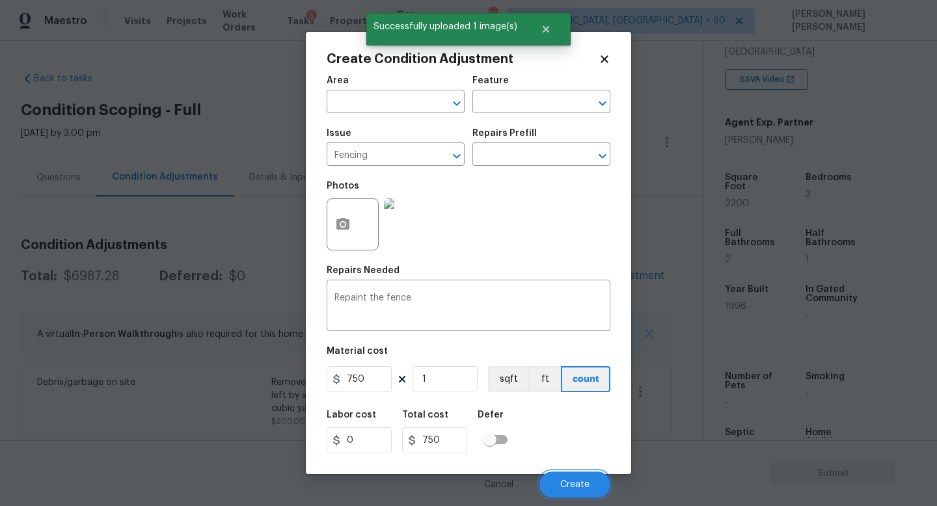
click at [577, 488] on span "Create" at bounding box center [574, 485] width 29 height 10
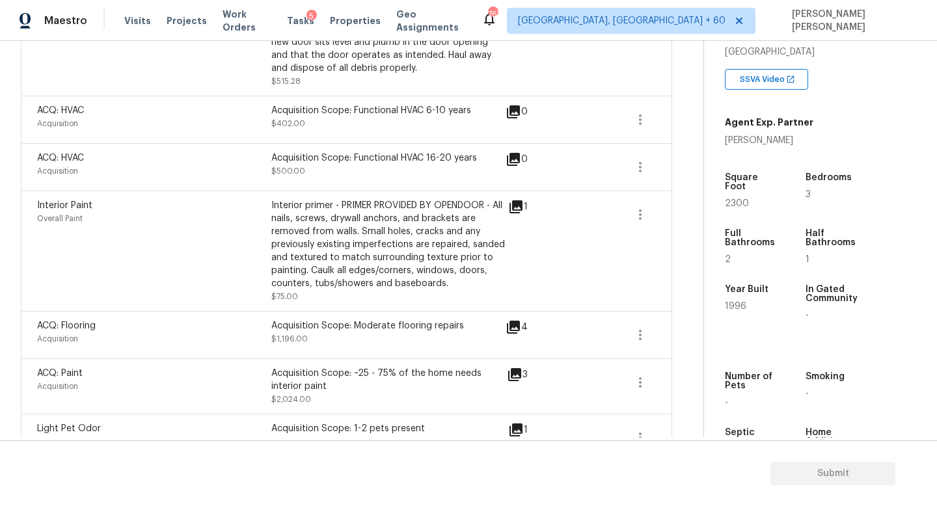
scroll to position [692, 0]
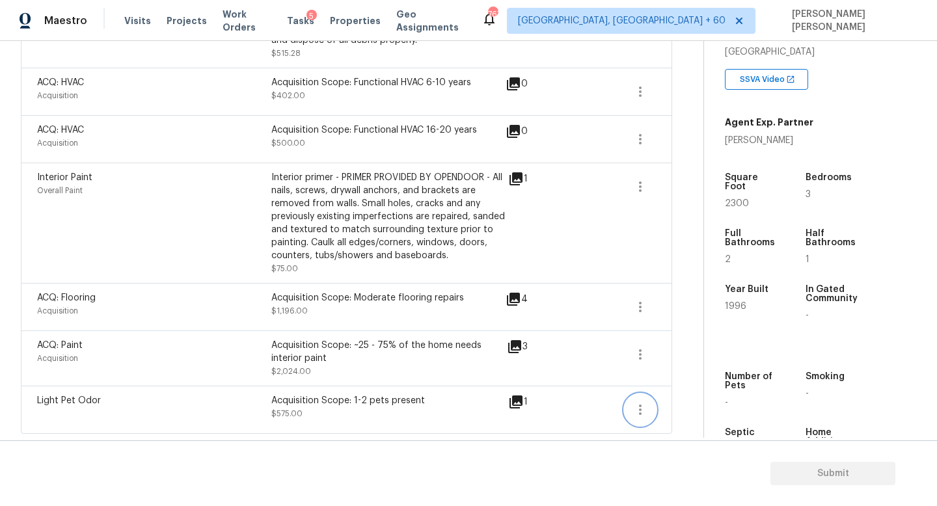
click at [640, 408] on icon "button" at bounding box center [641, 410] width 16 height 16
click at [692, 415] on link "Edit" at bounding box center [714, 408] width 111 height 20
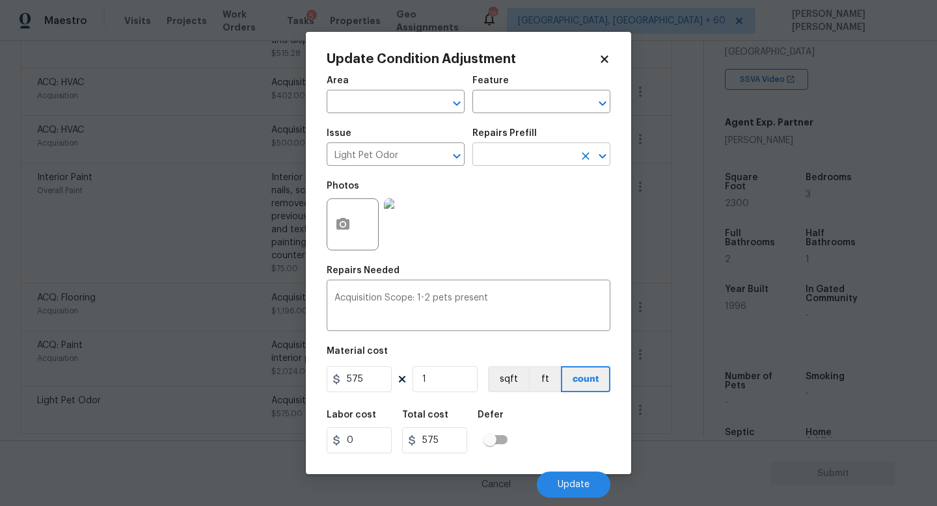
click at [505, 158] on input "text" at bounding box center [523, 156] width 102 height 20
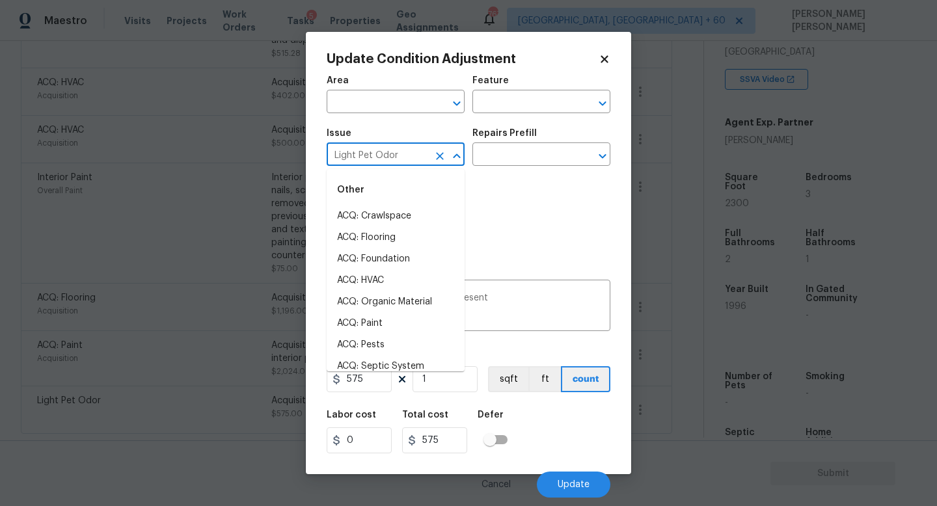
click at [412, 159] on input "Light Pet Odor" at bounding box center [378, 156] width 102 height 20
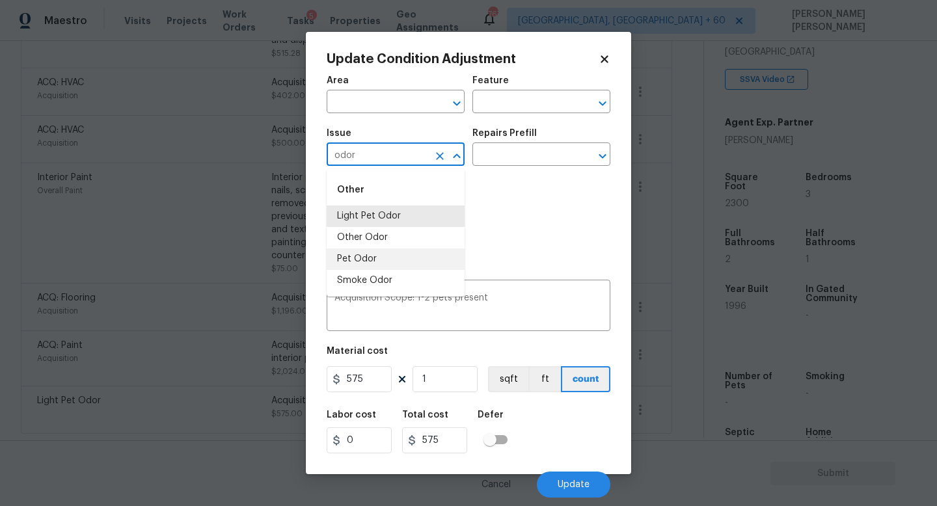
click at [396, 265] on li "Pet Odor" at bounding box center [396, 259] width 138 height 21
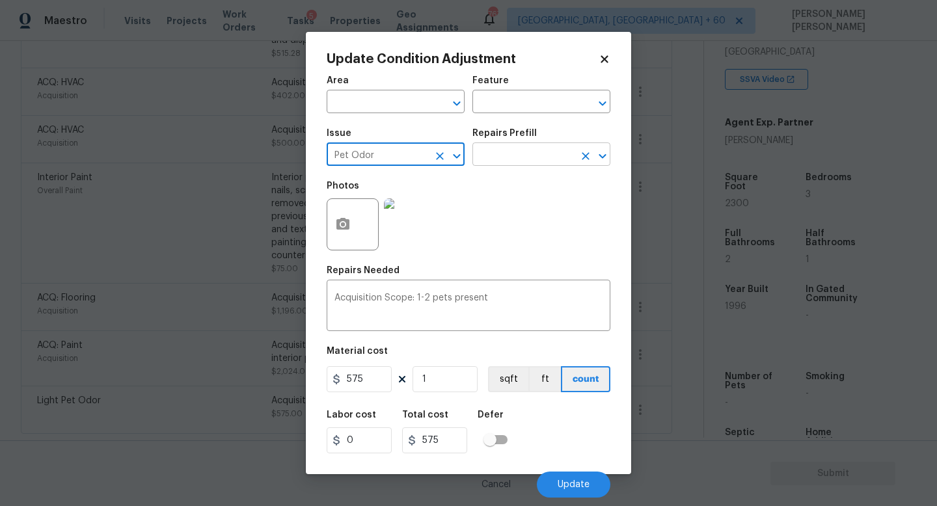
type input "Pet Odor"
click at [520, 163] on input "text" at bounding box center [523, 156] width 102 height 20
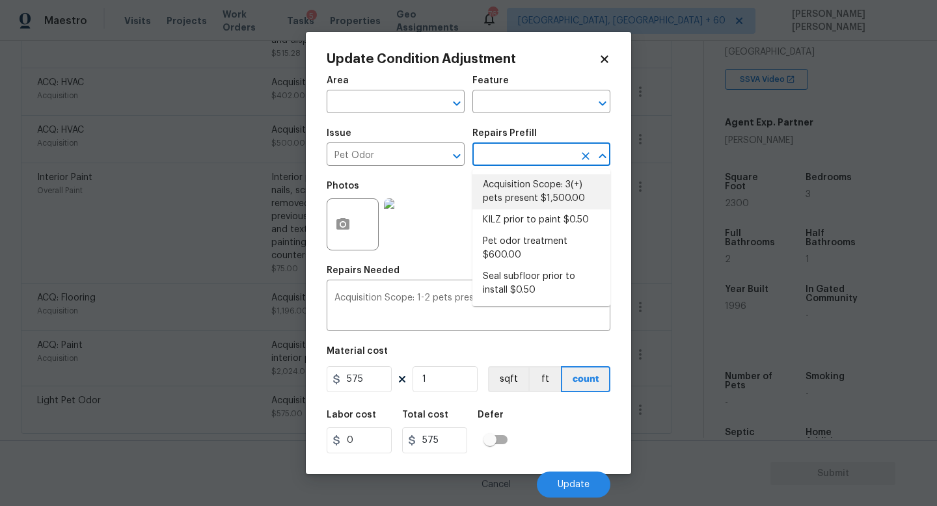
click at [533, 197] on li "Acquisition Scope: 3(+) pets present $1,500.00" at bounding box center [541, 191] width 138 height 35
type textarea "Acquisition Scope: 3(+) pets present"
type input "1500"
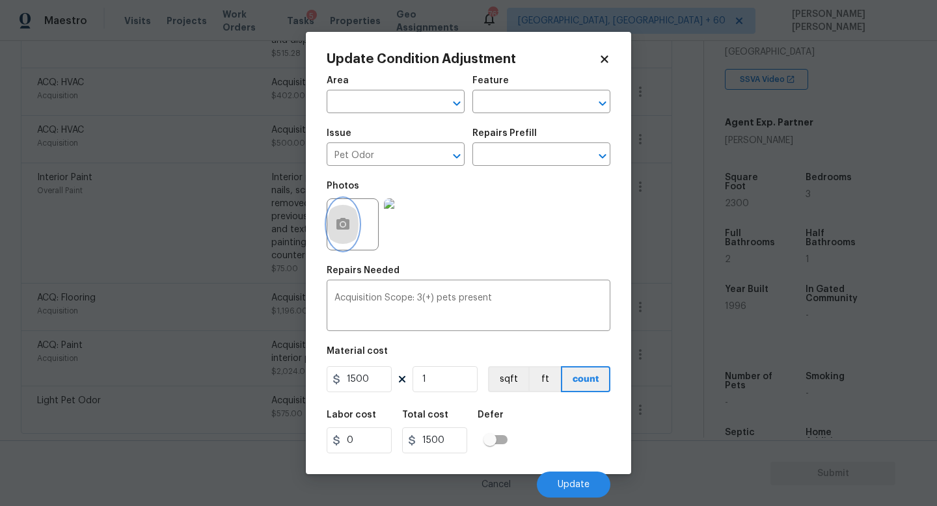
click at [333, 235] on button "button" at bounding box center [342, 224] width 31 height 51
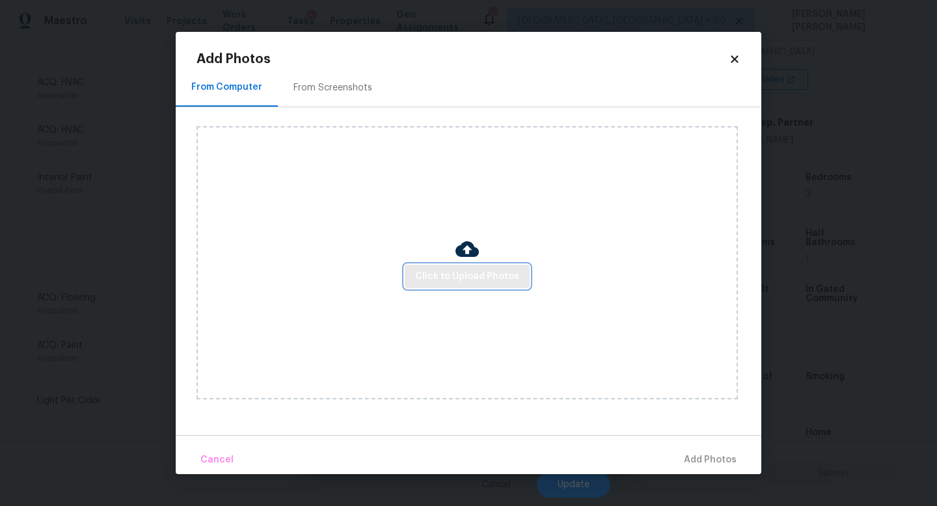
click at [455, 278] on span "Click to Upload Photos" at bounding box center [467, 277] width 104 height 16
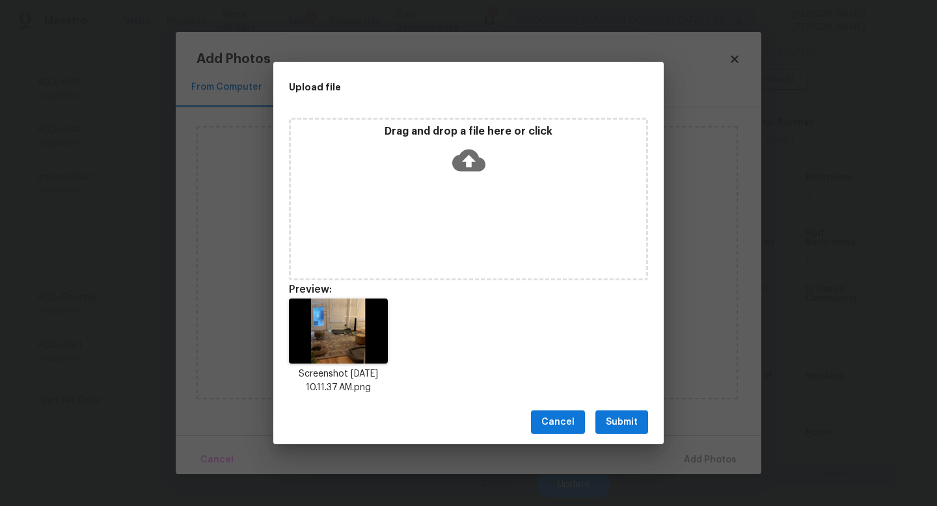
click at [617, 413] on button "Submit" at bounding box center [621, 423] width 53 height 24
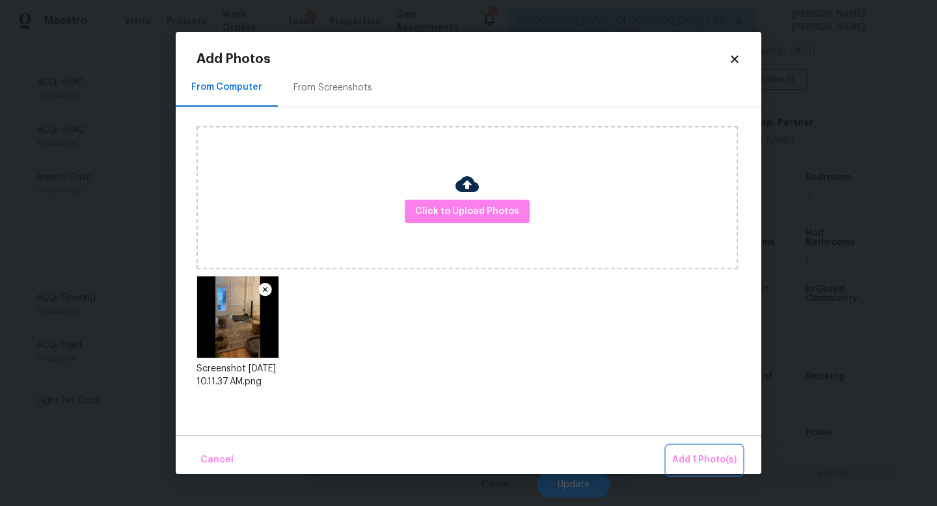
click at [696, 454] on span "Add 1 Photo(s)" at bounding box center [704, 460] width 64 height 16
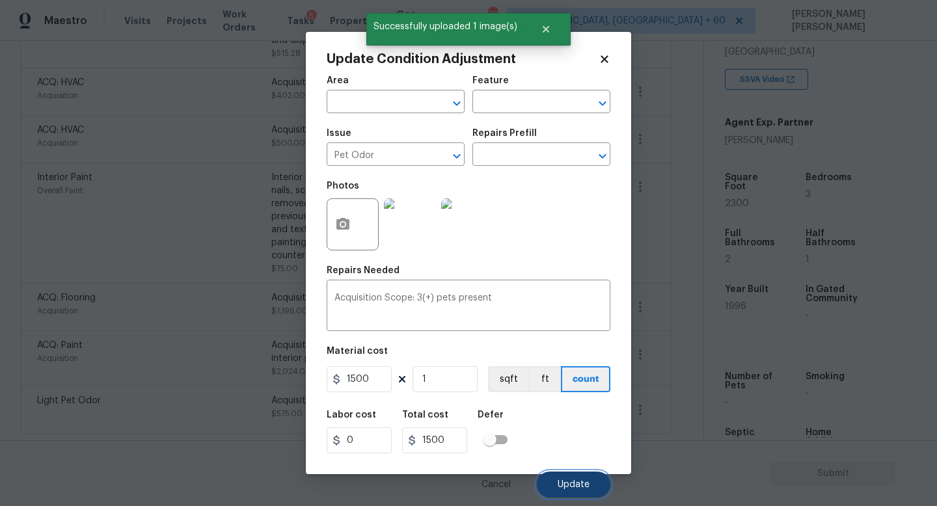
click at [582, 485] on span "Update" at bounding box center [574, 485] width 32 height 10
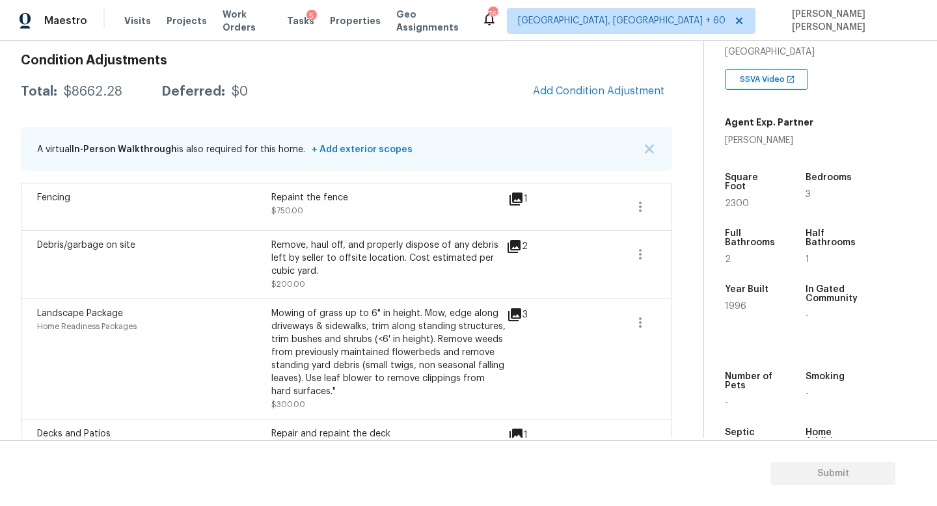
scroll to position [183, 0]
click at [562, 118] on div "Condition Adjustments Total: $8662.28 Deferred: $0 Add Condition Adjustment A v…" at bounding box center [346, 494] width 651 height 897
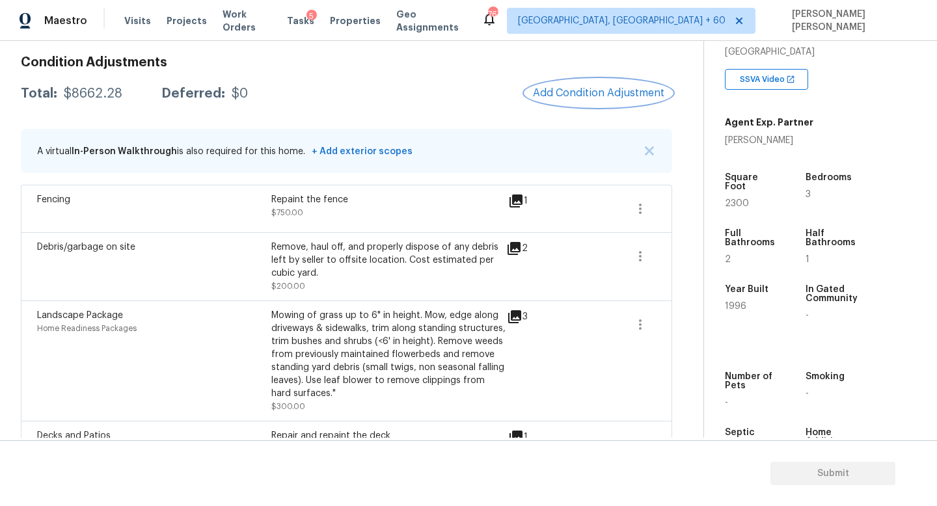
click at [574, 102] on button "Add Condition Adjustment" at bounding box center [598, 92] width 147 height 27
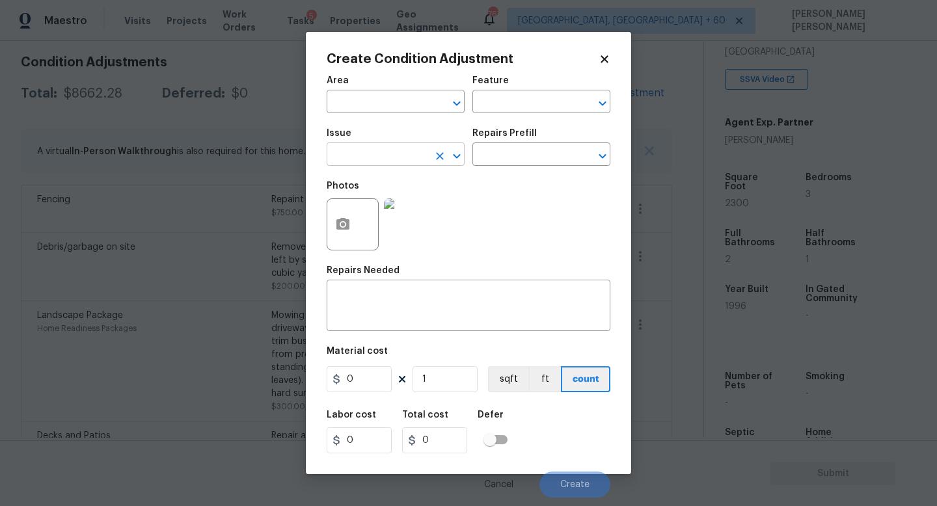
click at [396, 151] on input "text" at bounding box center [378, 156] width 102 height 20
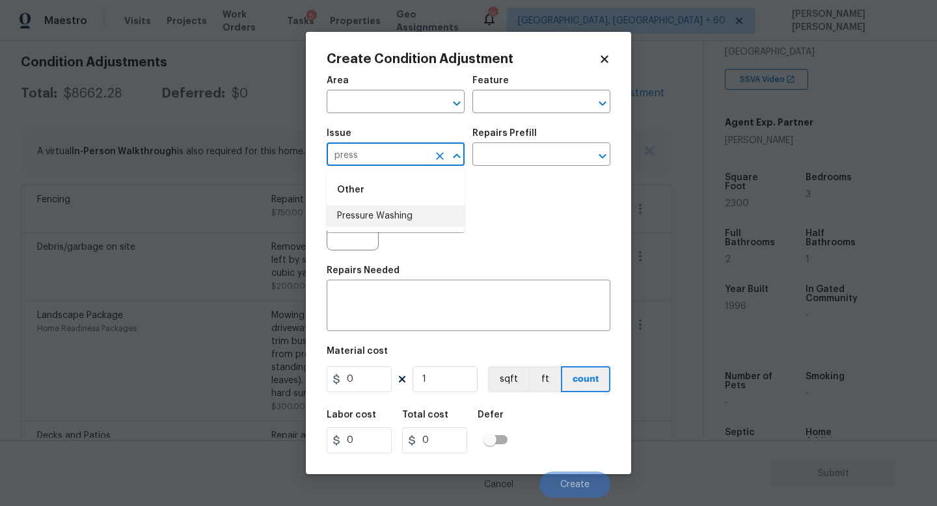
click at [393, 215] on li "Pressure Washing" at bounding box center [396, 216] width 138 height 21
type input "Pressure Washing"
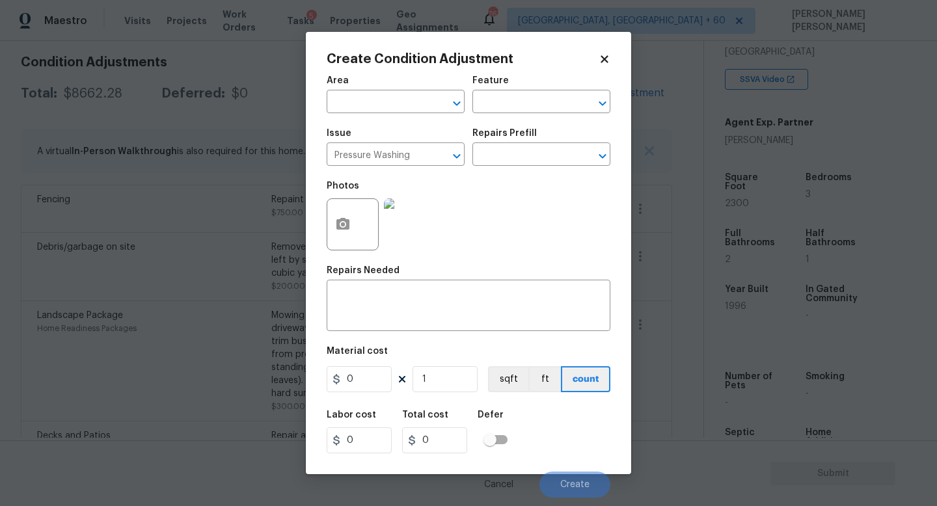
click at [513, 171] on div "Issue Pressure Washing ​ Repairs Prefill ​" at bounding box center [469, 147] width 284 height 53
click at [519, 161] on input "text" at bounding box center [523, 156] width 102 height 20
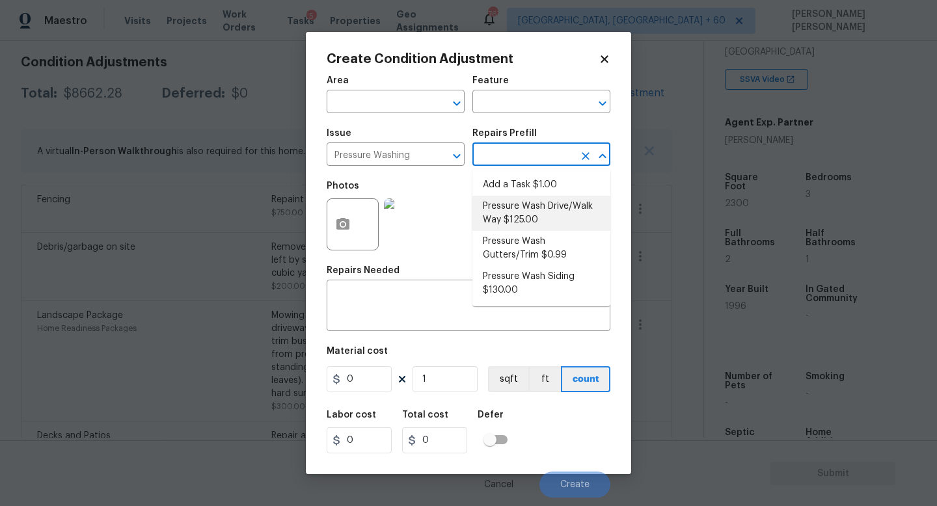
click at [551, 218] on li "Pressure Wash Drive/Walk Way $125.00" at bounding box center [541, 213] width 138 height 35
type input "Siding"
type textarea "Pressure wash the driveways/walkways as directed by the PM. Ensure that all deb…"
type input "125"
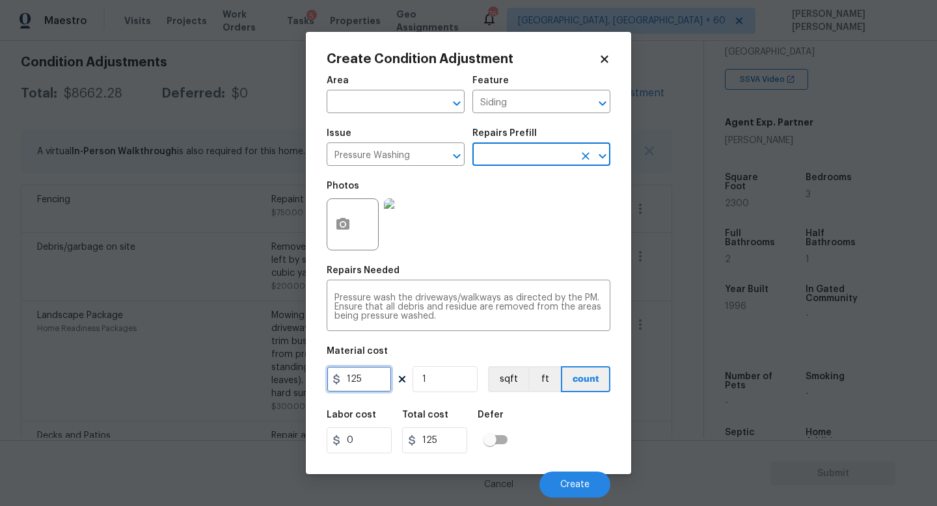
click at [372, 378] on input "125" at bounding box center [359, 379] width 65 height 26
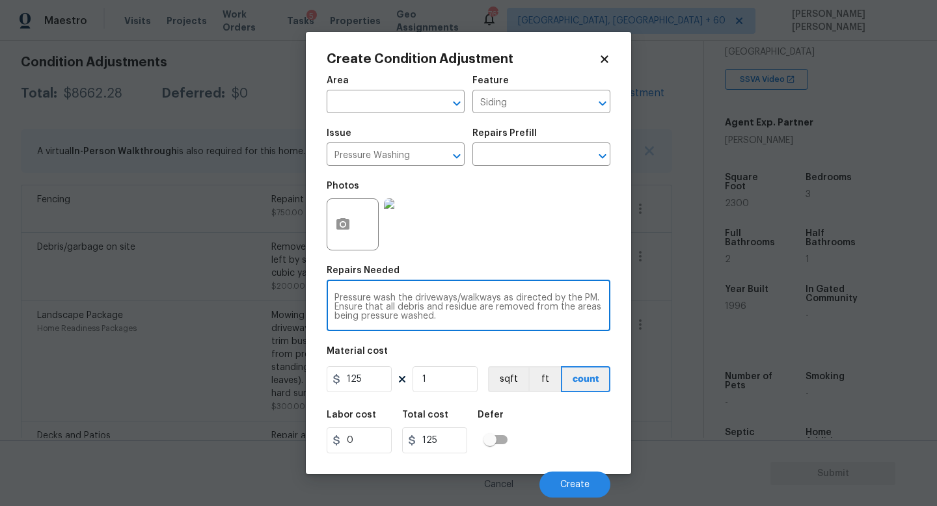
click at [463, 319] on textarea "Pressure wash the driveways/walkways as directed by the PM. Ensure that all deb…" at bounding box center [469, 307] width 268 height 27
type textarea "Pressure wash the driveways/walkways as directed by the PM. Ensure that all deb…"
click at [381, 377] on input "125" at bounding box center [359, 379] width 65 height 26
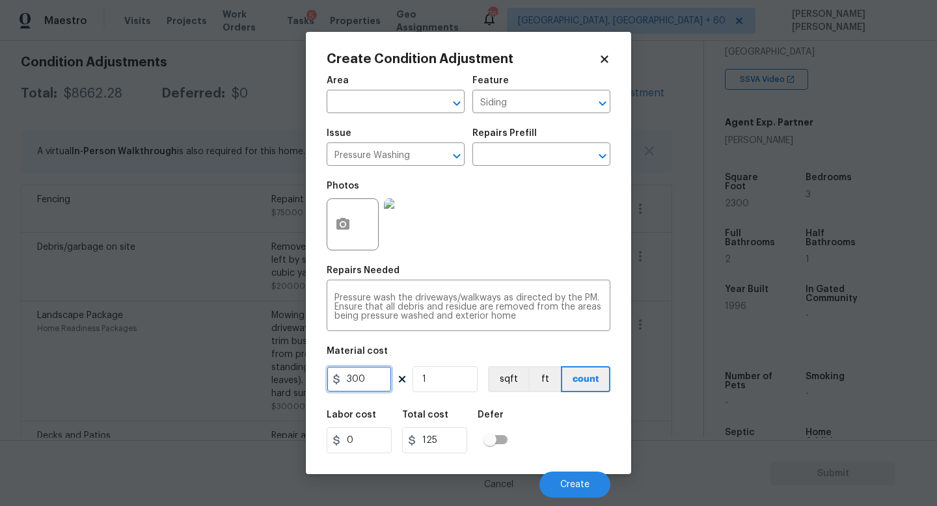
type input "300"
click at [572, 482] on span "Create" at bounding box center [574, 485] width 29 height 10
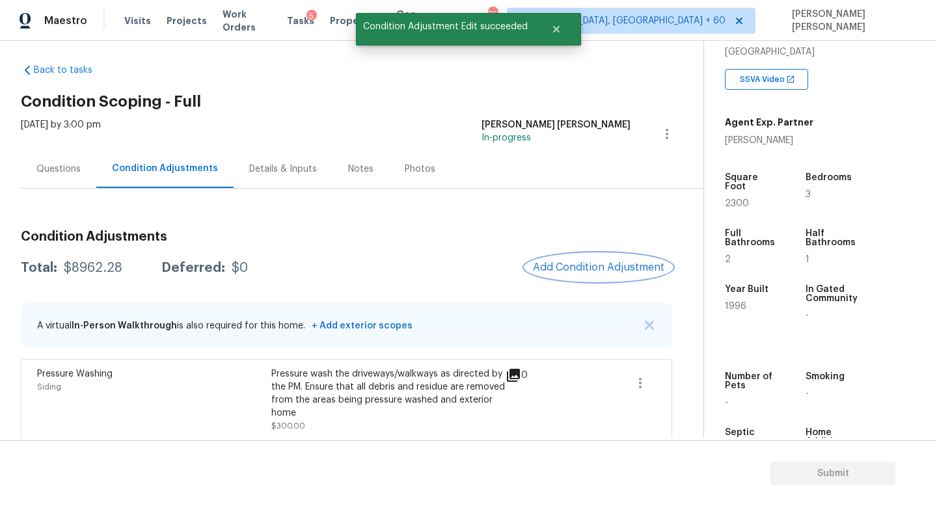
scroll to position [0, 0]
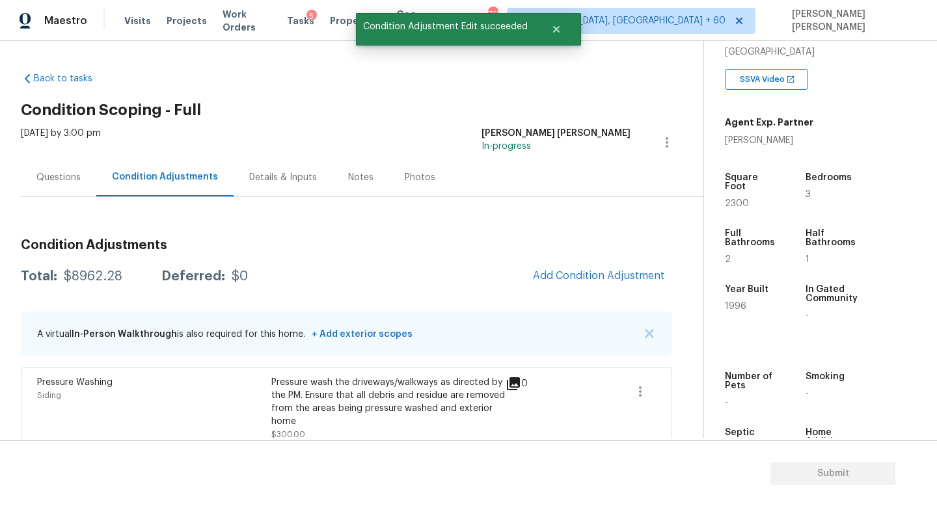
click at [59, 148] on div "[DATE] by 3:00 pm" at bounding box center [61, 142] width 80 height 31
click at [59, 170] on div "Questions" at bounding box center [58, 177] width 75 height 38
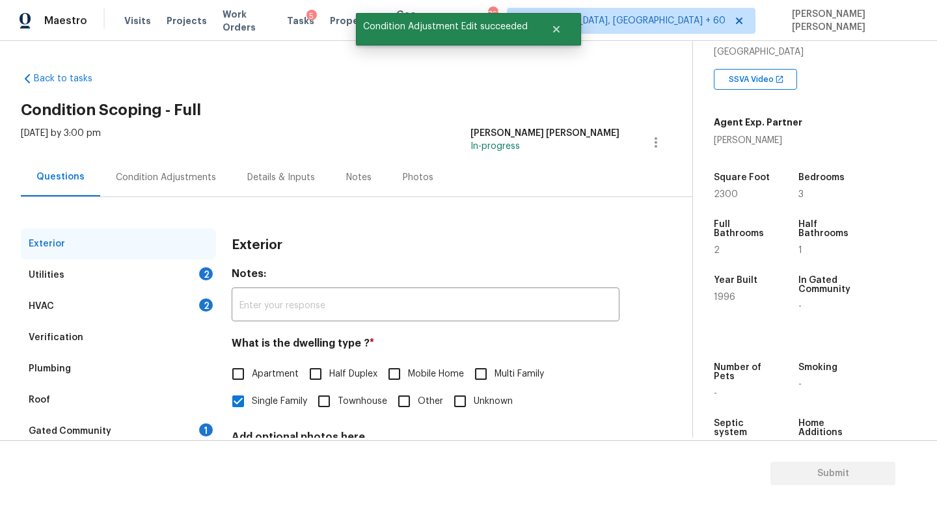
scroll to position [120, 0]
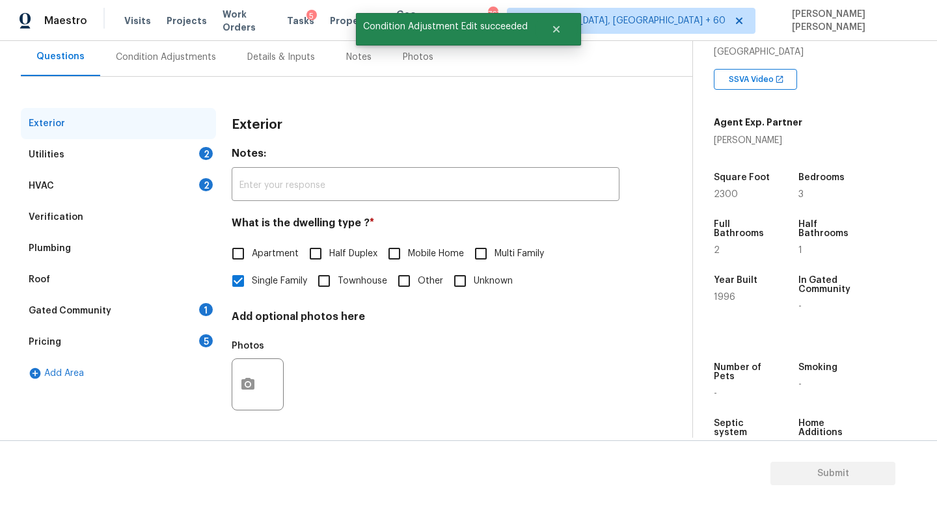
click at [101, 339] on div "Pricing 5" at bounding box center [118, 342] width 195 height 31
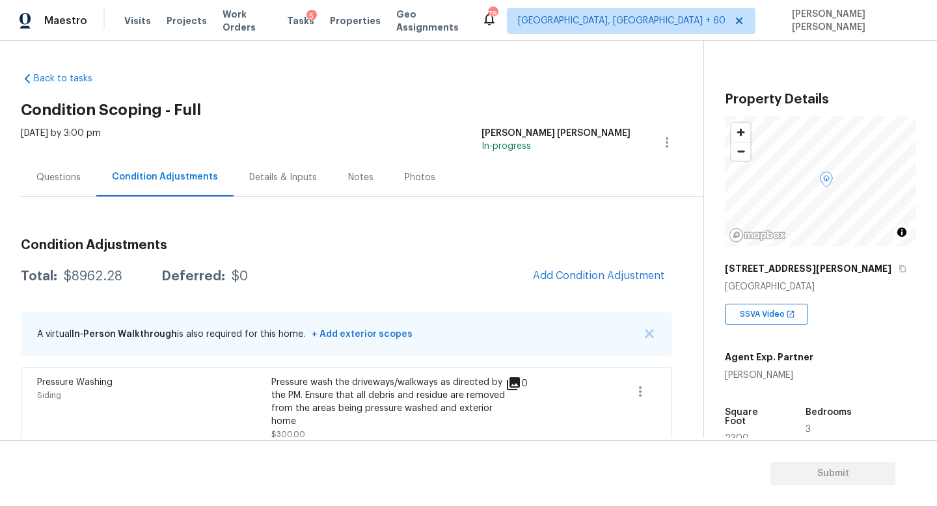
click at [502, 372] on div "Pressure Washing Siding Pressure wash the driveways/walkways as directed by the…" at bounding box center [346, 408] width 651 height 81
click at [517, 380] on icon at bounding box center [513, 383] width 13 height 13
click at [41, 180] on div "Questions" at bounding box center [58, 177] width 44 height 13
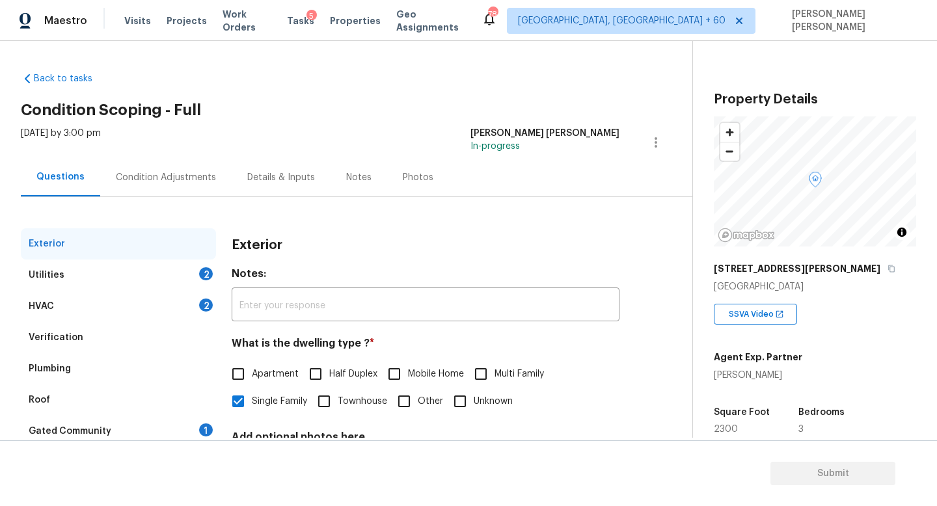
scroll to position [120, 0]
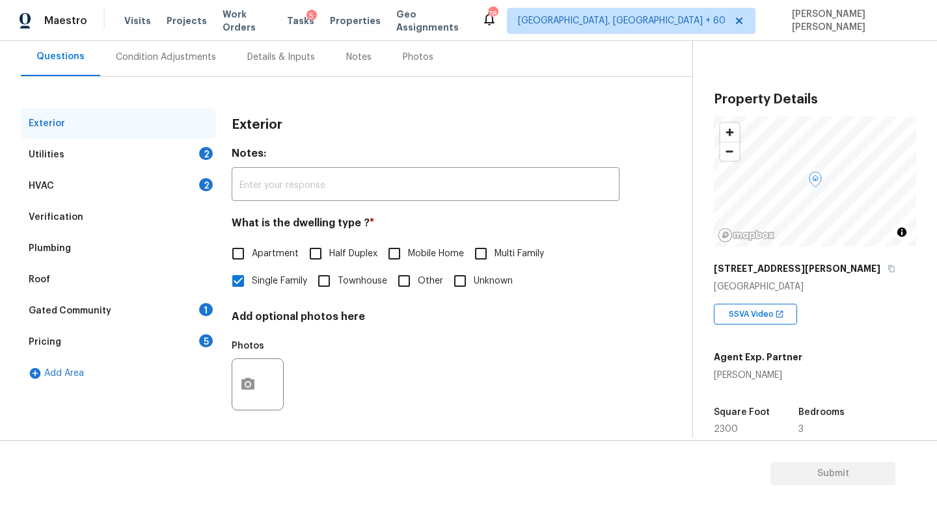
click at [157, 336] on div "Pricing 5" at bounding box center [118, 342] width 195 height 31
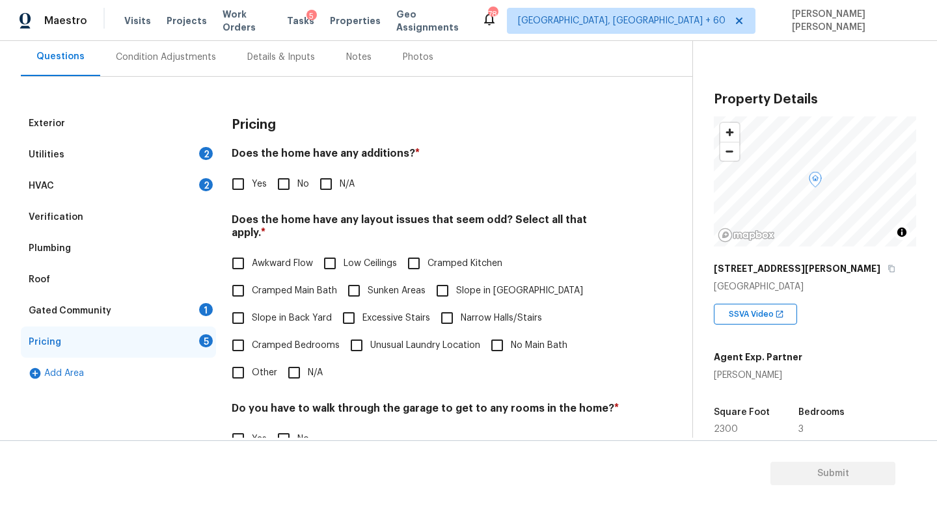
scroll to position [152, 0]
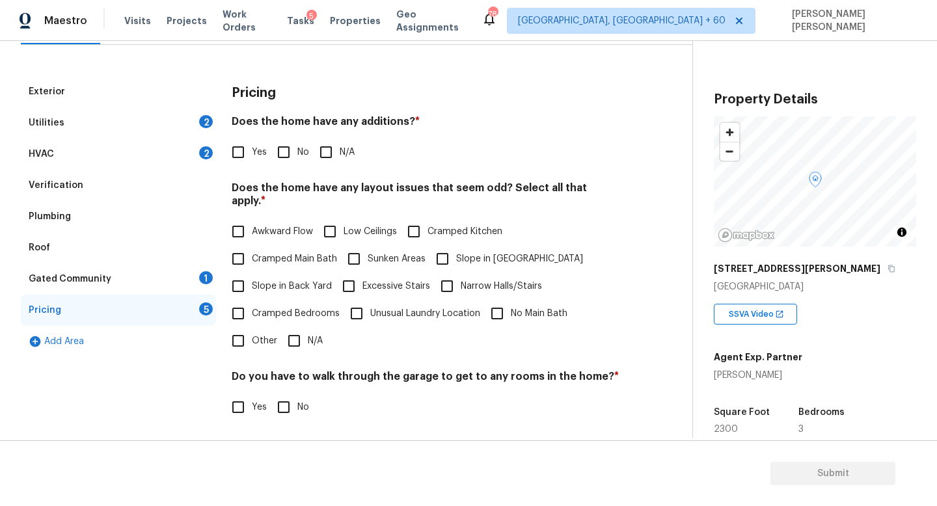
click at [468, 253] on span "Slope in [GEOGRAPHIC_DATA]" at bounding box center [519, 260] width 127 height 14
click at [456, 245] on input "Slope in [GEOGRAPHIC_DATA]" at bounding box center [442, 258] width 27 height 27
checkbox input "true"
click at [284, 150] on input "No" at bounding box center [283, 152] width 27 height 27
checkbox input "true"
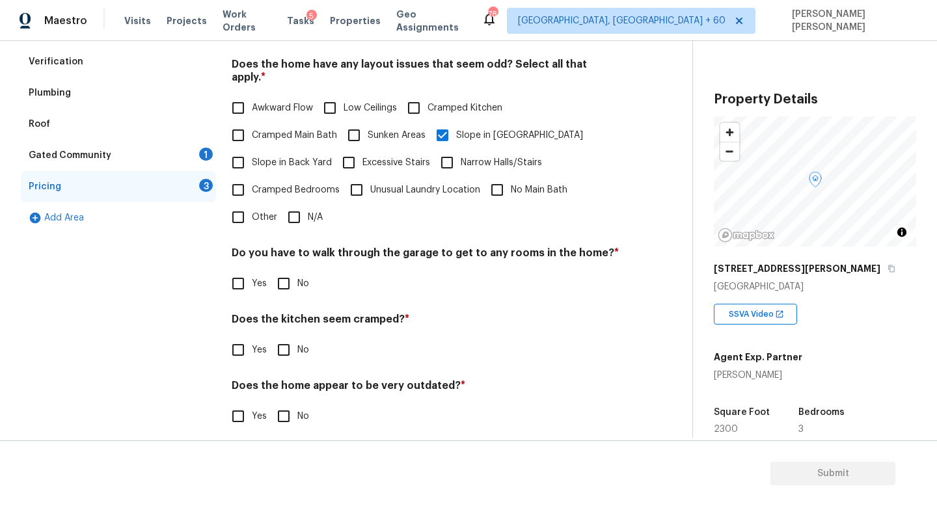
scroll to position [275, 0]
click at [285, 271] on input "No" at bounding box center [283, 284] width 27 height 27
checkbox input "true"
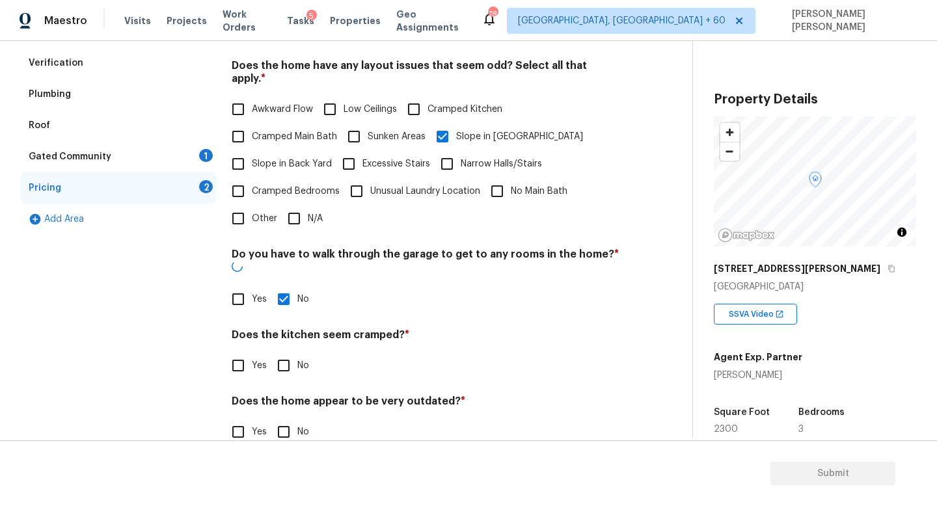
click at [284, 352] on input "No" at bounding box center [283, 365] width 27 height 27
checkbox input "true"
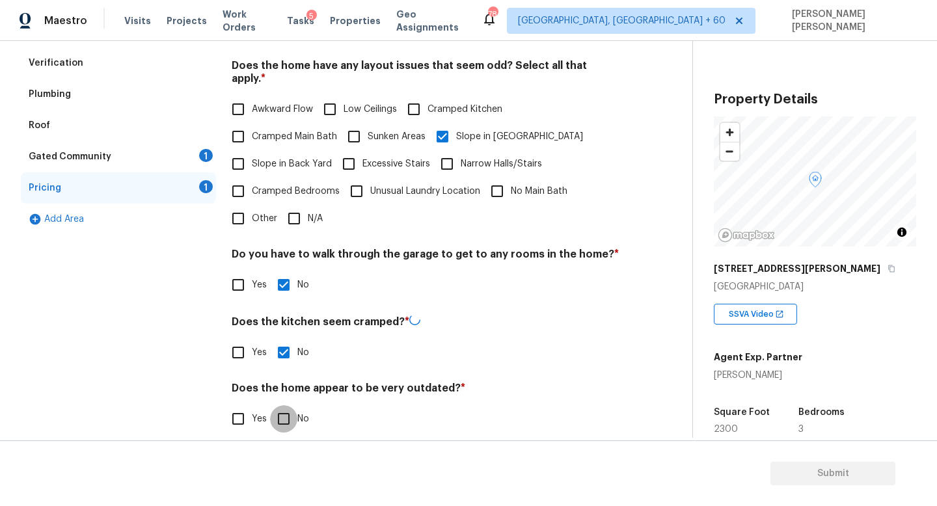
click at [282, 405] on input "No" at bounding box center [283, 418] width 27 height 27
checkbox input "true"
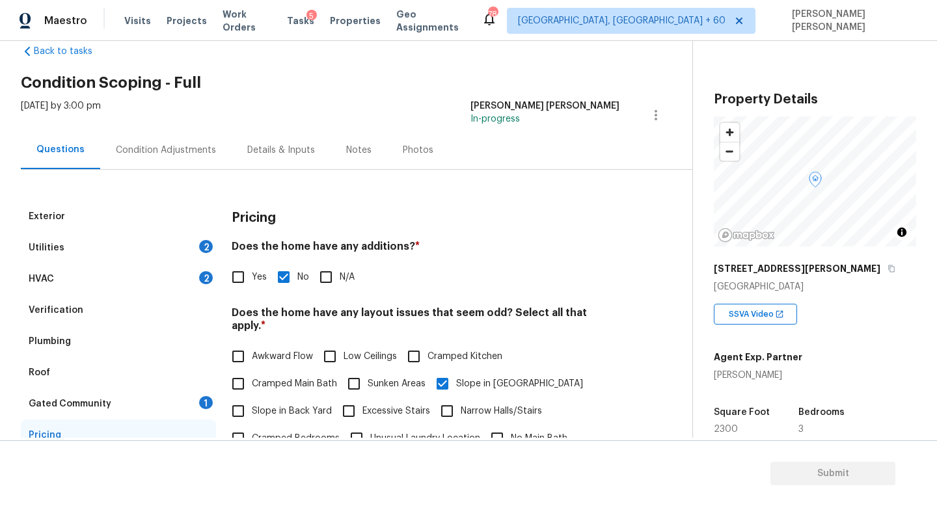
click at [184, 395] on div "Gated Community 1" at bounding box center [118, 404] width 195 height 31
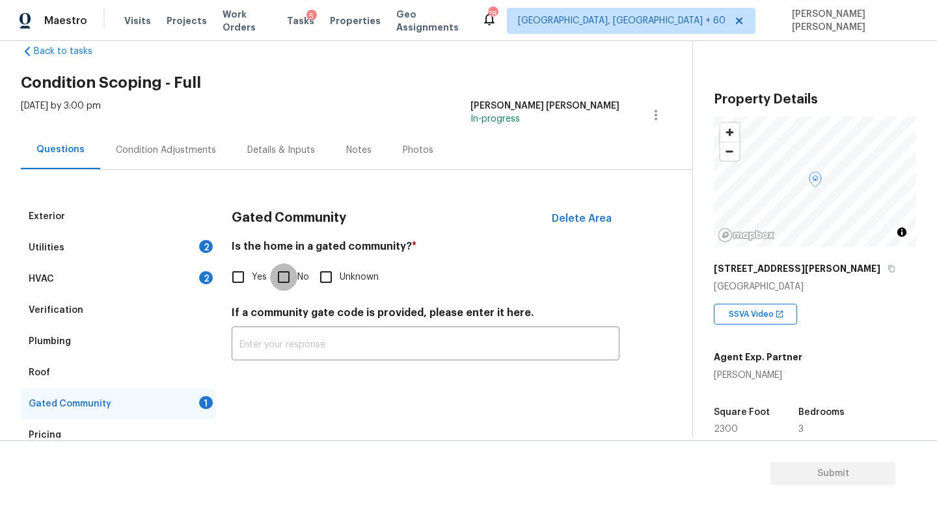
click at [271, 279] on input "No" at bounding box center [283, 277] width 27 height 27
checkbox input "true"
click at [148, 252] on div "Utilities 2" at bounding box center [118, 247] width 195 height 31
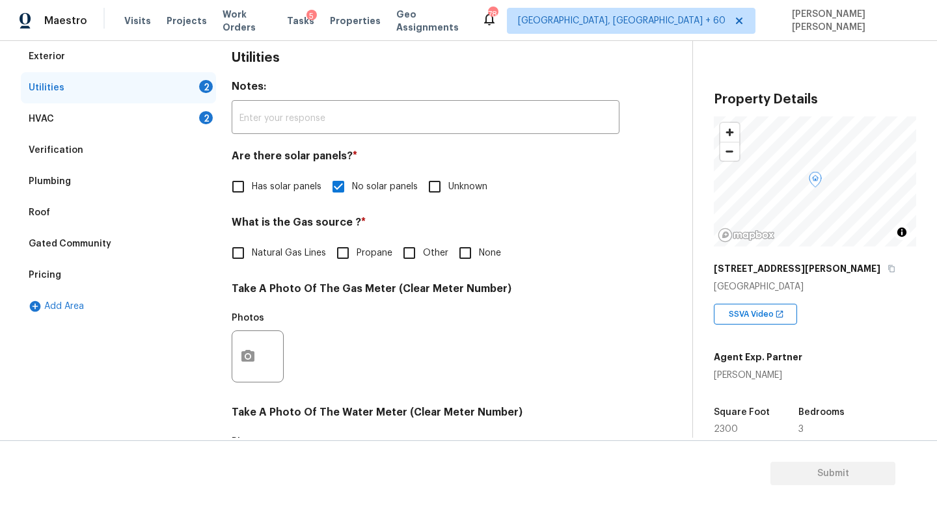
scroll to position [193, 0]
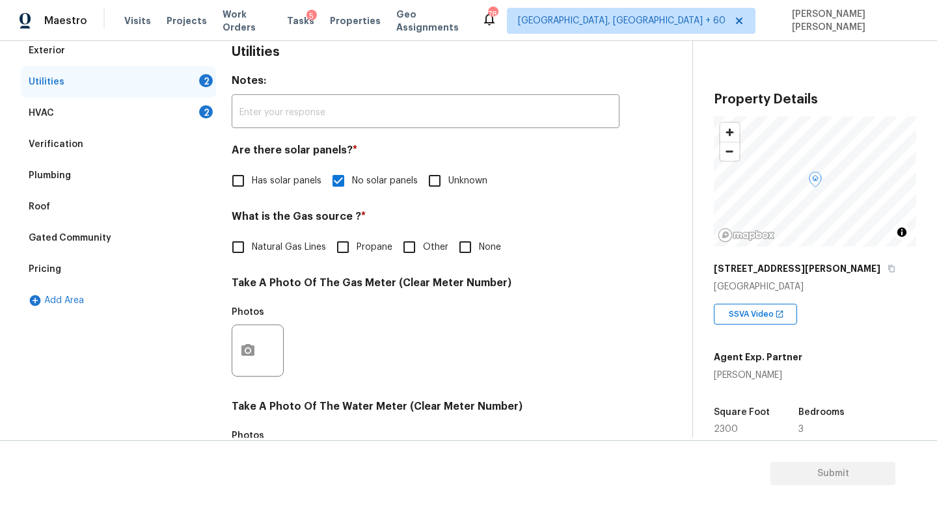
click at [260, 251] on span "Natural Gas Lines" at bounding box center [289, 248] width 74 height 14
click at [252, 251] on input "Natural Gas Lines" at bounding box center [238, 247] width 27 height 27
checkbox input "true"
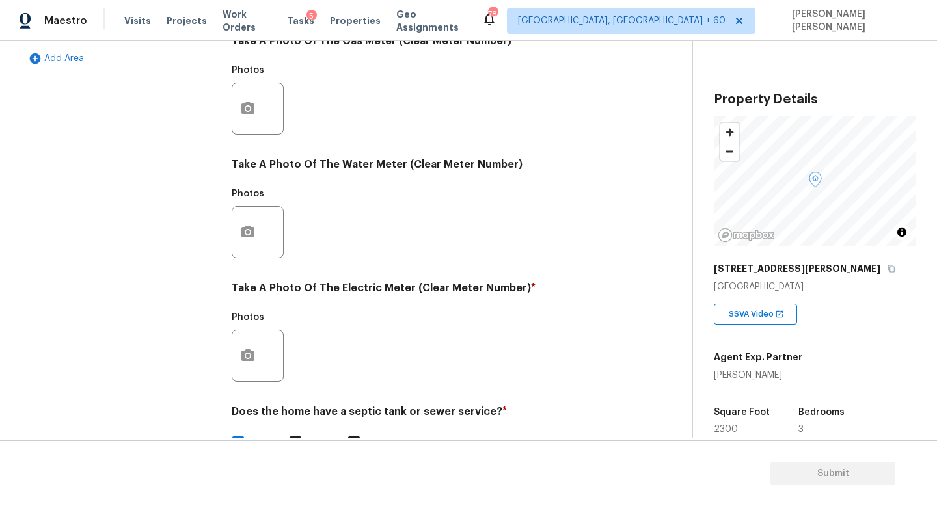
scroll to position [461, 0]
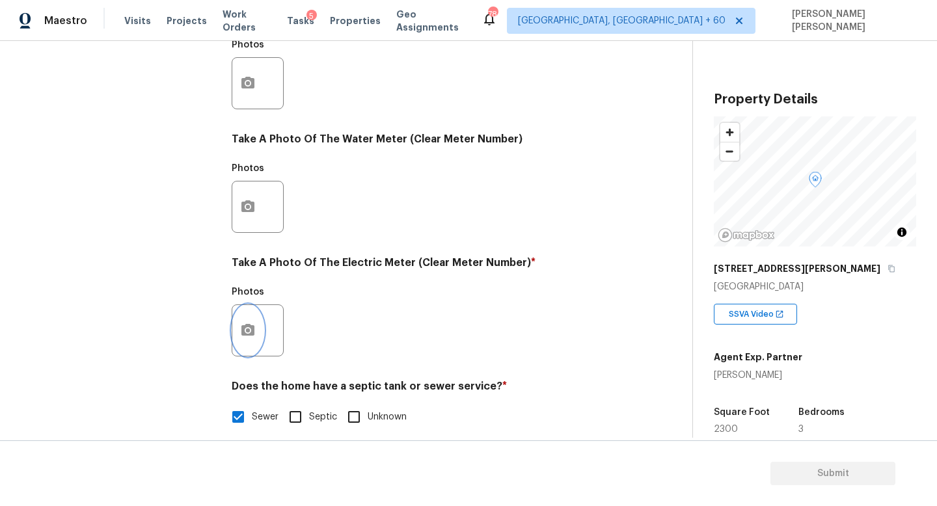
click at [251, 331] on icon "button" at bounding box center [248, 331] width 16 height 16
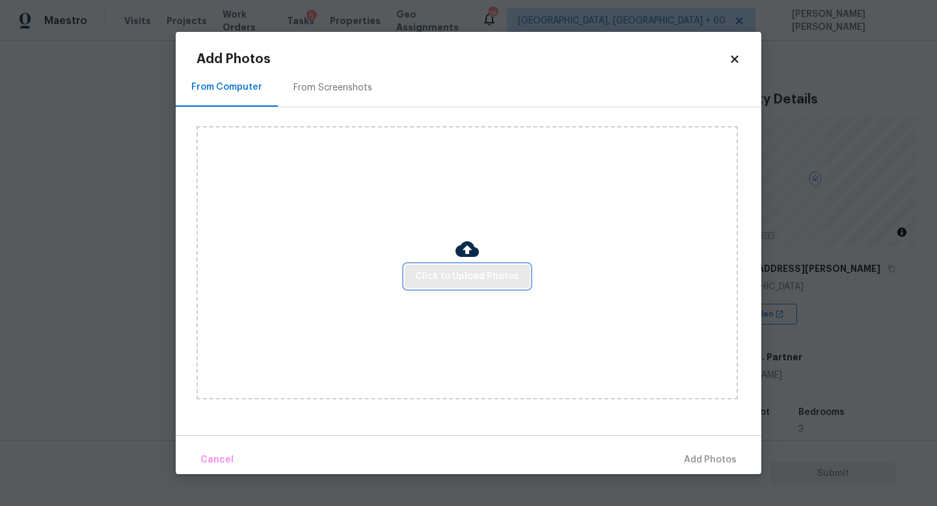
click at [437, 275] on span "Click to Upload Photos" at bounding box center [467, 277] width 104 height 16
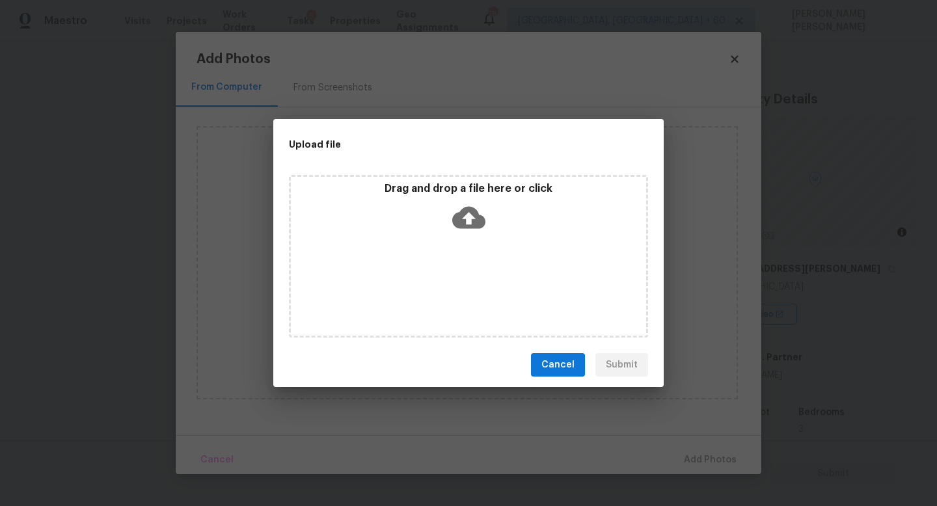
click at [483, 234] on div "Drag and drop a file here or click" at bounding box center [468, 210] width 355 height 56
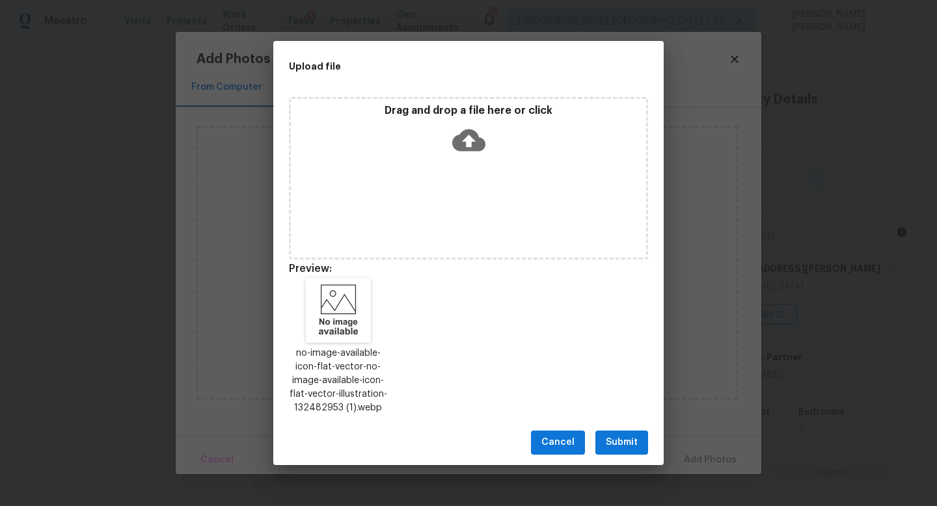
click at [603, 432] on button "Submit" at bounding box center [621, 443] width 53 height 24
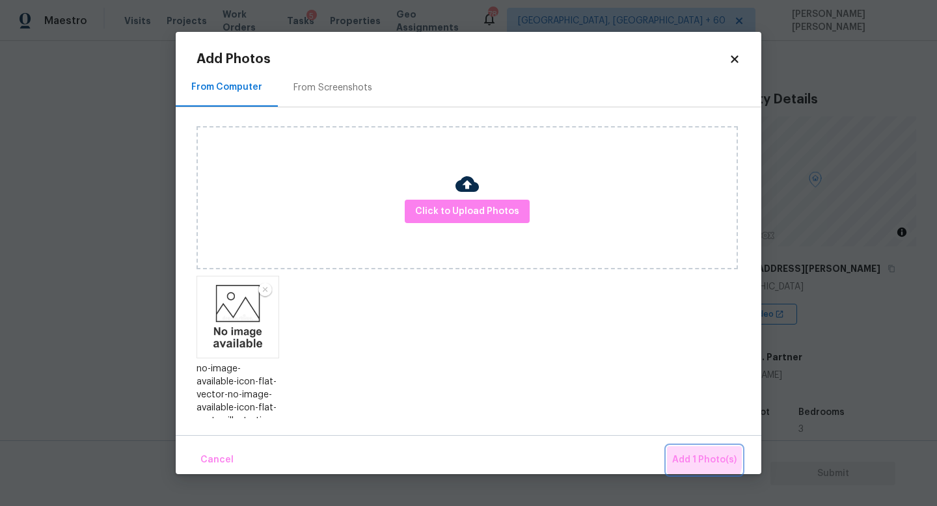
click at [692, 456] on span "Add 1 Photo(s)" at bounding box center [704, 460] width 64 height 16
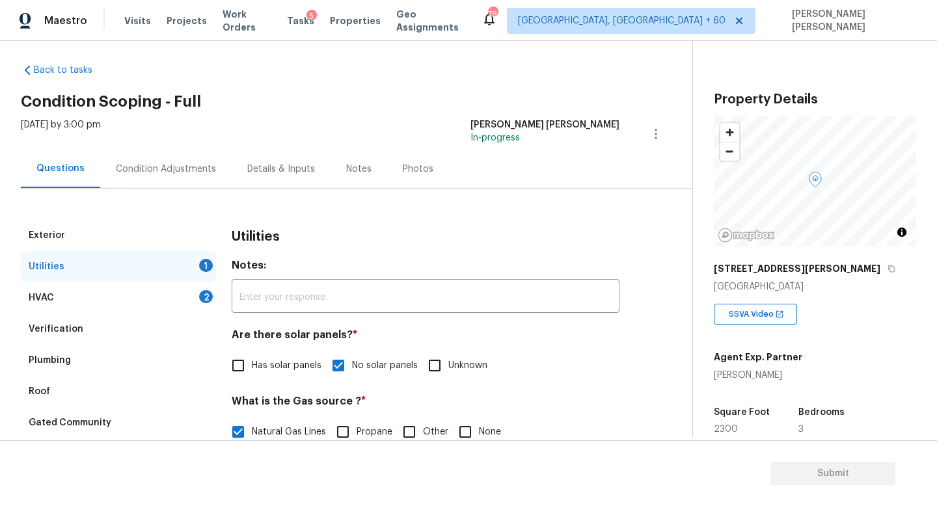
scroll to position [0, 0]
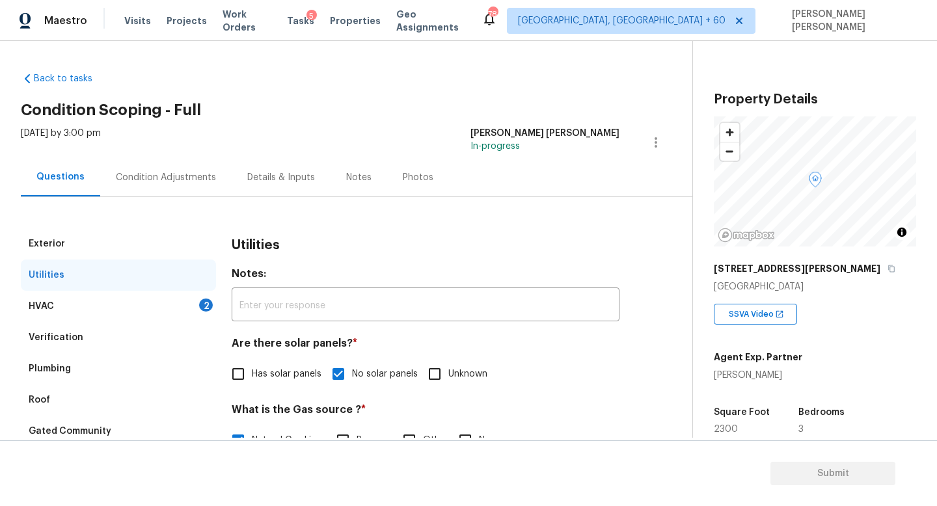
click at [150, 323] on div "Verification" at bounding box center [118, 337] width 195 height 31
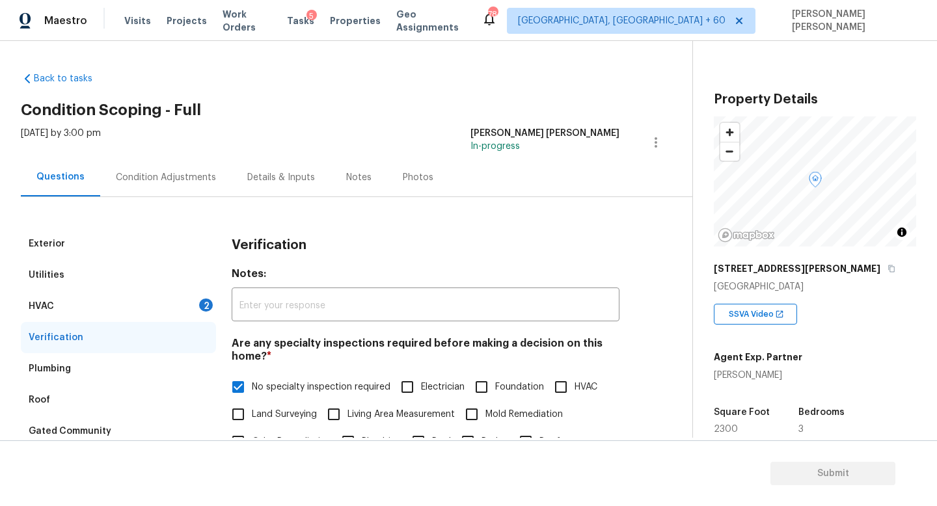
click at [154, 301] on div "HVAC 2" at bounding box center [118, 306] width 195 height 31
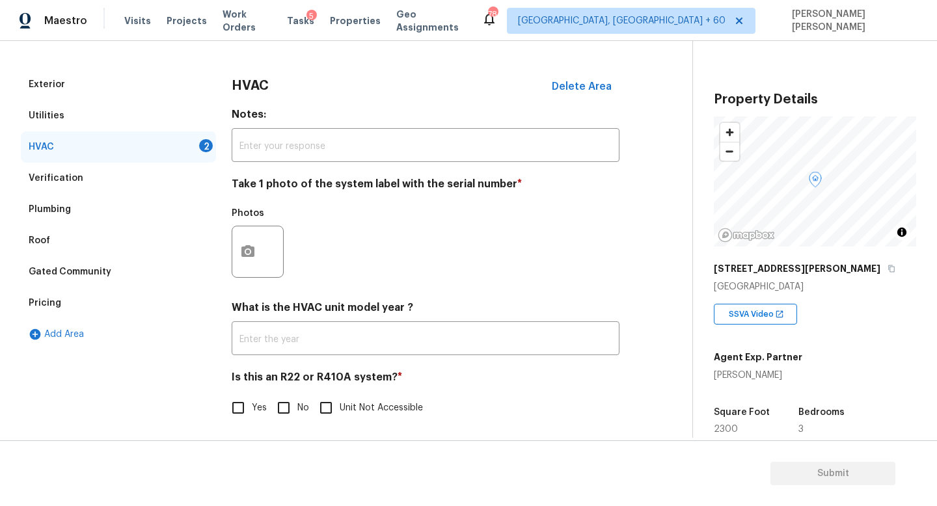
scroll to position [163, 0]
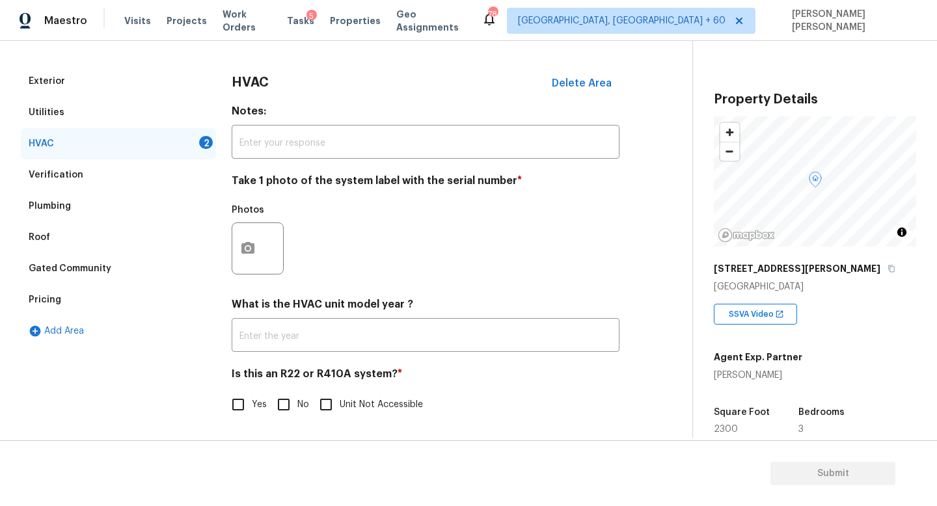
click at [281, 407] on input "No" at bounding box center [283, 404] width 27 height 27
checkbox input "true"
click at [253, 247] on icon "button" at bounding box center [247, 248] width 13 height 12
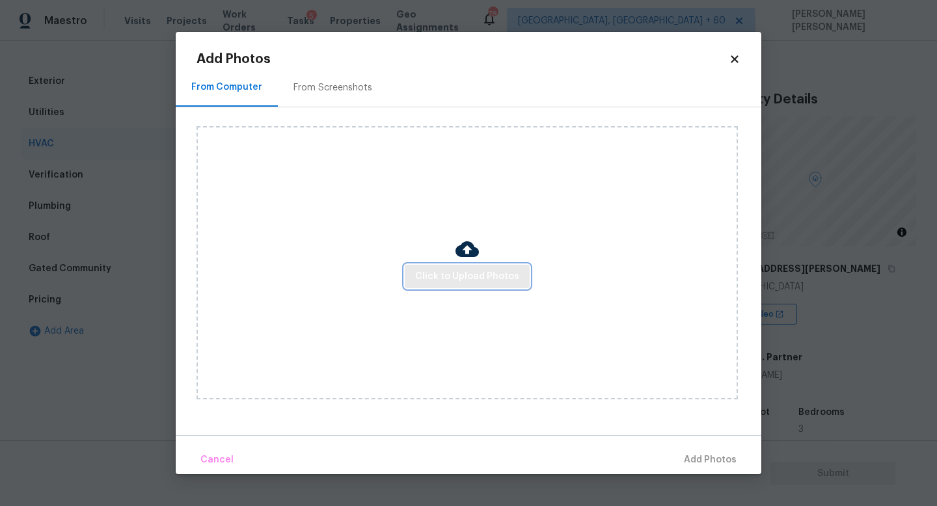
click at [458, 284] on span "Click to Upload Photos" at bounding box center [467, 277] width 104 height 16
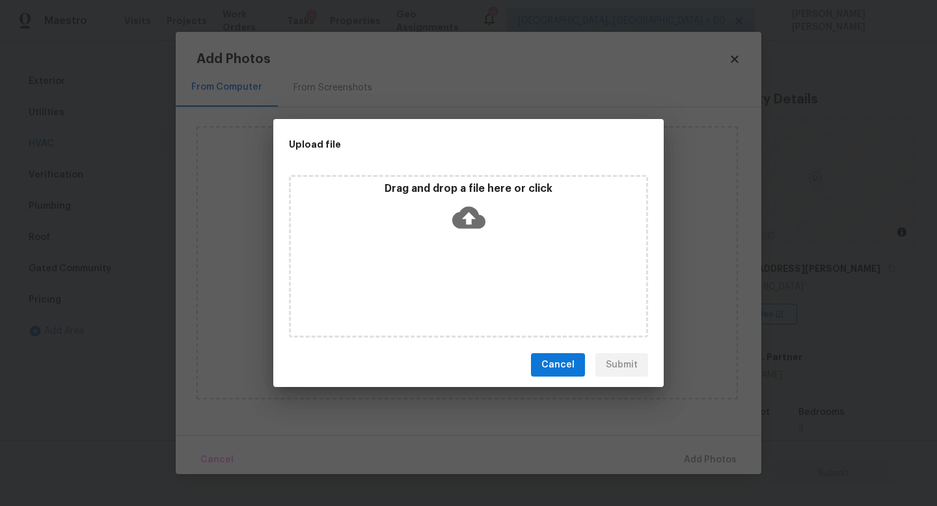
click at [141, 215] on div "Upload file Drag and drop a file here or click Cancel Submit" at bounding box center [468, 253] width 937 height 506
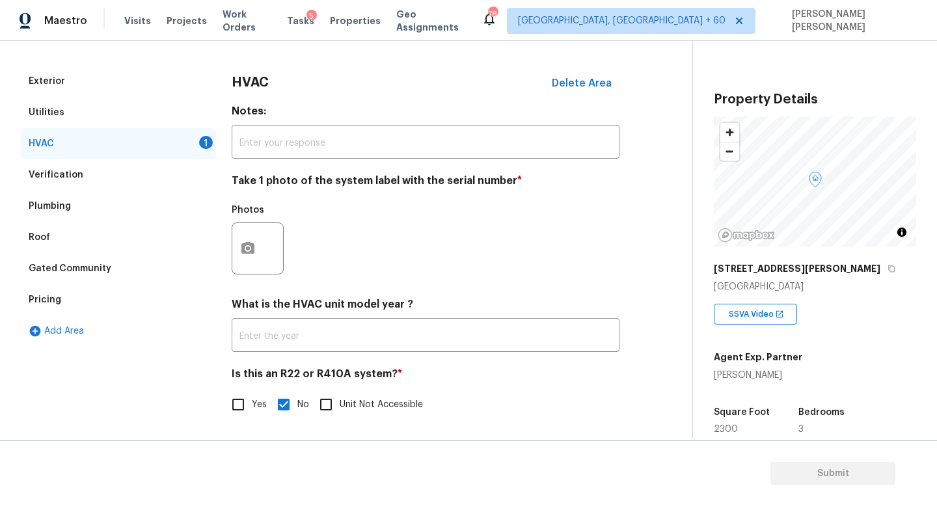
click at [141, 215] on body "Maestro Visits Projects Work Orders Tasks 5 Properties Geo Assignments 784 [GEO…" at bounding box center [468, 253] width 937 height 506
click at [248, 249] on circle "button" at bounding box center [248, 249] width 4 height 4
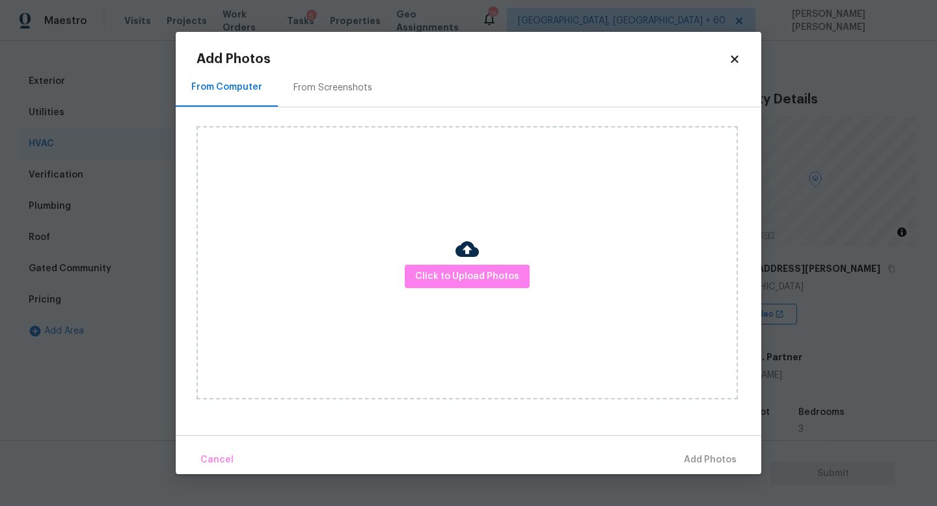
click at [426, 259] on div "Click to Upload Photos" at bounding box center [467, 262] width 541 height 273
click at [431, 274] on span "Click to Upload Photos" at bounding box center [467, 277] width 104 height 16
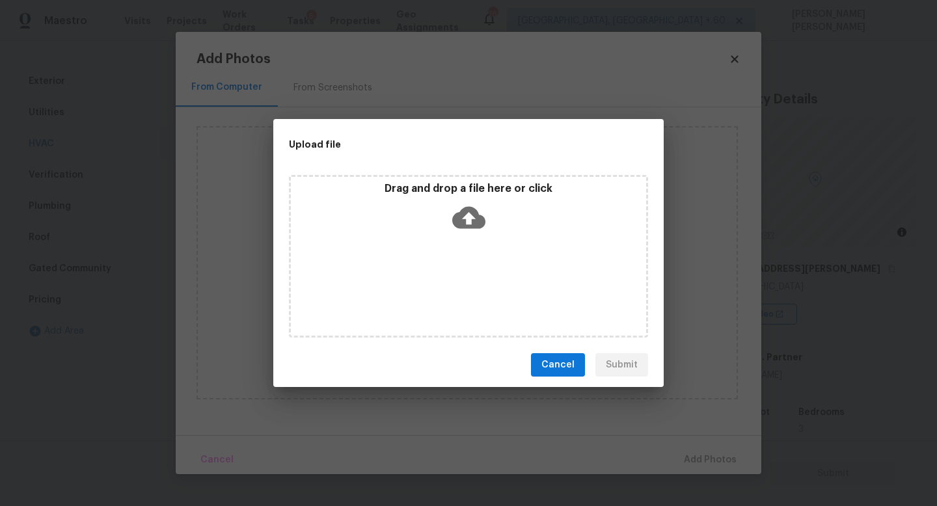
click at [474, 209] on icon at bounding box center [468, 218] width 33 height 22
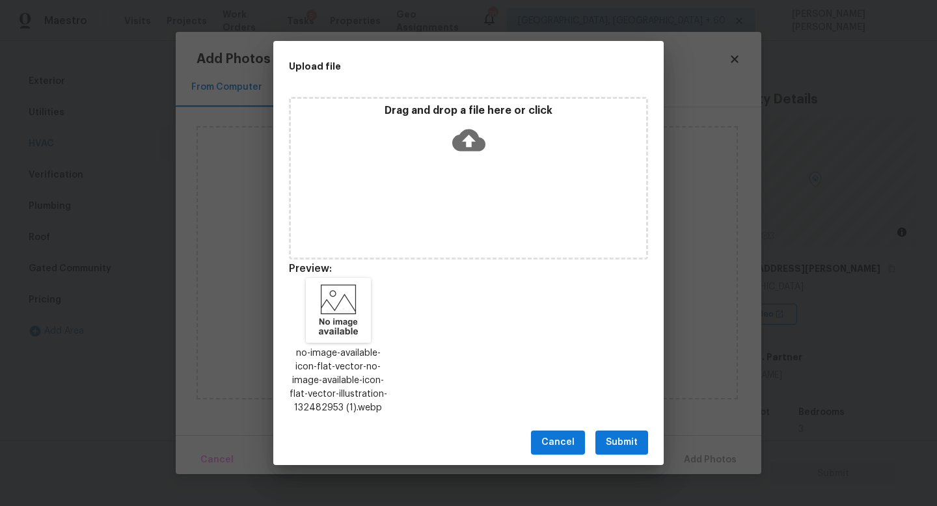
click at [645, 452] on button "Submit" at bounding box center [621, 443] width 53 height 24
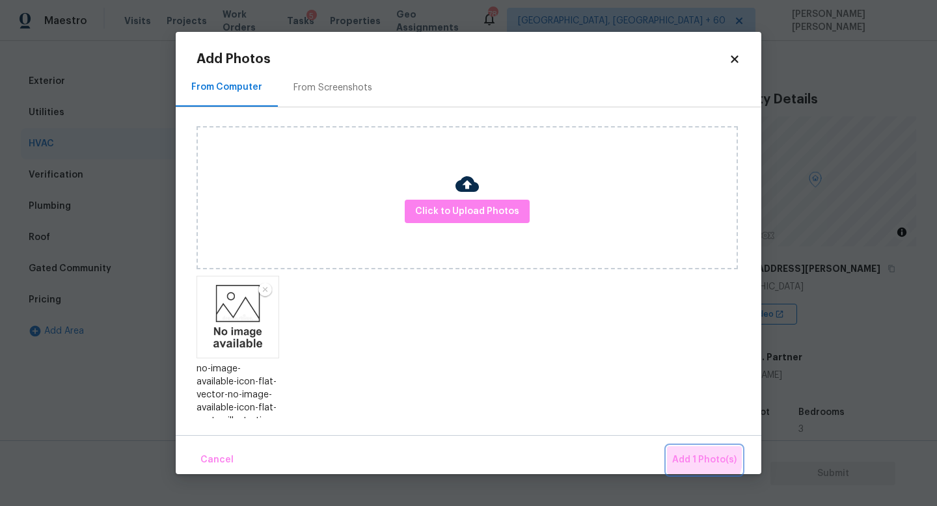
click at [691, 456] on span "Add 1 Photo(s)" at bounding box center [704, 460] width 64 height 16
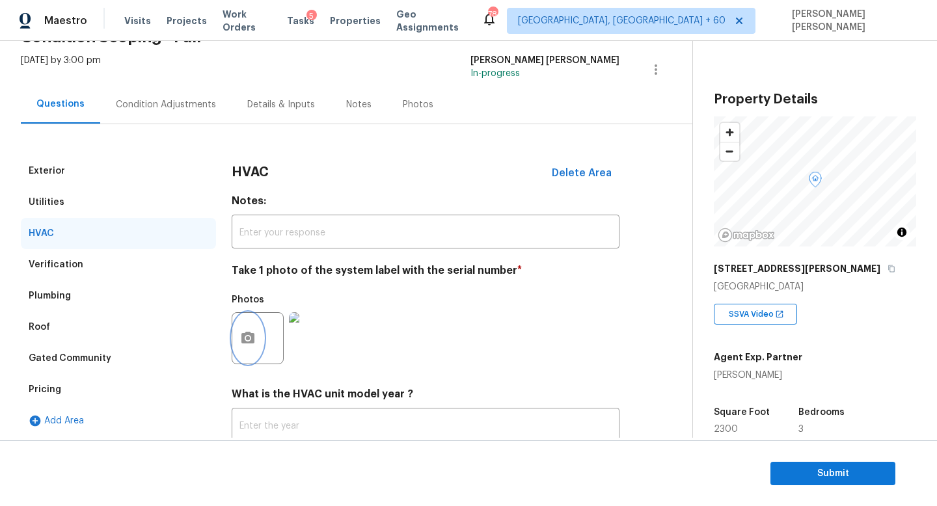
scroll to position [66, 0]
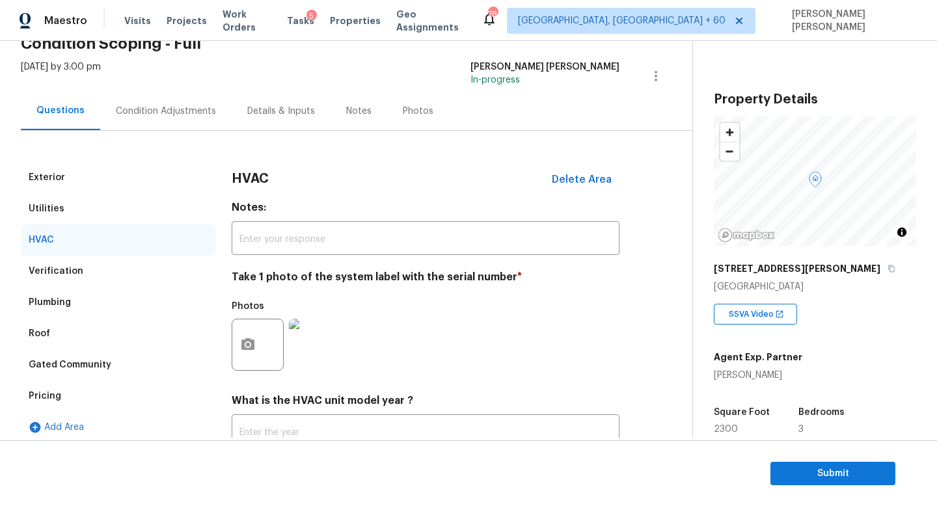
click at [155, 113] on div "Condition Adjustments" at bounding box center [166, 111] width 100 height 13
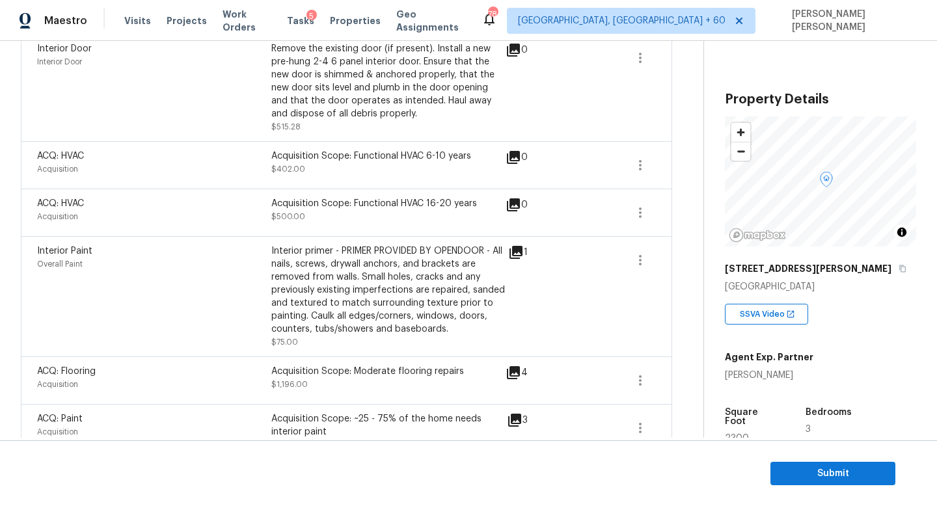
scroll to position [774, 0]
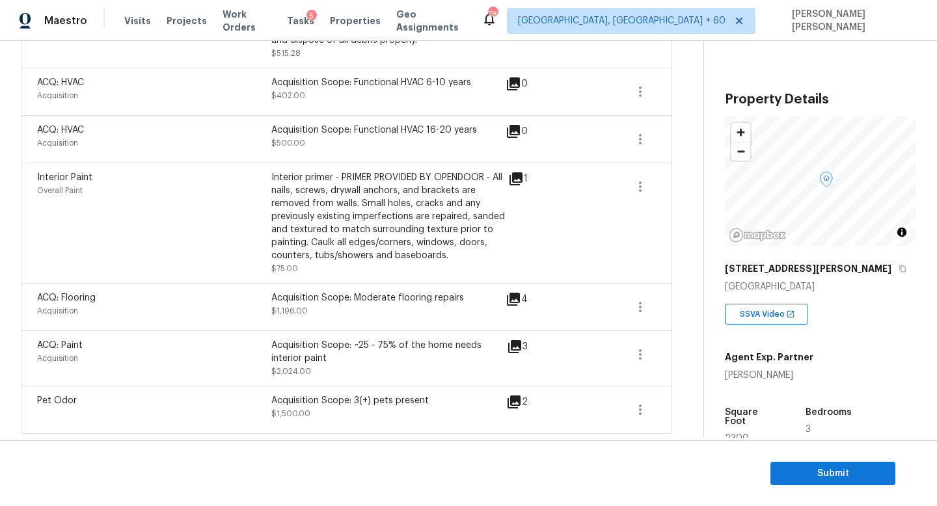
click at [512, 344] on icon at bounding box center [514, 346] width 13 height 13
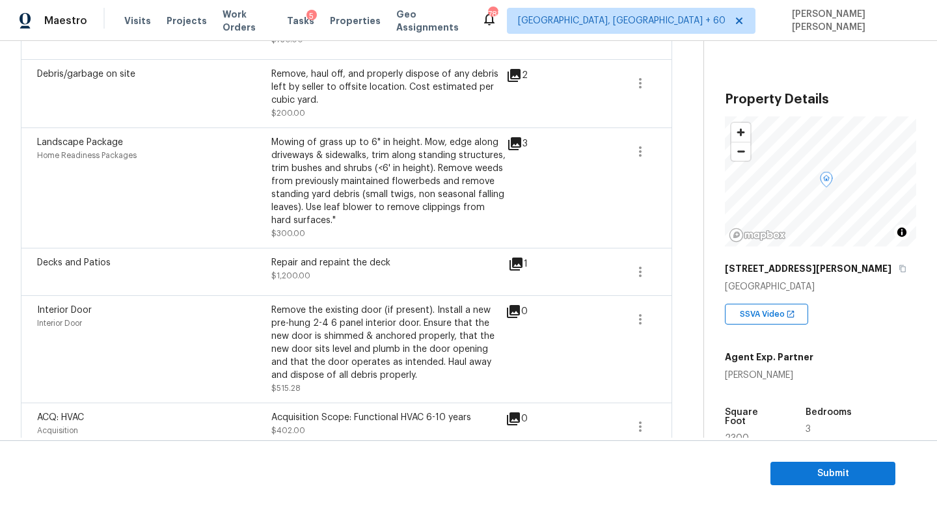
scroll to position [448, 0]
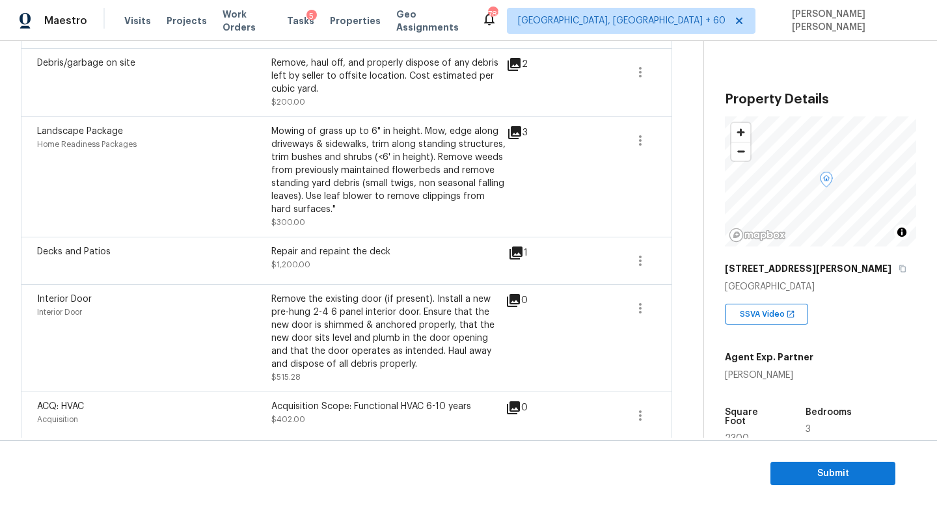
click at [531, 254] on div "1" at bounding box center [538, 253] width 61 height 16
click at [521, 254] on icon at bounding box center [516, 253] width 13 height 13
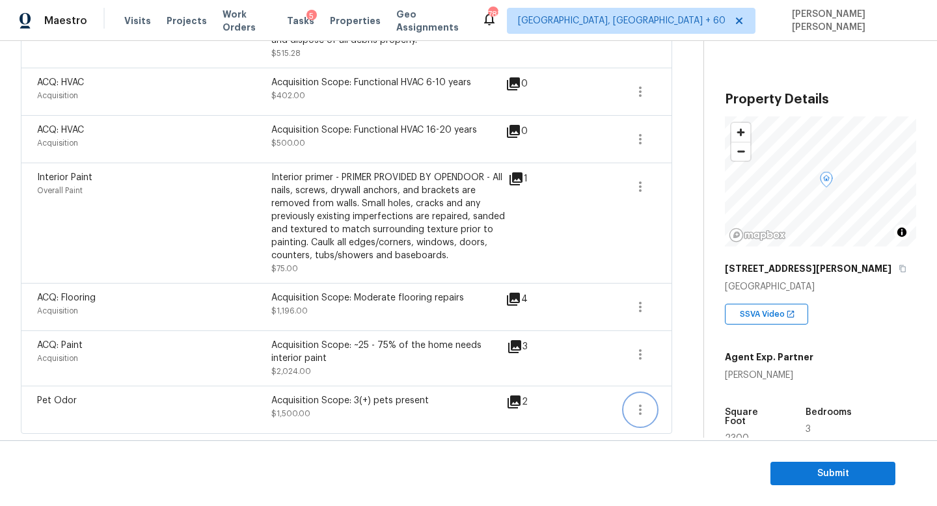
click at [642, 411] on icon "button" at bounding box center [641, 410] width 16 height 16
click at [686, 419] on ul "Edit" at bounding box center [714, 407] width 117 height 26
click at [685, 413] on div "Edit" at bounding box center [715, 407] width 102 height 13
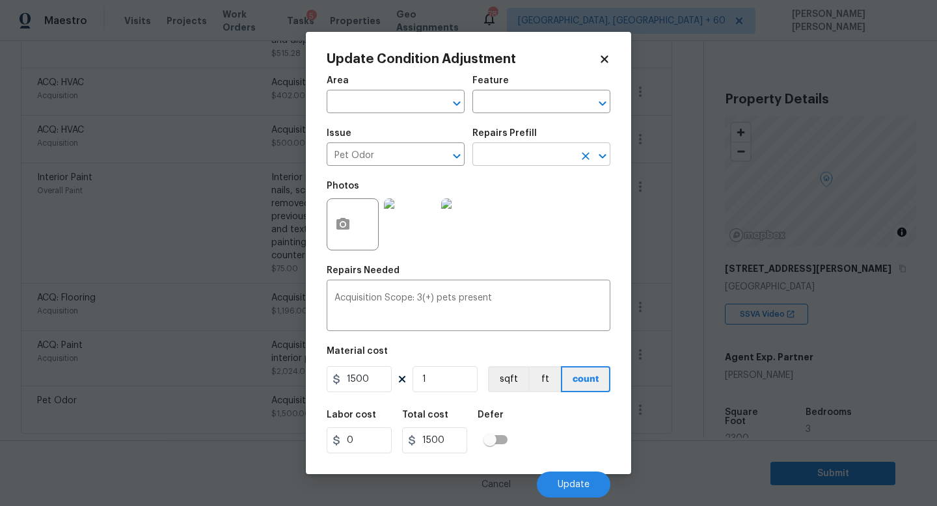
click at [518, 152] on input "text" at bounding box center [523, 156] width 102 height 20
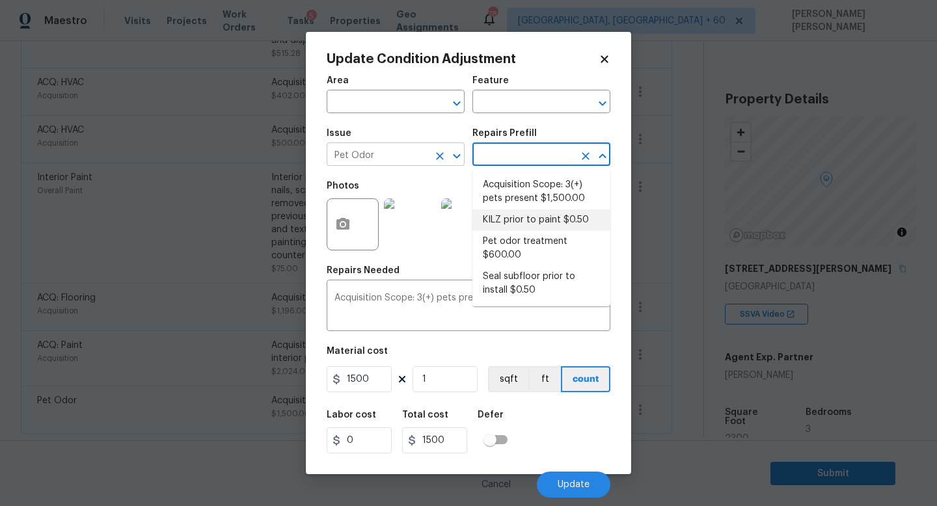
click at [434, 158] on icon "Clear" at bounding box center [439, 156] width 13 height 13
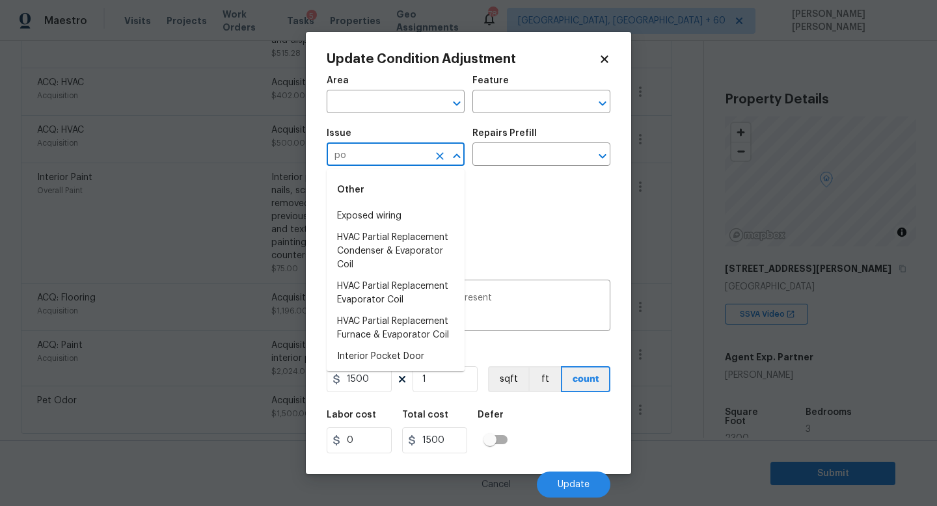
type input "p"
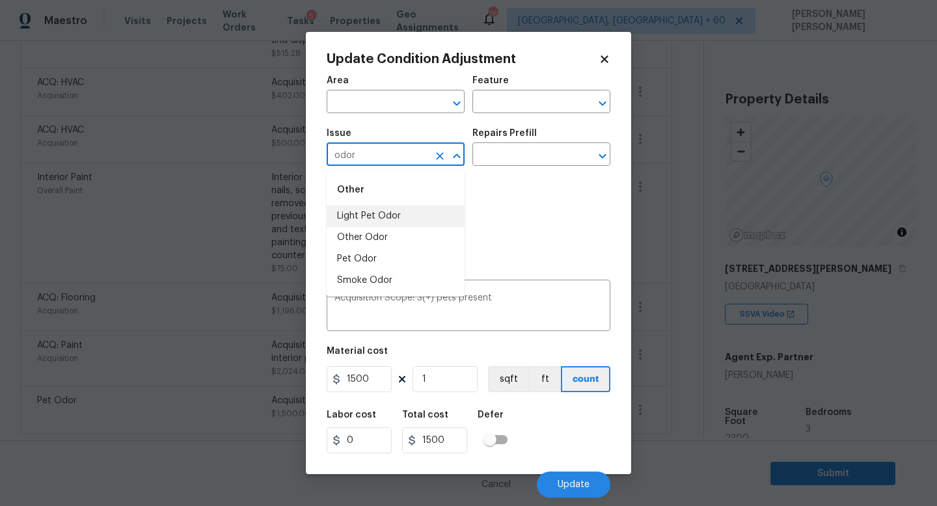
click at [427, 208] on li "Light Pet Odor" at bounding box center [396, 216] width 138 height 21
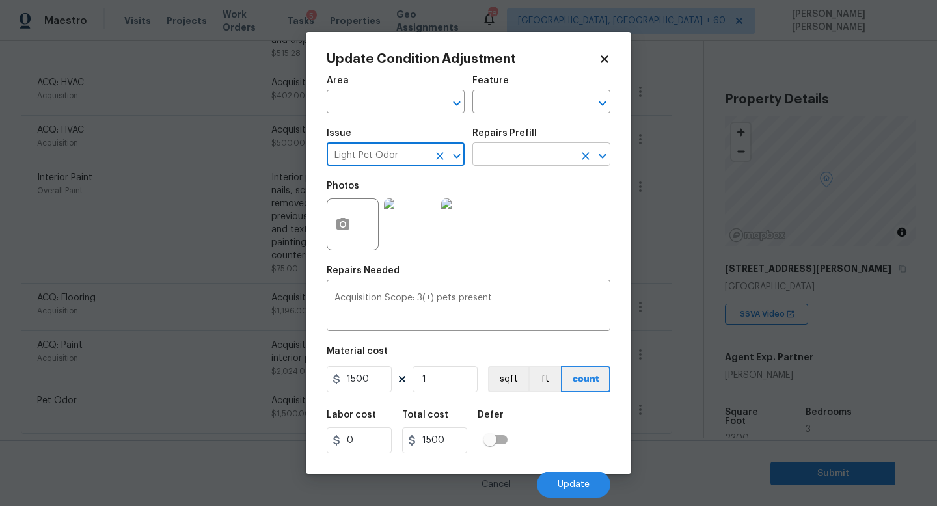
type input "Light Pet Odor"
click at [490, 165] on input "text" at bounding box center [523, 156] width 102 height 20
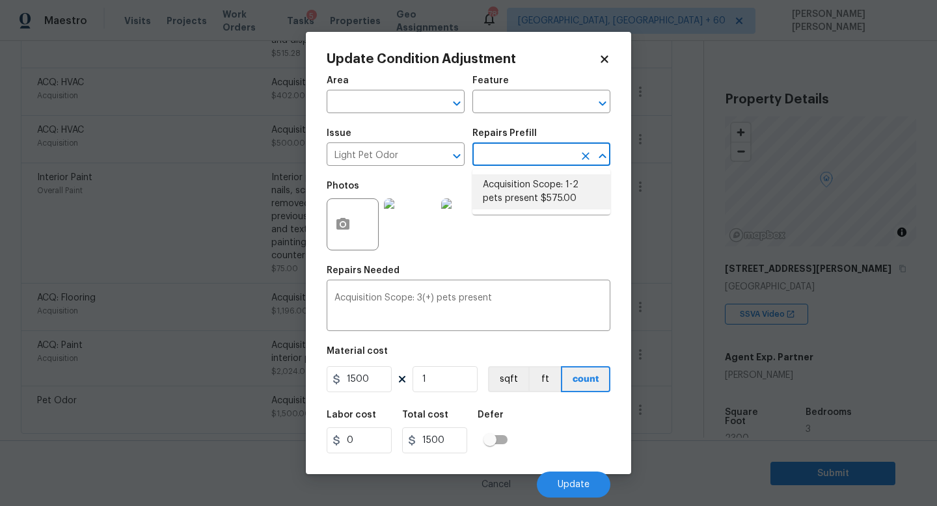
click at [525, 198] on li "Acquisition Scope: 1-2 pets present $575.00" at bounding box center [541, 191] width 138 height 35
type textarea "Acquisition Scope: 1-2 pets present"
type input "575"
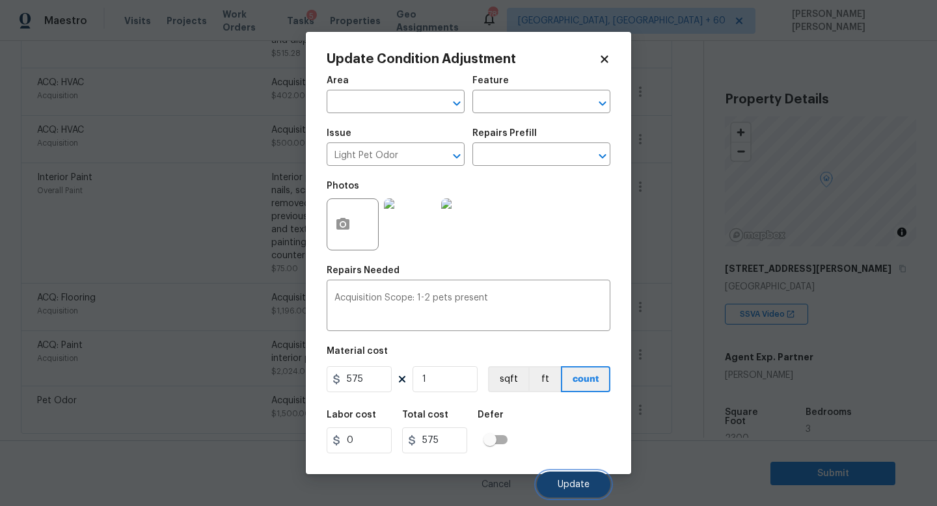
click at [569, 488] on span "Update" at bounding box center [574, 485] width 32 height 10
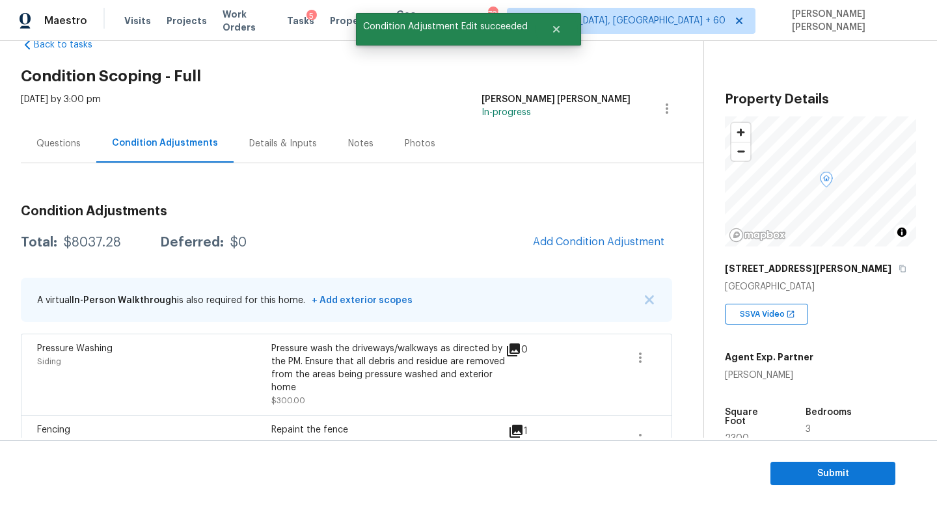
scroll to position [0, 0]
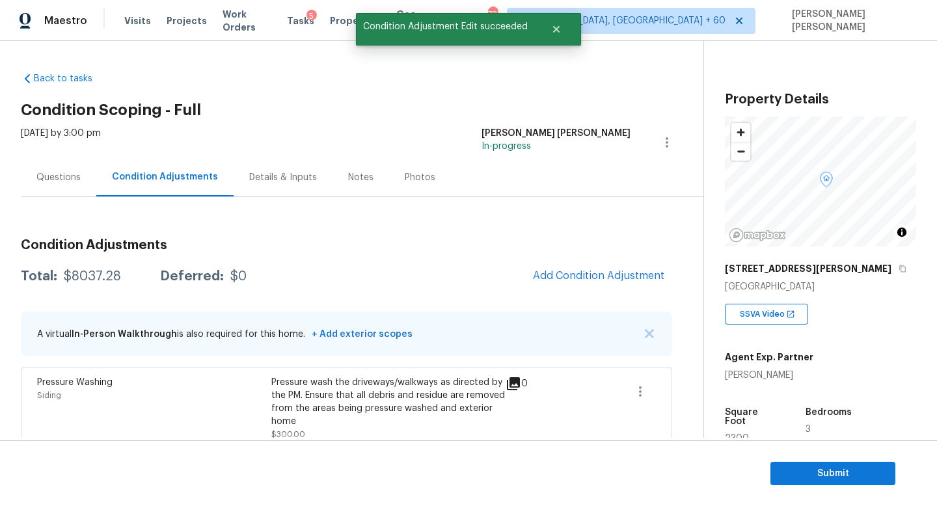
click at [70, 277] on div "$8037.28" at bounding box center [92, 276] width 57 height 13
copy div "$8037.28"
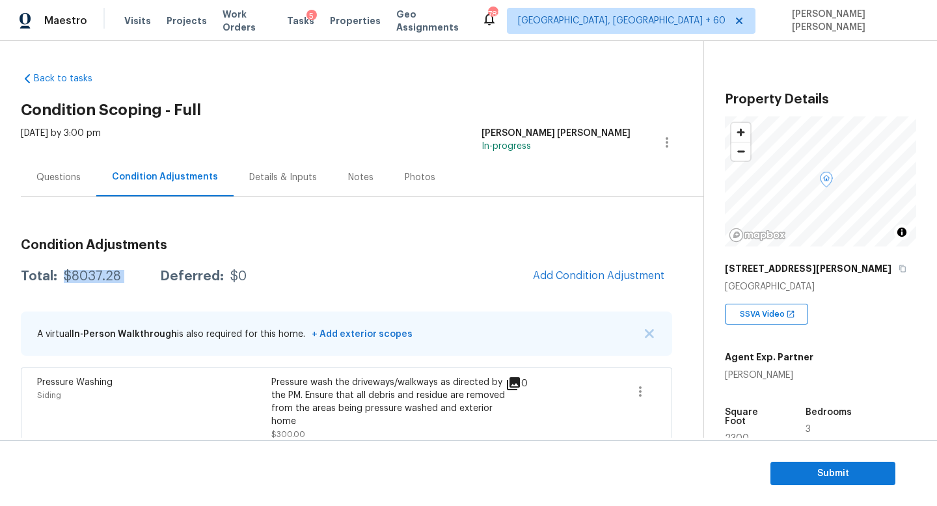
copy div "$8037.28"
click at [39, 169] on div "Questions" at bounding box center [58, 177] width 75 height 38
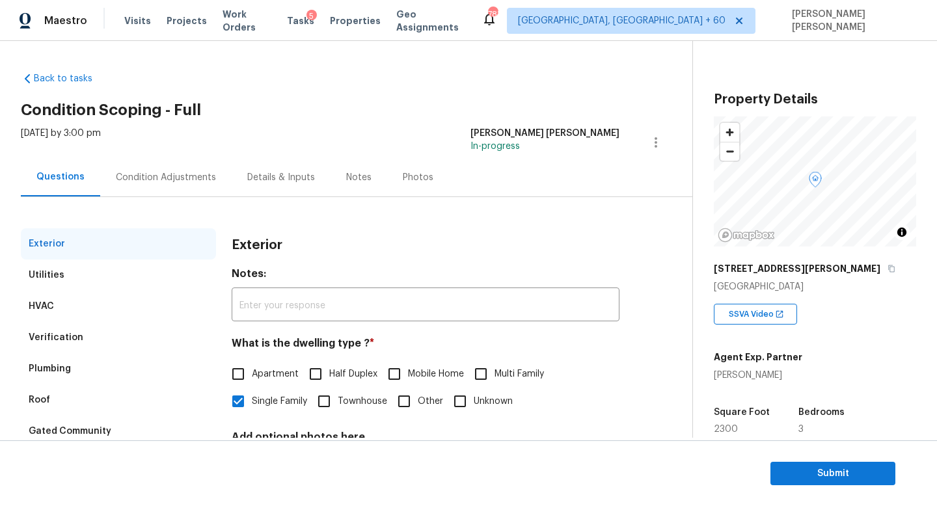
scroll to position [120, 0]
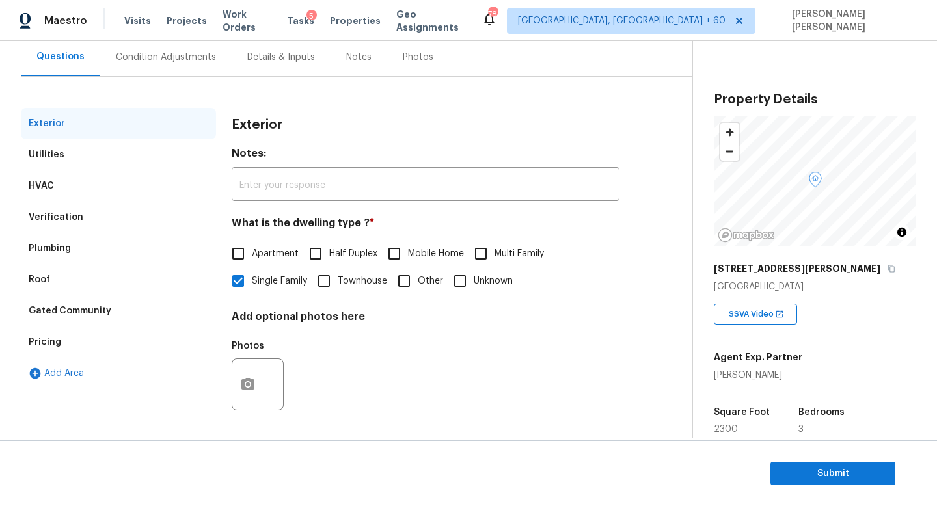
click at [75, 305] on div "Gated Community" at bounding box center [70, 311] width 83 height 13
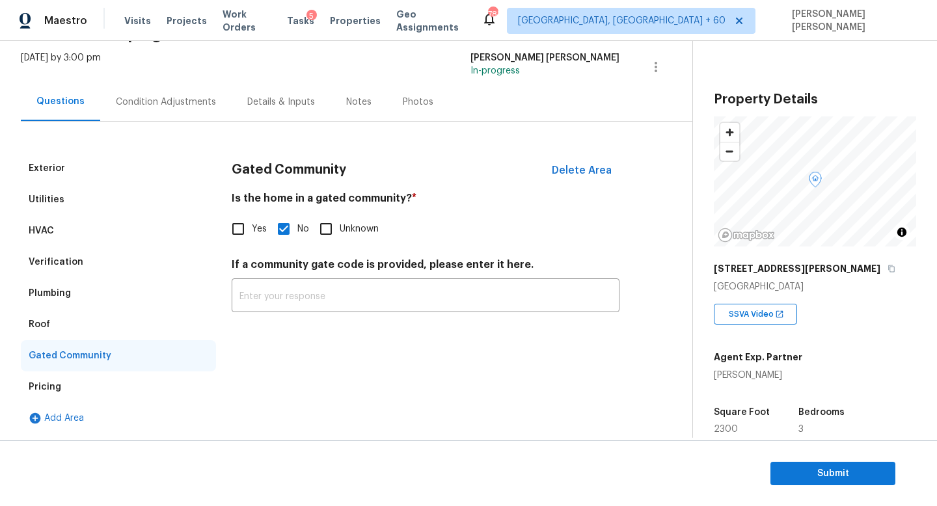
click at [72, 270] on div "Verification" at bounding box center [118, 262] width 195 height 31
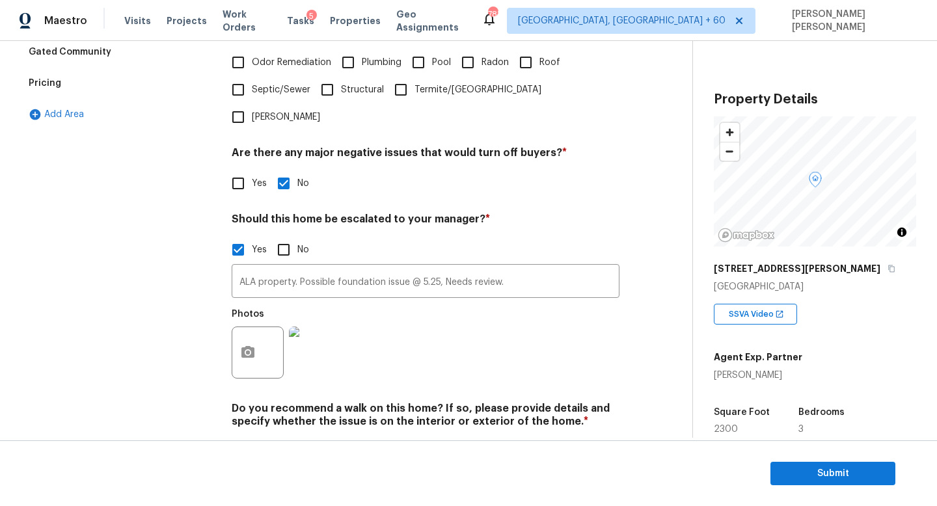
scroll to position [400, 0]
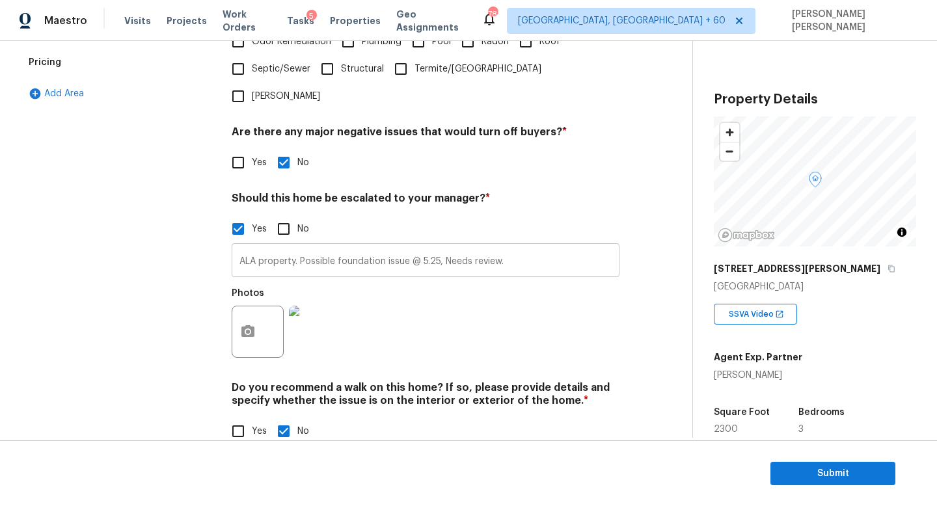
click at [416, 247] on input "ALA property. Possible foundation issue @ 5.25, Needs review." at bounding box center [426, 262] width 388 height 31
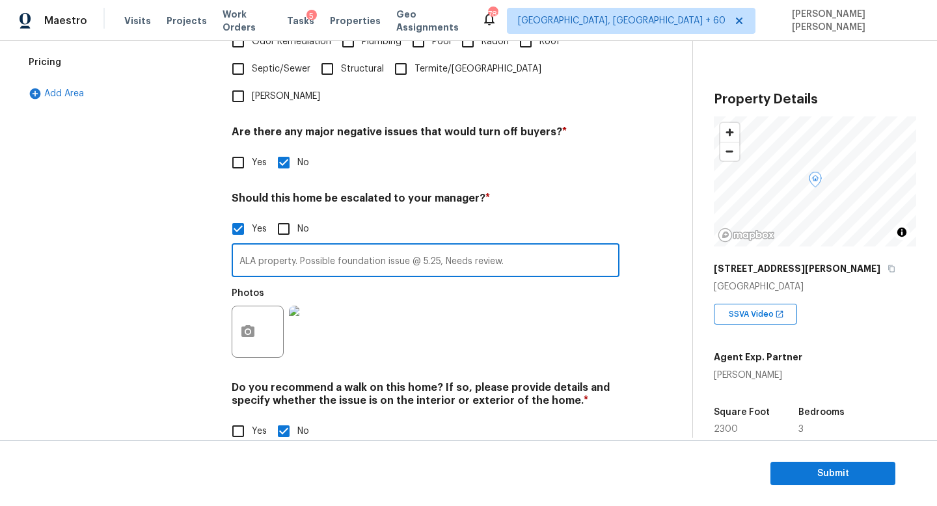
click at [170, 264] on div "Exterior Utilities HVAC Verification Plumbing Roof Gated Community Pricing Add …" at bounding box center [118, 144] width 195 height 633
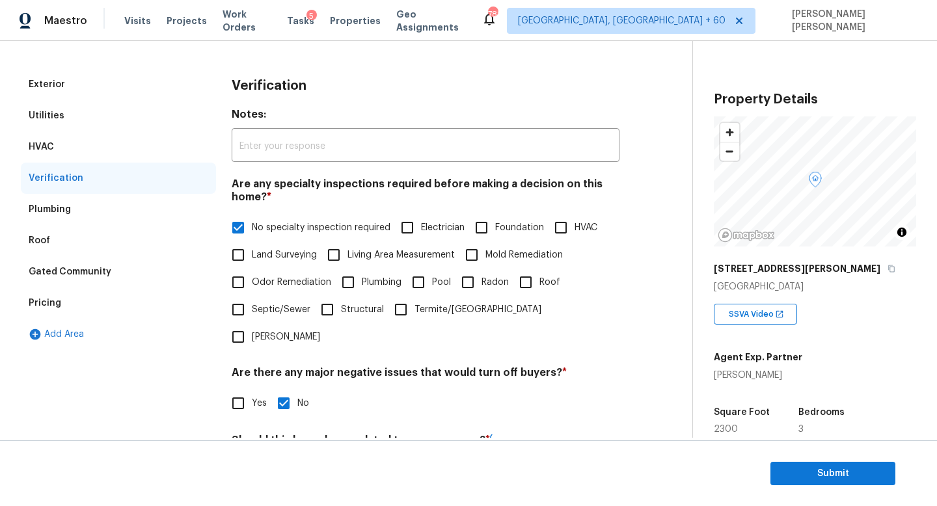
scroll to position [0, 0]
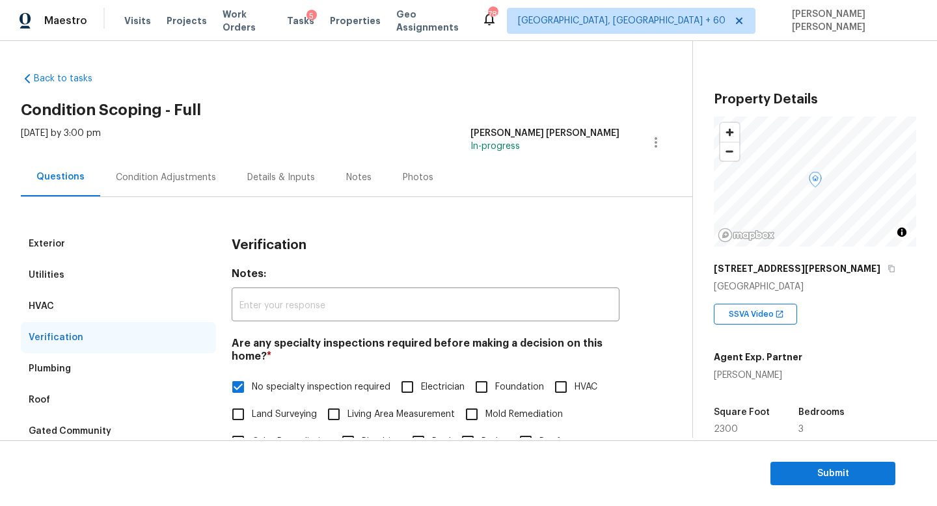
click at [152, 177] on div "Condition Adjustments" at bounding box center [166, 177] width 100 height 13
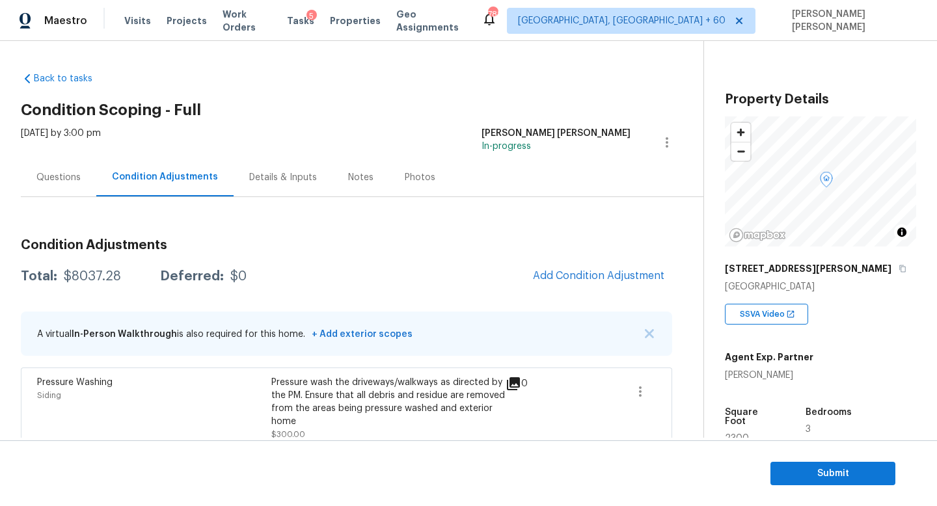
drag, startPoint x: 236, startPoint y: 305, endPoint x: 582, endPoint y: 271, distance: 348.5
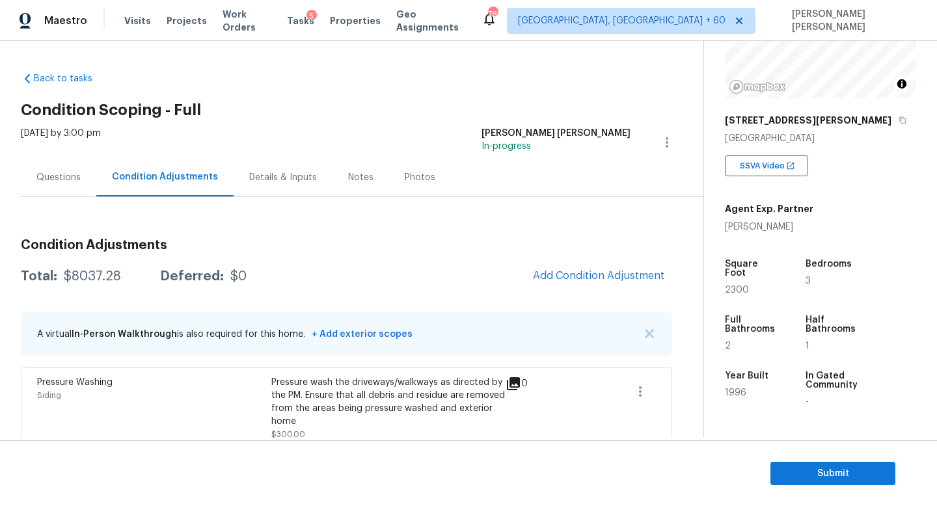
scroll to position [151, 0]
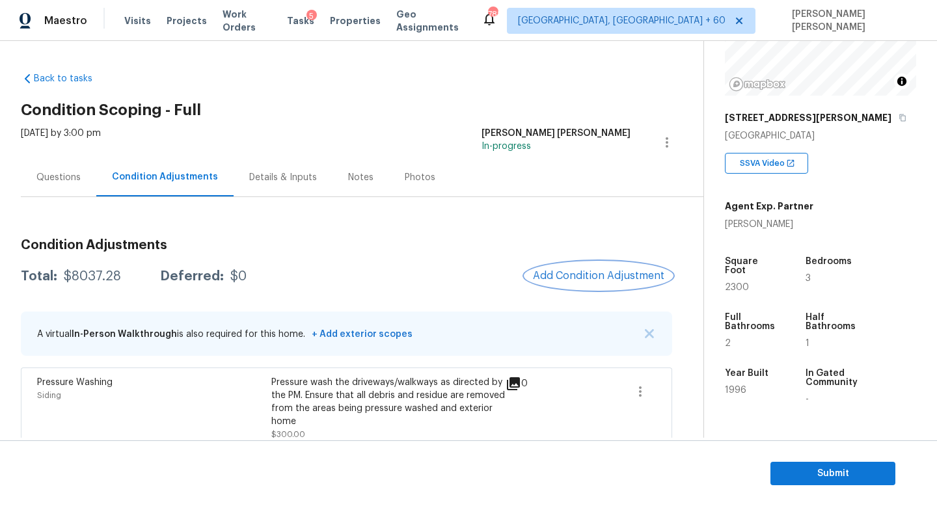
click at [603, 284] on button "Add Condition Adjustment" at bounding box center [598, 275] width 147 height 27
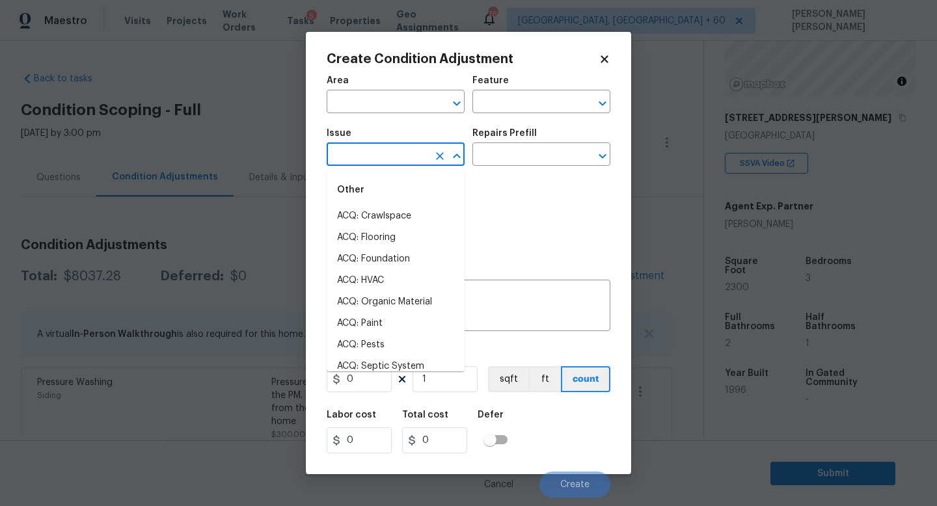
click at [395, 163] on input "text" at bounding box center [378, 156] width 102 height 20
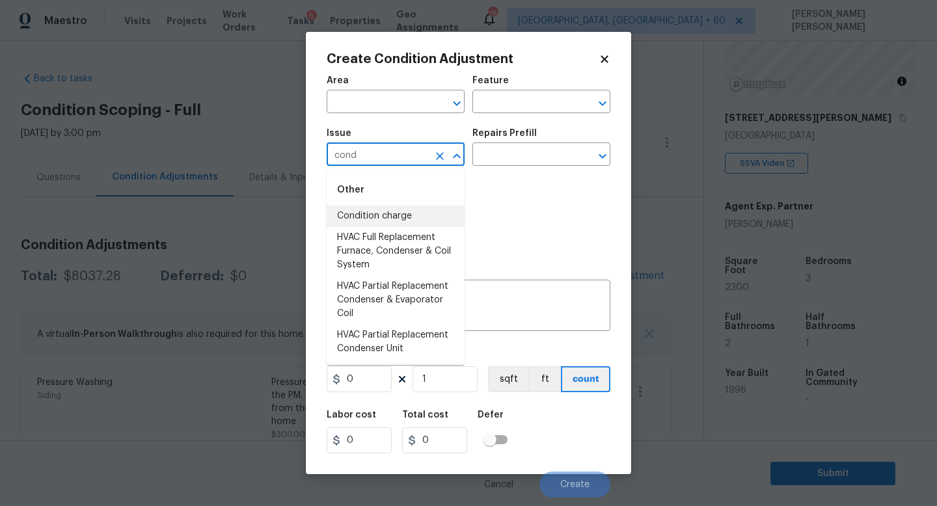
click at [379, 215] on li "Condition charge" at bounding box center [396, 216] width 138 height 21
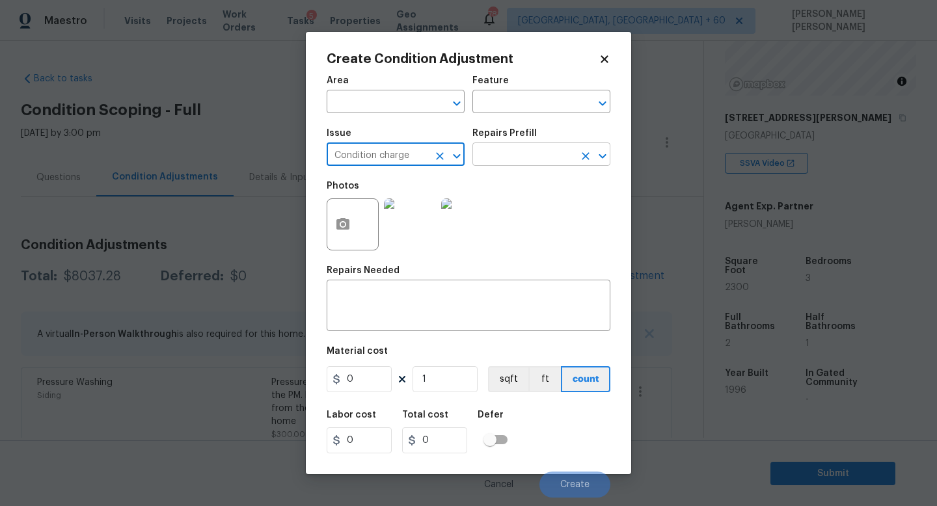
type input "Condition charge"
click at [508, 156] on input "text" at bounding box center [523, 156] width 102 height 20
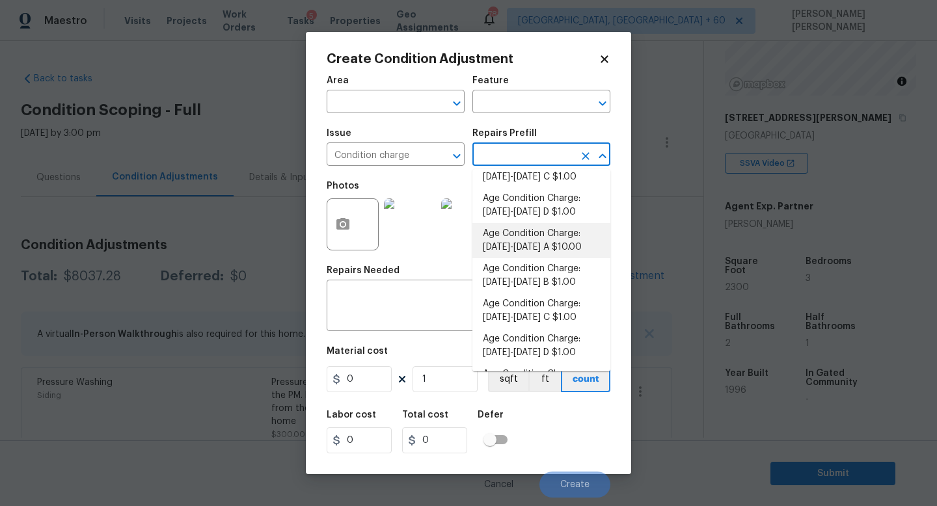
scroll to position [234, 0]
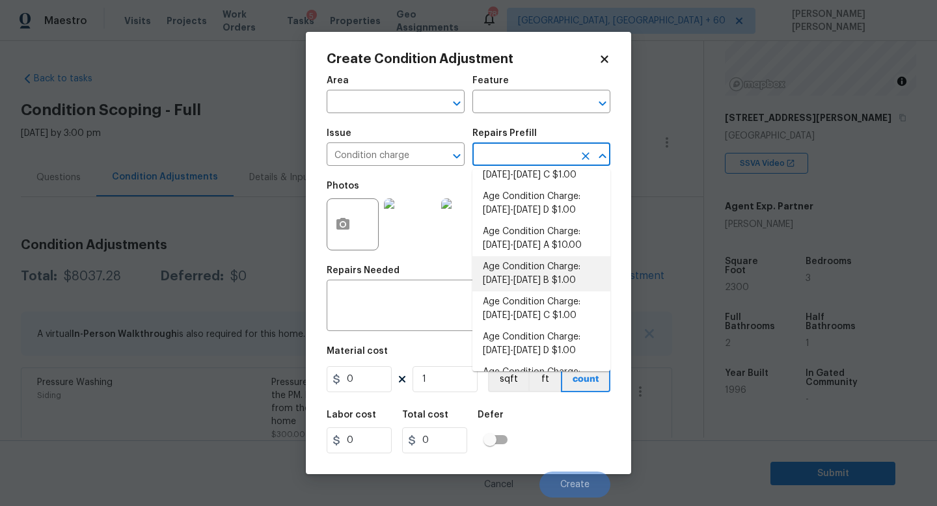
click at [545, 284] on li "Age Condition Charge: [DATE]-[DATE] B $1.00" at bounding box center [541, 273] width 138 height 35
type input "Home Readiness Packages"
type textarea "Age Condition Charge: [DATE]-[DATE] B"
type input "1"
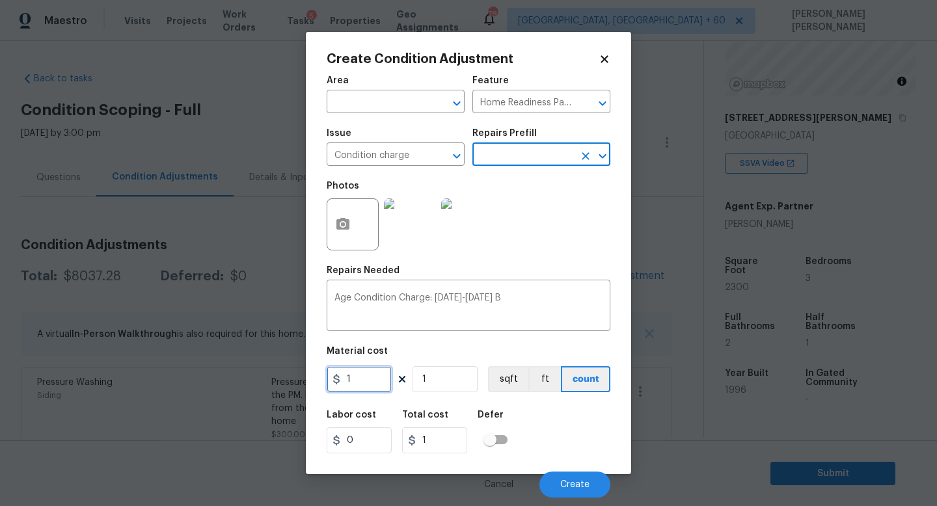
drag, startPoint x: 369, startPoint y: 381, endPoint x: 223, endPoint y: 377, distance: 146.5
click at [241, 381] on div "Create Condition Adjustment Area ​ Feature Home Readiness Packages ​ Issue Cond…" at bounding box center [468, 253] width 937 height 506
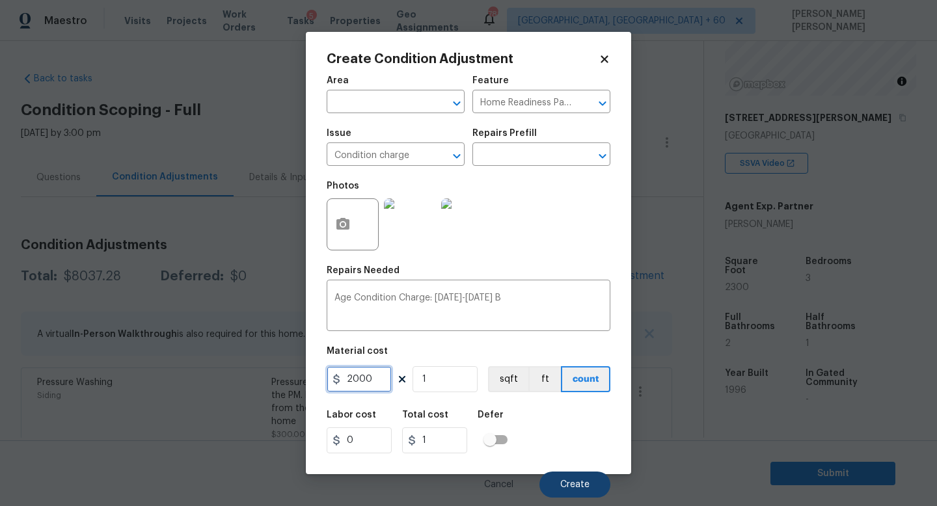
type input "2000"
click at [607, 491] on button "Create" at bounding box center [575, 485] width 71 height 26
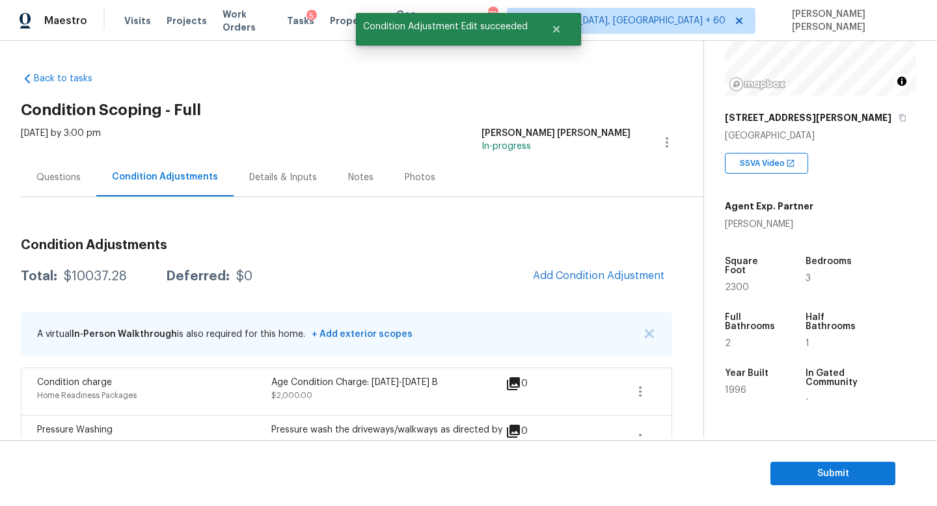
click at [89, 279] on div "$10037.28" at bounding box center [95, 276] width 63 height 13
copy div "$10037.28"
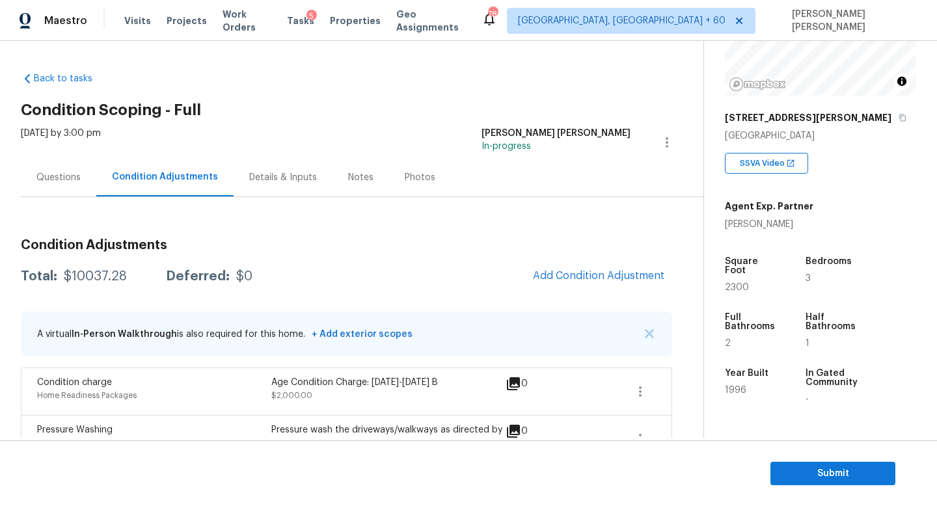
click at [309, 273] on div "Total: $10037.28 Deferred: $0 Add Condition Adjustment" at bounding box center [346, 276] width 651 height 29
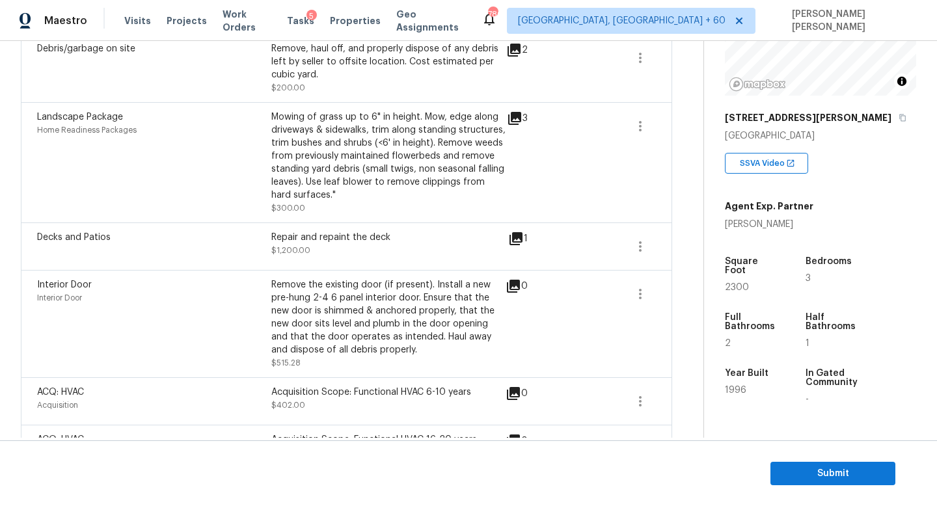
scroll to position [686, 0]
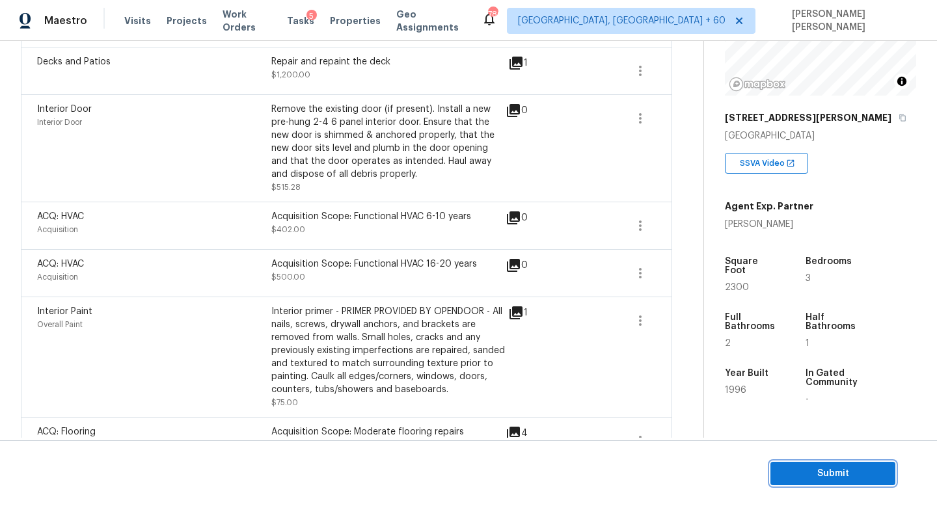
click at [819, 474] on span "Submit" at bounding box center [833, 474] width 104 height 16
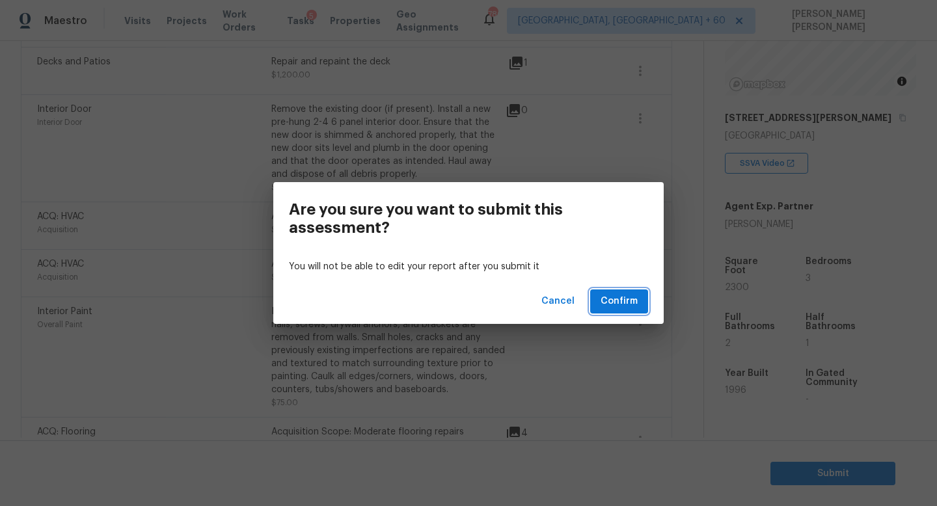
click at [629, 307] on span "Confirm" at bounding box center [619, 302] width 37 height 16
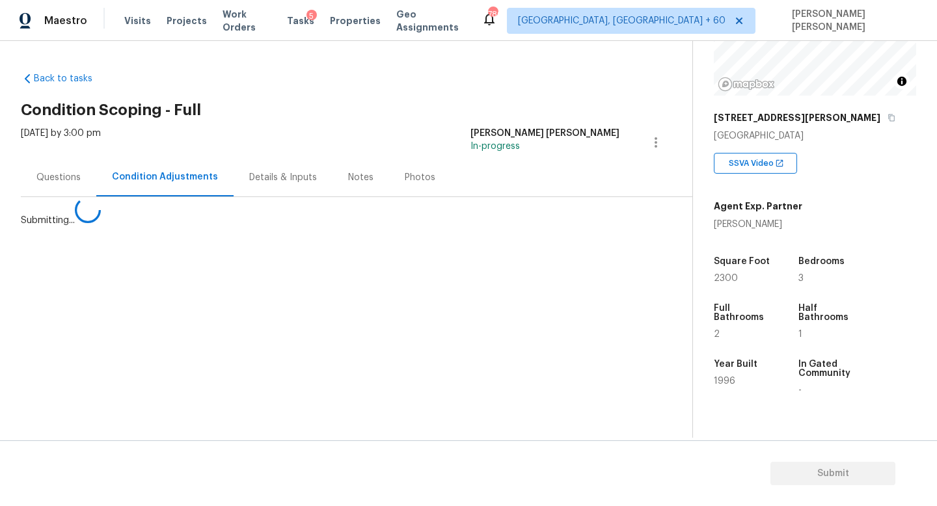
scroll to position [0, 0]
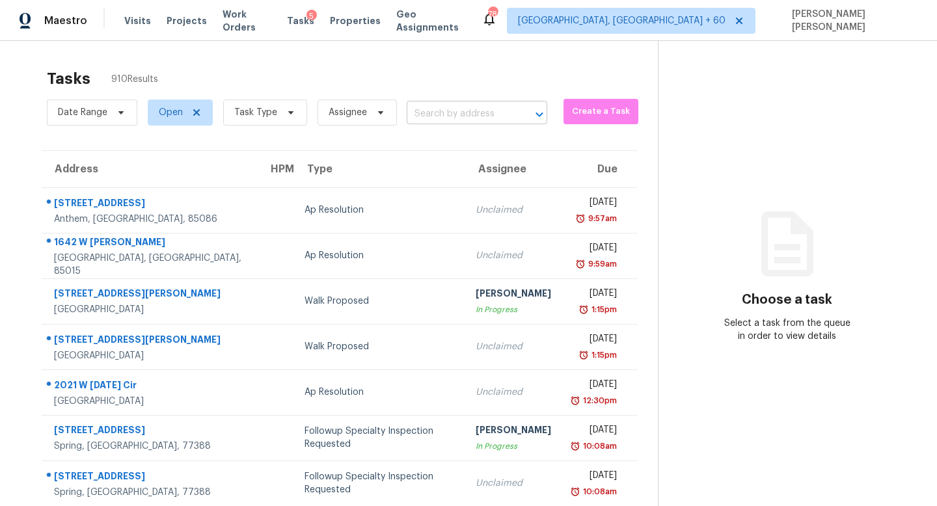
click at [433, 119] on input "text" at bounding box center [459, 114] width 104 height 20
paste input "5428 Stone Box Ln Brentwood, TN, 37027"
type input "5428 Stone Box Ln Brentwood, TN, 37027"
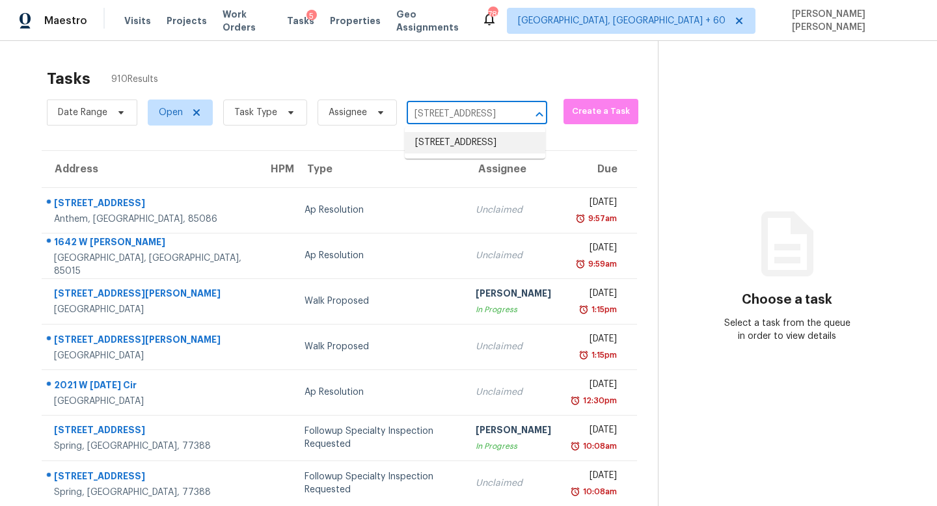
click at [454, 146] on li "5428 Stone Box Ln, Brentwood, TN 37027" at bounding box center [475, 142] width 141 height 21
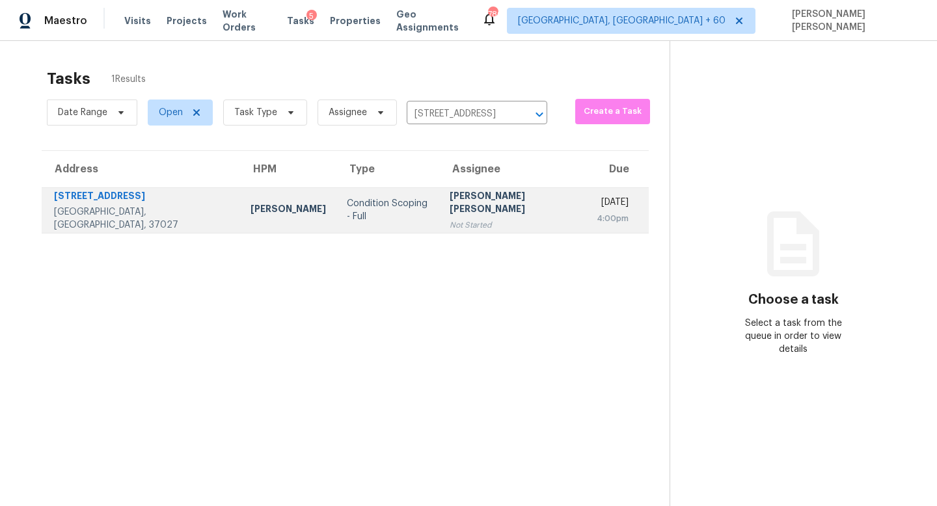
click at [450, 206] on div "[PERSON_NAME] [PERSON_NAME]" at bounding box center [513, 203] width 126 height 29
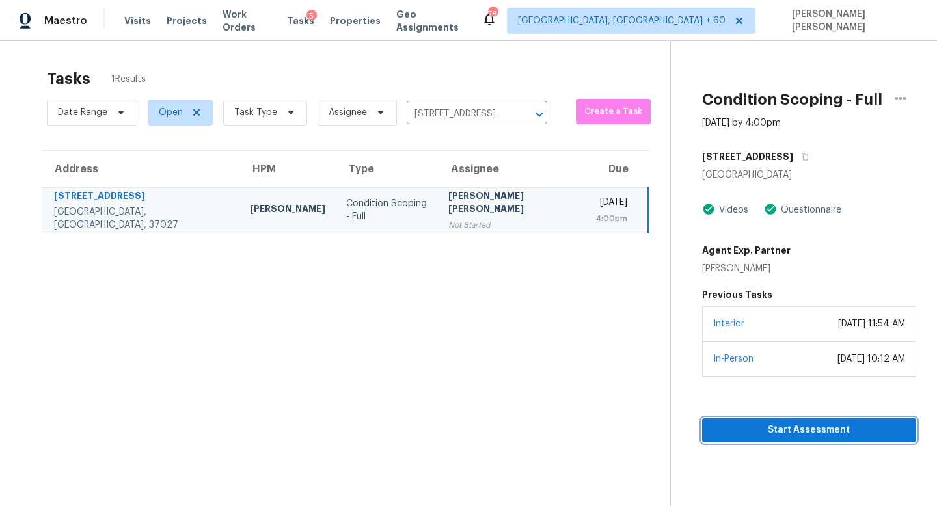
click at [764, 424] on span "Start Assessment" at bounding box center [809, 430] width 193 height 16
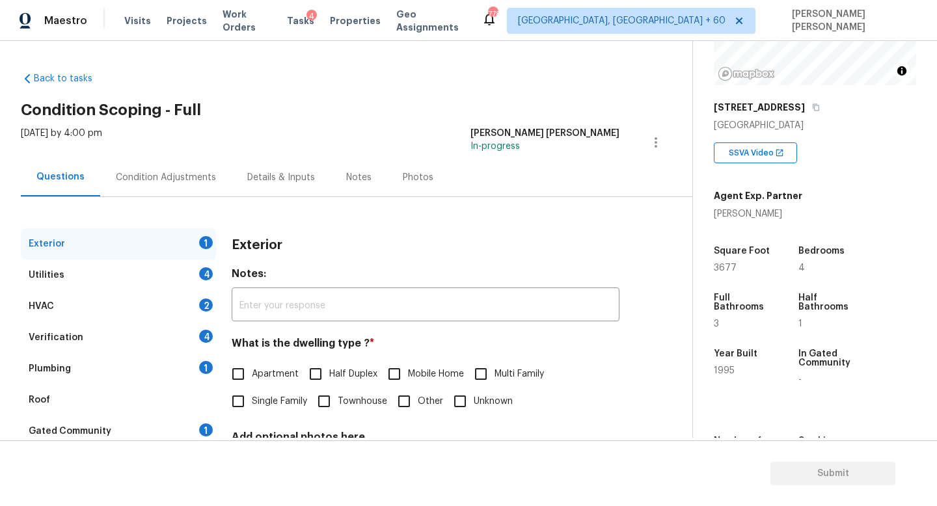
scroll to position [162, 0]
click at [464, 232] on div "Exterior" at bounding box center [426, 245] width 388 height 34
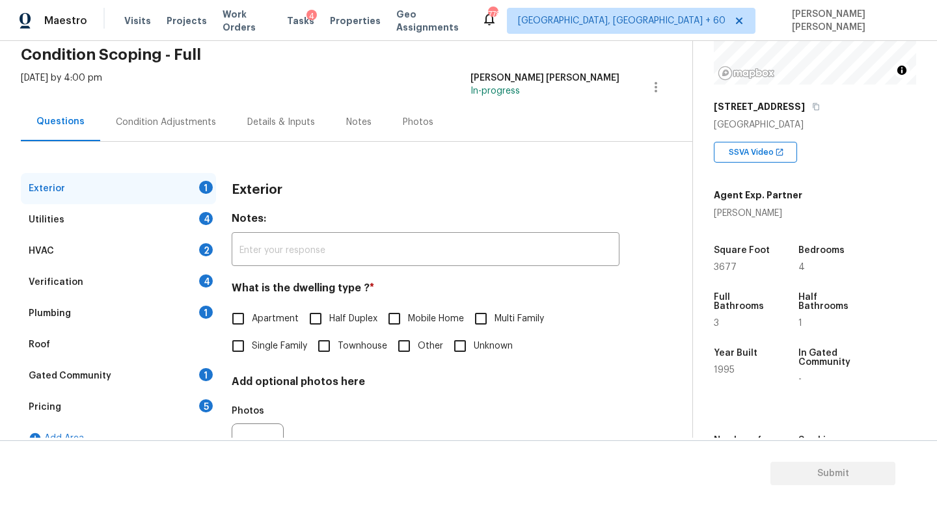
scroll to position [120, 0]
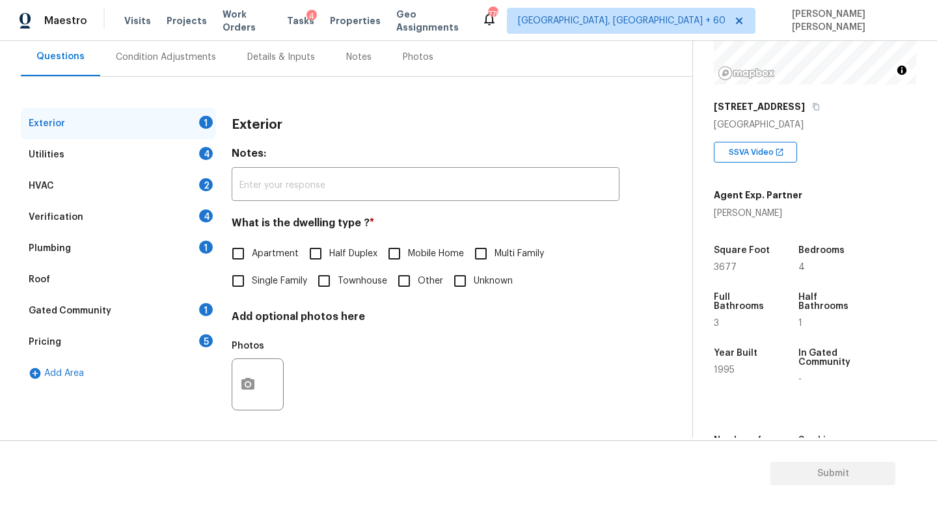
click at [240, 277] on input "Single Family" at bounding box center [238, 280] width 27 height 27
checkbox input "true"
click at [150, 150] on div "Utilities 4" at bounding box center [118, 154] width 195 height 31
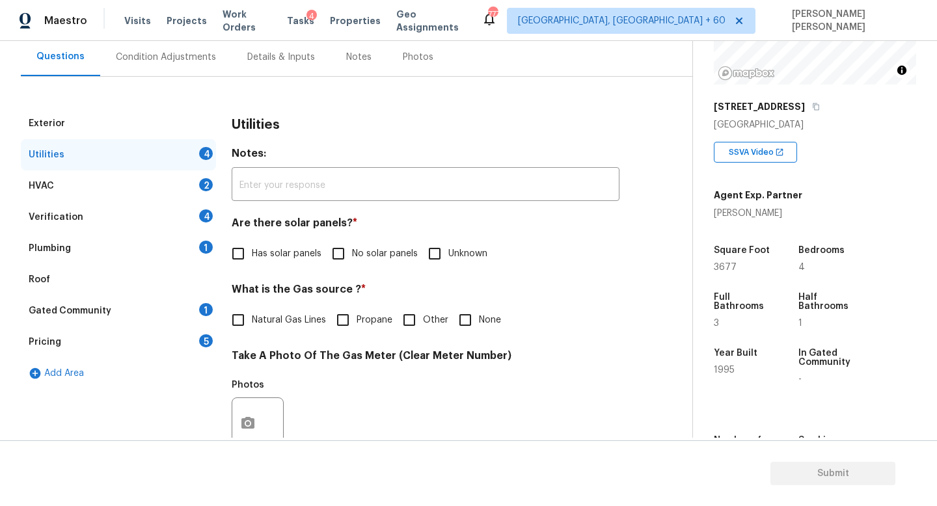
click at [386, 377] on div "Photos" at bounding box center [426, 415] width 388 height 85
click at [117, 184] on div "HVAC 2" at bounding box center [118, 186] width 195 height 31
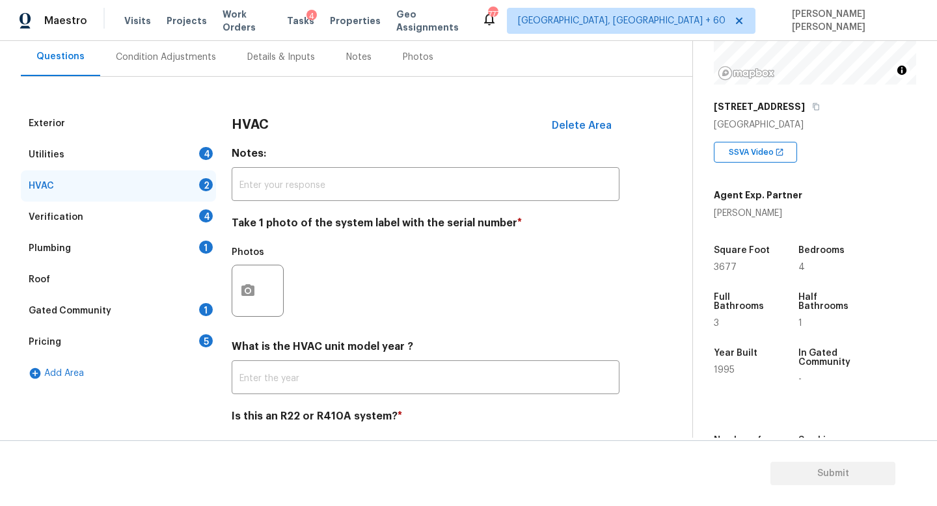
scroll to position [163, 0]
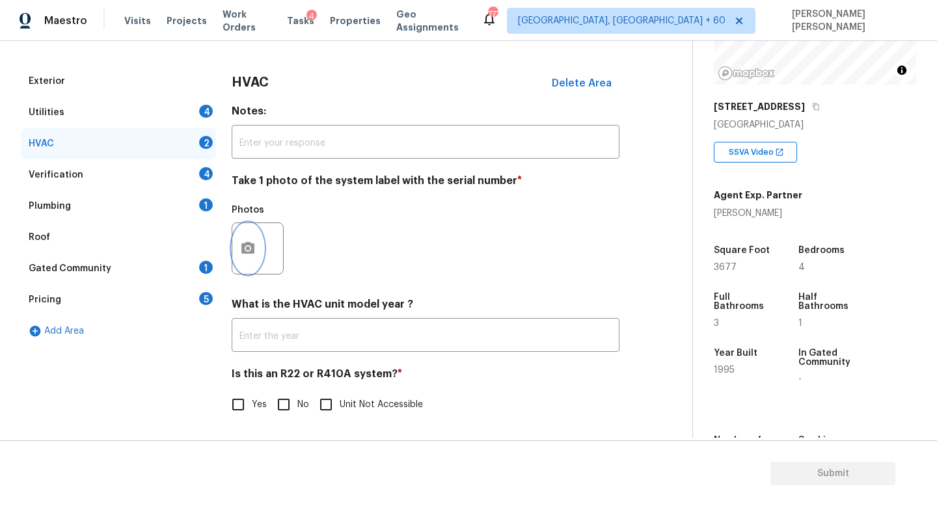
click at [256, 228] on button "button" at bounding box center [247, 248] width 31 height 51
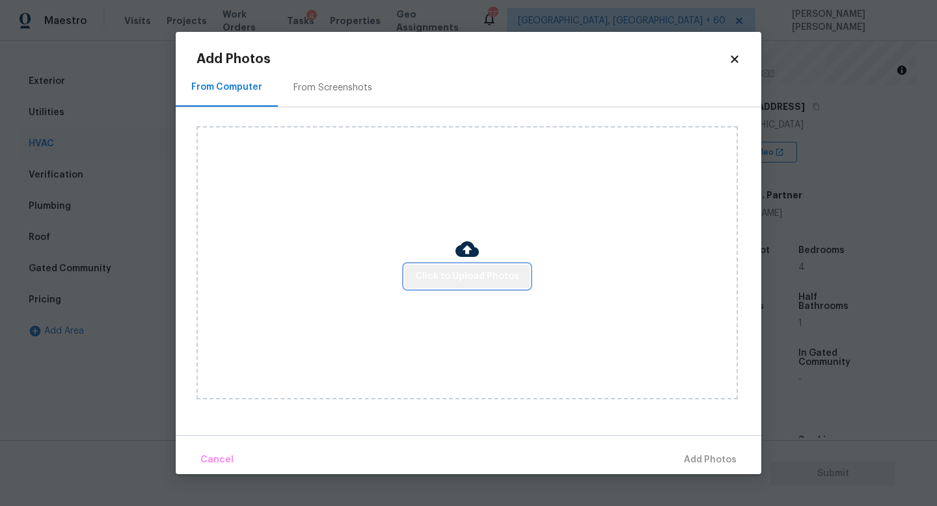
click at [504, 267] on button "Click to Upload Photos" at bounding box center [467, 277] width 125 height 24
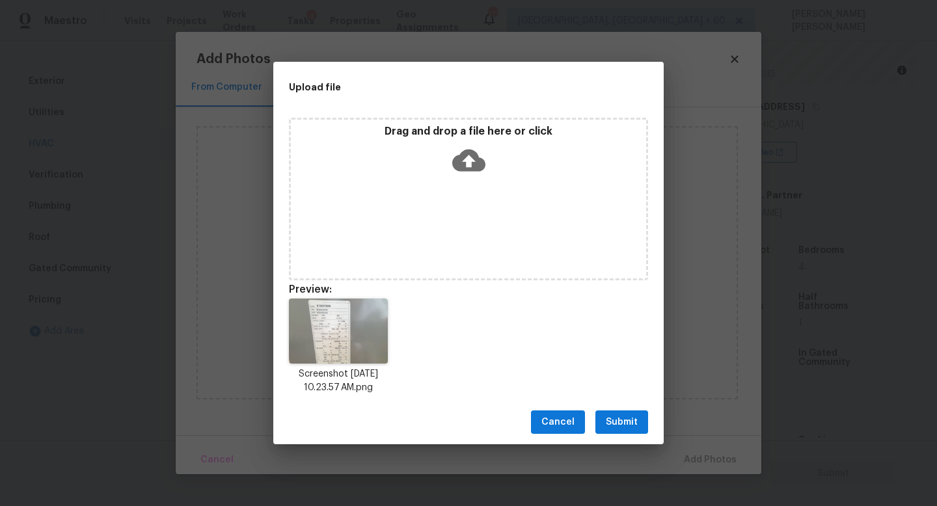
click at [646, 413] on button "Submit" at bounding box center [621, 423] width 53 height 24
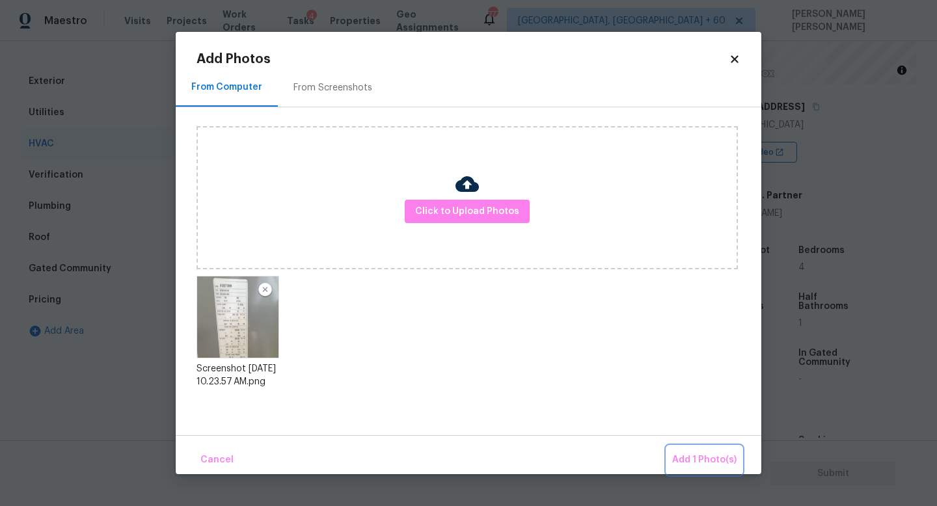
click at [694, 455] on span "Add 1 Photo(s)" at bounding box center [704, 460] width 64 height 16
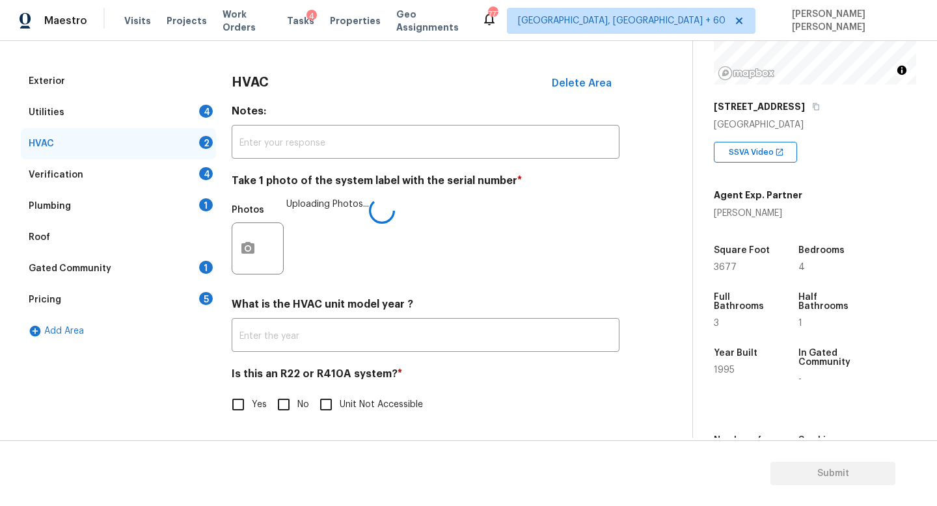
click at [272, 402] on input "No" at bounding box center [283, 404] width 27 height 27
checkbox input "true"
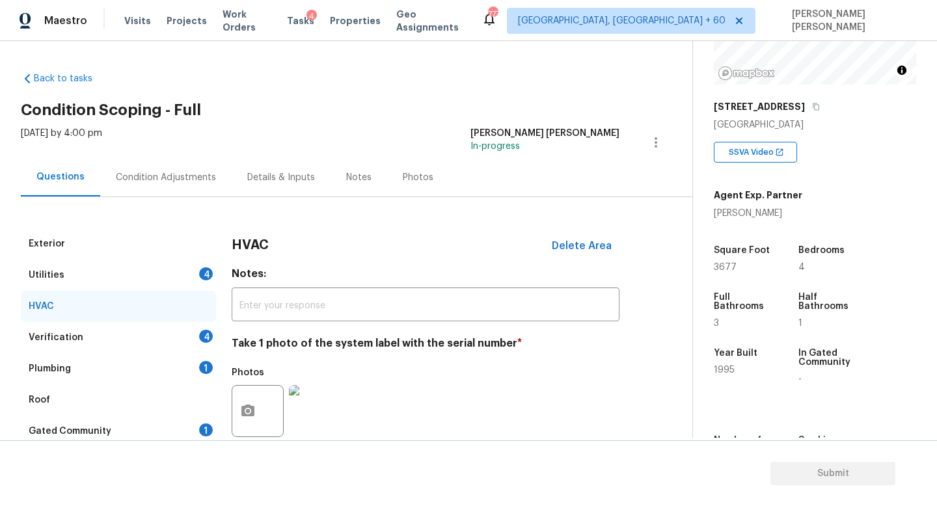
click at [168, 269] on div "Utilities 4" at bounding box center [118, 275] width 195 height 31
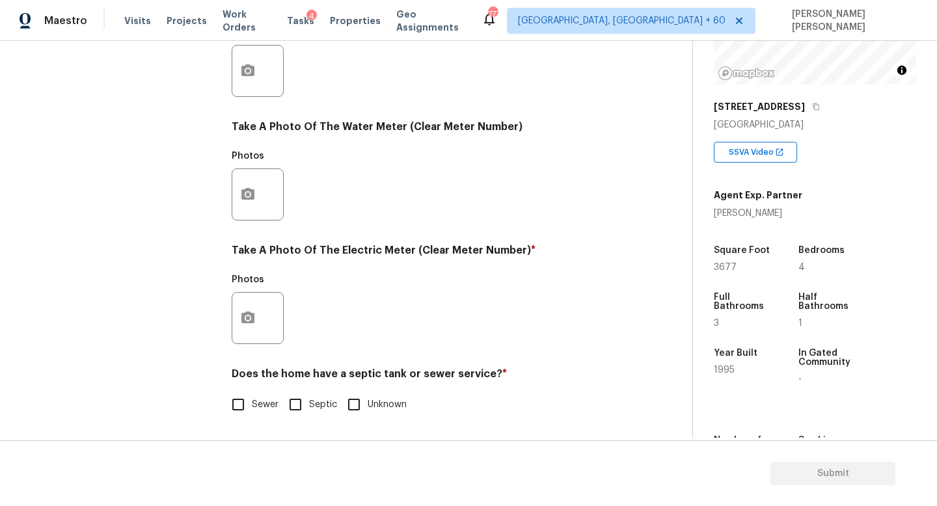
click at [234, 409] on input "Sewer" at bounding box center [238, 404] width 27 height 27
checkbox input "true"
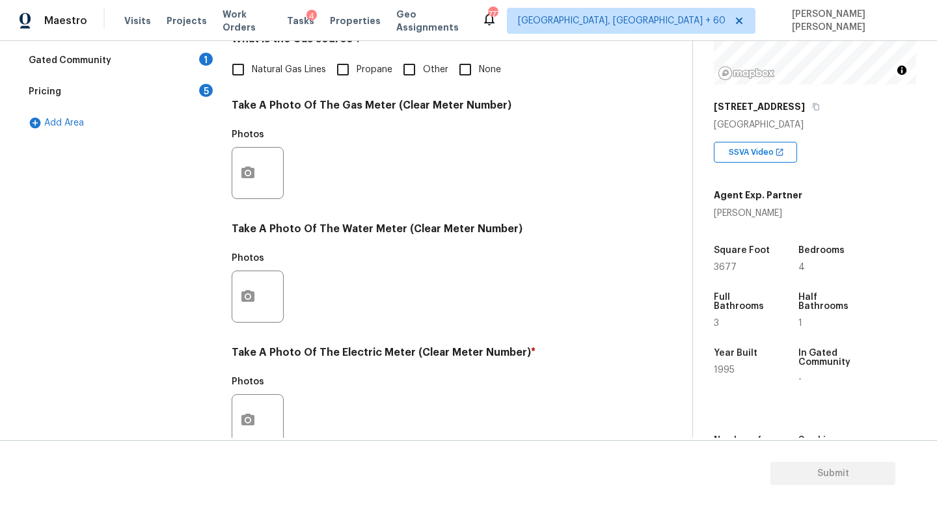
scroll to position [204, 0]
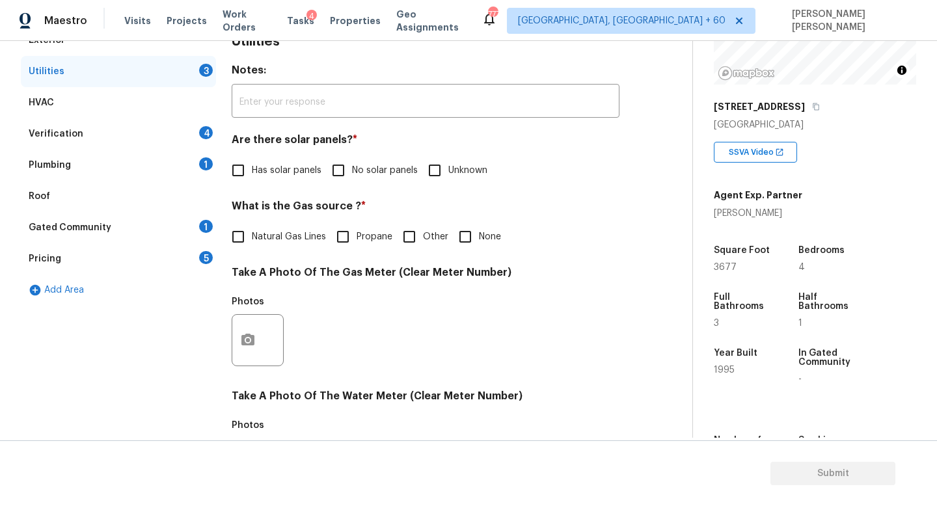
click at [123, 155] on div "Plumbing 1" at bounding box center [118, 165] width 195 height 31
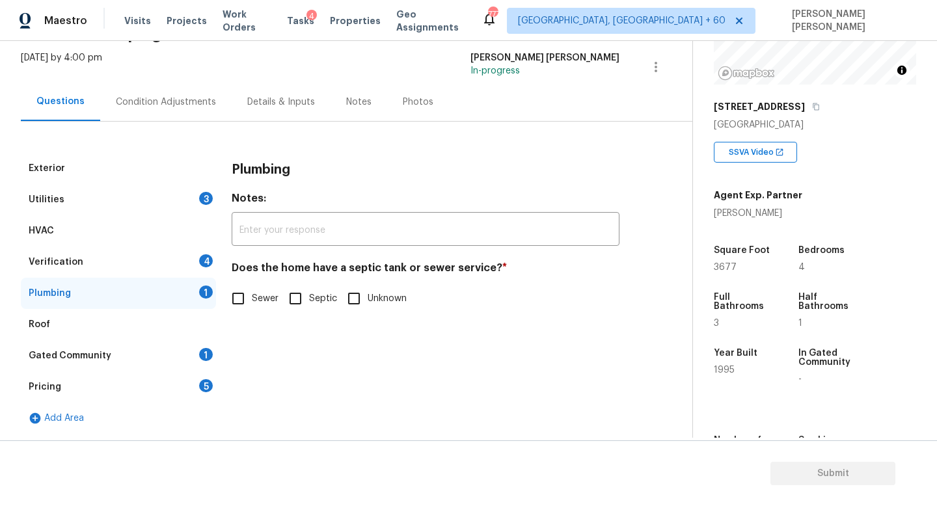
scroll to position [75, 0]
click at [241, 292] on input "Sewer" at bounding box center [238, 298] width 27 height 27
checkbox input "true"
click at [150, 189] on div "Utilities 3" at bounding box center [118, 199] width 195 height 31
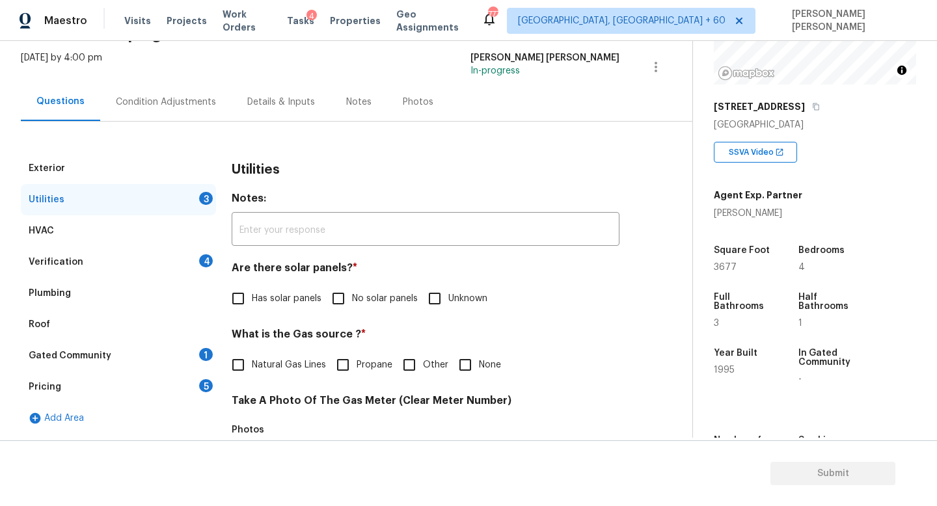
click at [198, 103] on div "Condition Adjustments" at bounding box center [166, 102] width 100 height 13
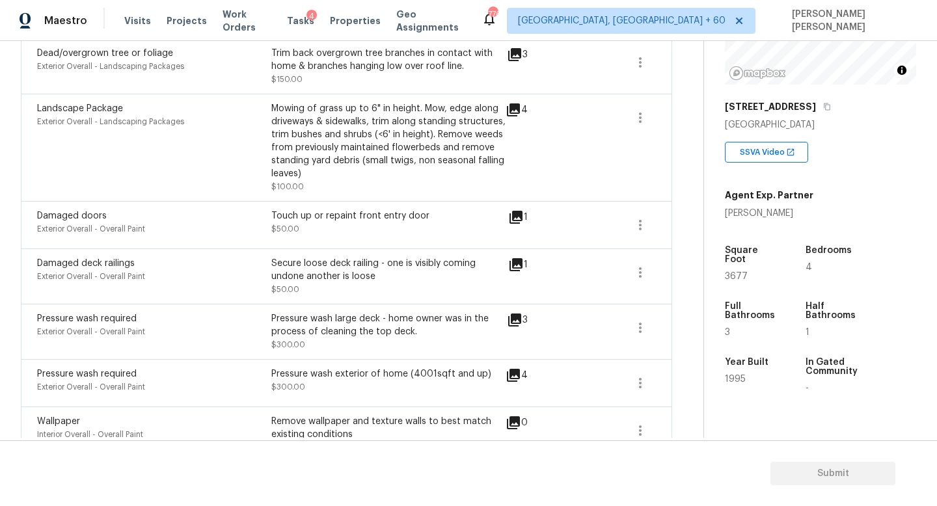
scroll to position [994, 0]
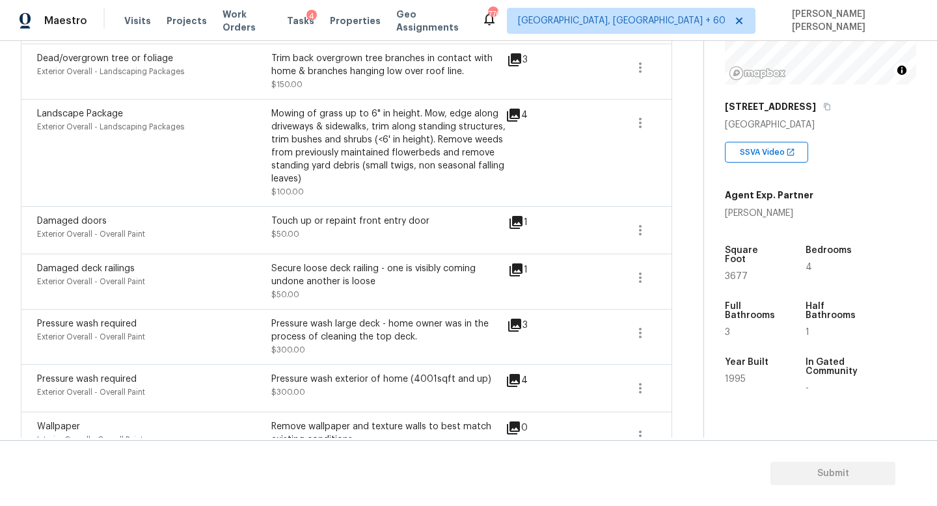
click at [521, 264] on icon at bounding box center [516, 270] width 13 height 13
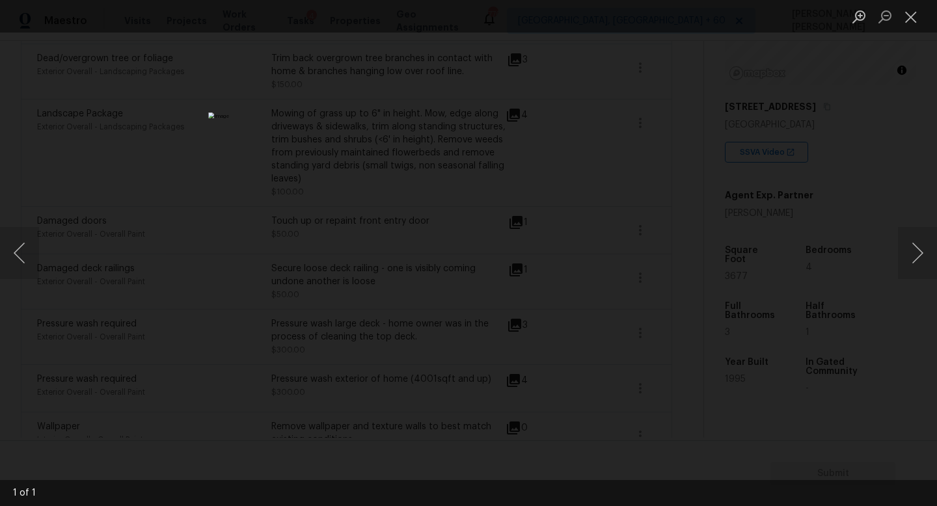
click at [868, 191] on div "Lightbox" at bounding box center [468, 253] width 937 height 506
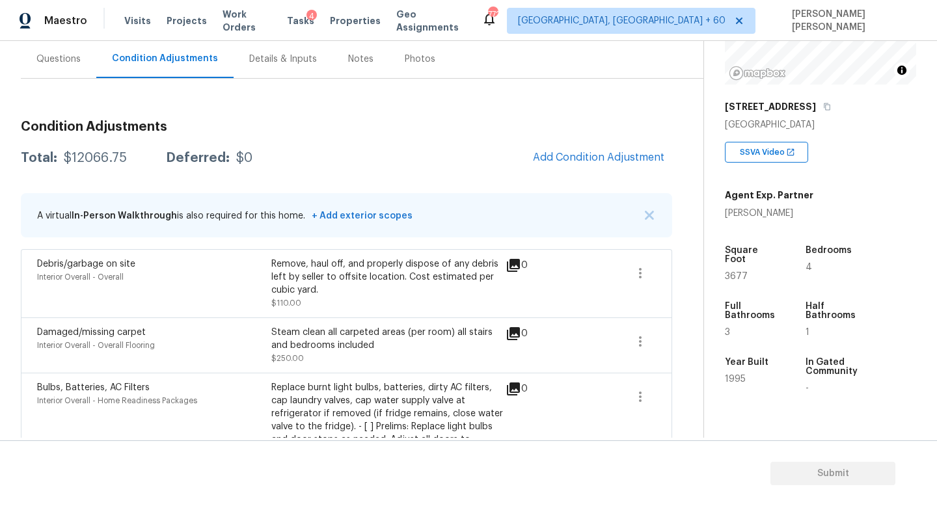
scroll to position [133, 0]
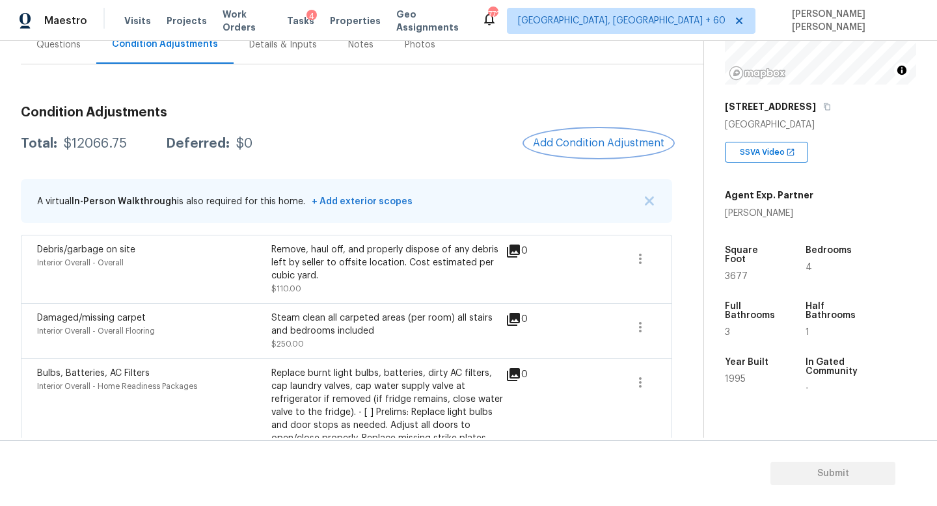
click at [564, 148] on span "Add Condition Adjustment" at bounding box center [598, 143] width 131 height 12
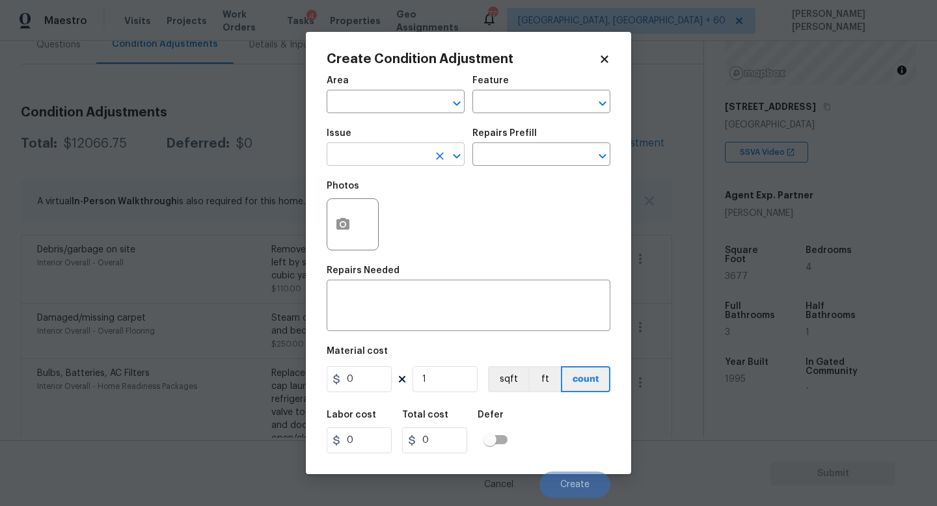
click at [340, 156] on input "text" at bounding box center [378, 156] width 102 height 20
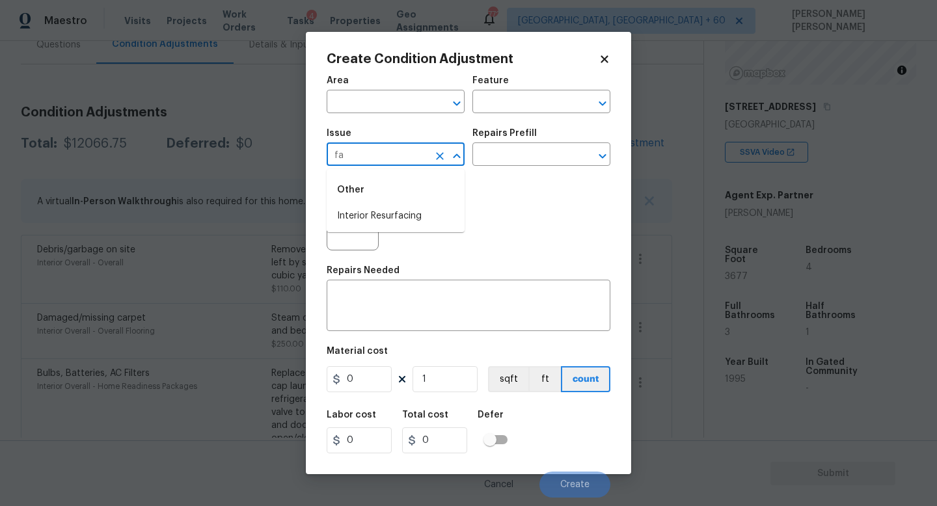
type input "f"
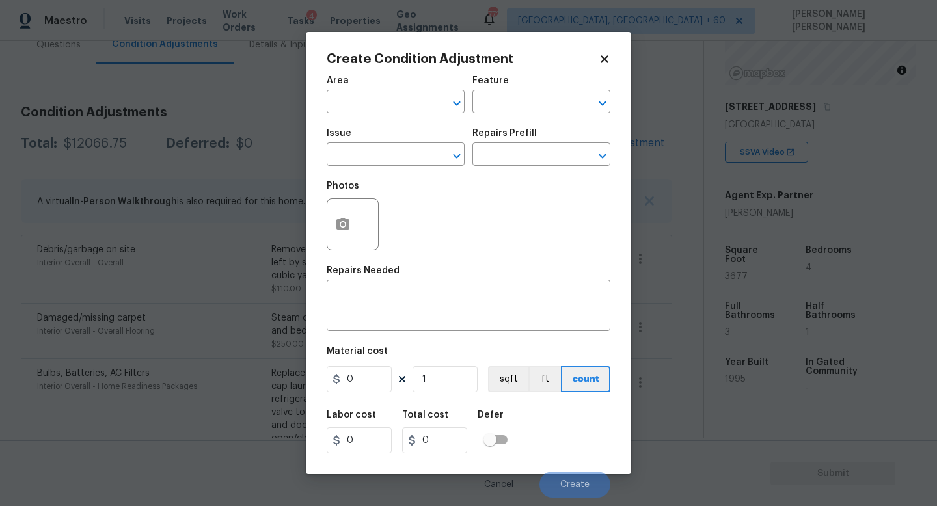
click at [400, 113] on span "Area ​" at bounding box center [396, 94] width 138 height 53
click at [373, 107] on input "text" at bounding box center [378, 103] width 102 height 20
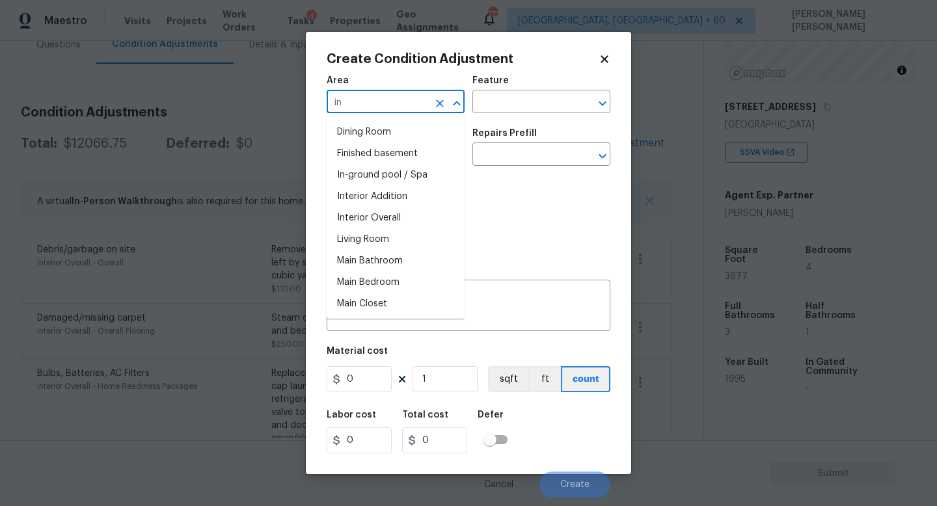
type input "int"
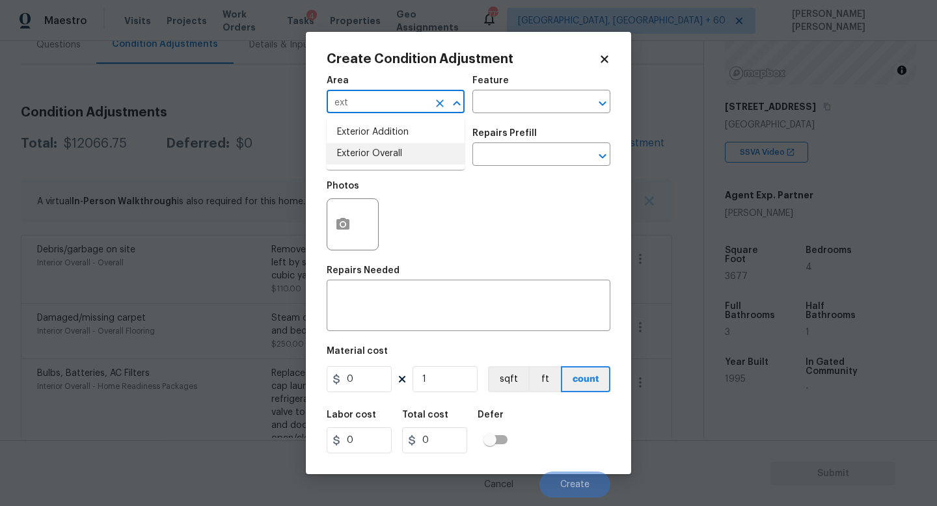
click at [386, 154] on li "Exterior Overall" at bounding box center [396, 153] width 138 height 21
type input "Exterior Overall"
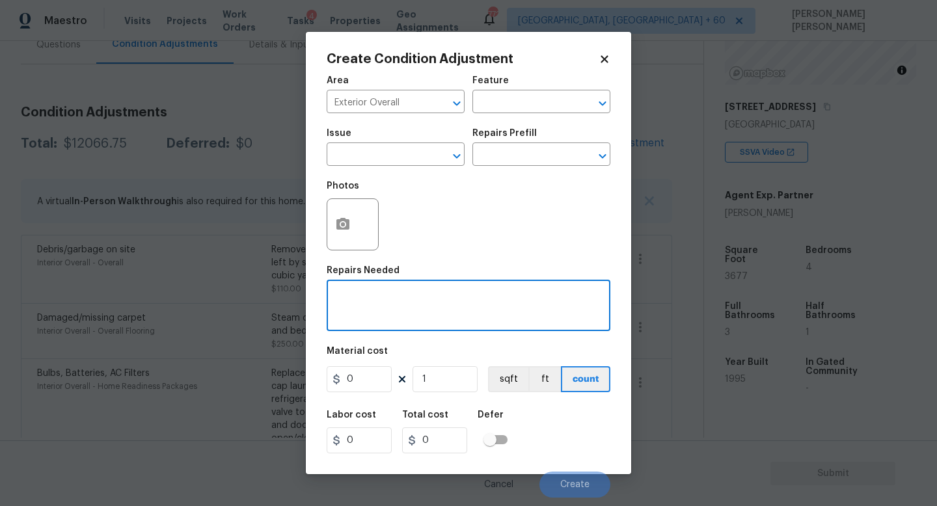
click at [364, 297] on textarea at bounding box center [469, 307] width 268 height 27
type textarea "Facia repair"
click at [334, 211] on button "button" at bounding box center [342, 224] width 31 height 51
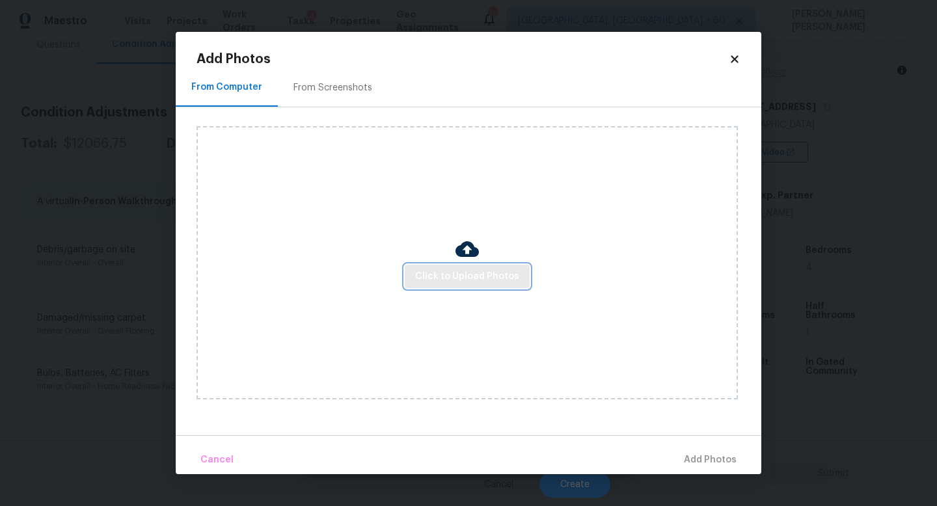
click at [459, 269] on span "Click to Upload Photos" at bounding box center [467, 277] width 104 height 16
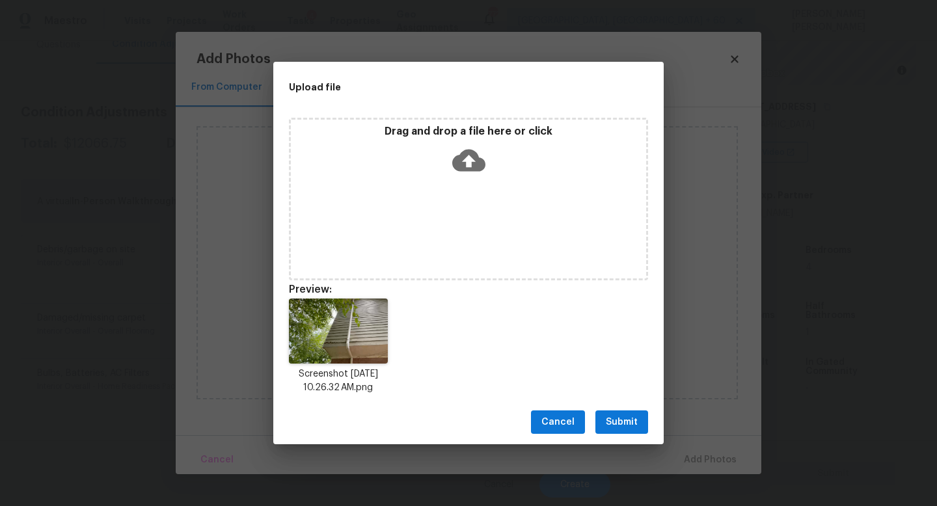
click at [624, 423] on span "Submit" at bounding box center [622, 423] width 32 height 16
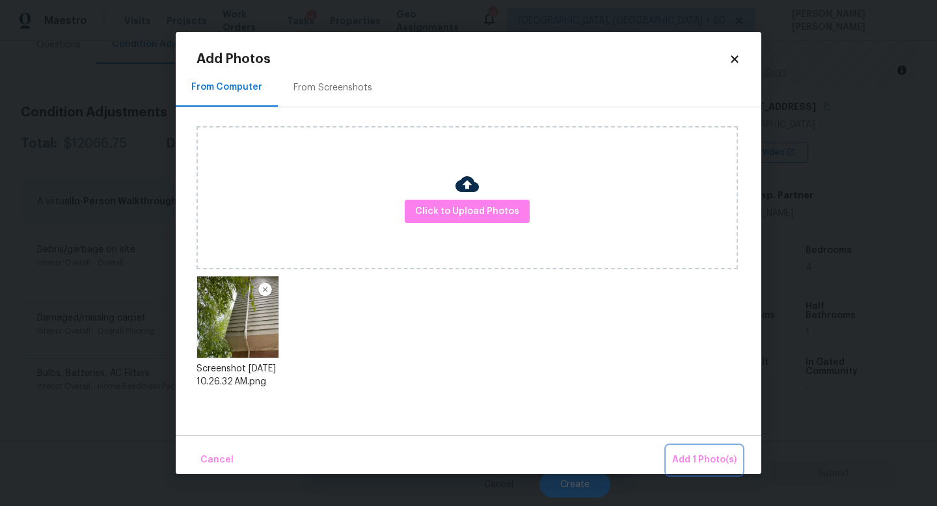
click at [713, 459] on span "Add 1 Photo(s)" at bounding box center [704, 460] width 64 height 16
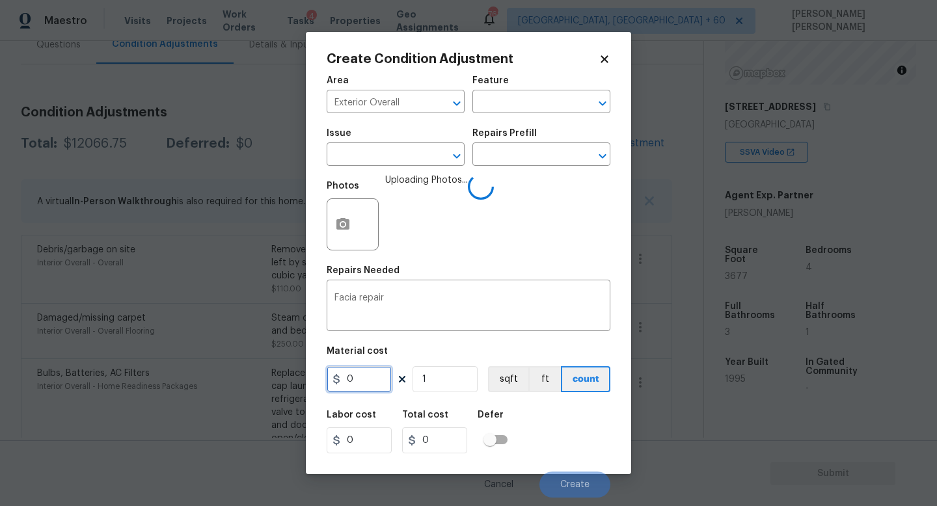
drag, startPoint x: 361, startPoint y: 388, endPoint x: 273, endPoint y: 388, distance: 87.9
click at [273, 388] on div "Create Condition Adjustment Area Exterior Overall ​ Feature ​ Issue ​ Repairs P…" at bounding box center [468, 253] width 937 height 506
type input "400"
click at [587, 426] on div "Labor cost 0 Total cost 400 Defer" at bounding box center [469, 432] width 284 height 59
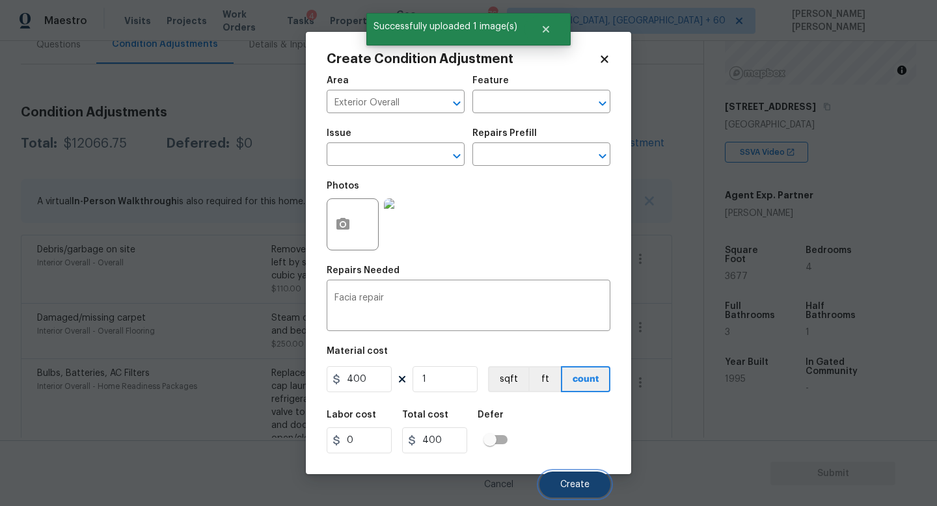
click at [570, 486] on span "Create" at bounding box center [574, 485] width 29 height 10
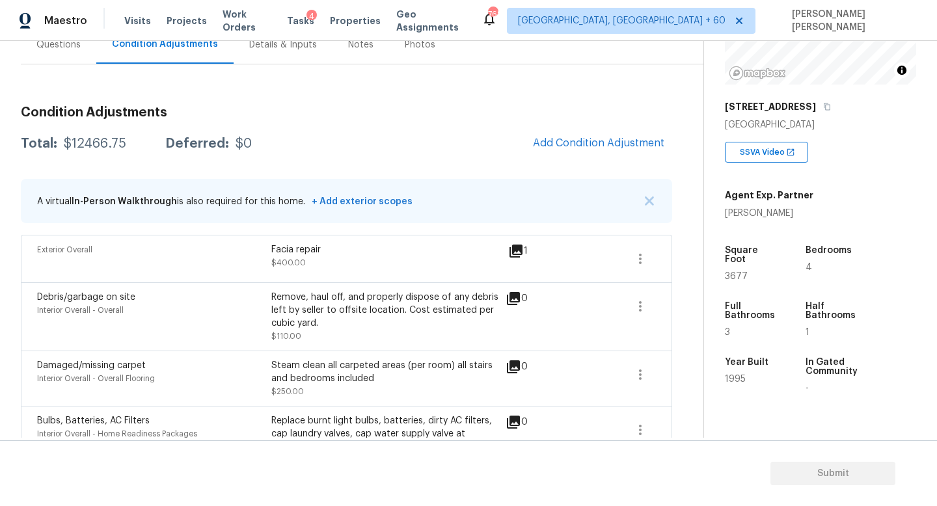
click at [49, 49] on div "Questions" at bounding box center [58, 44] width 44 height 13
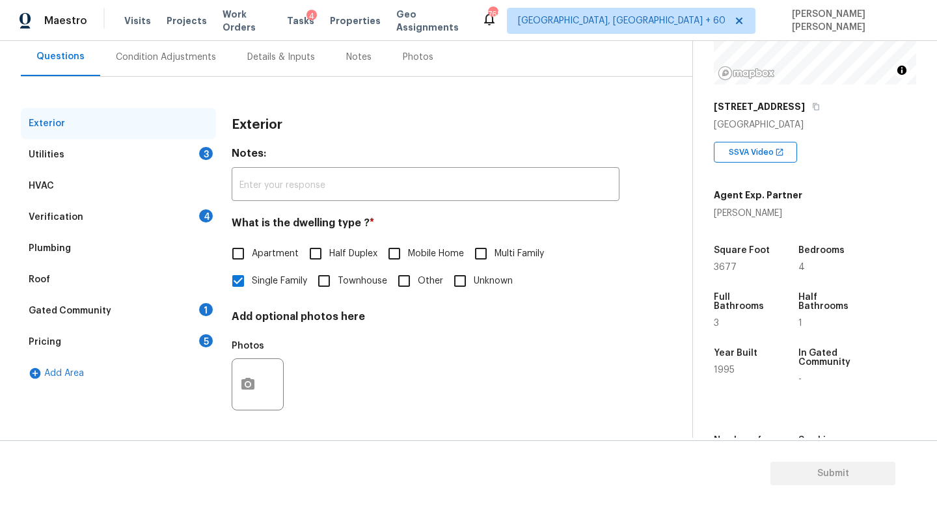
click at [72, 355] on div "Pricing 5" at bounding box center [118, 342] width 195 height 31
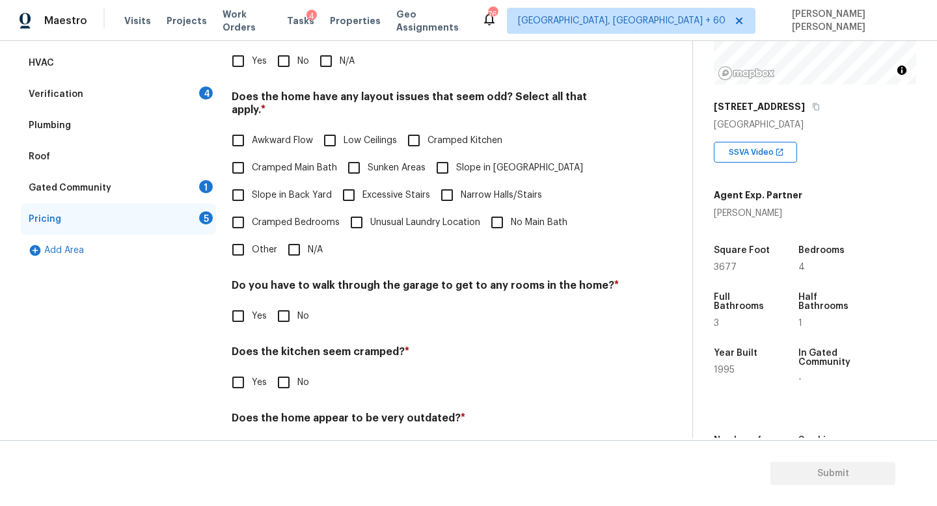
scroll to position [236, 0]
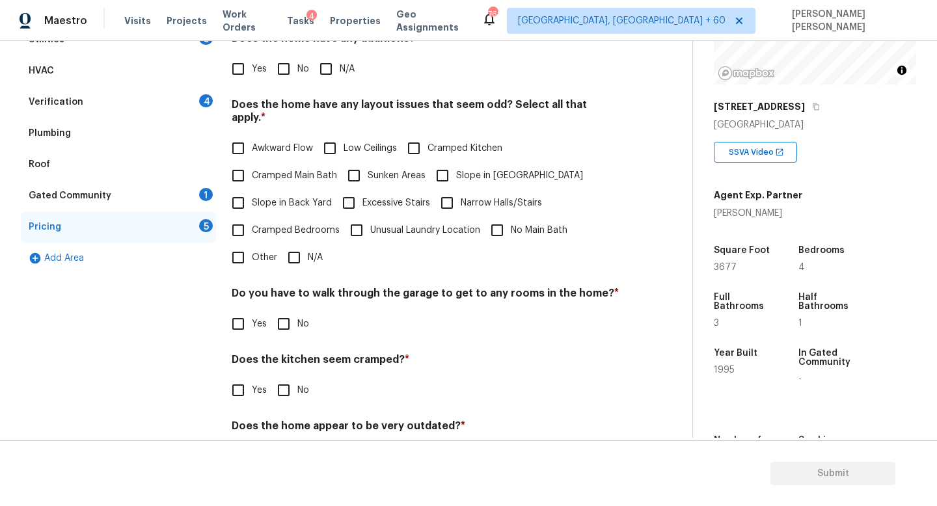
click at [253, 197] on span "Slope in Back Yard" at bounding box center [292, 204] width 80 height 14
click at [252, 189] on input "Slope in Back Yard" at bounding box center [238, 202] width 27 height 27
checkbox input "true"
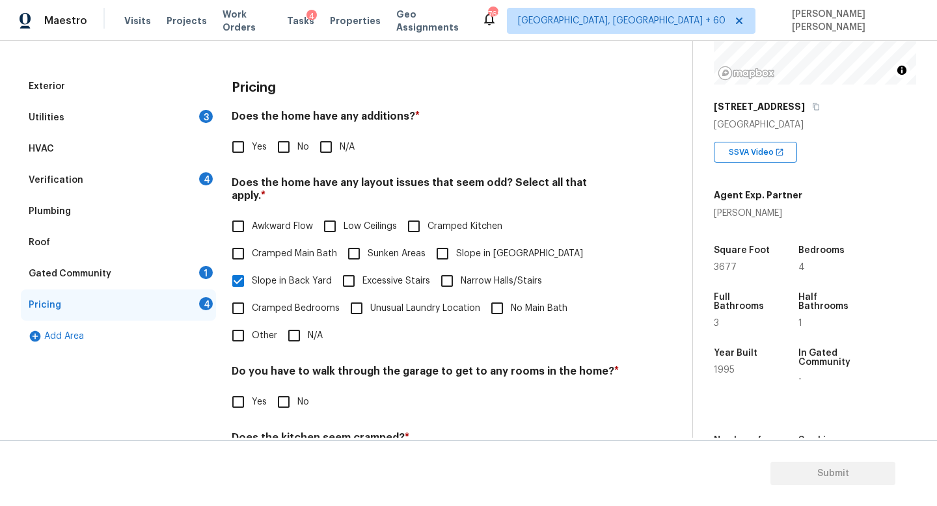
scroll to position [143, 0]
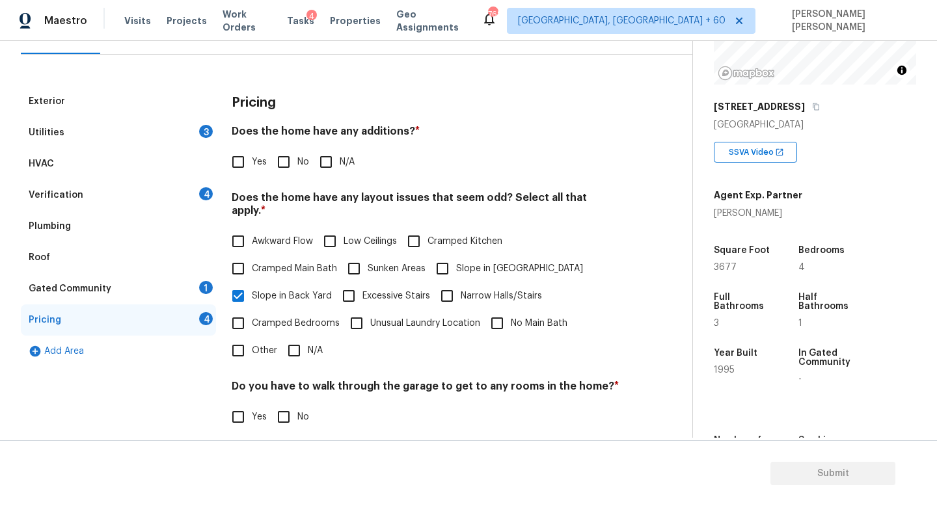
click at [116, 128] on div "Utilities 3" at bounding box center [118, 132] width 195 height 31
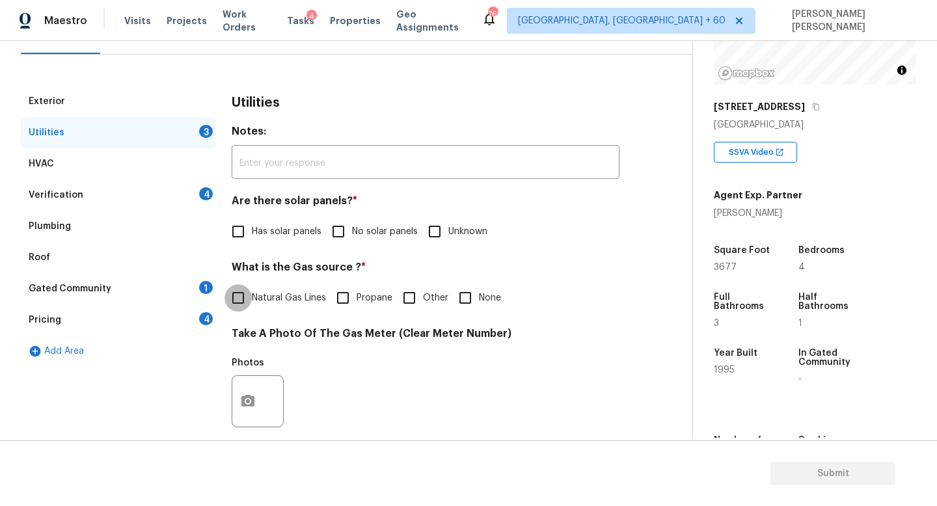
click at [240, 292] on input "Natural Gas Lines" at bounding box center [238, 297] width 27 height 27
checkbox input "true"
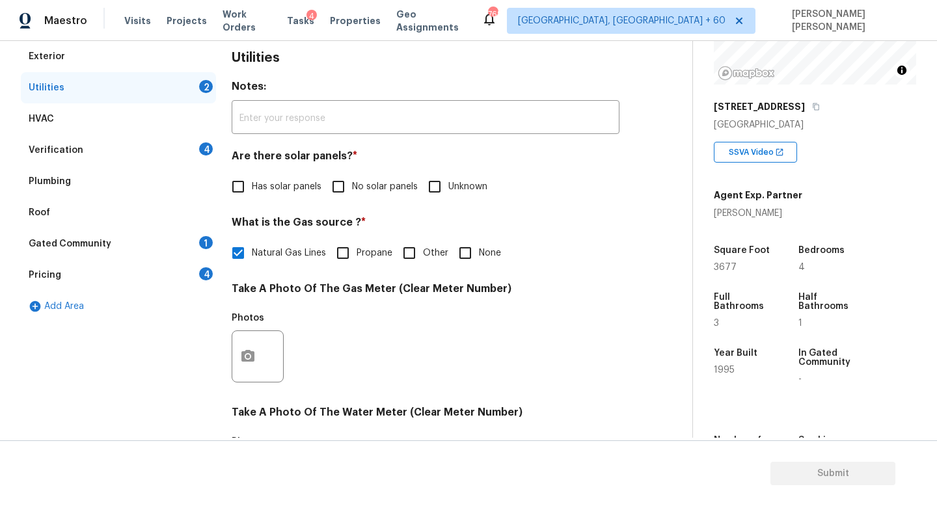
scroll to position [191, 0]
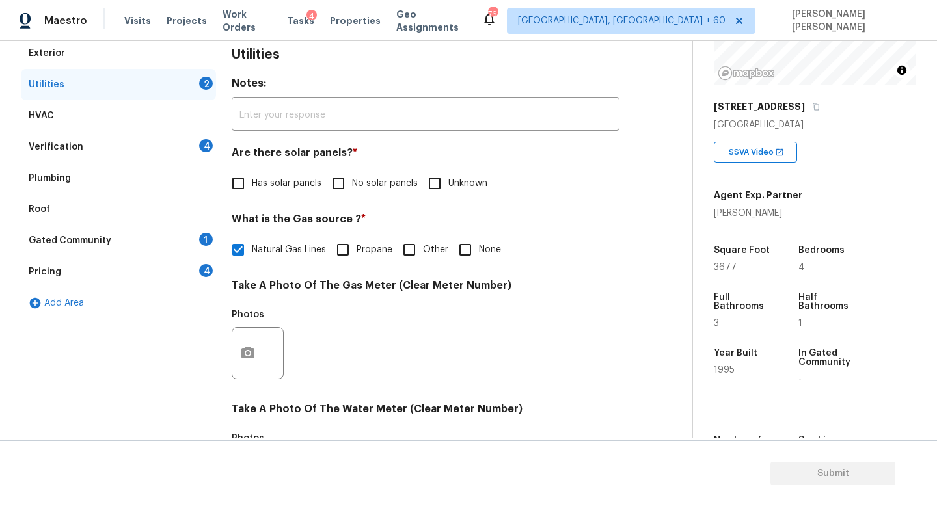
click at [342, 181] on input "No solar panels" at bounding box center [338, 183] width 27 height 27
checkbox input "true"
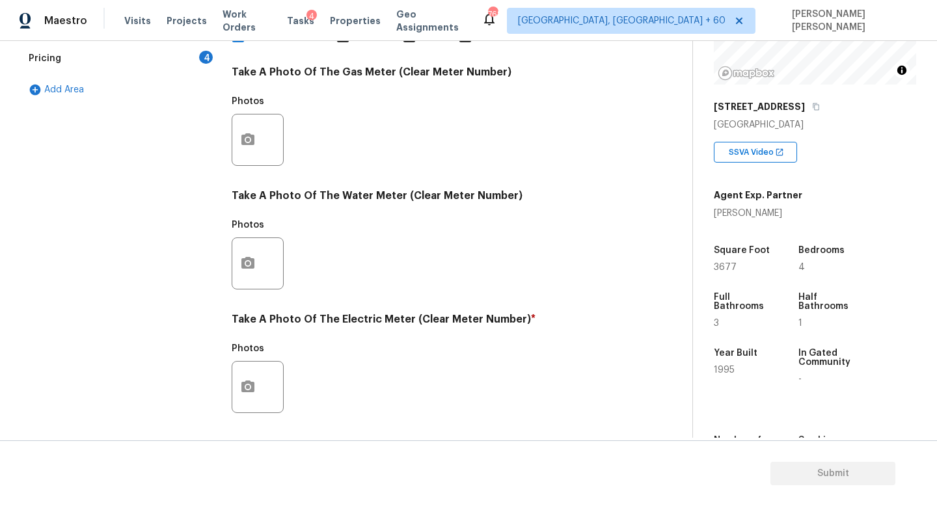
scroll to position [473, 0]
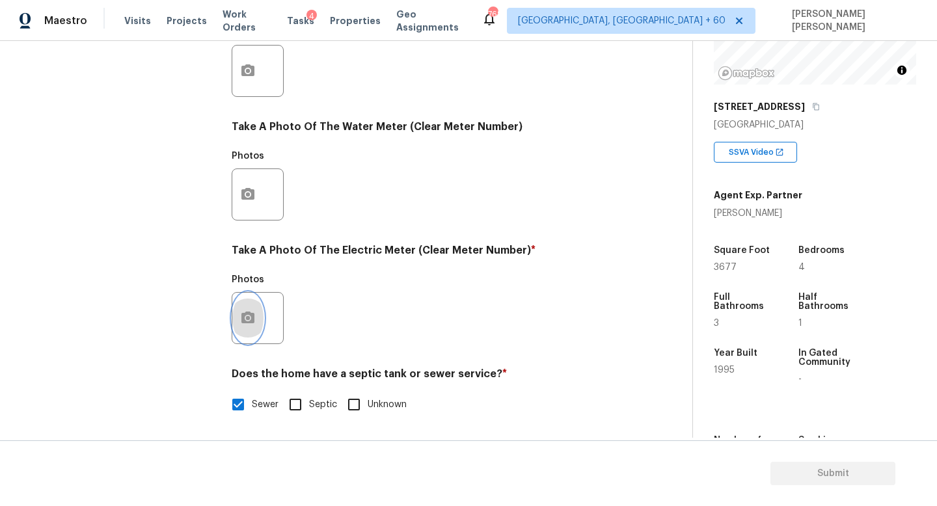
click at [256, 335] on button "button" at bounding box center [247, 318] width 31 height 51
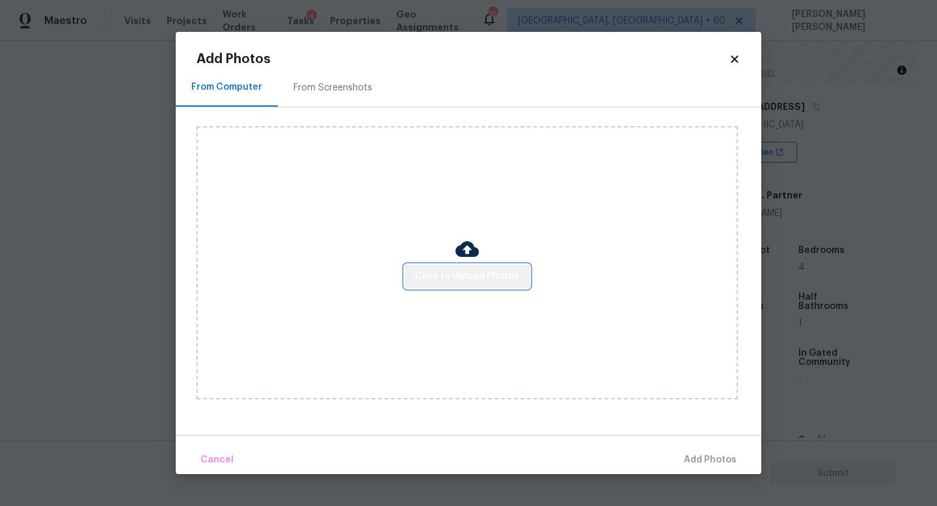
click at [487, 279] on span "Click to Upload Photos" at bounding box center [467, 277] width 104 height 16
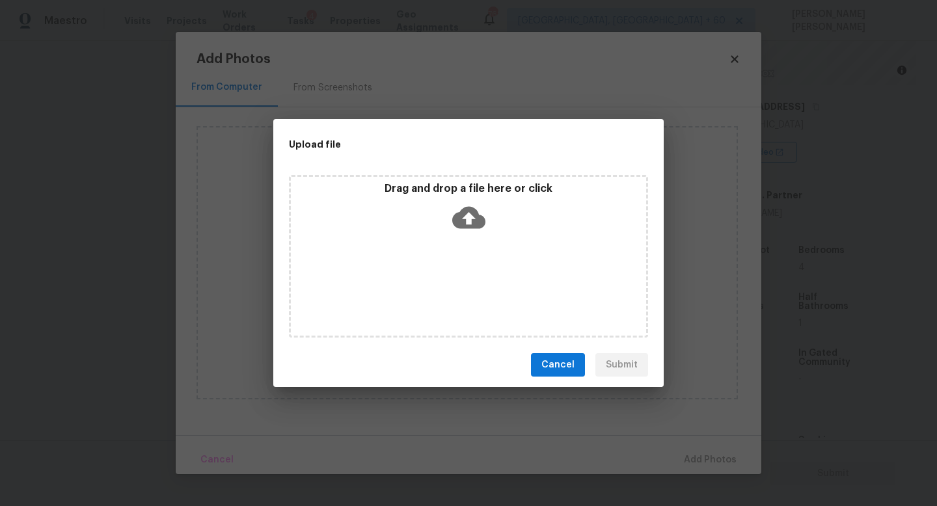
click at [476, 243] on div "Drag and drop a file here or click" at bounding box center [468, 256] width 359 height 163
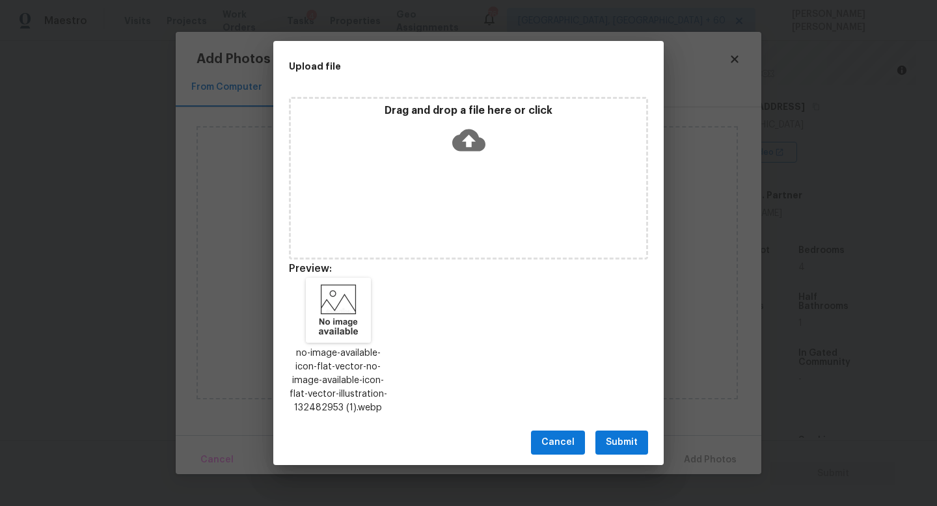
click at [617, 437] on span "Submit" at bounding box center [622, 443] width 32 height 16
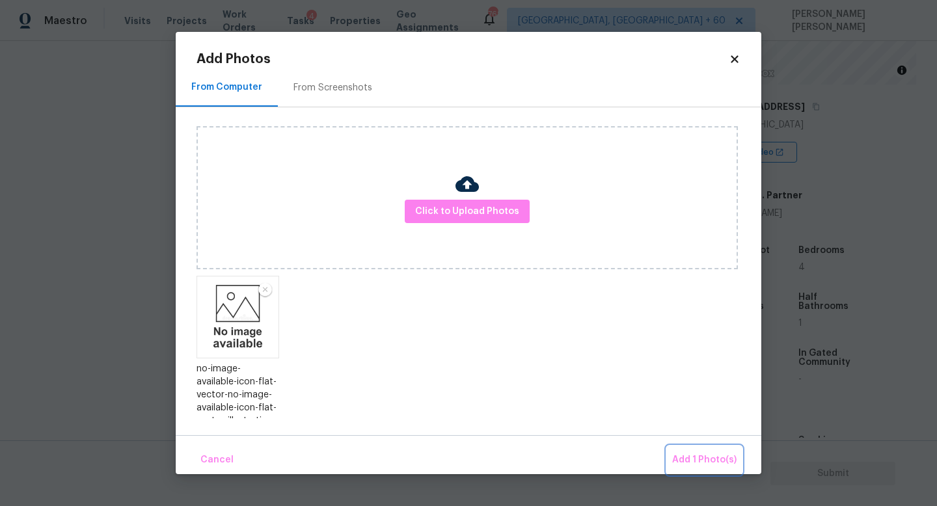
click at [689, 450] on button "Add 1 Photo(s)" at bounding box center [704, 460] width 75 height 28
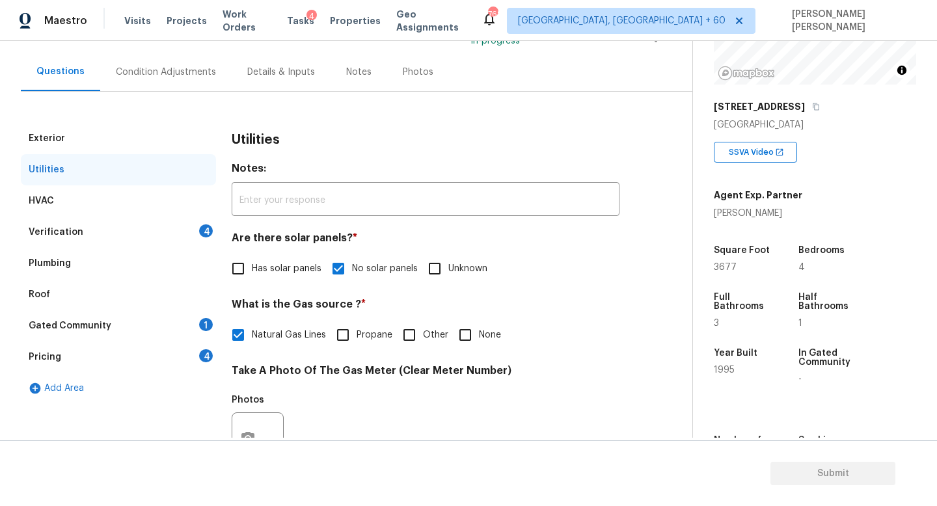
scroll to position [18, 0]
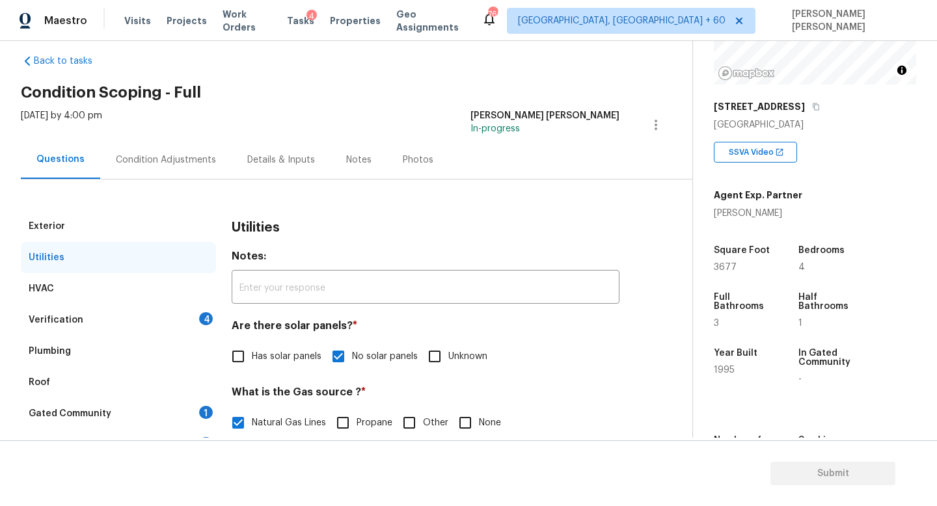
click at [107, 286] on div "HVAC" at bounding box center [118, 288] width 195 height 31
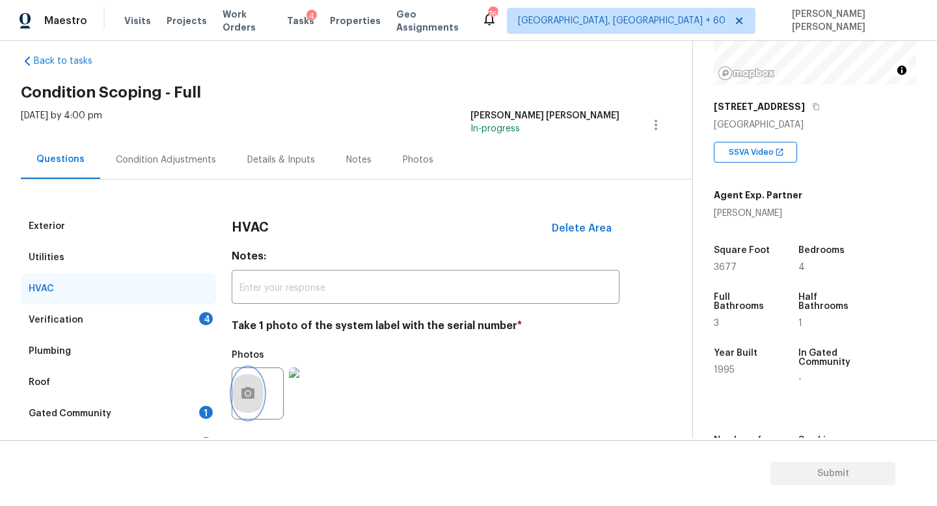
click at [250, 385] on button "button" at bounding box center [247, 393] width 31 height 51
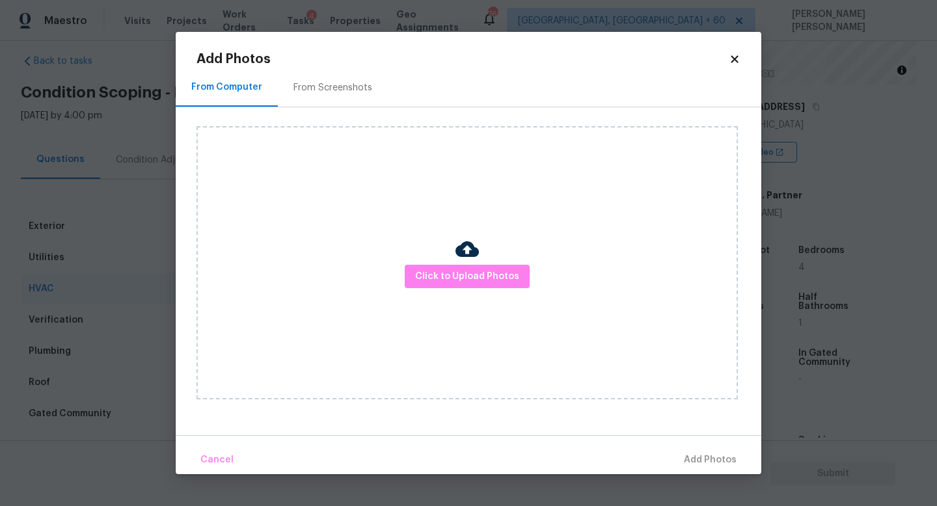
click at [467, 258] on img at bounding box center [467, 249] width 23 height 23
click at [469, 276] on span "Click to Upload Photos" at bounding box center [467, 277] width 104 height 16
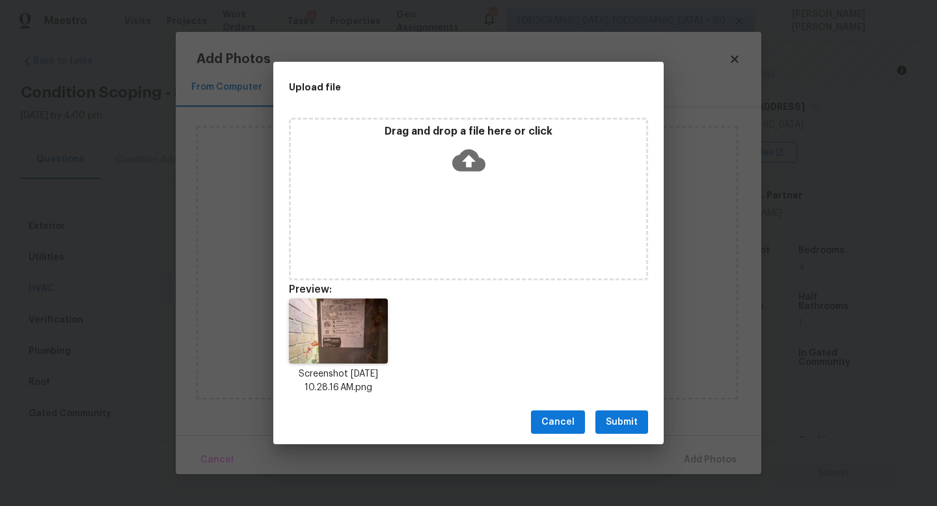
click at [614, 424] on span "Submit" at bounding box center [622, 423] width 32 height 16
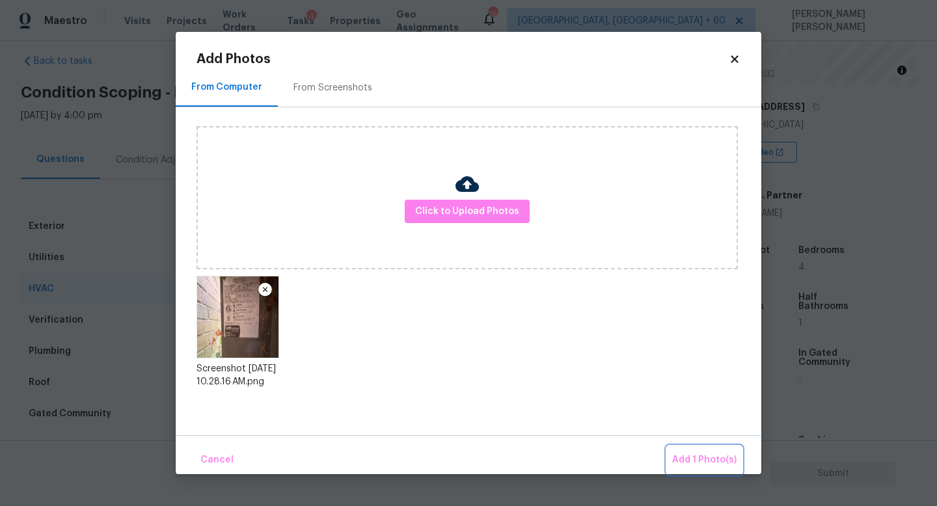
click at [688, 453] on span "Add 1 Photo(s)" at bounding box center [704, 460] width 64 height 16
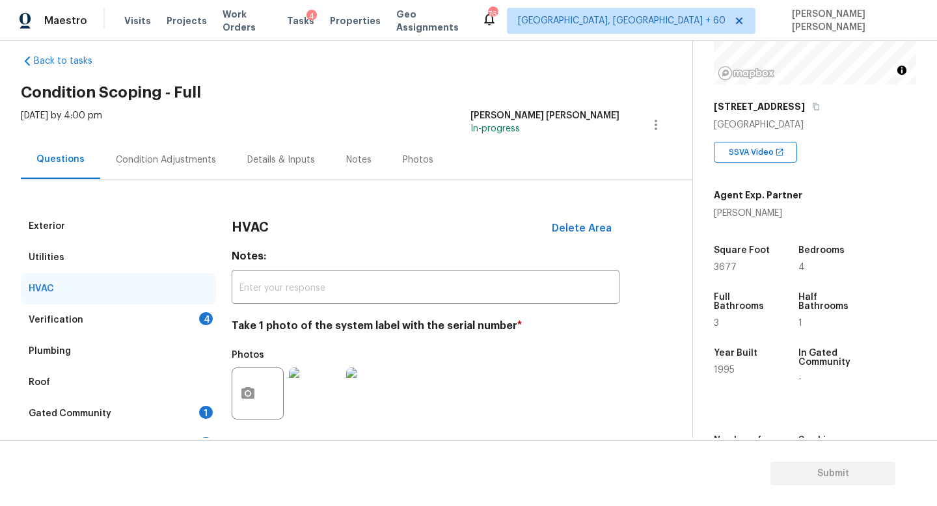
click at [307, 397] on img at bounding box center [315, 394] width 52 height 52
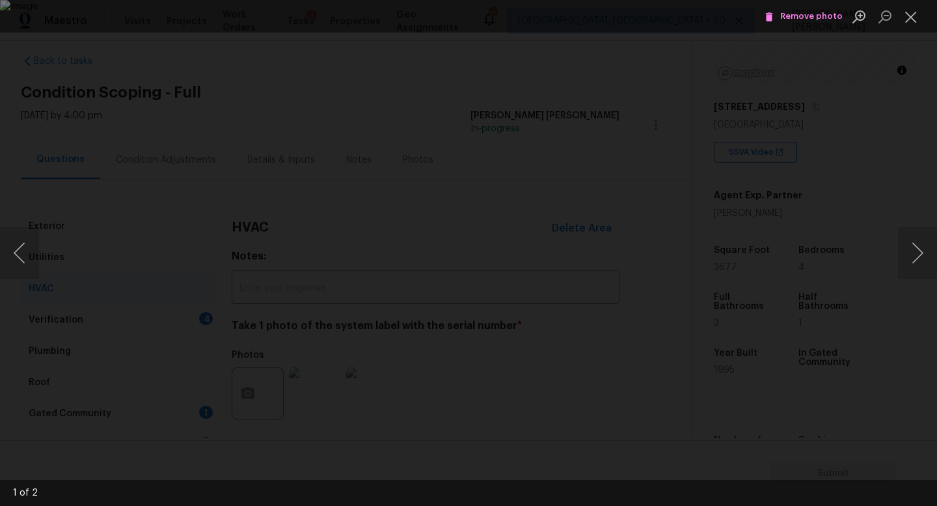
click at [896, 157] on div "Lightbox" at bounding box center [468, 253] width 937 height 506
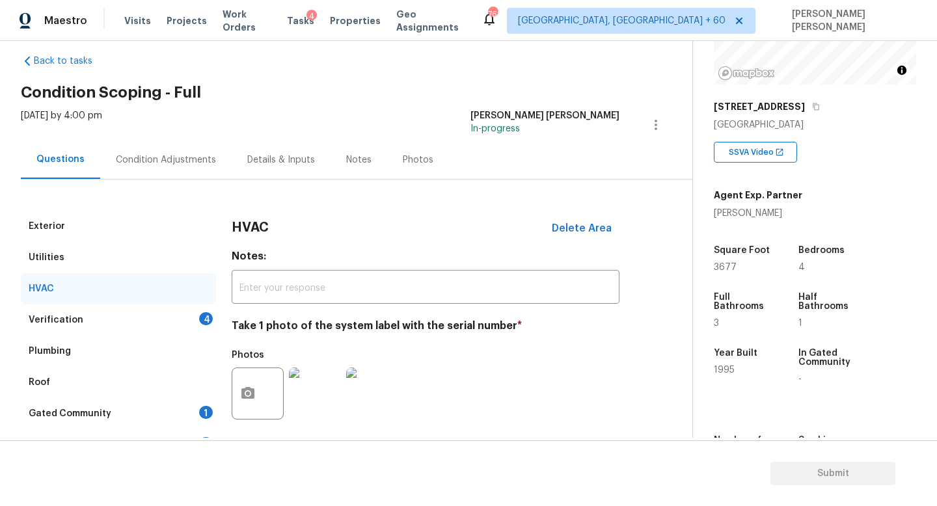
click at [128, 318] on div "Verification 4" at bounding box center [118, 320] width 195 height 31
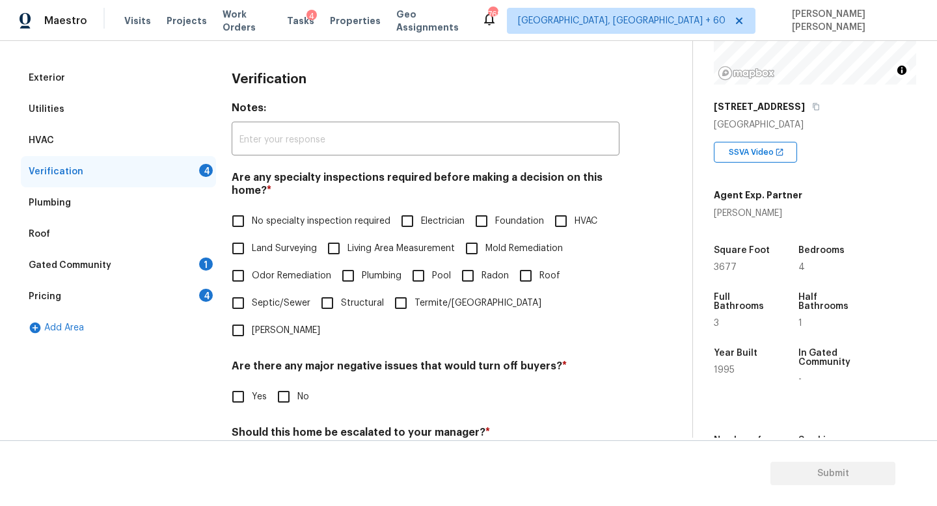
scroll to position [173, 0]
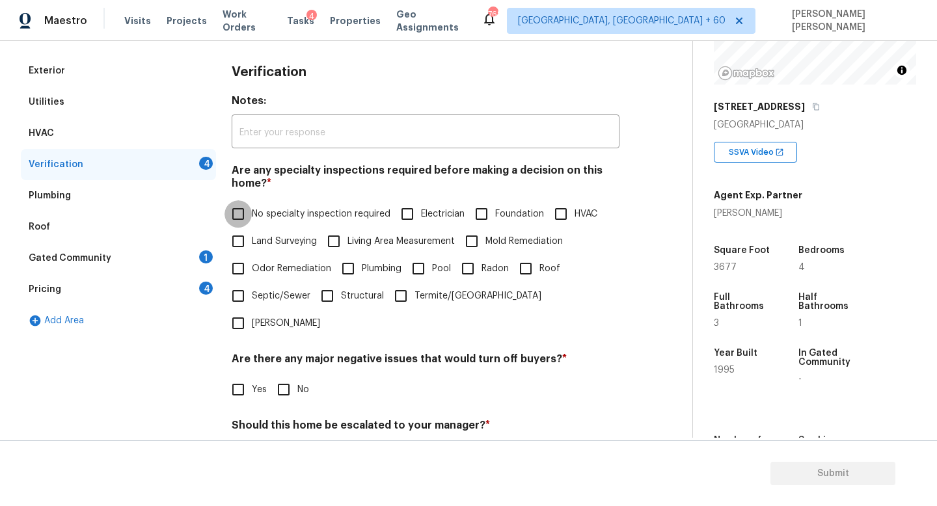
click at [245, 206] on input "No specialty inspection required" at bounding box center [238, 213] width 27 height 27
checkbox input "true"
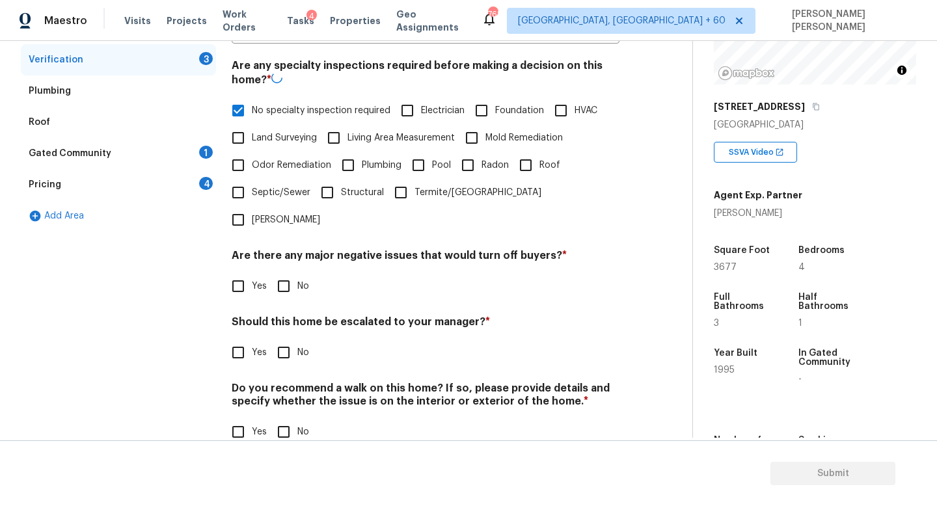
scroll to position [277, 0]
click at [286, 273] on input "No" at bounding box center [283, 286] width 27 height 27
checkbox input "true"
click at [234, 339] on input "Yes" at bounding box center [238, 352] width 27 height 27
checkbox input "true"
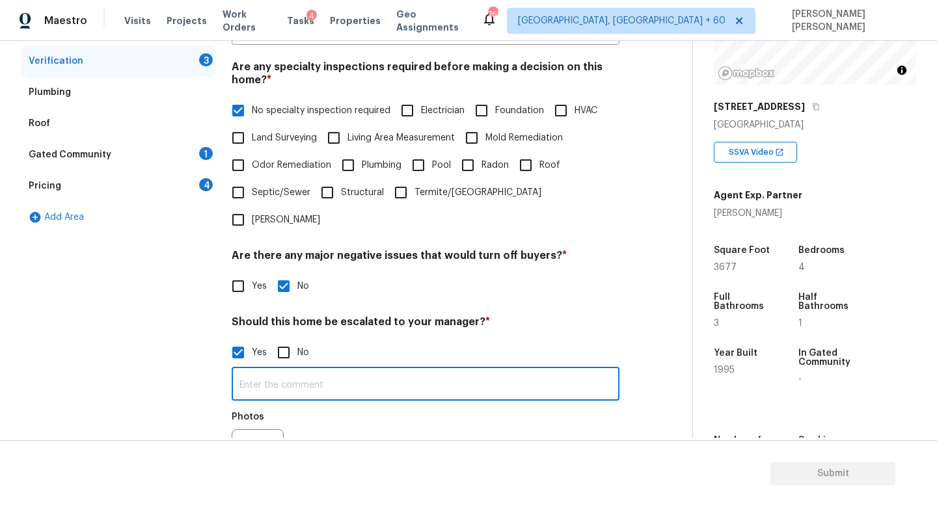
click at [310, 370] on input "text" at bounding box center [426, 385] width 388 height 31
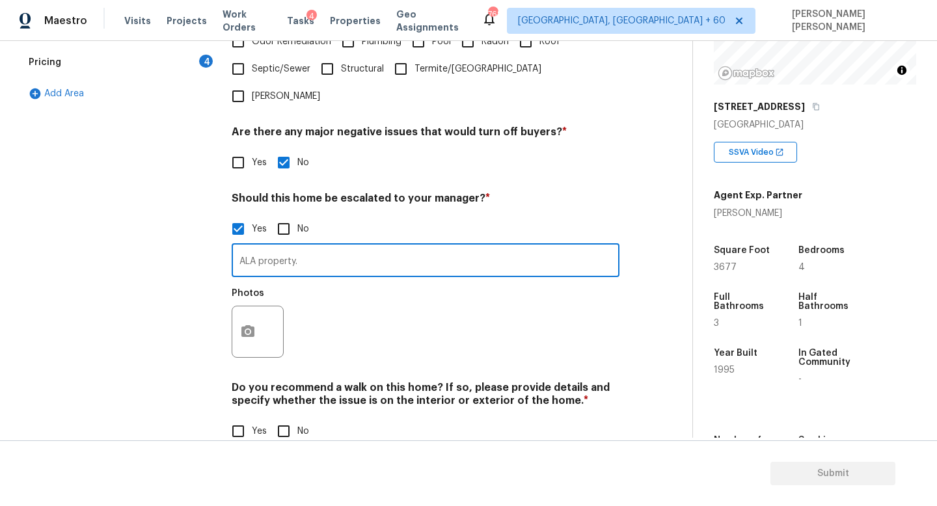
type input "ALA property."
click at [295, 418] on input "No" at bounding box center [283, 431] width 27 height 27
checkbox input "true"
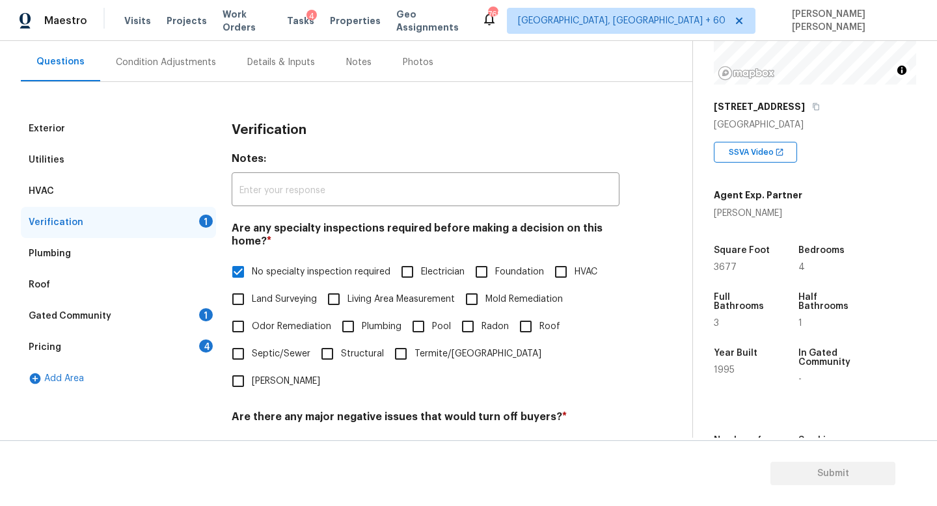
scroll to position [0, 0]
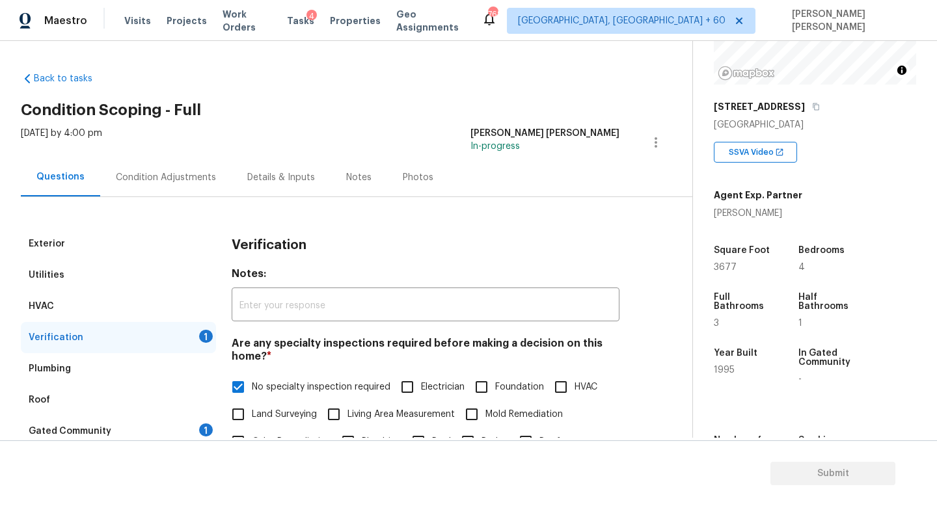
click at [150, 163] on div "Condition Adjustments" at bounding box center [165, 177] width 131 height 38
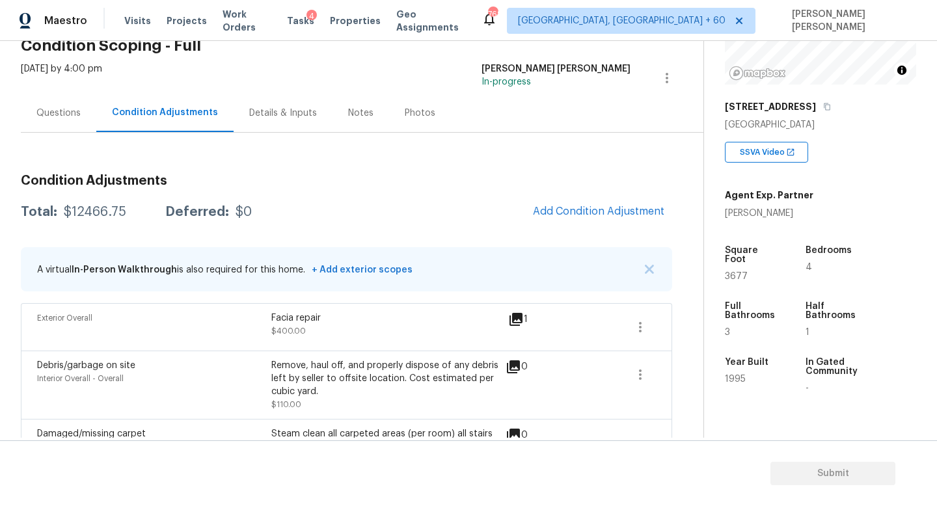
scroll to position [159, 0]
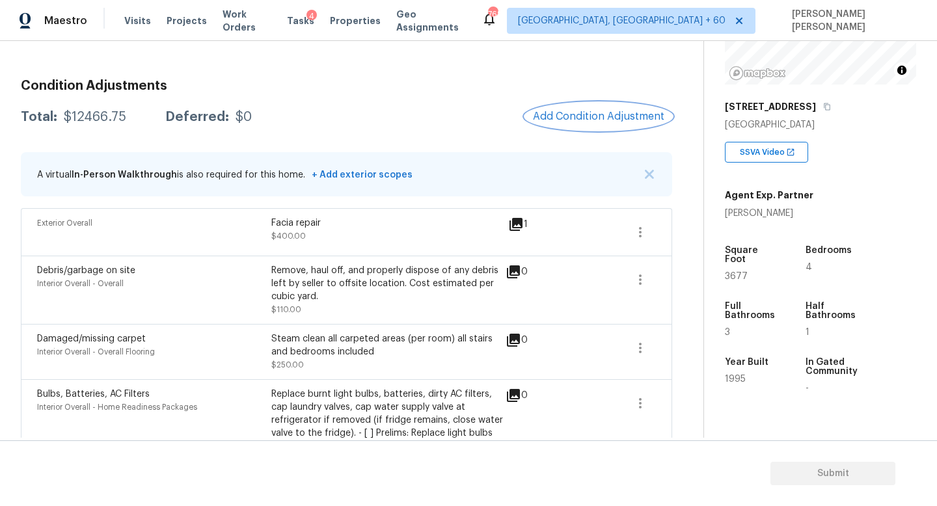
click at [582, 124] on button "Add Condition Adjustment" at bounding box center [598, 116] width 147 height 27
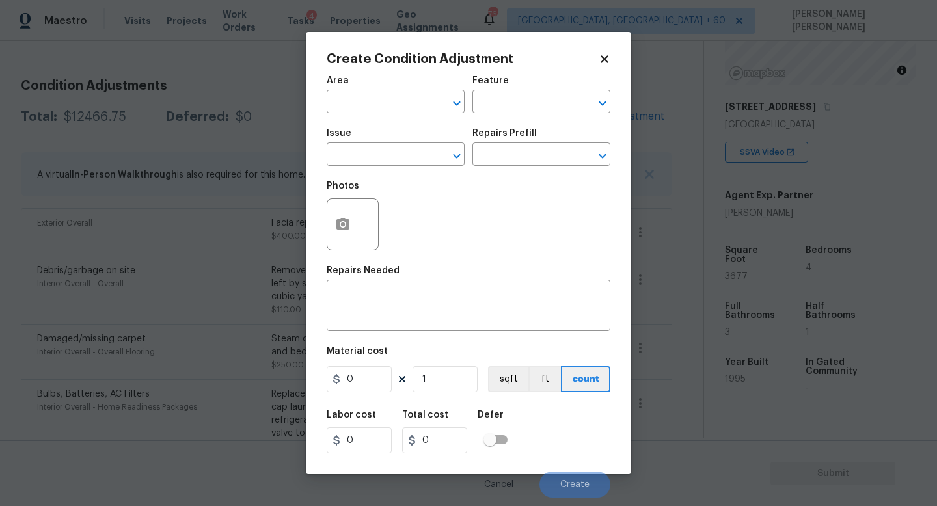
click at [363, 144] on div "Issue" at bounding box center [396, 137] width 138 height 17
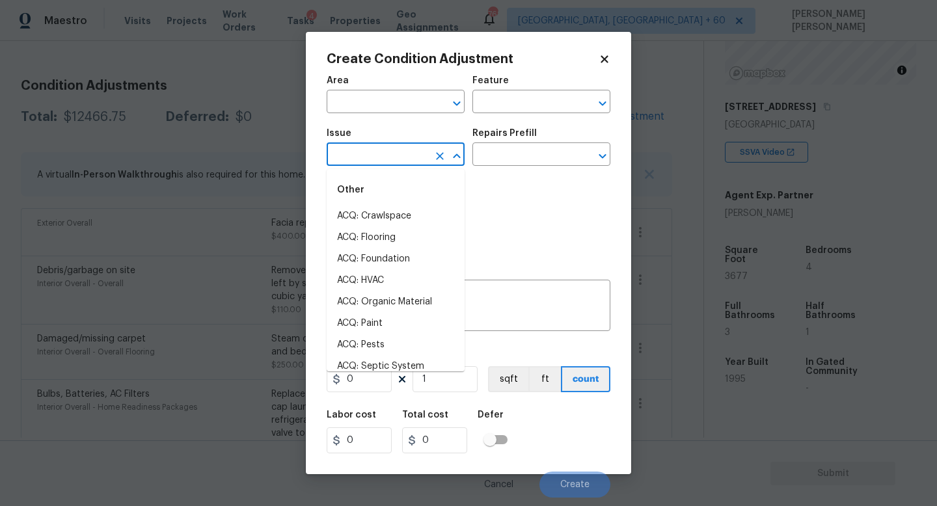
click at [364, 159] on input "text" at bounding box center [378, 156] width 102 height 20
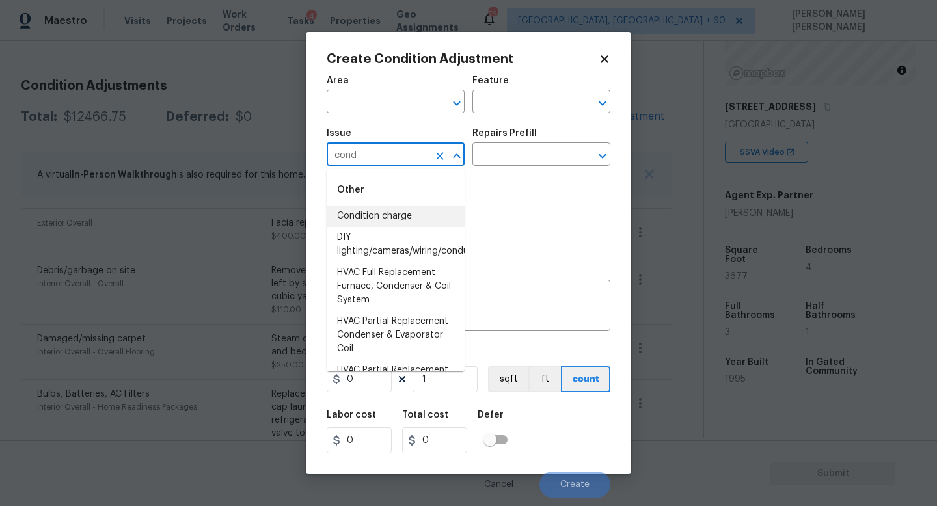
click at [366, 212] on li "Condition charge" at bounding box center [396, 216] width 138 height 21
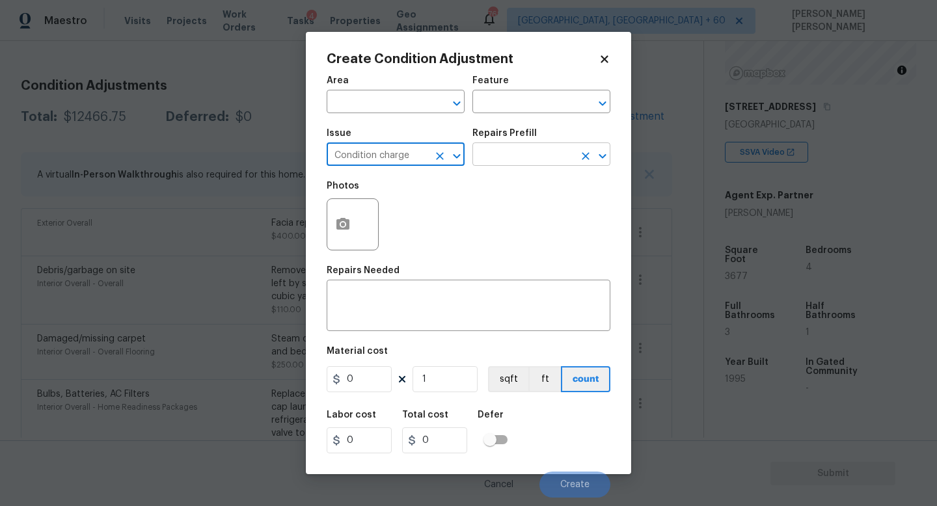
type input "Condition charge"
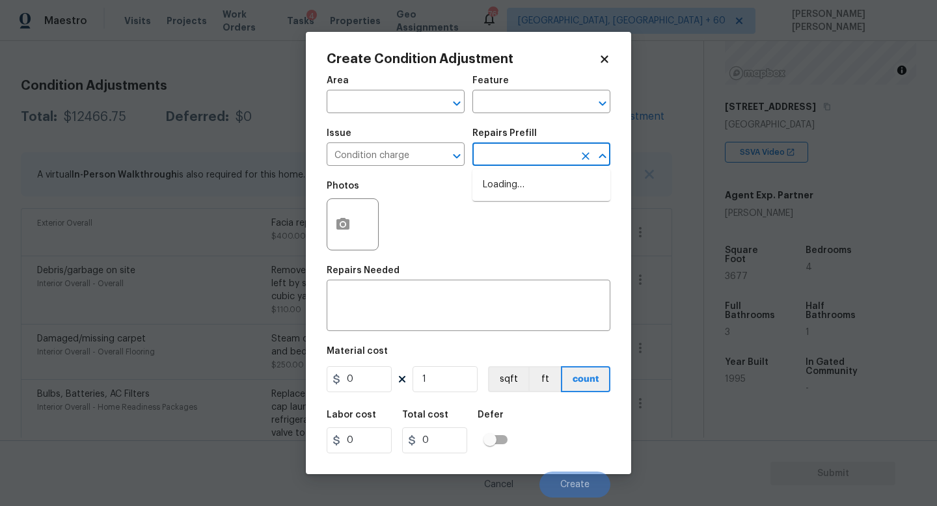
click at [489, 159] on input "text" at bounding box center [523, 156] width 102 height 20
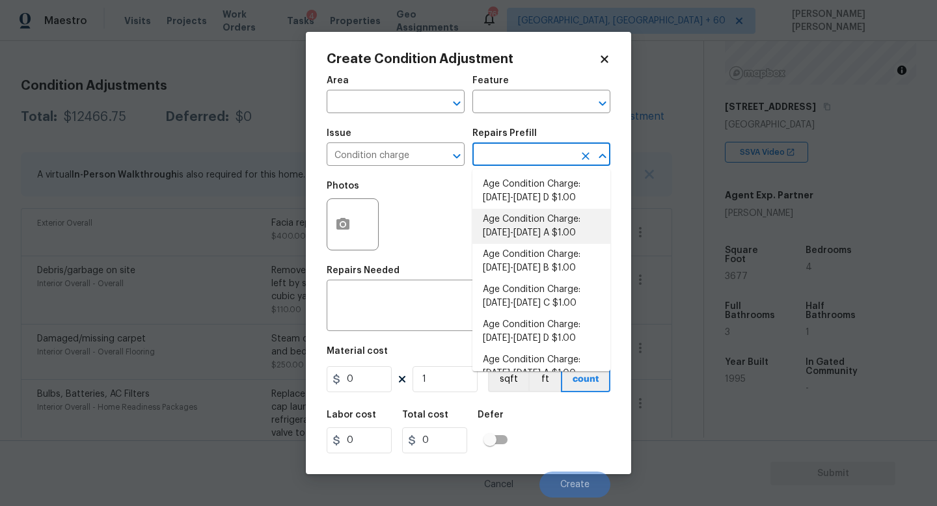
scroll to position [252, 0]
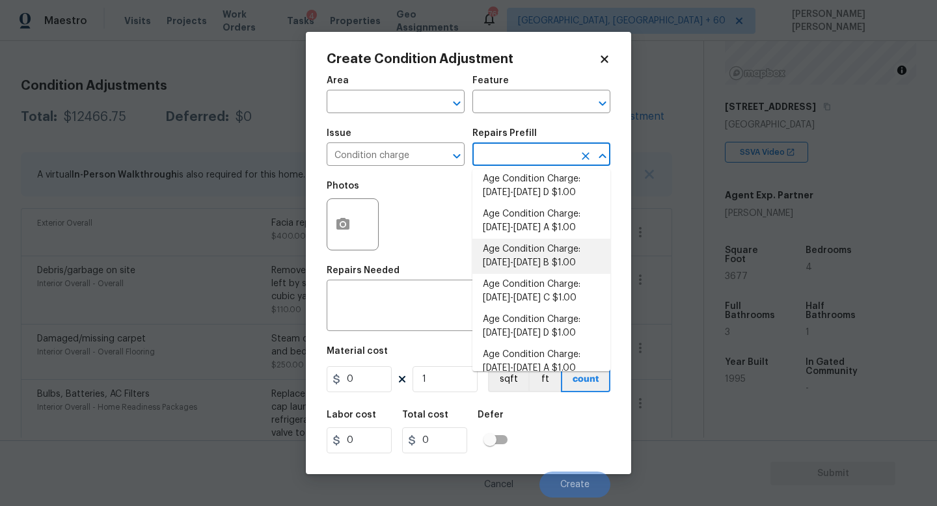
click at [526, 260] on li "Age Condition Charge: 1993-2008 B $1.00" at bounding box center [541, 256] width 138 height 35
type input "Home Readiness Packages"
type textarea "Age Condition Charge: [DATE]-[DATE] B"
type input "1"
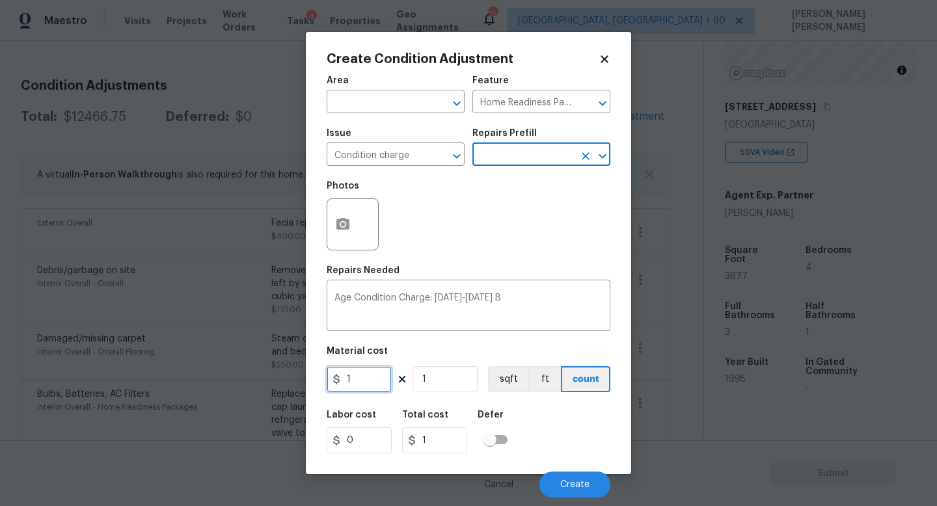
drag, startPoint x: 360, startPoint y: 385, endPoint x: 321, endPoint y: 379, distance: 39.6
click at [321, 379] on div "Create Condition Adjustment Area ​ Feature Home Readiness Packages ​ Issue Cond…" at bounding box center [468, 253] width 325 height 443
type input "2000"
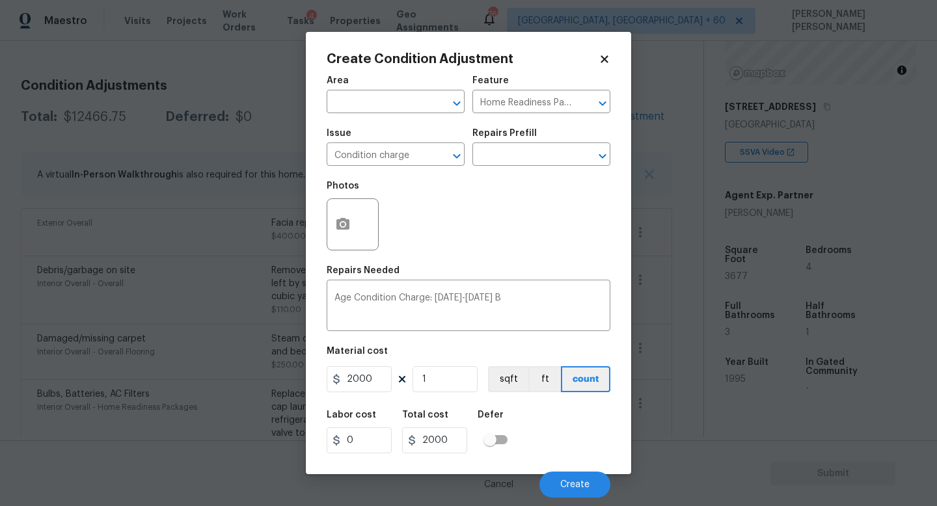
click at [544, 472] on div "Cancel Create" at bounding box center [469, 479] width 284 height 36
click at [567, 480] on span "Create" at bounding box center [574, 485] width 29 height 10
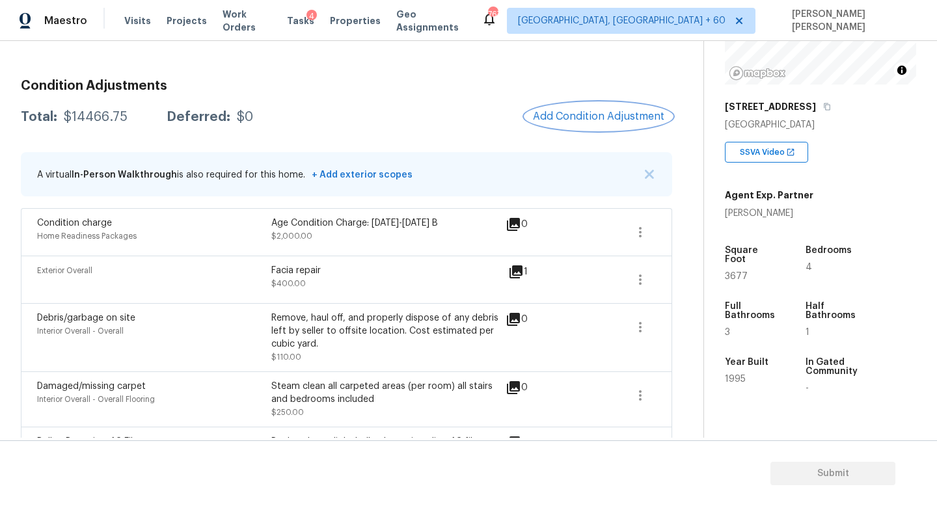
click at [571, 124] on button "Add Condition Adjustment" at bounding box center [598, 116] width 147 height 27
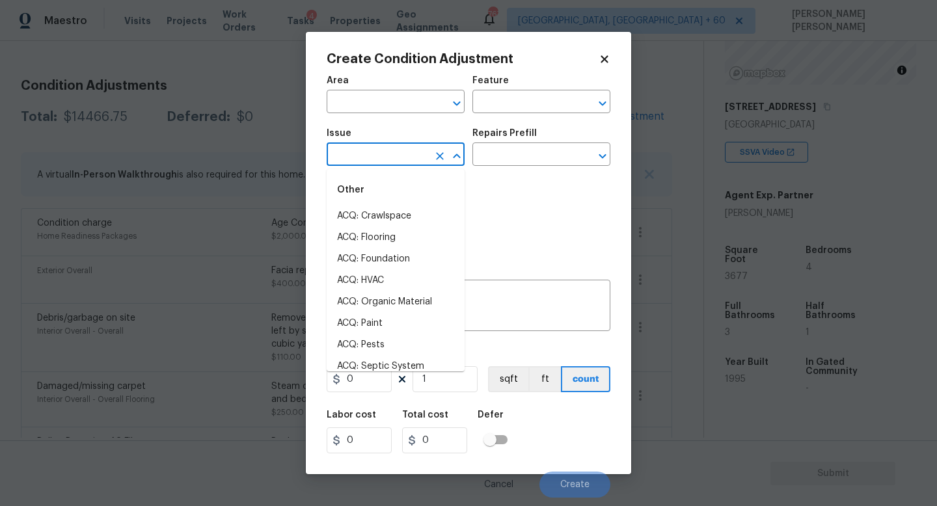
click at [395, 158] on input "text" at bounding box center [378, 156] width 102 height 20
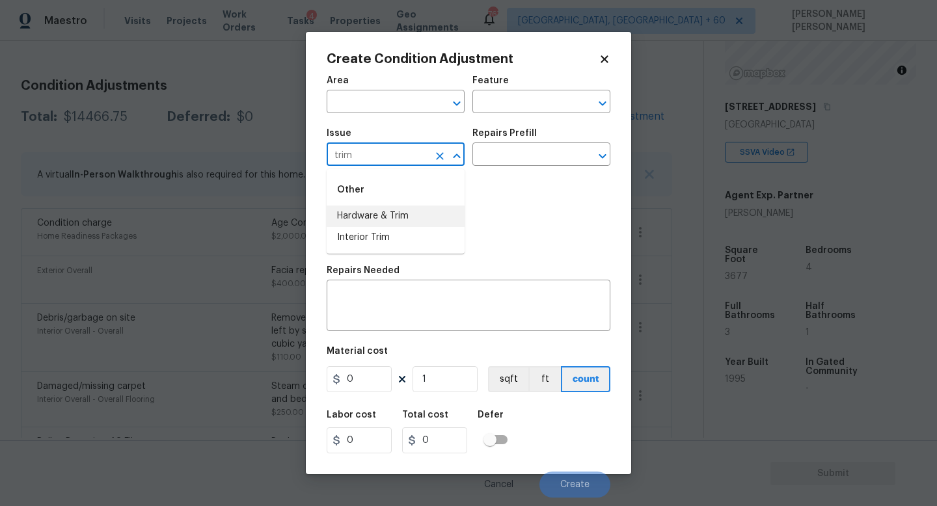
click at [410, 218] on li "Hardware & Trim" at bounding box center [396, 216] width 138 height 21
type input "Hardware & Trim"
click at [433, 286] on div "x ​" at bounding box center [469, 307] width 284 height 48
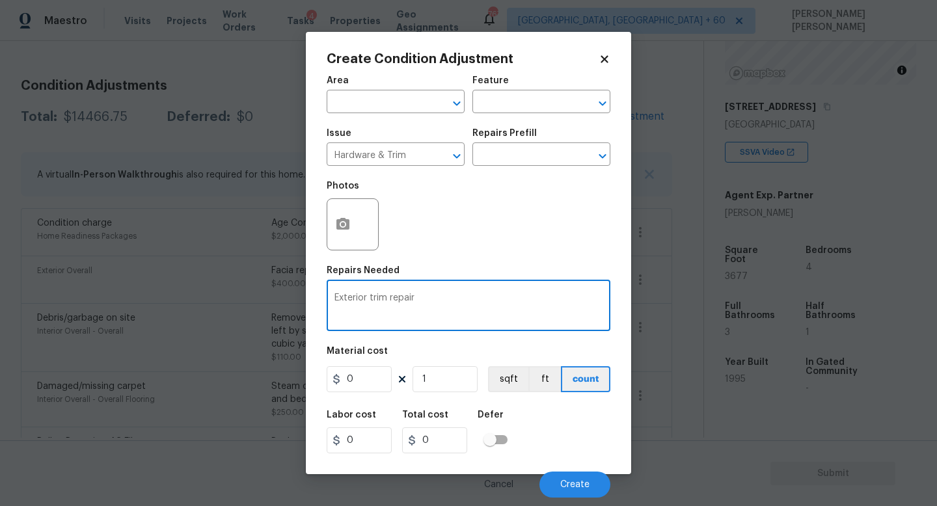
type textarea "Exterior trim repair"
click at [334, 221] on button "button" at bounding box center [342, 224] width 31 height 51
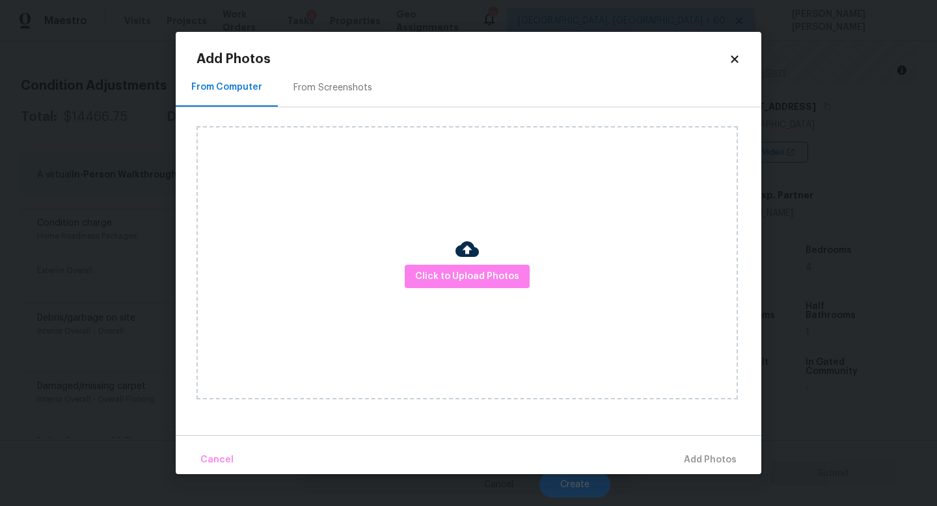
click at [425, 261] on div "Click to Upload Photos" at bounding box center [467, 262] width 541 height 273
click at [429, 264] on div "Click to Upload Photos" at bounding box center [467, 262] width 541 height 273
click at [439, 277] on span "Click to Upload Photos" at bounding box center [467, 277] width 104 height 16
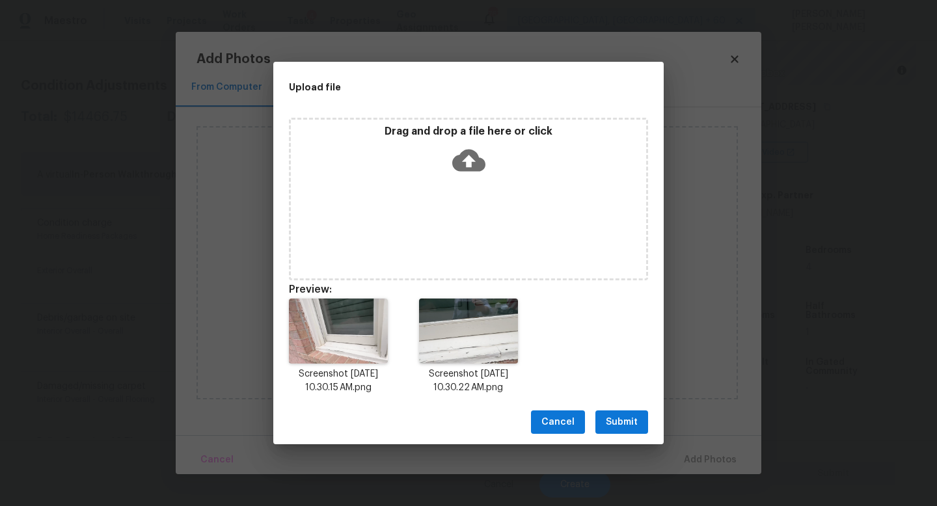
click at [619, 418] on span "Submit" at bounding box center [622, 423] width 32 height 16
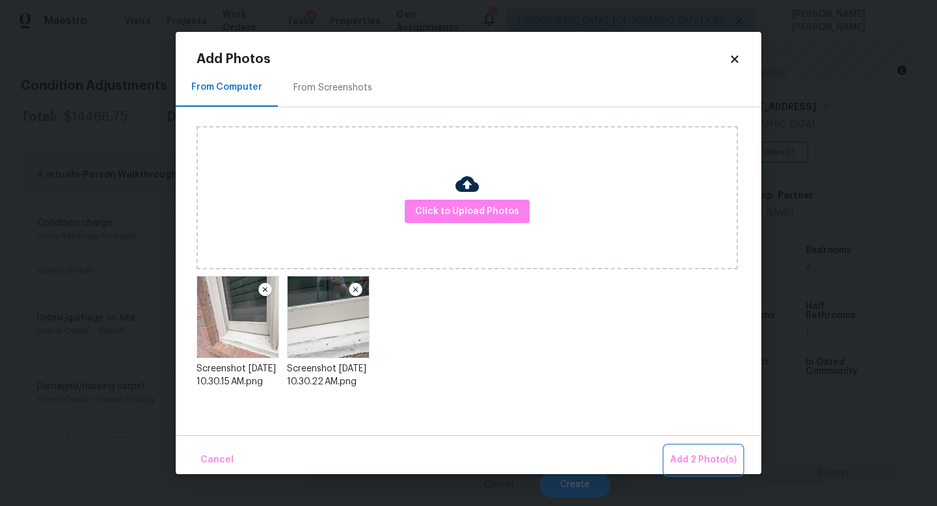
click at [669, 452] on button "Add 2 Photo(s)" at bounding box center [703, 460] width 77 height 28
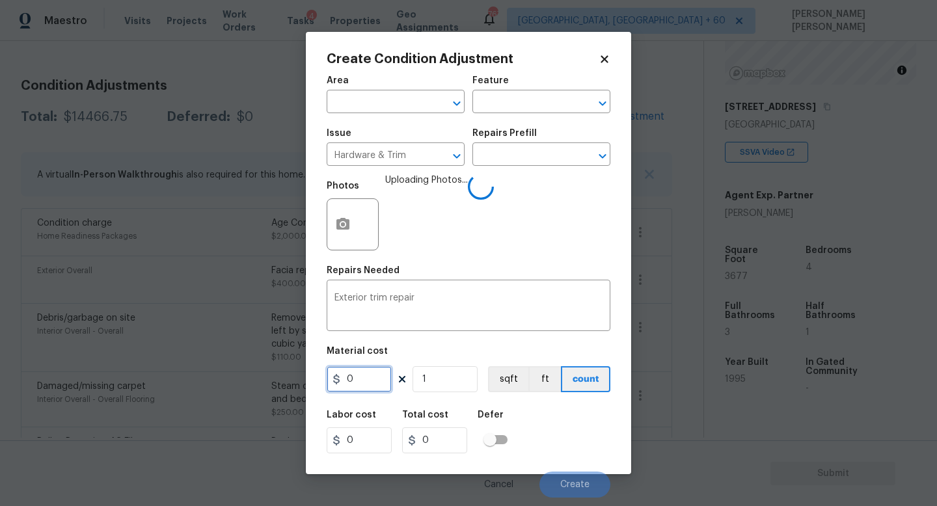
drag, startPoint x: 370, startPoint y: 376, endPoint x: 290, endPoint y: 376, distance: 80.7
click at [290, 376] on div "Create Condition Adjustment Area ​ Feature ​ Issue Hardware & Trim ​ Repairs Pr…" at bounding box center [468, 253] width 937 height 506
type input "200"
click at [543, 443] on div "Labor cost 0 Total cost 200 Defer" at bounding box center [469, 432] width 284 height 59
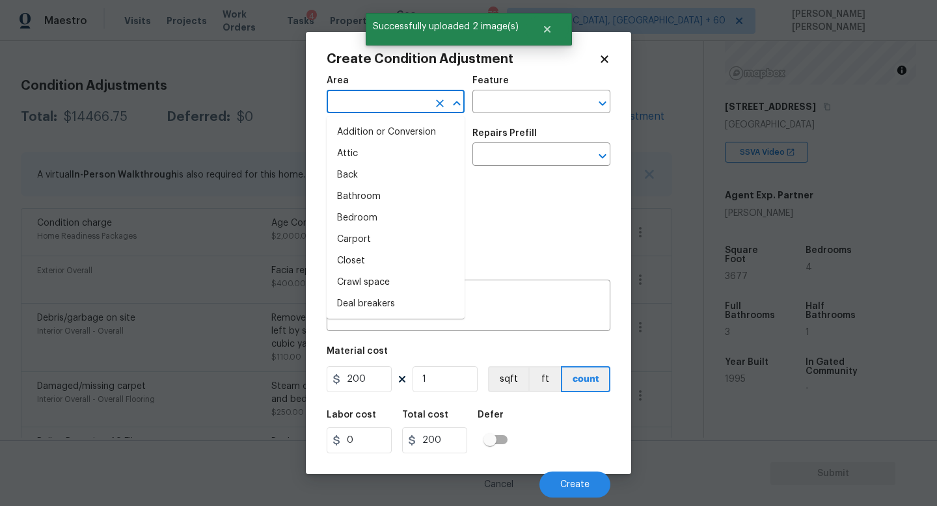
click at [399, 107] on input "text" at bounding box center [378, 103] width 102 height 20
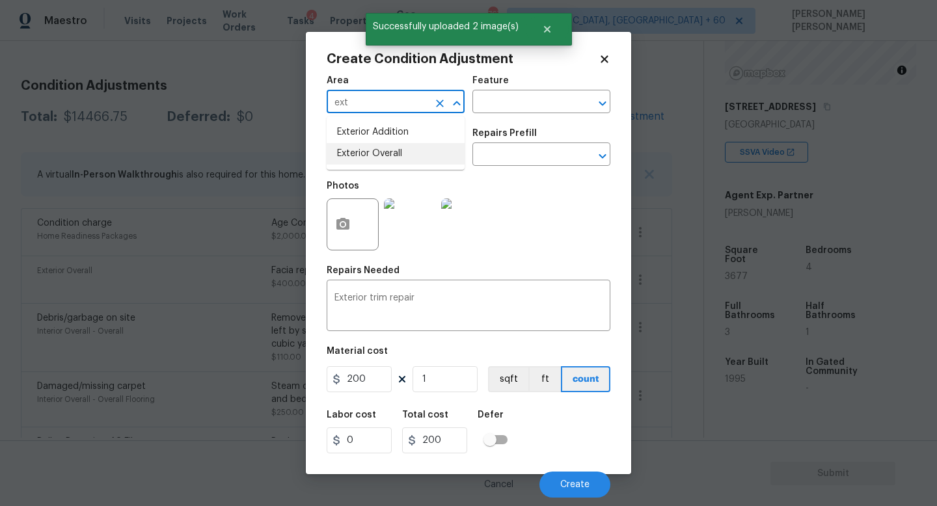
click at [391, 151] on li "Exterior Overall" at bounding box center [396, 153] width 138 height 21
type input "Exterior Overall"
click at [569, 482] on span "Create" at bounding box center [574, 485] width 29 height 10
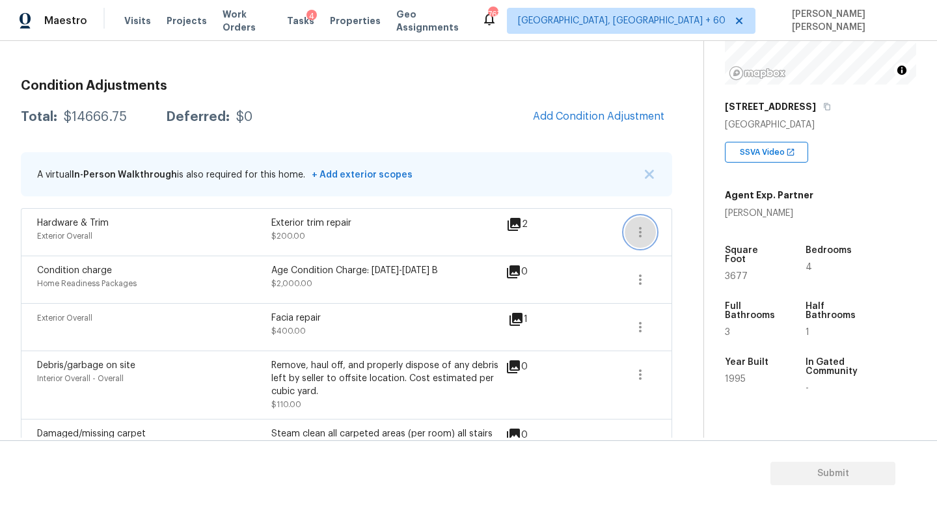
click at [642, 227] on icon "button" at bounding box center [641, 233] width 16 height 16
click at [696, 236] on div "Edit" at bounding box center [715, 229] width 102 height 13
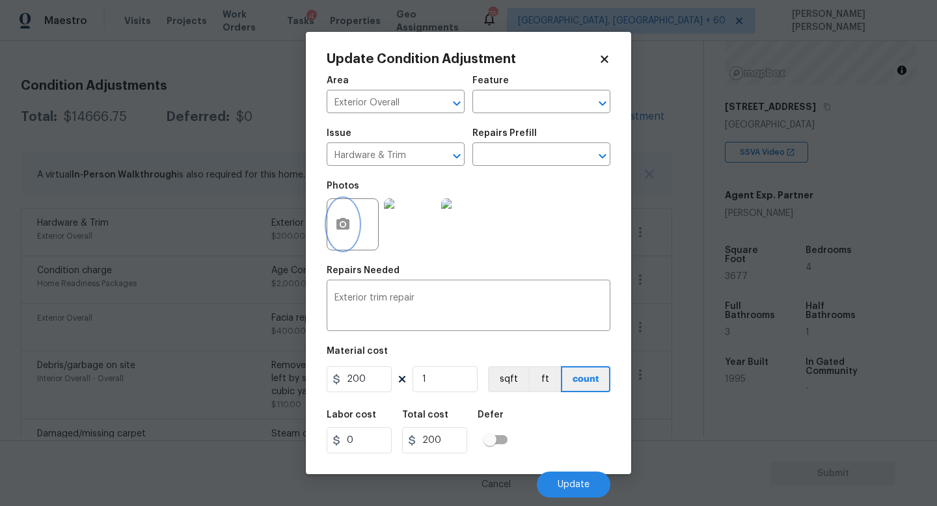
click at [344, 211] on button "button" at bounding box center [342, 224] width 31 height 51
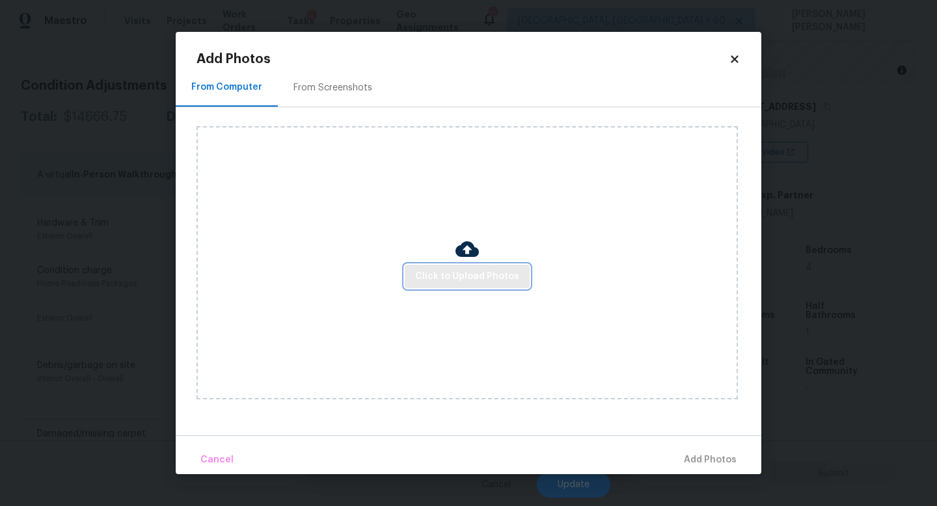
click at [454, 272] on span "Click to Upload Photos" at bounding box center [467, 277] width 104 height 16
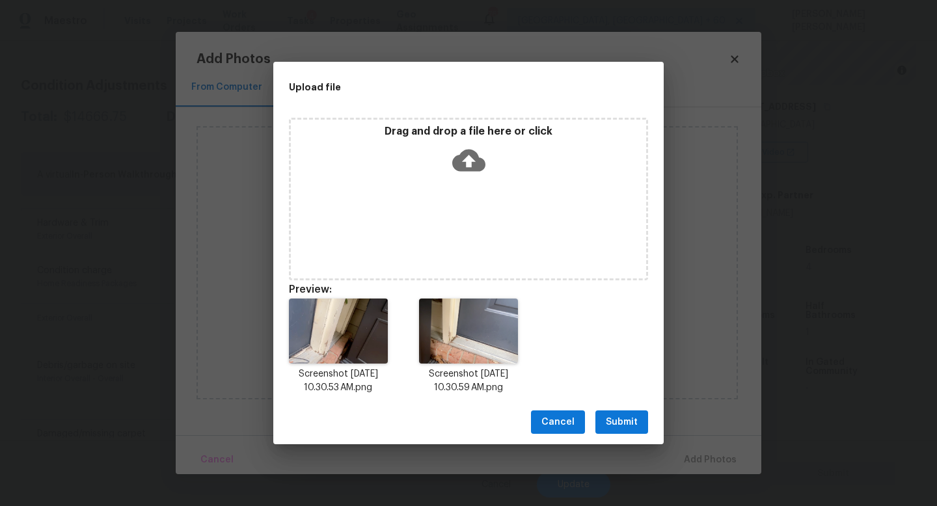
click at [629, 421] on span "Submit" at bounding box center [622, 423] width 32 height 16
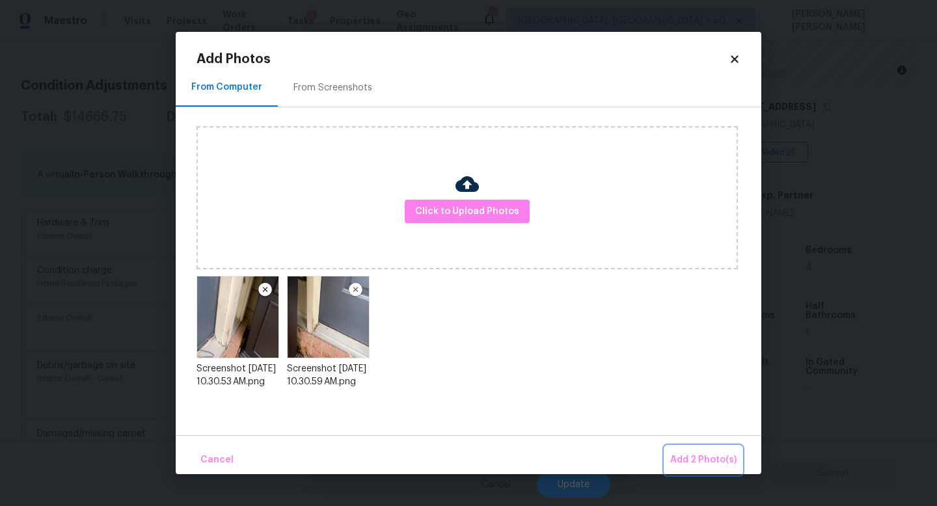
click at [669, 448] on button "Add 2 Photo(s)" at bounding box center [703, 460] width 77 height 28
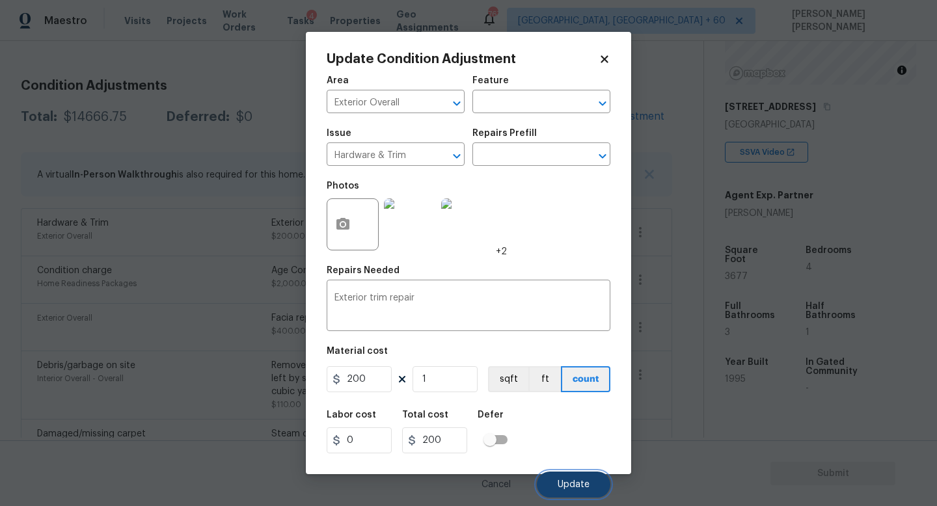
click at [579, 486] on span "Update" at bounding box center [574, 485] width 32 height 10
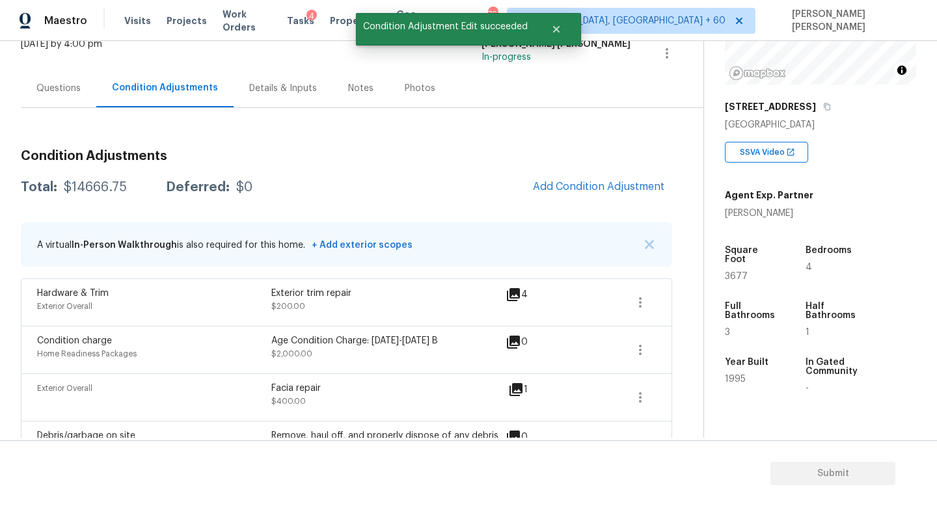
scroll to position [5, 0]
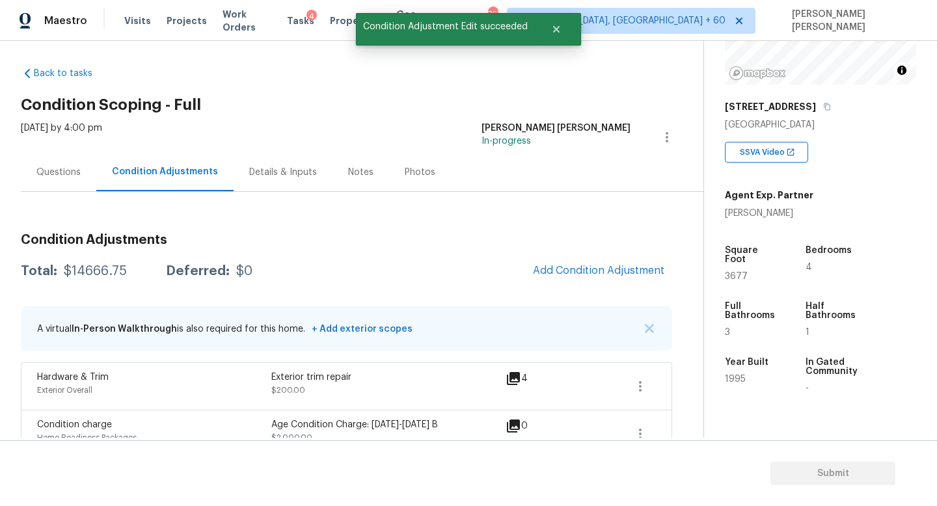
click at [49, 175] on div "Questions" at bounding box center [58, 172] width 44 height 13
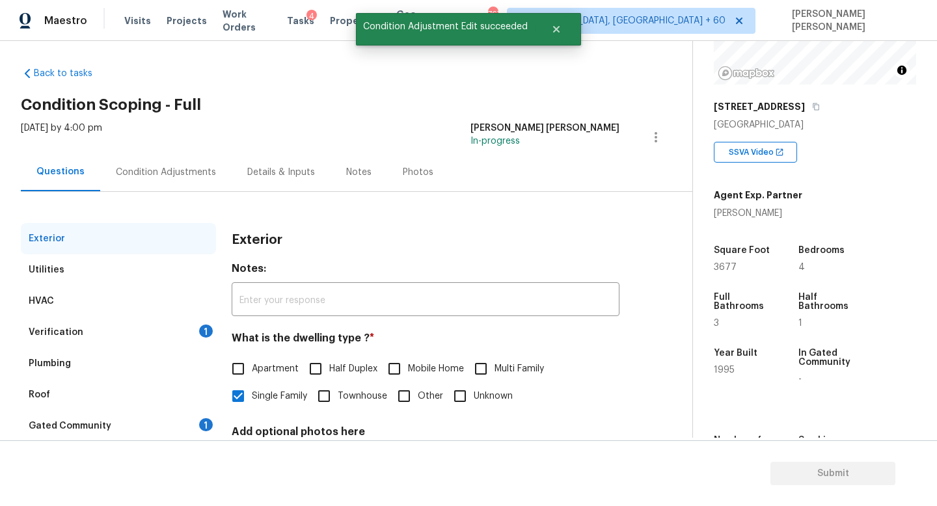
scroll to position [120, 0]
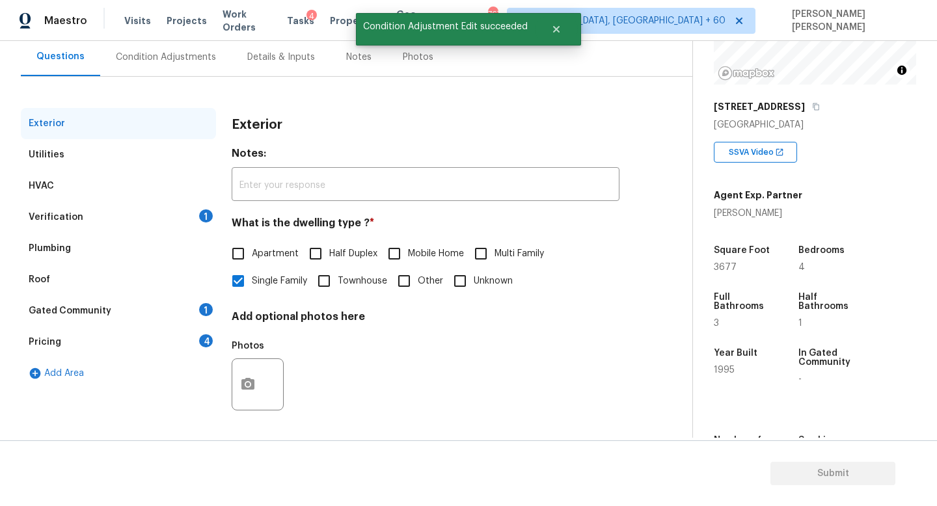
click at [133, 212] on div "Verification 1" at bounding box center [118, 217] width 195 height 31
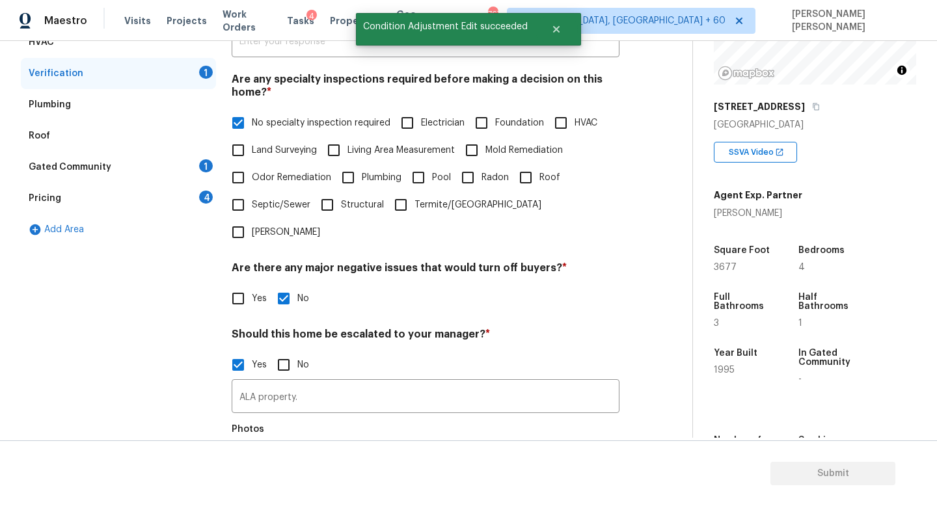
scroll to position [320, 0]
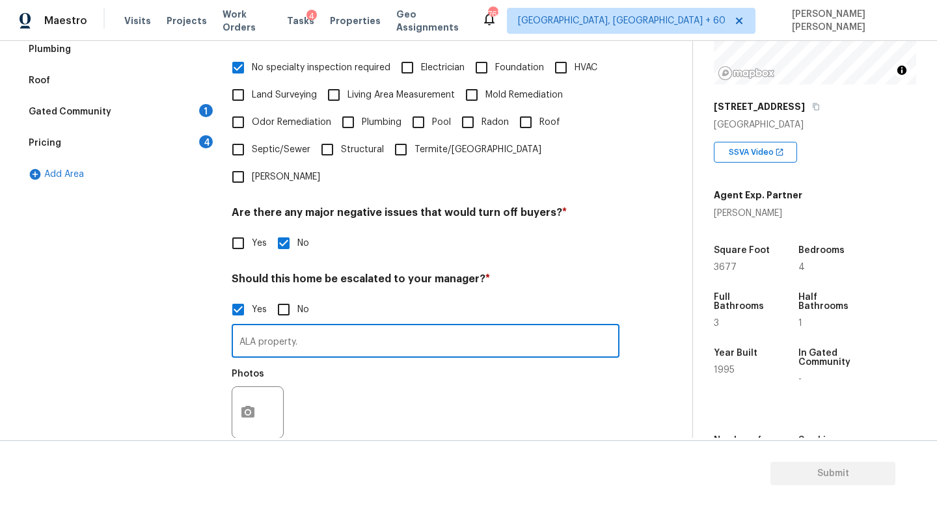
click at [358, 327] on input "ALA property." at bounding box center [426, 342] width 388 height 31
type input "ALA property. Walk in tub in the property."
click at [251, 387] on button "button" at bounding box center [247, 412] width 31 height 51
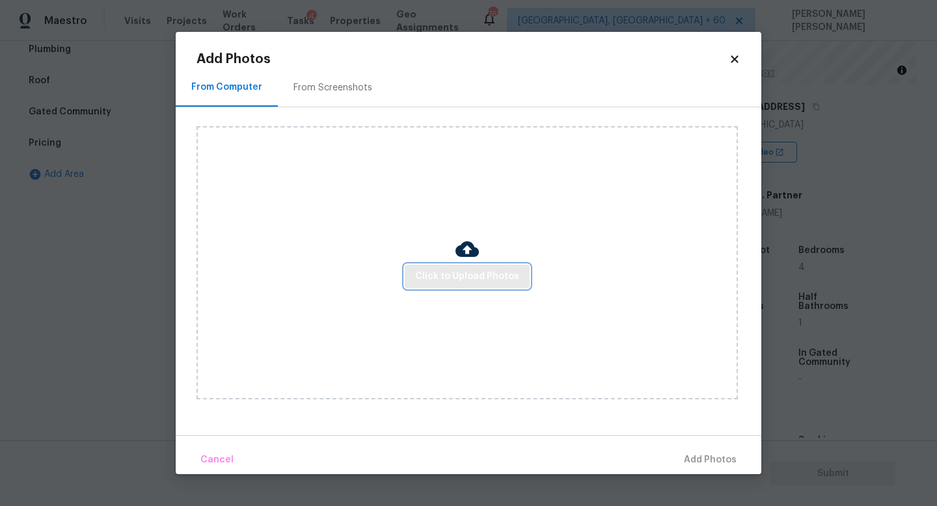
click at [470, 288] on button "Click to Upload Photos" at bounding box center [467, 277] width 125 height 24
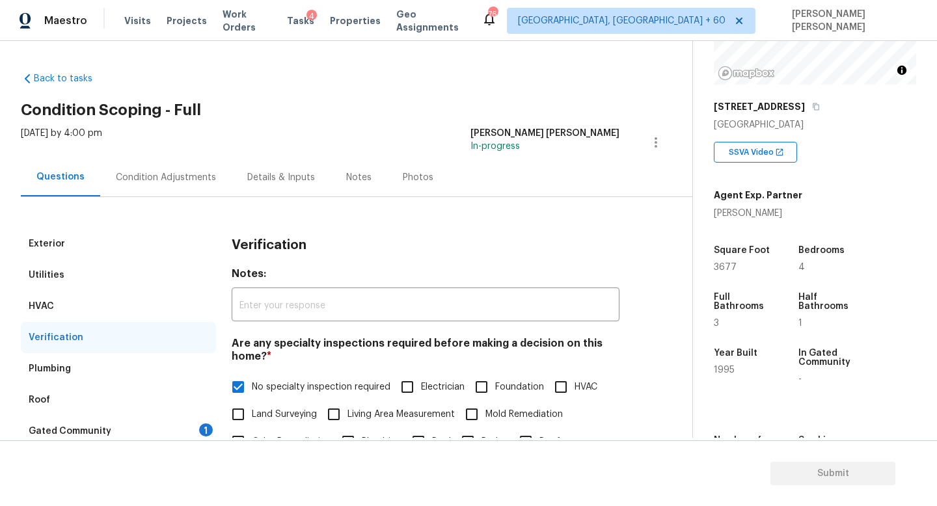
click at [137, 166] on div "Condition Adjustments" at bounding box center [165, 177] width 131 height 38
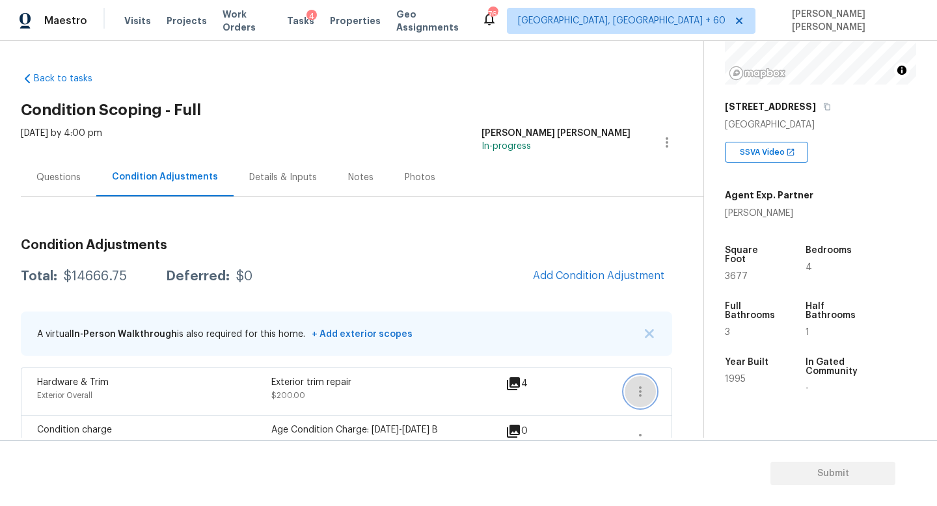
click at [639, 382] on button "button" at bounding box center [640, 391] width 31 height 31
click at [713, 387] on div "Edit" at bounding box center [715, 389] width 102 height 13
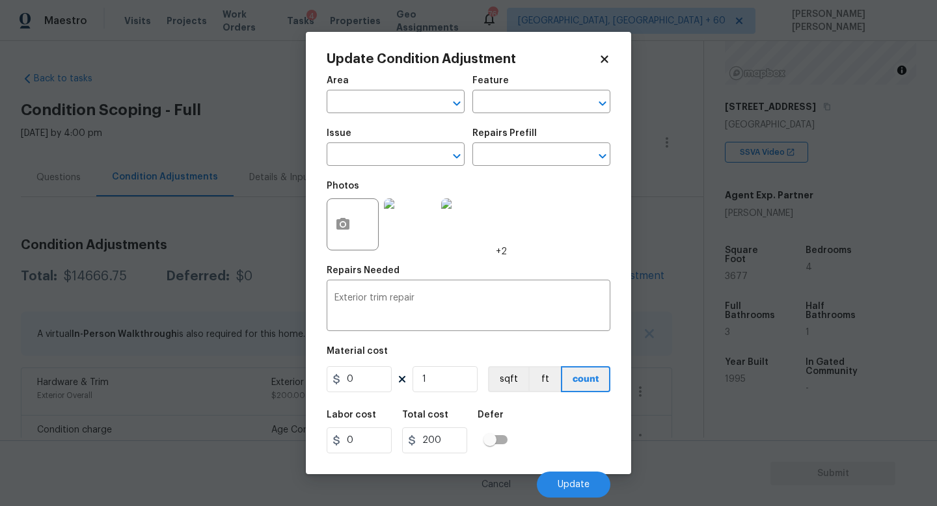
type input "Exterior Overall"
type input "Hardware & Trim"
click at [328, 221] on button "button" at bounding box center [342, 224] width 31 height 51
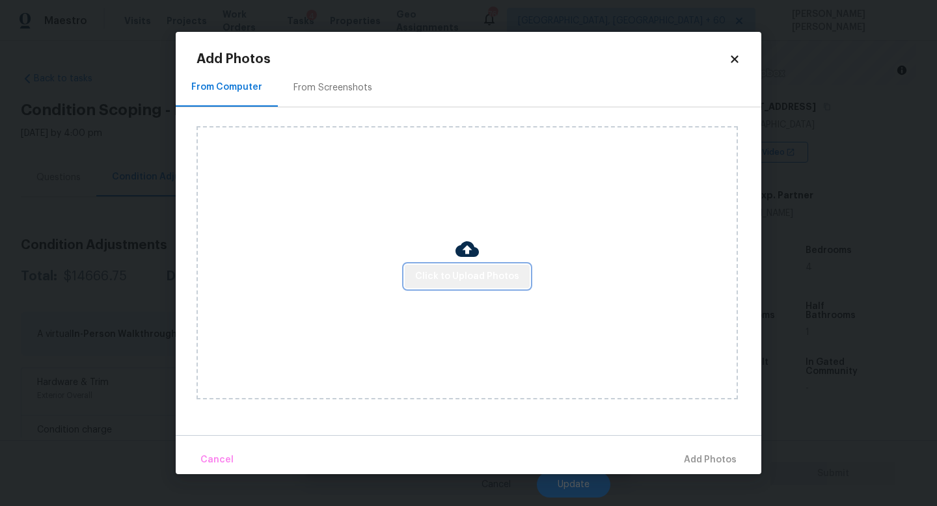
click at [489, 288] on button "Click to Upload Photos" at bounding box center [467, 277] width 125 height 24
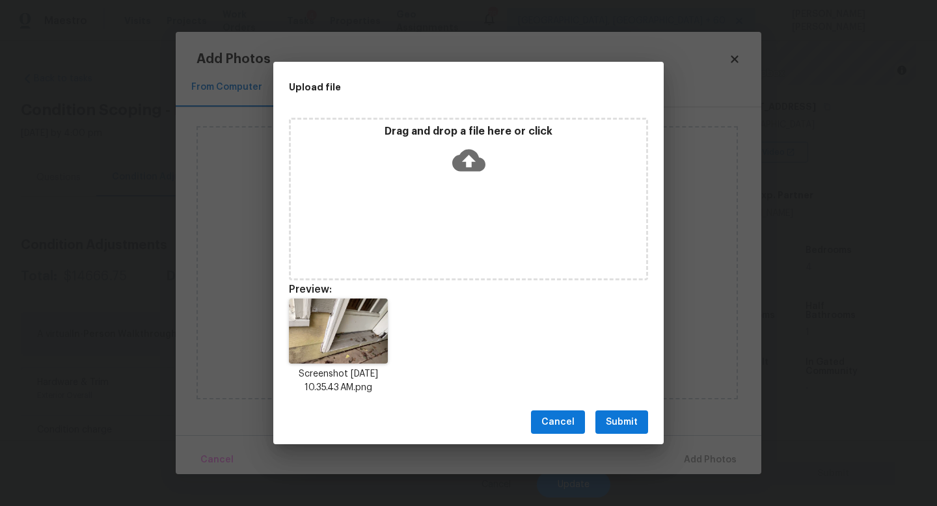
click at [622, 418] on span "Submit" at bounding box center [622, 423] width 32 height 16
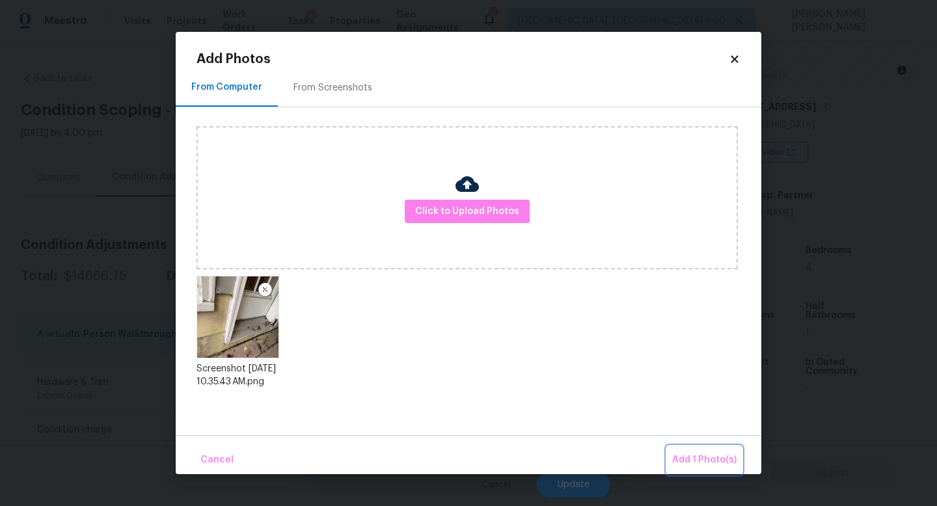
click at [700, 456] on span "Add 1 Photo(s)" at bounding box center [704, 460] width 64 height 16
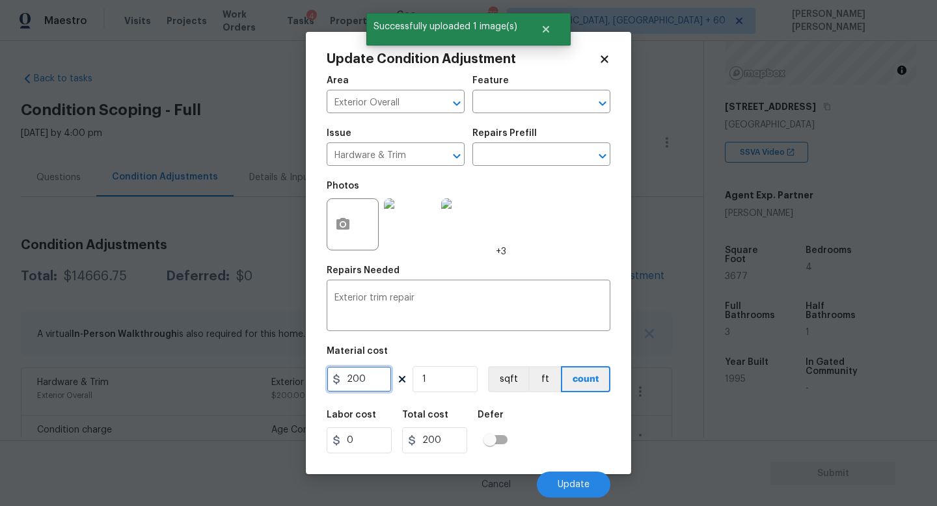
drag, startPoint x: 376, startPoint y: 378, endPoint x: 331, endPoint y: 378, distance: 45.6
click at [348, 378] on input "200" at bounding box center [359, 379] width 65 height 26
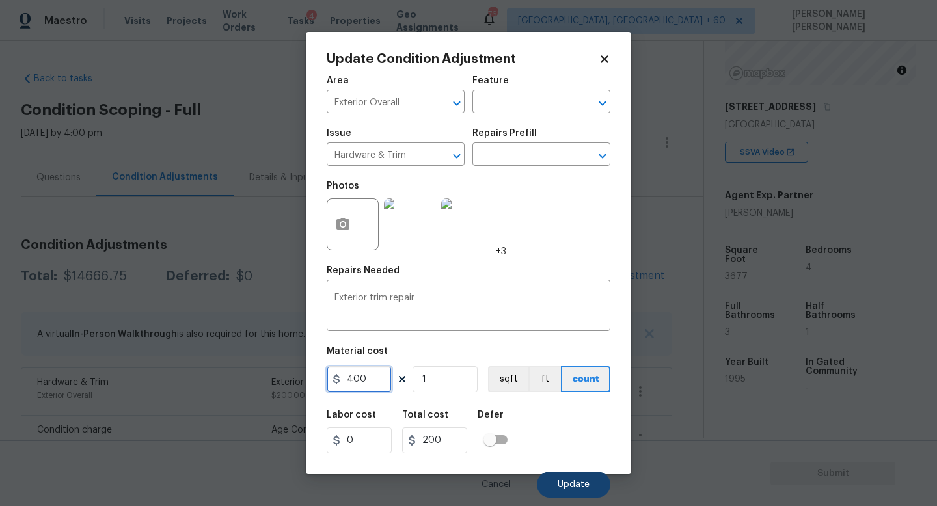
type input "400"
click at [545, 489] on button "Update" at bounding box center [574, 485] width 74 height 26
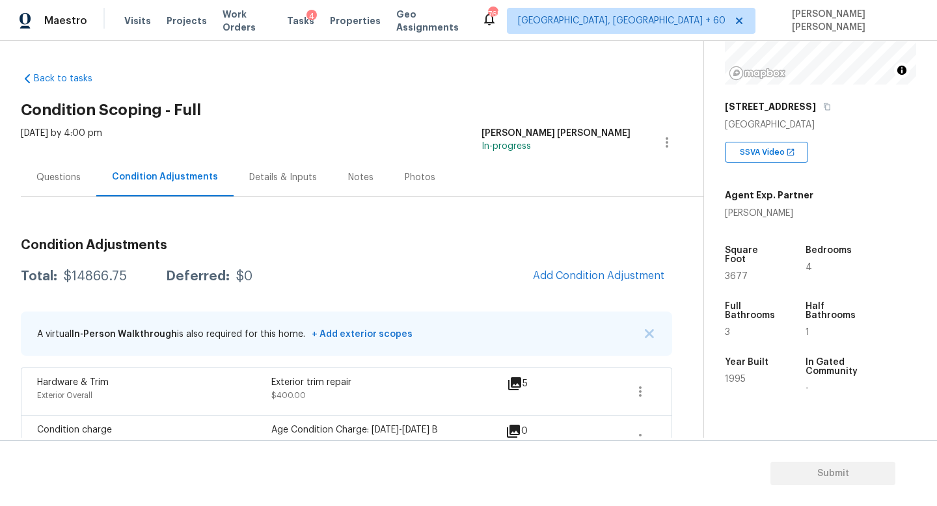
click at [72, 187] on div "Questions" at bounding box center [58, 177] width 75 height 38
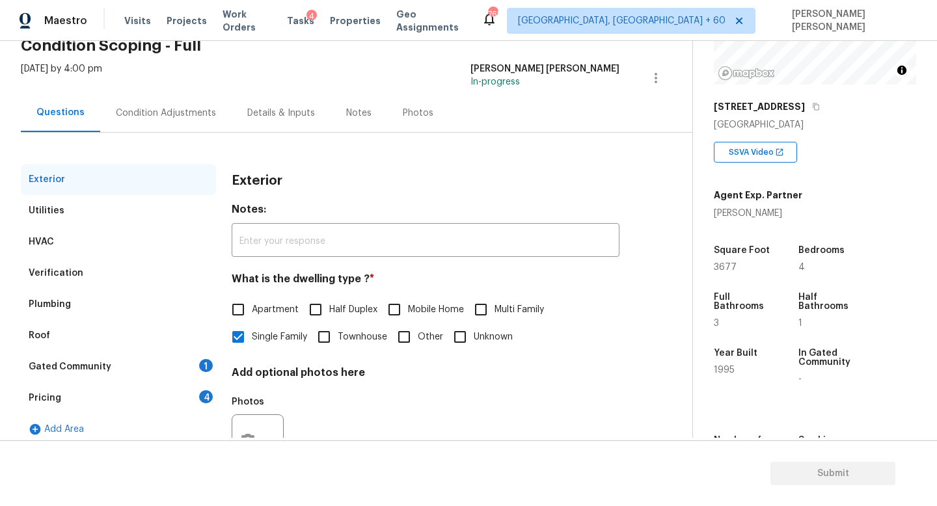
scroll to position [120, 0]
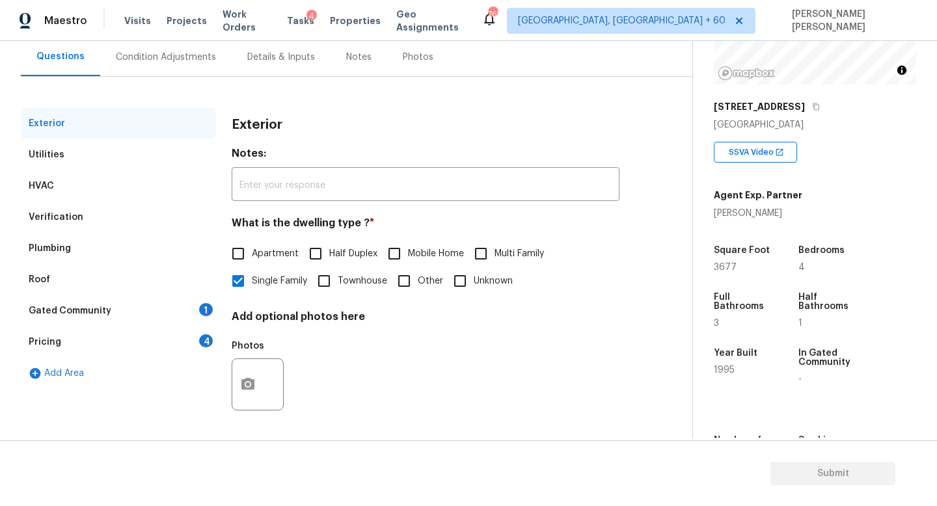
click at [66, 212] on div "Verification" at bounding box center [56, 217] width 55 height 13
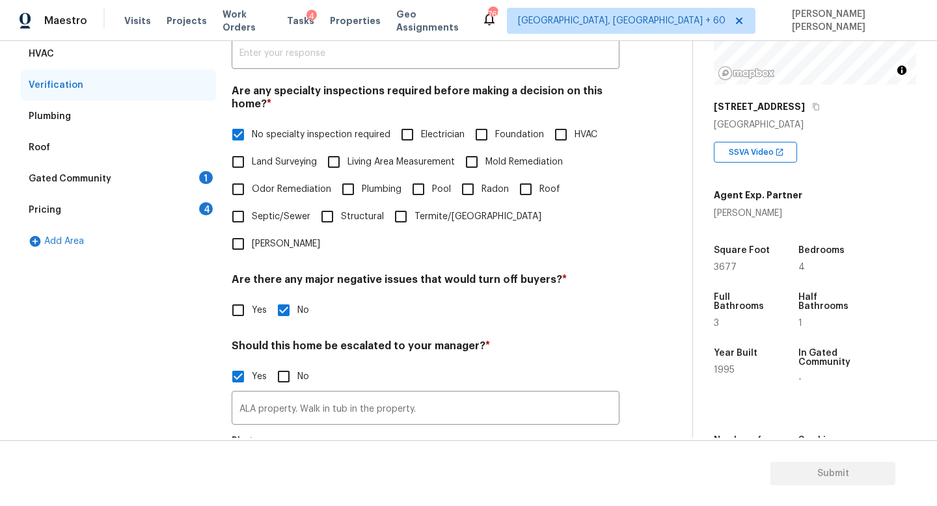
scroll to position [400, 0]
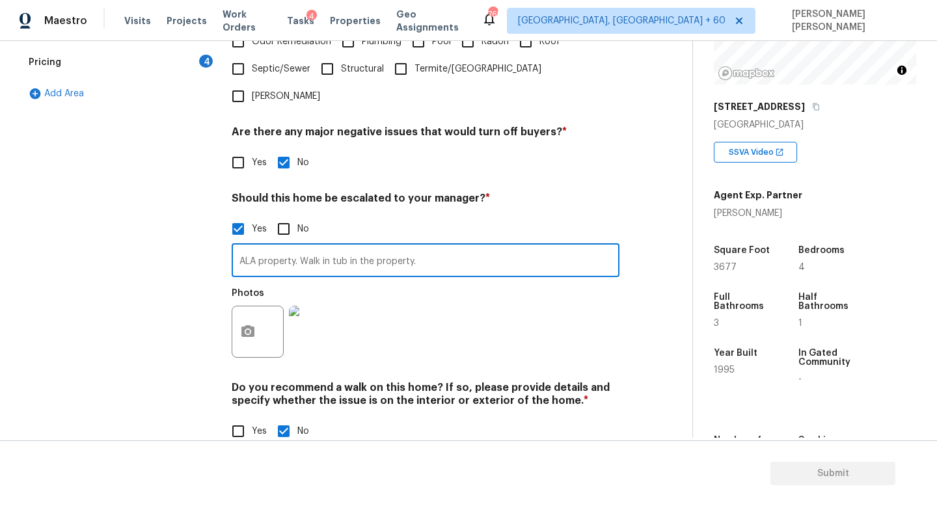
click at [431, 247] on input "ALA property. Walk in tub in the property." at bounding box center [426, 262] width 388 height 31
click at [257, 307] on button "button" at bounding box center [247, 332] width 31 height 51
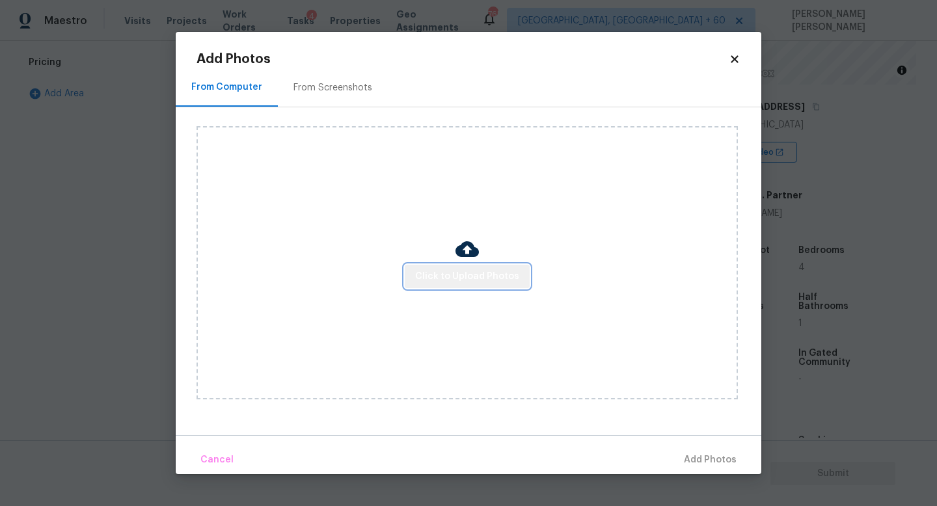
click at [473, 284] on button "Click to Upload Photos" at bounding box center [467, 277] width 125 height 24
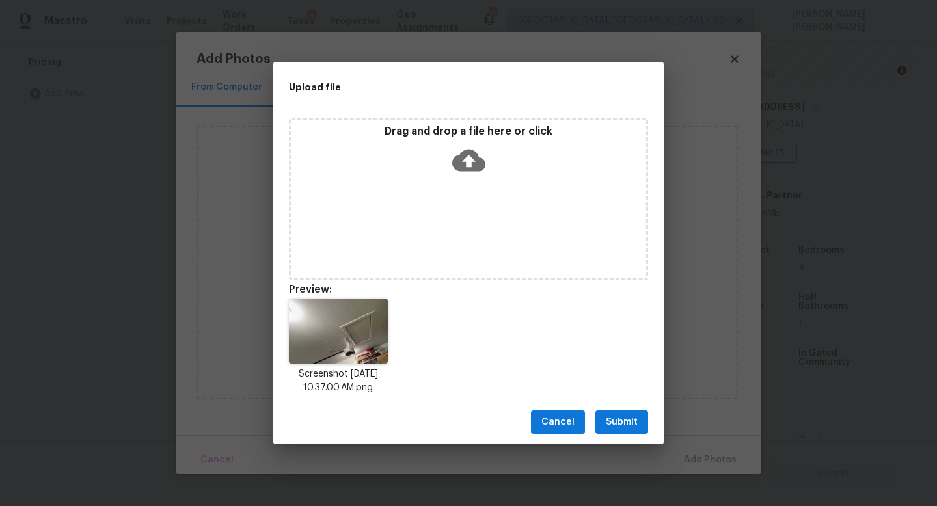
click at [636, 418] on span "Submit" at bounding box center [622, 423] width 32 height 16
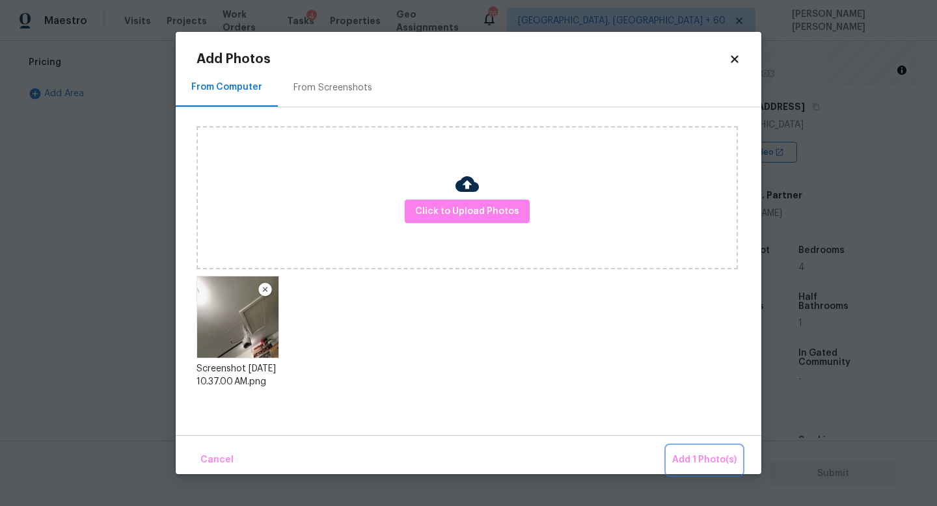
click at [722, 451] on button "Add 1 Photo(s)" at bounding box center [704, 460] width 75 height 28
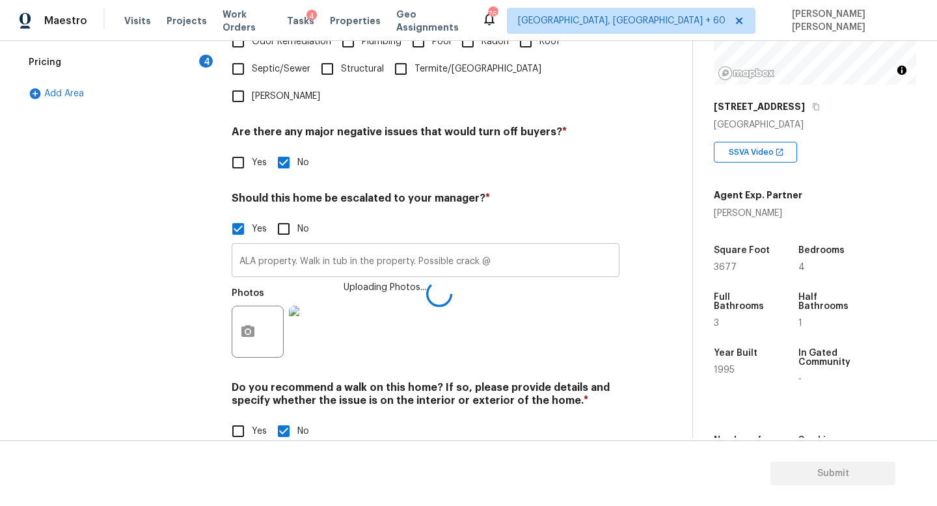
click at [547, 247] on input "ALA property. Walk in tub in the property. Possible crack @" at bounding box center [426, 262] width 388 height 31
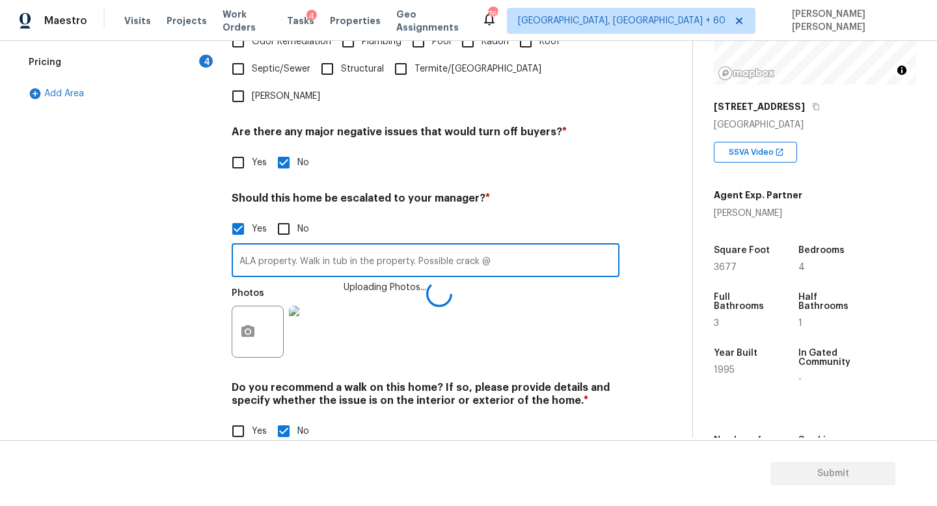
click at [532, 247] on input "ALA property. Walk in tub in the property. Possible crack @" at bounding box center [426, 262] width 388 height 31
type input "ALA property. Walk in tub in the property. Possible crack @ 10.44,"
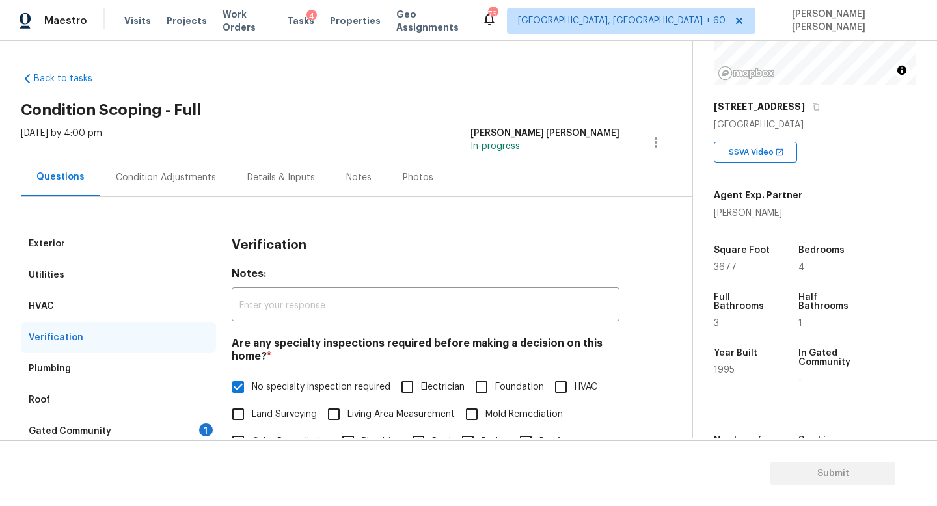
click at [164, 176] on div "Condition Adjustments" at bounding box center [166, 177] width 100 height 13
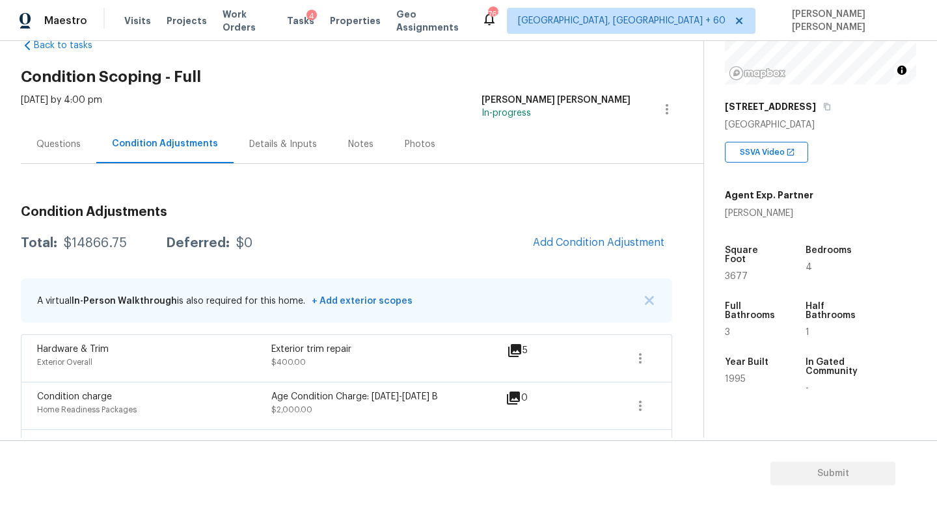
scroll to position [54, 0]
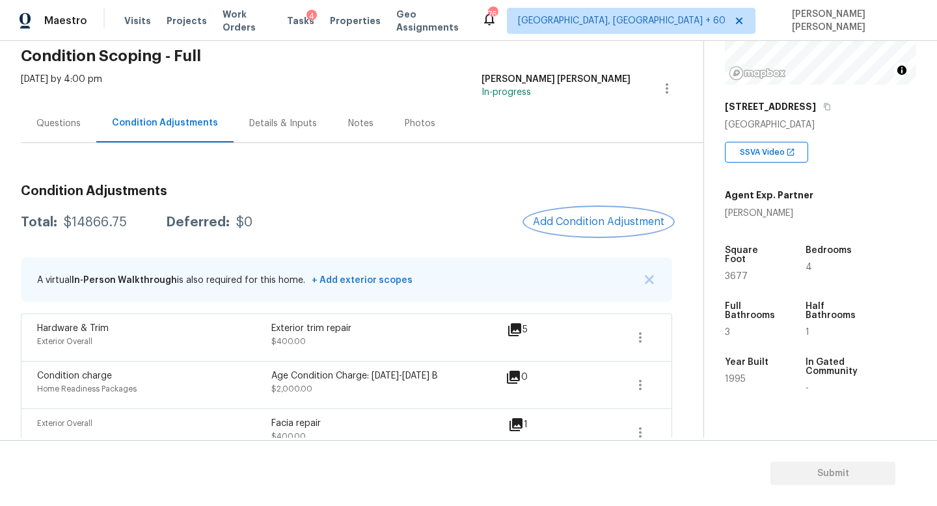
click at [568, 223] on span "Add Condition Adjustment" at bounding box center [598, 222] width 131 height 12
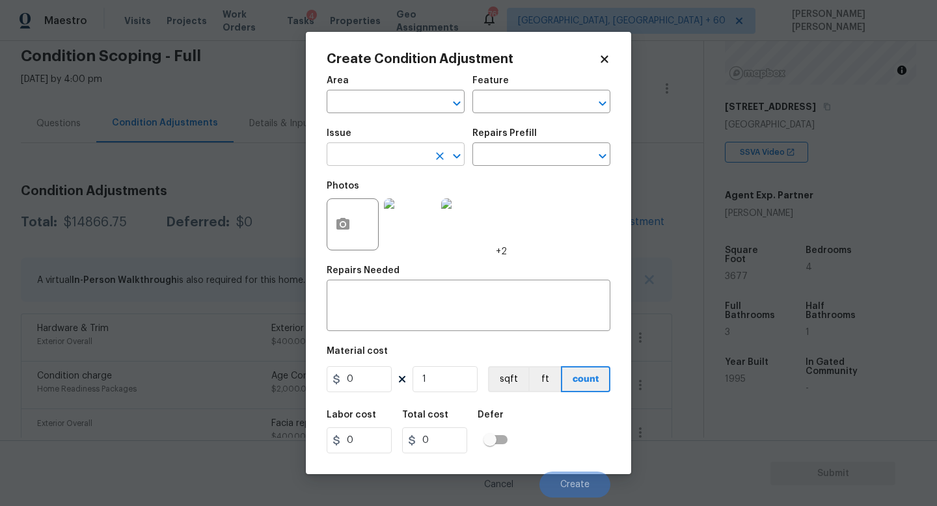
click at [387, 150] on input "text" at bounding box center [378, 156] width 102 height 20
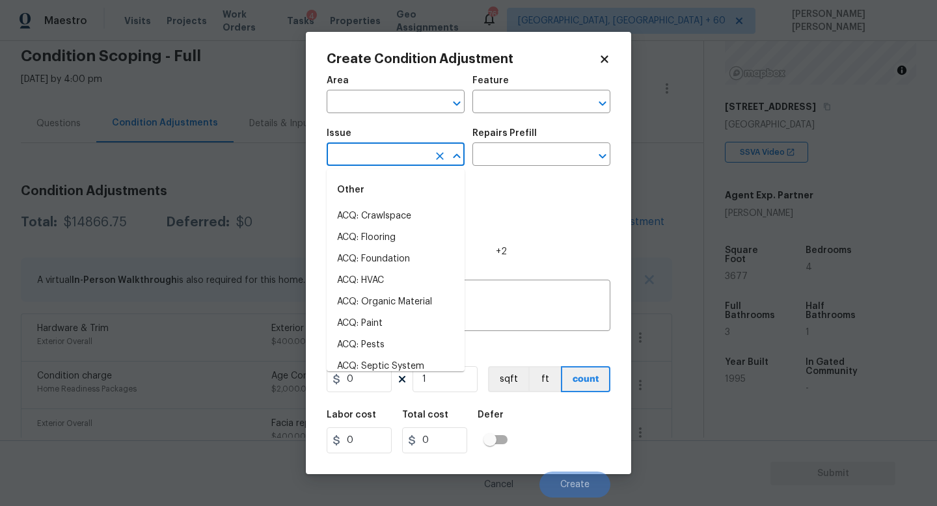
type input "l"
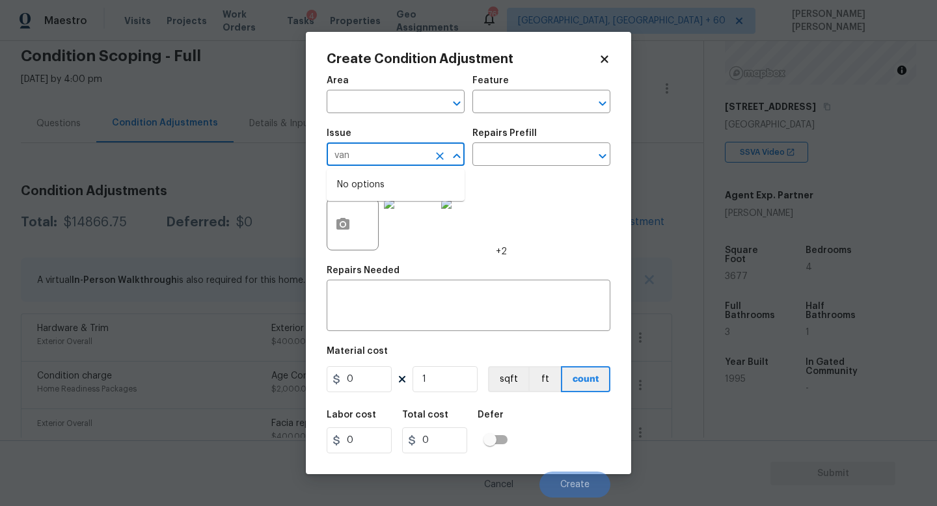
type input "vani"
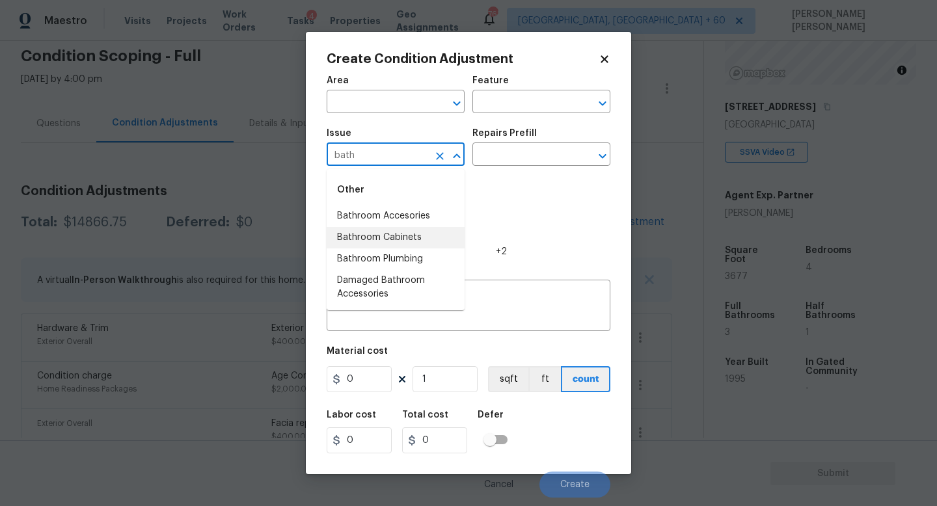
click at [421, 219] on li "Bathroom Accesories" at bounding box center [396, 216] width 138 height 21
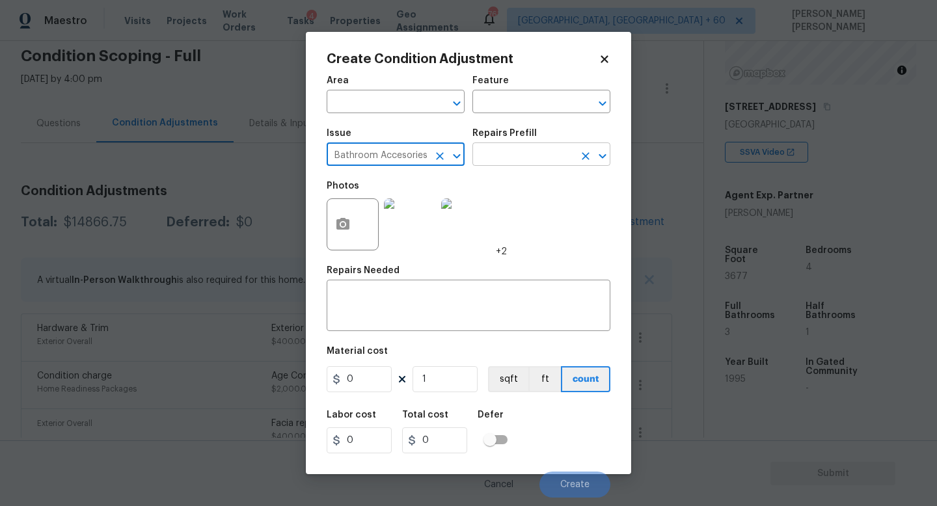
type input "Bathroom Accesories"
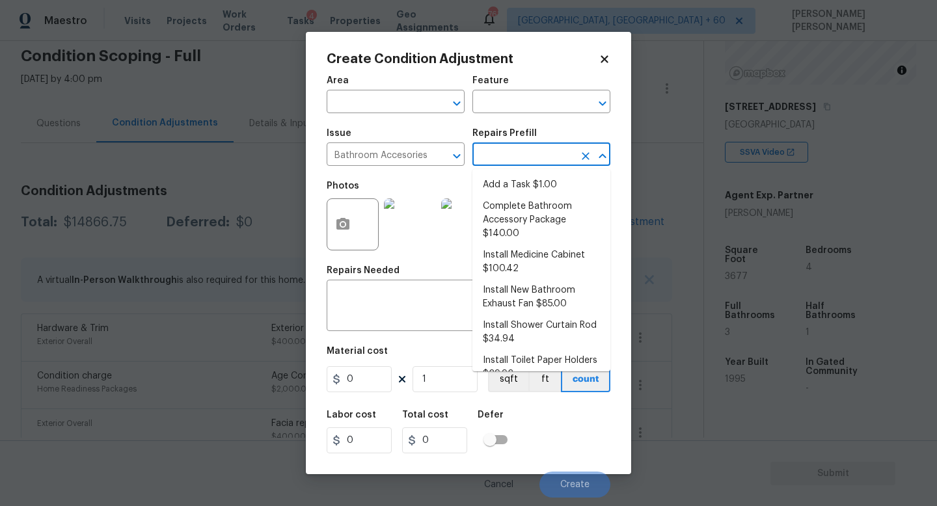
click at [512, 154] on input "text" at bounding box center [523, 156] width 102 height 20
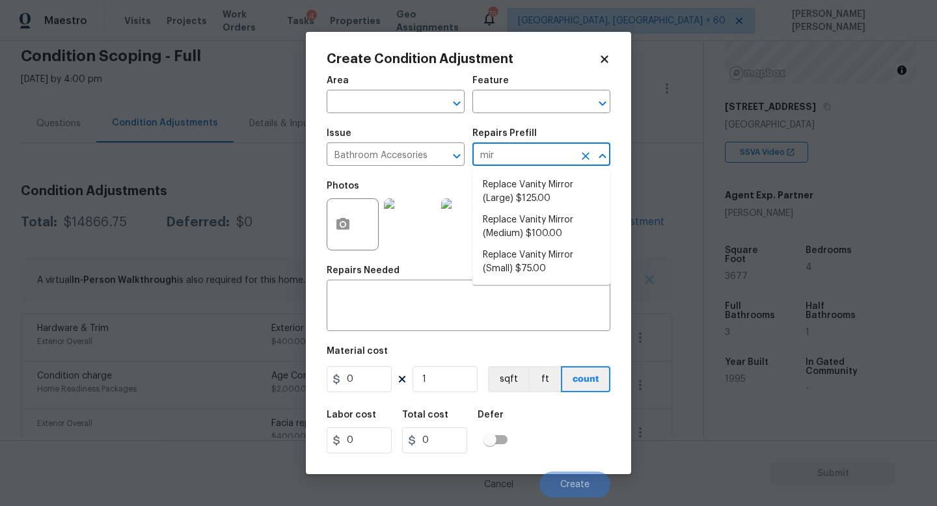
type input "mirr"
click at [538, 187] on li "Replace Vanity Mirror (Large) $125.00" at bounding box center [541, 191] width 138 height 35
type input "Interior Trim"
type textarea "Remove the existing vanity mirror (if present) and install a new vanity mirror.…"
type input "125"
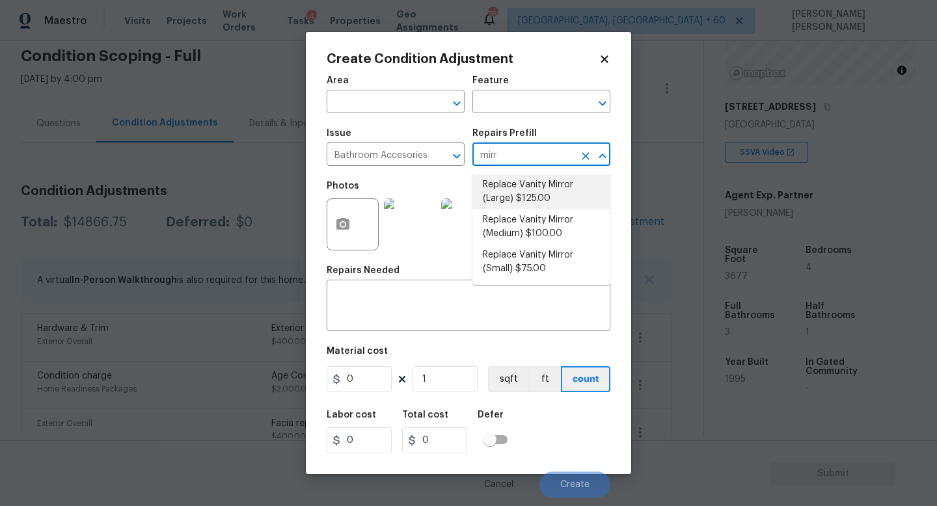
type input "125"
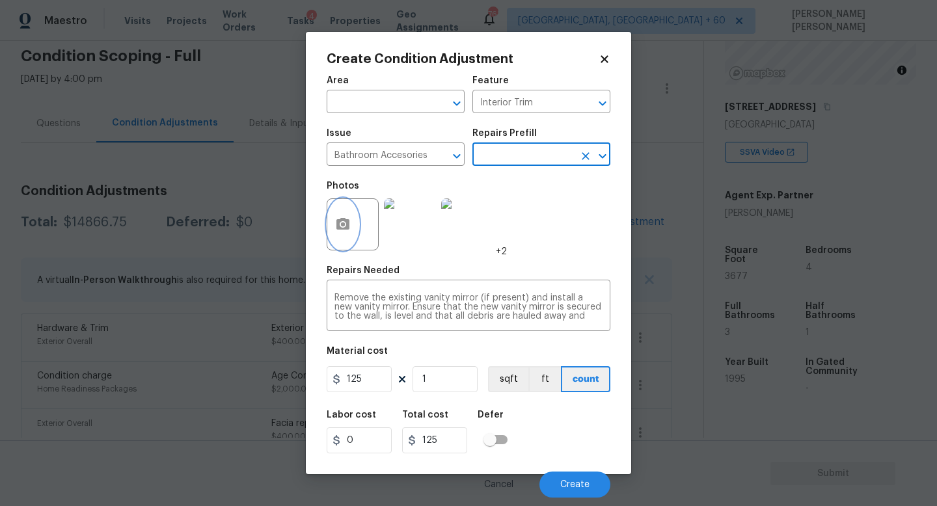
click at [353, 219] on button "button" at bounding box center [342, 224] width 31 height 51
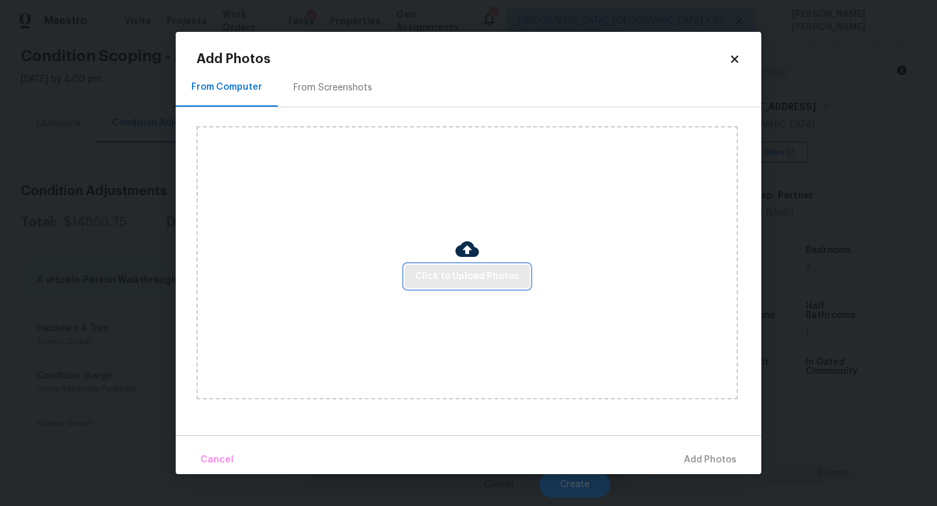
click at [464, 275] on span "Click to Upload Photos" at bounding box center [467, 277] width 104 height 16
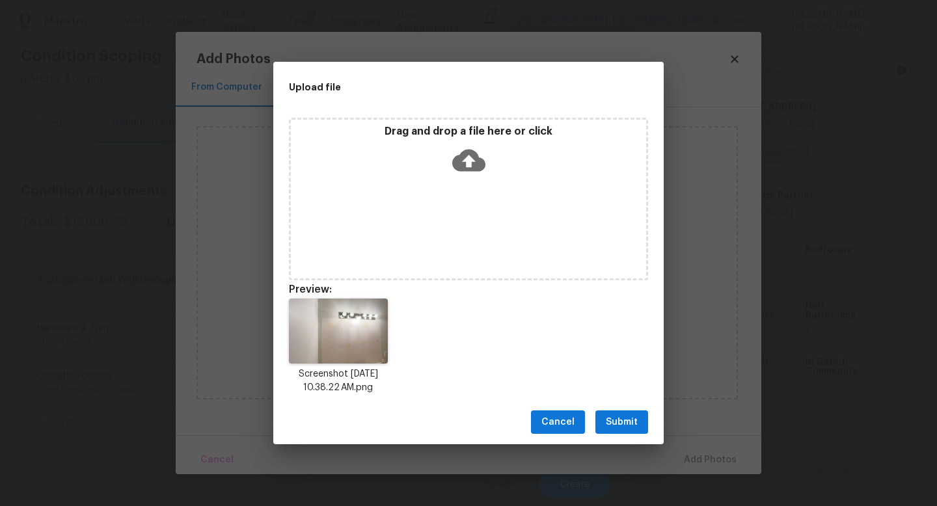
click at [617, 418] on span "Submit" at bounding box center [622, 423] width 32 height 16
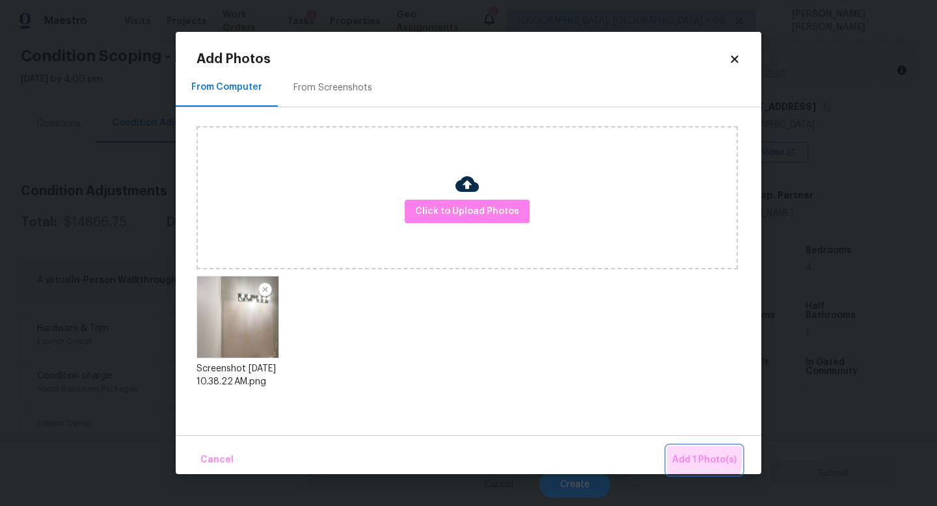
click at [676, 453] on span "Add 1 Photo(s)" at bounding box center [704, 460] width 64 height 16
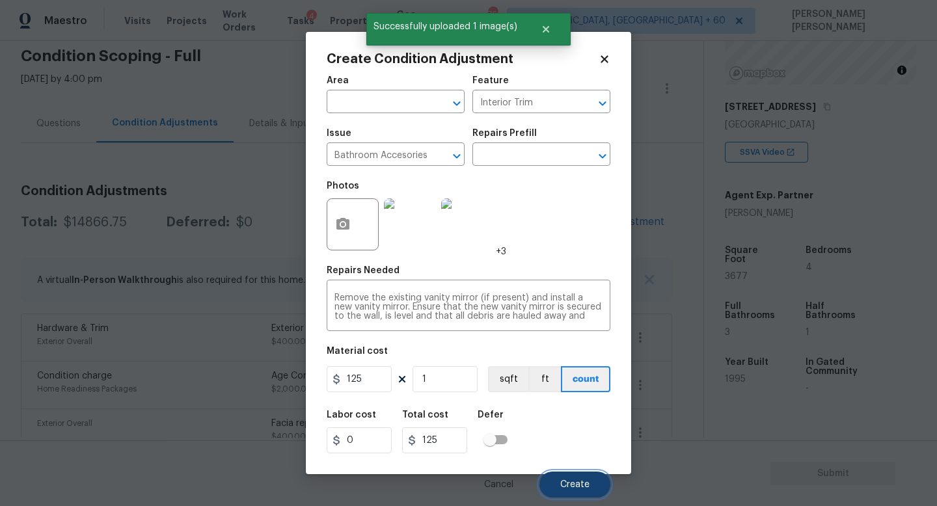
click at [582, 484] on span "Create" at bounding box center [574, 485] width 29 height 10
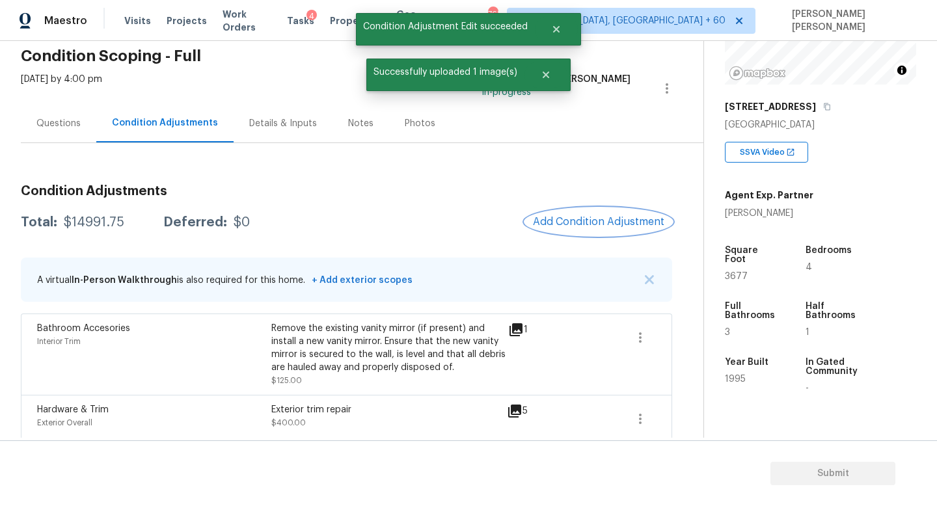
click at [625, 221] on span "Add Condition Adjustment" at bounding box center [598, 222] width 131 height 12
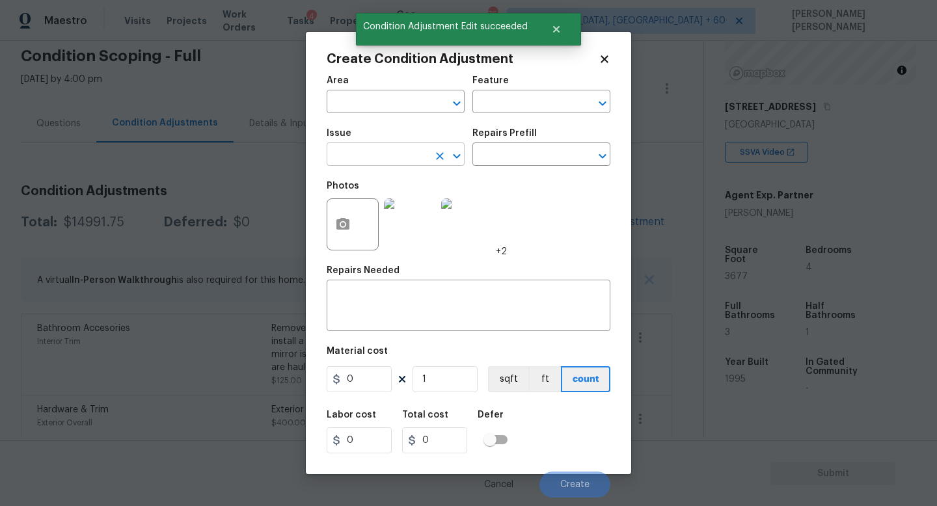
click at [376, 152] on input "text" at bounding box center [378, 156] width 102 height 20
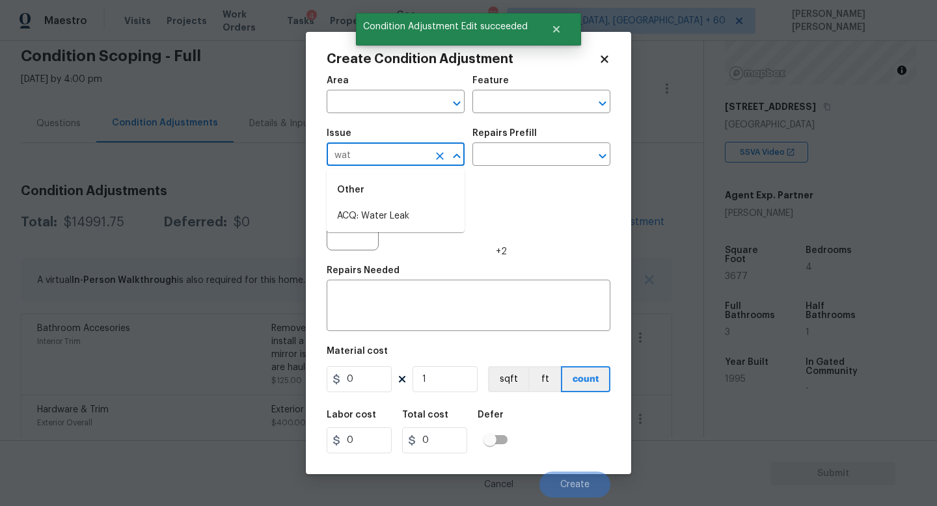
click at [375, 212] on li "ACQ: Water Leak" at bounding box center [396, 216] width 138 height 21
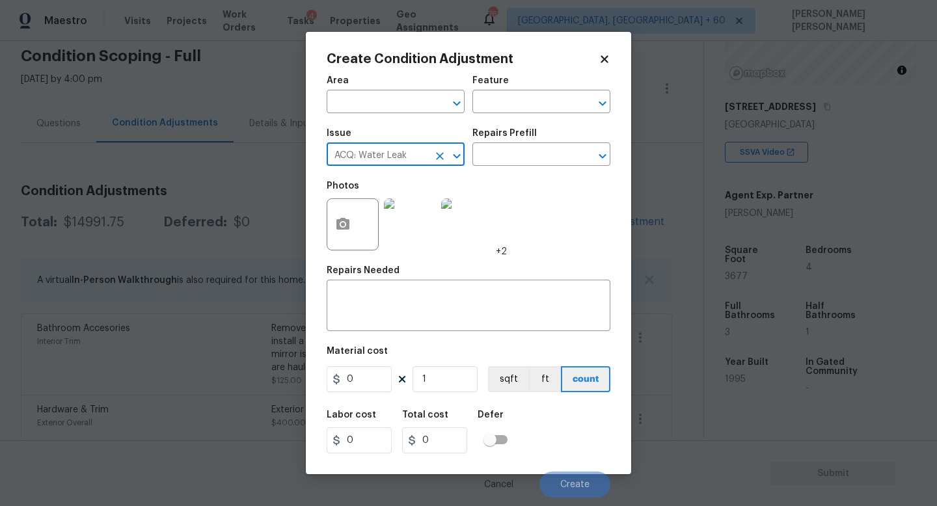
type input "ACQ: Water Leak"
click at [503, 167] on div "Issue ACQ: Water Leak ​ Repairs Prefill ​" at bounding box center [469, 147] width 284 height 53
click at [511, 156] on input "text" at bounding box center [523, 156] width 102 height 20
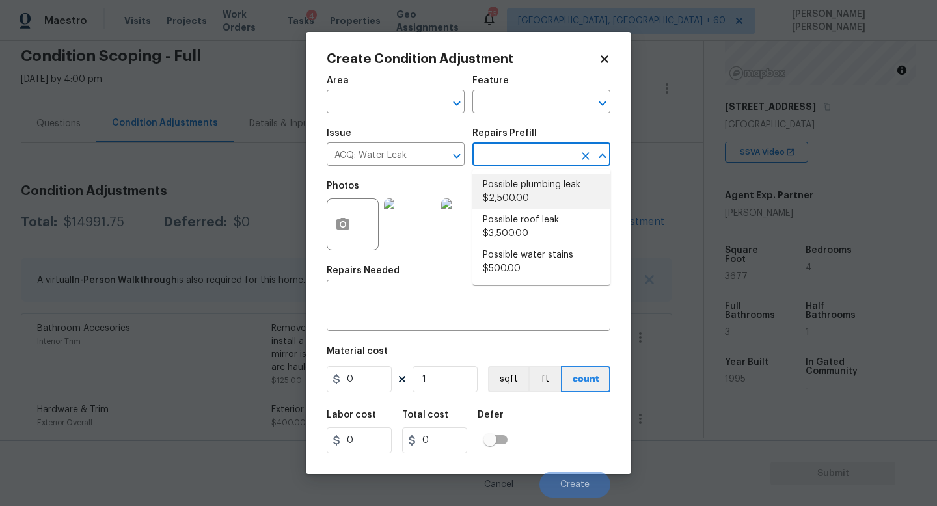
click at [533, 194] on li "Possible plumbing leak $2,500.00" at bounding box center [541, 191] width 138 height 35
type input "Acquisition"
type textarea "Acquisition Scope: Possible plumbing leak"
type input "2500"
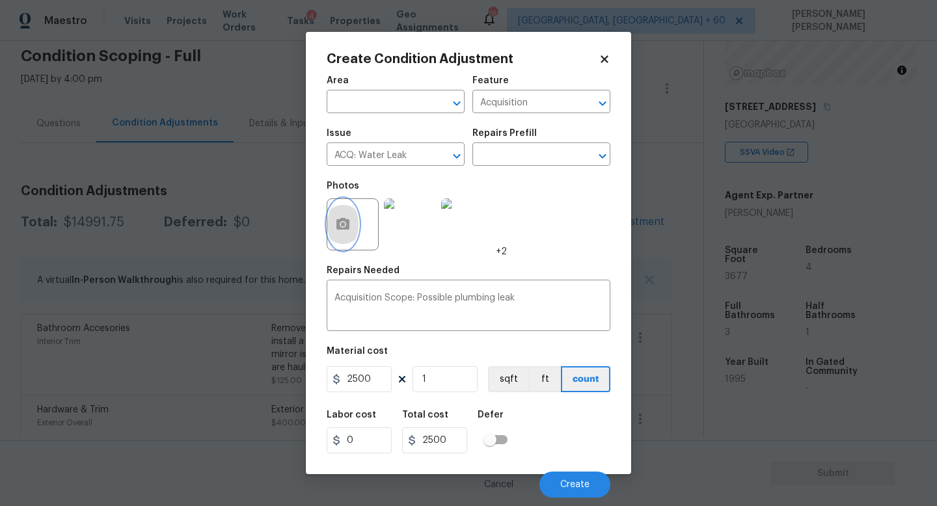
click at [346, 217] on icon "button" at bounding box center [343, 225] width 16 height 16
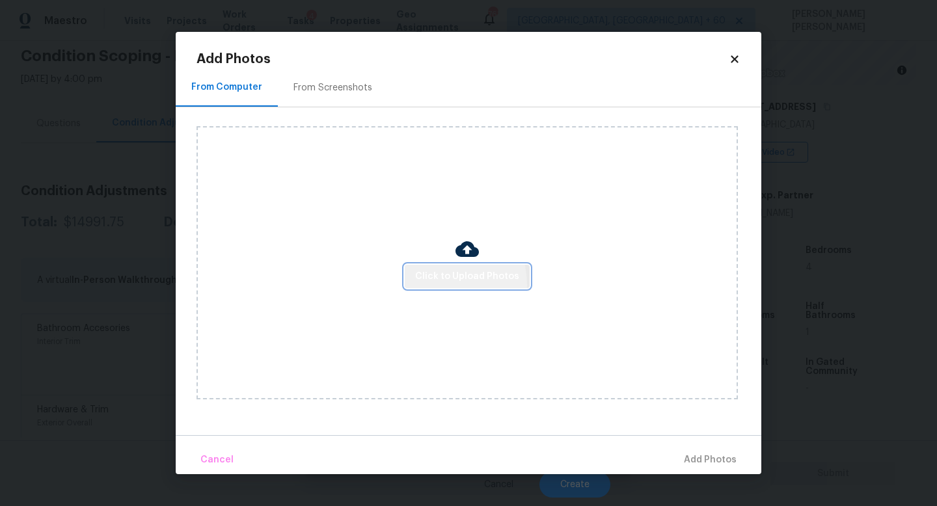
click at [439, 284] on button "Click to Upload Photos" at bounding box center [467, 277] width 125 height 24
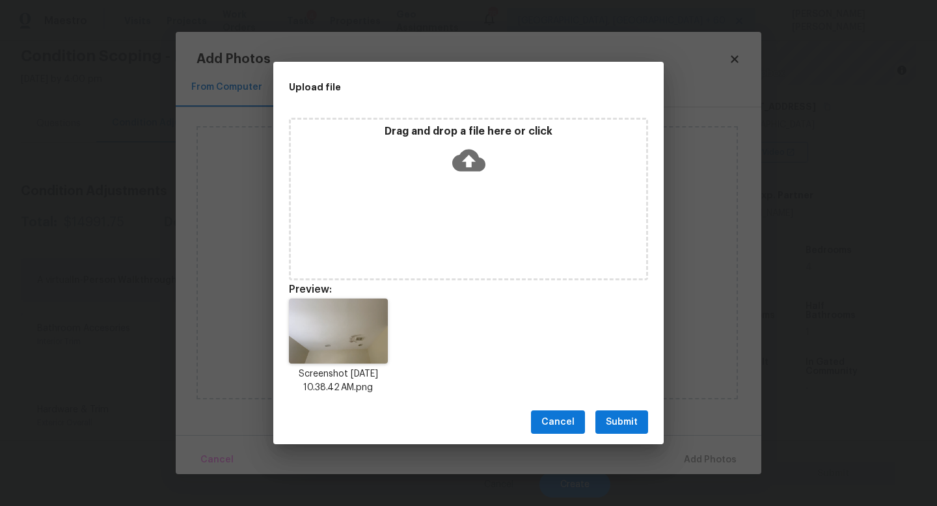
click at [618, 419] on span "Submit" at bounding box center [622, 423] width 32 height 16
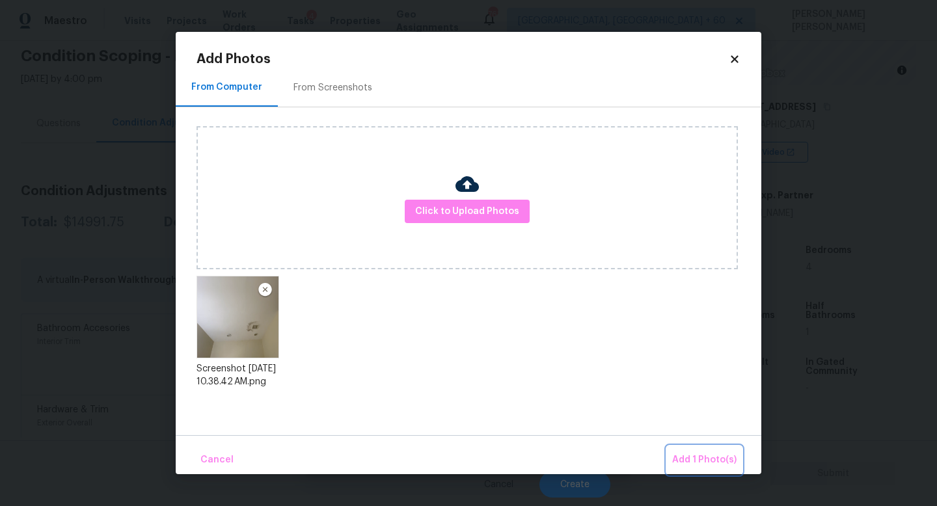
click at [704, 458] on span "Add 1 Photo(s)" at bounding box center [704, 460] width 64 height 16
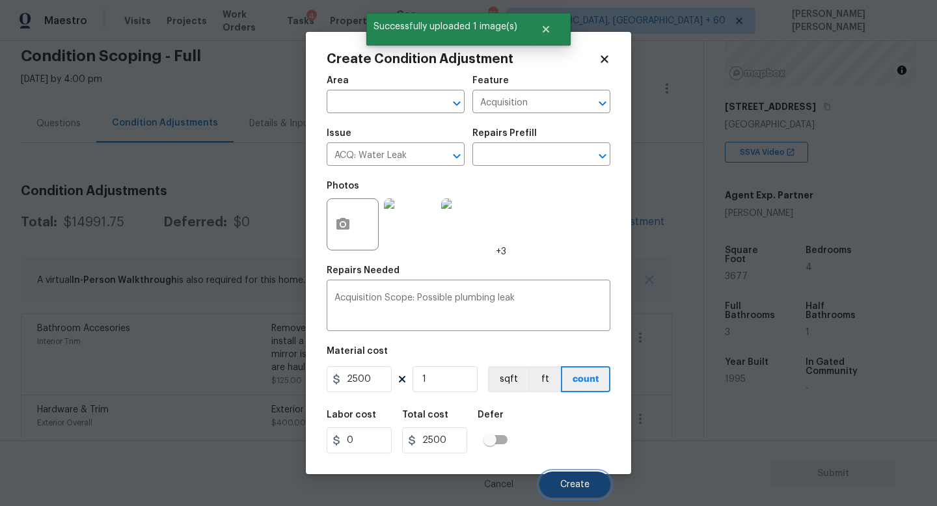
click at [578, 484] on span "Create" at bounding box center [574, 485] width 29 height 10
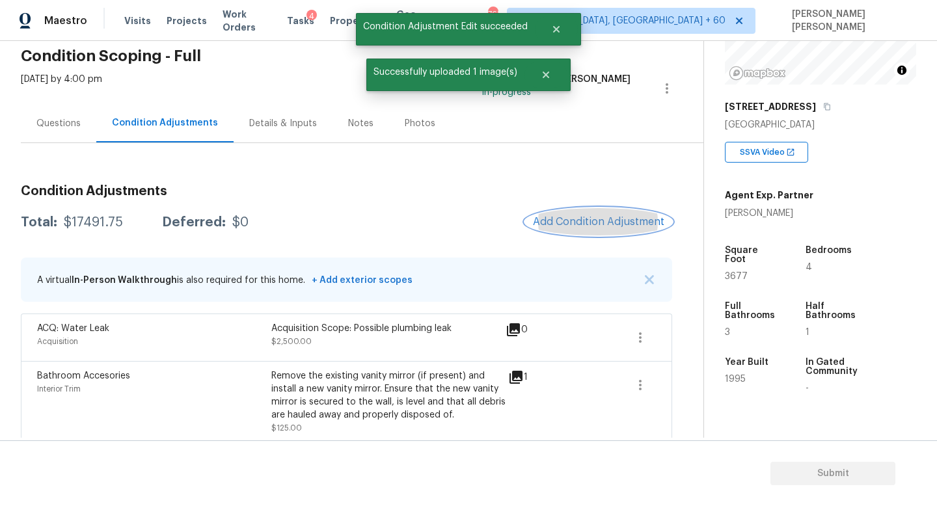
click at [600, 214] on button "Add Condition Adjustment" at bounding box center [598, 221] width 147 height 27
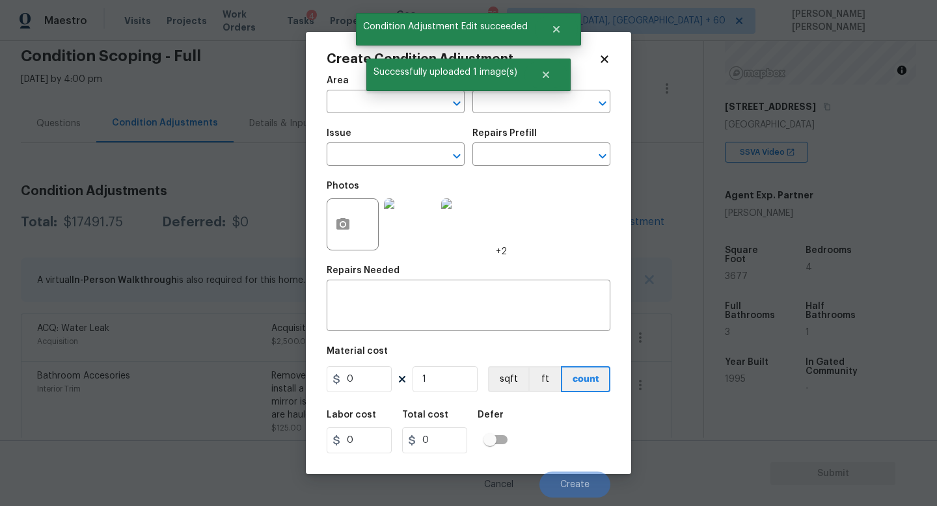
click at [312, 140] on div "Create Condition Adjustment Area ​ Feature ​ Issue ​ Repairs Prefill ​ Photos +…" at bounding box center [468, 253] width 325 height 443
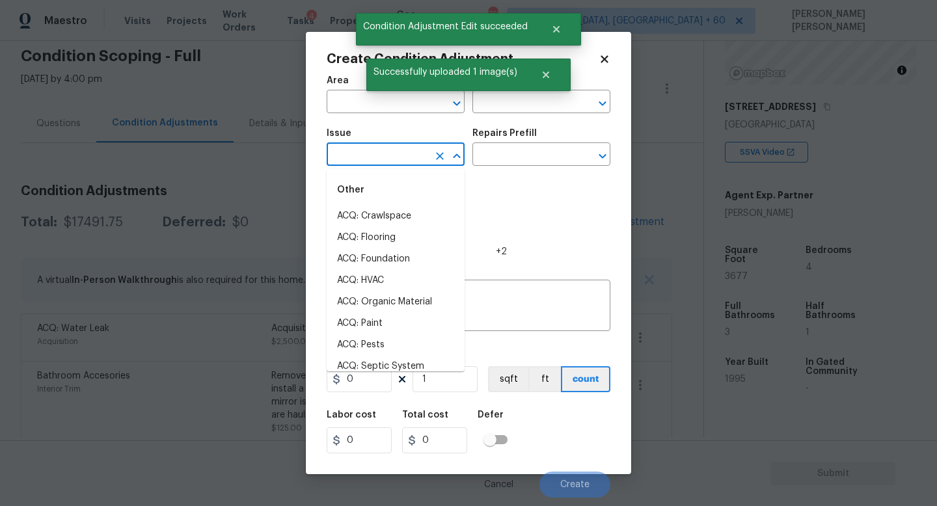
click at [359, 156] on input "text" at bounding box center [378, 156] width 102 height 20
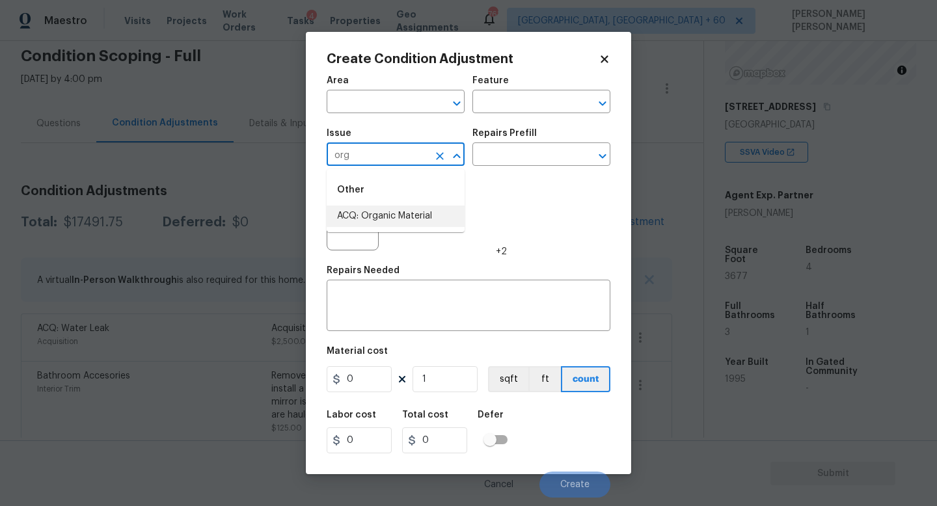
click at [355, 211] on li "ACQ: Organic Material" at bounding box center [396, 216] width 138 height 21
type input "ACQ: Organic Material"
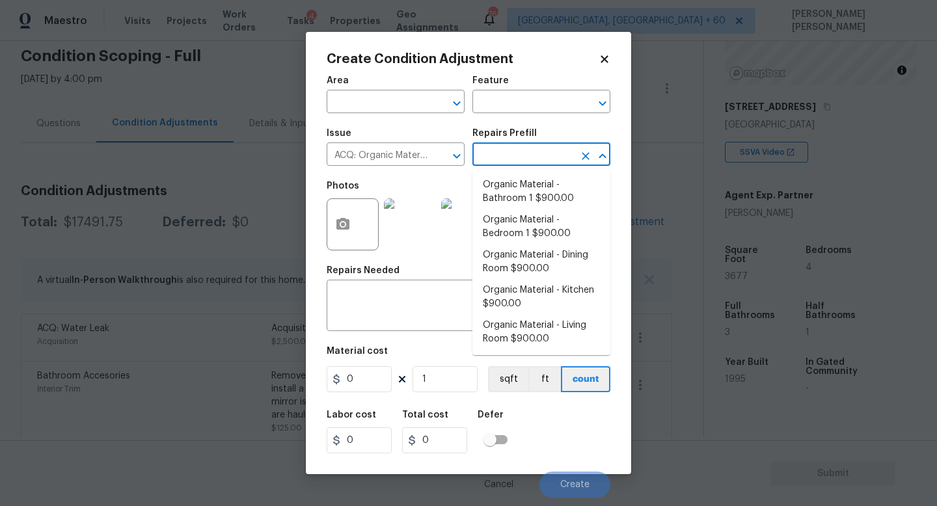
click at [525, 150] on input "text" at bounding box center [523, 156] width 102 height 20
click at [535, 191] on li "Organic Material - Bathroom 1 $900.00" at bounding box center [541, 191] width 138 height 35
type input "Acquisition"
type textarea "Acquisition Scope: Conditions Conducive to Organic Material - Bathroom 1 Discla…"
type input "900"
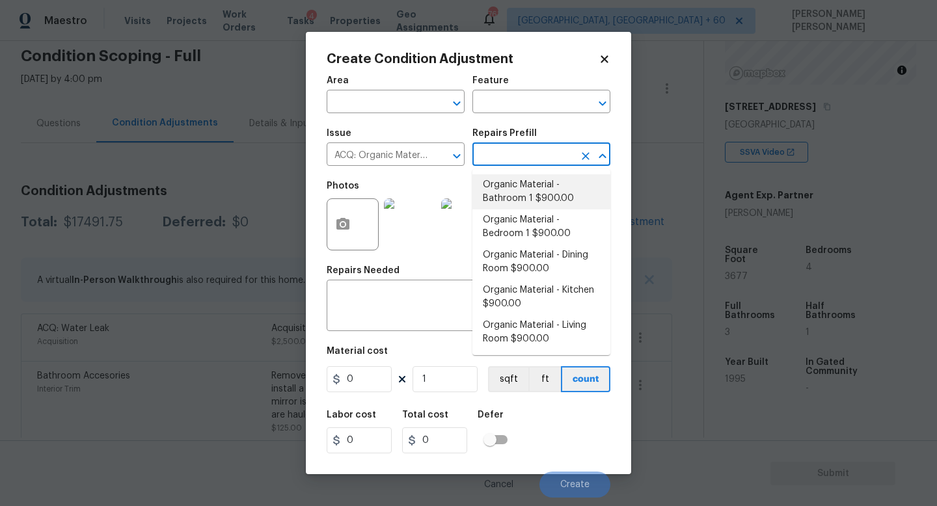
type input "900"
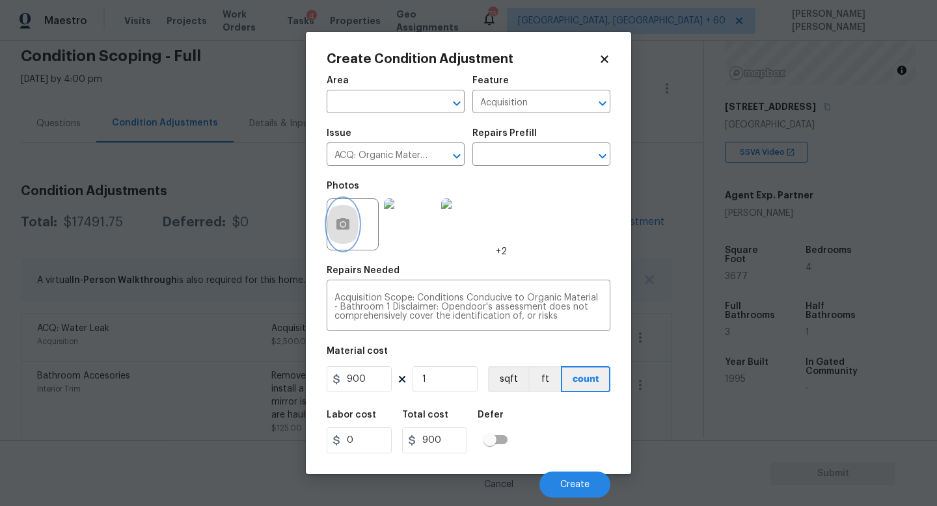
click at [350, 228] on icon "button" at bounding box center [343, 225] width 16 height 16
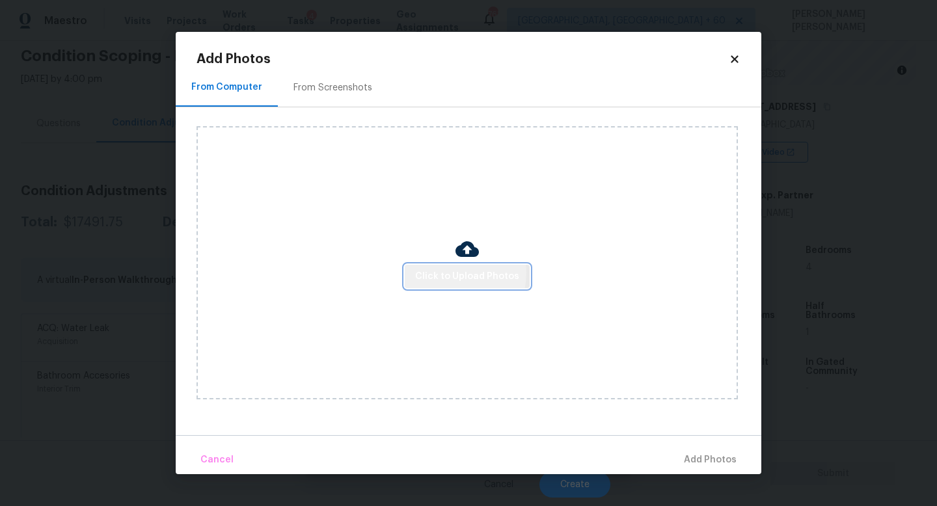
click at [450, 273] on span "Click to Upload Photos" at bounding box center [467, 277] width 104 height 16
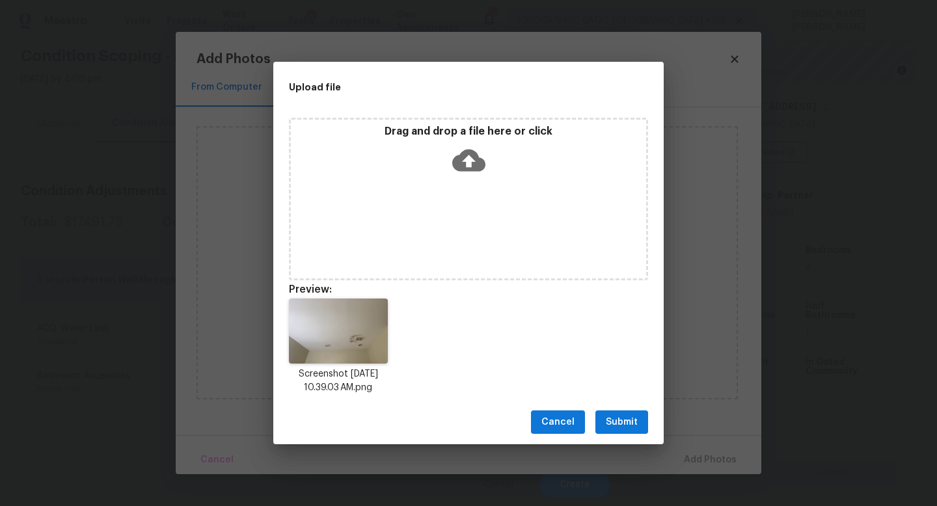
click at [636, 415] on span "Submit" at bounding box center [622, 423] width 32 height 16
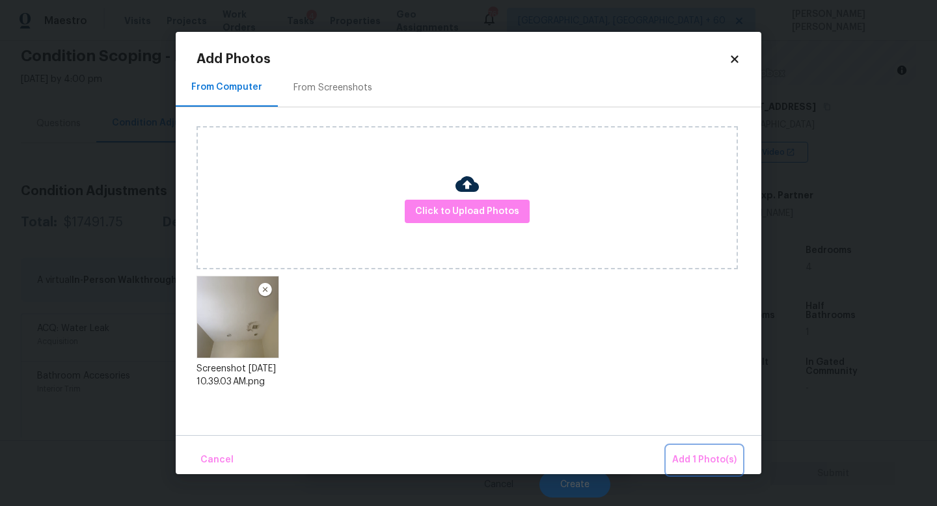
click at [702, 448] on button "Add 1 Photo(s)" at bounding box center [704, 460] width 75 height 28
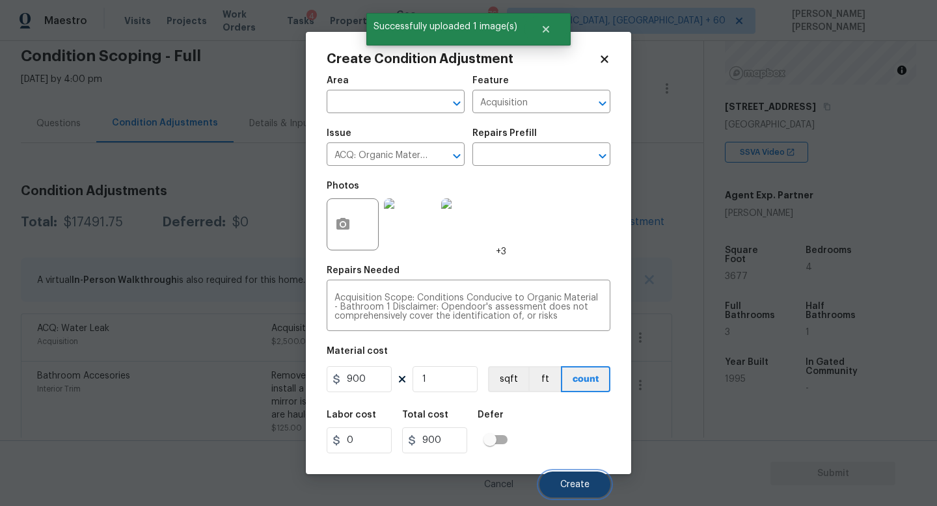
click at [568, 496] on button "Create" at bounding box center [575, 485] width 71 height 26
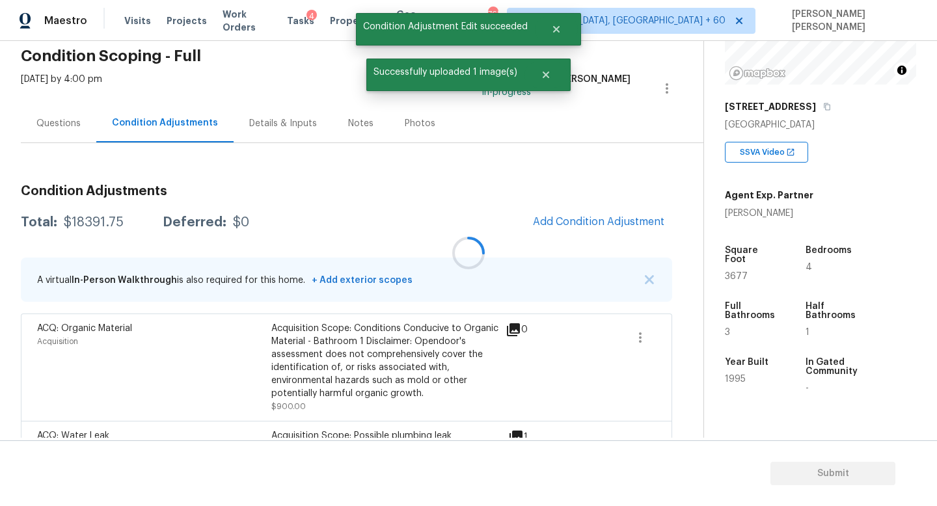
click at [52, 116] on div at bounding box center [468, 253] width 937 height 506
click at [51, 122] on div "Questions" at bounding box center [58, 123] width 44 height 13
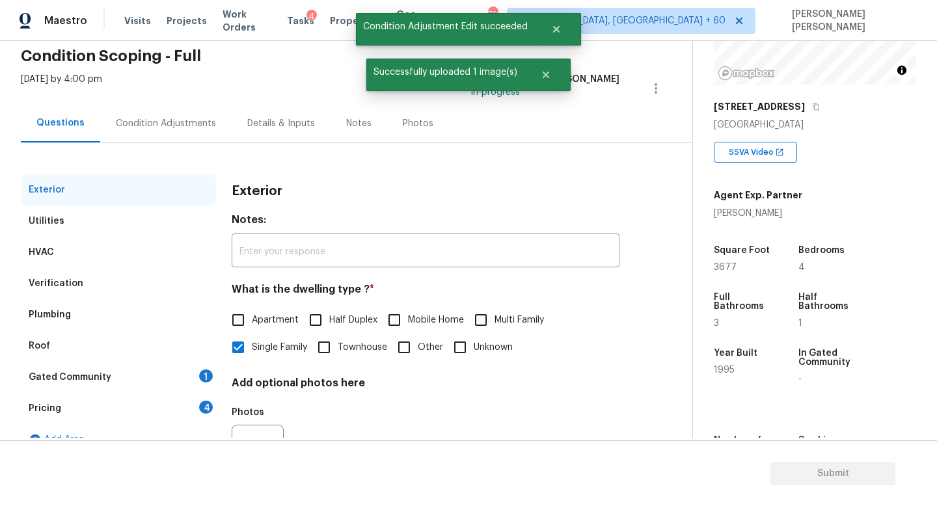
scroll to position [120, 0]
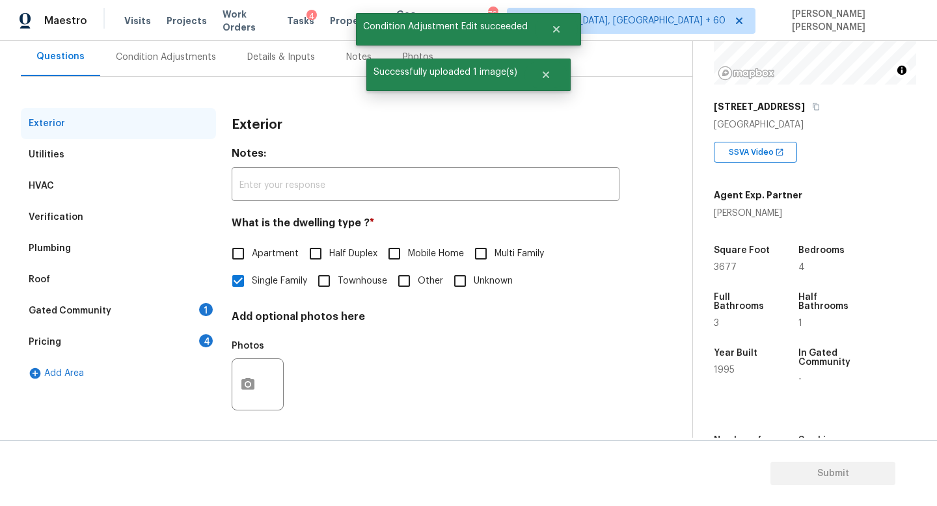
click at [106, 214] on div "Verification" at bounding box center [118, 217] width 195 height 31
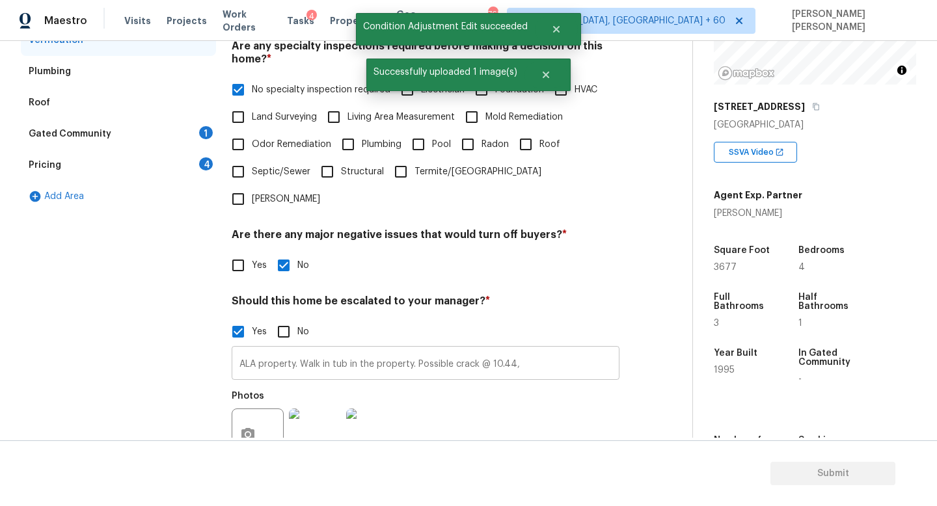
scroll to position [315, 0]
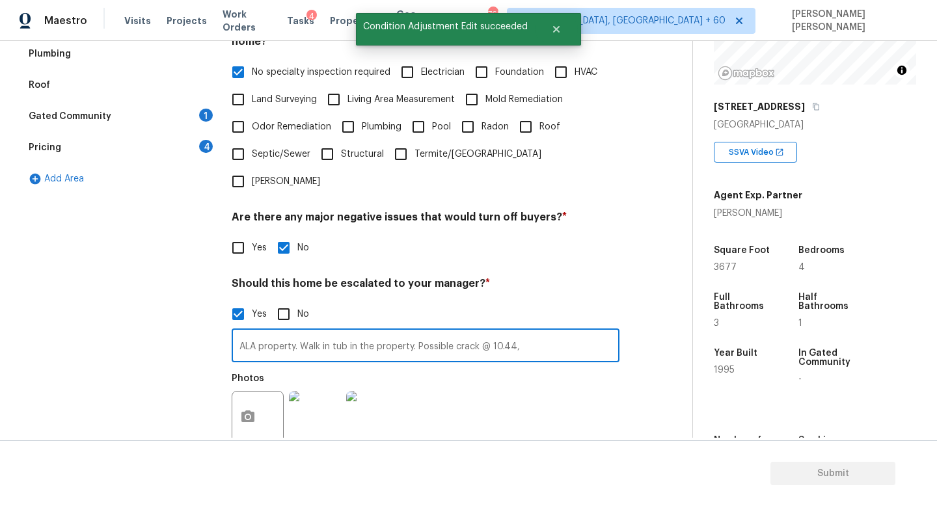
click at [553, 332] on input "ALA property. Walk in tub in the property. Possible crack @ 10.44," at bounding box center [426, 347] width 388 height 31
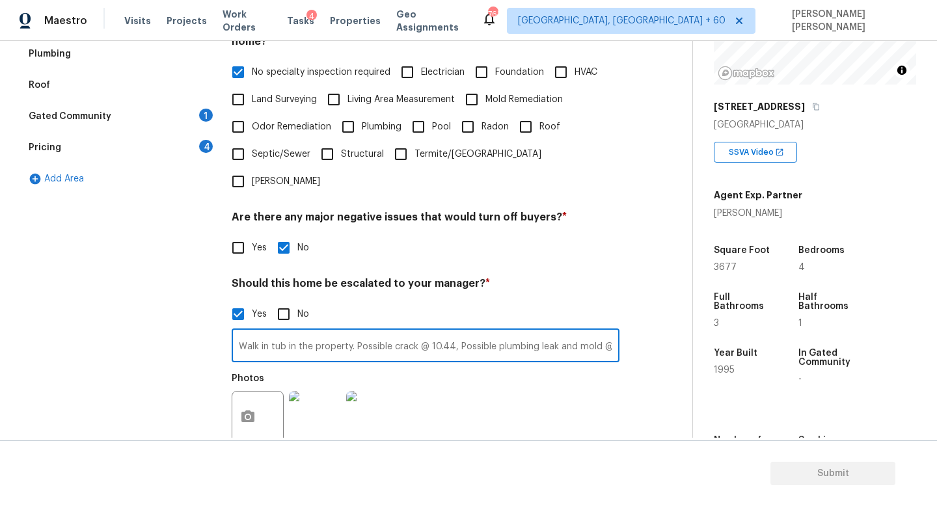
scroll to position [0, 0]
click at [251, 409] on icon "button" at bounding box center [248, 417] width 16 height 16
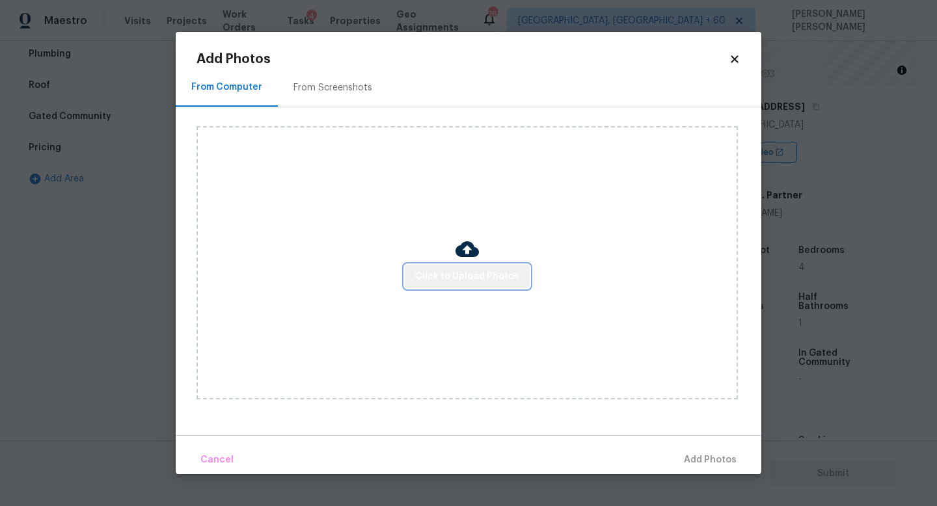
click at [502, 277] on span "Click to Upload Photos" at bounding box center [467, 277] width 104 height 16
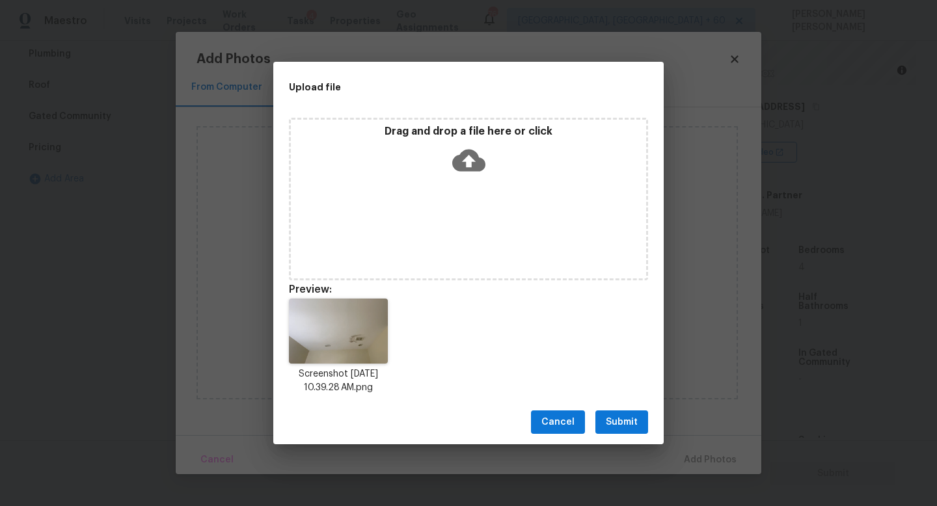
click at [612, 418] on span "Submit" at bounding box center [622, 423] width 32 height 16
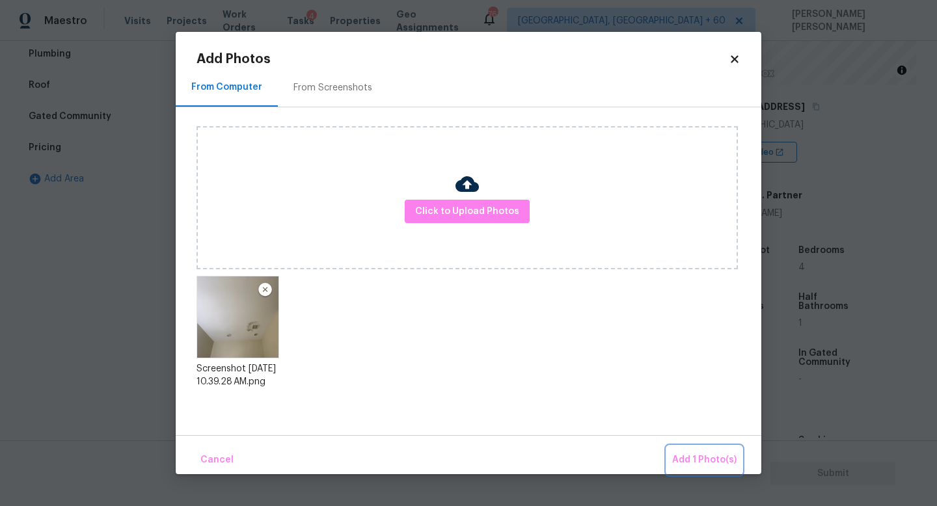
click at [698, 464] on span "Add 1 Photo(s)" at bounding box center [704, 460] width 64 height 16
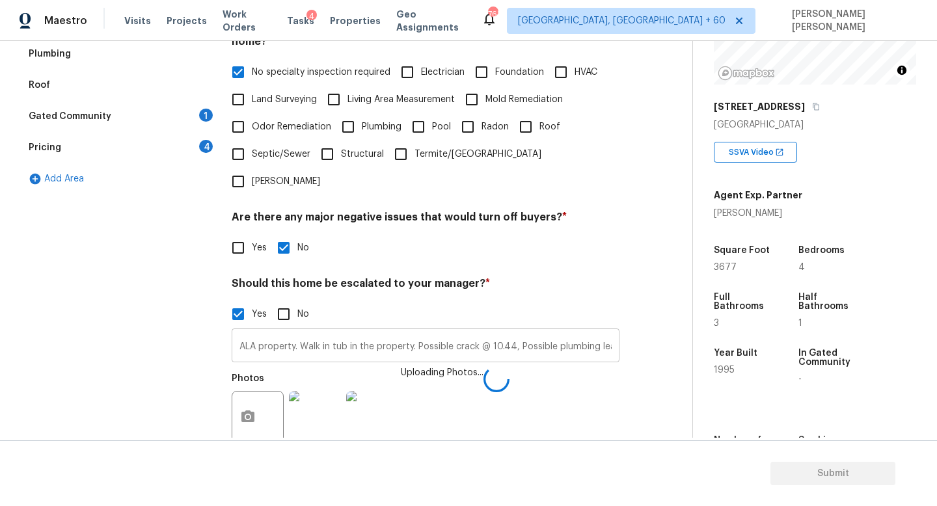
click at [554, 332] on input "ALA property. Walk in tub in the property. Possible crack @ 10.44, Possible plu…" at bounding box center [426, 347] width 388 height 31
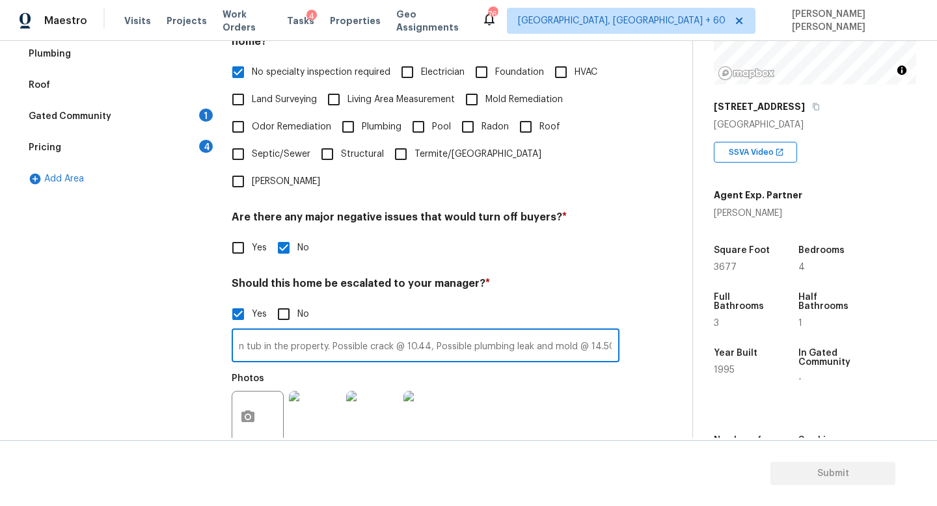
scroll to position [0, 89]
type input "ALA property. Walk in tub in the property. Possible crack @ 10.44, Possible plu…"
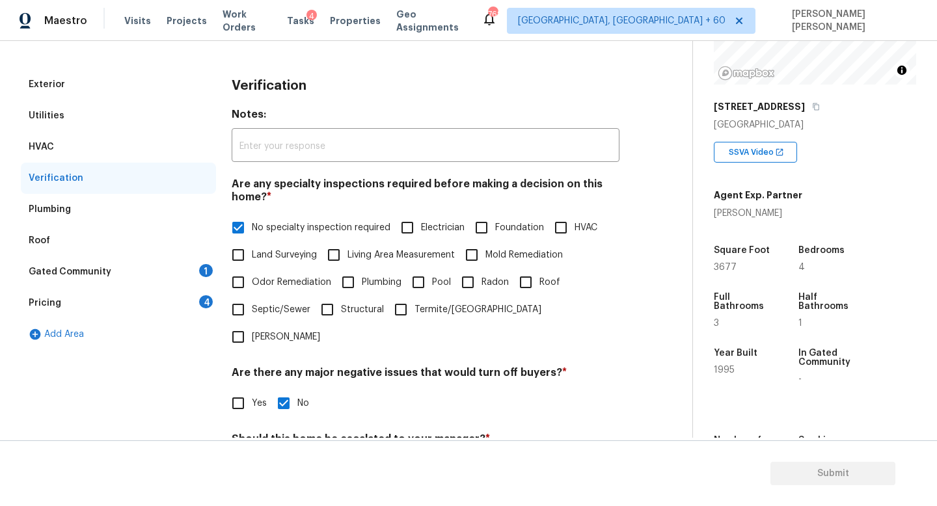
scroll to position [0, 0]
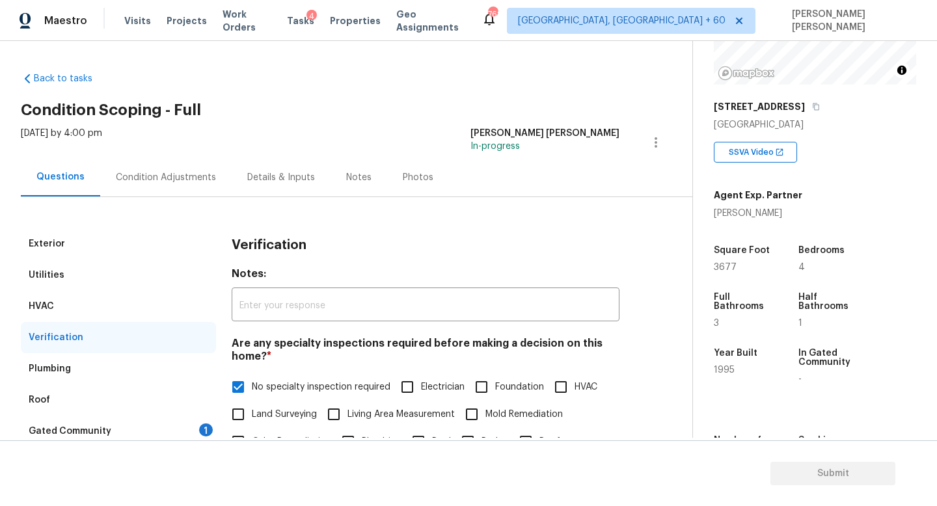
click at [157, 184] on div "Condition Adjustments" at bounding box center [165, 177] width 131 height 38
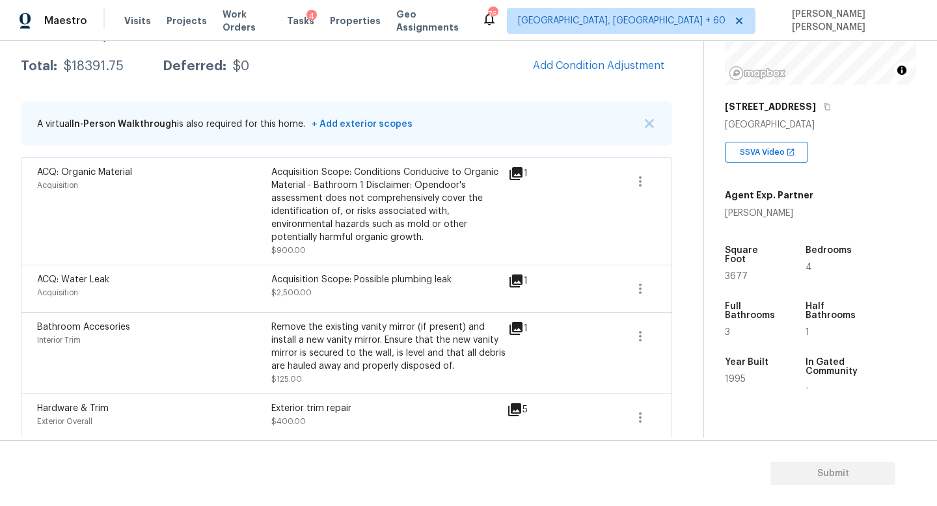
scroll to position [201, 0]
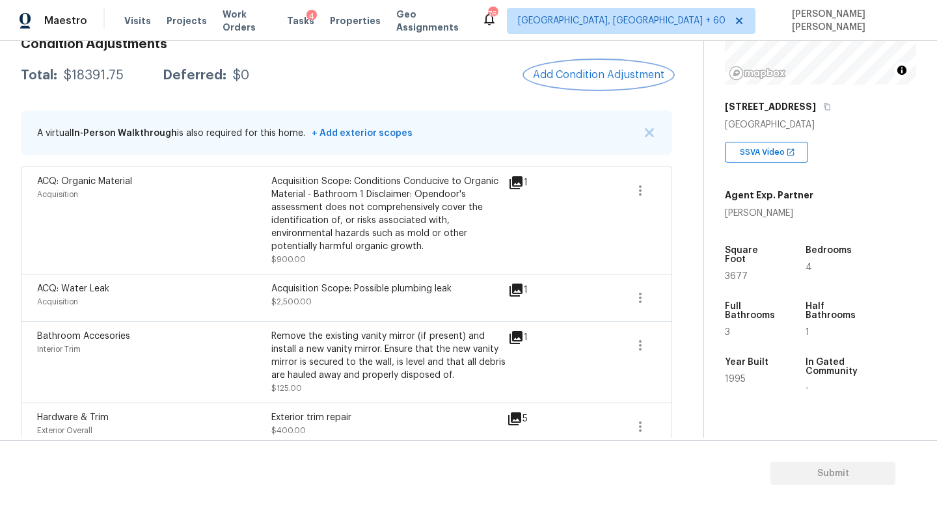
click at [592, 83] on button "Add Condition Adjustment" at bounding box center [598, 74] width 147 height 27
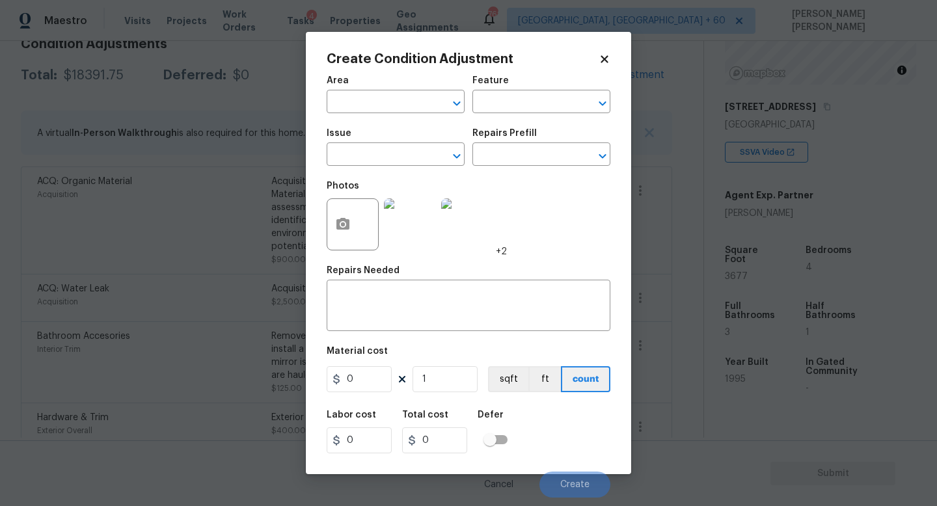
click at [355, 172] on span "Issue ​" at bounding box center [396, 147] width 138 height 53
click at [359, 167] on span "Issue ​" at bounding box center [396, 147] width 138 height 53
click at [366, 159] on input "text" at bounding box center [378, 156] width 102 height 20
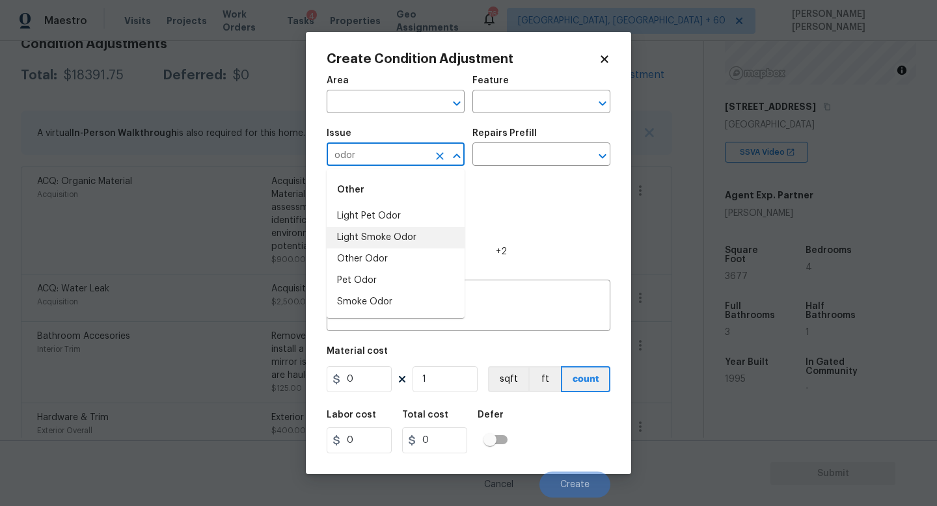
click at [370, 228] on li "Light Smoke Odor" at bounding box center [396, 237] width 138 height 21
type input "Light Smoke Odor"
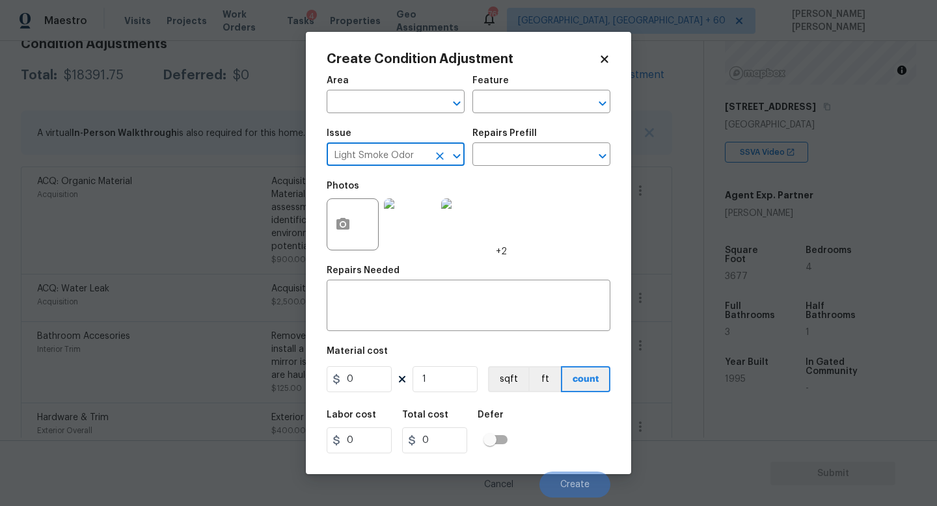
click at [440, 154] on icon "Clear" at bounding box center [439, 156] width 13 height 13
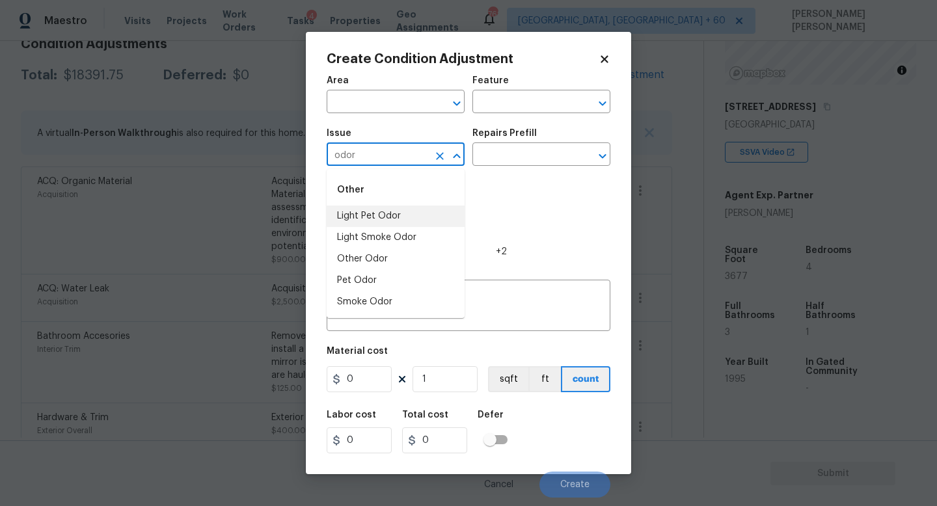
click at [439, 210] on li "Light Pet Odor" at bounding box center [396, 216] width 138 height 21
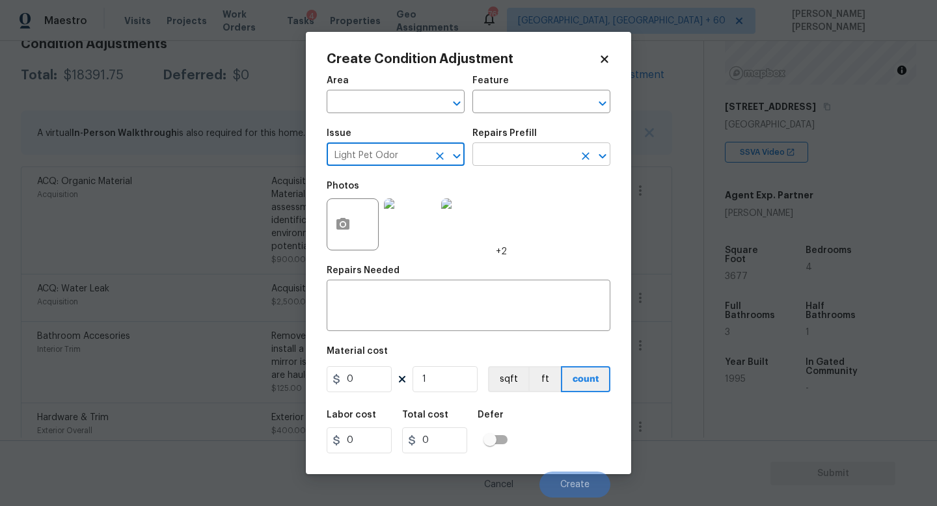
type input "Light Pet Odor"
click at [502, 149] on input "text" at bounding box center [523, 156] width 102 height 20
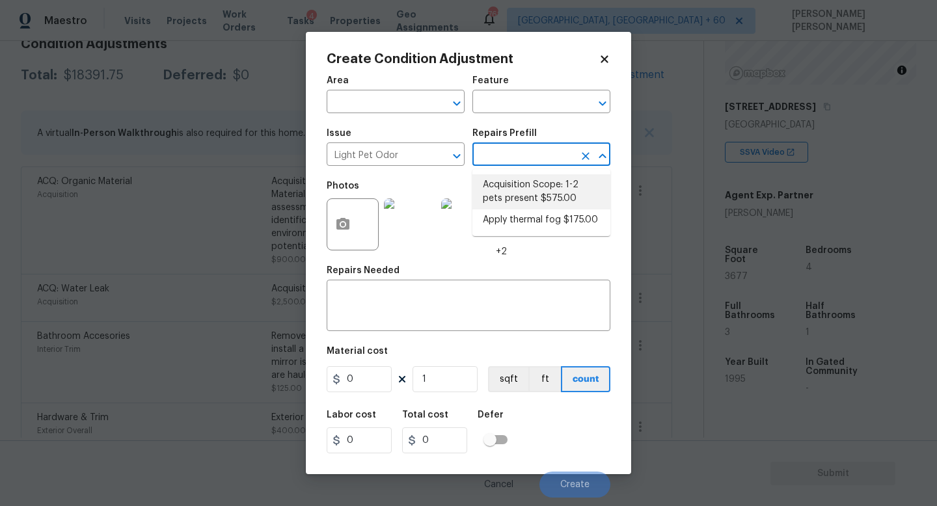
click at [509, 184] on li "Acquisition Scope: 1-2 pets present $575.00" at bounding box center [541, 191] width 138 height 35
type textarea "Acquisition Scope: 1-2 pets present"
type input "575"
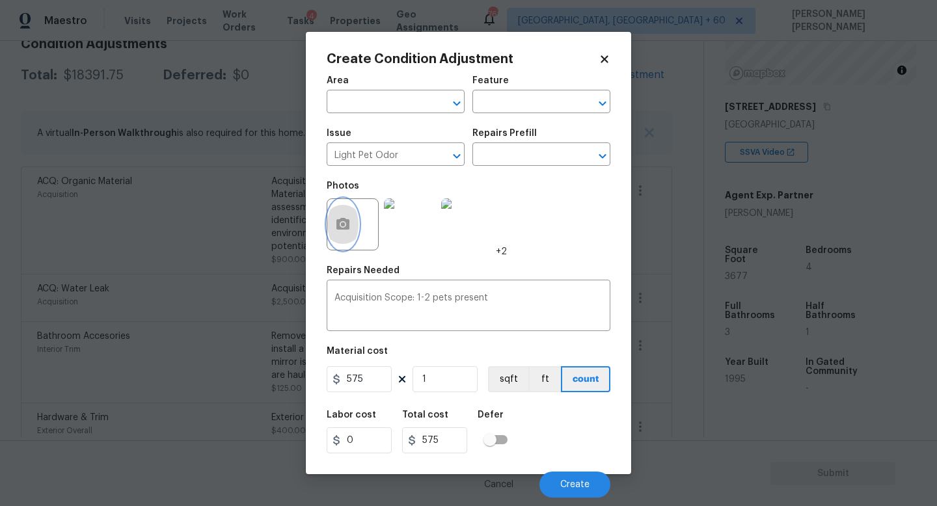
click at [349, 238] on button "button" at bounding box center [342, 224] width 31 height 51
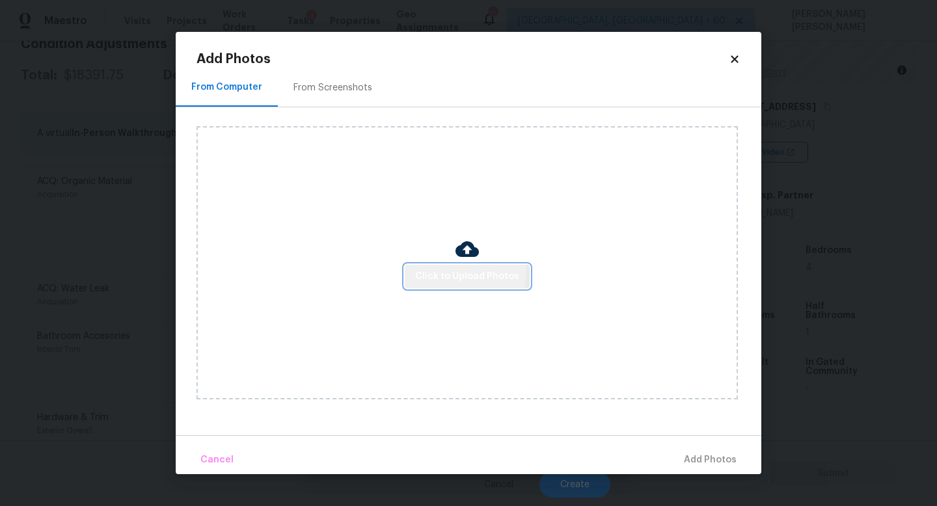
click at [424, 269] on span "Click to Upload Photos" at bounding box center [467, 277] width 104 height 16
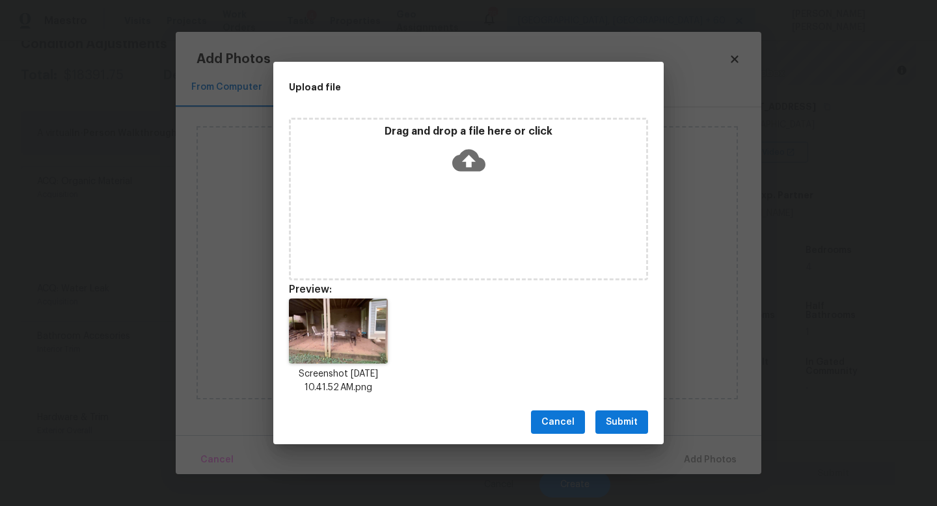
click at [617, 422] on span "Submit" at bounding box center [622, 423] width 32 height 16
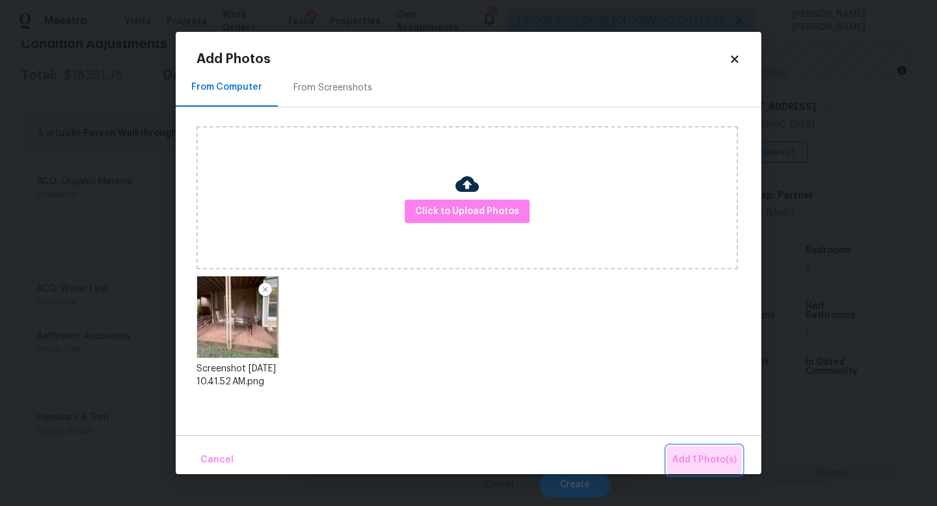
click at [703, 454] on span "Add 1 Photo(s)" at bounding box center [704, 460] width 64 height 16
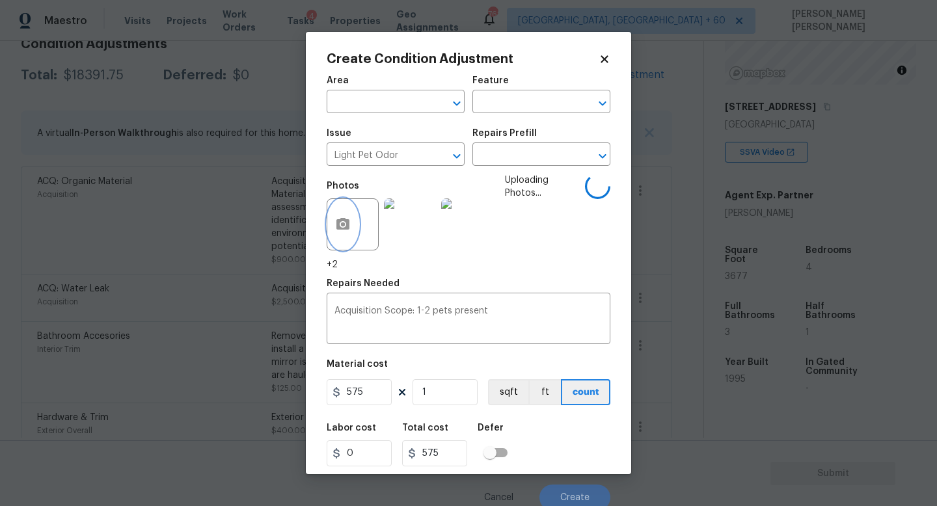
click at [327, 199] on button "button" at bounding box center [342, 224] width 31 height 51
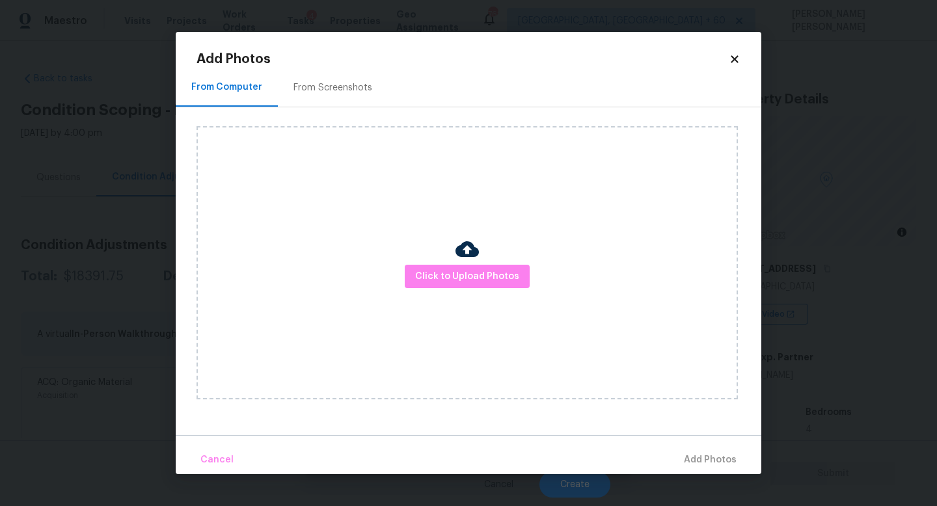
scroll to position [162, 0]
click at [457, 279] on span "Click to Upload Photos" at bounding box center [467, 277] width 104 height 16
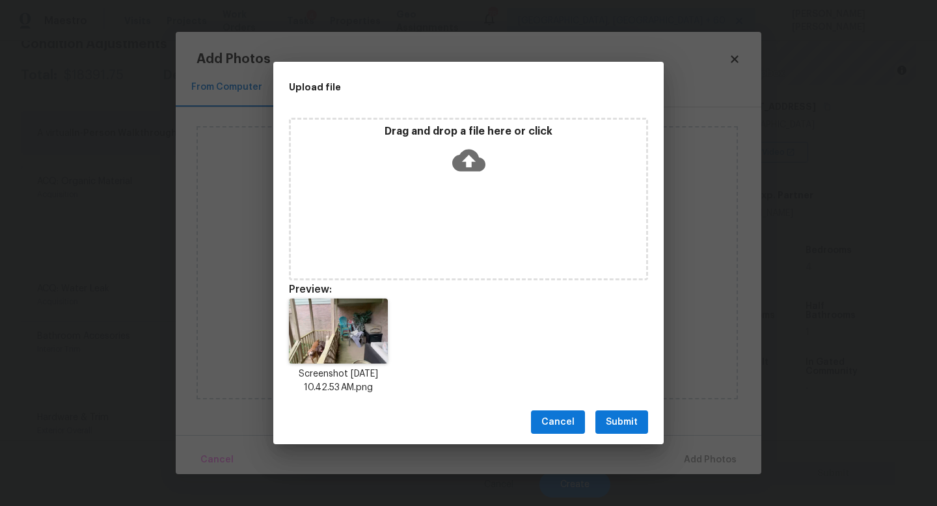
click at [622, 412] on button "Submit" at bounding box center [621, 423] width 53 height 24
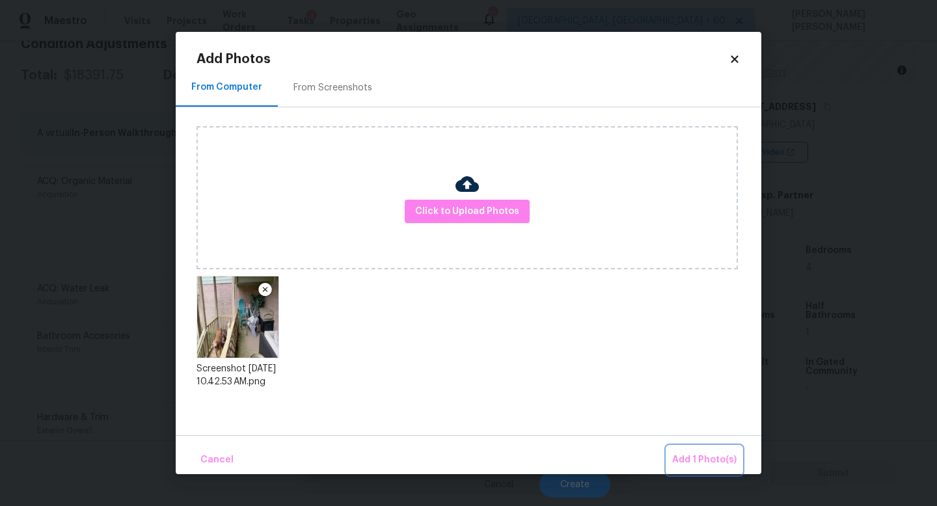
click at [714, 458] on span "Add 1 Photo(s)" at bounding box center [704, 460] width 64 height 16
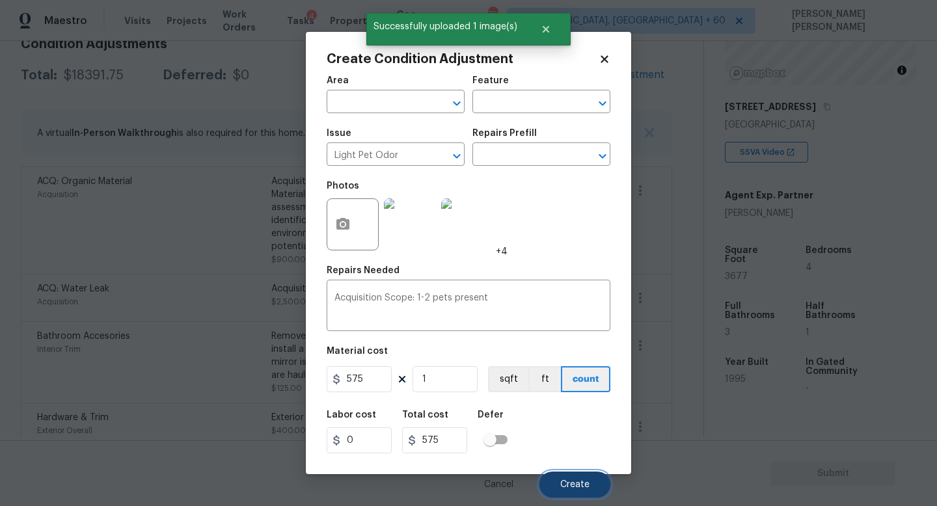
click at [575, 484] on span "Create" at bounding box center [574, 485] width 29 height 10
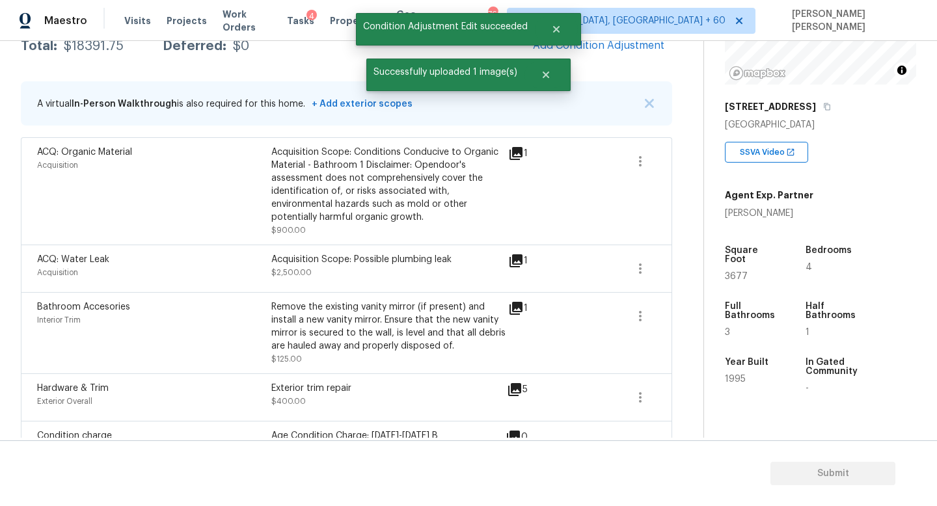
scroll to position [201, 0]
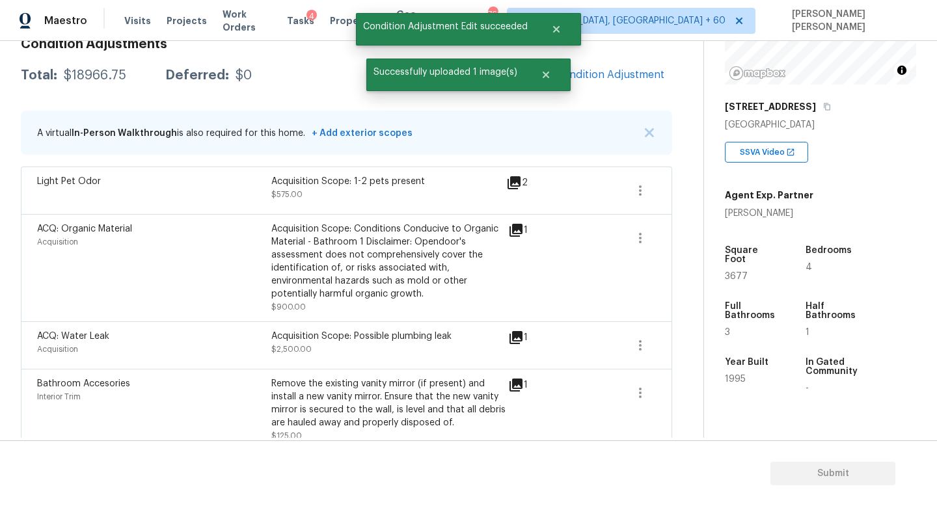
click at [528, 182] on div "2" at bounding box center [537, 183] width 63 height 16
click at [519, 182] on icon at bounding box center [514, 182] width 13 height 13
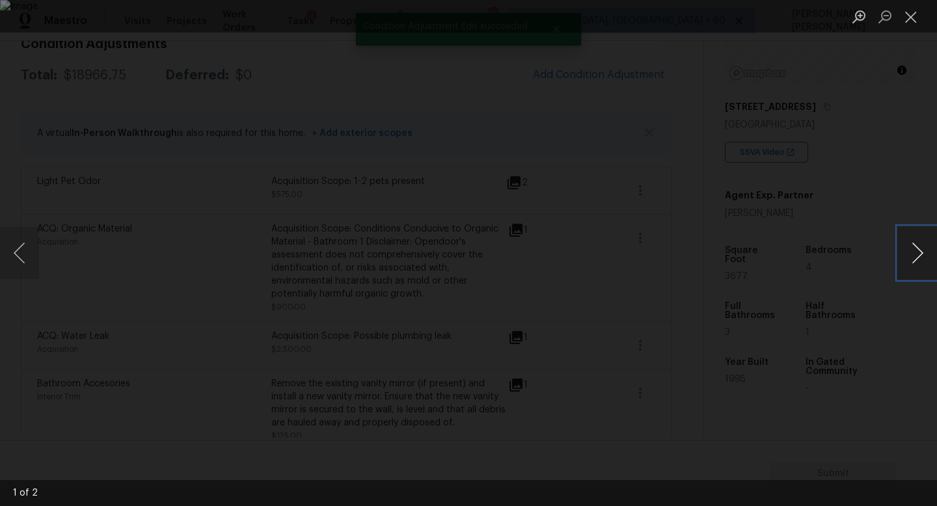
click at [916, 254] on button "Next image" at bounding box center [917, 253] width 39 height 52
click at [851, 194] on div "Lightbox" at bounding box center [468, 253] width 937 height 506
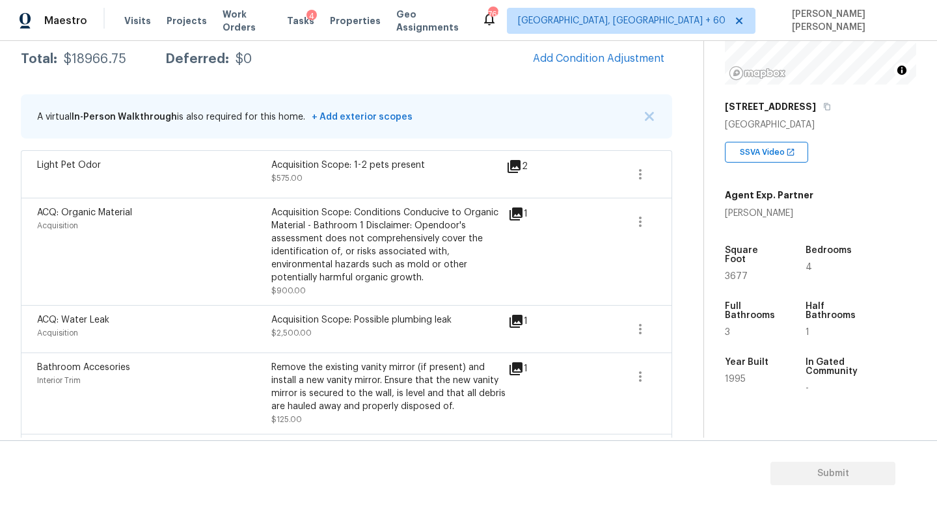
scroll to position [219, 0]
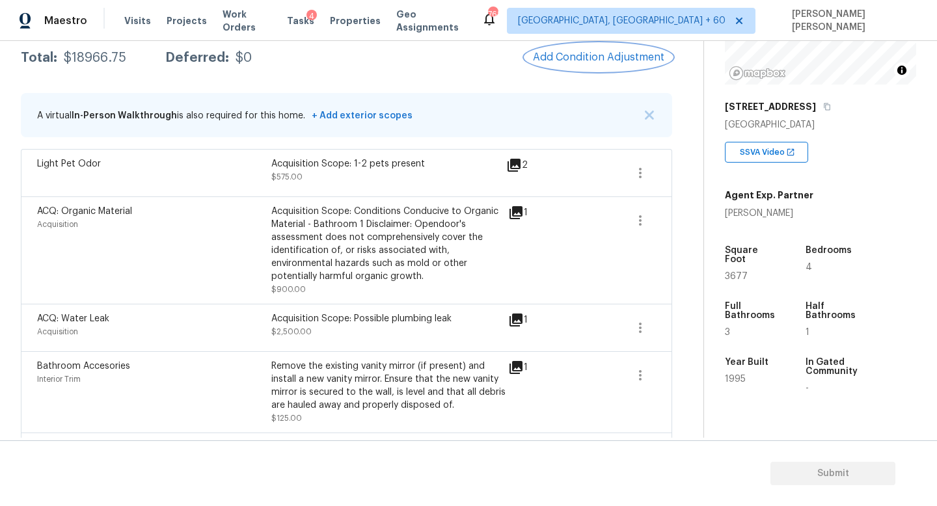
click at [575, 64] on button "Add Condition Adjustment" at bounding box center [598, 57] width 147 height 27
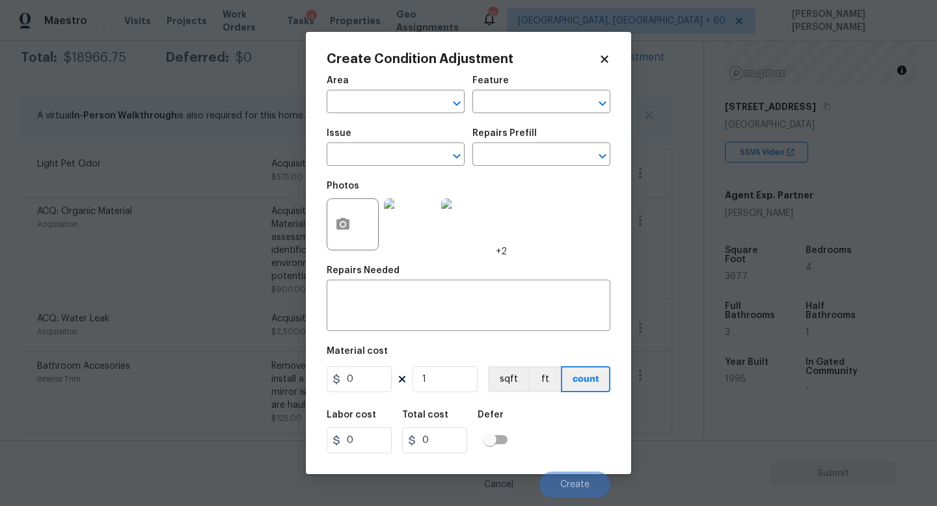
click at [394, 167] on span "Issue ​" at bounding box center [396, 147] width 138 height 53
click at [394, 161] on input "text" at bounding box center [378, 156] width 102 height 20
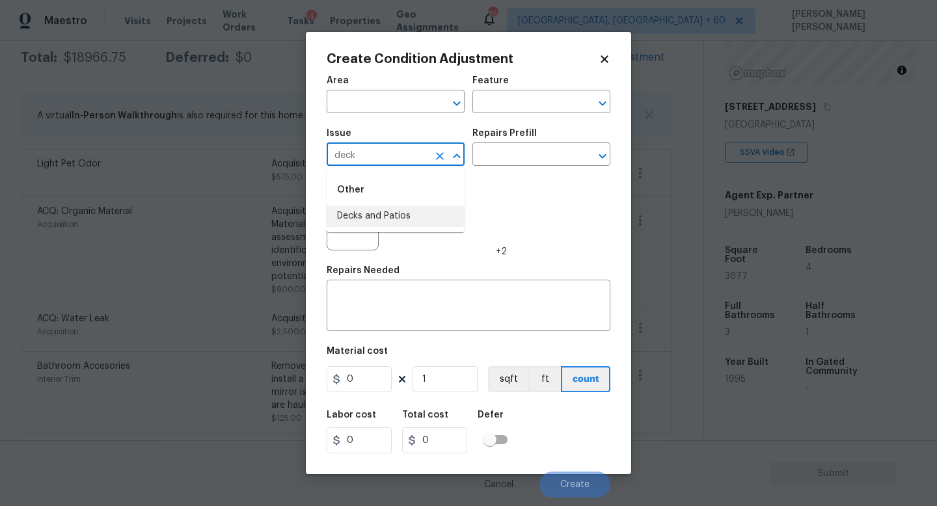
click at [406, 216] on li "Decks and Patios" at bounding box center [396, 216] width 138 height 21
type input "Decks and Patios"
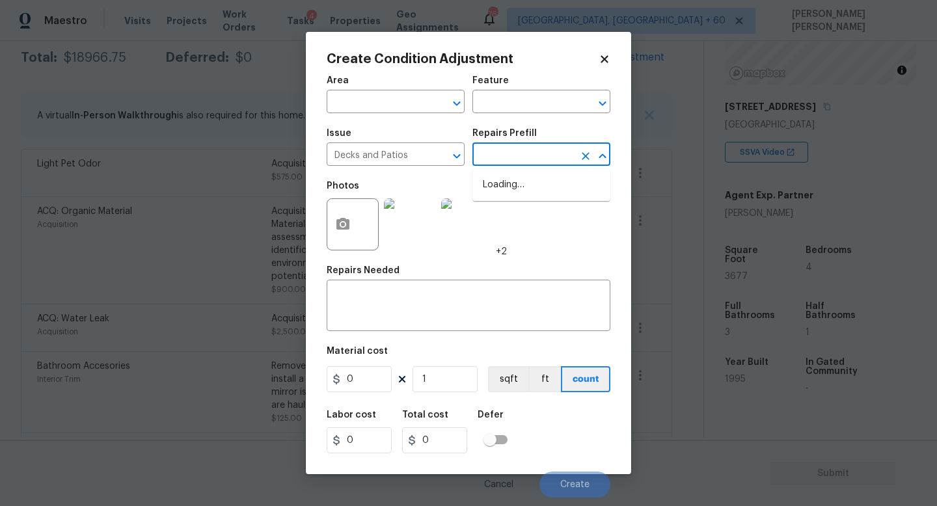
click at [525, 161] on input "text" at bounding box center [523, 156] width 102 height 20
click at [340, 334] on div "Area ​ Feature ​ Issue Decks and Patios ​ Repairs Prefill ​ Photos +2 Repairs N…" at bounding box center [469, 283] width 284 height 430
click at [377, 120] on span "Area ​" at bounding box center [396, 94] width 138 height 53
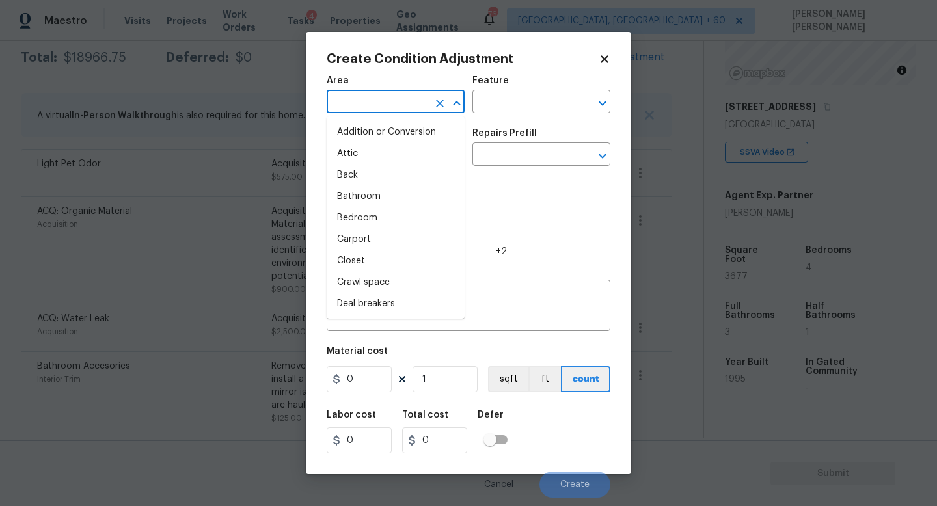
click at [369, 109] on input "text" at bounding box center [378, 103] width 102 height 20
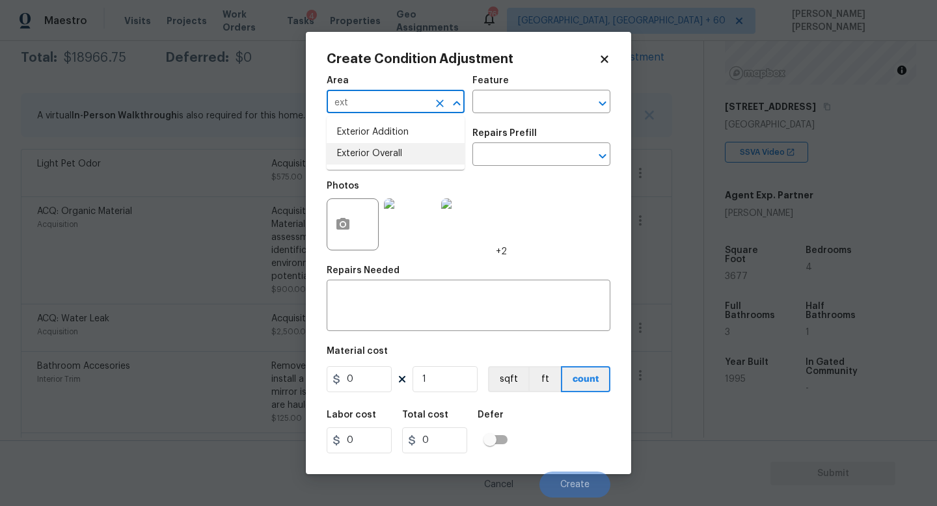
click at [376, 157] on li "Exterior Overall" at bounding box center [396, 153] width 138 height 21
type input "Exterior Overall"
click at [376, 297] on textarea at bounding box center [469, 307] width 268 height 27
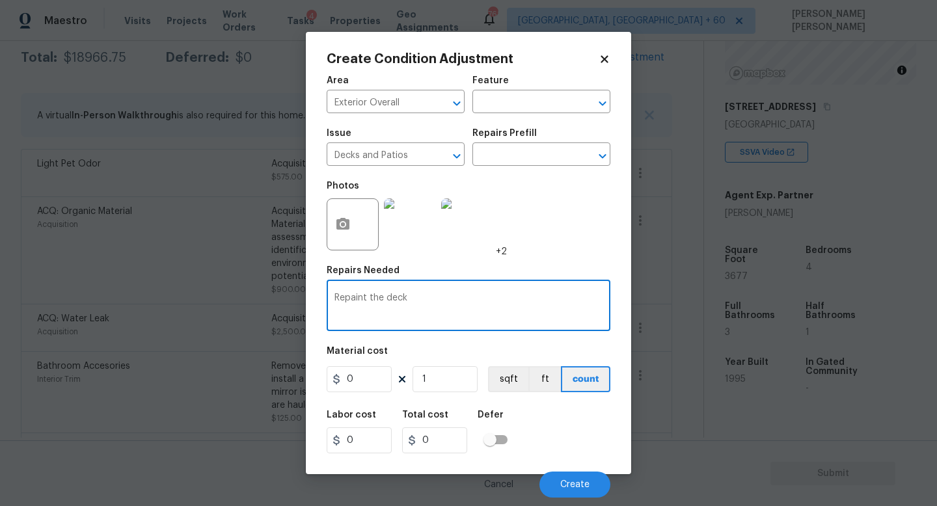
type textarea "Repaint the deck"
click at [374, 382] on input "0" at bounding box center [359, 379] width 65 height 26
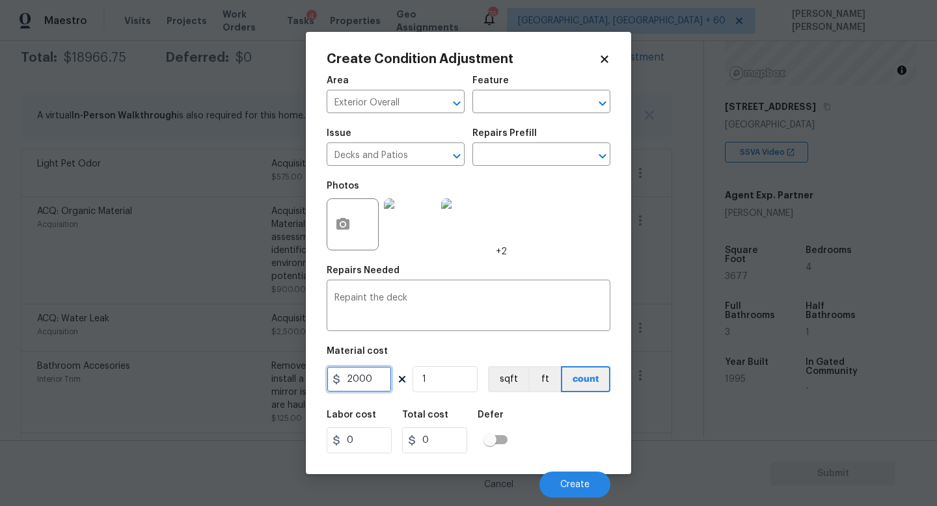
type input "2000"
click at [346, 236] on button "button" at bounding box center [342, 224] width 31 height 51
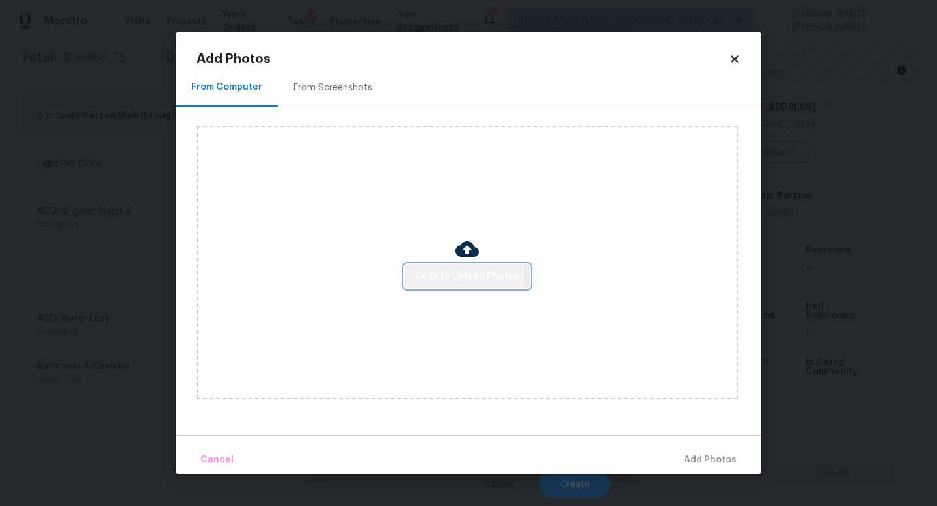
click at [435, 277] on span "Click to Upload Photos" at bounding box center [467, 277] width 104 height 16
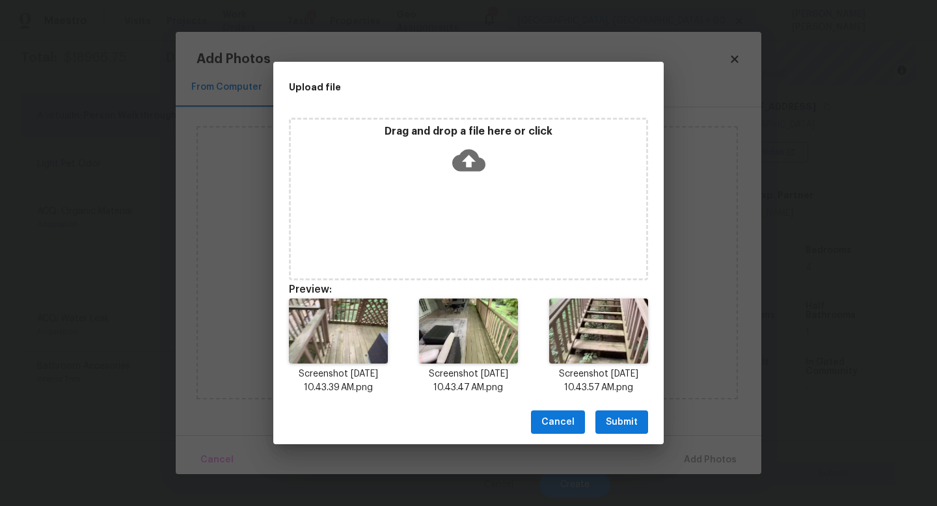
click at [610, 420] on span "Submit" at bounding box center [622, 423] width 32 height 16
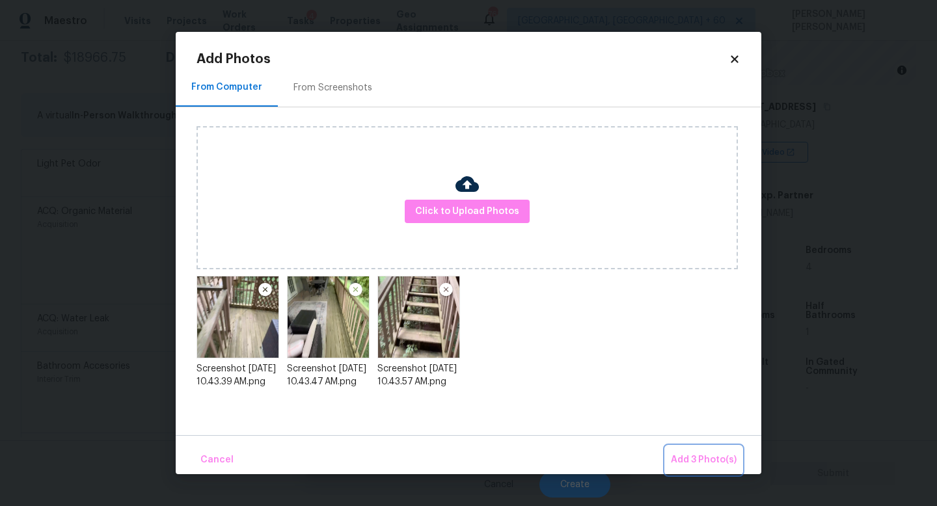
click at [683, 454] on span "Add 3 Photo(s)" at bounding box center [704, 460] width 66 height 16
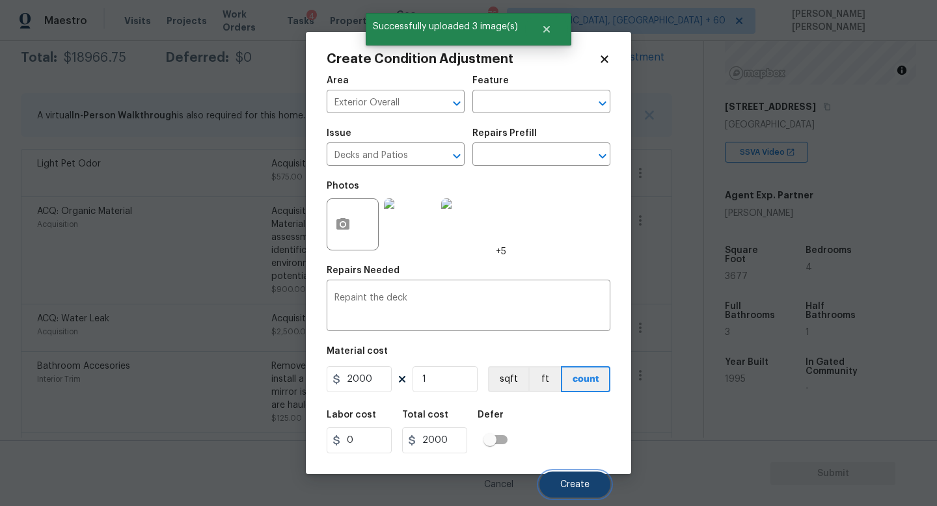
click at [568, 482] on span "Create" at bounding box center [574, 485] width 29 height 10
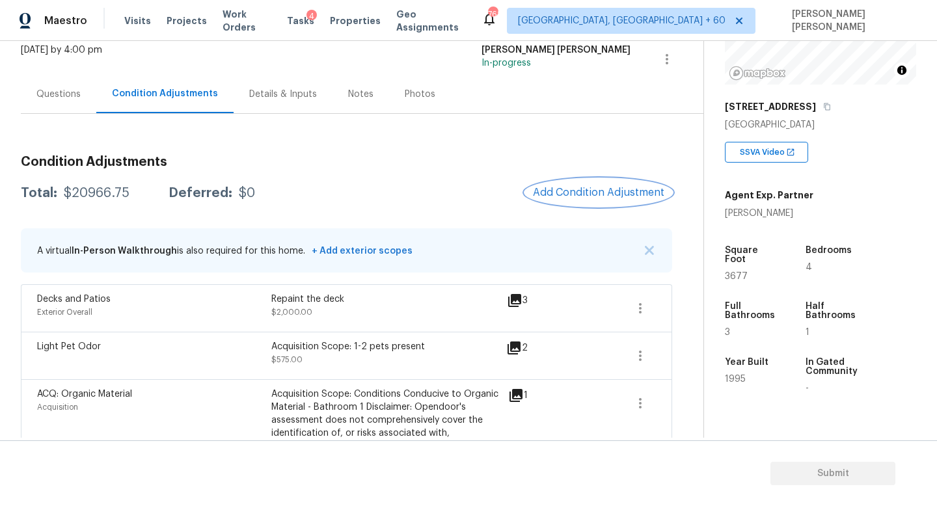
scroll to position [76, 0]
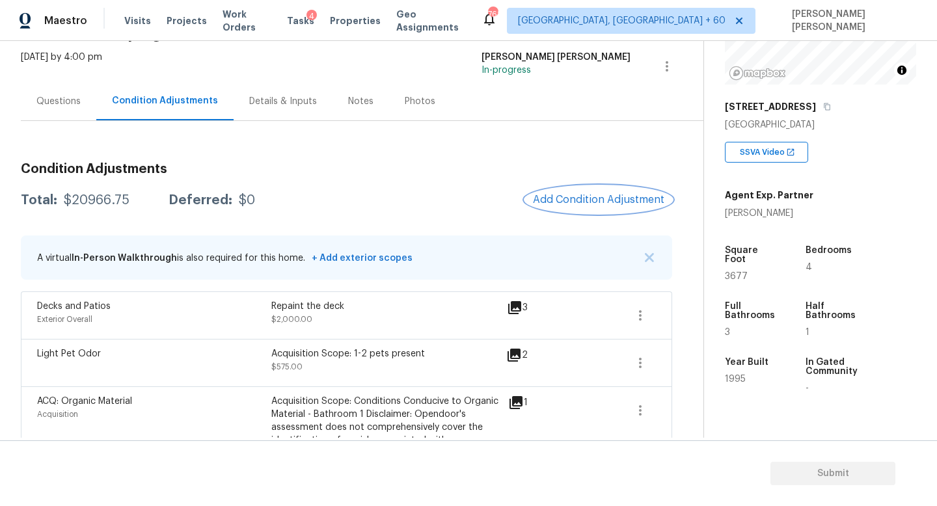
click at [618, 199] on span "Add Condition Adjustment" at bounding box center [598, 200] width 131 height 12
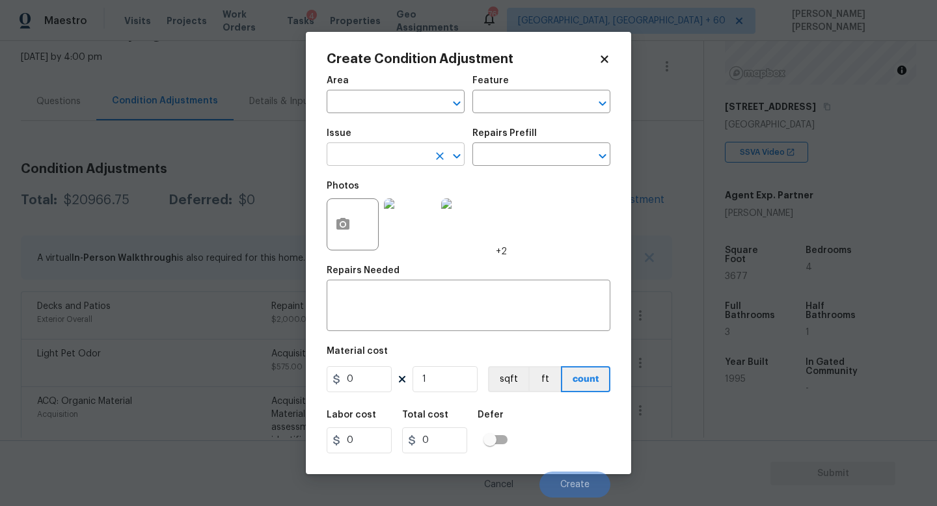
click at [398, 154] on input "text" at bounding box center [378, 156] width 102 height 20
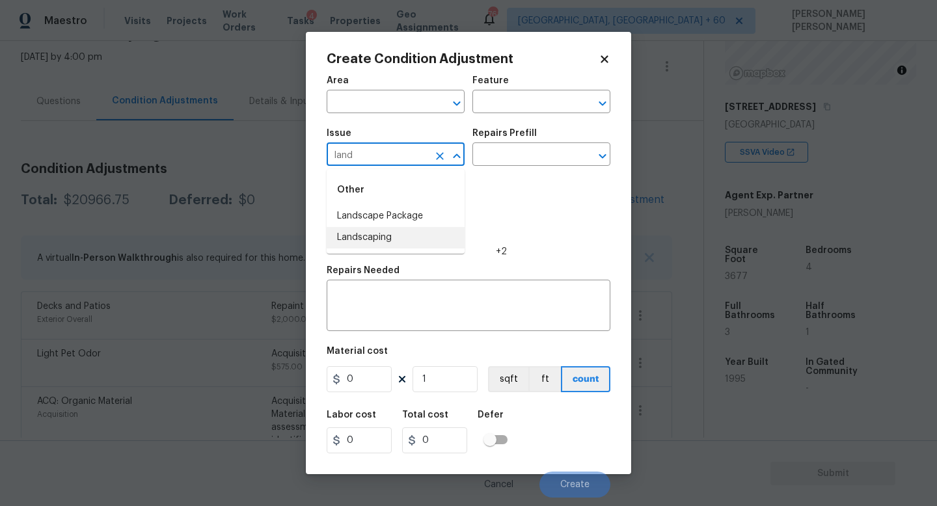
click at [400, 213] on li "Landscape Package" at bounding box center [396, 216] width 138 height 21
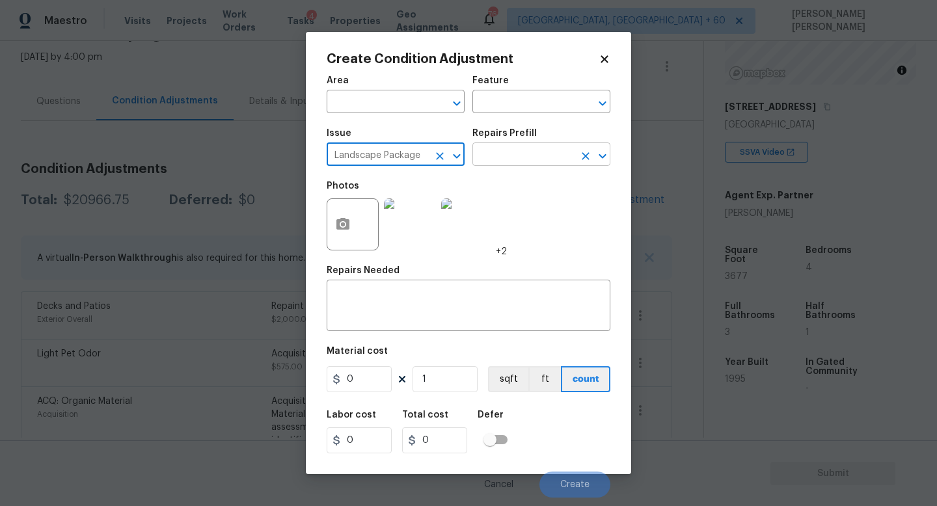
type input "Landscape Package"
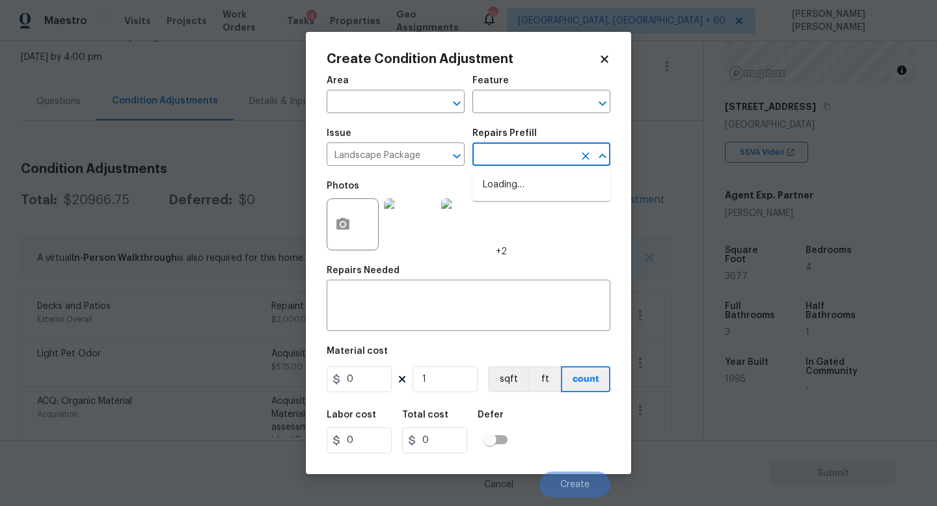
click at [506, 156] on input "text" at bounding box center [523, 156] width 102 height 20
click at [517, 191] on li "Initial landscaping package $50.00" at bounding box center [541, 191] width 138 height 35
type input "Home Readiness Packages"
type textarea "Mowing of grass up to 6" in height. Mow, edge along driveways & sidewalks, trim…"
type input "50"
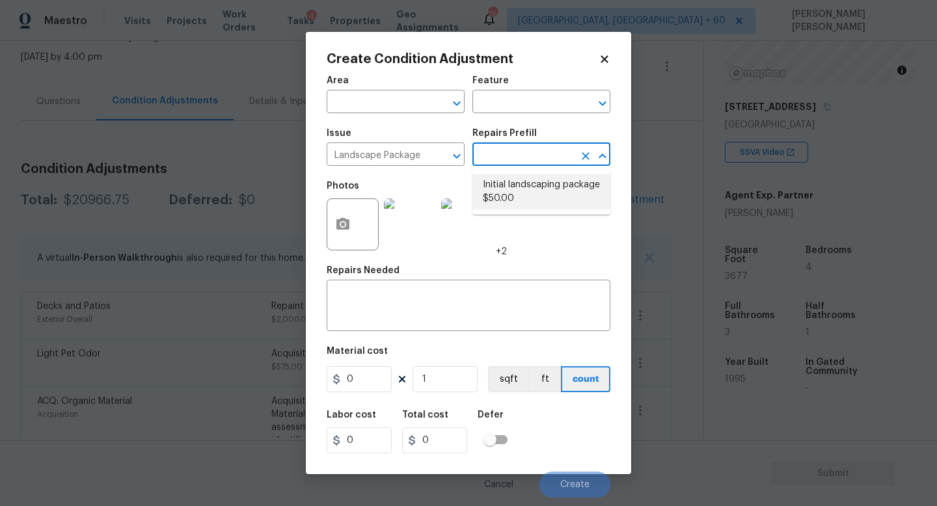
type input "50"
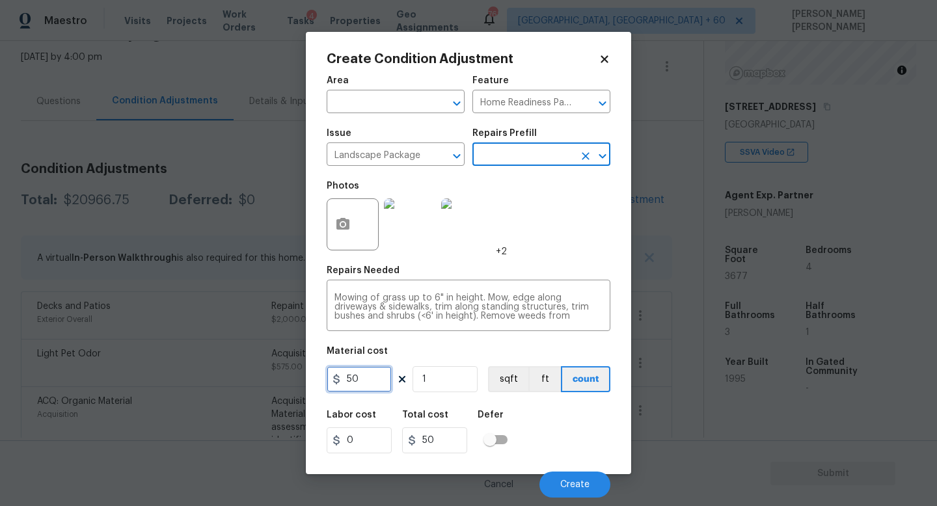
drag, startPoint x: 378, startPoint y: 385, endPoint x: 209, endPoint y: 380, distance: 169.3
click at [297, 385] on div "Create Condition Adjustment Area ​ Feature Home Readiness Packages ​ Issue Land…" at bounding box center [468, 253] width 937 height 506
type input "300"
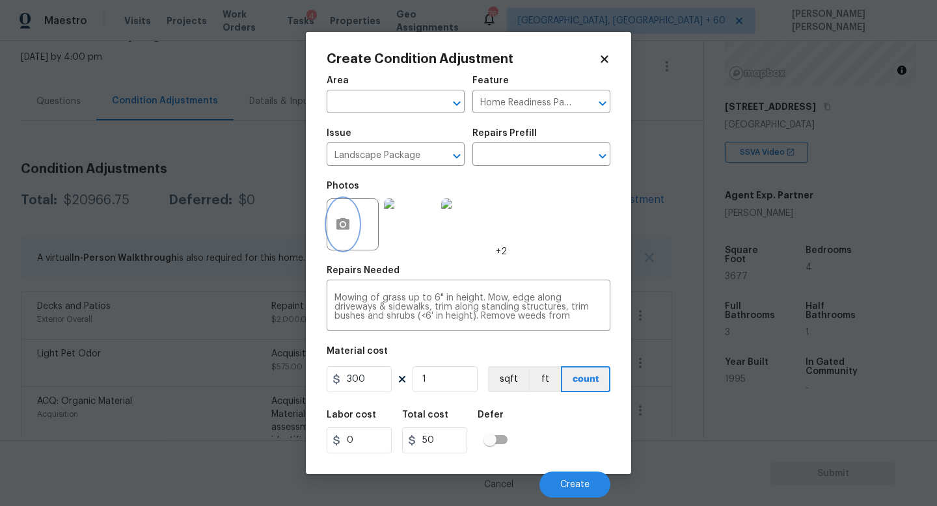
type input "300"
click at [338, 223] on icon "button" at bounding box center [342, 224] width 13 height 12
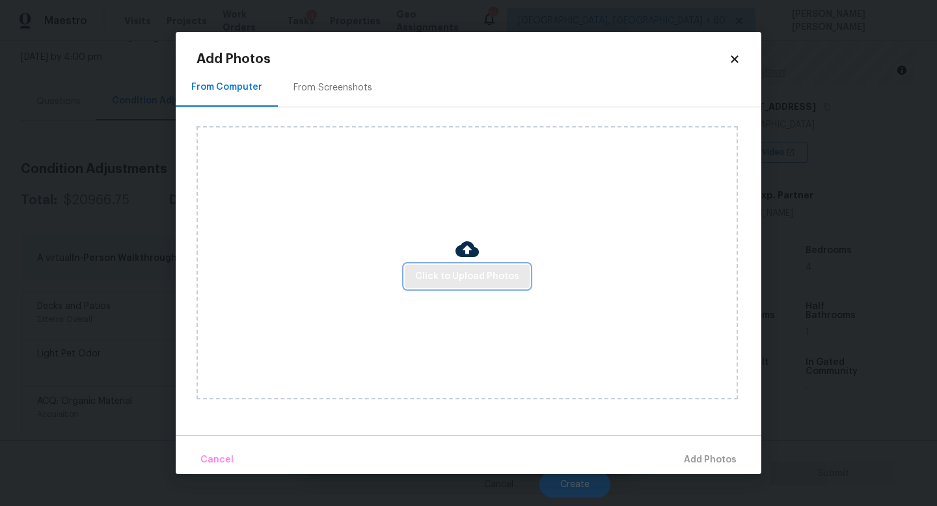
click at [458, 279] on span "Click to Upload Photos" at bounding box center [467, 277] width 104 height 16
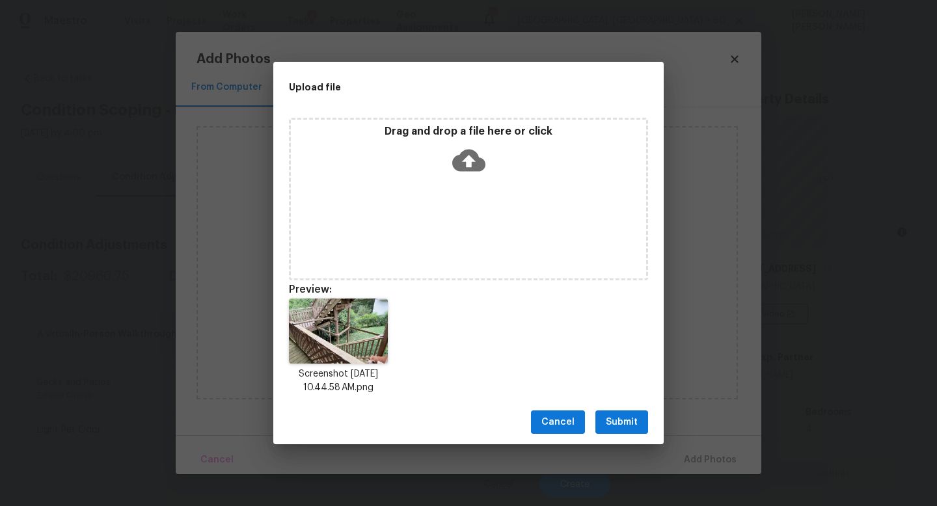
scroll to position [162, 0]
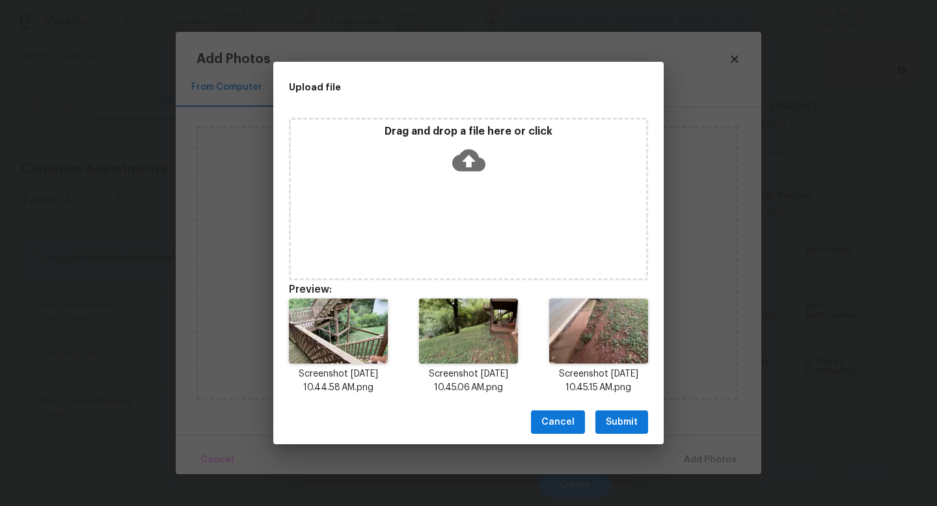
click at [618, 420] on span "Submit" at bounding box center [622, 423] width 32 height 16
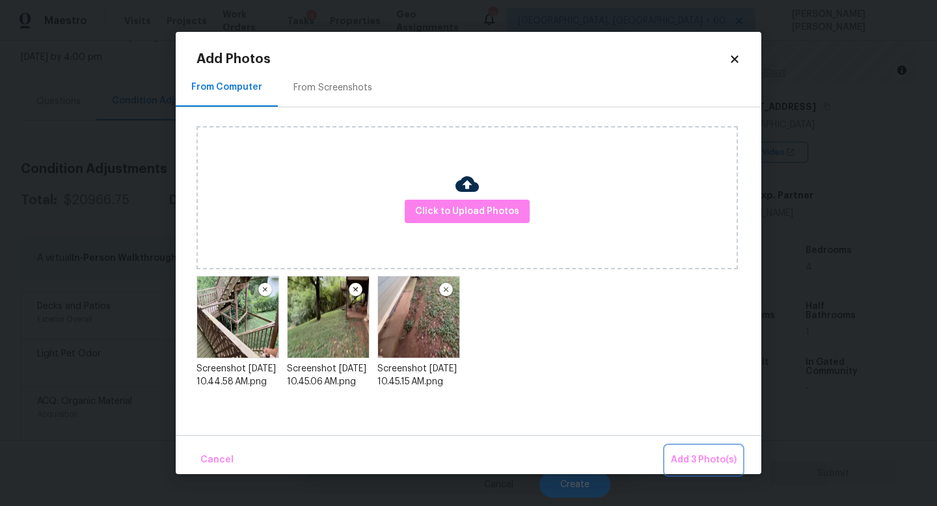
click at [704, 454] on span "Add 3 Photo(s)" at bounding box center [704, 460] width 66 height 16
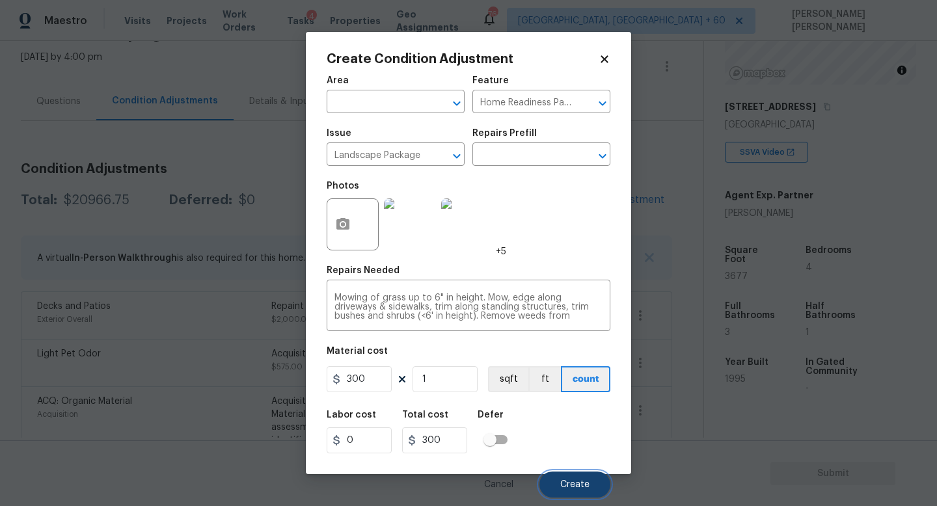
click at [573, 487] on span "Create" at bounding box center [574, 485] width 29 height 10
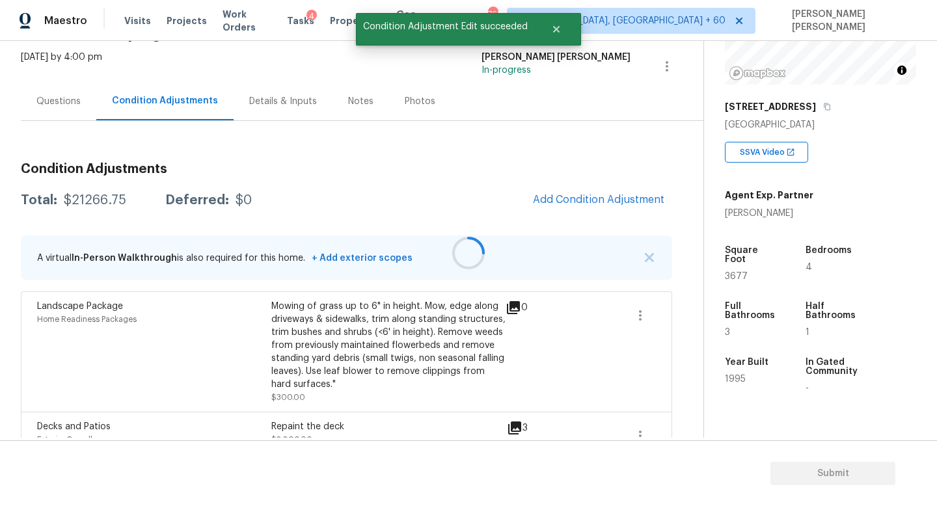
click at [618, 193] on div at bounding box center [468, 253] width 937 height 506
click at [588, 200] on span "Add Condition Adjustment" at bounding box center [598, 200] width 131 height 12
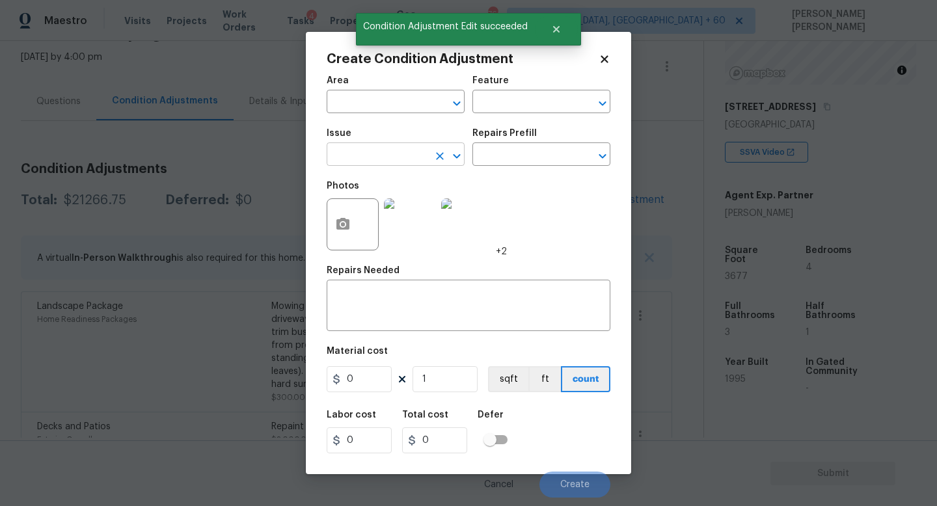
click at [382, 152] on input "text" at bounding box center [378, 156] width 102 height 20
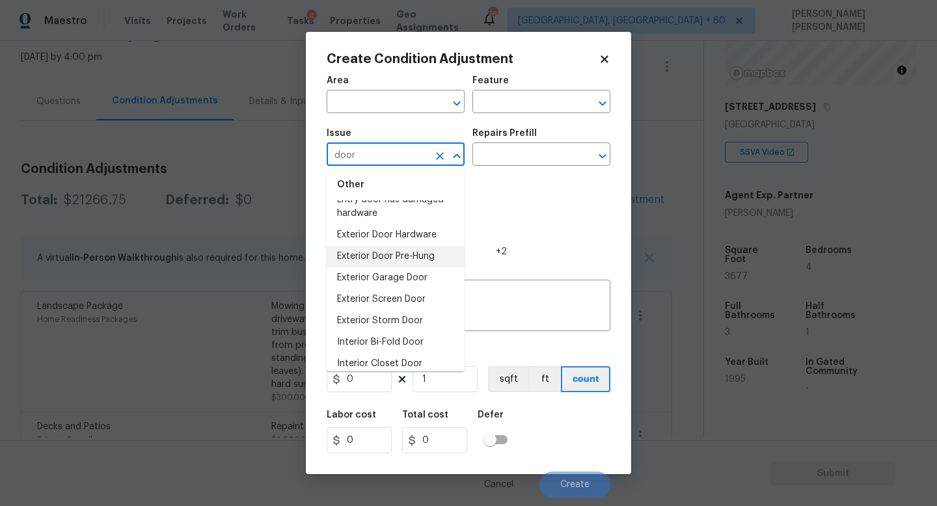
scroll to position [60, 0]
type input "door"
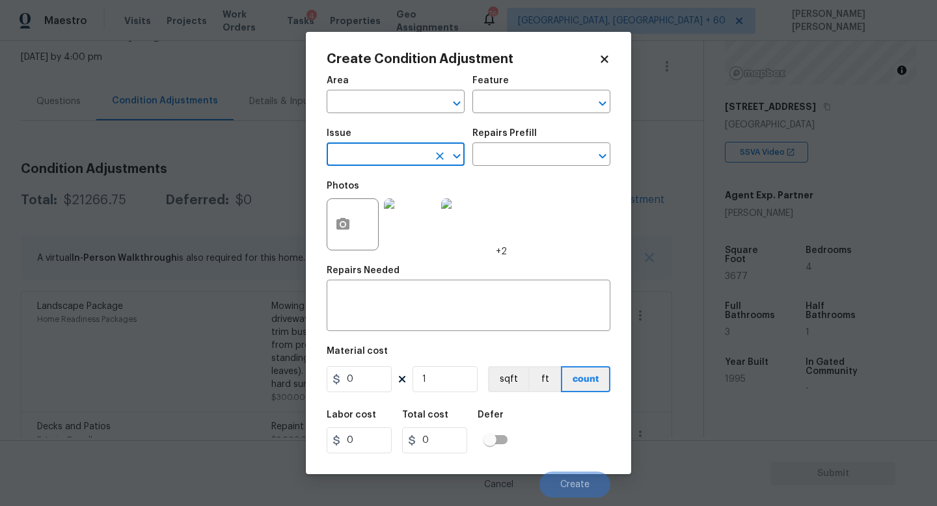
click at [385, 156] on input "text" at bounding box center [378, 156] width 102 height 20
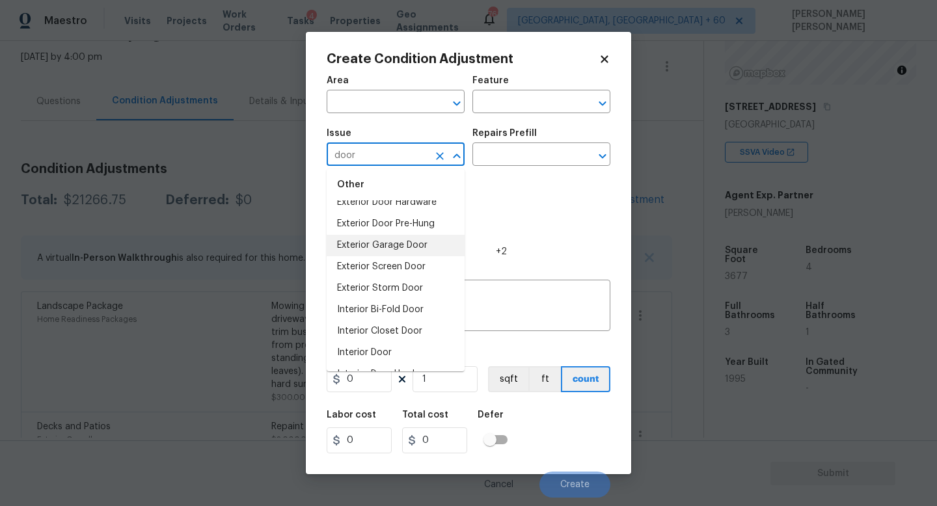
scroll to position [94, 0]
click at [397, 285] on li "Exterior Storm Door" at bounding box center [396, 286] width 138 height 21
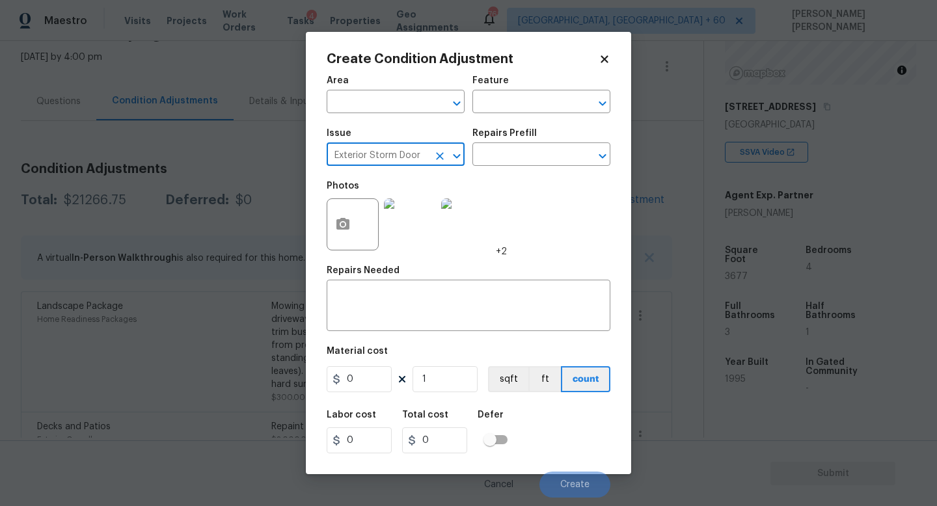
type input "Exterior Storm Door"
click at [341, 202] on button "button" at bounding box center [342, 224] width 31 height 51
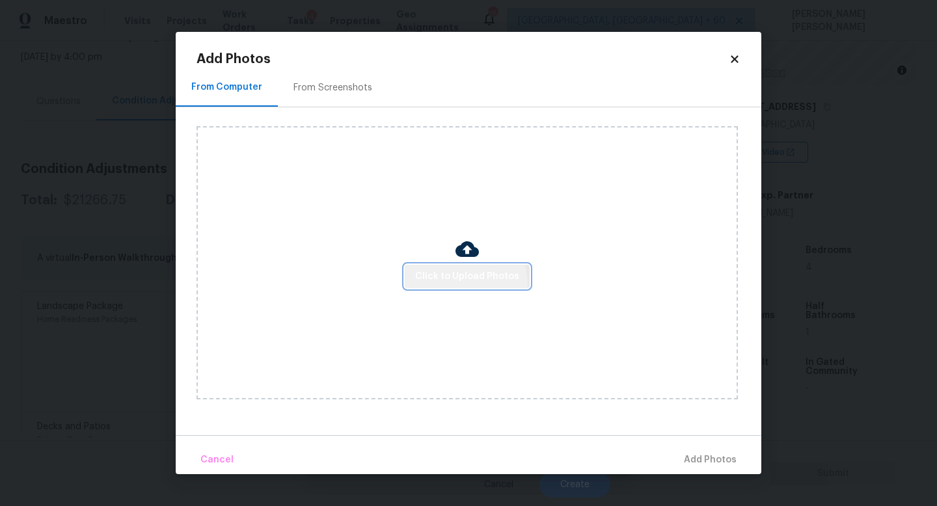
click at [456, 285] on button "Click to Upload Photos" at bounding box center [467, 277] width 125 height 24
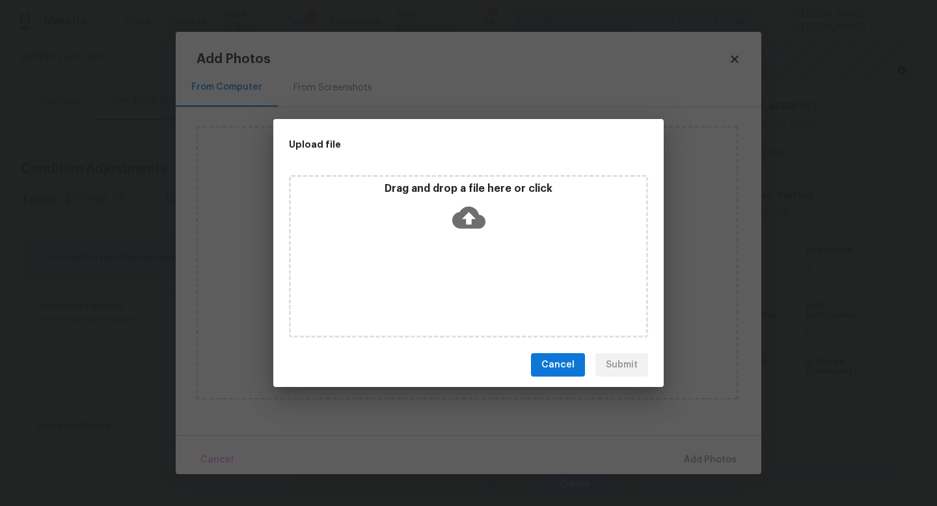
drag, startPoint x: 881, startPoint y: 432, endPoint x: 536, endPoint y: 260, distance: 385.4
click at [536, 260] on div "Upload file Drag and drop a file here or click Cancel Submit" at bounding box center [468, 253] width 937 height 506
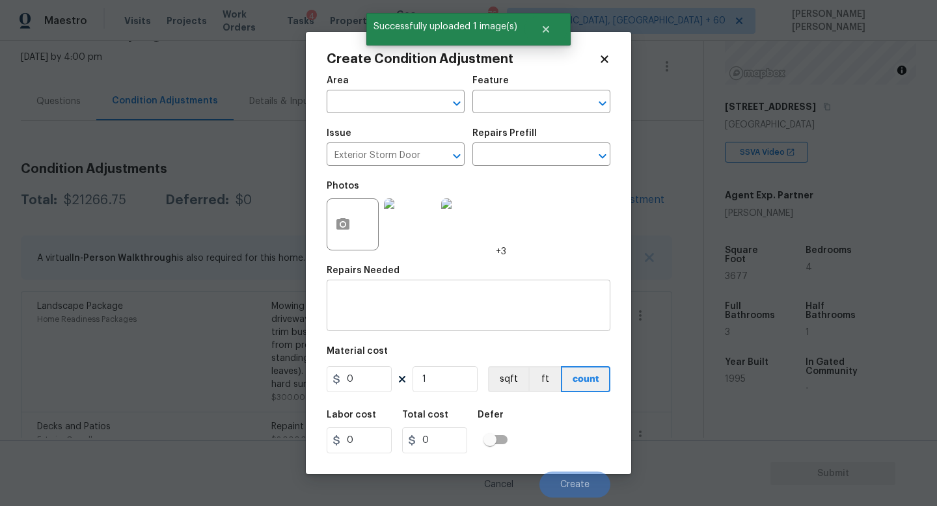
click at [398, 305] on textarea at bounding box center [469, 307] width 268 height 27
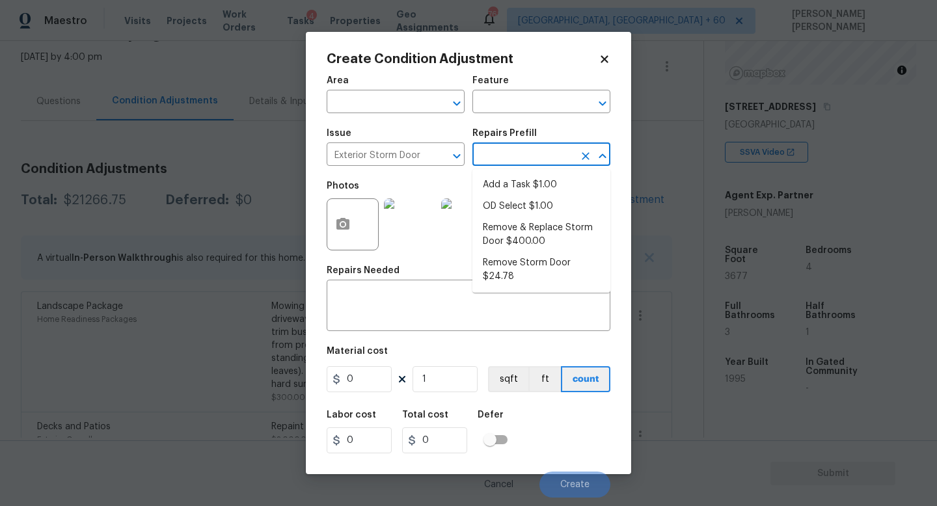
click at [522, 159] on input "text" at bounding box center [523, 156] width 102 height 20
click at [536, 227] on li "Remove & Replace Storm Door $400.00" at bounding box center [541, 234] width 138 height 35
type input "Interior Door"
type input "400"
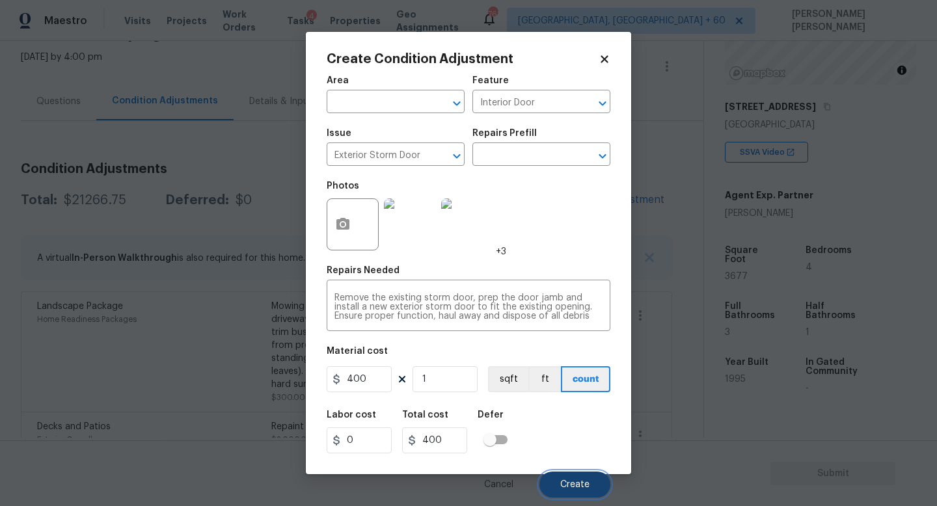
click at [571, 487] on span "Create" at bounding box center [574, 485] width 29 height 10
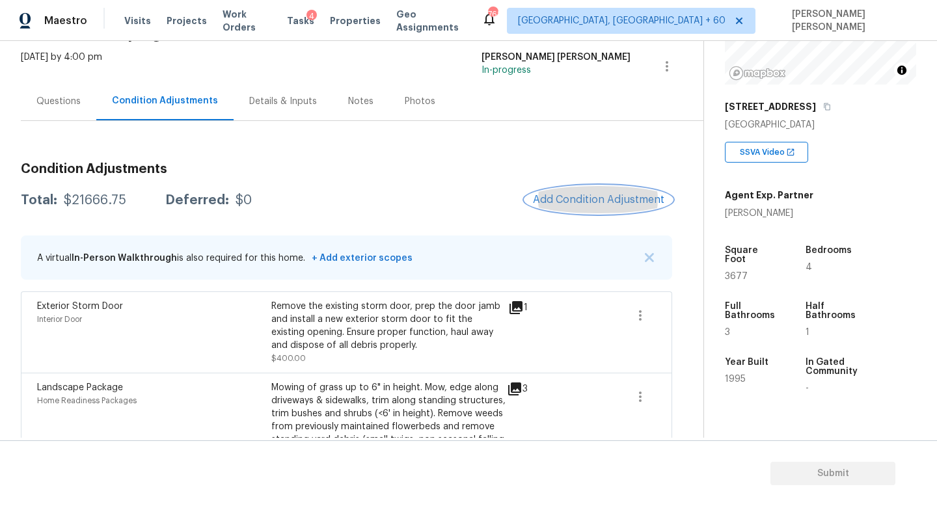
click at [632, 202] on span "Add Condition Adjustment" at bounding box center [598, 200] width 131 height 12
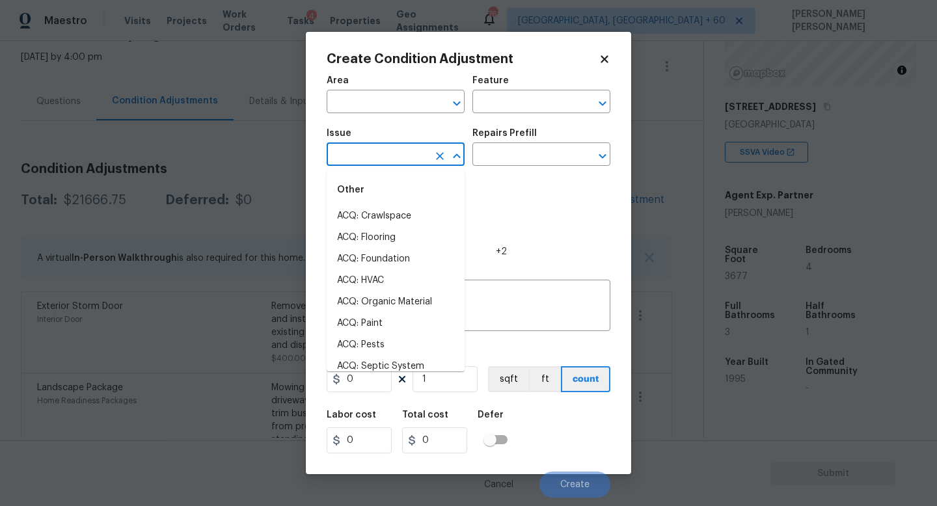
click at [392, 150] on input "text" at bounding box center [378, 156] width 102 height 20
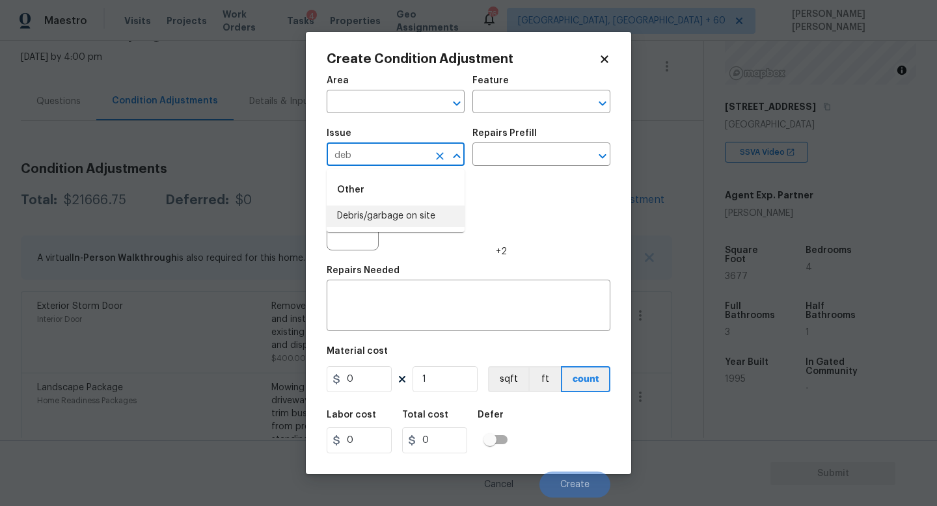
click at [353, 218] on li "Debris/garbage on site" at bounding box center [396, 216] width 138 height 21
type input "Debris/garbage on site"
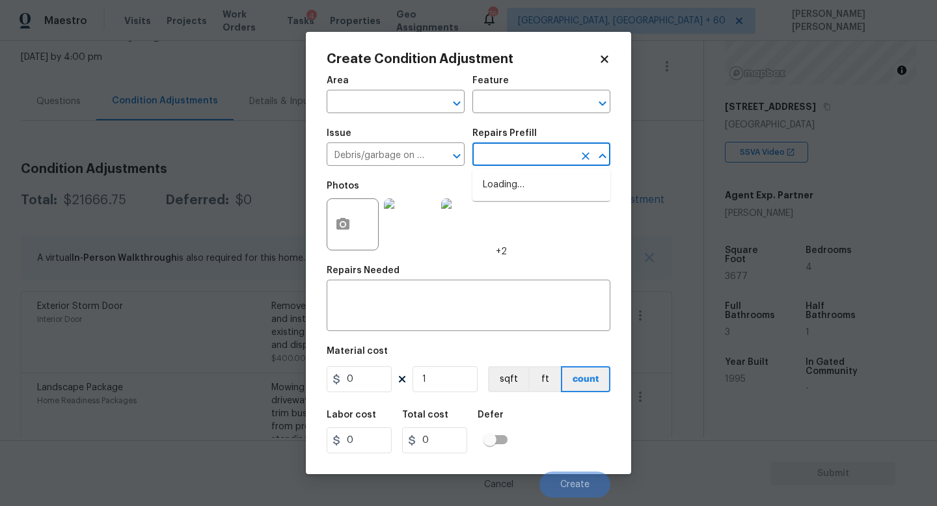
click at [514, 159] on input "text" at bounding box center [523, 156] width 102 height 20
click at [511, 152] on input "text" at bounding box center [523, 156] width 102 height 20
click at [433, 273] on div "Repairs Needed" at bounding box center [469, 274] width 284 height 17
click at [404, 307] on textarea at bounding box center [469, 307] width 268 height 27
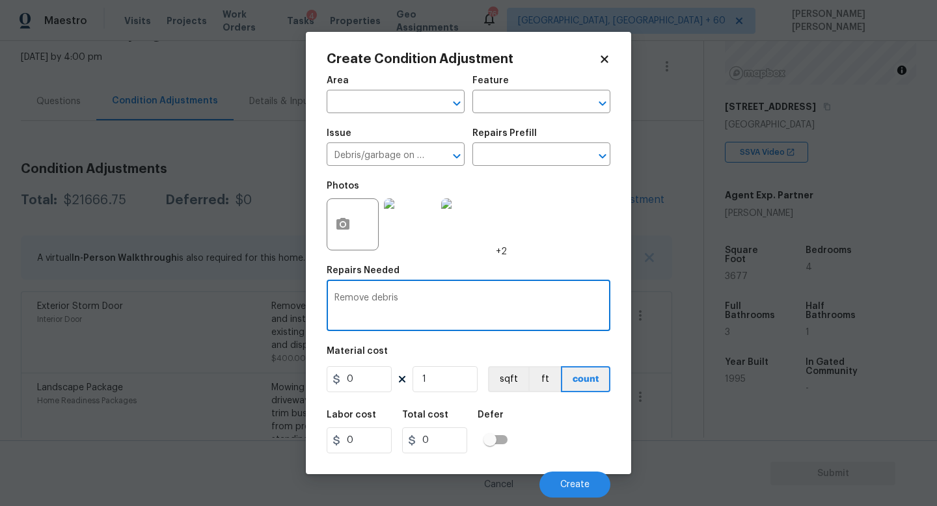
type textarea "Remove debris"
click at [349, 228] on icon "button" at bounding box center [342, 224] width 13 height 12
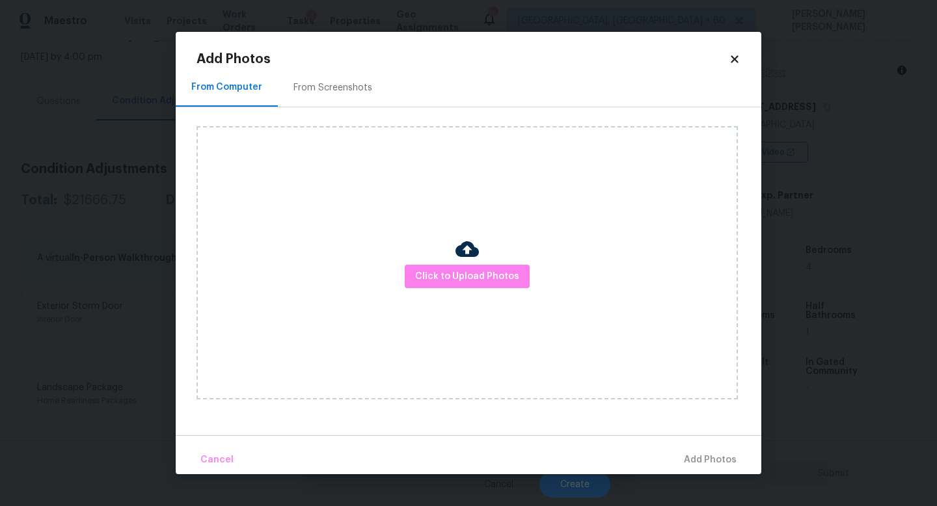
click at [442, 255] on div "Click to Upload Photos" at bounding box center [467, 262] width 541 height 273
click at [442, 271] on span "Click to Upload Photos" at bounding box center [467, 277] width 104 height 16
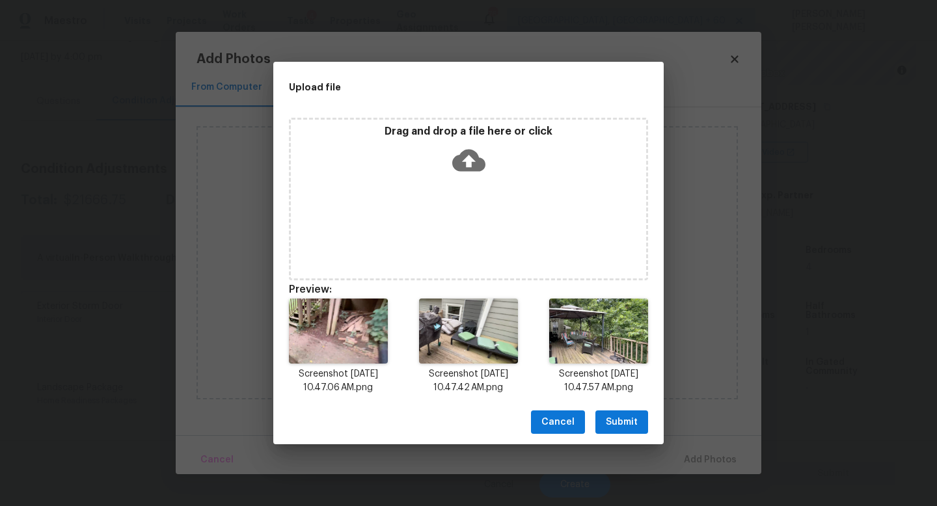
click at [622, 420] on span "Submit" at bounding box center [622, 423] width 32 height 16
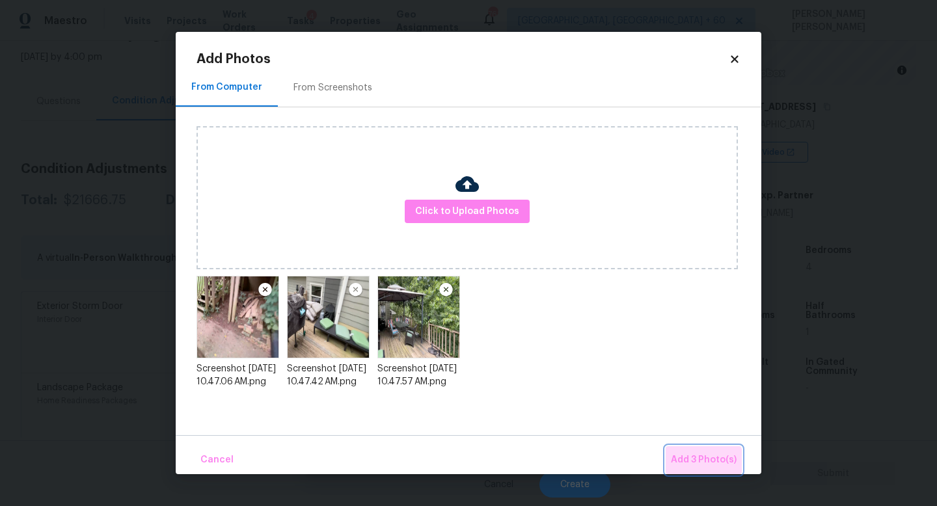
click at [692, 468] on span "Add 3 Photo(s)" at bounding box center [704, 460] width 66 height 16
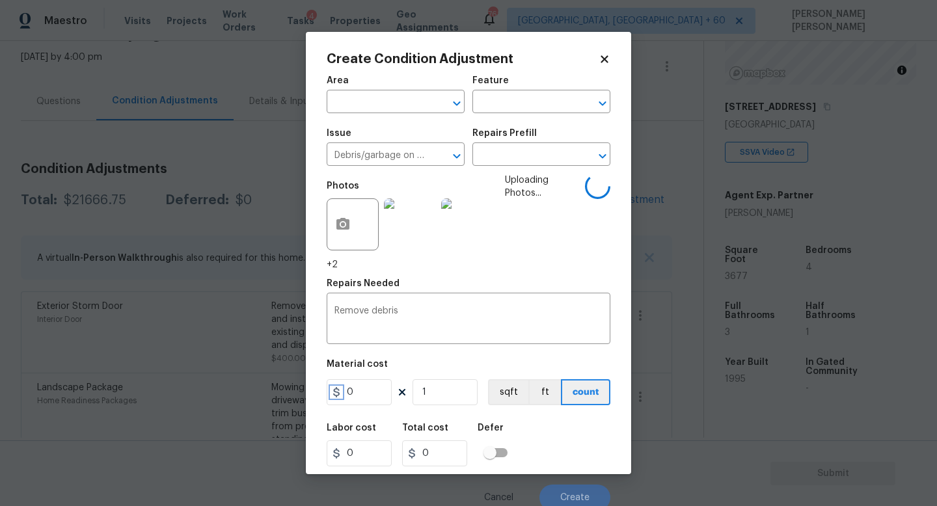
click at [341, 387] on icon at bounding box center [336, 392] width 10 height 10
drag, startPoint x: 365, startPoint y: 387, endPoint x: 193, endPoint y: 387, distance: 172.5
click at [251, 387] on div "Create Condition Adjustment Area ​ Feature ​ Issue Debris/garbage on site ​ Rep…" at bounding box center [468, 253] width 937 height 506
type input "500"
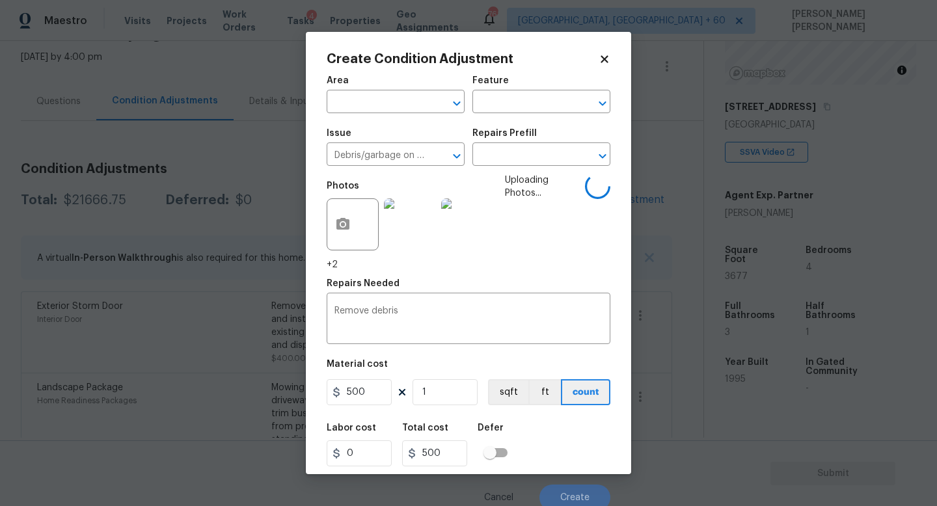
click at [566, 443] on div "Labor cost 0 Total cost 500 Defer" at bounding box center [469, 445] width 284 height 59
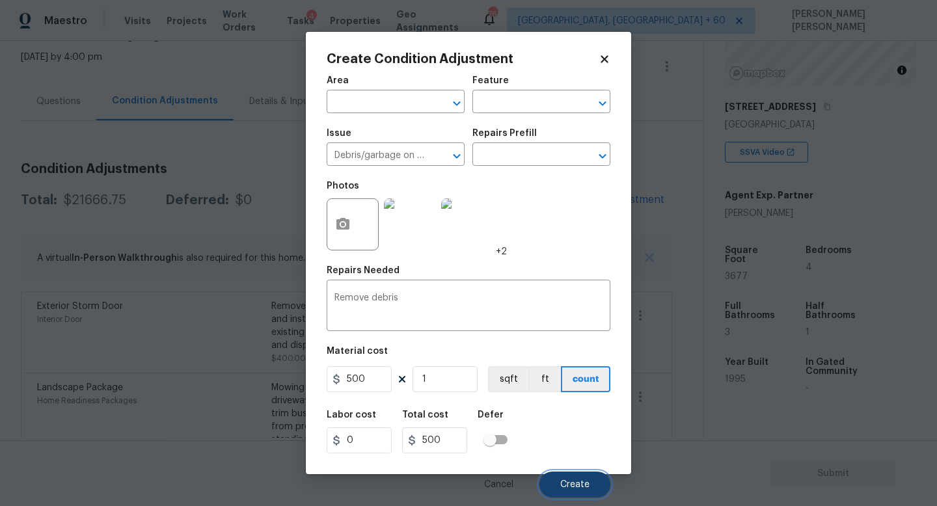
click at [585, 482] on span "Create" at bounding box center [574, 485] width 29 height 10
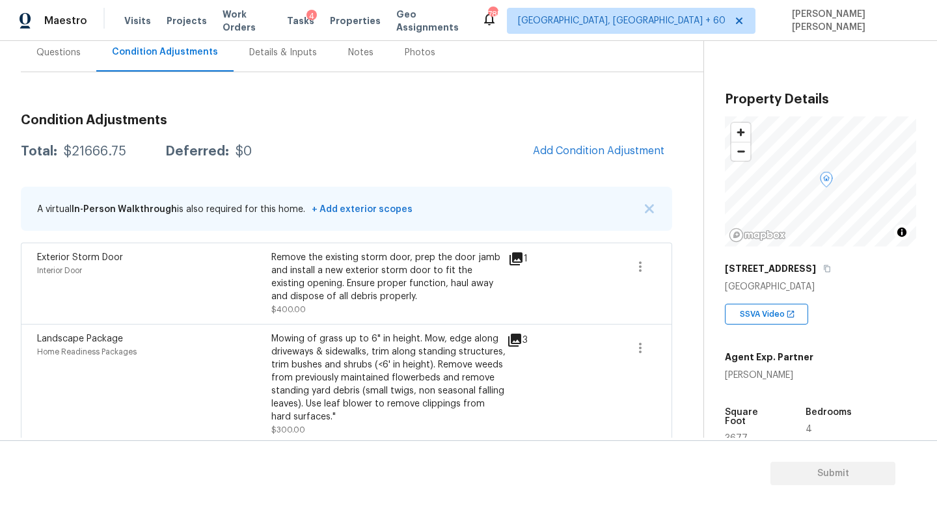
scroll to position [131, 0]
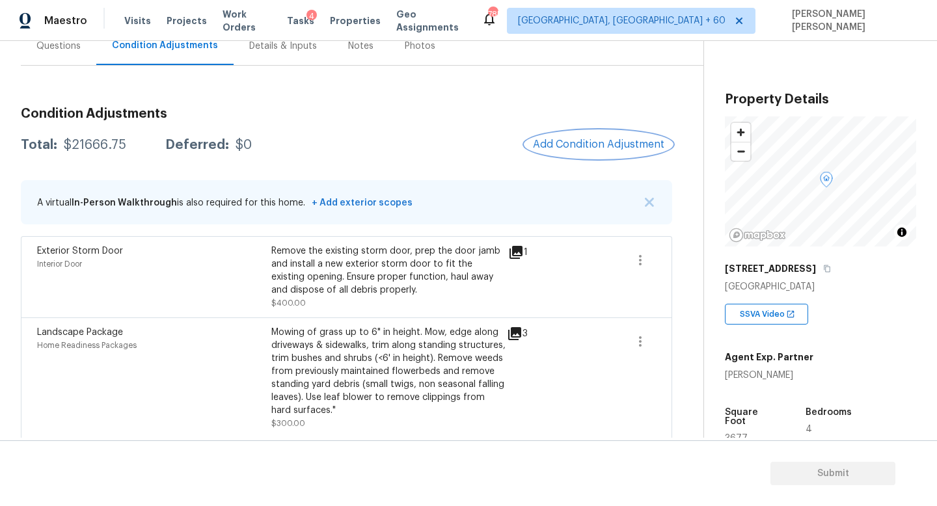
click at [613, 146] on span "Add Condition Adjustment" at bounding box center [598, 145] width 131 height 12
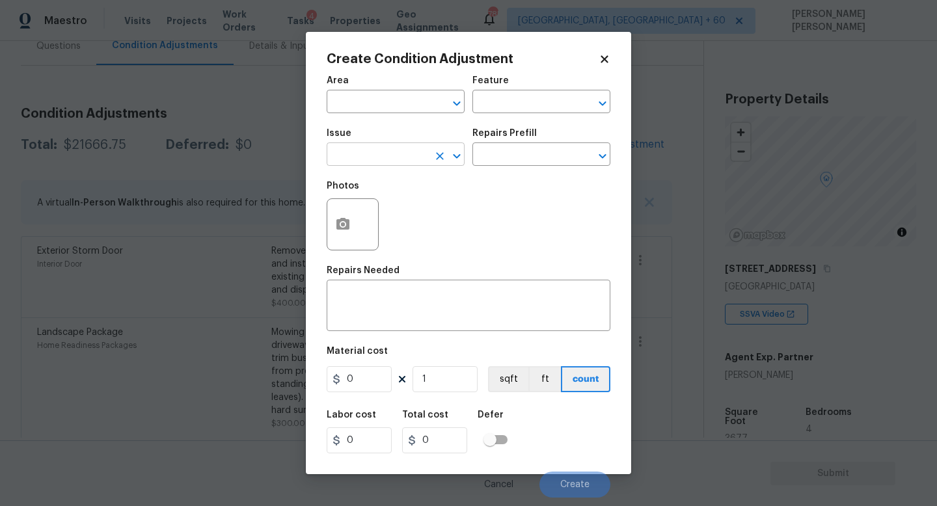
click at [370, 157] on input "text" at bounding box center [378, 156] width 102 height 20
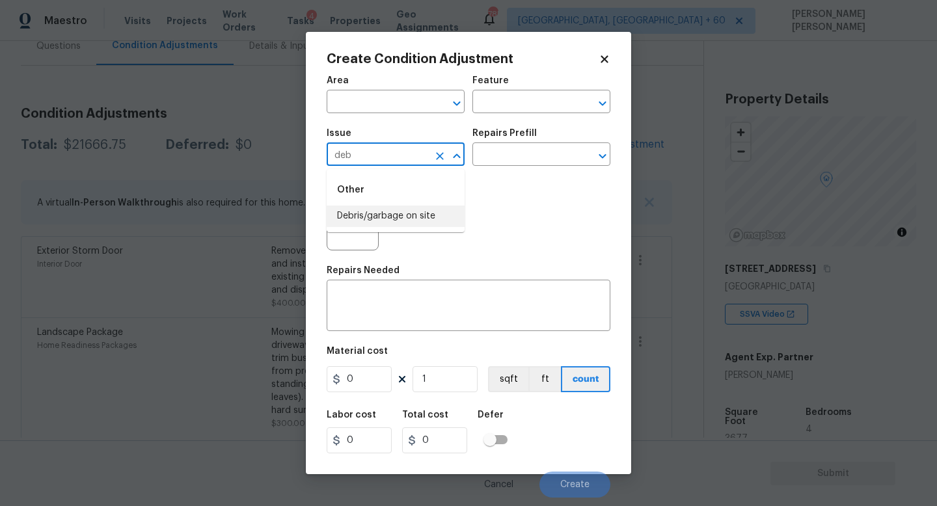
click at [369, 218] on li "Debris/garbage on site" at bounding box center [396, 216] width 138 height 21
type input "Debris/garbage on site"
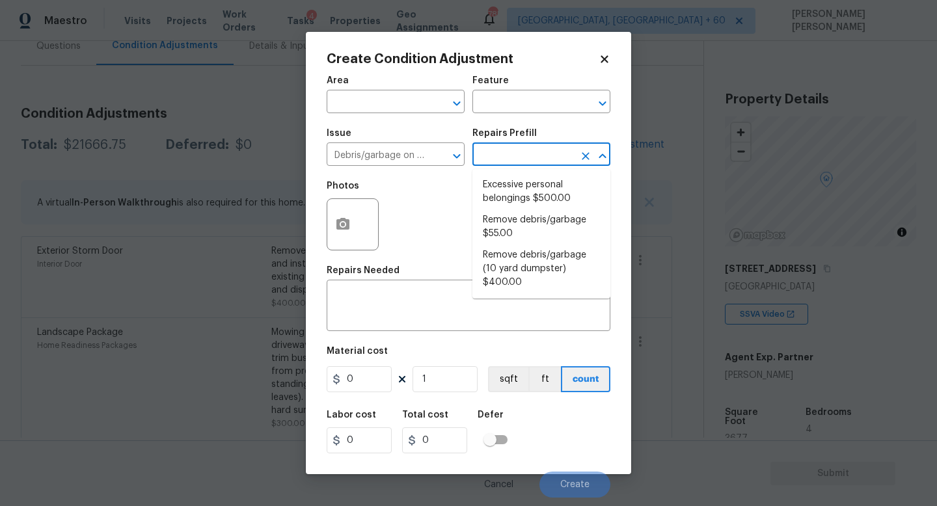
click at [497, 151] on input "text" at bounding box center [523, 156] width 102 height 20
click at [556, 219] on li "Remove debris/garbage $55.00" at bounding box center [541, 227] width 138 height 35
type textarea "Remove, haul off, and properly dispose of any debris left by seller to offsite …"
type input "55"
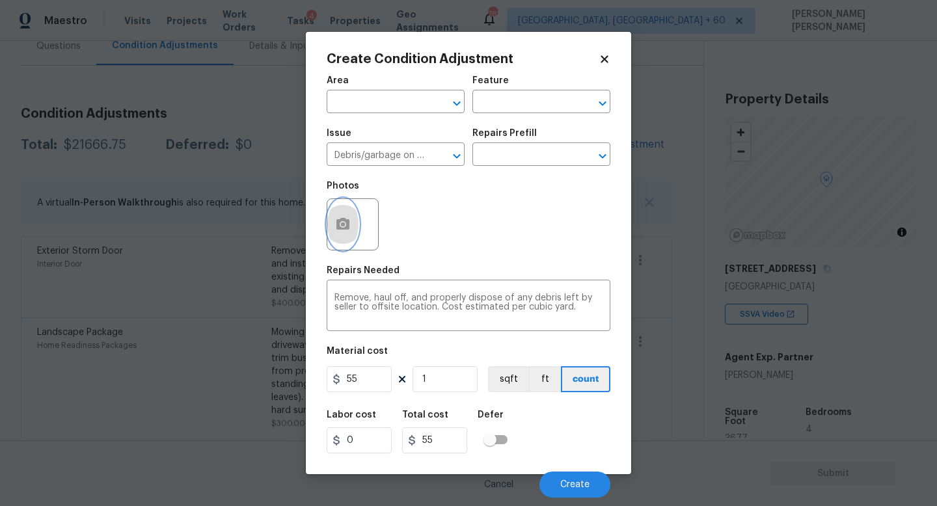
click at [344, 225] on circle "button" at bounding box center [343, 225] width 4 height 4
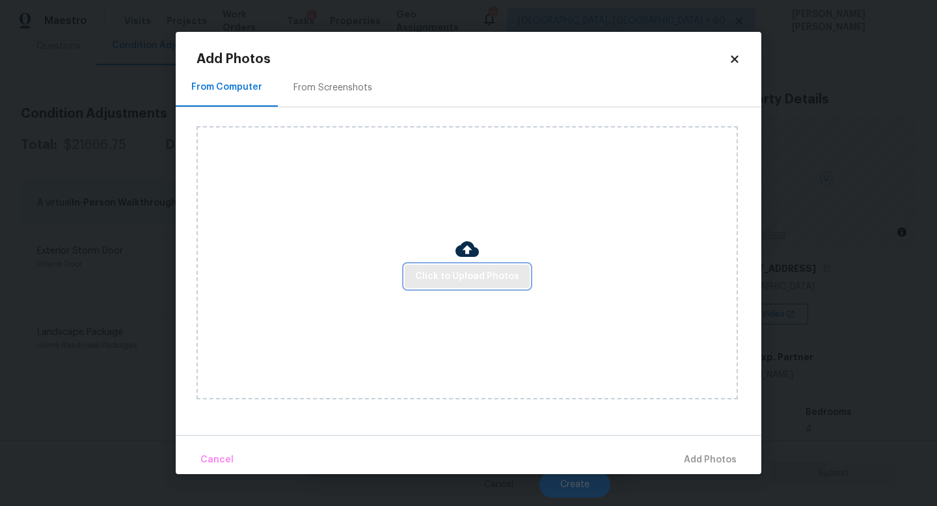
click at [453, 277] on span "Click to Upload Photos" at bounding box center [467, 277] width 104 height 16
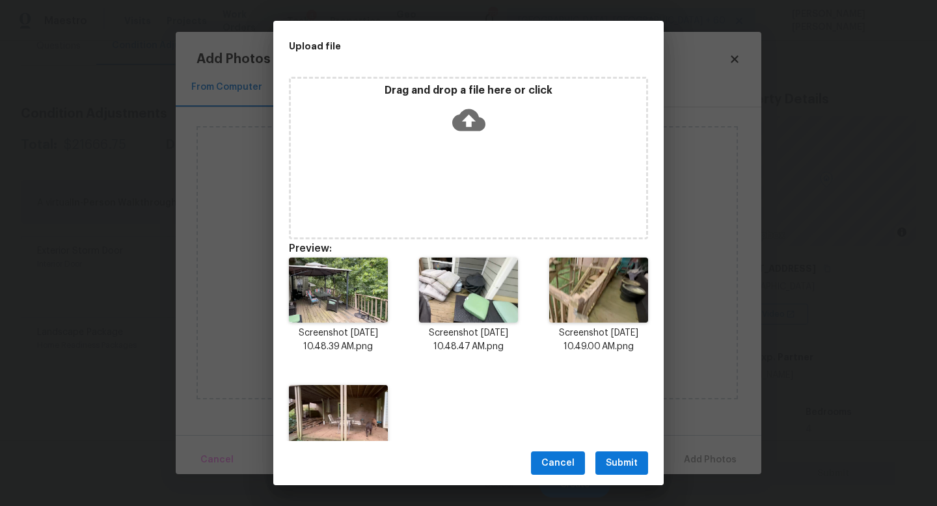
click at [617, 459] on span "Submit" at bounding box center [622, 464] width 32 height 16
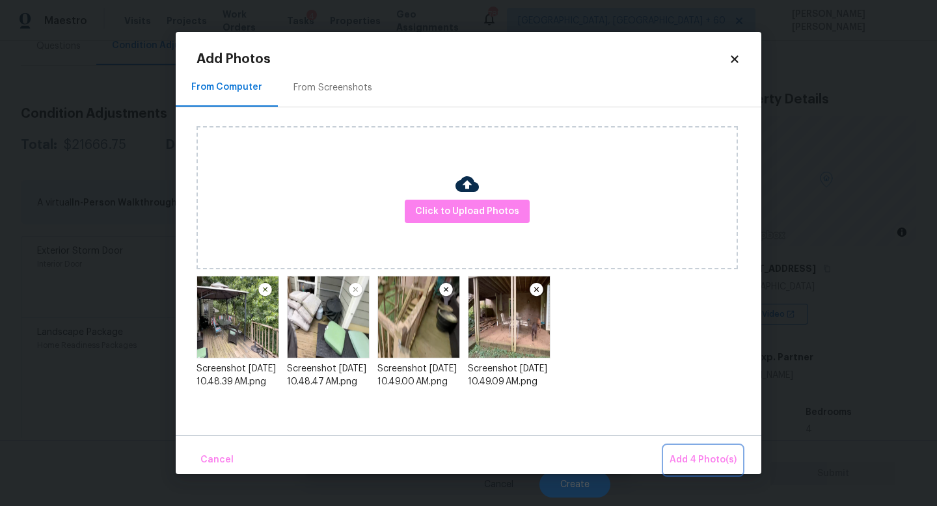
click at [707, 457] on span "Add 4 Photo(s)" at bounding box center [703, 460] width 67 height 16
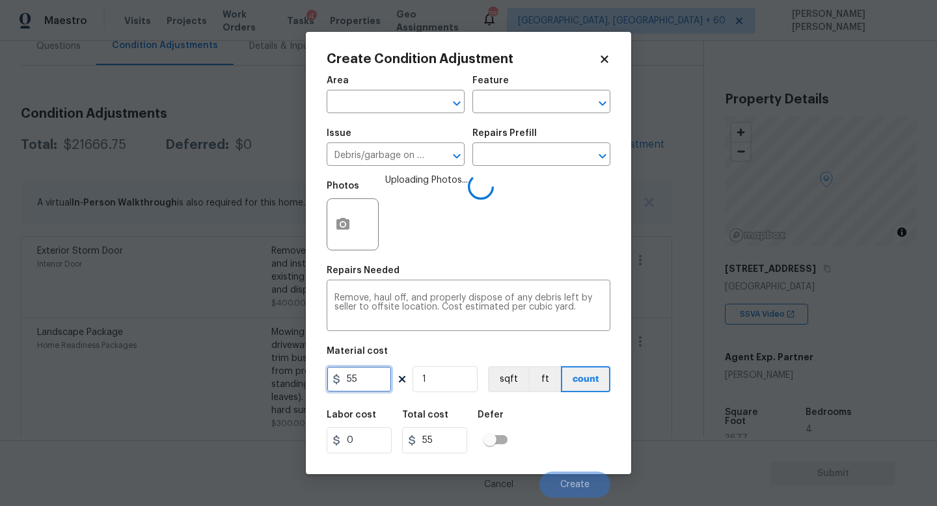
click at [371, 381] on input "55" at bounding box center [359, 379] width 65 height 26
type input "500"
click at [586, 426] on div "Labor cost 0 Total cost 500 Defer" at bounding box center [469, 432] width 284 height 59
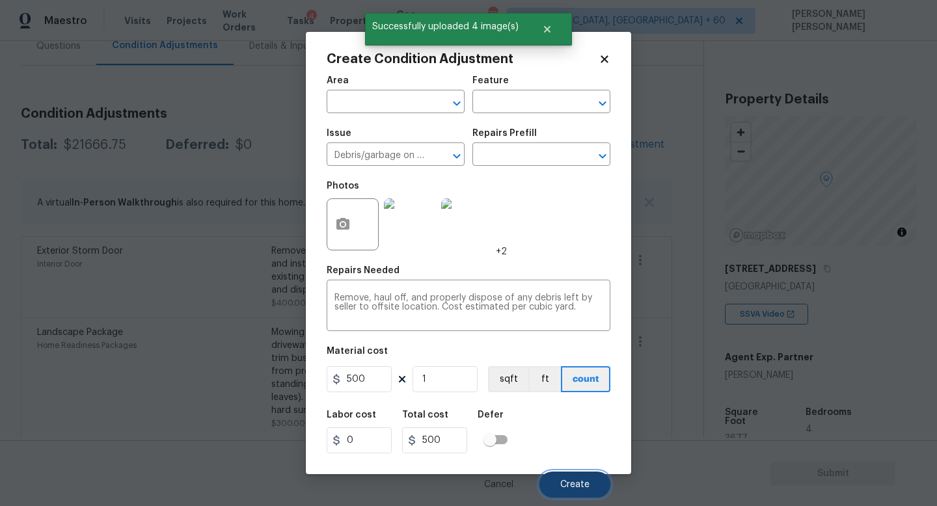
click at [565, 482] on span "Create" at bounding box center [574, 485] width 29 height 10
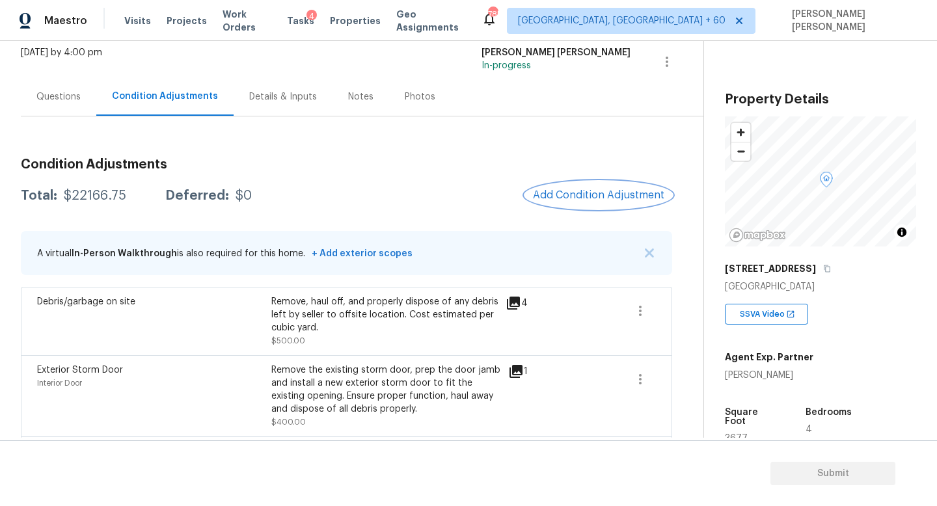
scroll to position [103, 0]
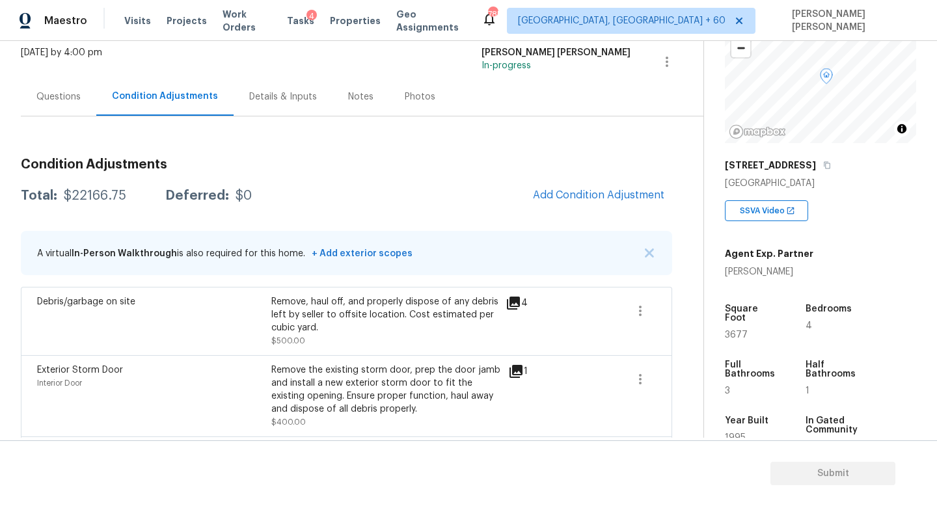
click at [593, 194] on span "Add Condition Adjustment" at bounding box center [598, 195] width 131 height 12
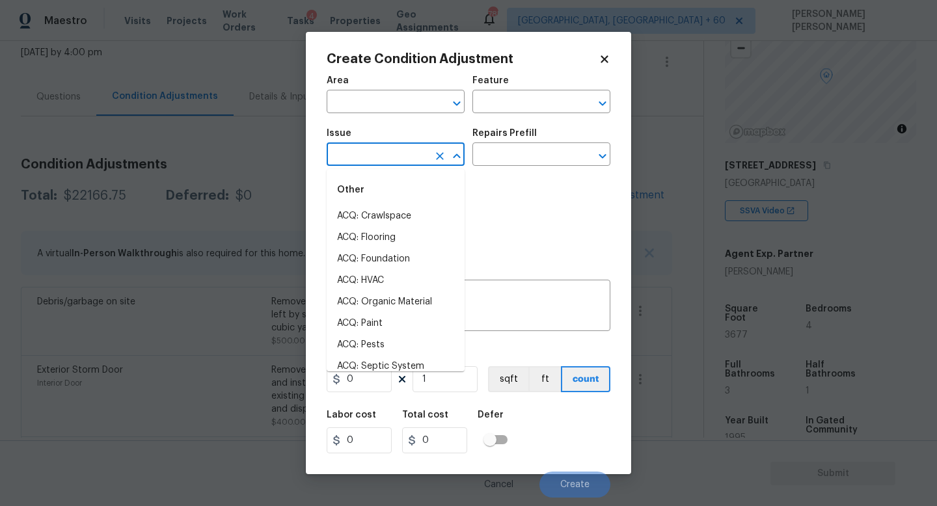
click at [370, 163] on input "text" at bounding box center [378, 156] width 102 height 20
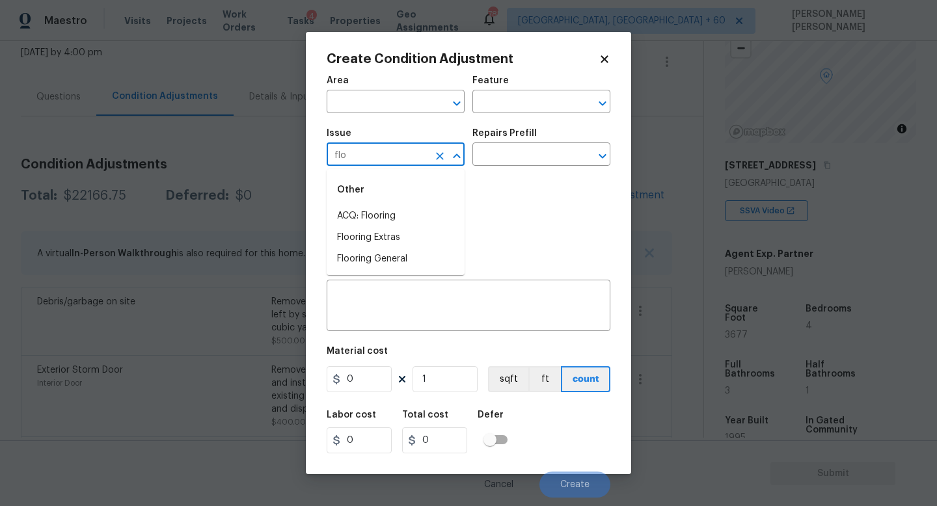
click at [380, 207] on li "ACQ: Flooring" at bounding box center [396, 216] width 138 height 21
type input "ACQ: Flooring"
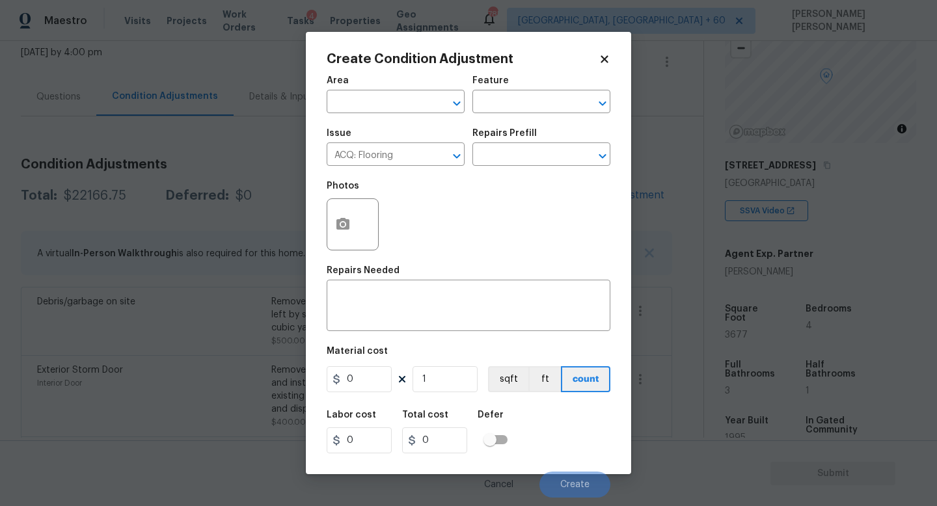
click at [474, 174] on div "Photos" at bounding box center [469, 216] width 284 height 85
click at [489, 165] on input "text" at bounding box center [523, 156] width 102 height 20
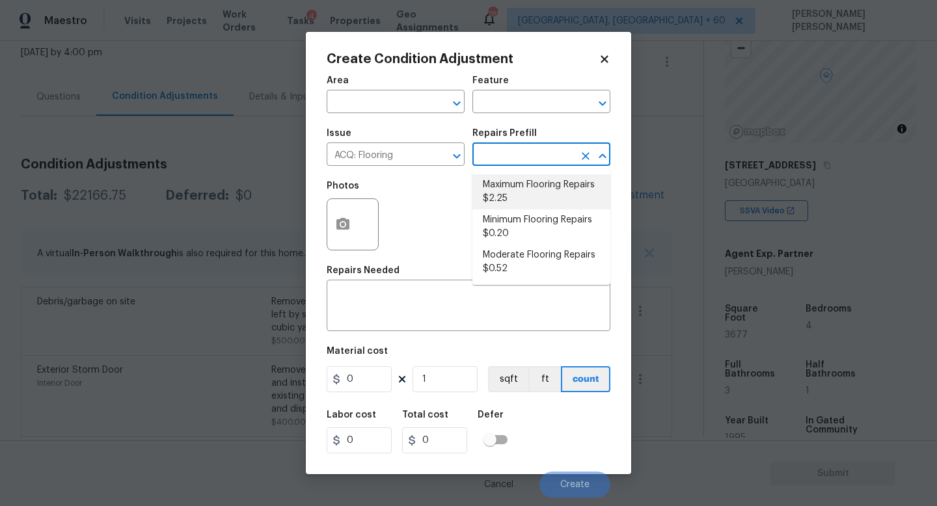
click at [517, 199] on li "Maximum Flooring Repairs $2.25" at bounding box center [541, 191] width 138 height 35
type input "Acquisition"
type textarea "Acquisition Scope: Maximum flooring repairs"
type input "2.25"
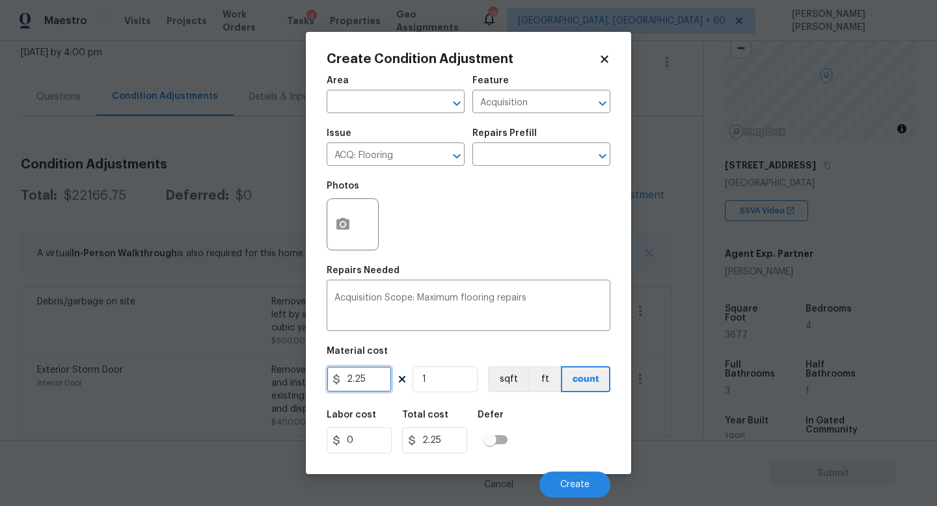
drag, startPoint x: 377, startPoint y: 382, endPoint x: 0, endPoint y: 343, distance: 379.5
click at [0, 343] on div "Create Condition Adjustment Area ​ Feature Acquisition ​ Issue ACQ: Flooring ​ …" at bounding box center [468, 253] width 937 height 506
type input "4.5"
click at [445, 374] on input "1" at bounding box center [445, 379] width 65 height 26
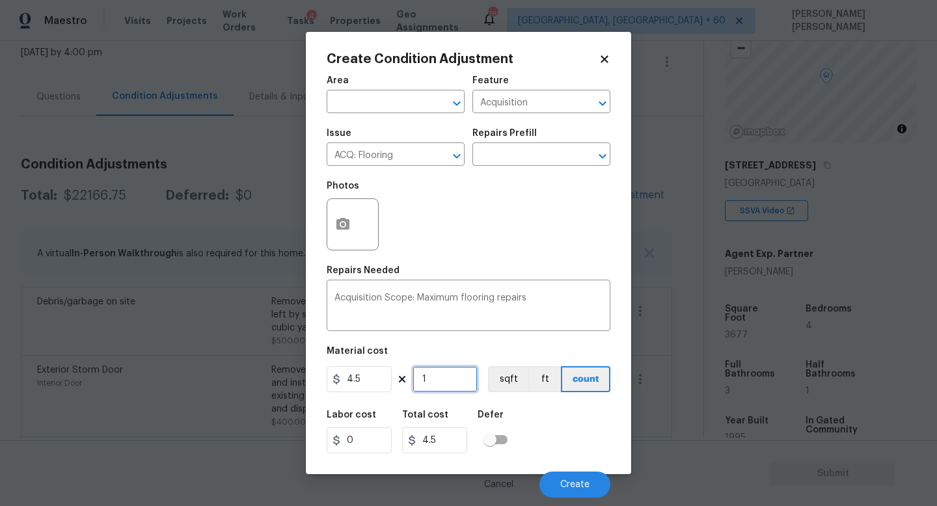
type input "0"
type input "3"
type input "13.5"
type input "36"
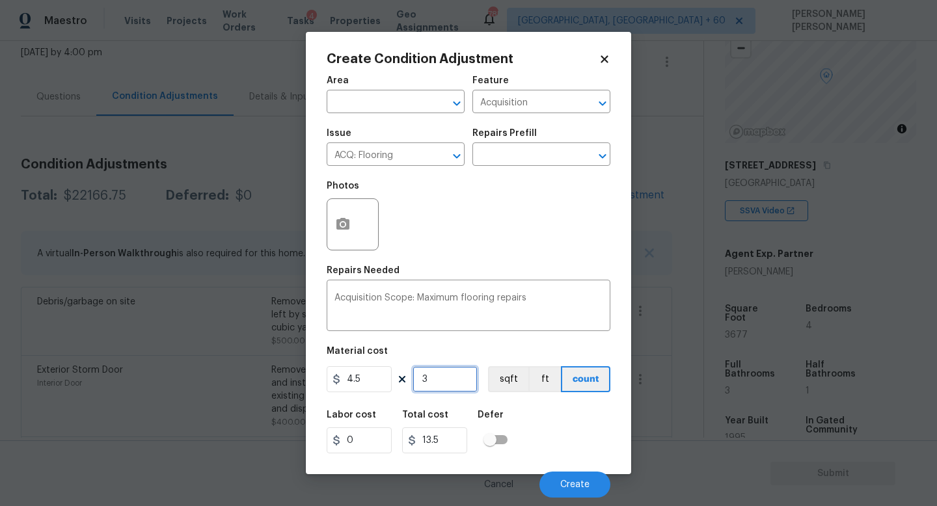
type input "162"
type input "367"
type input "1651.5"
type input "3677"
type input "16546.5"
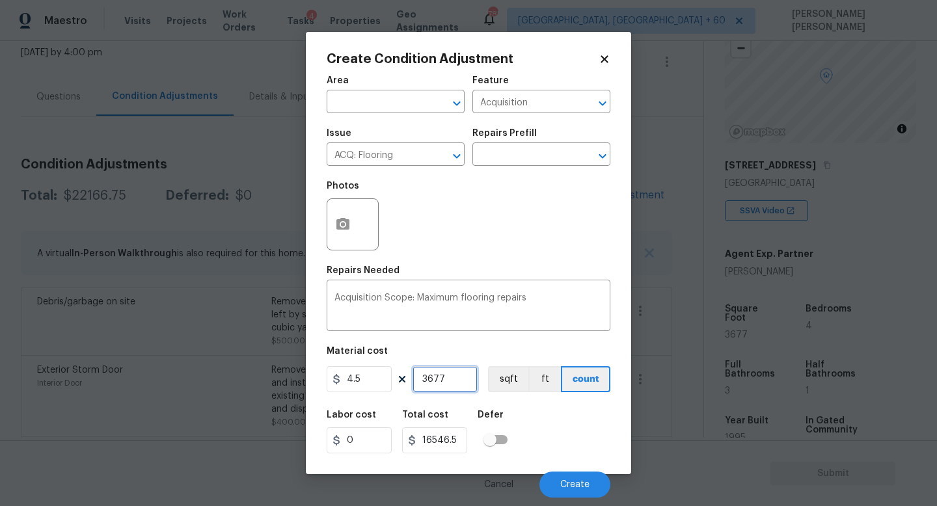
type input "3677"
click at [349, 234] on button "button" at bounding box center [342, 224] width 31 height 51
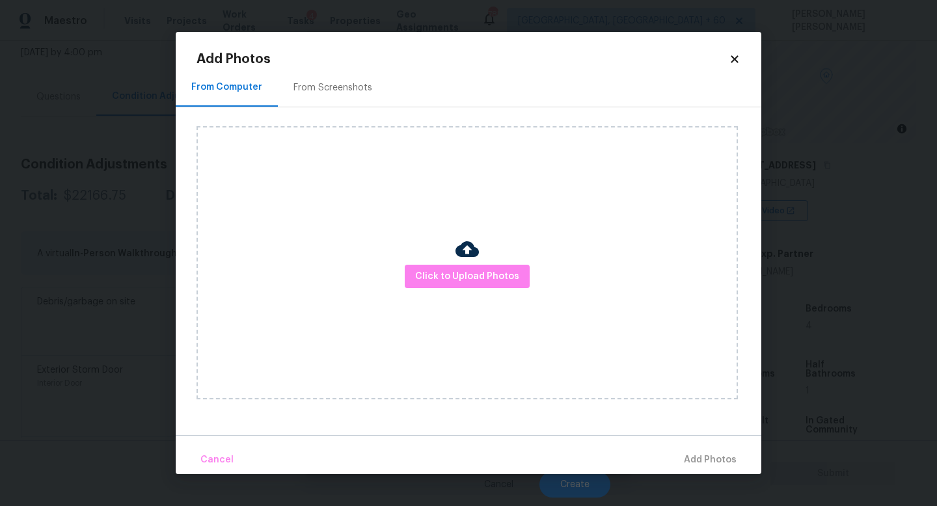
click at [489, 290] on div "Click to Upload Photos" at bounding box center [467, 262] width 541 height 273
click at [489, 277] on span "Click to Upload Photos" at bounding box center [467, 277] width 104 height 16
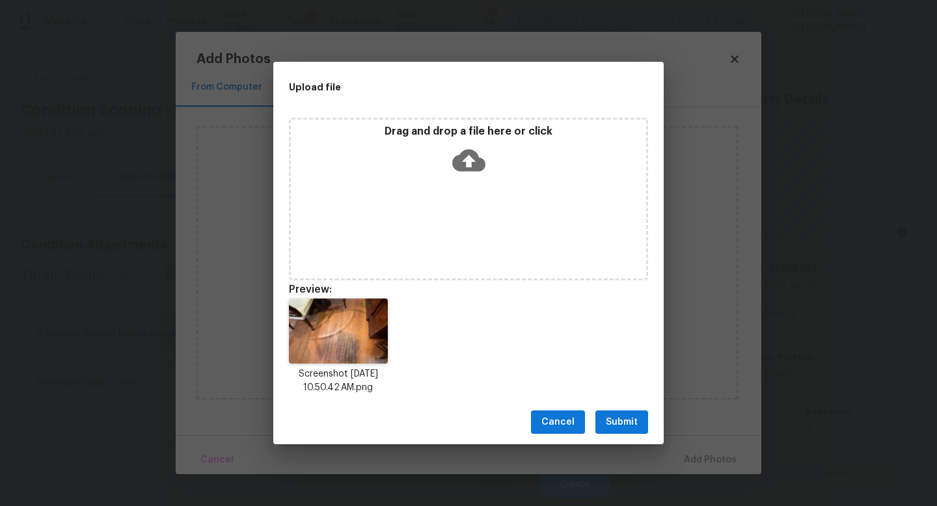
scroll to position [103, 0]
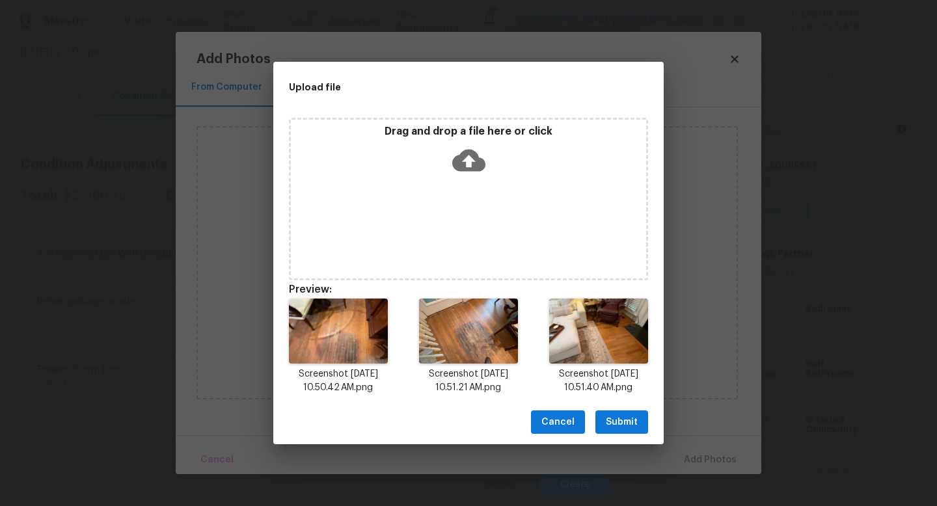
click at [617, 424] on span "Submit" at bounding box center [622, 423] width 32 height 16
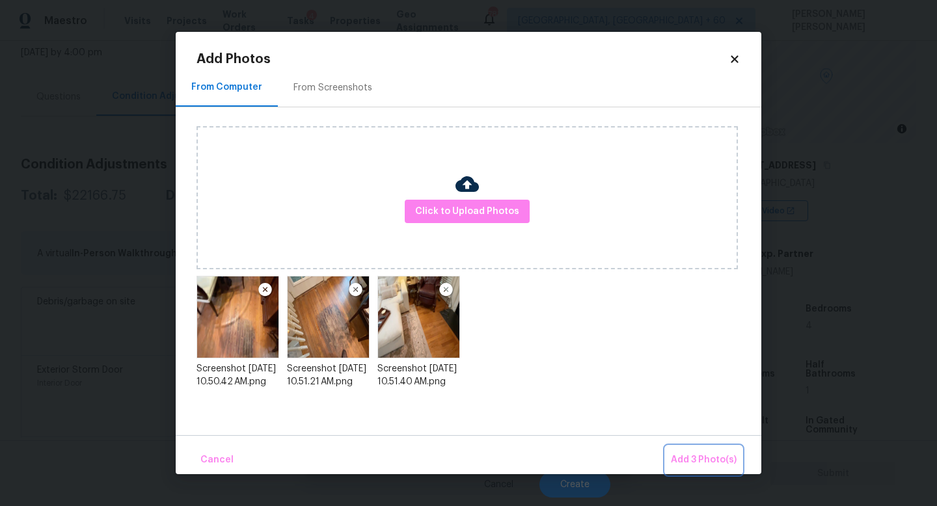
click at [691, 459] on span "Add 3 Photo(s)" at bounding box center [704, 460] width 66 height 16
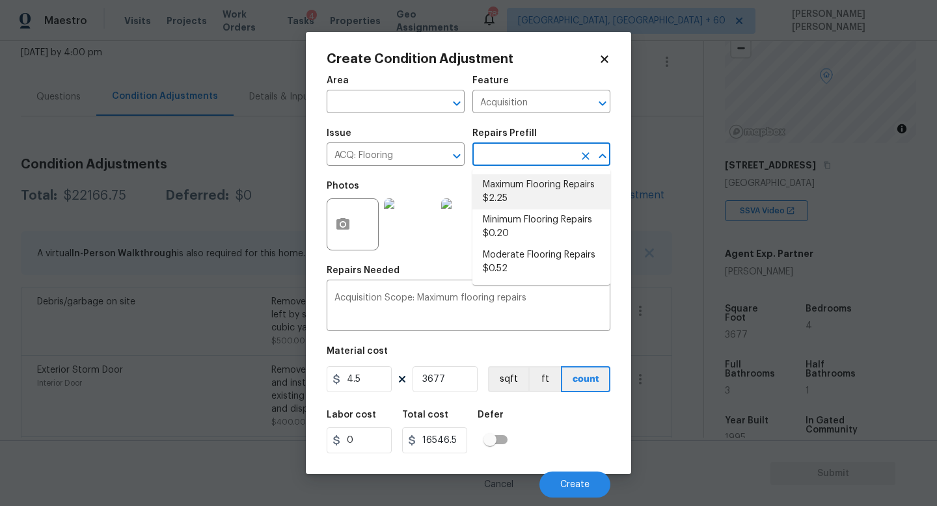
click at [532, 154] on input "text" at bounding box center [523, 156] width 102 height 20
click at [525, 197] on li "Maximum Flooring Repairs $2.25" at bounding box center [541, 191] width 138 height 35
type input "2.25"
type input "8273.25"
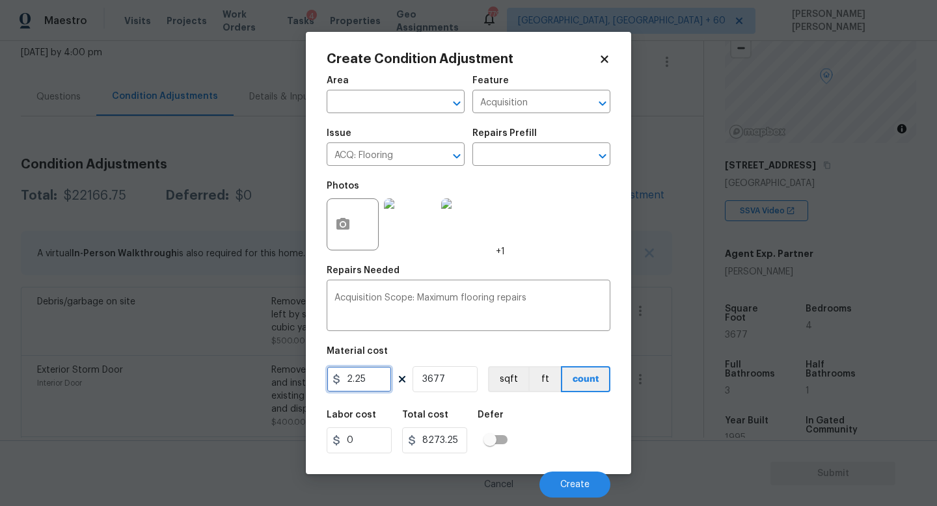
drag, startPoint x: 381, startPoint y: 378, endPoint x: 147, endPoint y: 378, distance: 233.6
click at [147, 378] on div "Create Condition Adjustment Area ​ Feature Acquisition ​ Issue ACQ: Flooring ​ …" at bounding box center [468, 253] width 937 height 506
type input "4.5"
type input "16546.5"
drag, startPoint x: 469, startPoint y: 377, endPoint x: 290, endPoint y: 377, distance: 179.6
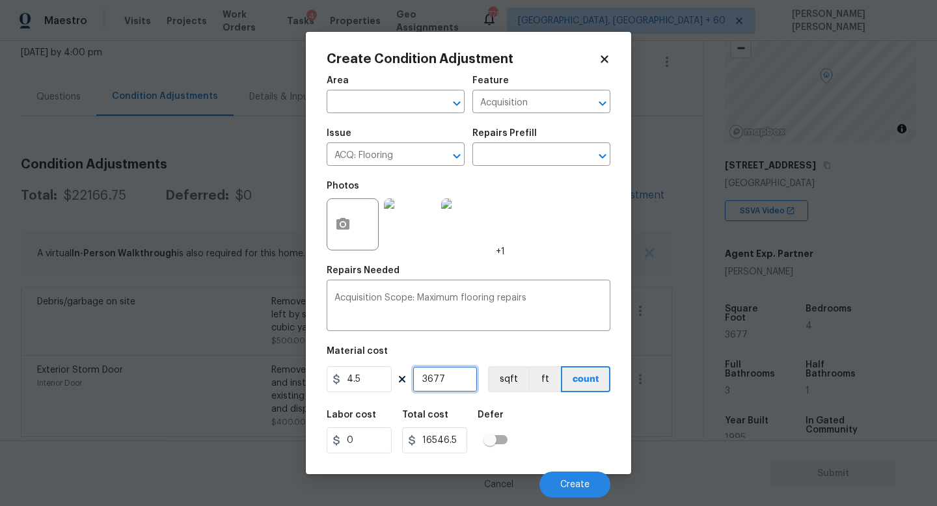
click at [290, 377] on div "Create Condition Adjustment Area ​ Feature Acquisition ​ Issue ACQ: Flooring ​ …" at bounding box center [468, 253] width 937 height 506
type input "2"
type input "9"
type input "26"
type input "117"
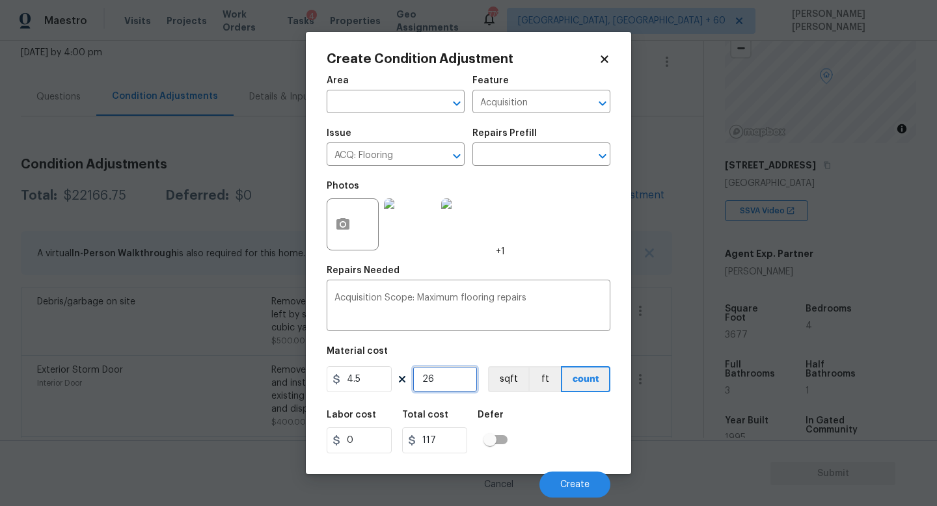
type input "267"
type input "1201.5"
type input "2677"
type input "12046.5"
type input "2677"
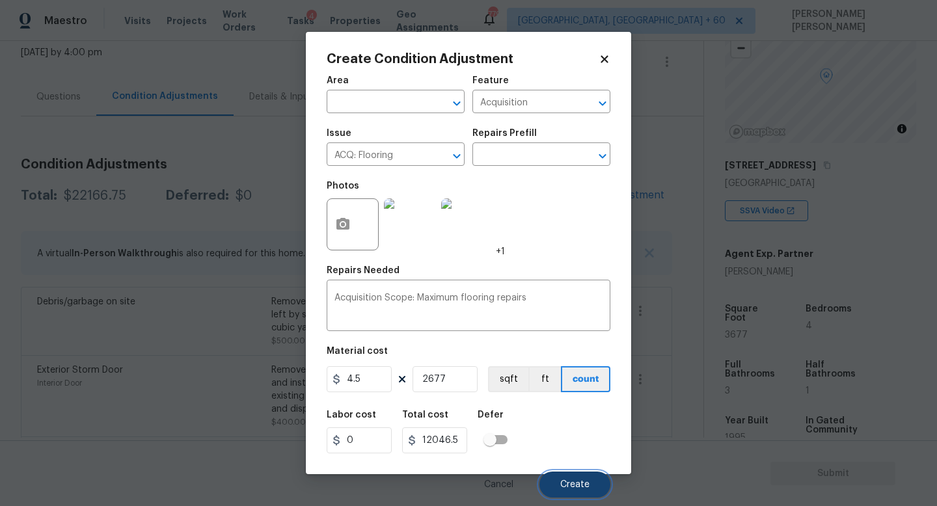
click at [569, 489] on span "Create" at bounding box center [574, 485] width 29 height 10
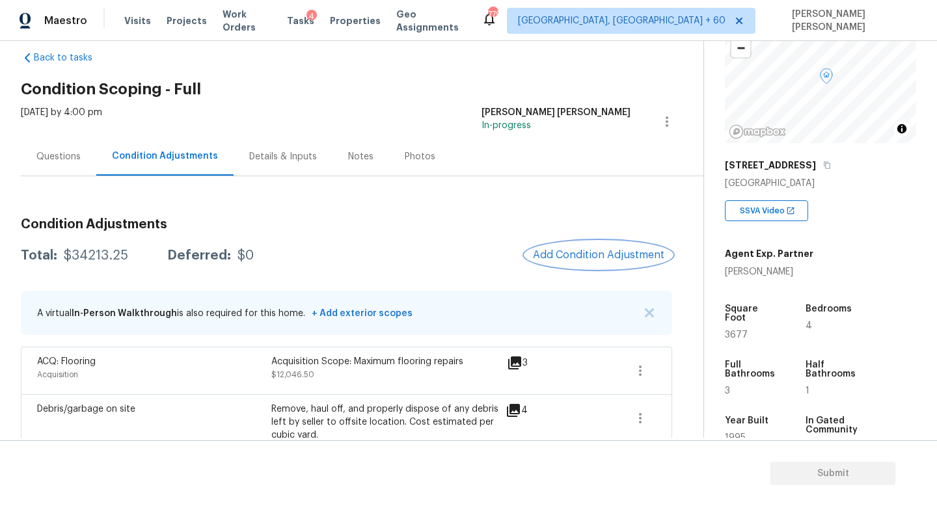
scroll to position [2, 0]
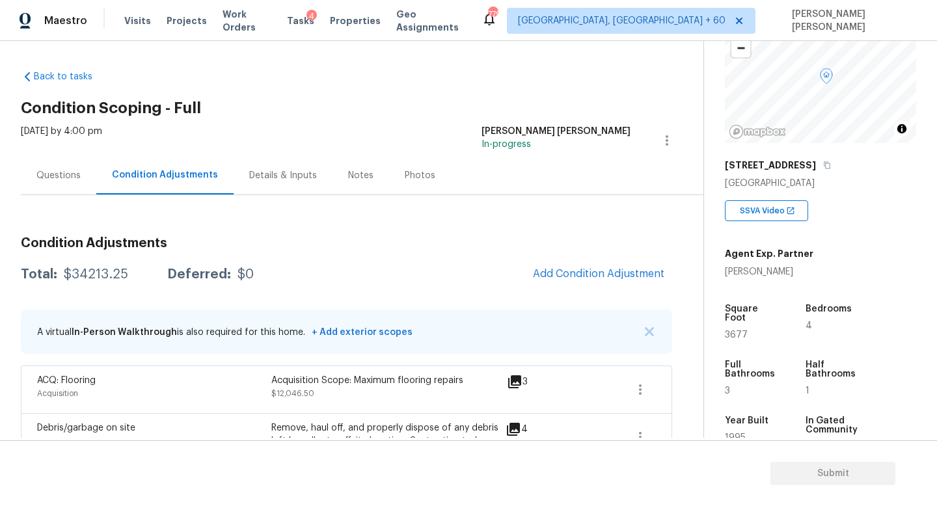
click at [61, 171] on div "Questions" at bounding box center [58, 175] width 44 height 13
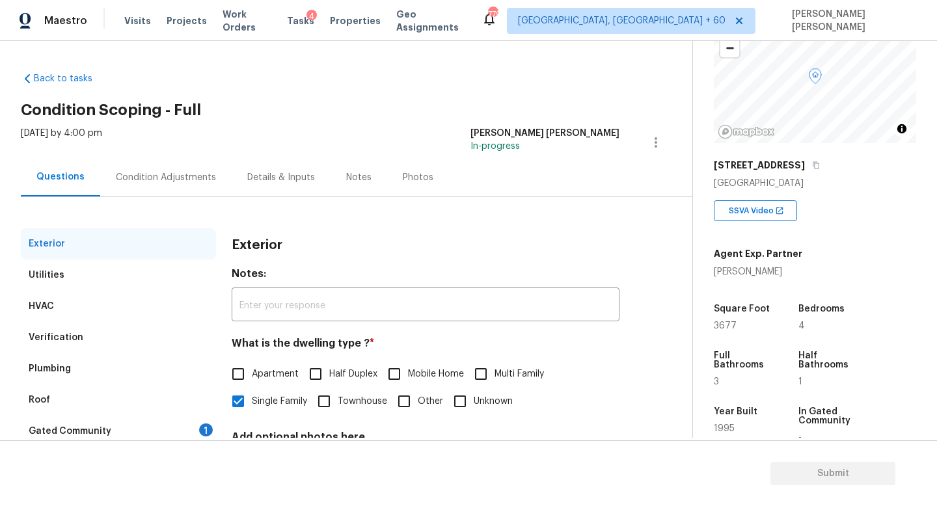
scroll to position [120, 0]
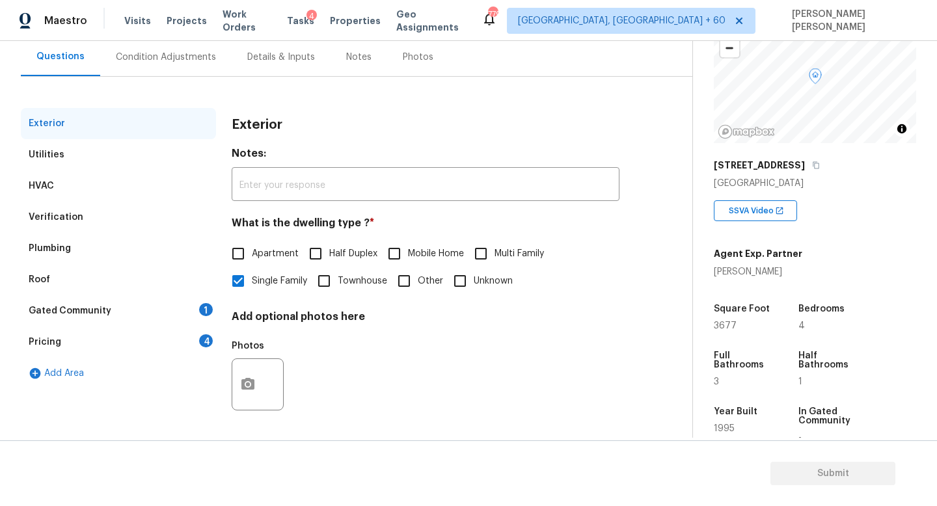
click at [87, 217] on div "Verification" at bounding box center [118, 217] width 195 height 31
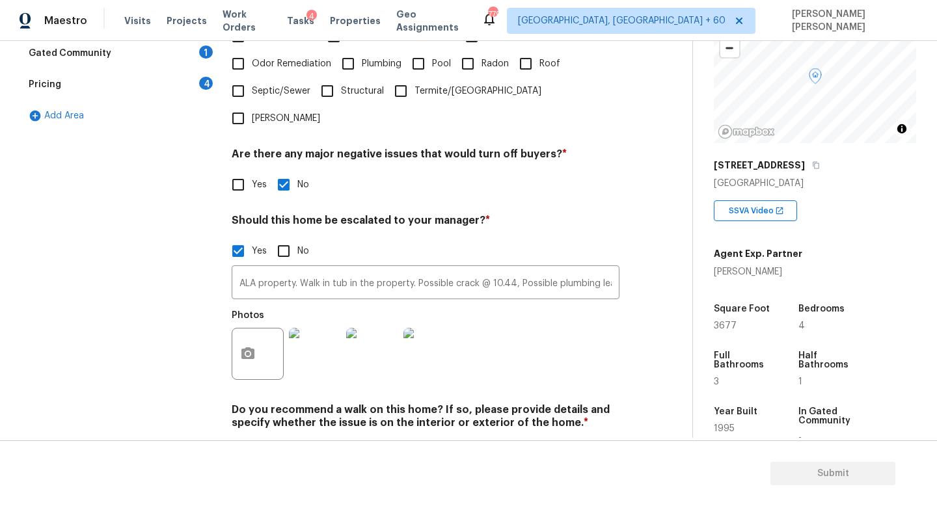
scroll to position [400, 0]
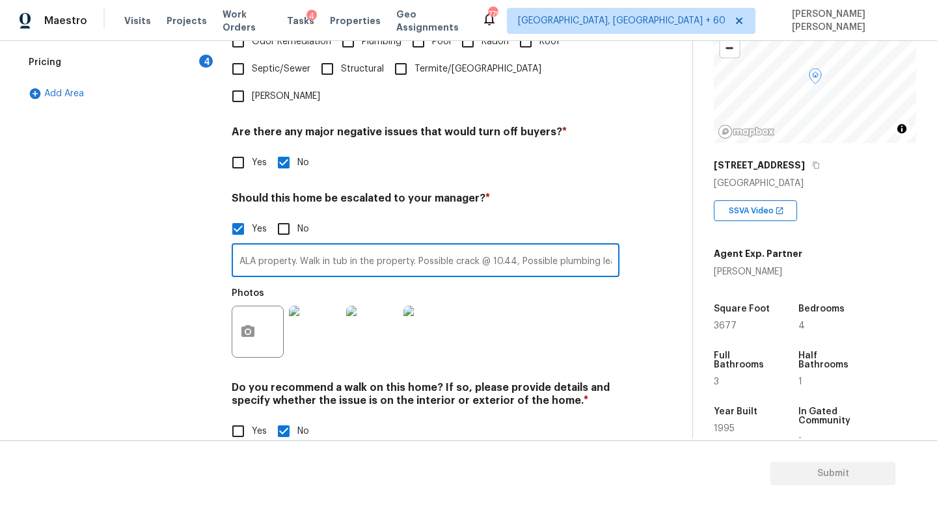
click at [489, 247] on input "ALA property. Walk in tub in the property. Possible crack @ 10.44, Possible plu…" at bounding box center [426, 262] width 388 height 31
drag, startPoint x: 462, startPoint y: 234, endPoint x: 663, endPoint y: 232, distance: 201.1
click at [663, 232] on div "Back to tasks Condition Scoping - Full [DATE] by 4:00 pm [PERSON_NAME] [PERSON_…" at bounding box center [357, 63] width 672 height 803
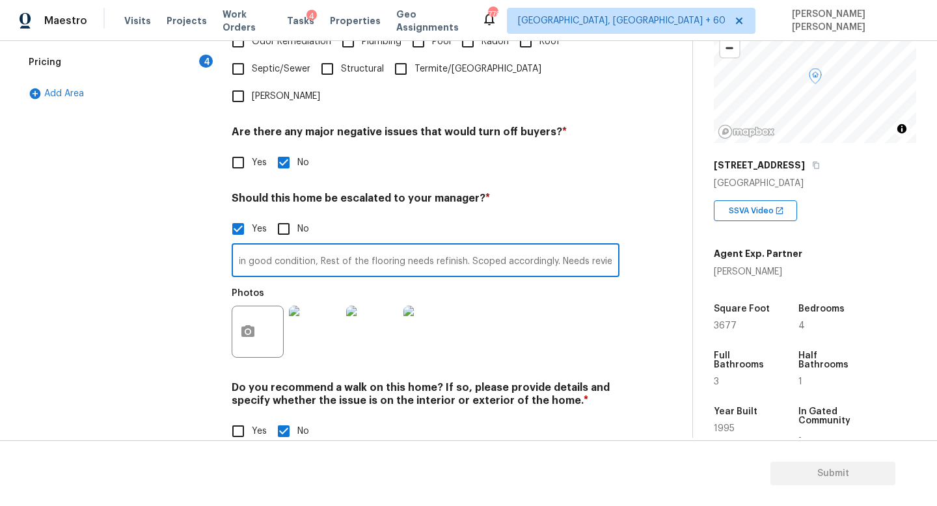
type input "ALA property. Walk in tub in the property. Possible crack @ 10.44, Possible plu…"
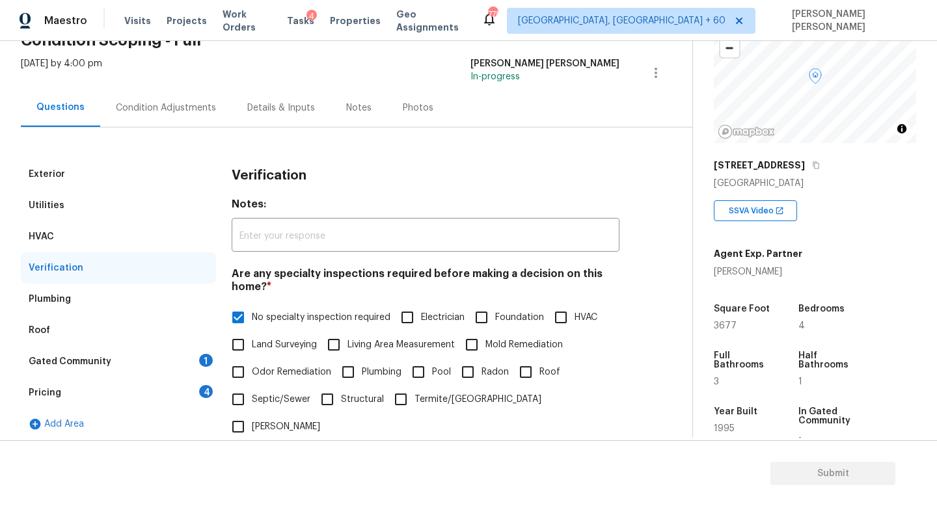
scroll to position [0, 0]
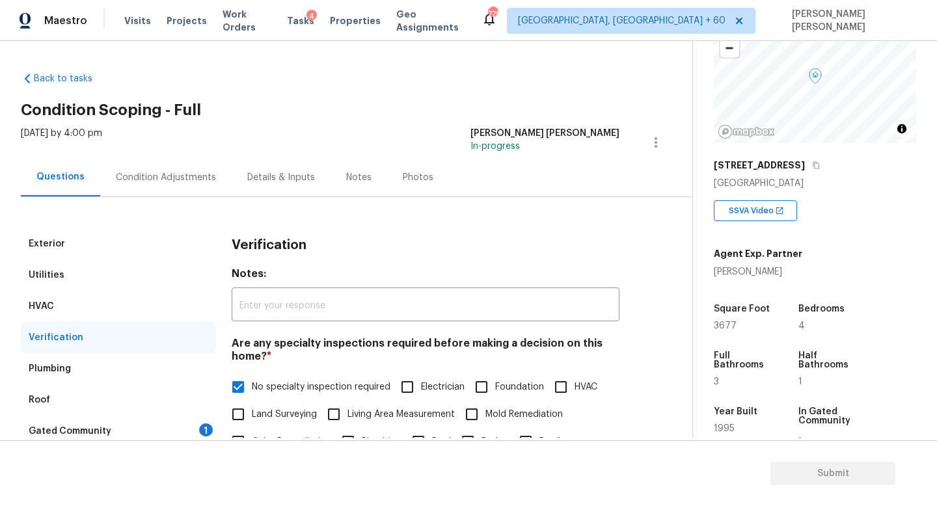
click at [149, 171] on div "Condition Adjustments" at bounding box center [166, 177] width 100 height 13
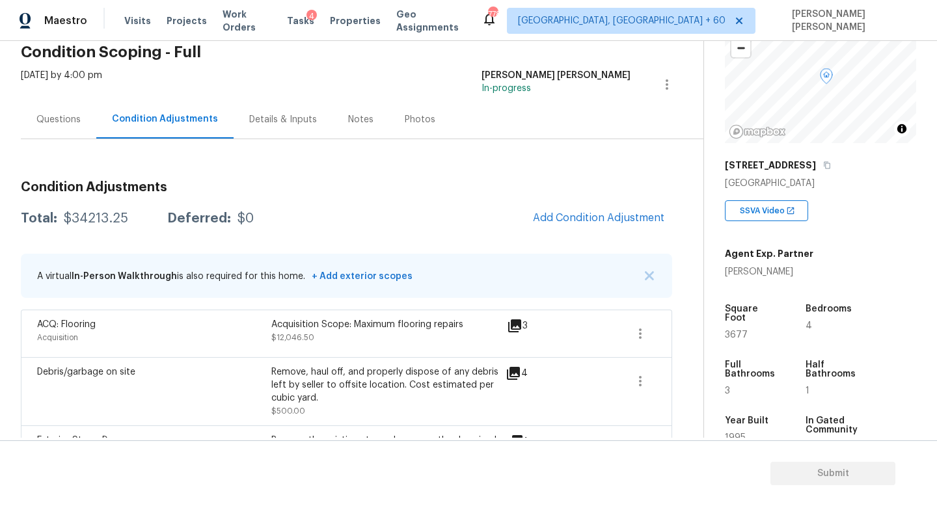
scroll to position [57, 0]
click at [566, 225] on span "Add Condition Adjustment" at bounding box center [598, 219] width 131 height 12
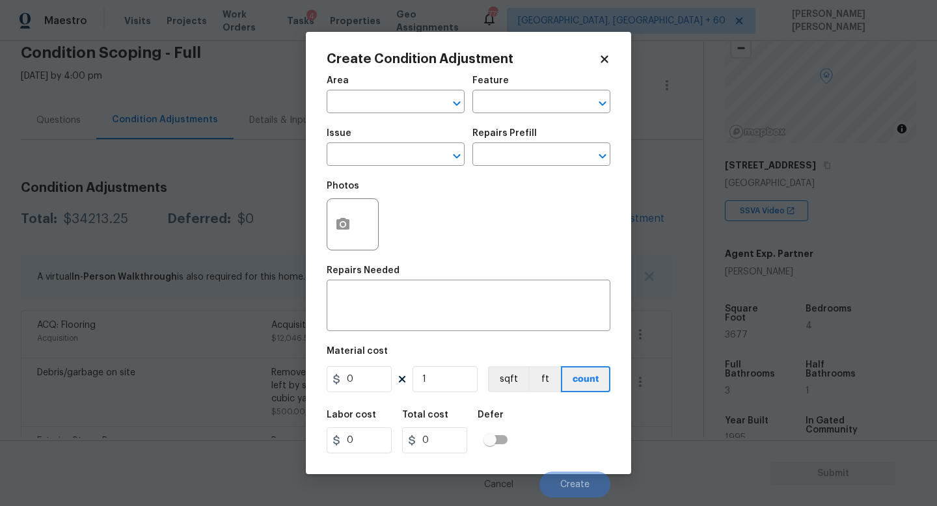
click at [235, 286] on body "Maestro Visits Projects Work Orders Tasks 4 Properties Geo Assignments 778 [GEO…" at bounding box center [468, 253] width 937 height 506
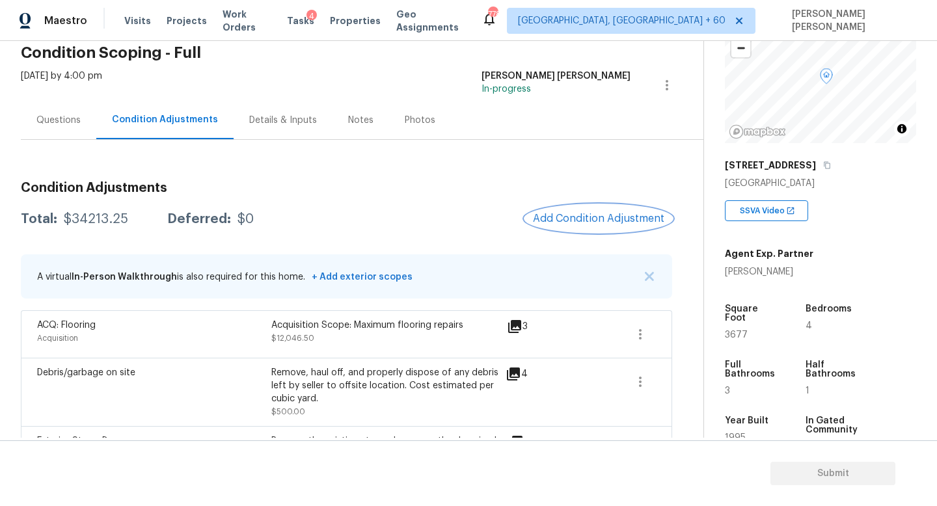
scroll to position [69, 0]
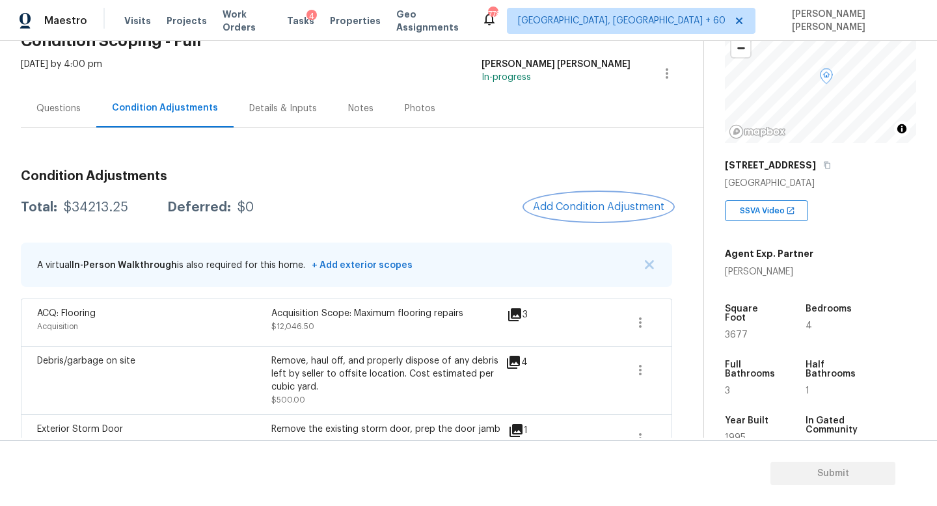
click at [559, 202] on span "Add Condition Adjustment" at bounding box center [598, 207] width 131 height 12
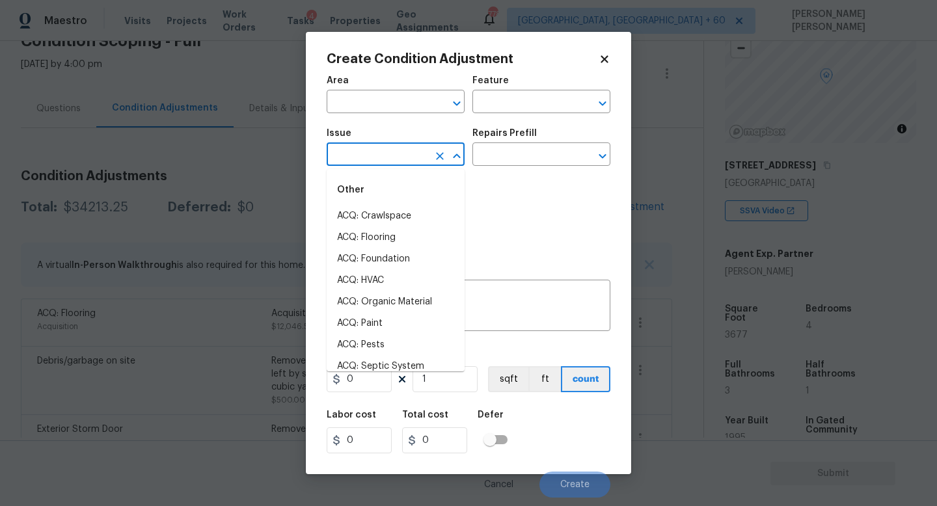
click at [369, 163] on input "text" at bounding box center [378, 156] width 102 height 20
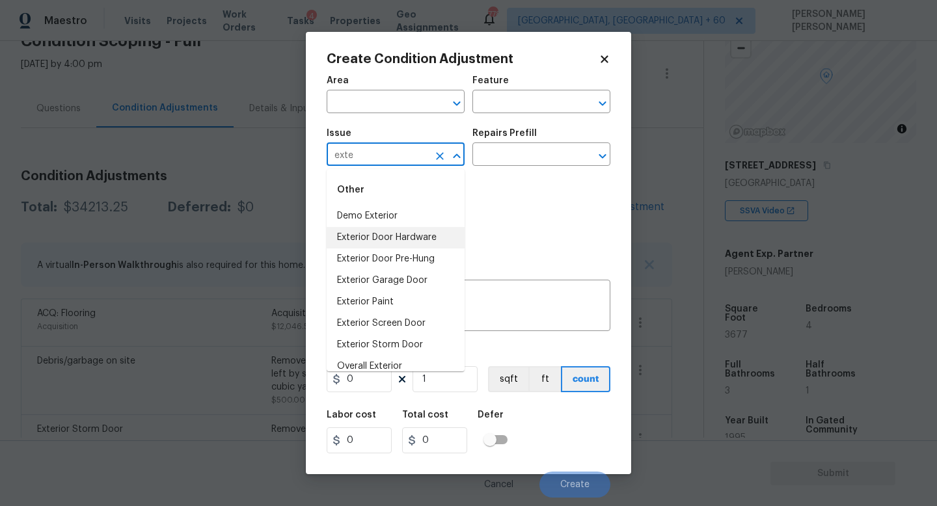
scroll to position [11, 0]
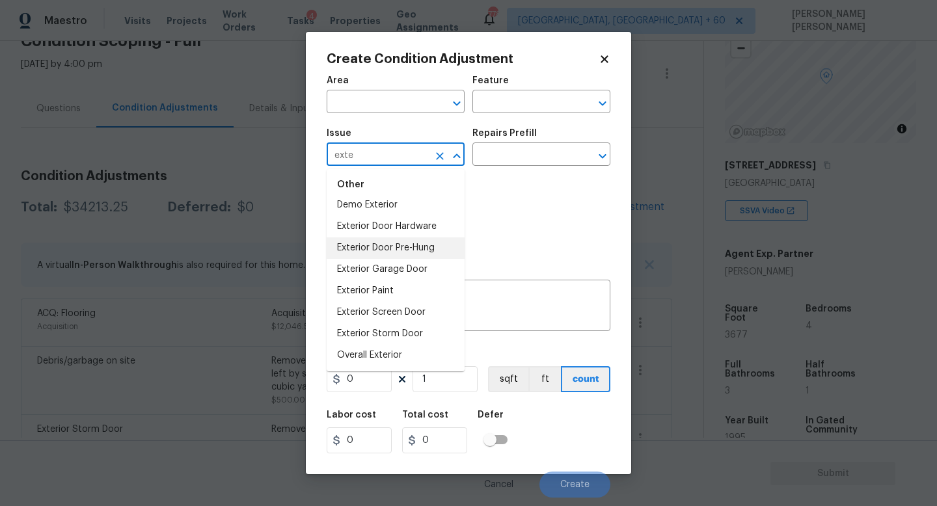
type input "exte"
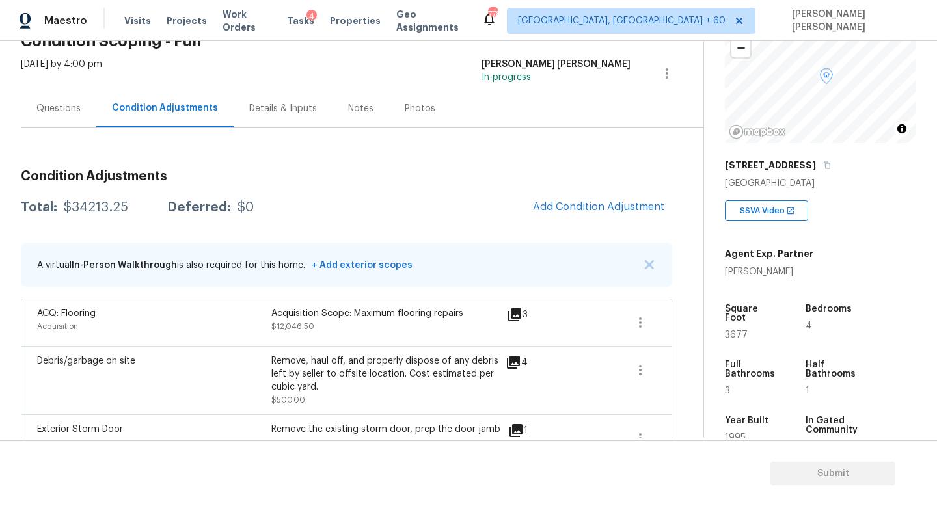
click at [665, 219] on body "Maestro Visits Projects Work Orders Tasks 4 Properties Geo Assignments 778 [GEO…" at bounding box center [468, 253] width 937 height 506
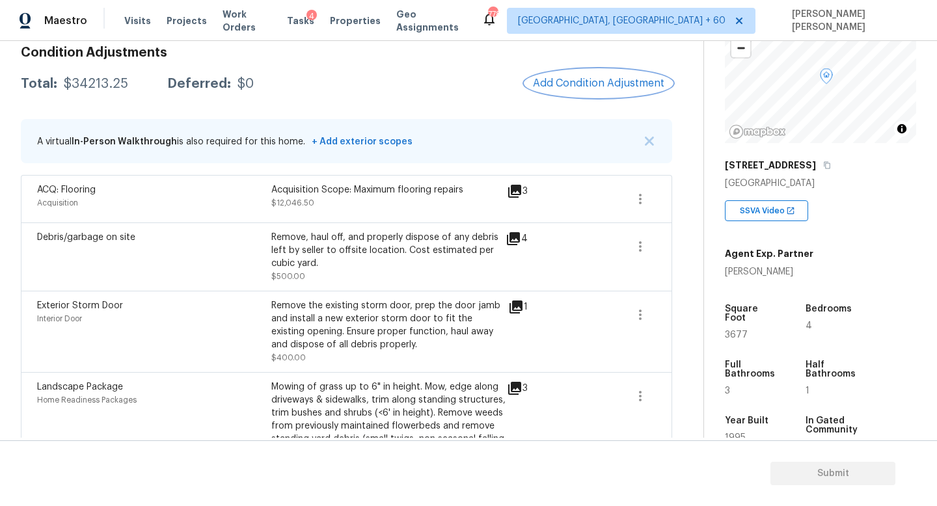
scroll to position [199, 0]
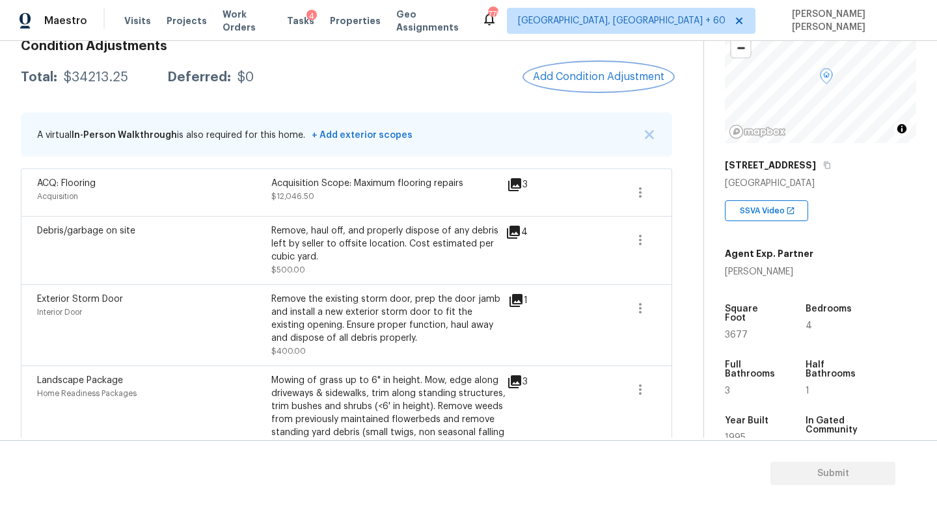
click at [594, 78] on span "Add Condition Adjustment" at bounding box center [598, 77] width 131 height 12
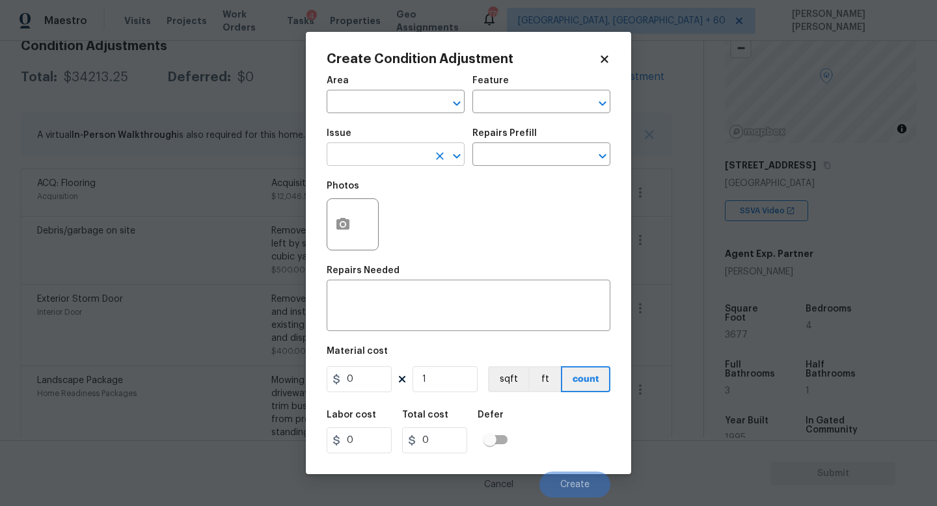
click at [383, 159] on input "text" at bounding box center [378, 156] width 102 height 20
type input "refis"
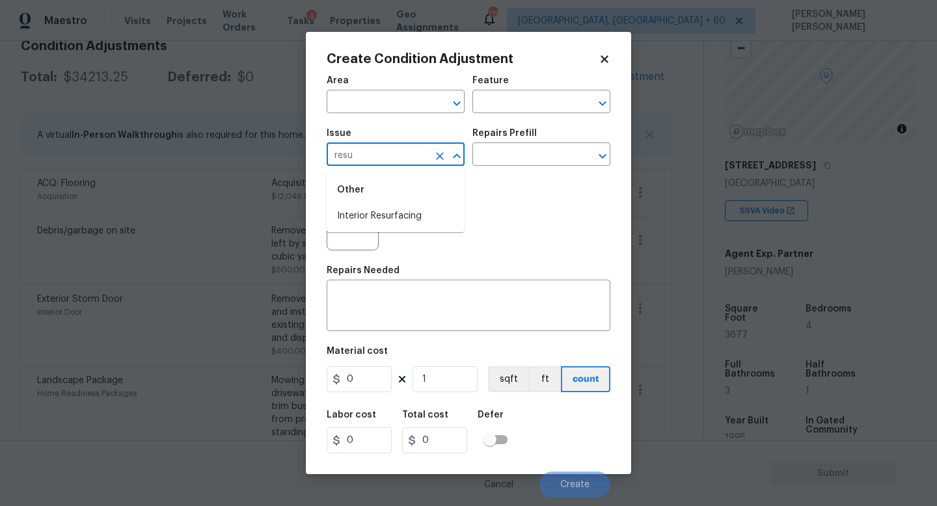
click at [390, 215] on li "Interior Resurfacing" at bounding box center [396, 216] width 138 height 21
type input "Interior Resurfacing"
click at [525, 153] on input "text" at bounding box center [523, 156] width 102 height 20
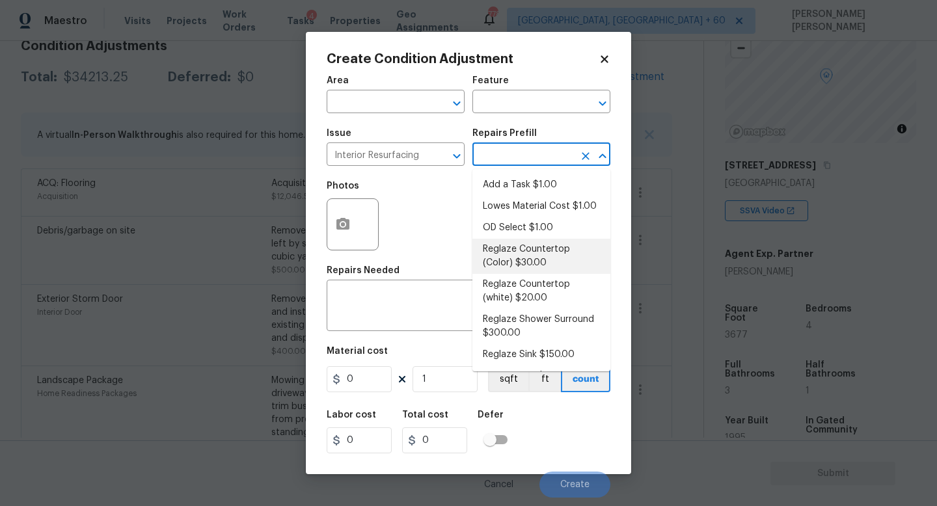
scroll to position [21, 0]
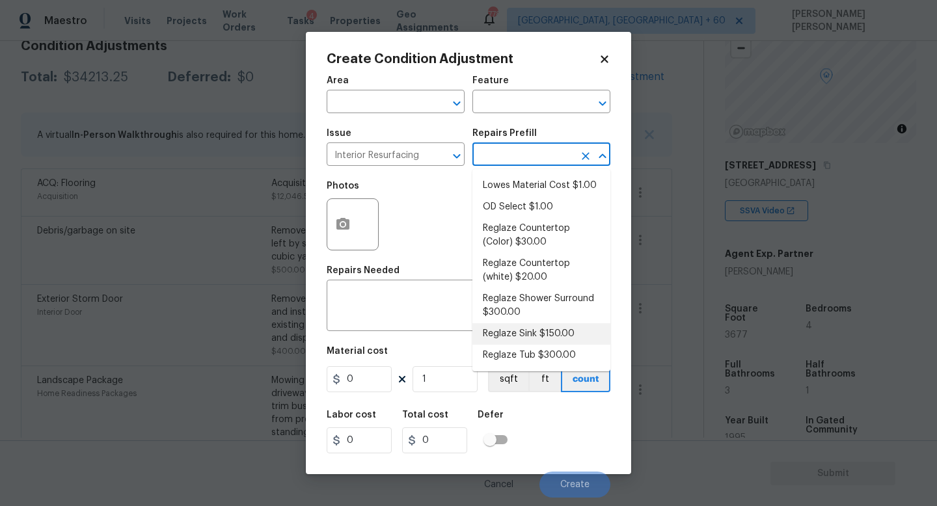
click at [537, 349] on li "Reglaze Tub $300.00" at bounding box center [541, 355] width 138 height 21
type textarea "Prep, mask, clean and reglaze the tub (white) both on the in and outer sides. H…"
type input "300"
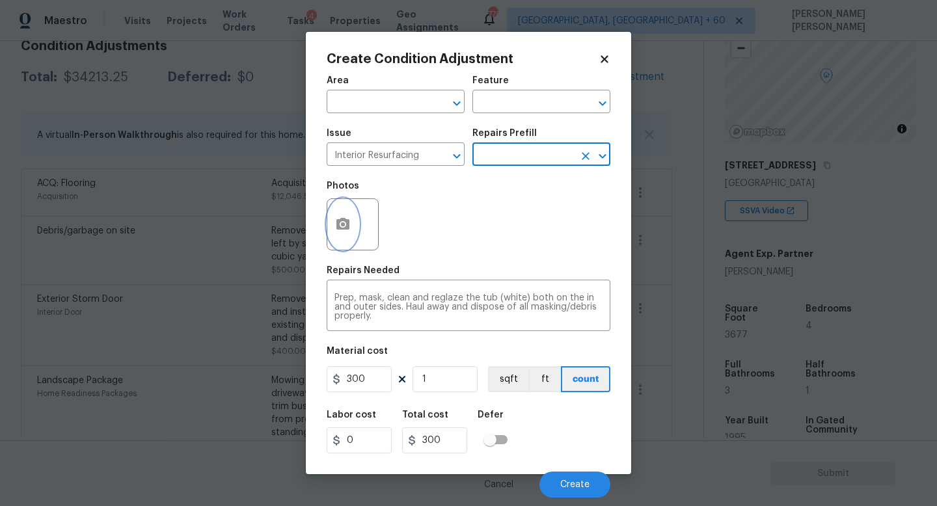
click at [338, 236] on button "button" at bounding box center [342, 224] width 31 height 51
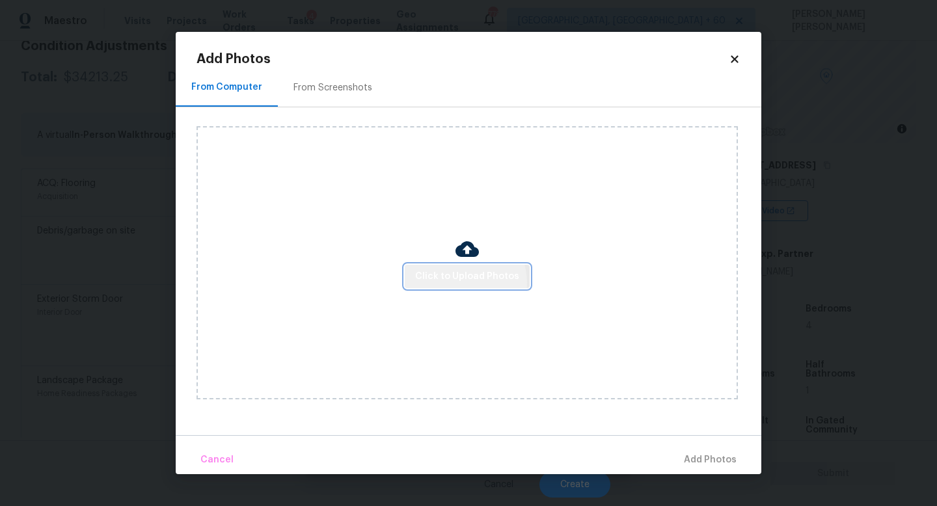
click at [467, 282] on span "Click to Upload Photos" at bounding box center [467, 277] width 104 height 16
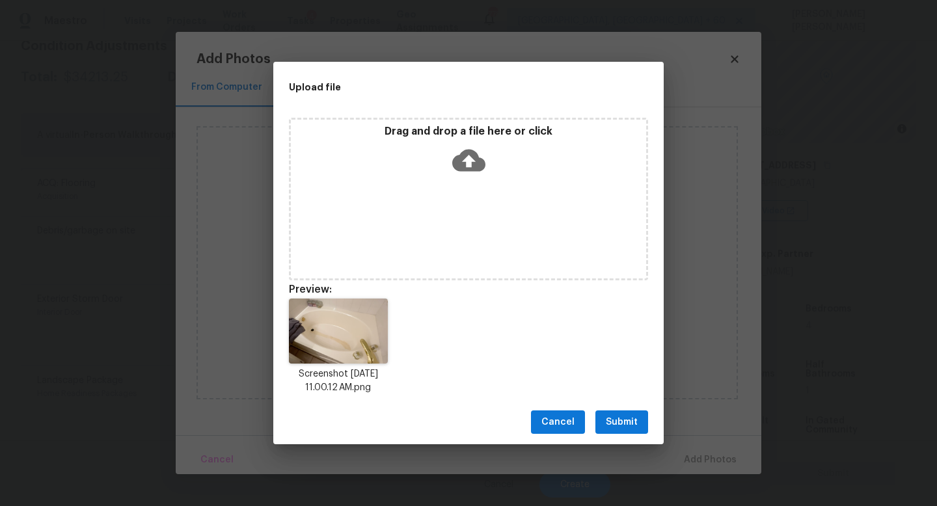
click at [622, 413] on button "Submit" at bounding box center [621, 423] width 53 height 24
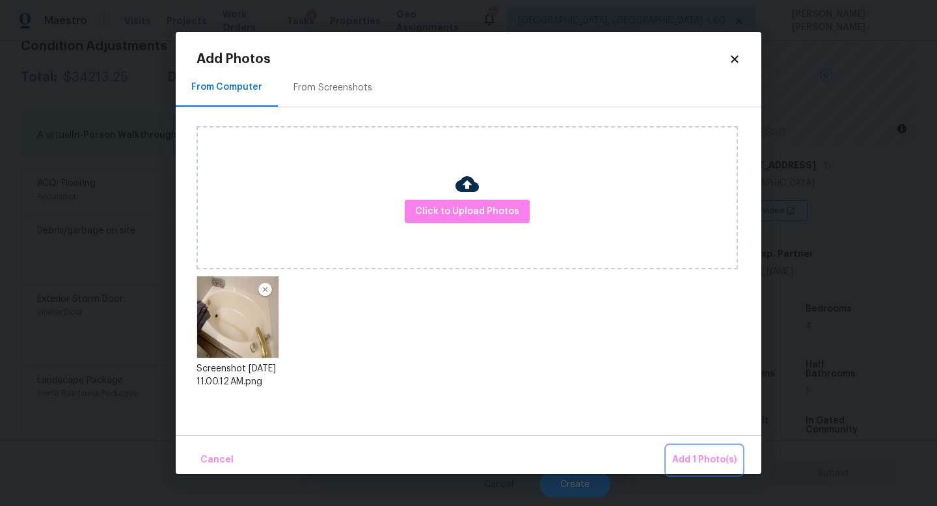
click at [687, 449] on button "Add 1 Photo(s)" at bounding box center [704, 460] width 75 height 28
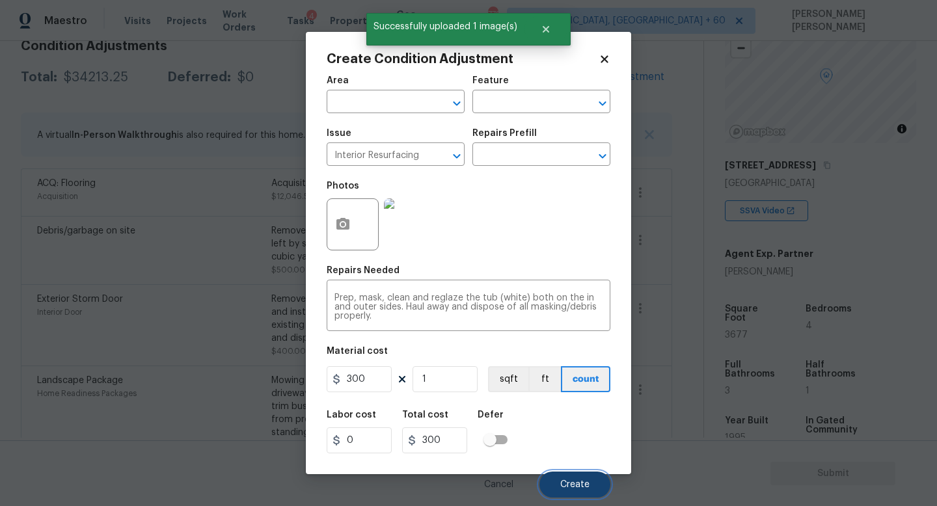
click at [568, 485] on span "Create" at bounding box center [574, 485] width 29 height 10
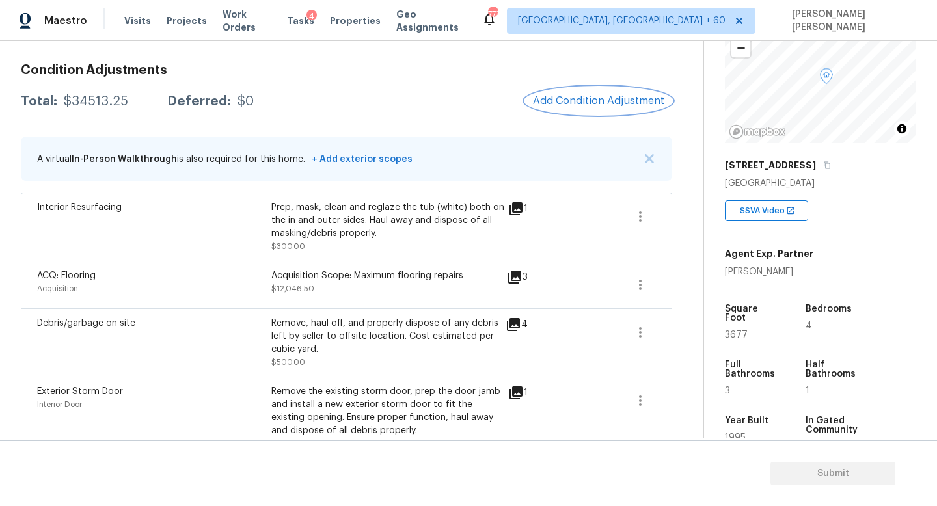
scroll to position [169, 0]
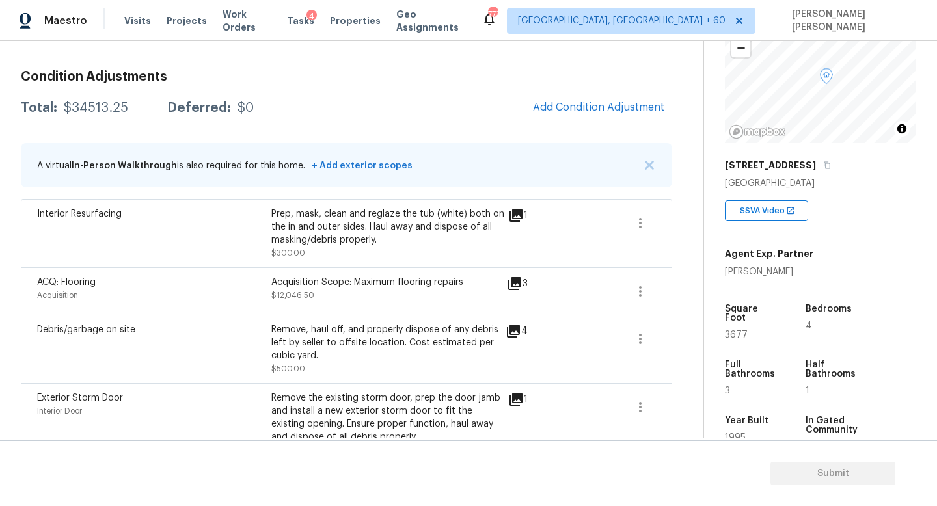
click at [540, 118] on span "Add Condition Adjustment" at bounding box center [598, 108] width 147 height 29
click at [560, 110] on span "Add Condition Adjustment" at bounding box center [598, 108] width 131 height 12
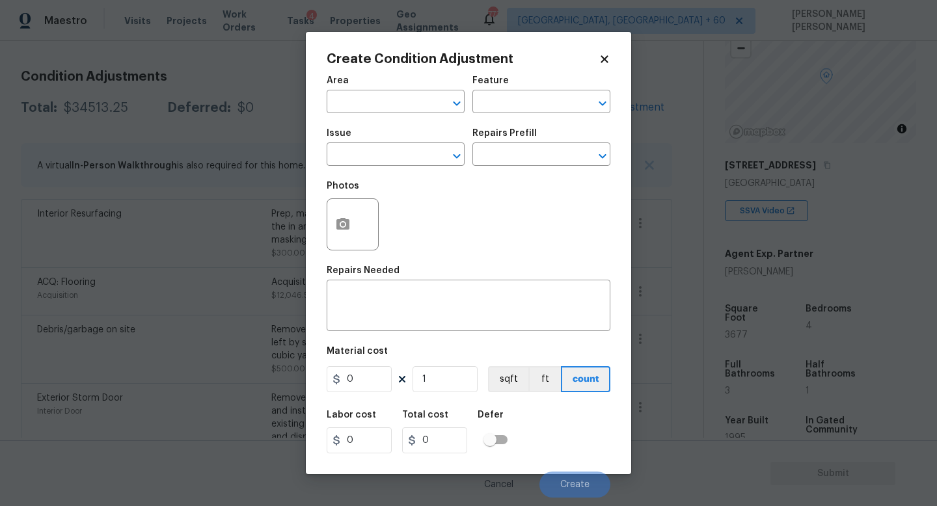
click at [361, 169] on span "Issue ​" at bounding box center [396, 147] width 138 height 53
click at [370, 156] on input "text" at bounding box center [378, 156] width 102 height 20
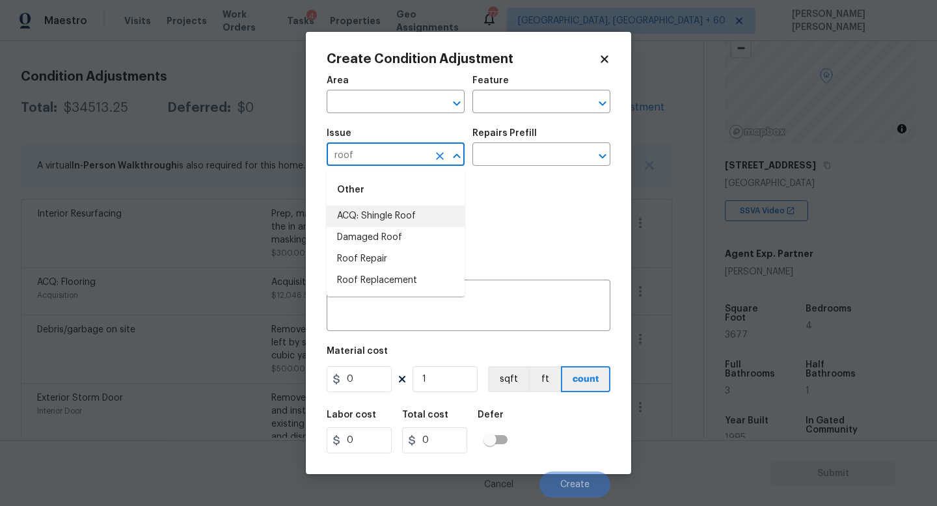
click at [371, 209] on li "ACQ: Shingle Roof" at bounding box center [396, 216] width 138 height 21
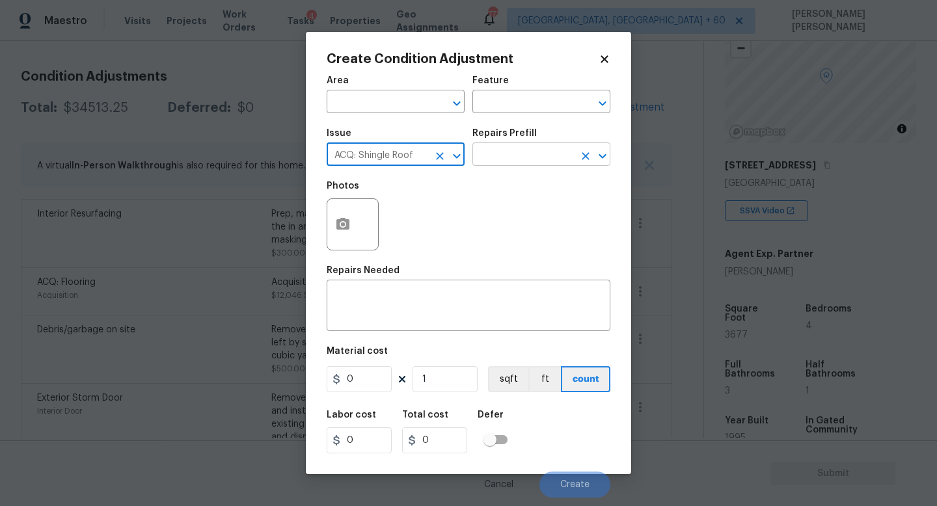
type input "ACQ: Shingle Roof"
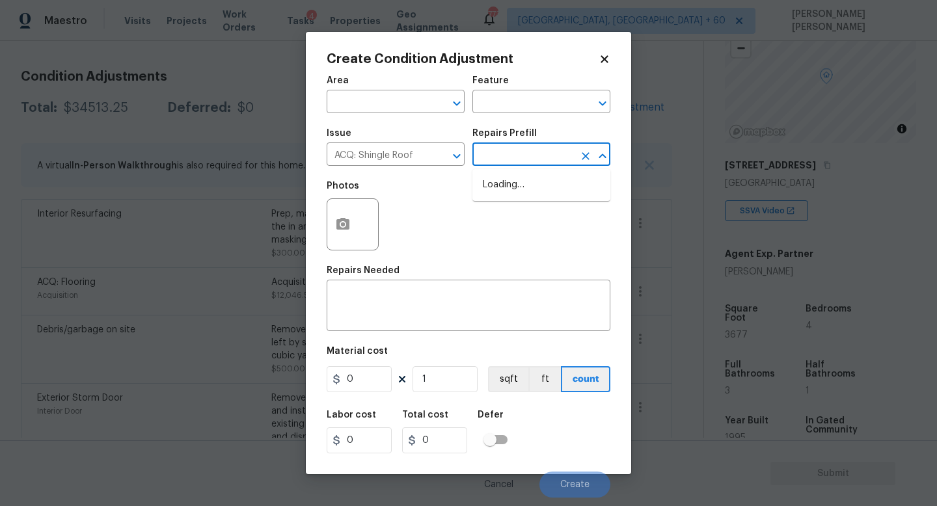
click at [544, 156] on input "text" at bounding box center [523, 156] width 102 height 20
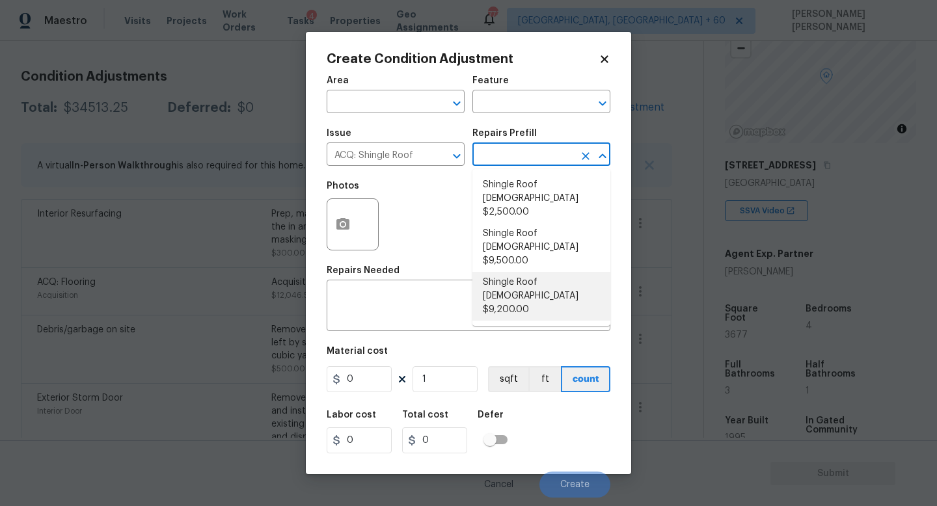
click at [528, 272] on li "Shingle Roof 21+ Years Old $9,200.00" at bounding box center [541, 296] width 138 height 49
type input "Acquisition"
type textarea "Acquisition Scope: Shingle Roof 21+ years in age or replacement required."
type input "9200"
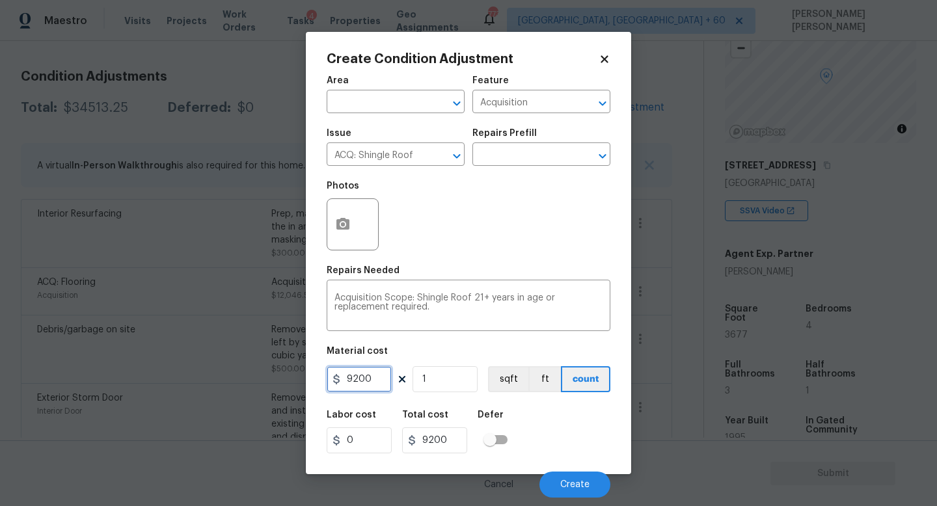
drag, startPoint x: 381, startPoint y: 377, endPoint x: 200, endPoint y: 377, distance: 180.9
click at [200, 377] on div "Create Condition Adjustment Area ​ Feature Acquisition ​ Issue ACQ: Shingle Roo…" at bounding box center [468, 253] width 937 height 506
type input "4025"
click at [556, 421] on div "Labor cost 0 Total cost 4025 Defer" at bounding box center [469, 432] width 284 height 59
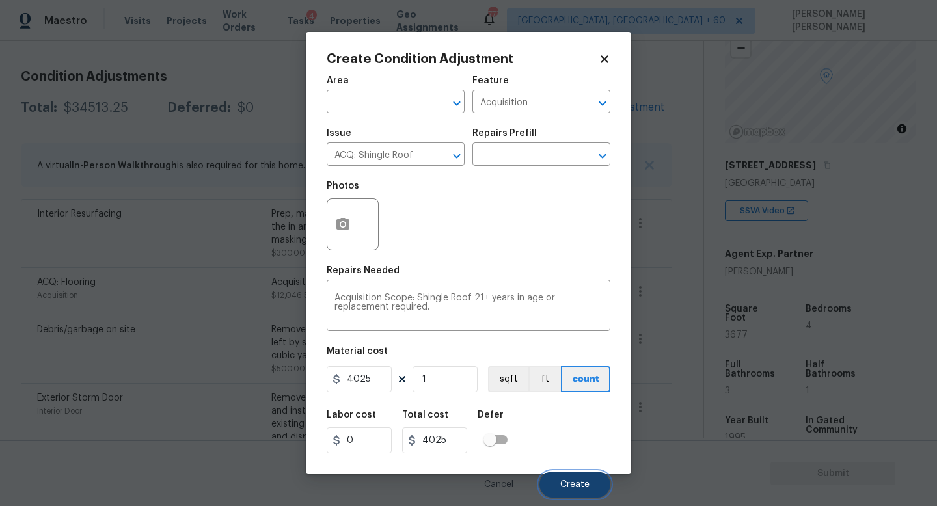
click at [587, 479] on button "Create" at bounding box center [575, 485] width 71 height 26
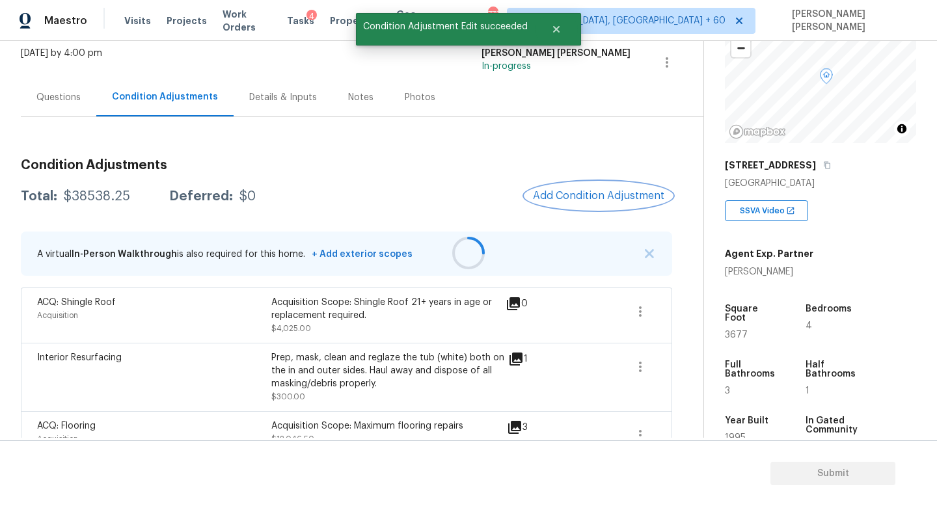
scroll to position [0, 0]
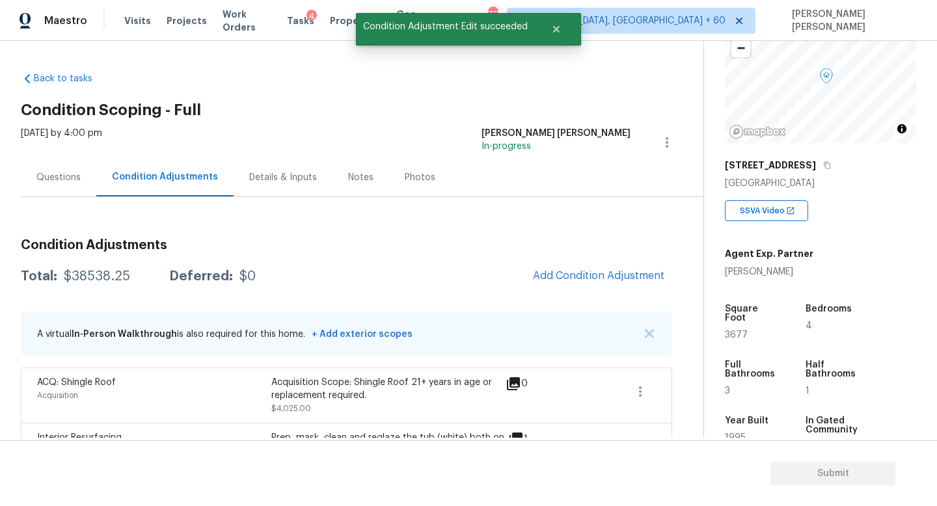
click at [45, 172] on div "Questions" at bounding box center [58, 177] width 44 height 13
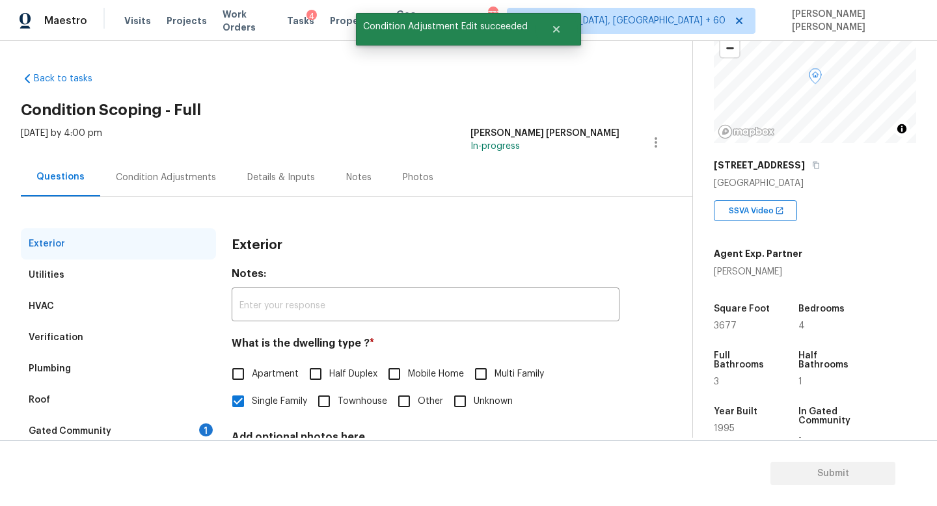
scroll to position [120, 0]
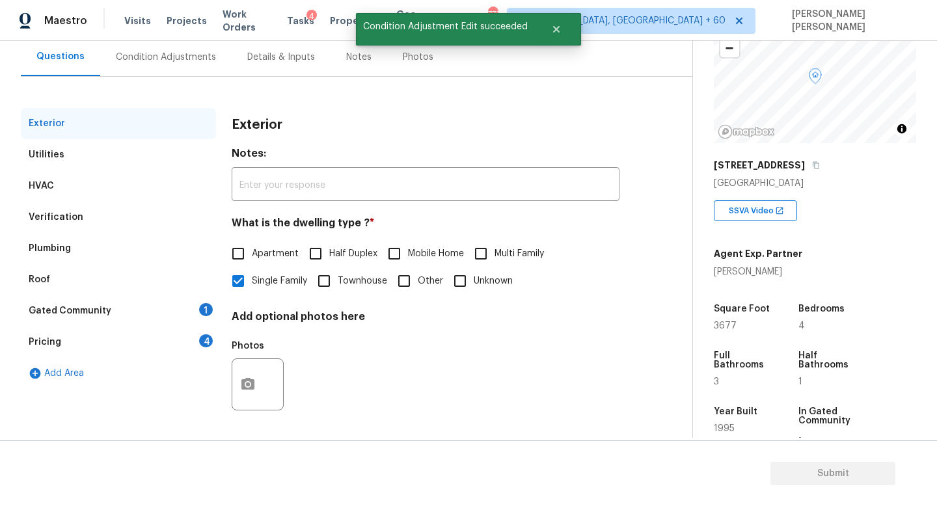
click at [99, 213] on div "Verification" at bounding box center [118, 217] width 195 height 31
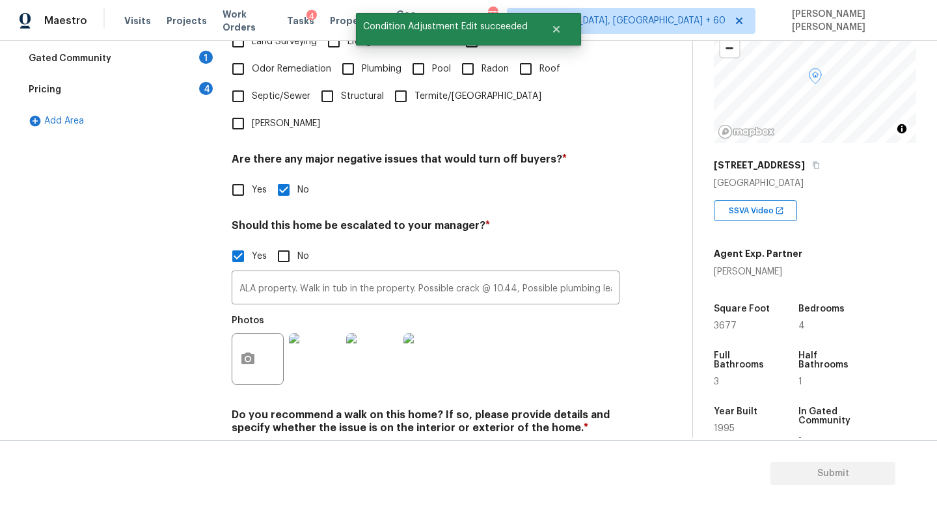
scroll to position [400, 0]
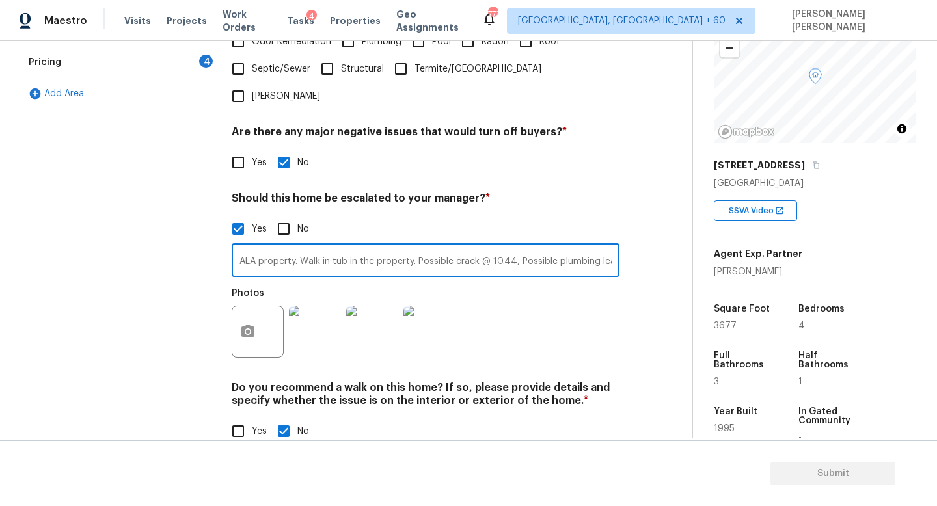
click at [559, 247] on input "ALA property. Walk in tub in the property. Possible crack @ 10.44, Possible plu…" at bounding box center [426, 262] width 388 height 31
type input "ALA property. Walk in tub in the property. Possible crack @ 10.44, Possible plu…"
click at [655, 146] on div "Exterior Utilities HVAC Verification Plumbing Roof Gated Community 1 Pricing 4 …" at bounding box center [341, 144] width 640 height 633
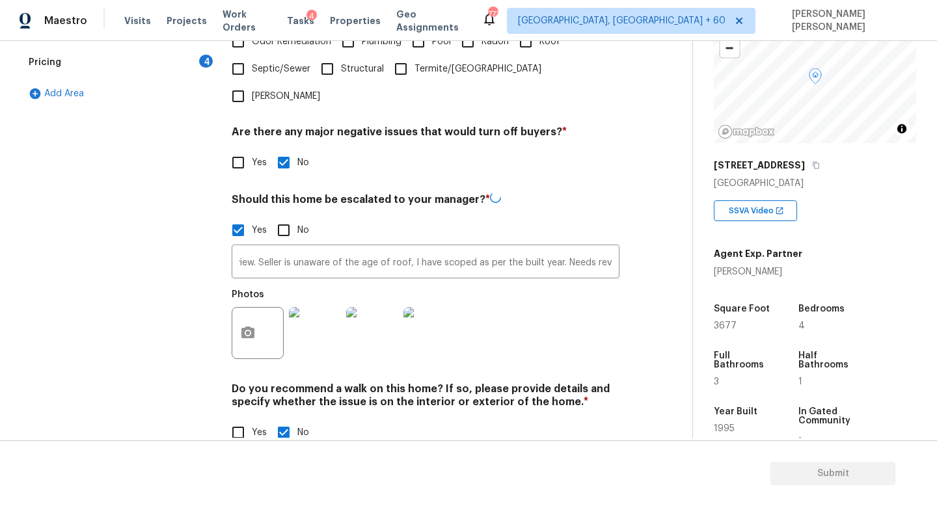
scroll to position [0, 0]
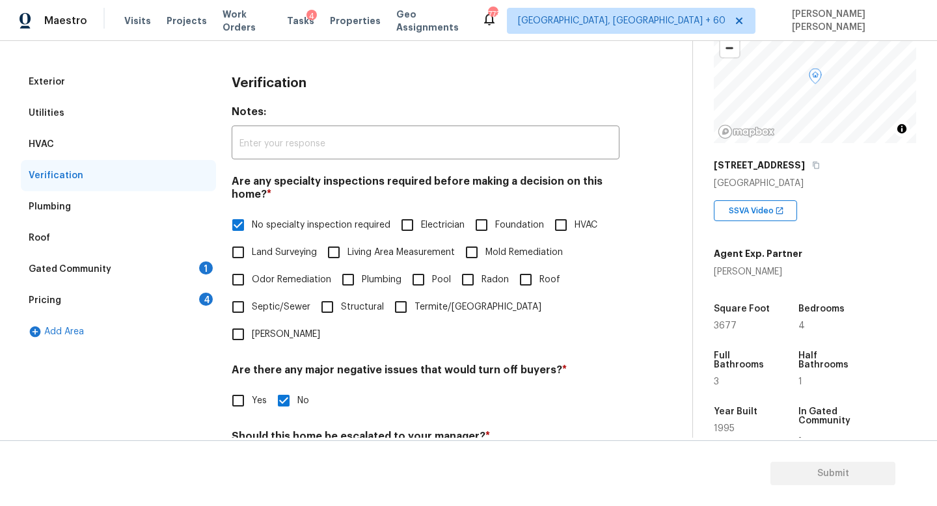
click at [153, 268] on div "Gated Community 1" at bounding box center [118, 269] width 195 height 31
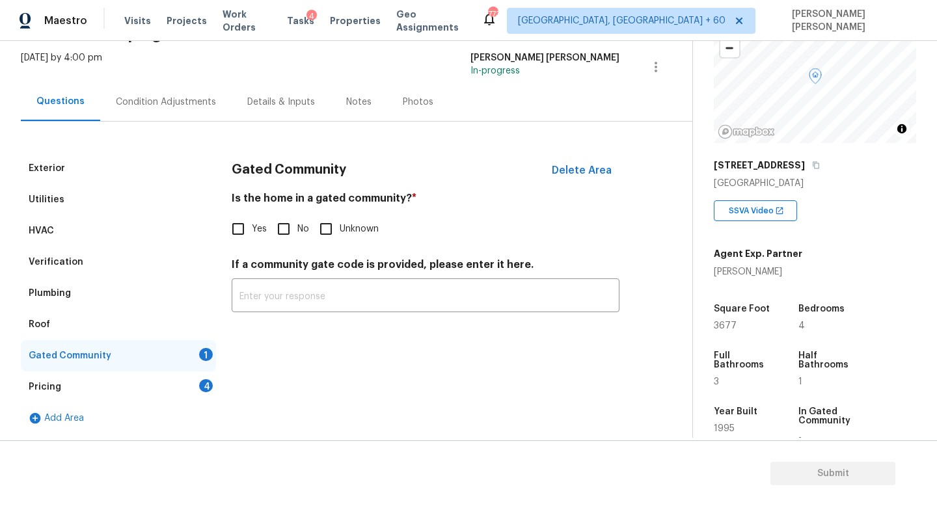
click at [287, 227] on input "No" at bounding box center [283, 228] width 27 height 27
checkbox input "true"
click at [148, 110] on div "Condition Adjustments" at bounding box center [165, 102] width 131 height 38
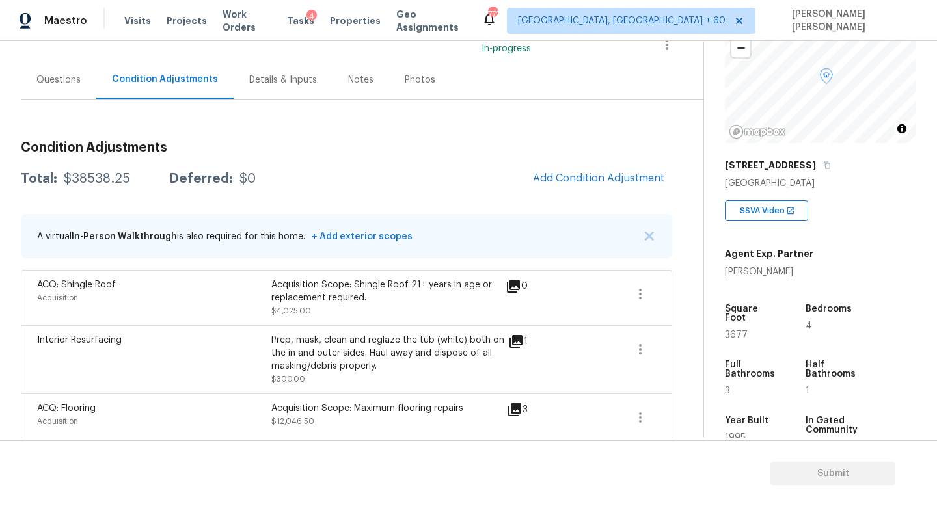
scroll to position [91, 0]
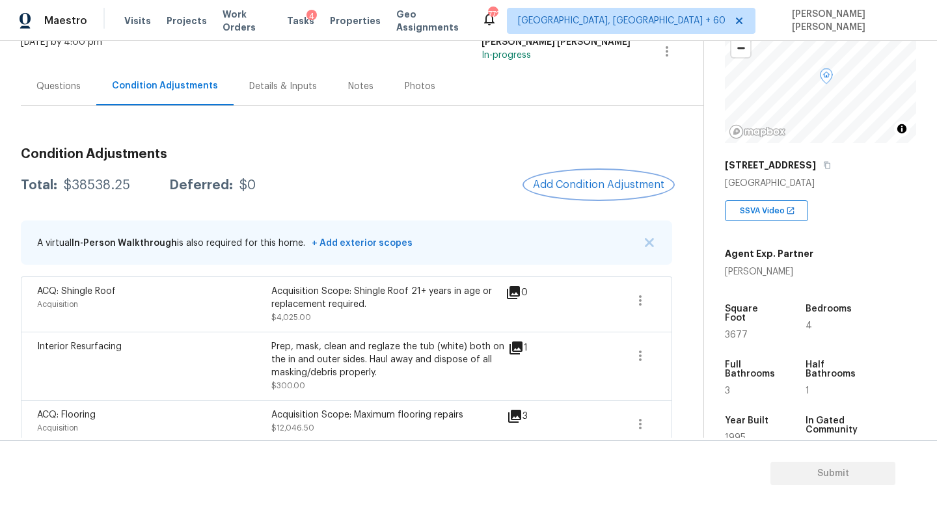
click at [570, 195] on button "Add Condition Adjustment" at bounding box center [598, 184] width 147 height 27
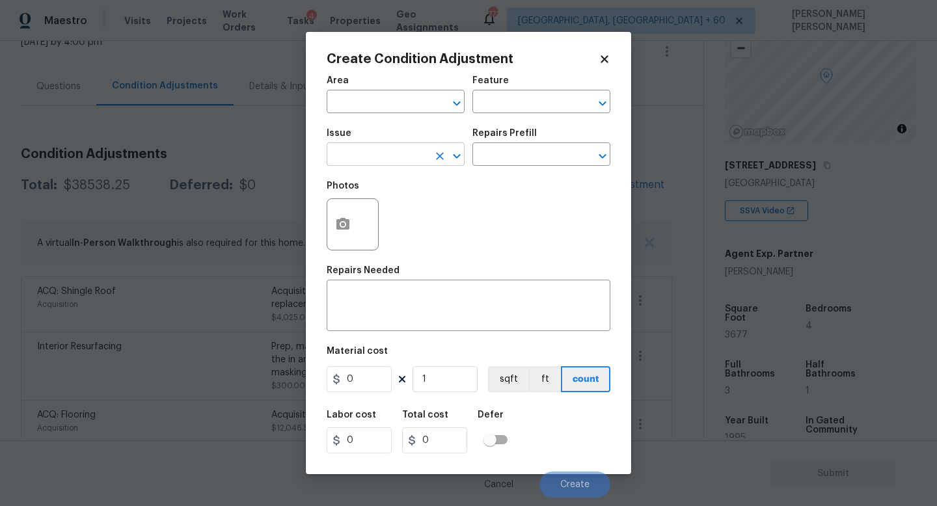
click at [403, 152] on input "text" at bounding box center [378, 156] width 102 height 20
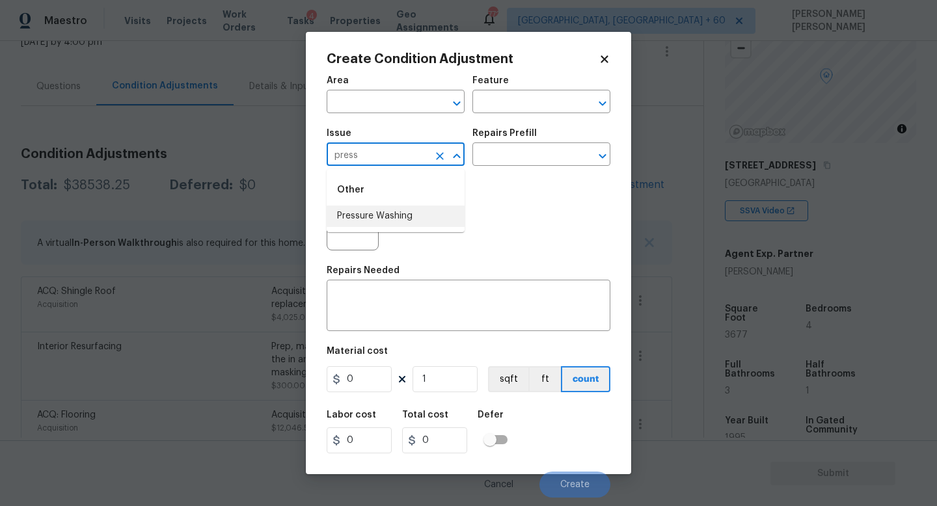
click at [394, 228] on ul "Other Pressure Washing" at bounding box center [396, 200] width 138 height 63
click at [401, 222] on li "Pressure Washing" at bounding box center [396, 216] width 138 height 21
type input "Pressure Washing"
click at [476, 172] on div "Issue Pressure Washing ​ Repairs Prefill ​" at bounding box center [469, 147] width 284 height 53
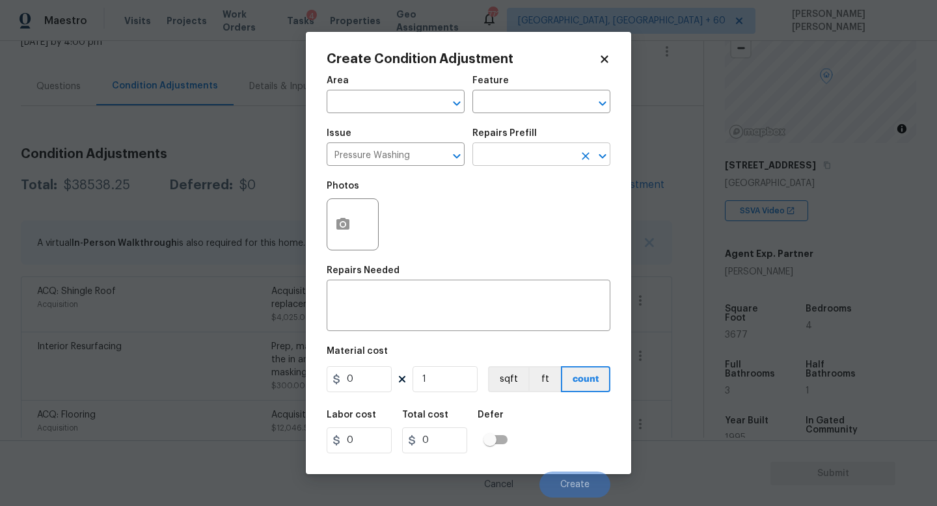
click at [499, 158] on input "text" at bounding box center [523, 156] width 102 height 20
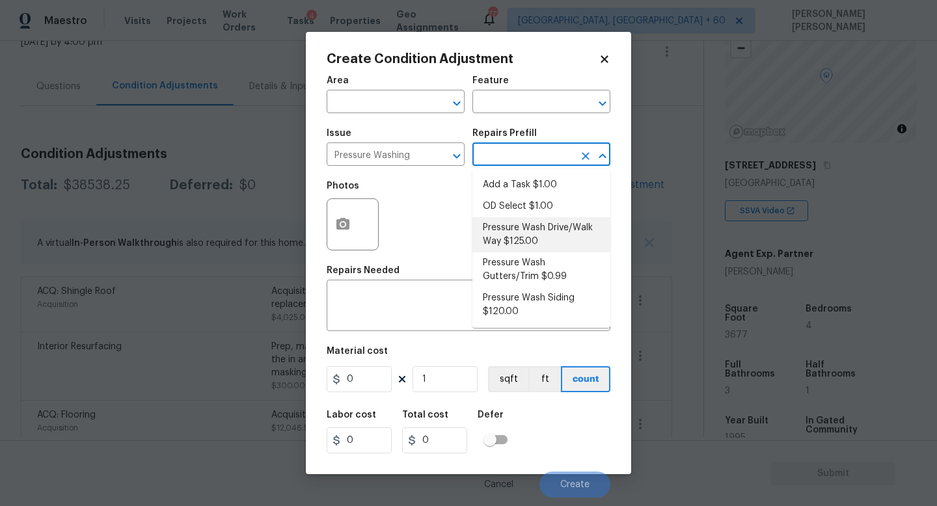
click at [508, 238] on li "Pressure Wash Drive/Walk Way $125.00" at bounding box center [541, 234] width 138 height 35
type input "Siding"
type textarea "Pressure wash the driveways/walkways as directed by the PM. Ensure that all deb…"
type input "125"
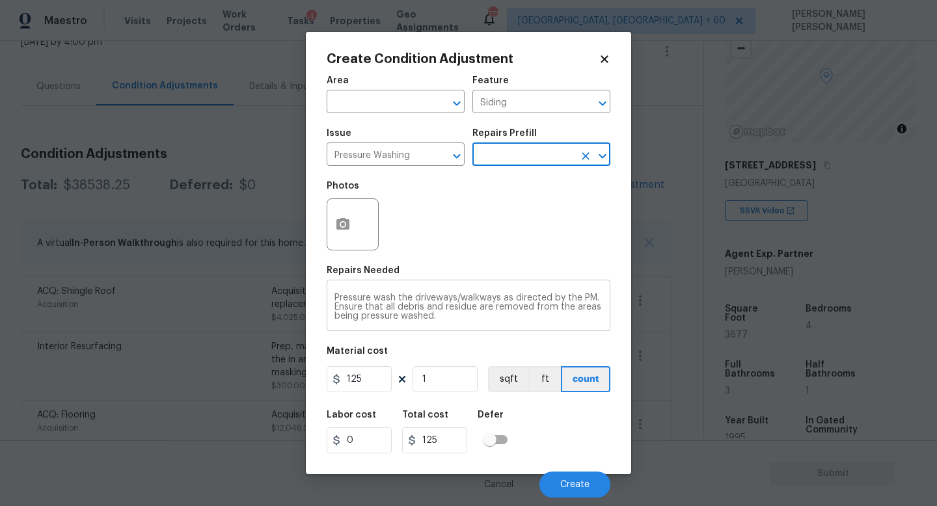
click at [475, 321] on textarea "Pressure wash the driveways/walkways as directed by the PM. Ensure that all deb…" at bounding box center [469, 307] width 268 height 27
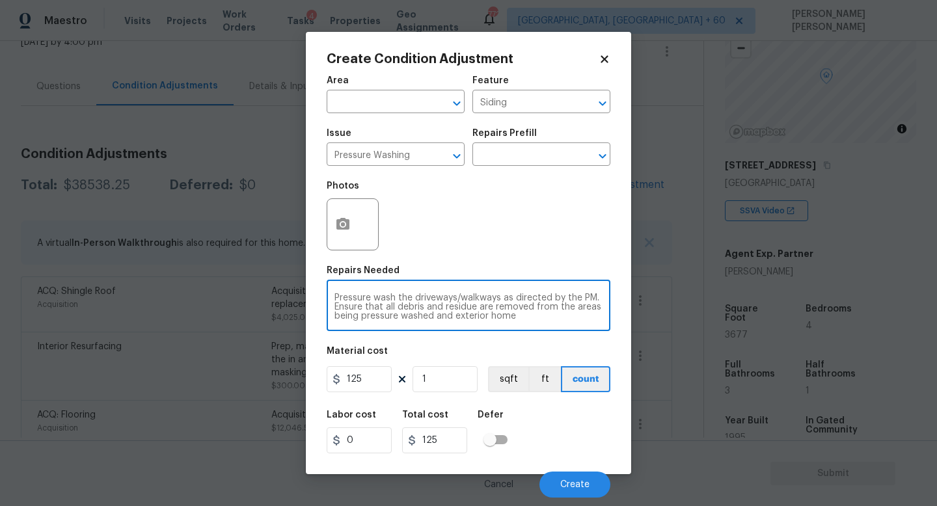
type textarea "Pressure wash the driveways/walkways as directed by the PM. Ensure that all deb…"
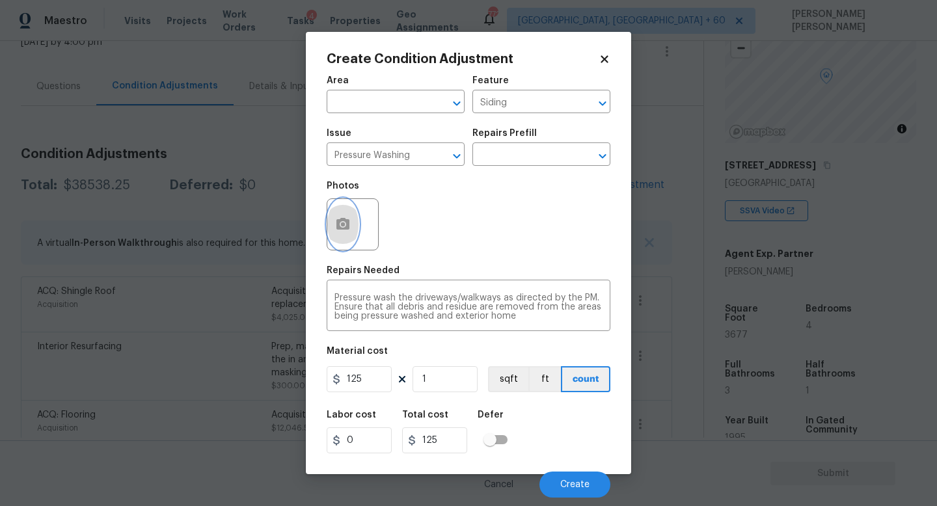
click at [348, 225] on icon "button" at bounding box center [342, 224] width 13 height 12
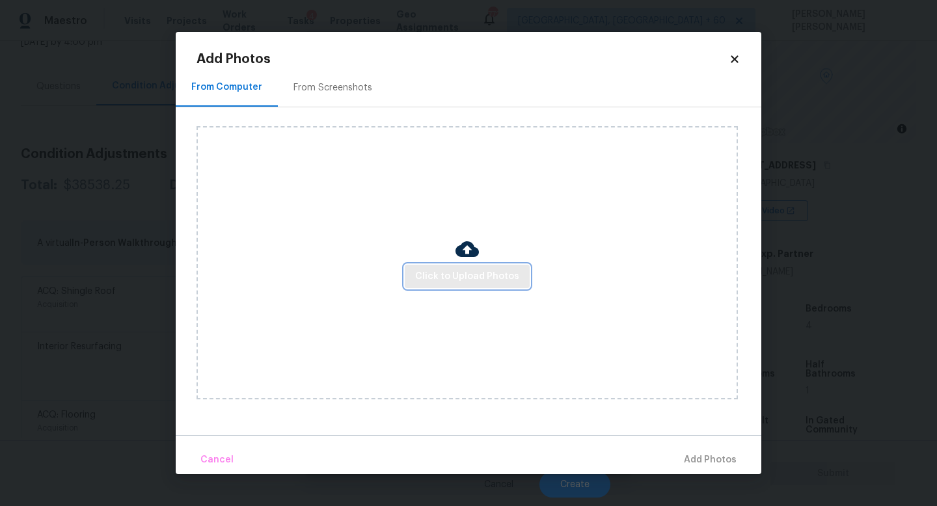
click at [482, 277] on span "Click to Upload Photos" at bounding box center [467, 277] width 104 height 16
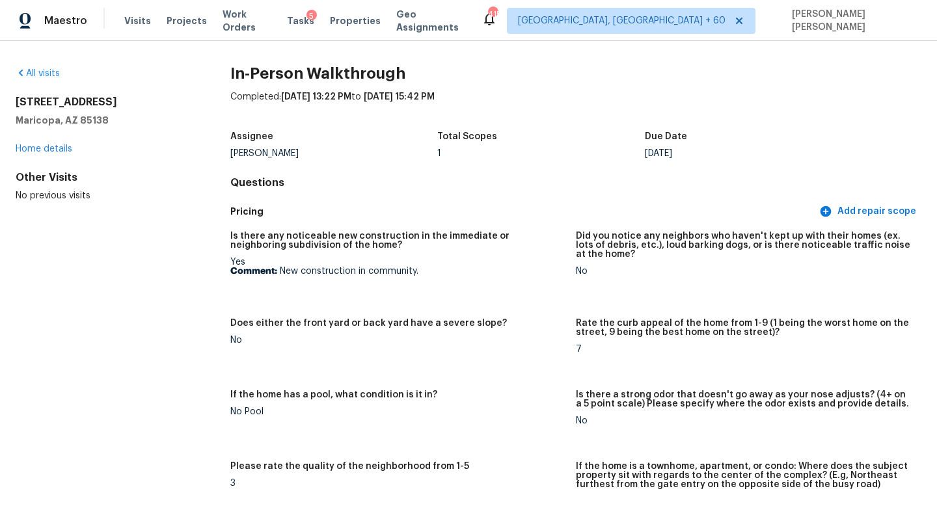
scroll to position [17, 0]
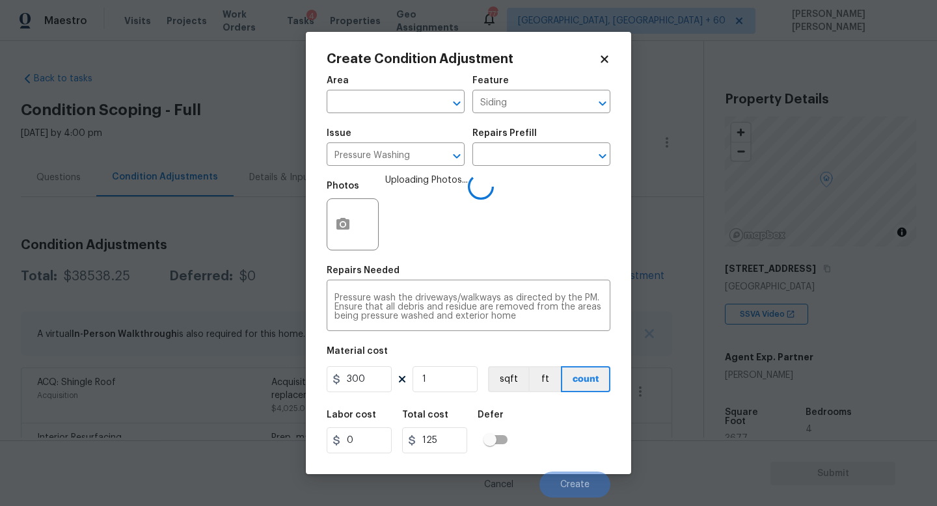
type input "300"
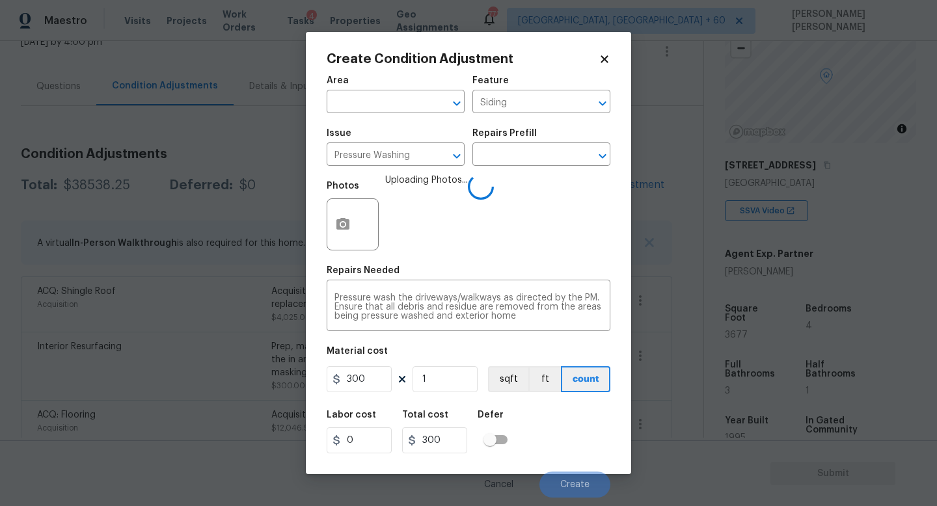
click at [560, 425] on div "Labor cost 0 Total cost 300 Defer" at bounding box center [469, 432] width 284 height 59
click at [575, 486] on span "Create" at bounding box center [574, 485] width 29 height 10
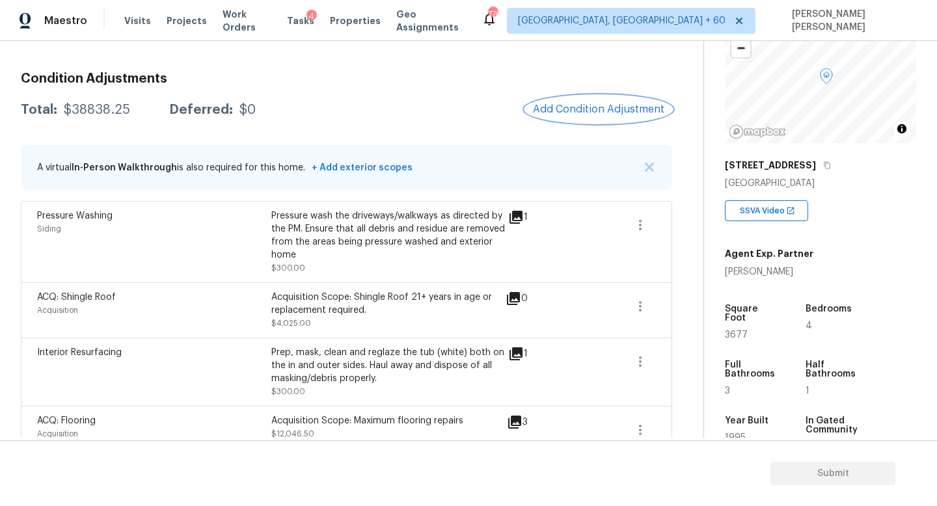
scroll to position [163, 0]
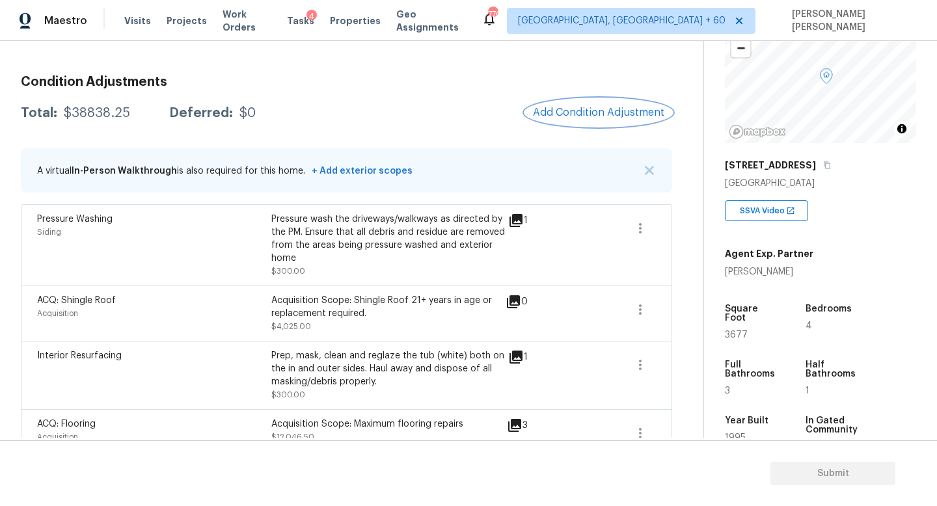
click at [608, 109] on span "Add Condition Adjustment" at bounding box center [598, 113] width 131 height 12
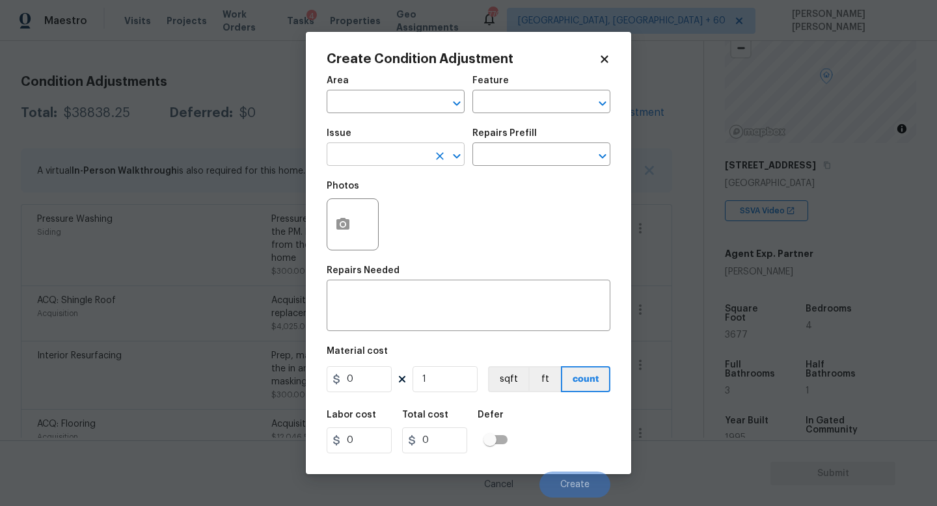
click at [372, 163] on input "text" at bounding box center [378, 156] width 102 height 20
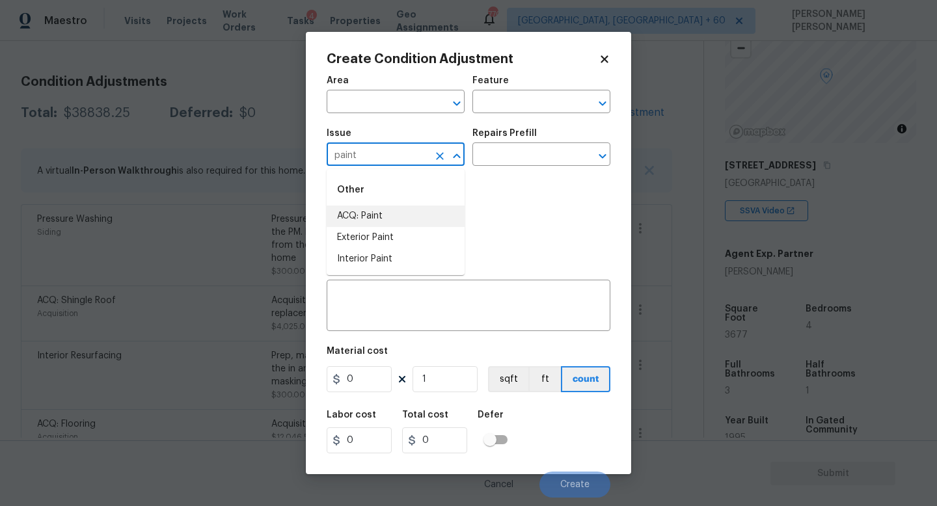
click at [375, 217] on li "ACQ: Paint" at bounding box center [396, 216] width 138 height 21
type input "ACQ: Paint"
click at [549, 163] on input "text" at bounding box center [523, 156] width 102 height 20
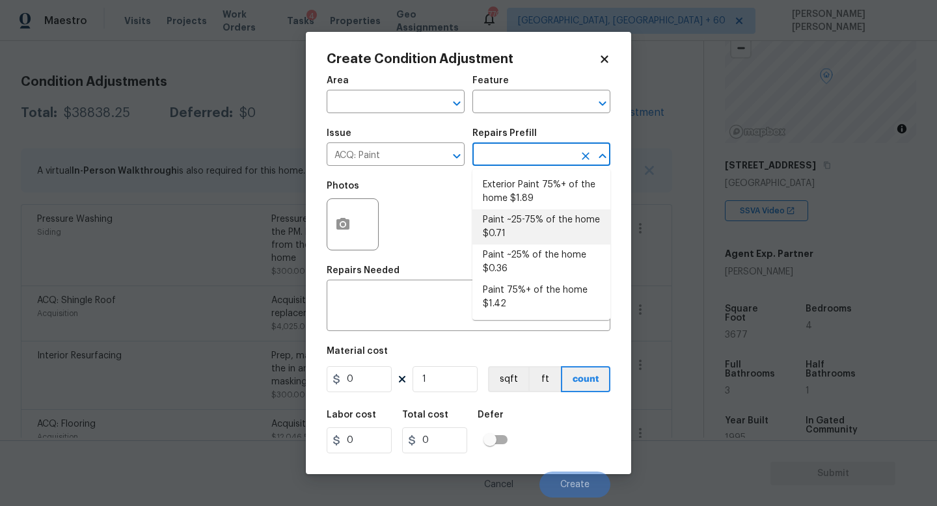
click at [514, 232] on li "Paint ~25-75% of the home $0.71" at bounding box center [541, 227] width 138 height 35
type input "Acquisition"
type textarea "Acquisition Scope: ~25 - 75% of the home needs interior paint"
type input "0.71"
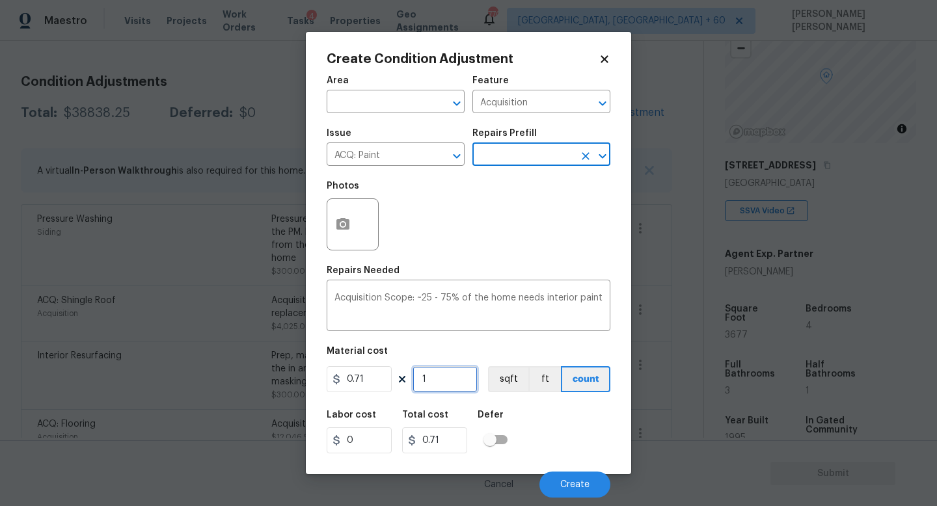
click at [448, 387] on input "1" at bounding box center [445, 379] width 65 height 26
type input "0"
type input "3"
type input "2.13"
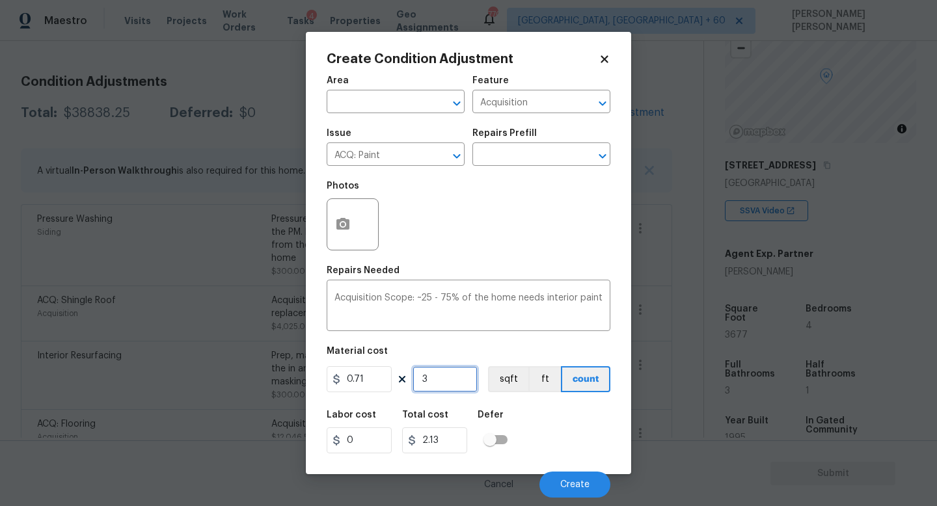
type input "36"
type input "25.56"
type input "367"
type input "260.57"
type input "3677"
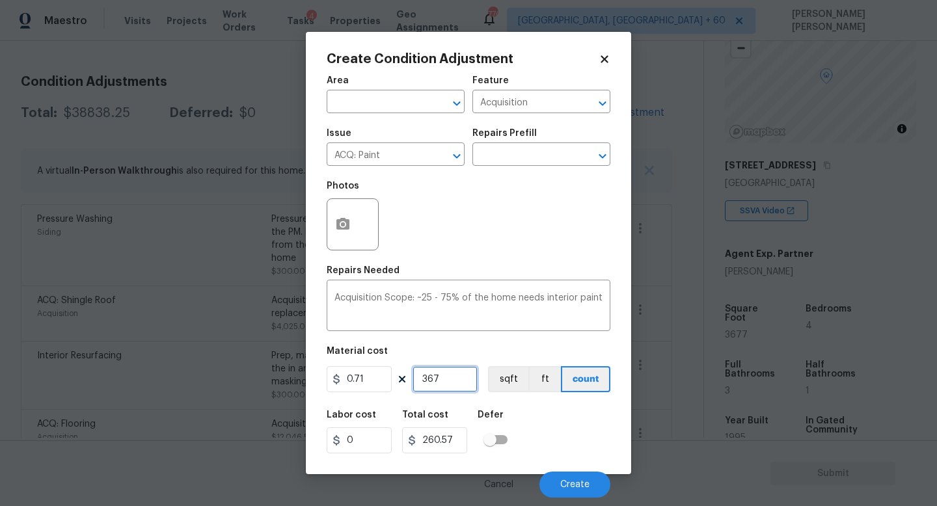
type input "2610.67"
type input "3677"
click at [354, 227] on button "button" at bounding box center [342, 224] width 31 height 51
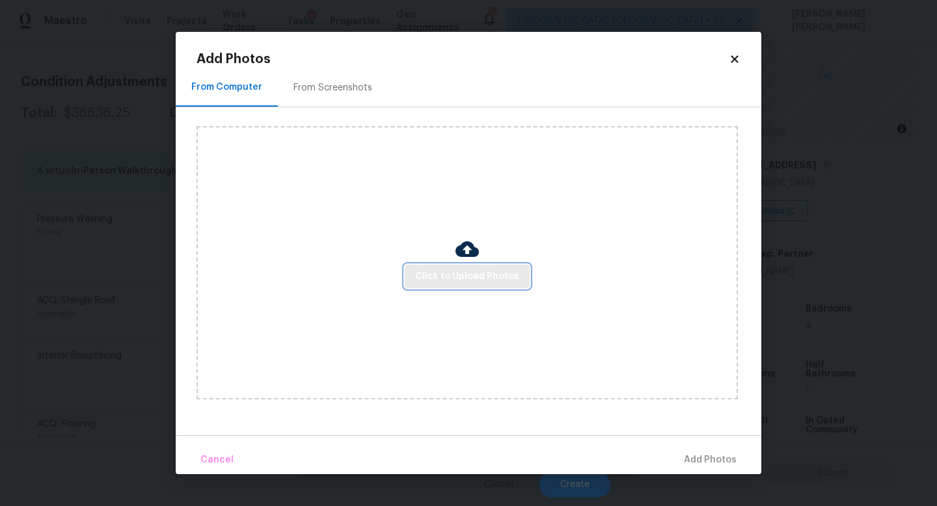
click at [455, 265] on button "Click to Upload Photos" at bounding box center [467, 277] width 125 height 24
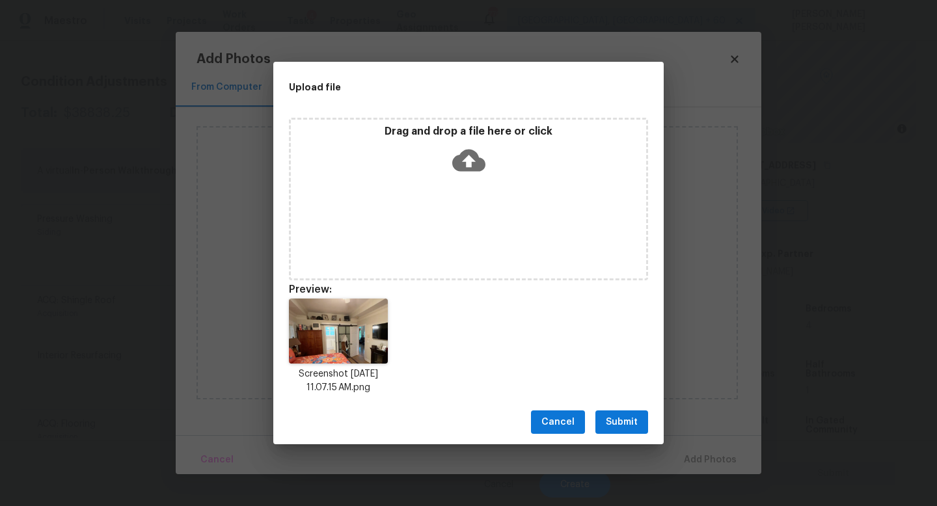
drag, startPoint x: 845, startPoint y: 506, endPoint x: 564, endPoint y: 313, distance: 340.8
click at [564, 313] on div "Upload file Drag and drop a file here or click Preview: Screenshot [DATE] 11.07…" at bounding box center [468, 253] width 937 height 506
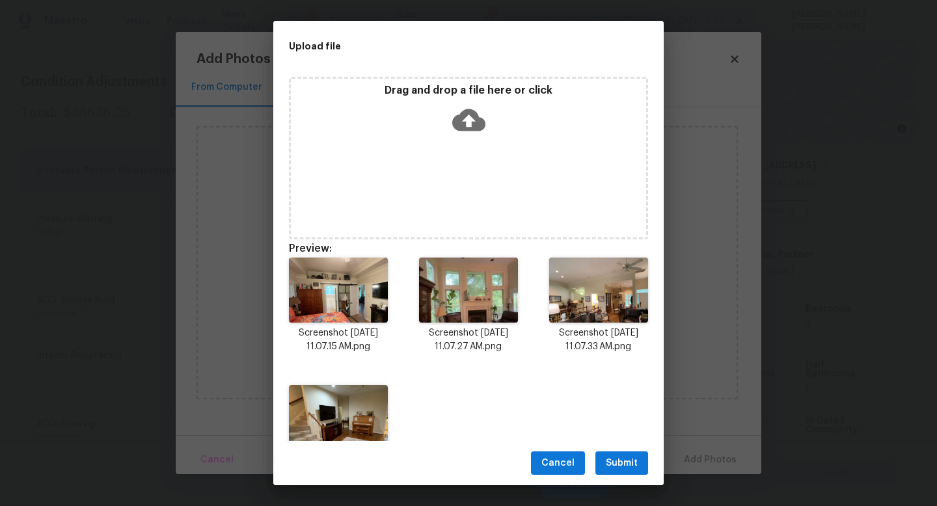
click at [616, 460] on span "Submit" at bounding box center [622, 464] width 32 height 16
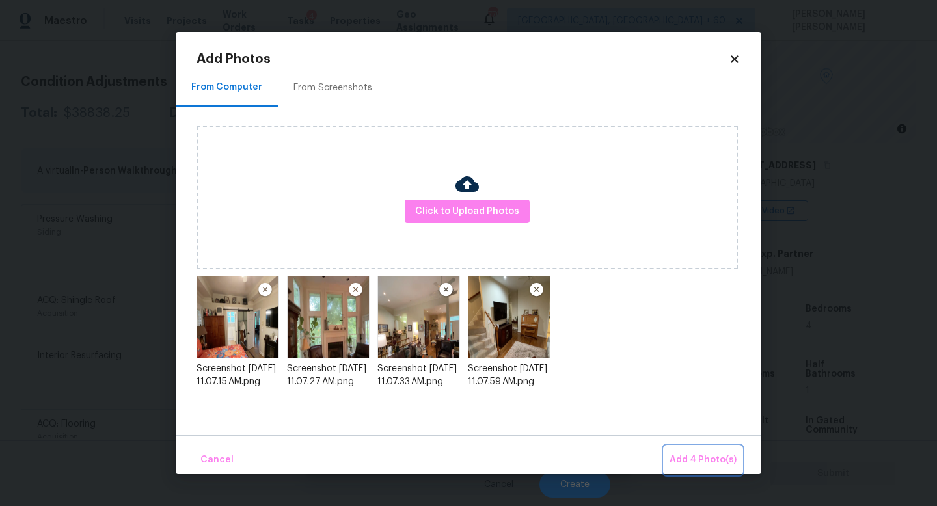
click at [702, 463] on span "Add 4 Photo(s)" at bounding box center [703, 460] width 67 height 16
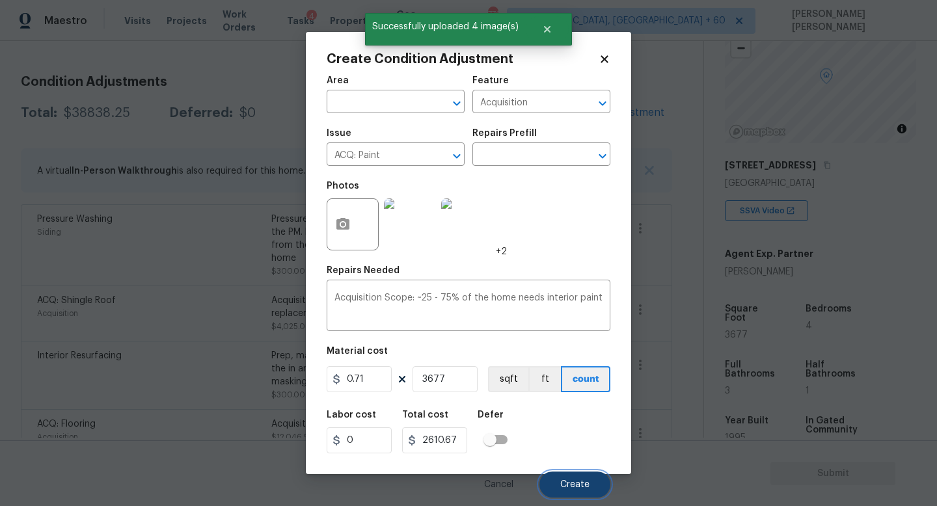
click at [569, 487] on span "Create" at bounding box center [574, 485] width 29 height 10
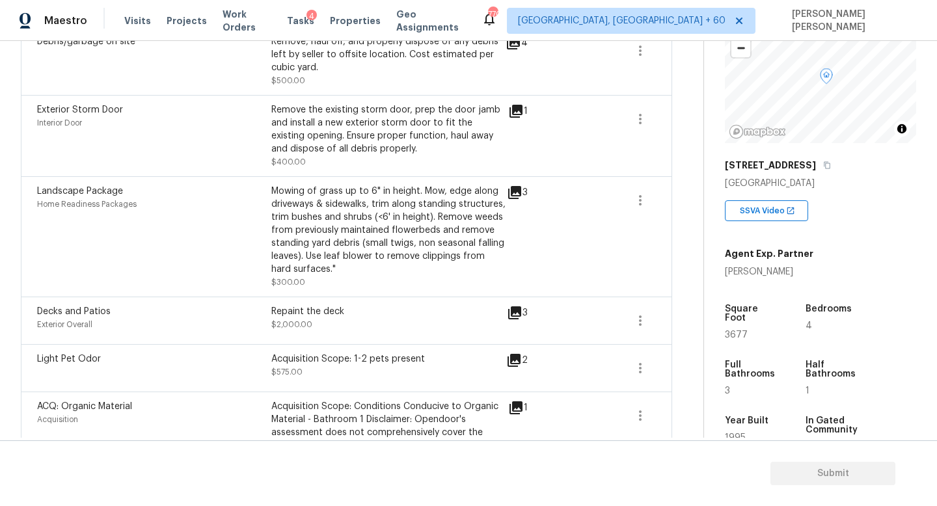
scroll to position [643, 0]
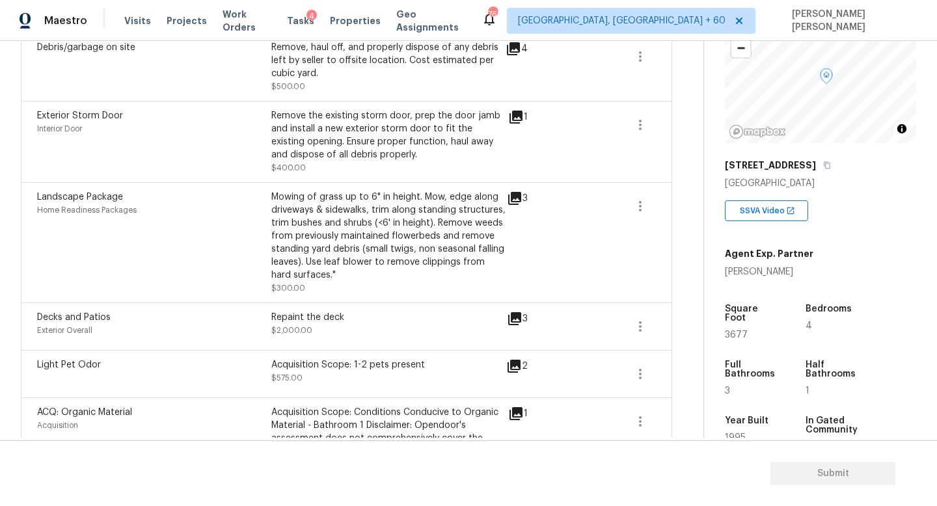
click at [516, 198] on icon at bounding box center [514, 198] width 13 height 13
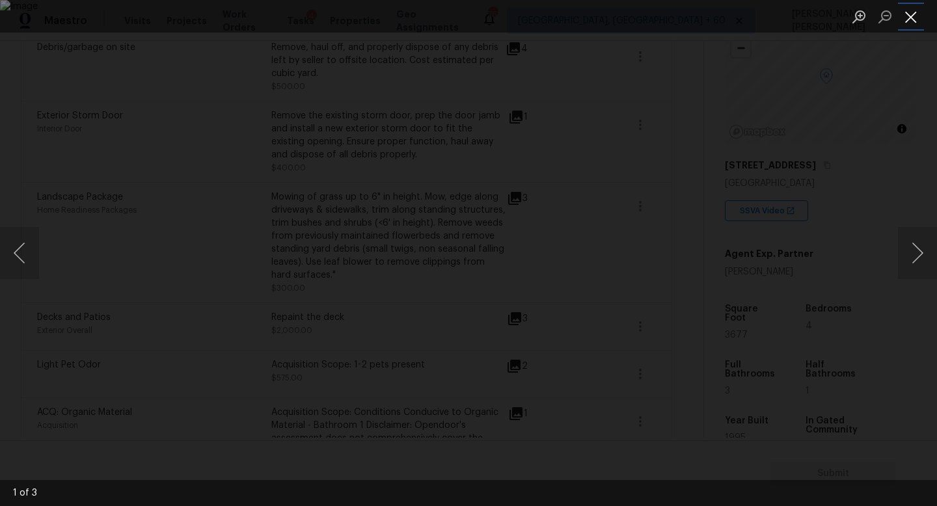
click at [910, 16] on button "Close lightbox" at bounding box center [911, 16] width 26 height 23
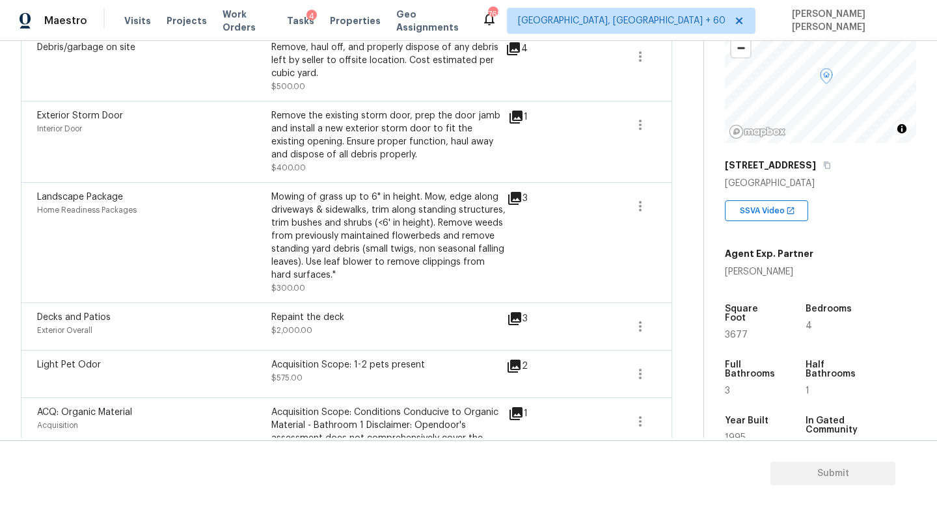
click at [515, 318] on icon at bounding box center [514, 318] width 13 height 13
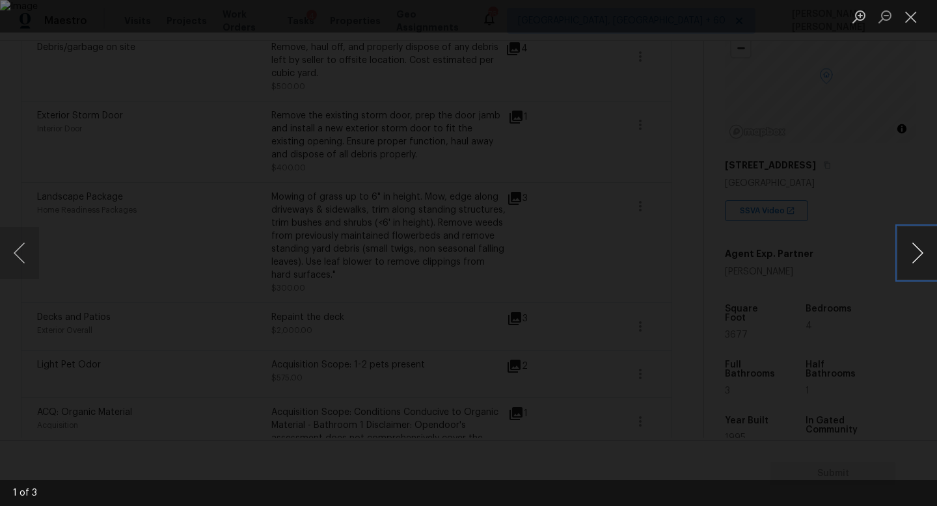
click at [926, 254] on button "Next image" at bounding box center [917, 253] width 39 height 52
click at [872, 162] on div "Lightbox" at bounding box center [468, 253] width 937 height 506
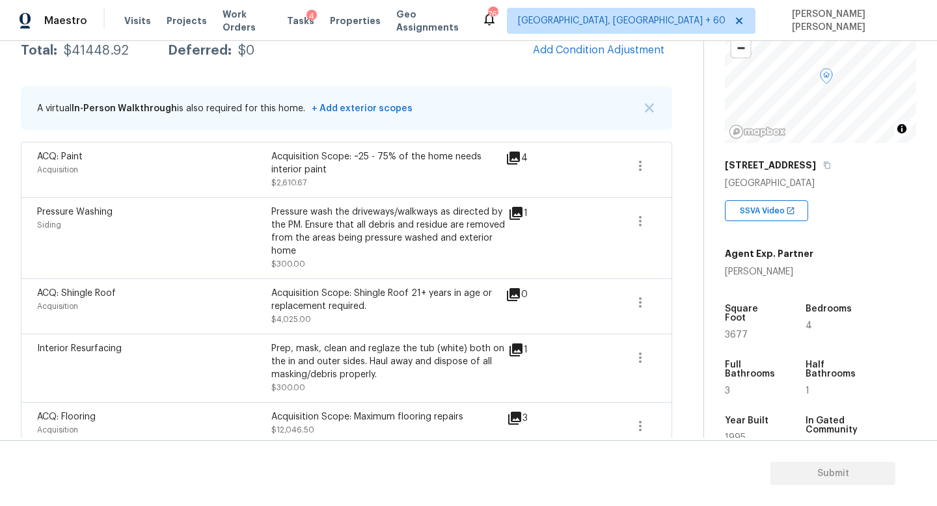
scroll to position [209, 0]
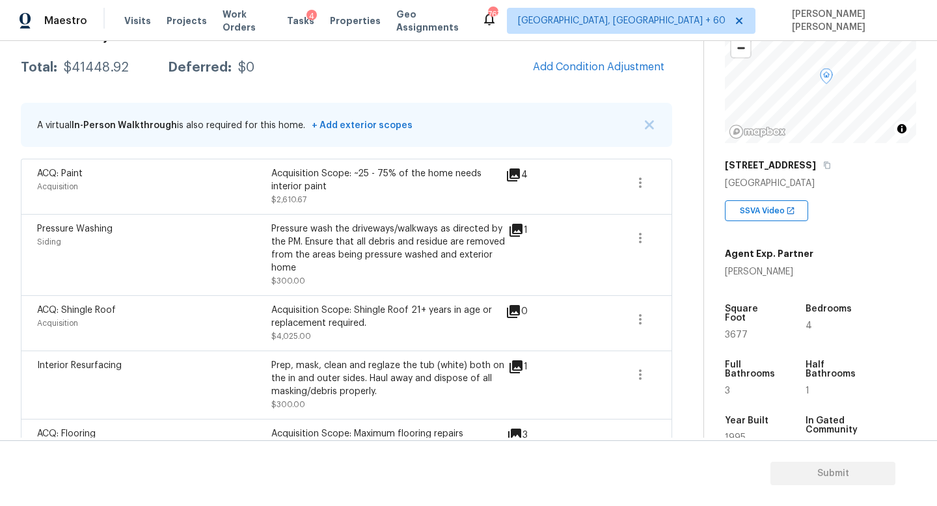
click at [90, 73] on div "$41448.92" at bounding box center [96, 67] width 65 height 13
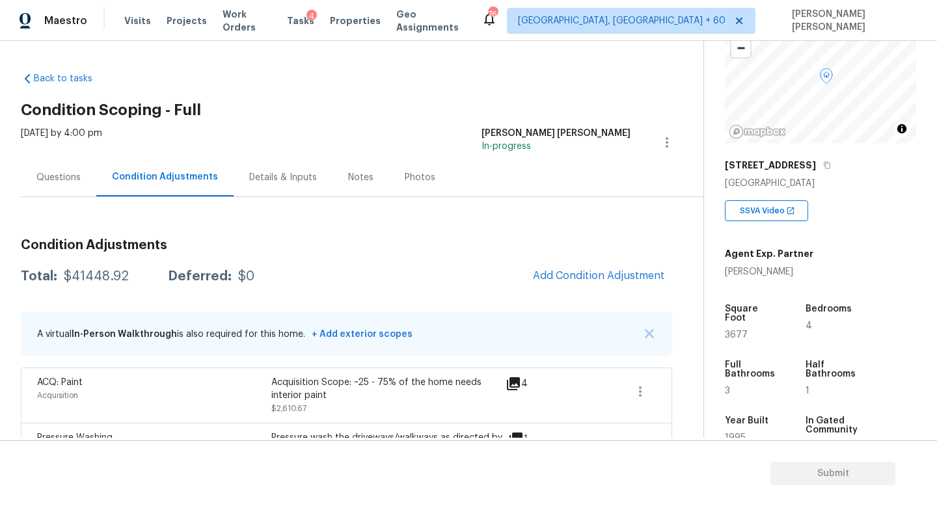
scroll to position [42, 0]
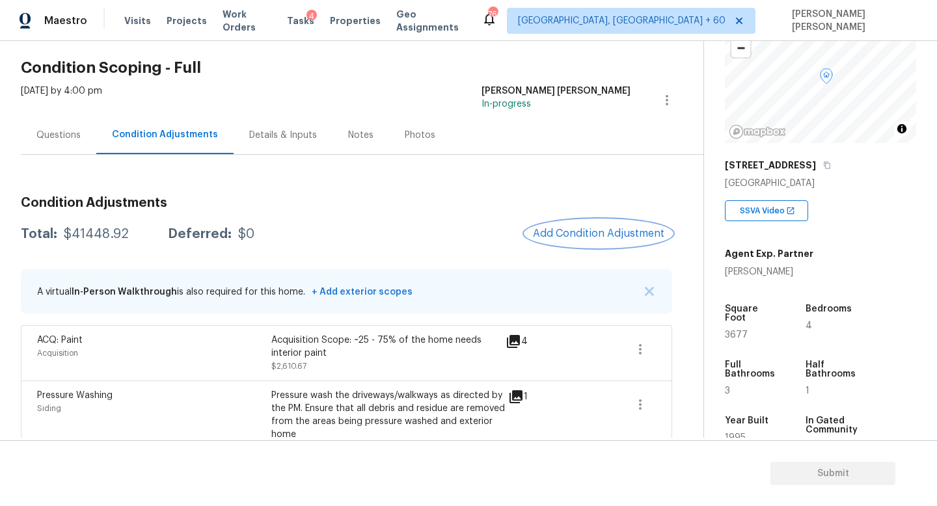
click at [563, 228] on span "Add Condition Adjustment" at bounding box center [598, 234] width 131 height 12
click at [563, 228] on body "Maestro Visits Projects Work Orders Tasks 4 Properties Geo Assignments 766 [GEO…" at bounding box center [468, 253] width 937 height 506
click at [617, 233] on span "Add Condition Adjustment" at bounding box center [598, 234] width 131 height 12
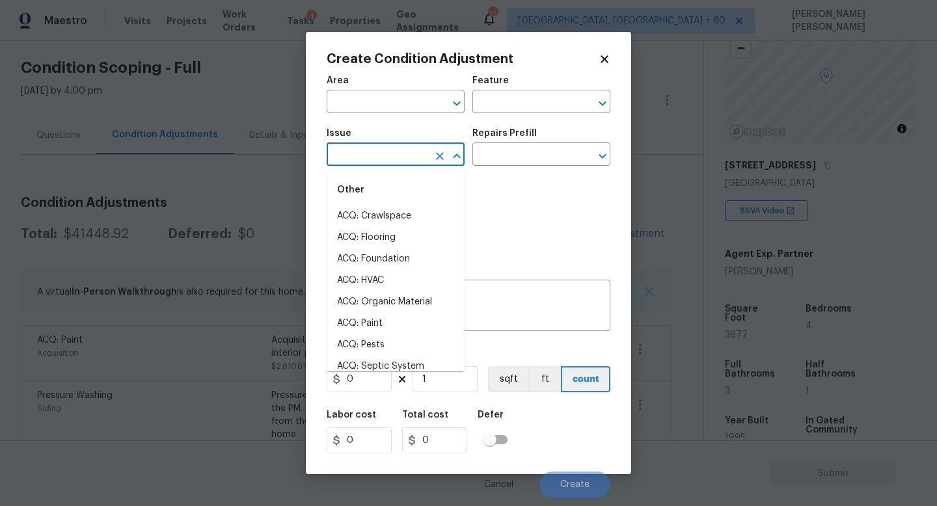
click at [367, 164] on input "text" at bounding box center [378, 156] width 102 height 20
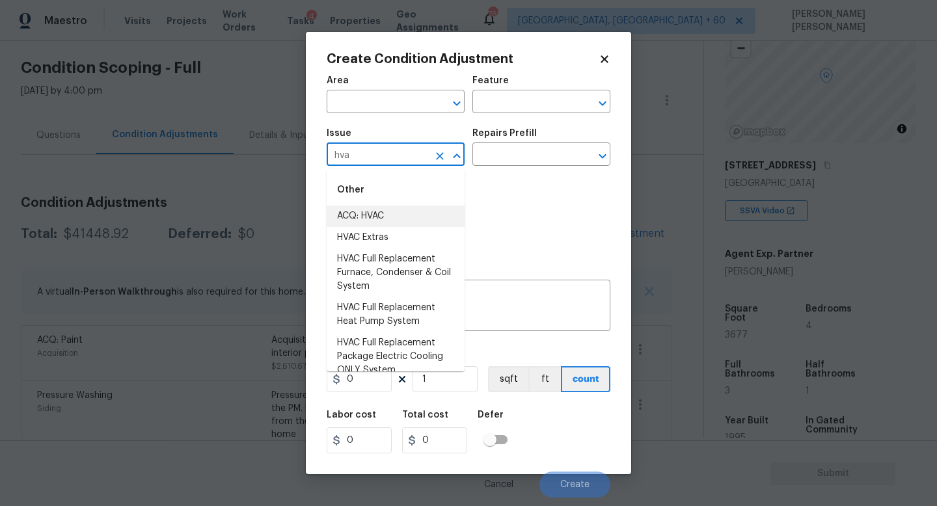
click at [377, 215] on li "ACQ: HVAC" at bounding box center [396, 216] width 138 height 21
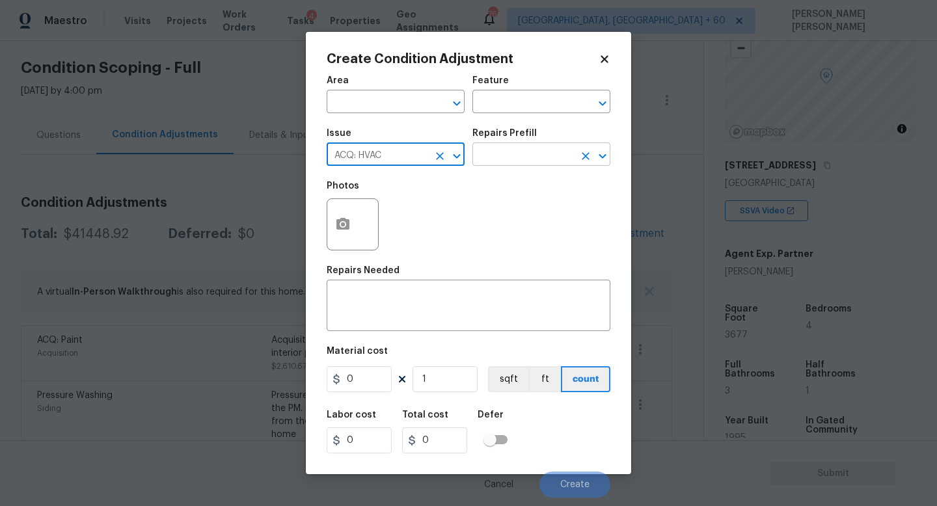
type input "ACQ: HVAC"
click at [490, 150] on input "text" at bounding box center [523, 156] width 102 height 20
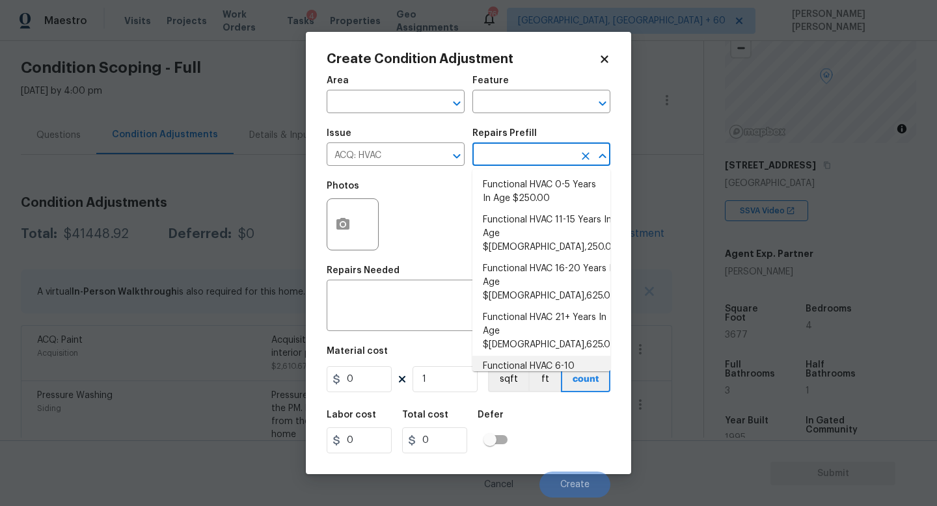
click at [558, 356] on li "Functional HVAC 6-10 Years In Age $500.00" at bounding box center [541, 373] width 138 height 35
type input "Acquisition"
type textarea "Acquisition Scope: Functional HVAC 6-10 years"
type input "500"
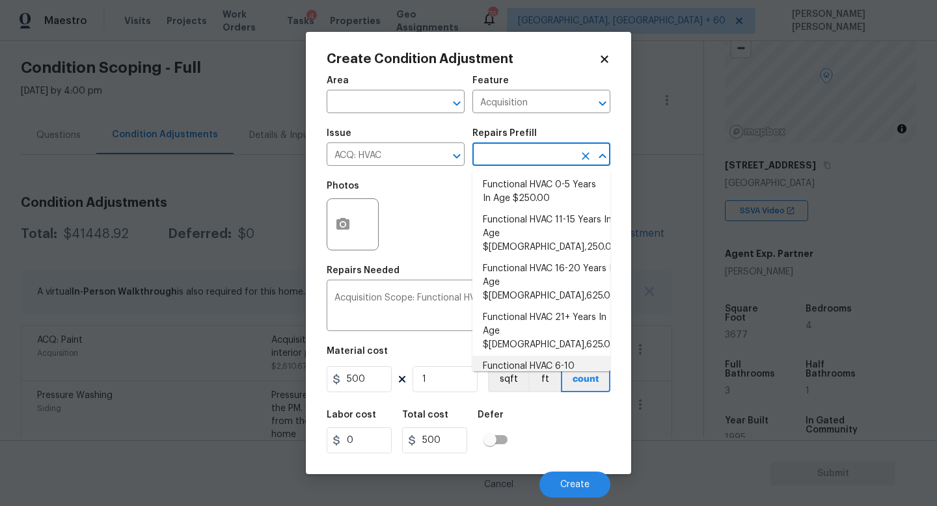
click at [520, 158] on input "text" at bounding box center [523, 156] width 102 height 20
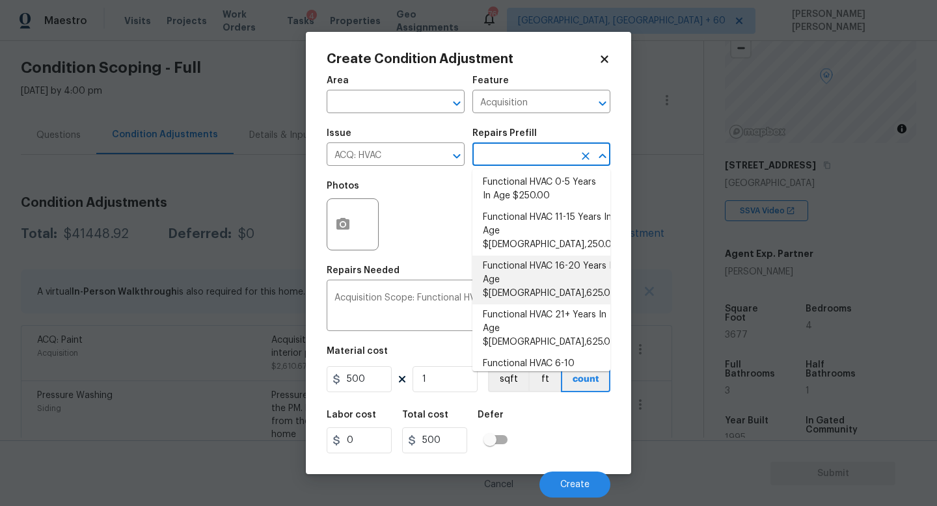
scroll to position [2, 0]
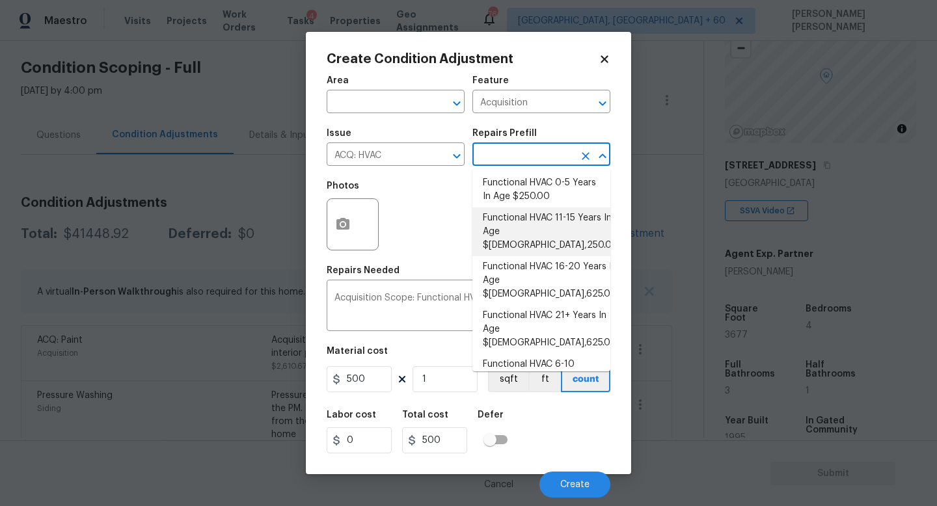
click at [566, 236] on li "Functional HVAC 11-15 Years In Age $[DEMOGRAPHIC_DATA],250.00" at bounding box center [541, 232] width 138 height 49
type textarea "Acquisition Scope: Functional HVAC 11-15"
type input "3250"
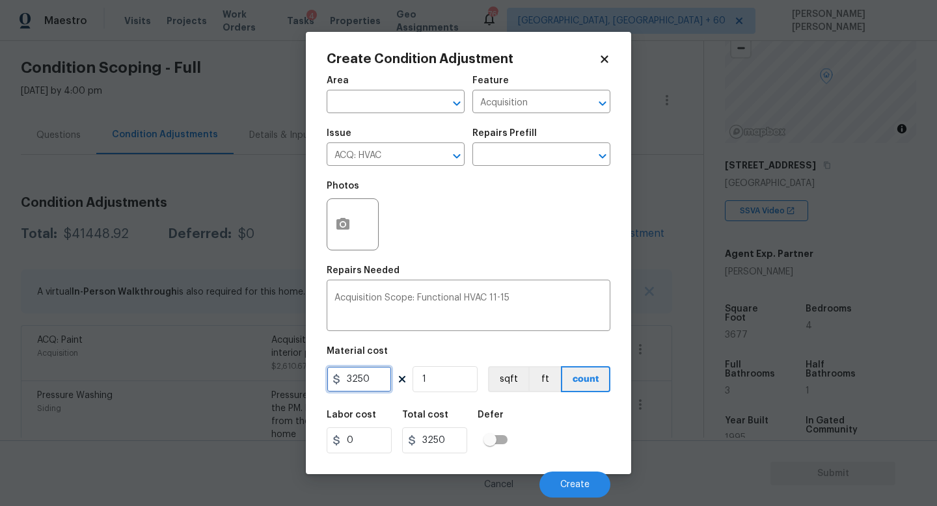
drag, startPoint x: 381, startPoint y: 380, endPoint x: 211, endPoint y: 376, distance: 170.6
click at [211, 376] on div "Create Condition Adjustment Area ​ Feature Acquisition ​ Issue ACQ: HVAC ​ Repa…" at bounding box center [468, 253] width 937 height 506
type input "500"
click at [468, 378] on input "1" at bounding box center [445, 379] width 65 height 26
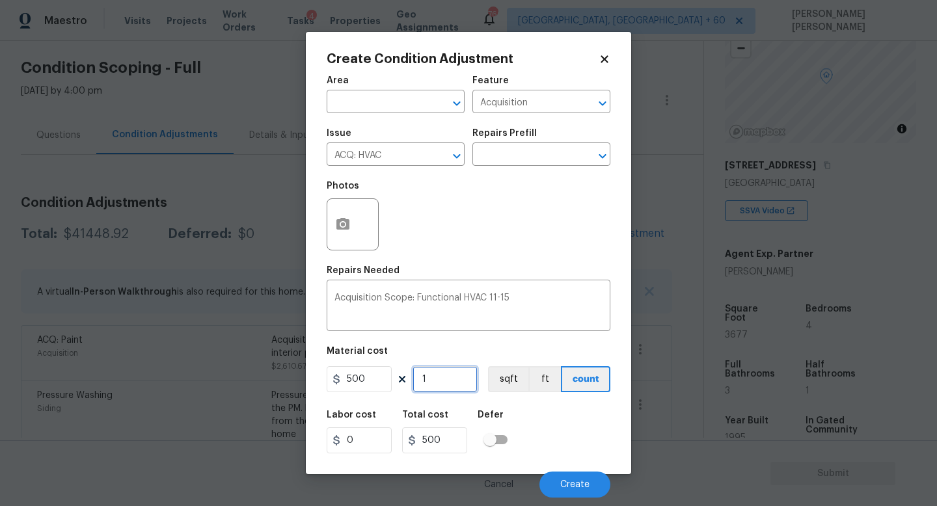
type input "0"
type input "2"
type input "1000"
type input "2"
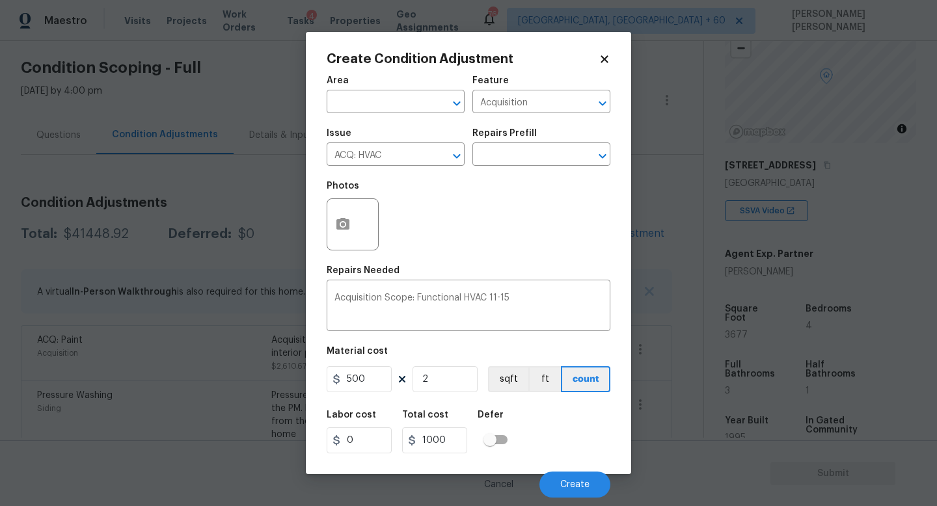
click at [576, 414] on div "Labor cost 0 Total cost 1000 Defer" at bounding box center [469, 432] width 284 height 59
click at [579, 482] on span "Create" at bounding box center [574, 485] width 29 height 10
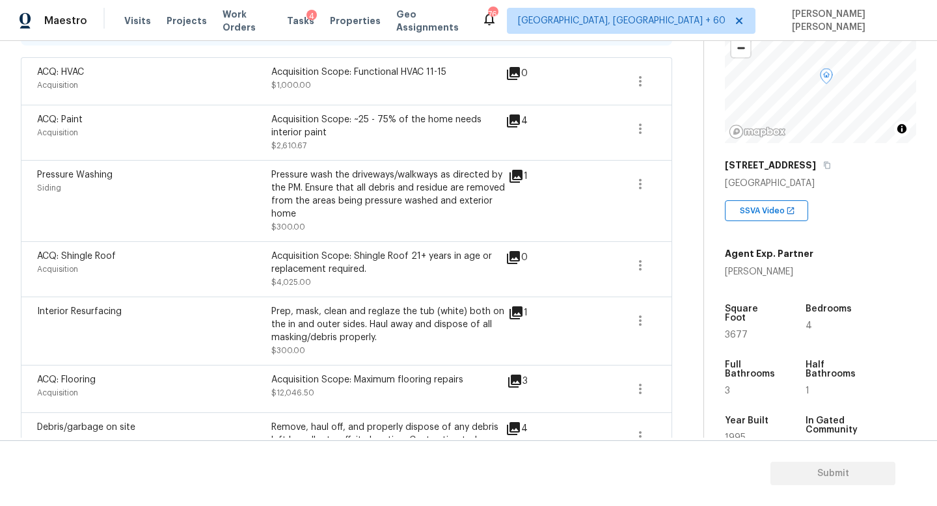
scroll to position [0, 0]
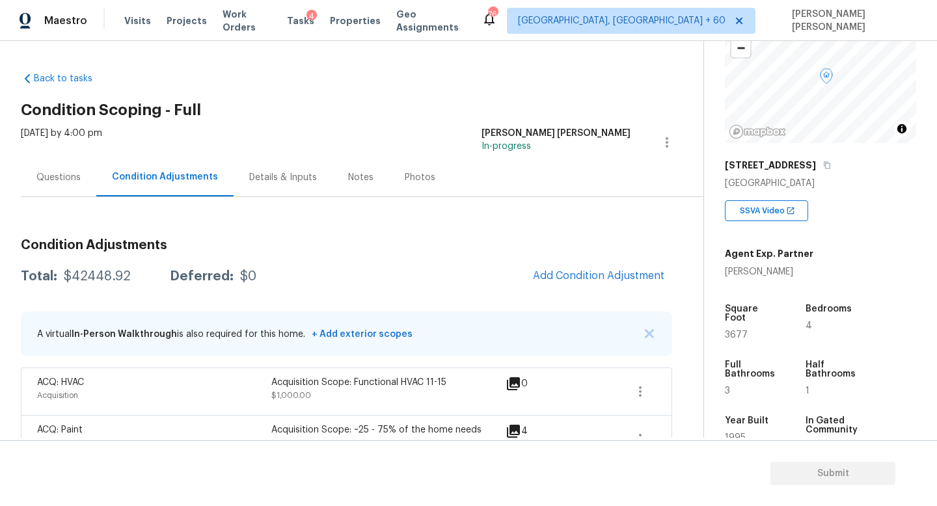
click at [42, 162] on div "Questions" at bounding box center [58, 177] width 75 height 38
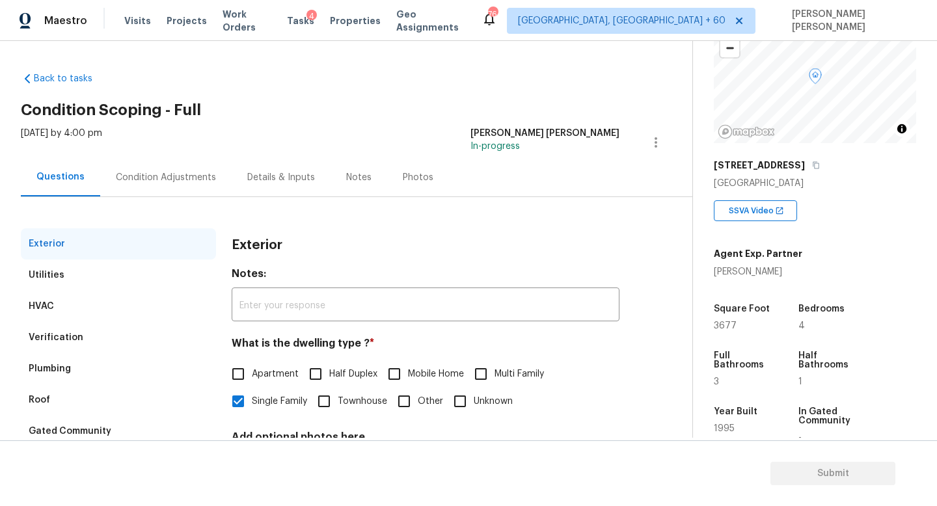
scroll to position [120, 0]
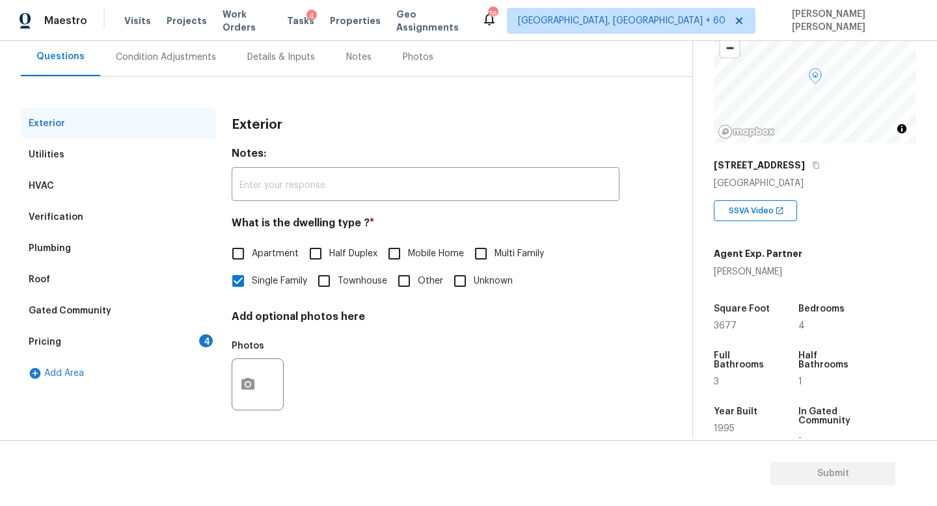
click at [58, 216] on div "Verification" at bounding box center [56, 217] width 55 height 13
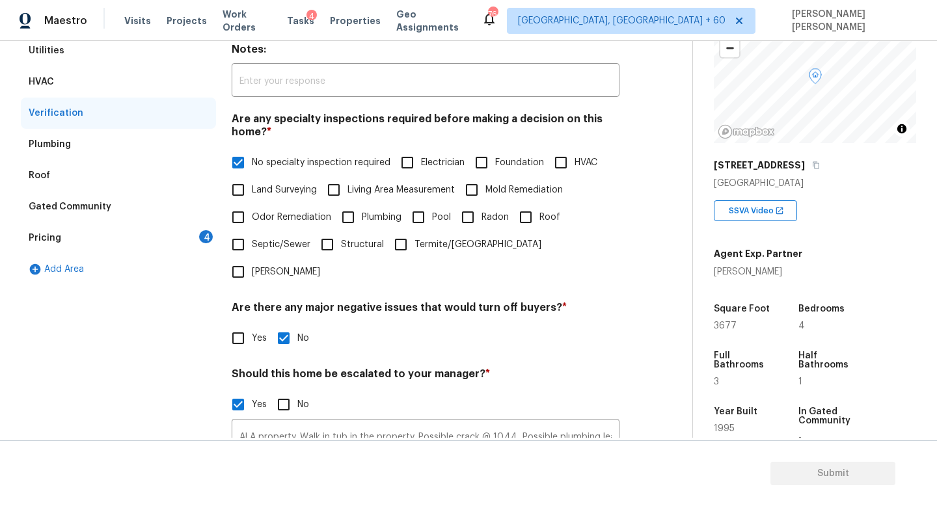
scroll to position [400, 0]
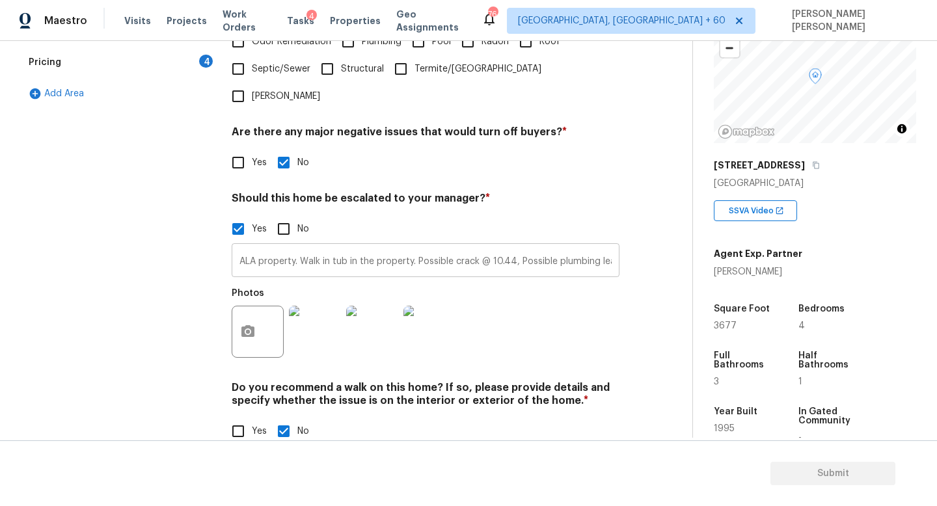
click at [398, 247] on input "ALA property. Walk in tub in the property. Possible crack @ 10.44, Possible plu…" at bounding box center [426, 262] width 388 height 31
